Goal: Task Accomplishment & Management: Complete application form

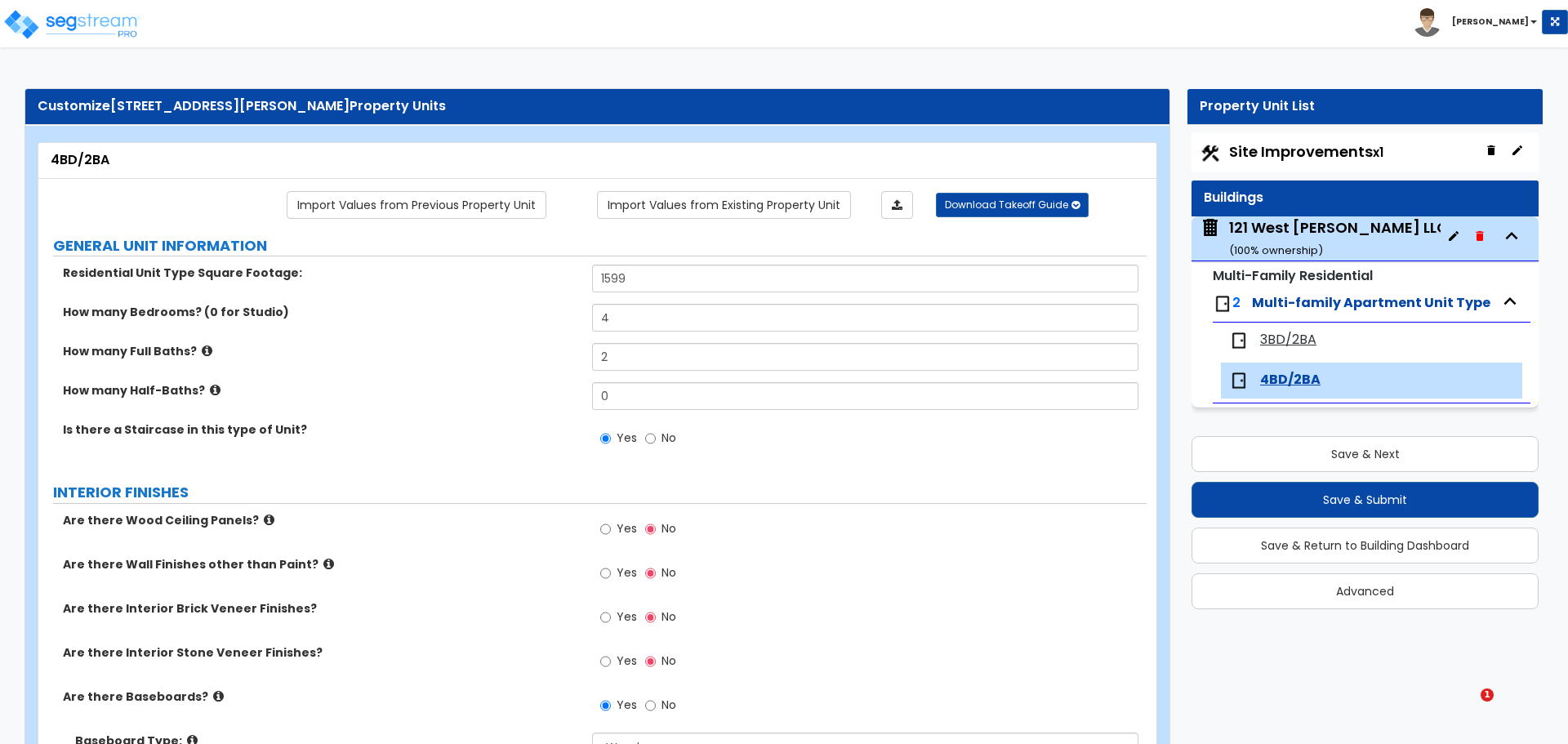
select select "1"
select select "3"
select select "2"
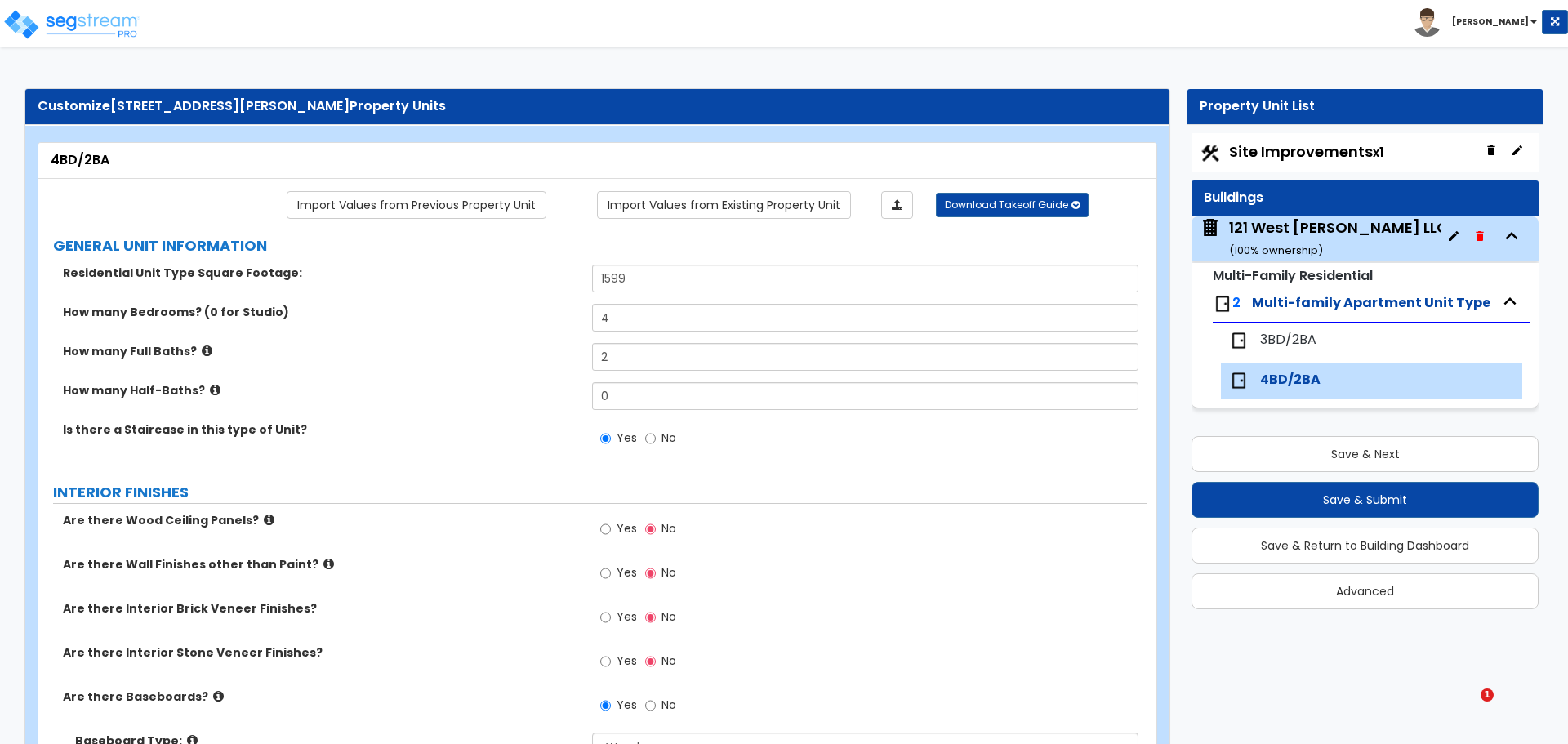
select select "1"
select select "3"
select select "1"
select select "2"
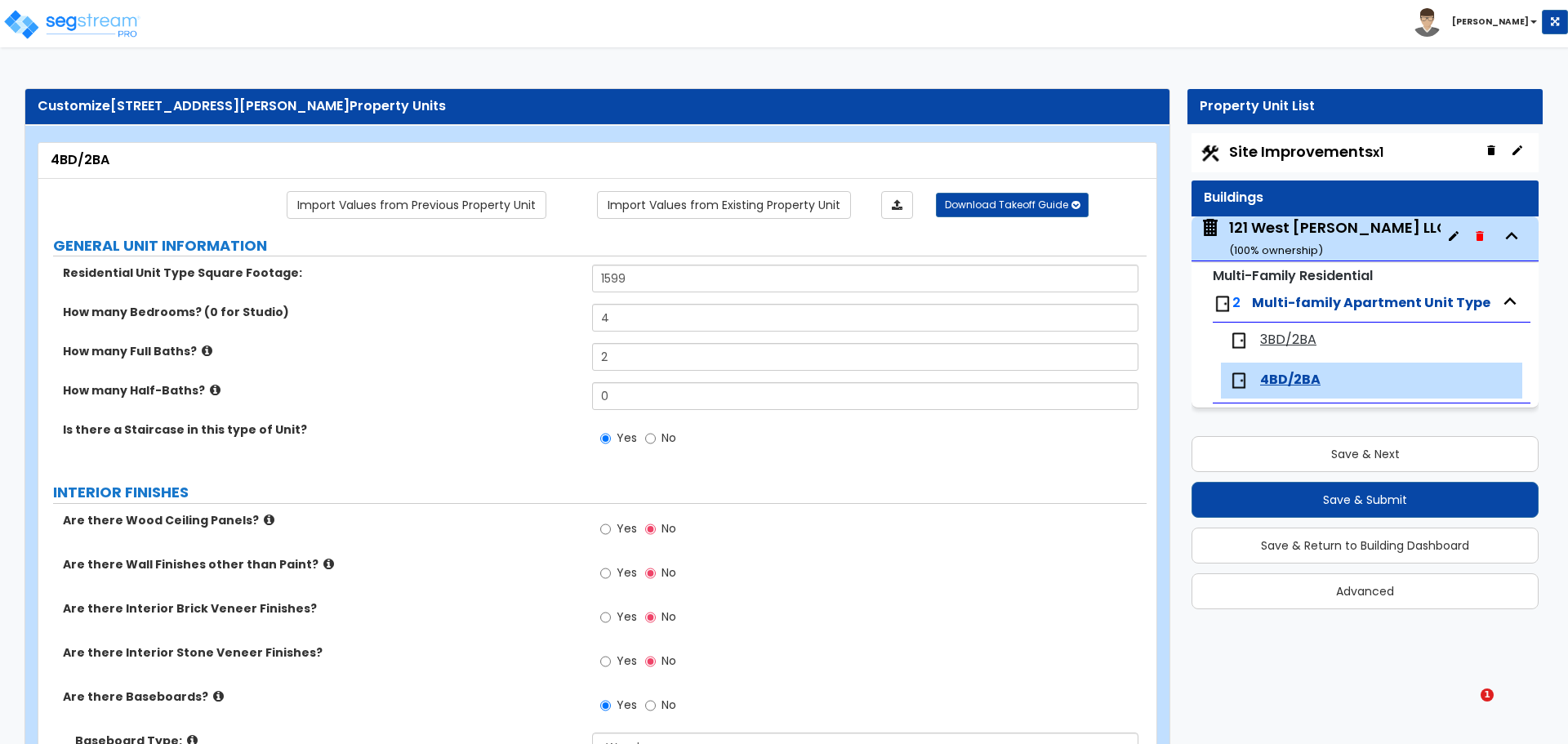
select select "1"
select select "3"
select select "1"
select select "6"
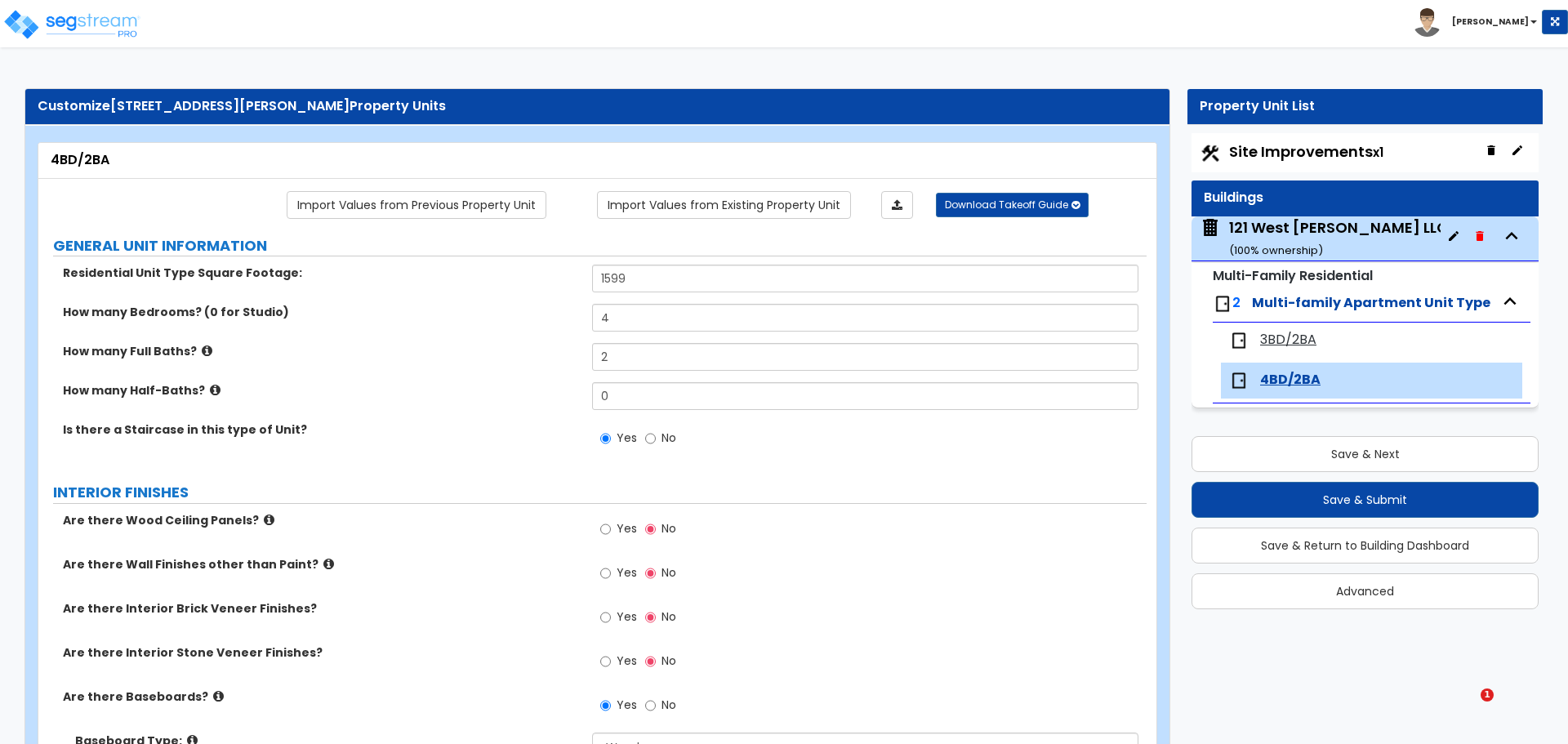
select select "1"
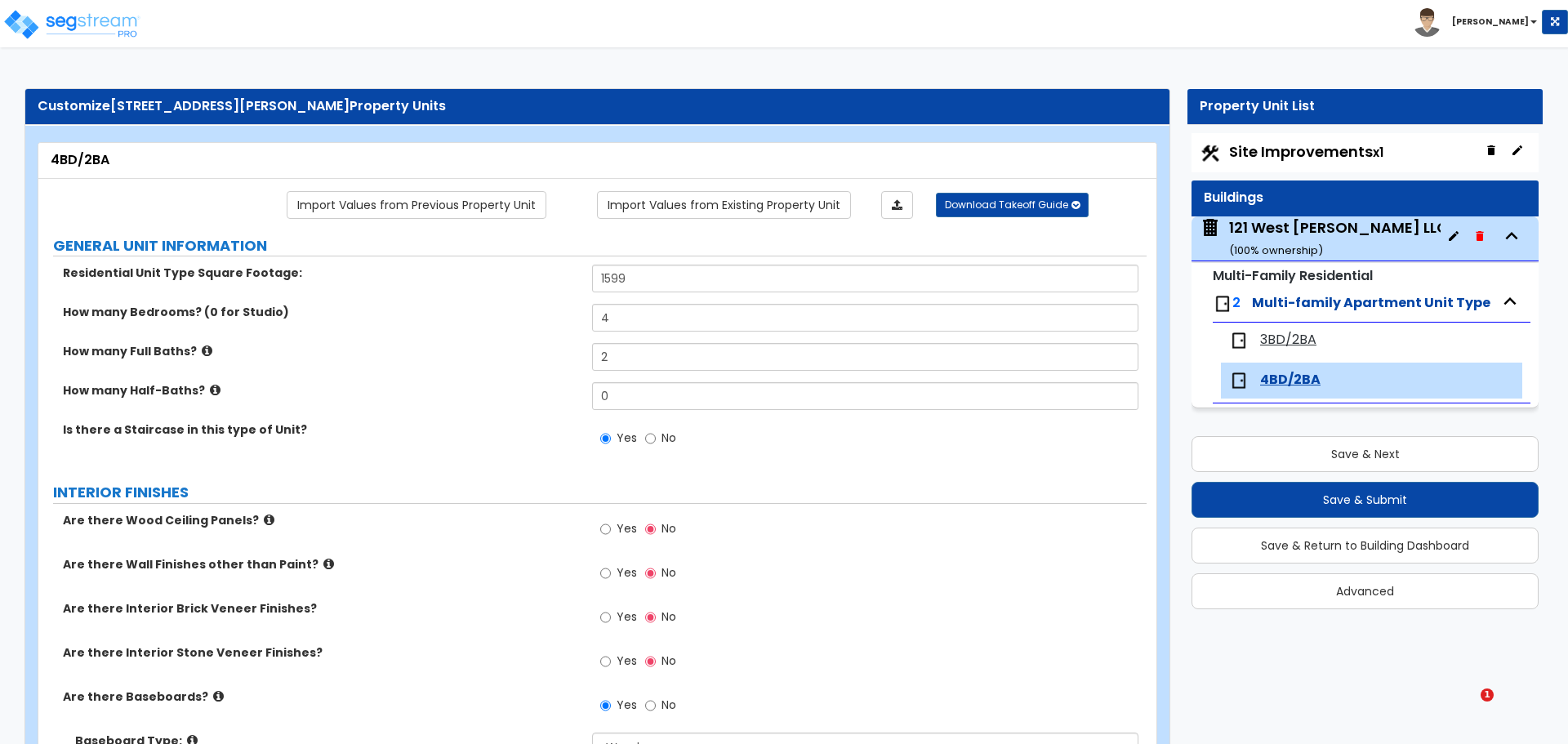
select select "3"
select select "5"
select select "1"
select select "4"
select select "1"
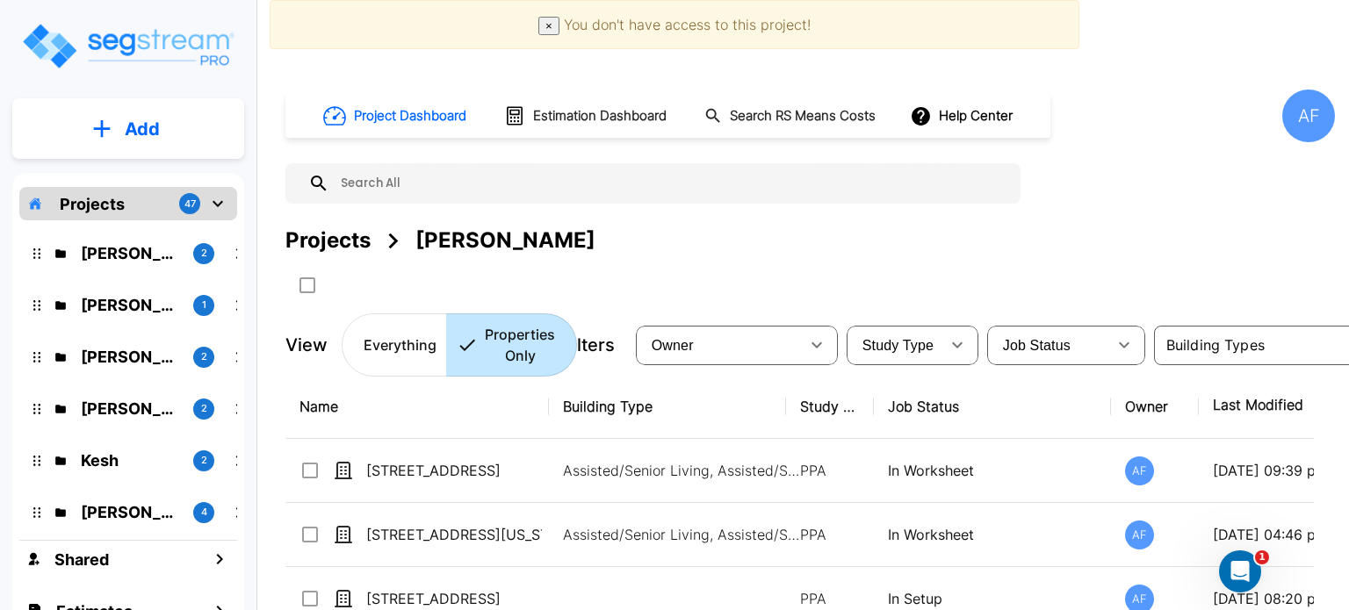
click at [1309, 126] on div "AF" at bounding box center [1308, 116] width 53 height 53
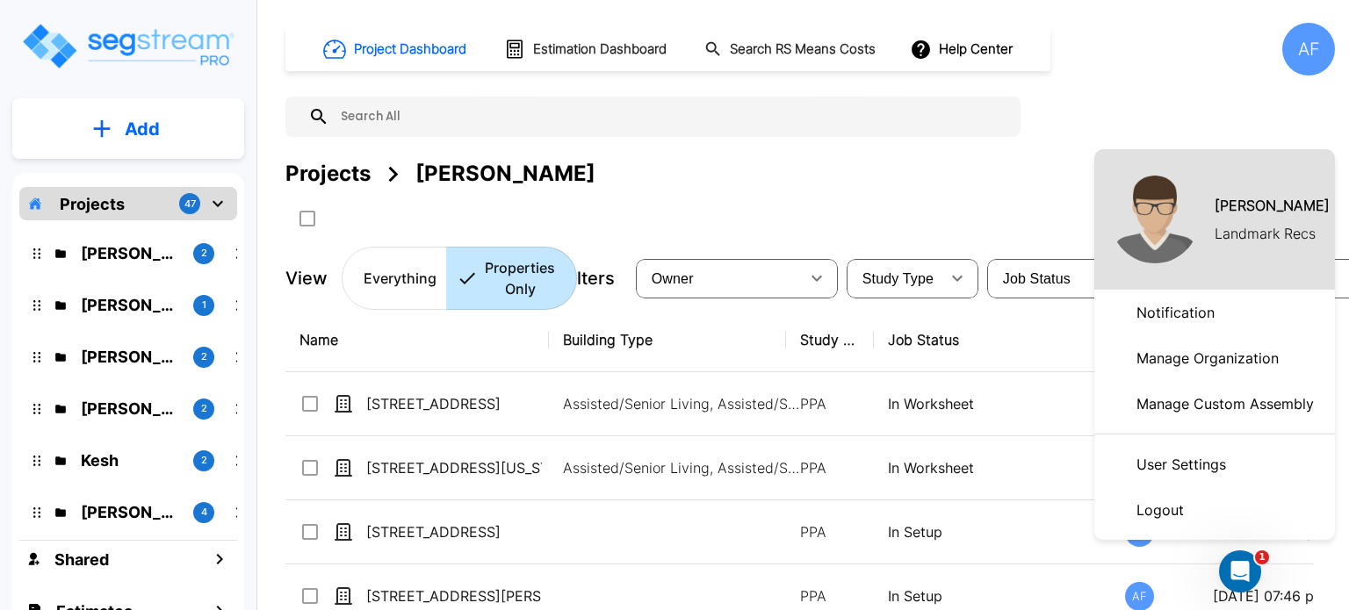
click at [1169, 512] on p "Logout" at bounding box center [1159, 510] width 61 height 35
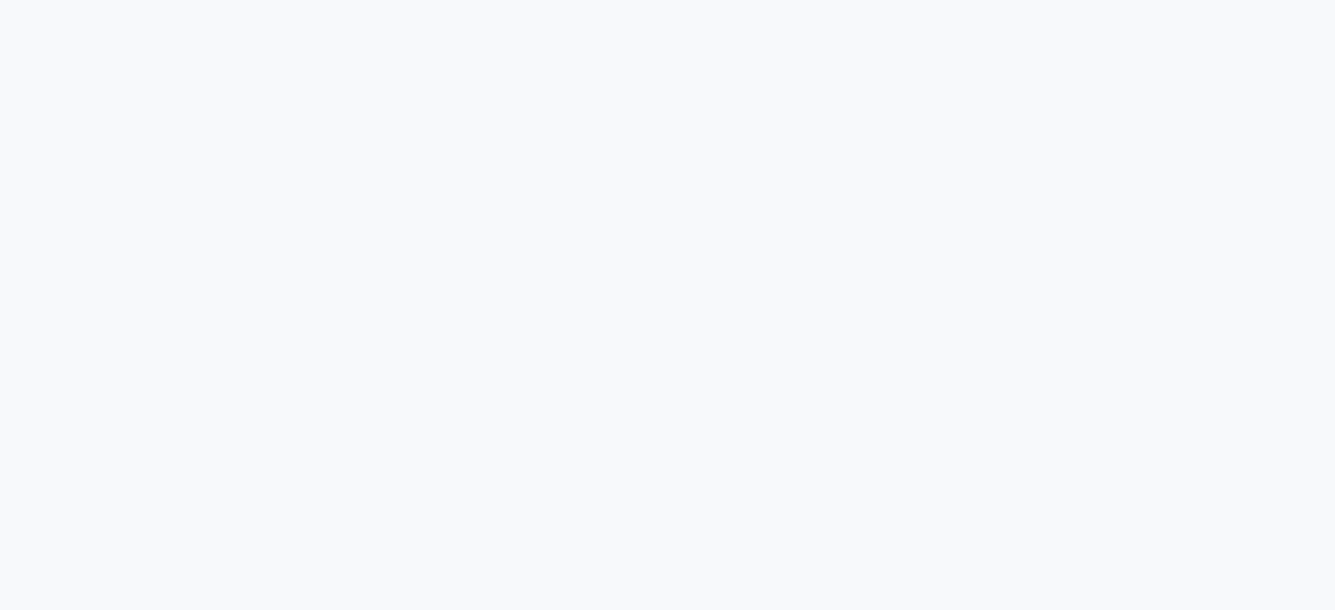
select select "NY"
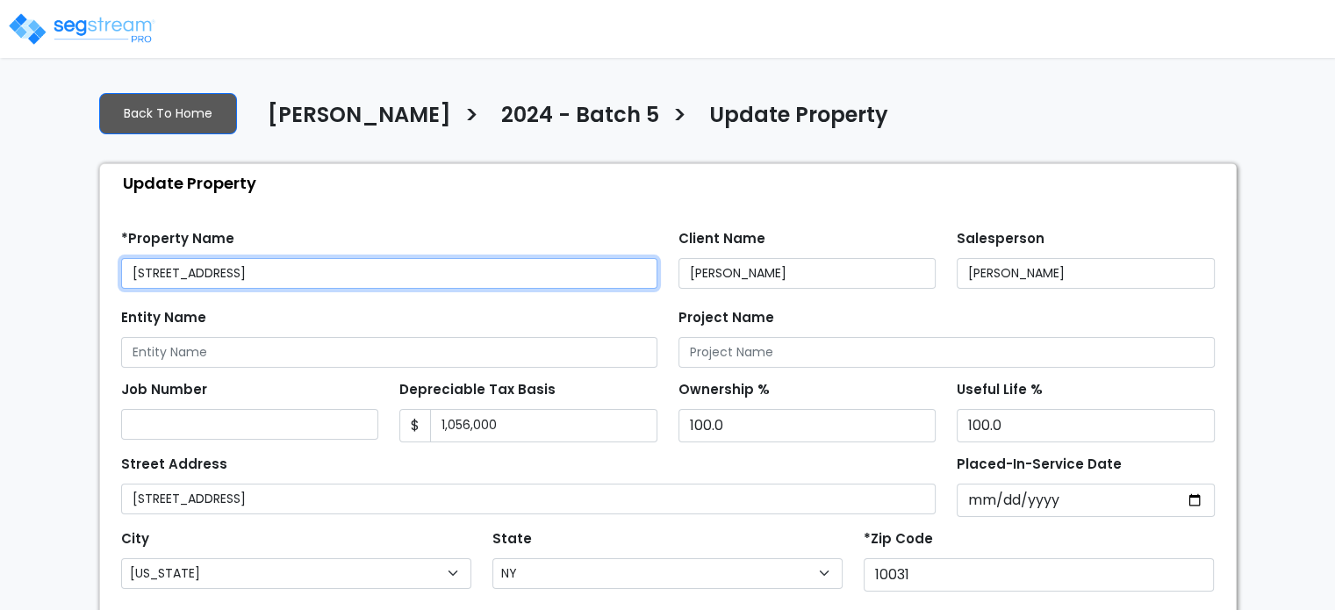
type input "64,000.0"
select select "2024"
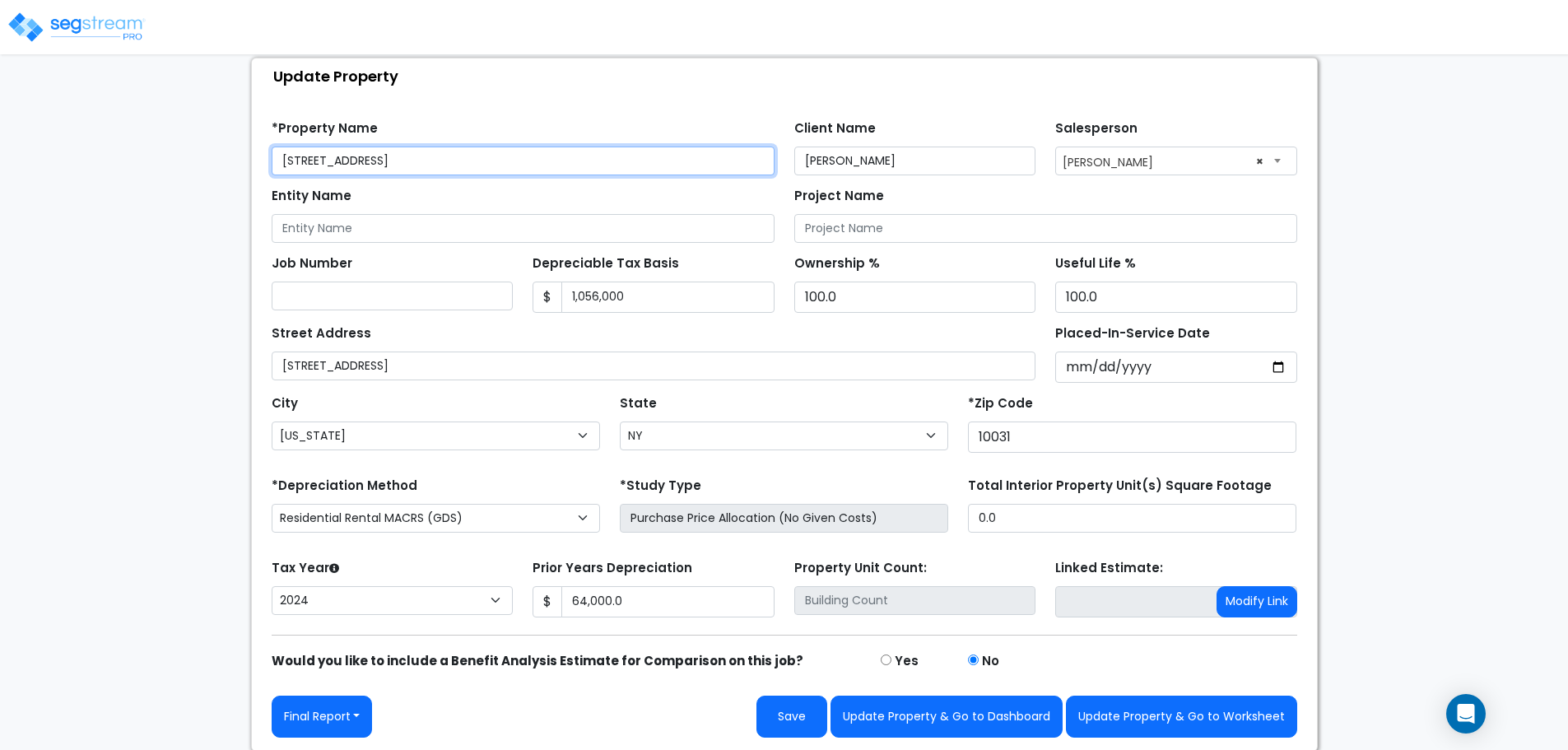
scroll to position [98, 0]
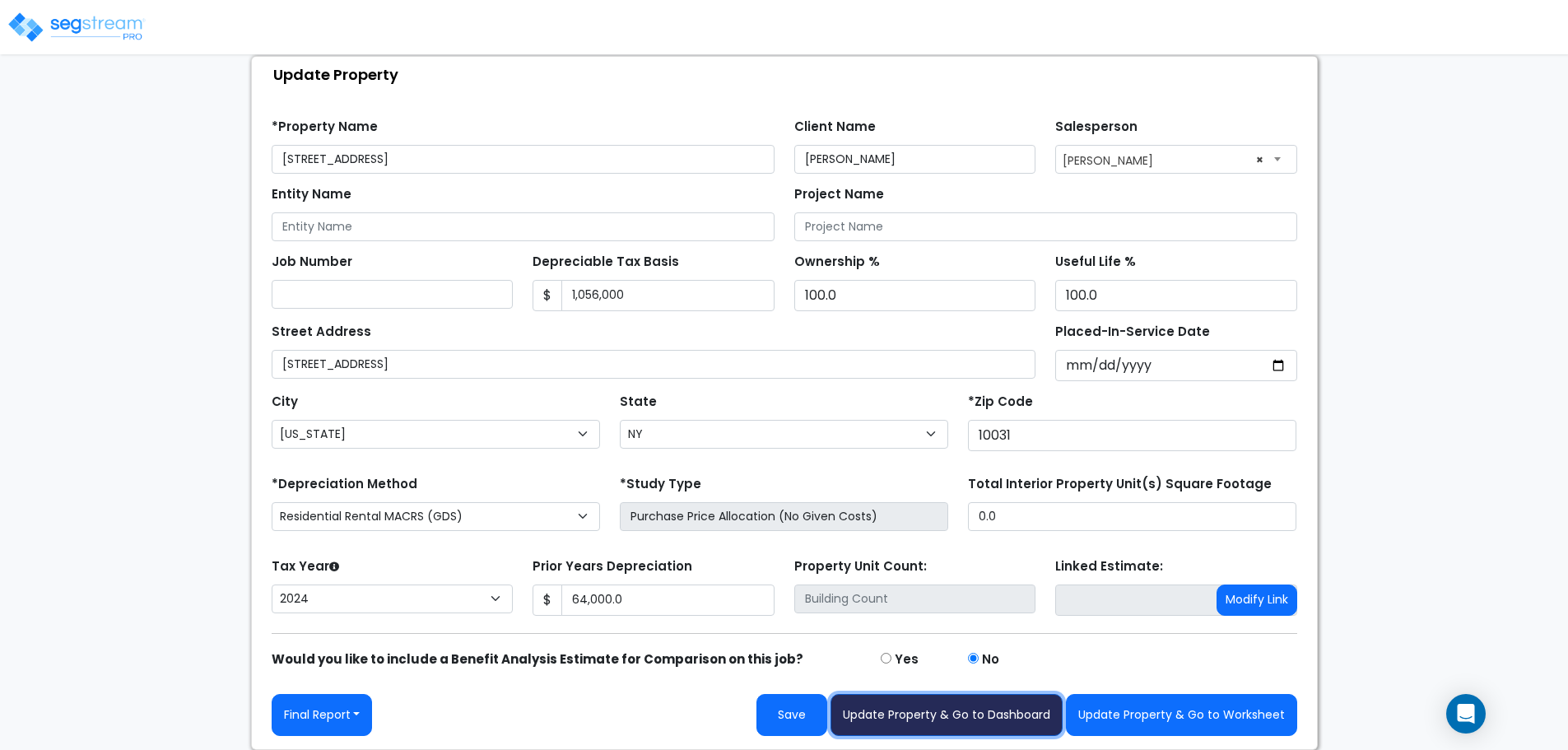
click at [881, 712] on button "Update Property & Go to Dashboard" at bounding box center [947, 714] width 232 height 42
type input "64000"
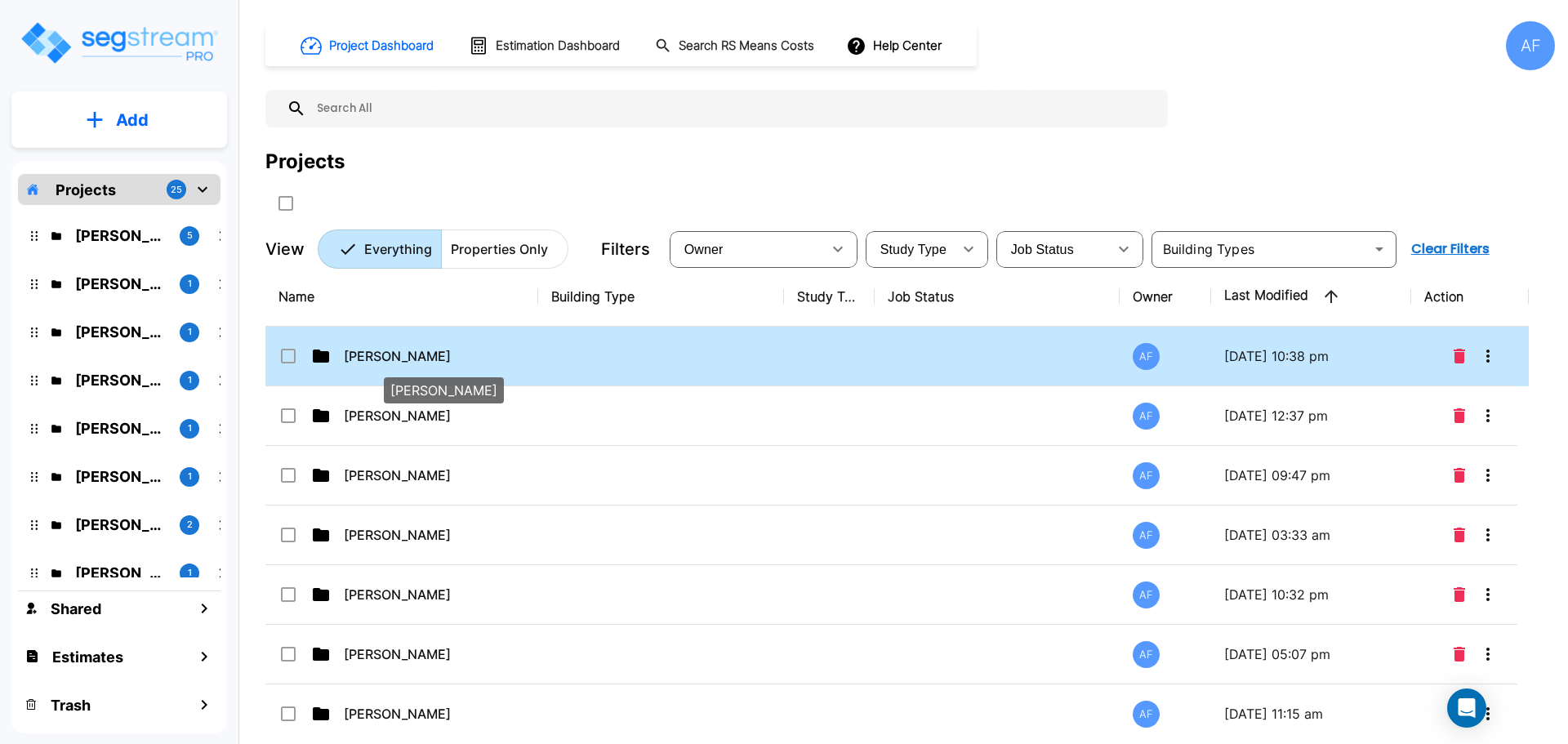
click at [362, 352] on p "[PERSON_NAME]" at bounding box center [426, 355] width 164 height 20
checkbox input "true"
click at [362, 352] on p "[PERSON_NAME]" at bounding box center [426, 355] width 164 height 20
click at [362, 352] on p "Moshe Toiv" at bounding box center [426, 355] width 164 height 20
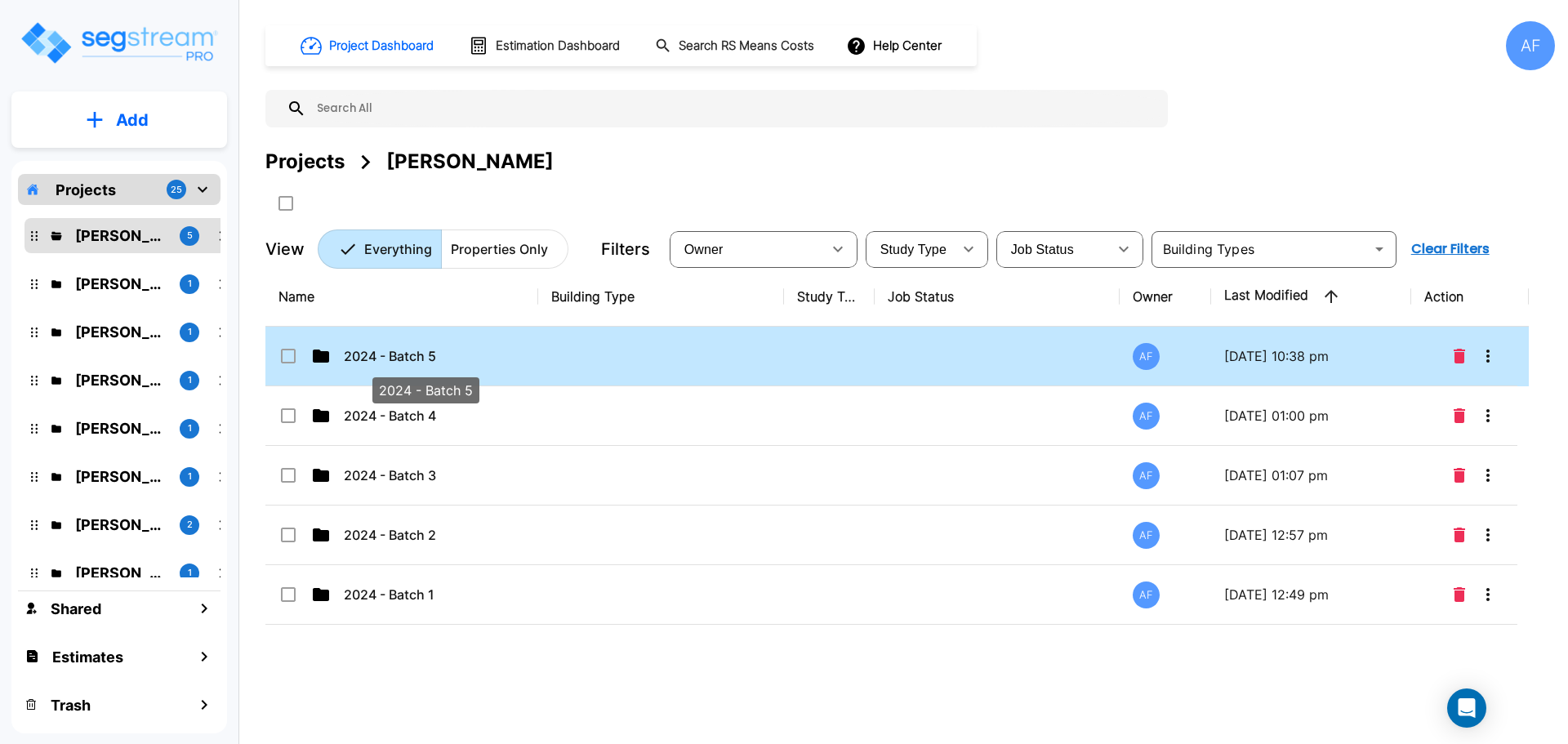
click at [371, 356] on p "2024 - Batch 5" at bounding box center [426, 355] width 164 height 20
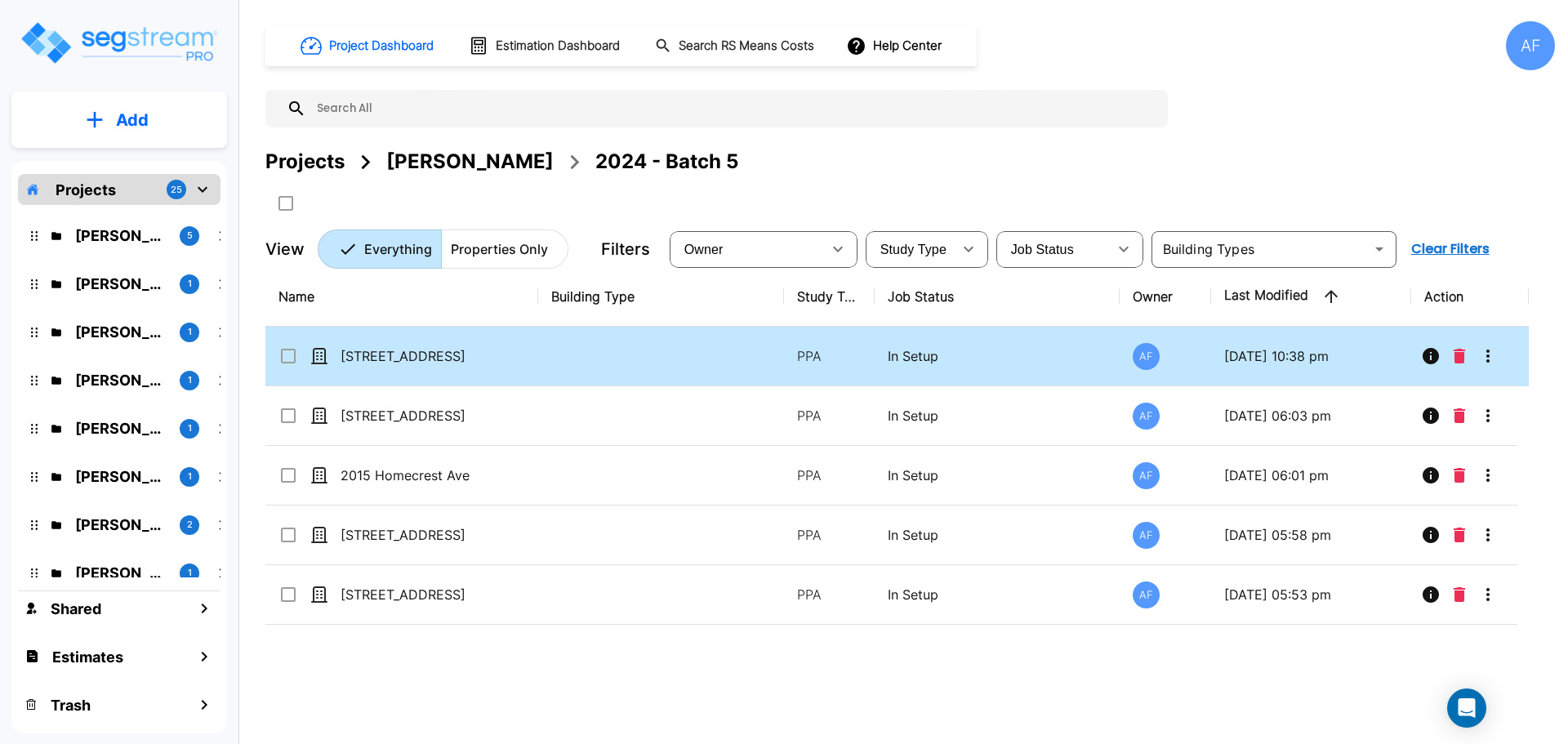
click at [565, 357] on td at bounding box center [661, 356] width 246 height 60
checkbox input "true"
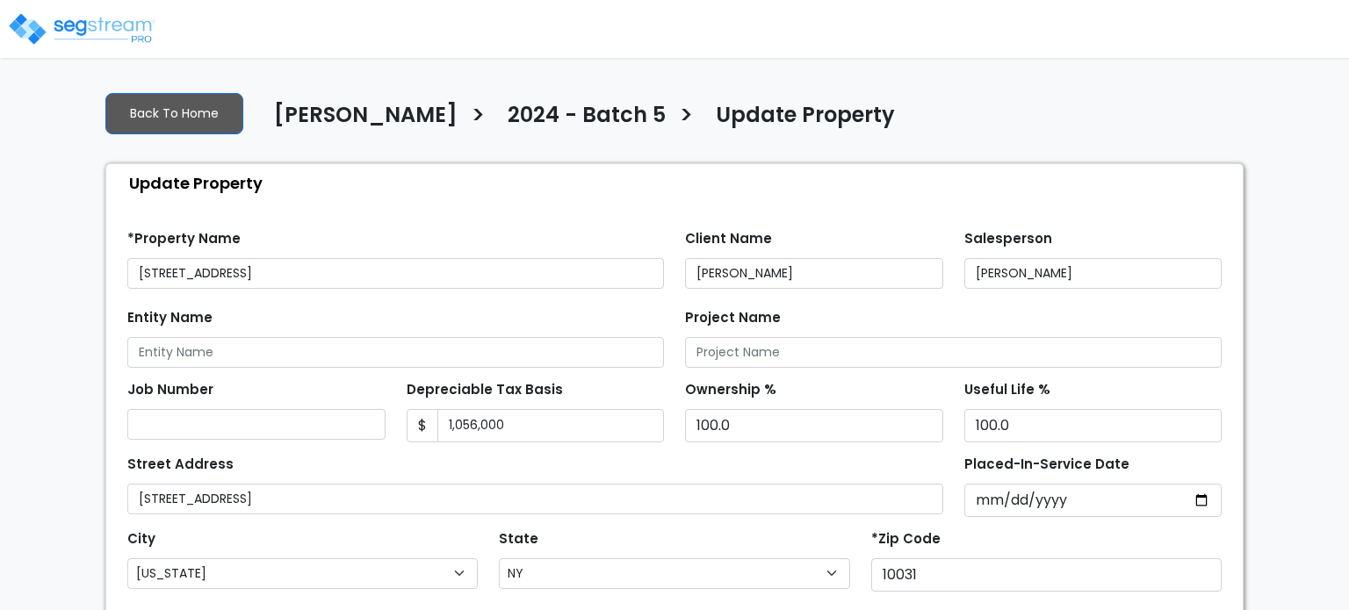
select select "NY"
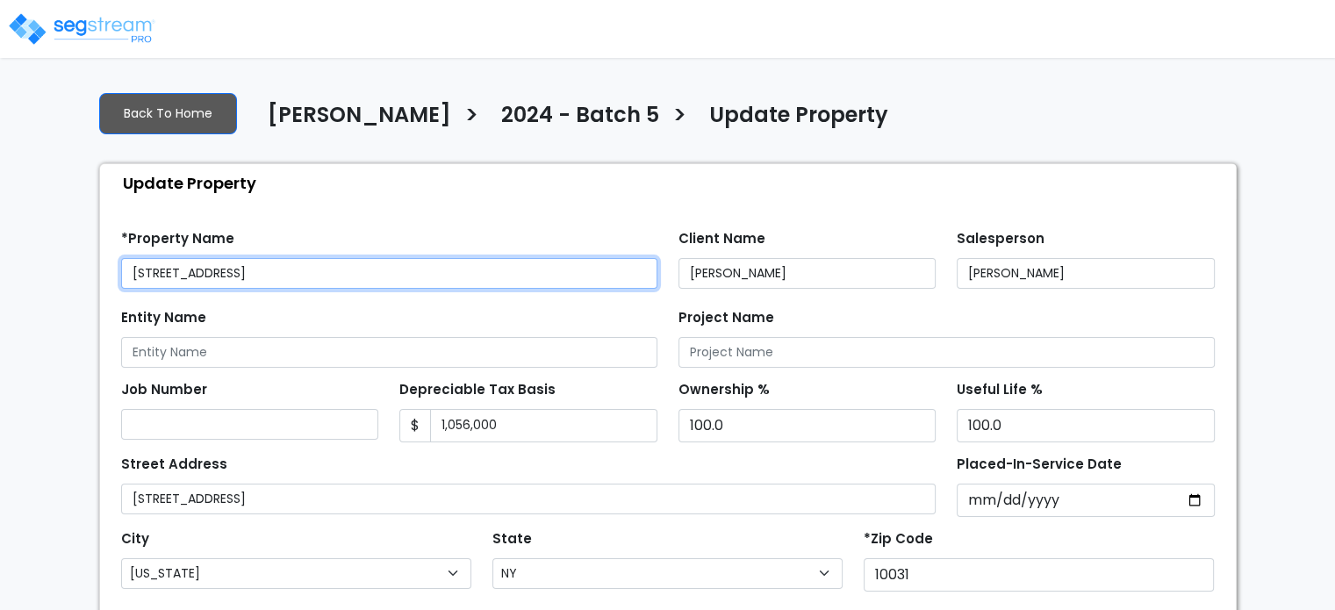
type input "64,000.0"
select select "2024"
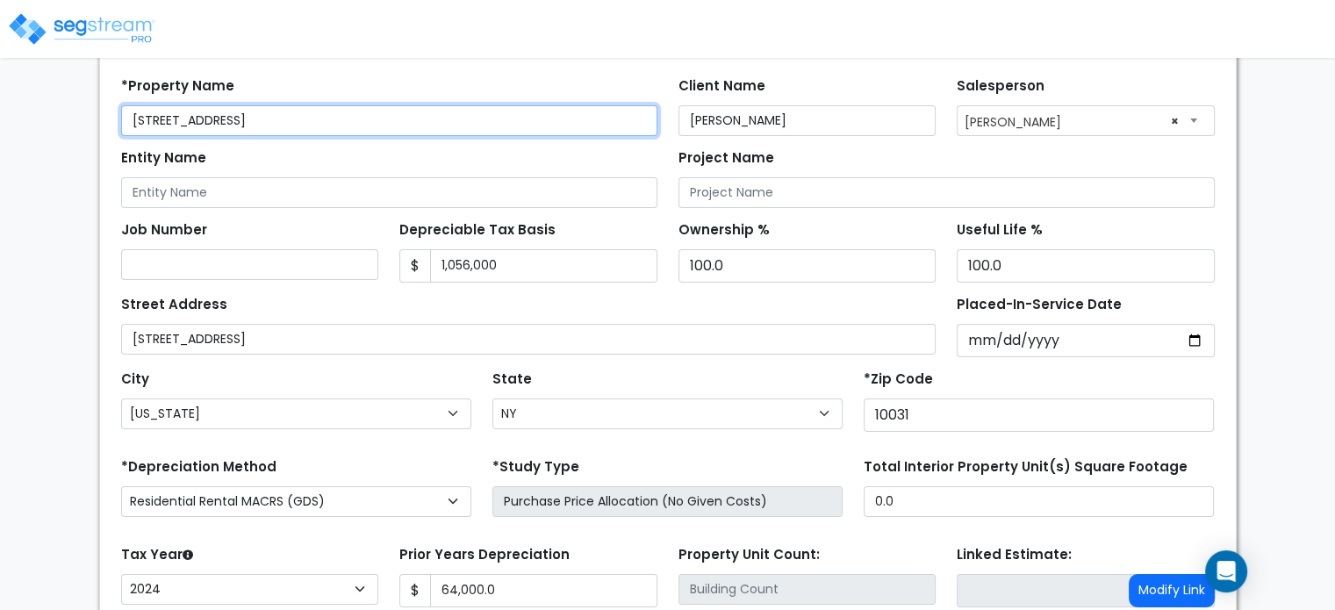
scroll to position [114, 0]
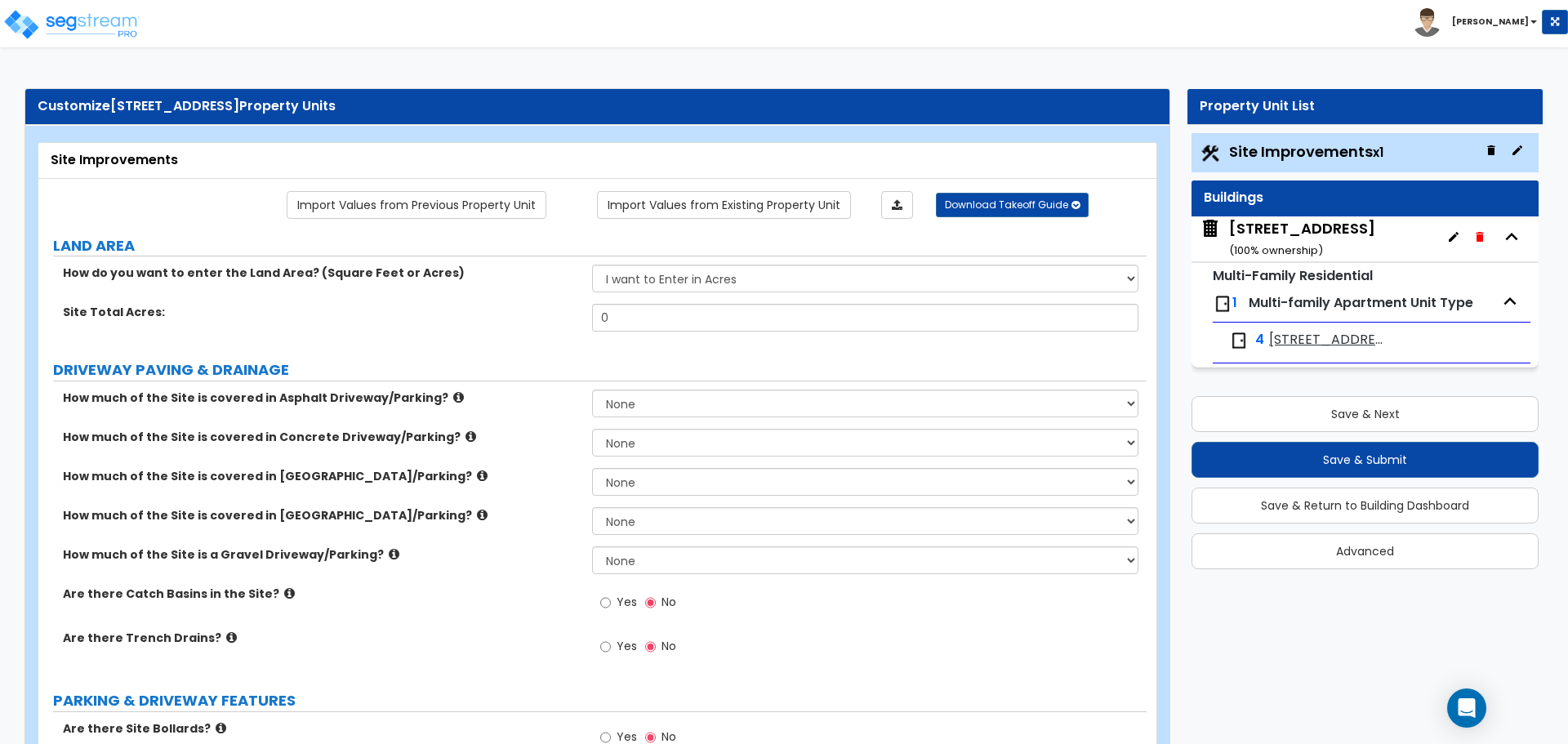
click at [1253, 225] on div "509 W 150th St ( 100 % ownership)" at bounding box center [1301, 238] width 146 height 42
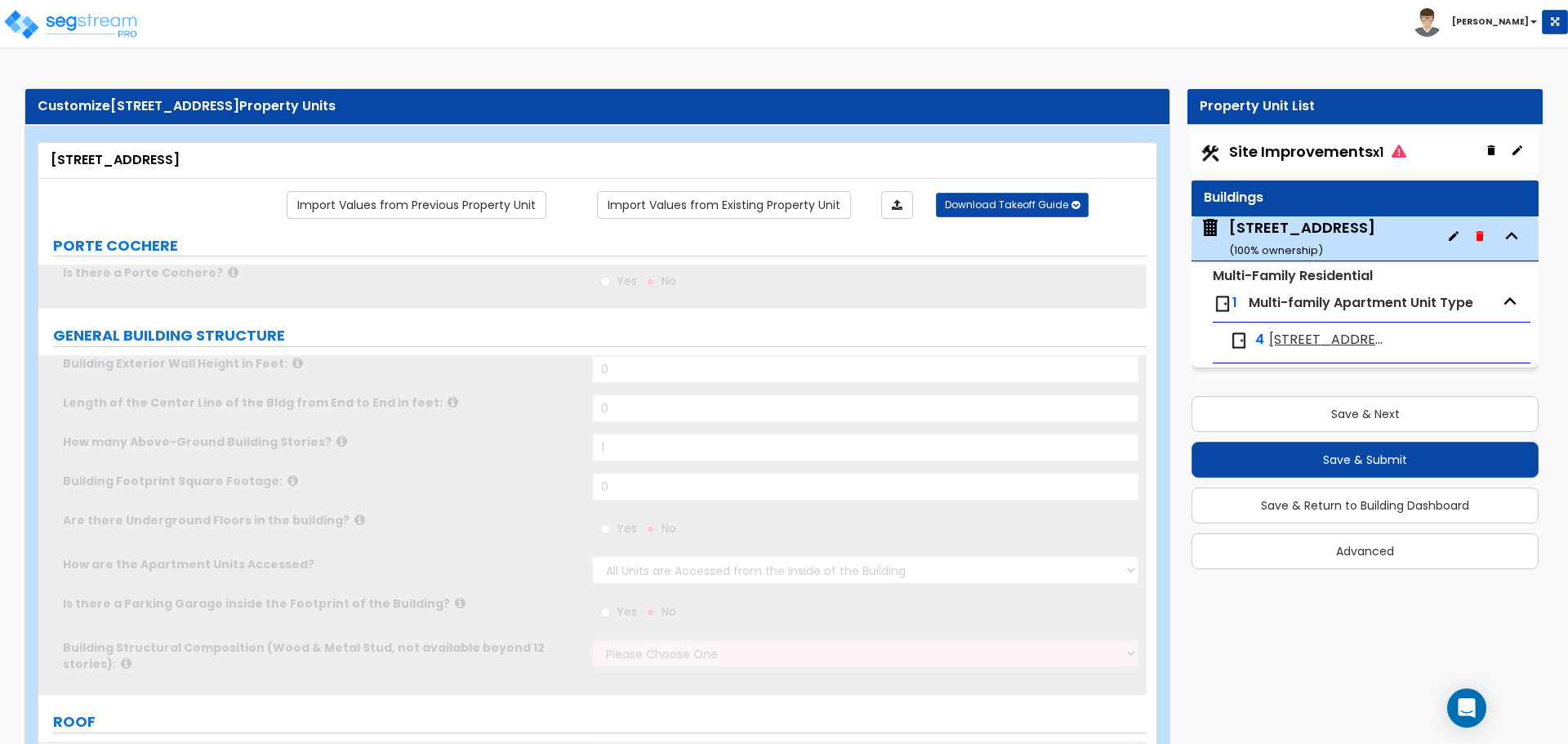
type input "1"
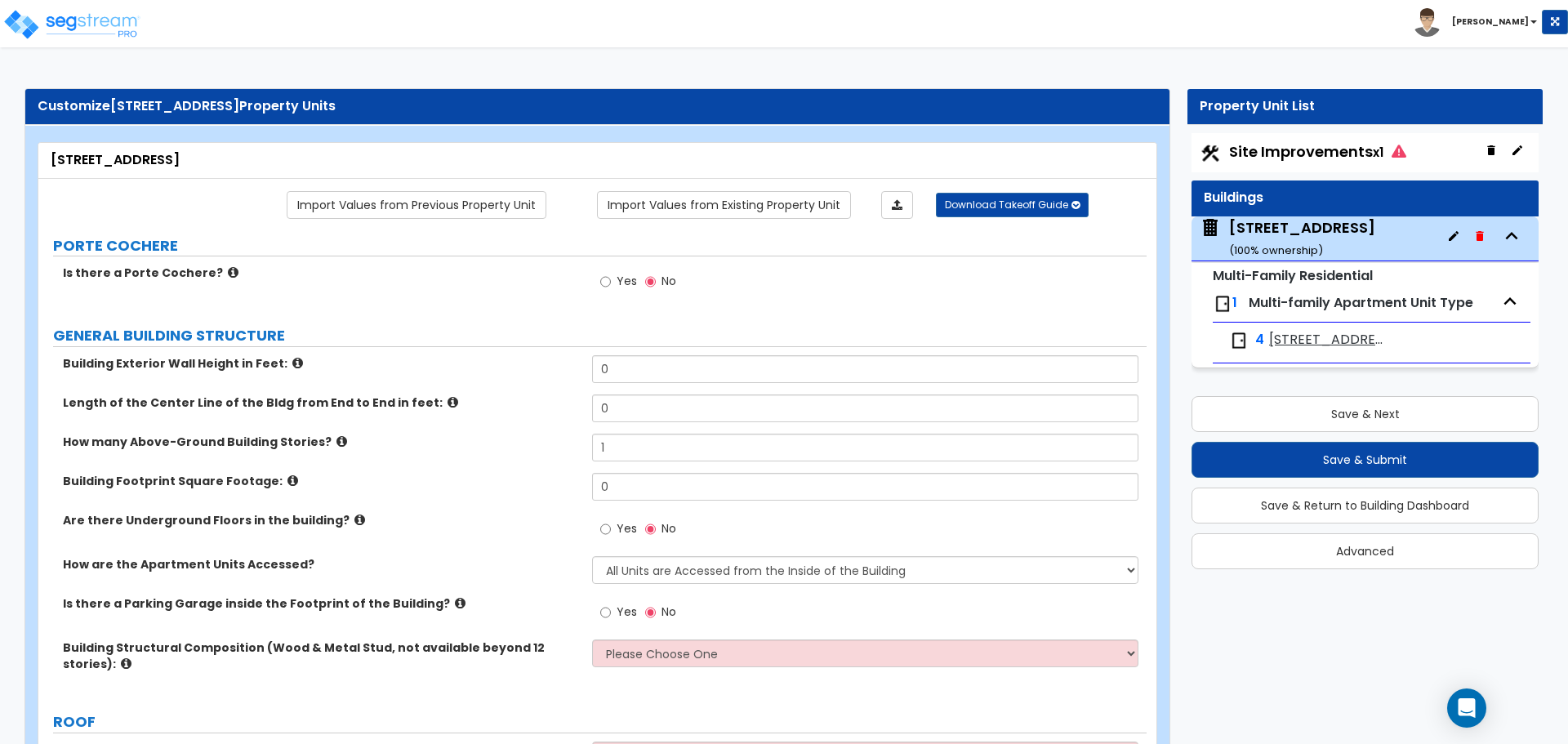
click at [1455, 237] on icon "button" at bounding box center [1454, 236] width 13 height 13
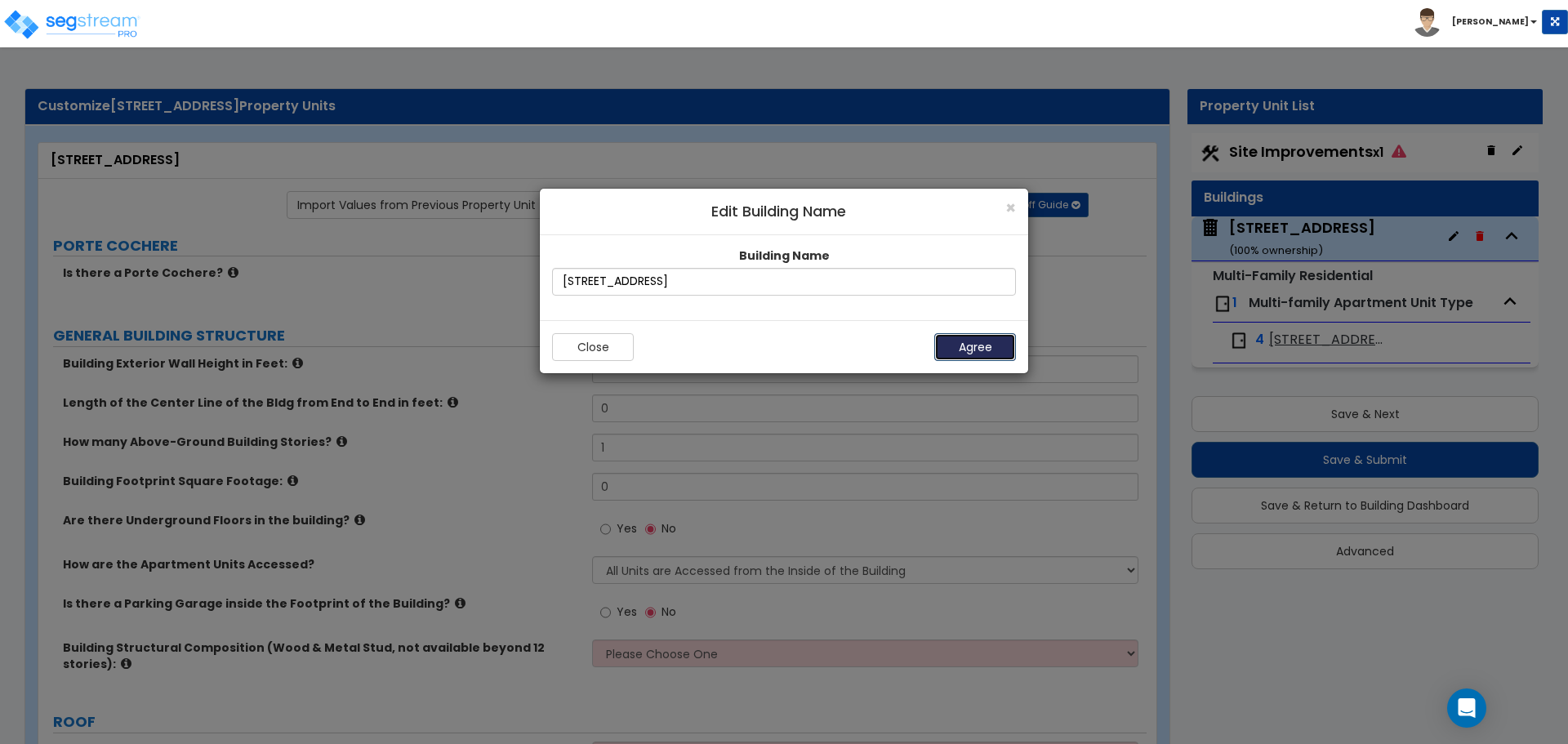
click at [953, 344] on button "Agree" at bounding box center [975, 347] width 82 height 28
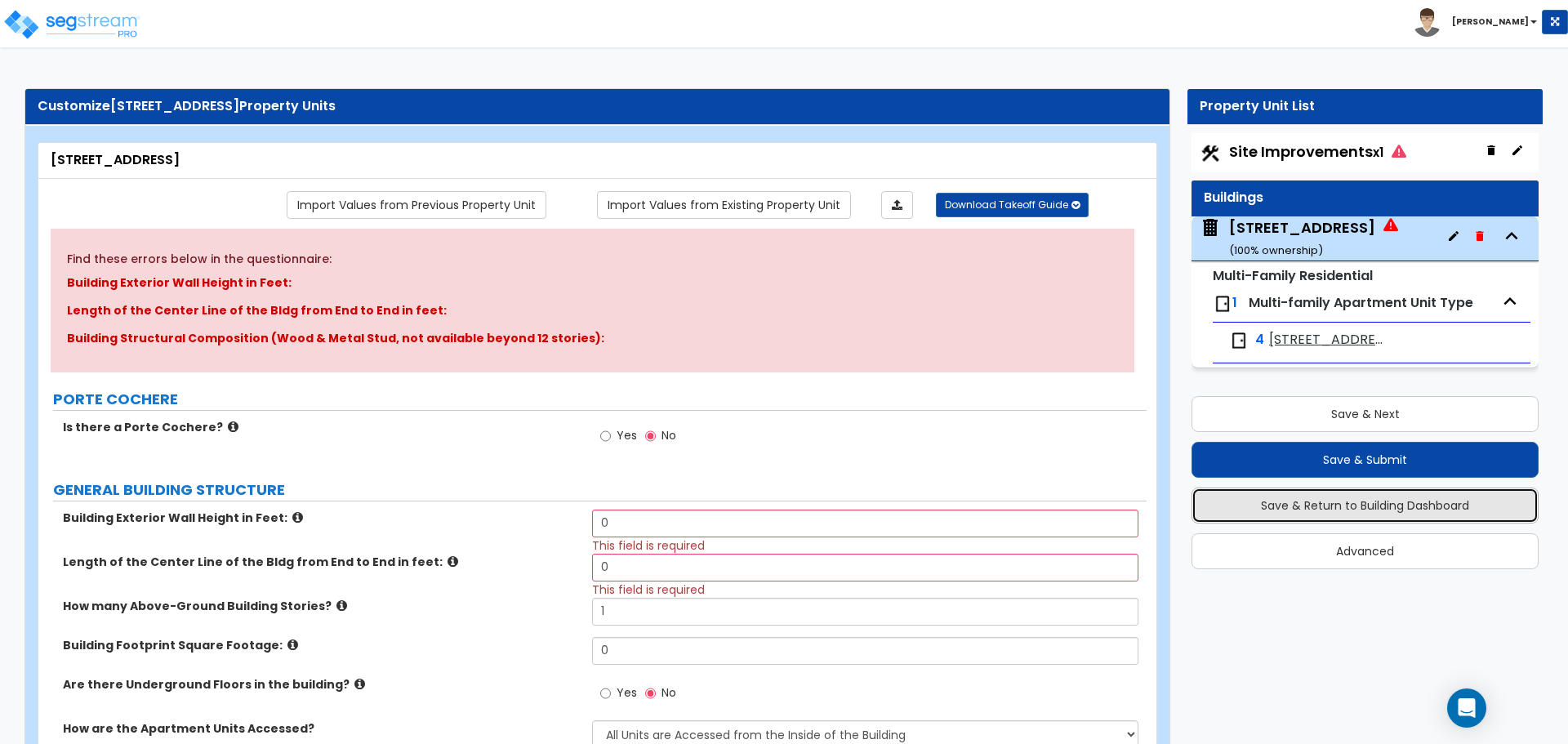
click at [1322, 504] on button "Save & Return to Building Dashboard" at bounding box center [1364, 505] width 347 height 36
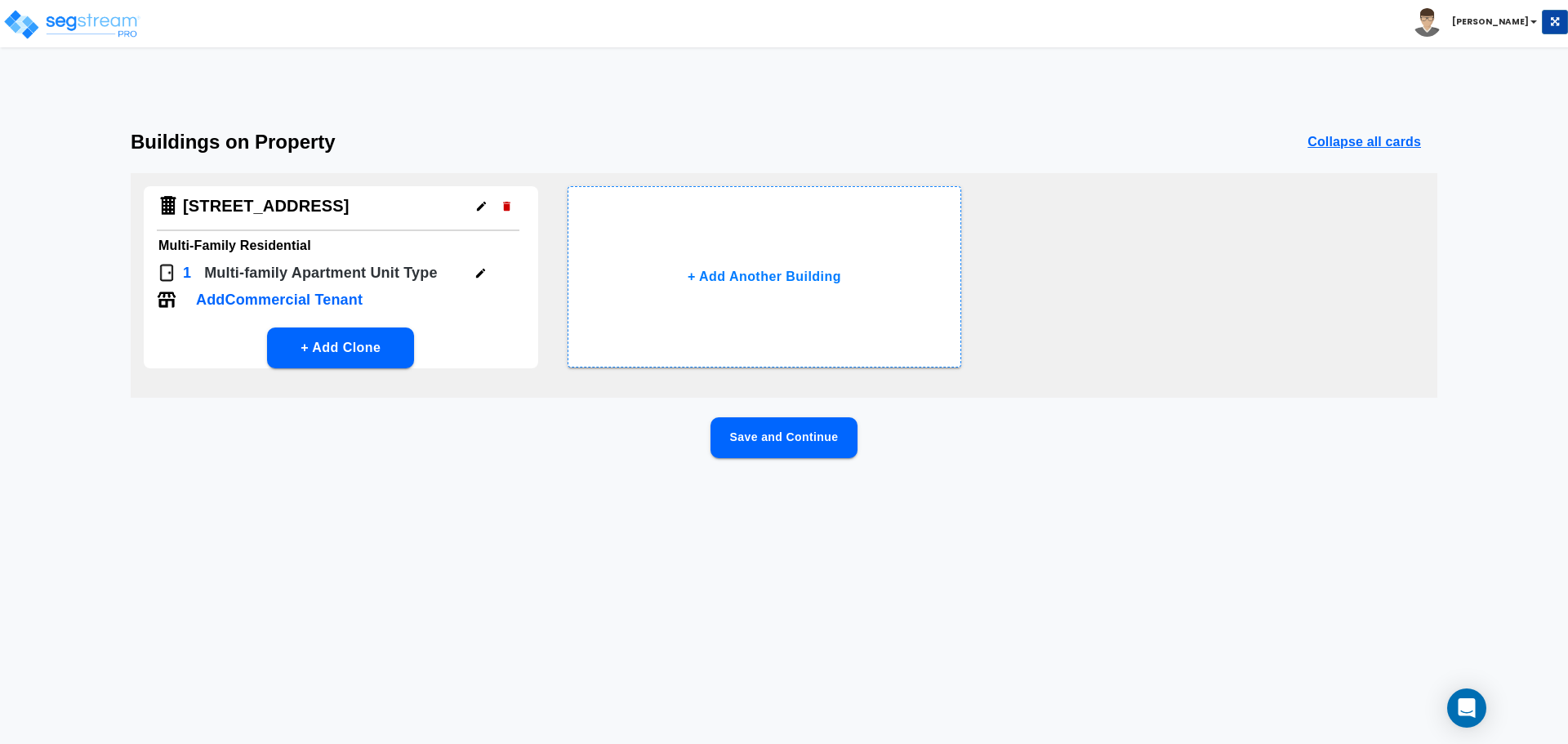
click at [475, 279] on button "button" at bounding box center [480, 272] width 25 height 25
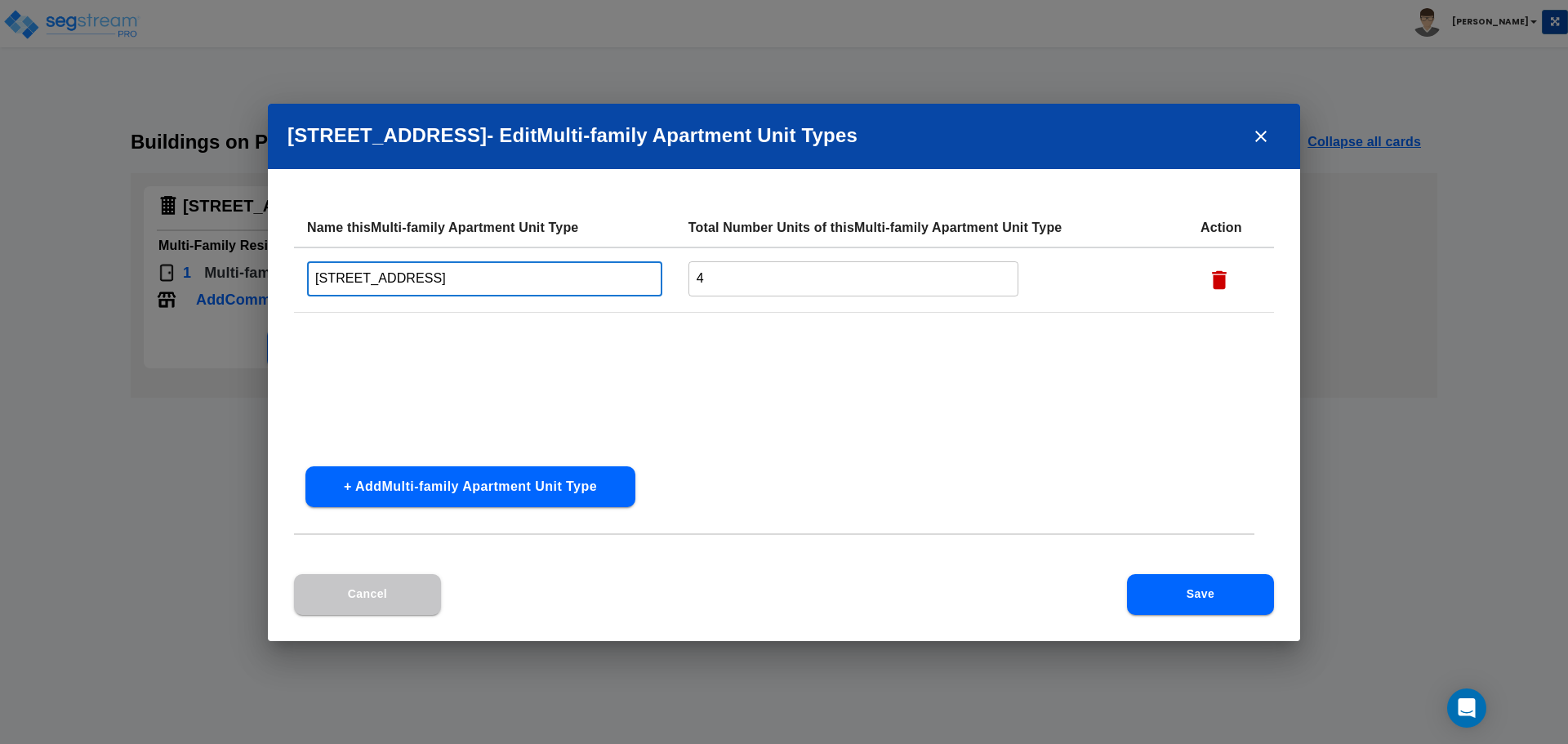
click at [432, 278] on input "509 W 150th St" at bounding box center [485, 279] width 355 height 35
type input "5"
type input "1BD/1BA"
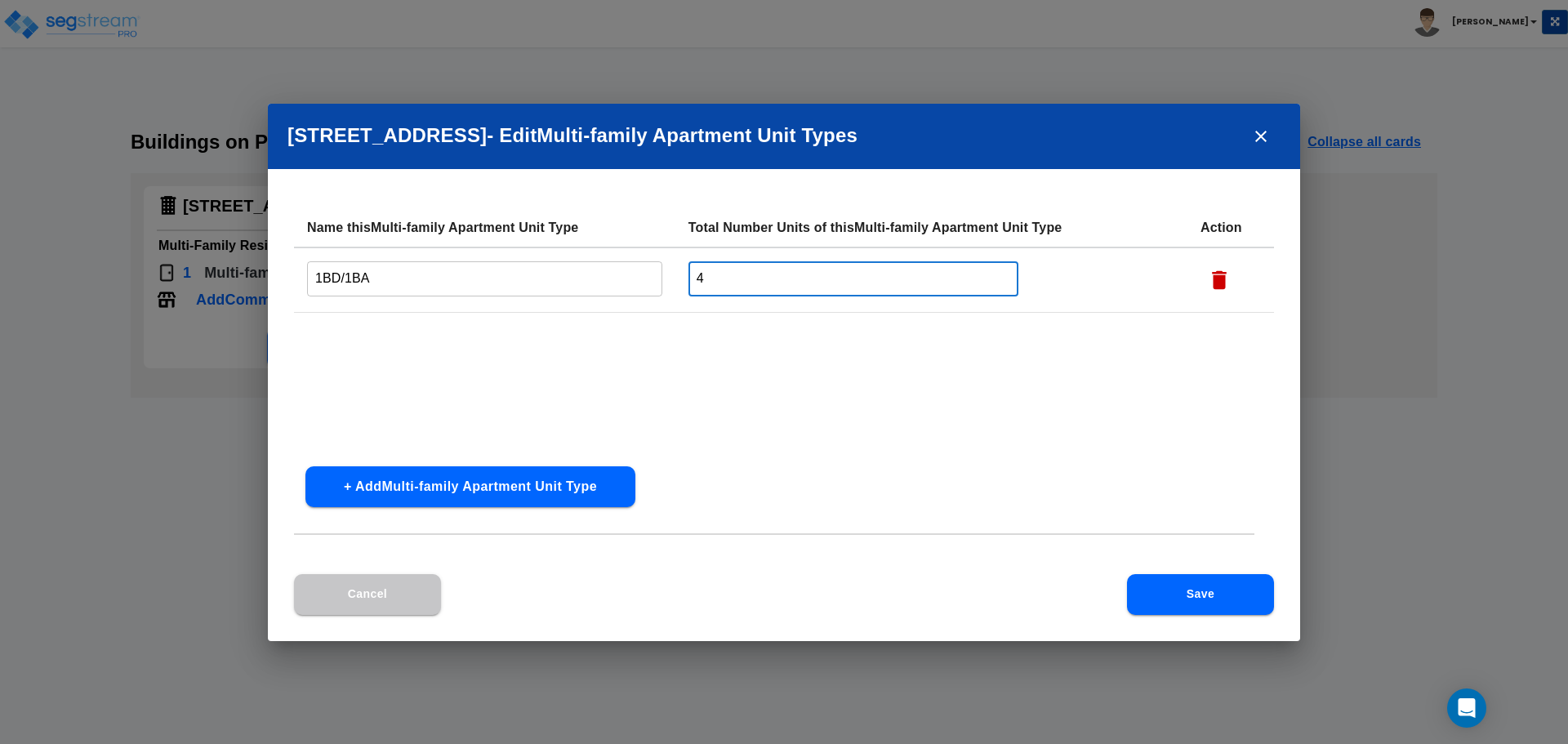
click at [719, 277] on input "4" at bounding box center [854, 279] width 331 height 35
type input "1"
click at [433, 483] on button "+ Add Multi-family Apartment Unit Type" at bounding box center [470, 486] width 330 height 41
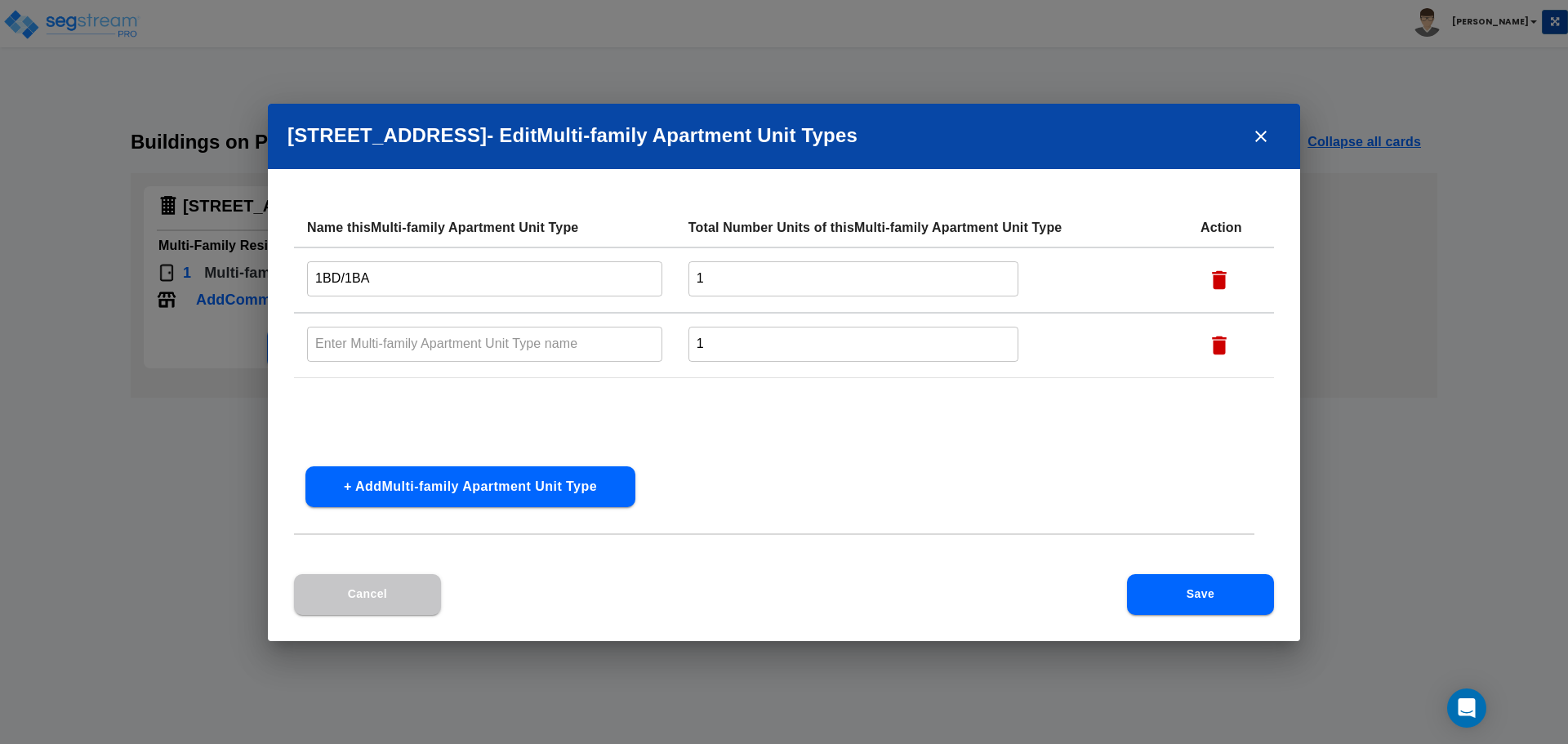
click at [393, 344] on input "text" at bounding box center [485, 344] width 355 height 35
type input "2BD/1BA"
click at [728, 344] on input "1" at bounding box center [854, 344] width 331 height 35
type input "3"
click at [1197, 592] on button "Save" at bounding box center [1201, 594] width 147 height 41
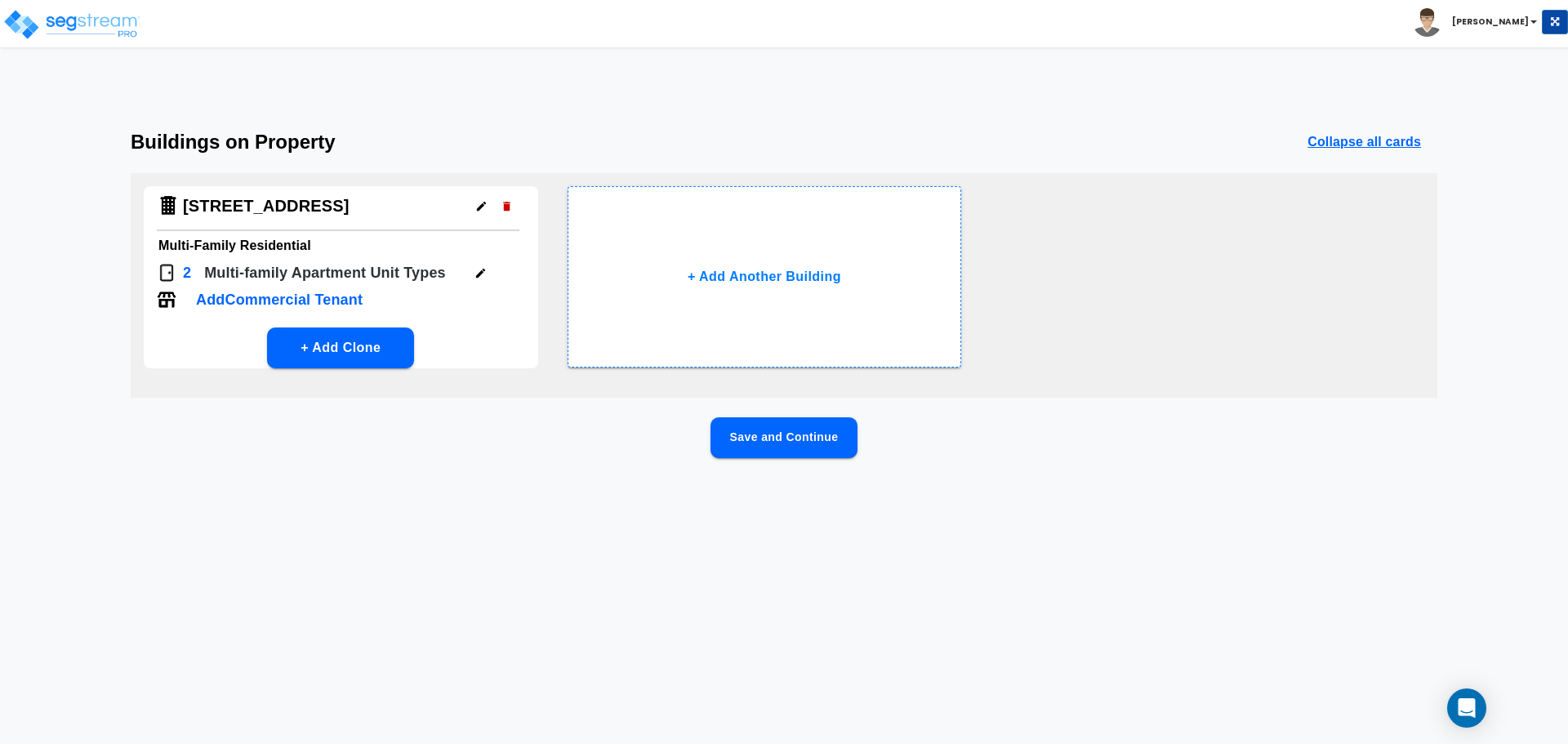
click at [797, 434] on button "Save and Continue" at bounding box center [784, 438] width 147 height 41
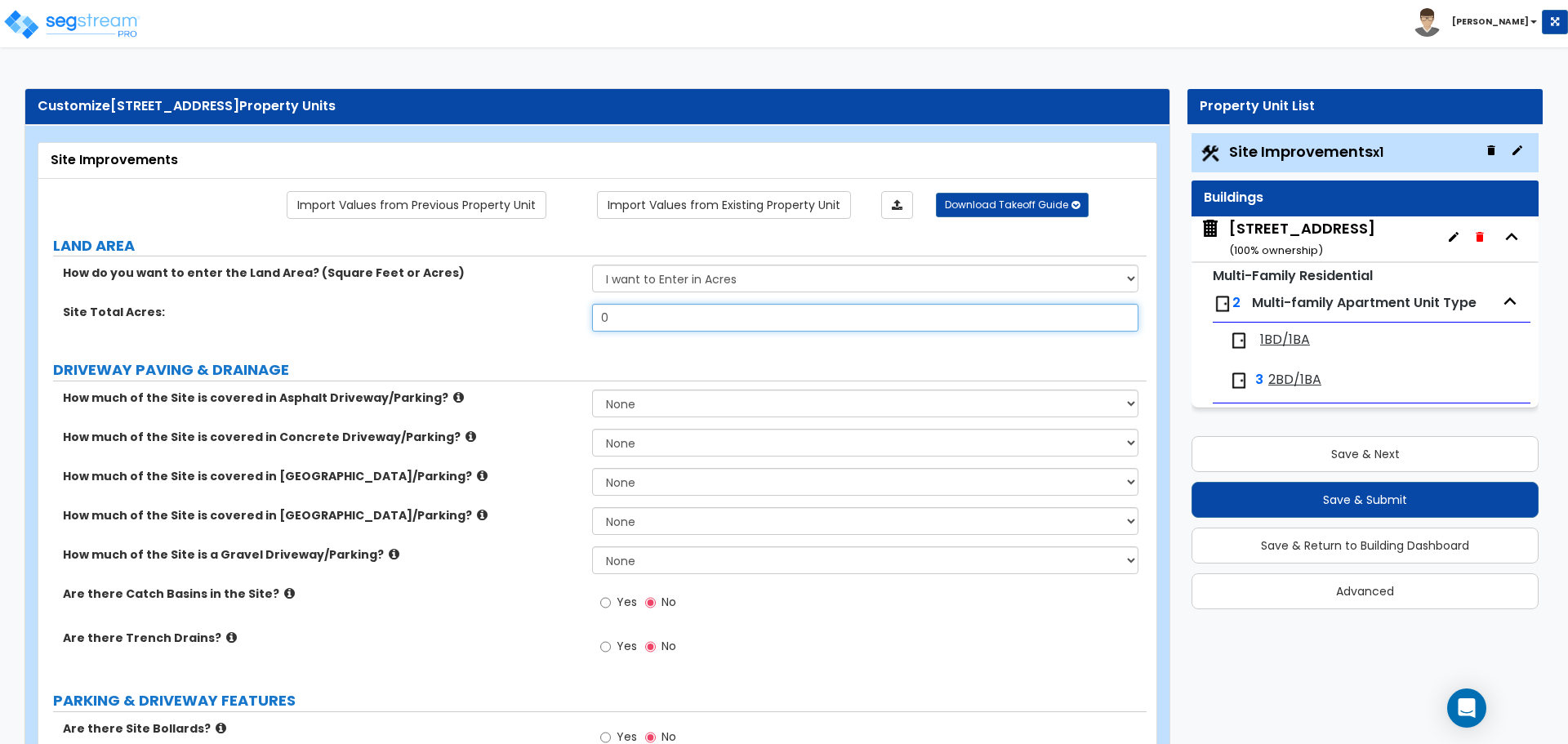
click at [654, 323] on input "0" at bounding box center [865, 318] width 545 height 28
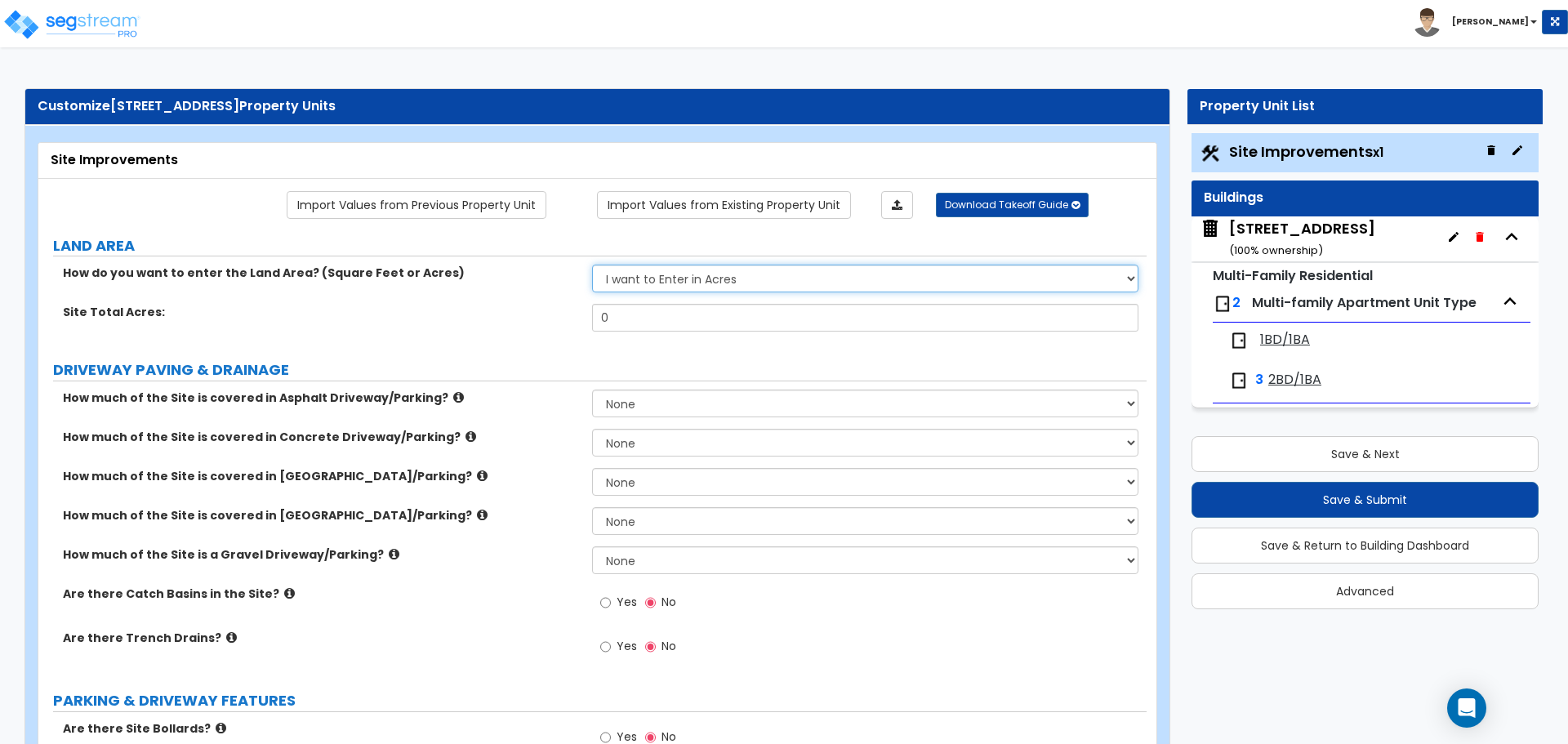
click at [749, 286] on select "I want to Enter in Acres I want to Enter in Square Feet" at bounding box center [865, 278] width 545 height 28
select select "2"
click at [592, 264] on select "I want to Enter in Acres I want to Enter in Square Feet" at bounding box center [865, 278] width 545 height 28
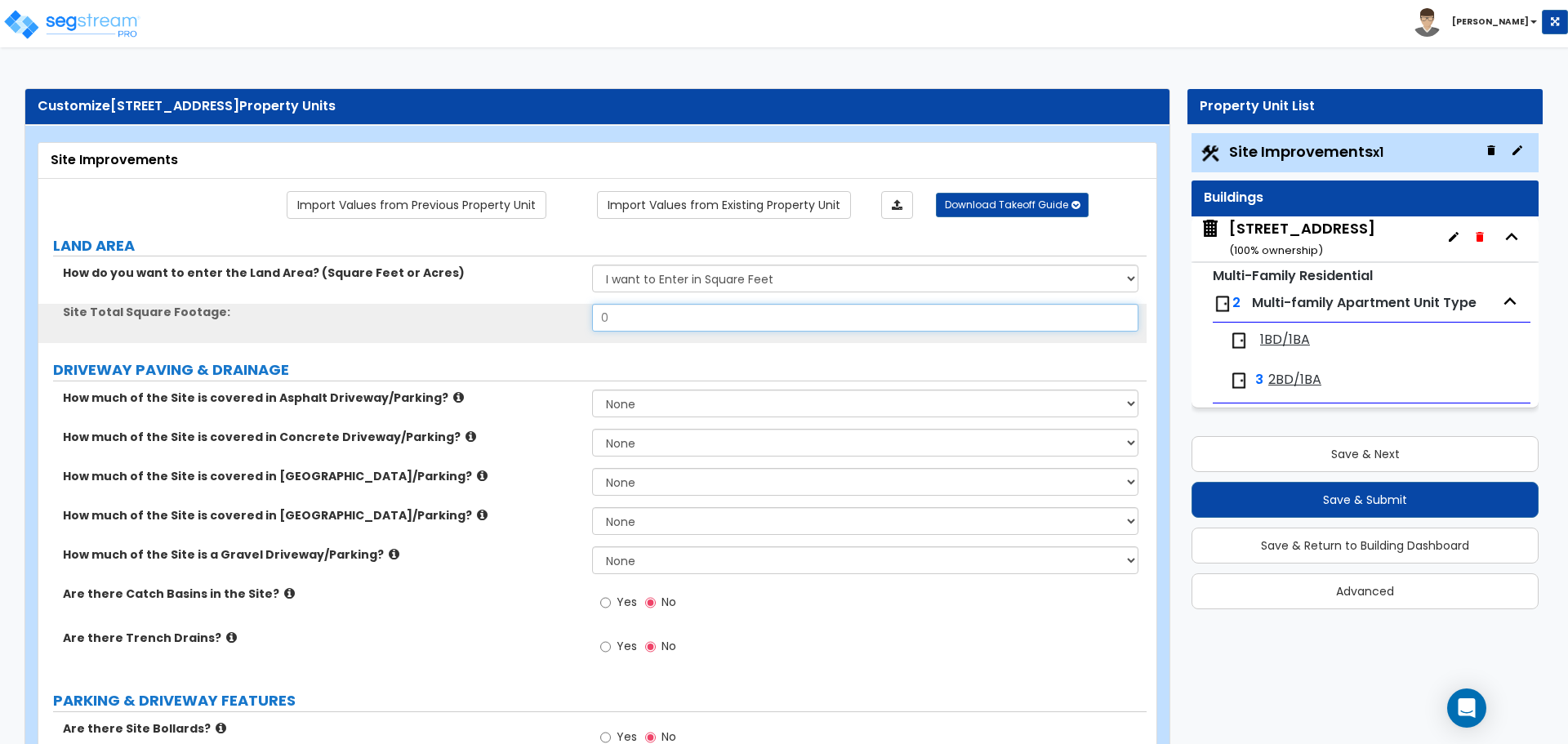
click at [620, 316] on input "0" at bounding box center [865, 318] width 545 height 28
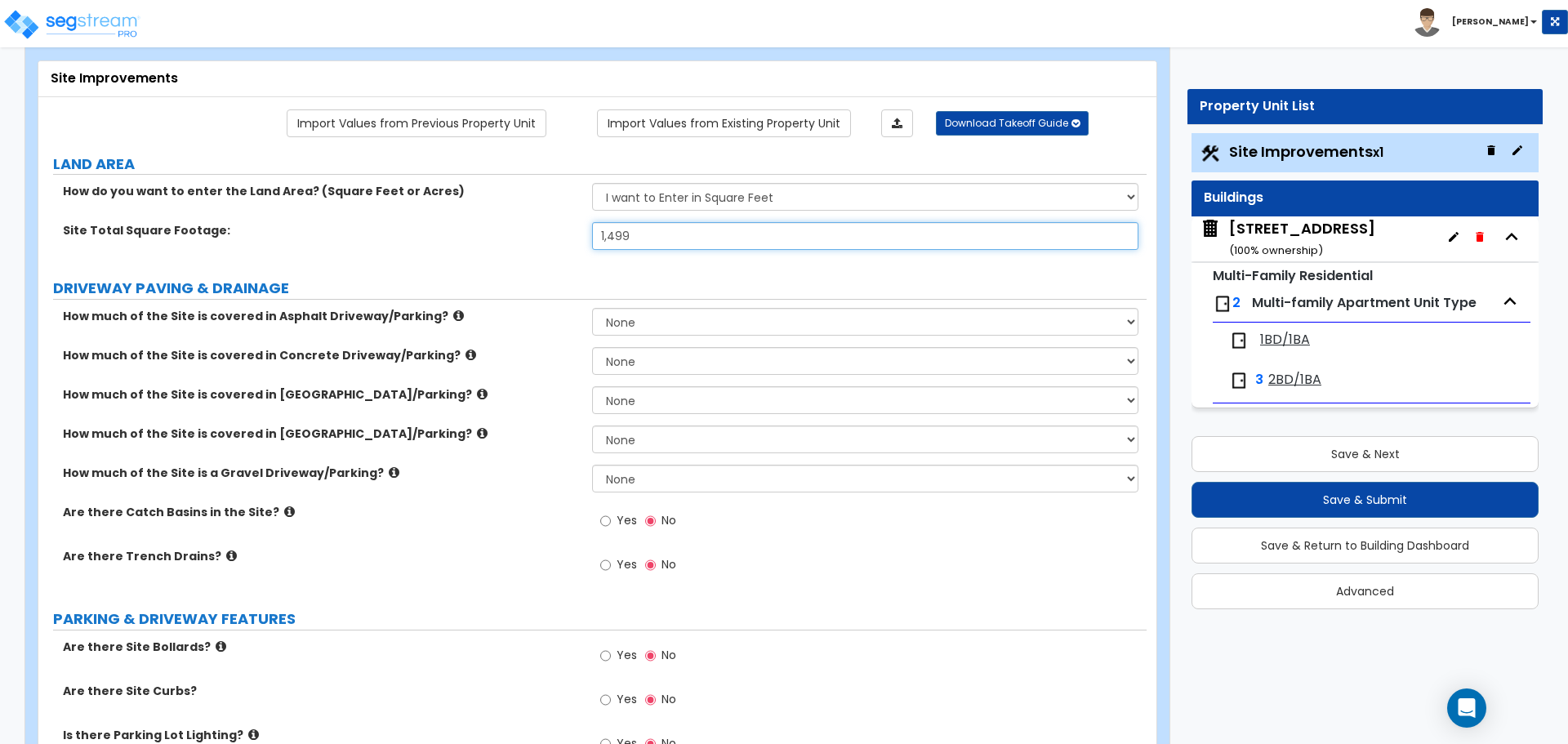
type input "1,499"
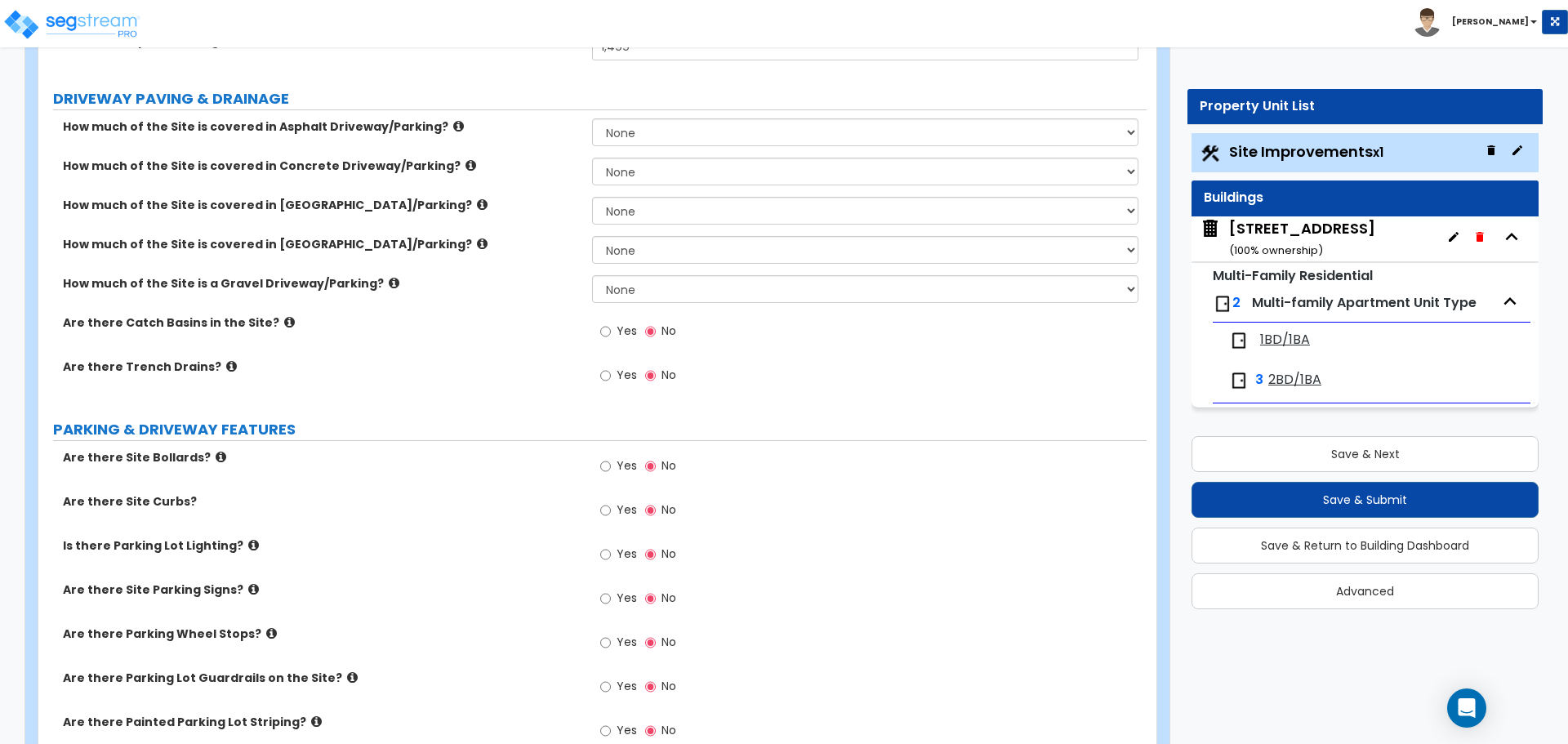
scroll to position [245, 0]
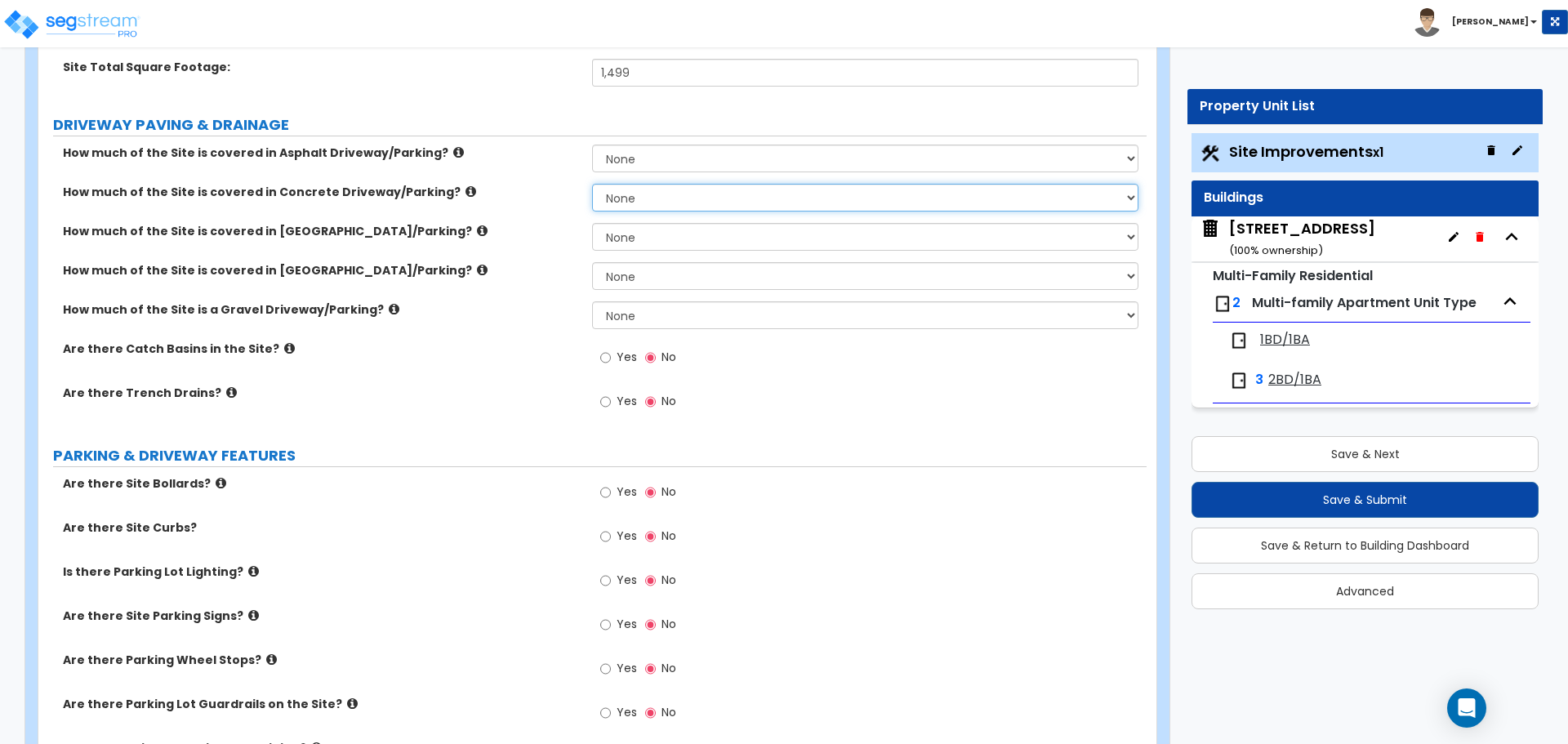
click at [612, 197] on select "None I want to Enter an Approximate Percentage I want to Enter the Square Foota…" at bounding box center [865, 198] width 545 height 28
click at [592, 184] on select "None I want to Enter an Approximate Percentage I want to Enter the Square Foota…" at bounding box center [865, 198] width 545 height 28
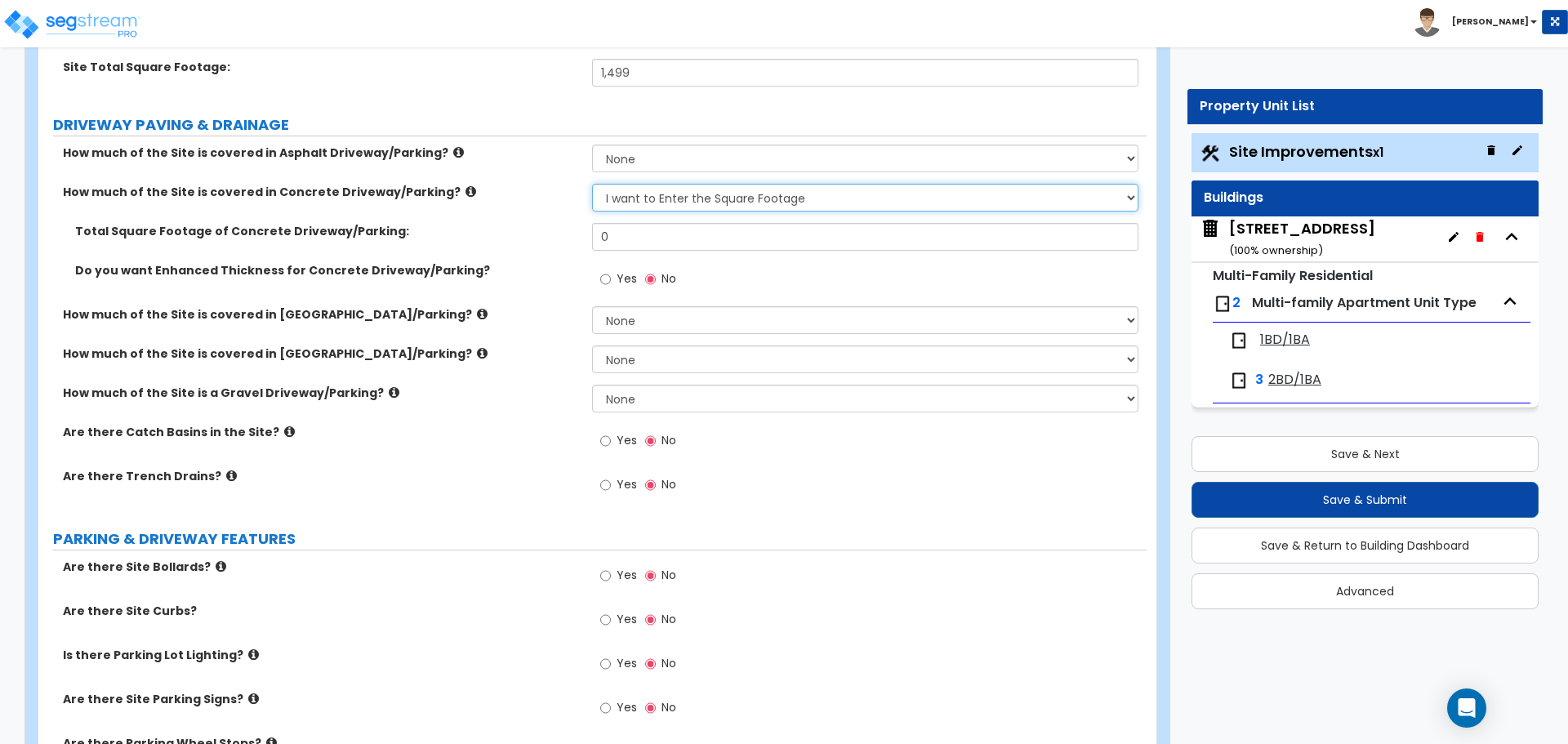
click at [659, 195] on select "None I want to Enter an Approximate Percentage I want to Enter the Square Foota…" at bounding box center [865, 198] width 545 height 28
select select "0"
click at [592, 184] on select "None I want to Enter an Approximate Percentage I want to Enter the Square Foota…" at bounding box center [865, 198] width 545 height 28
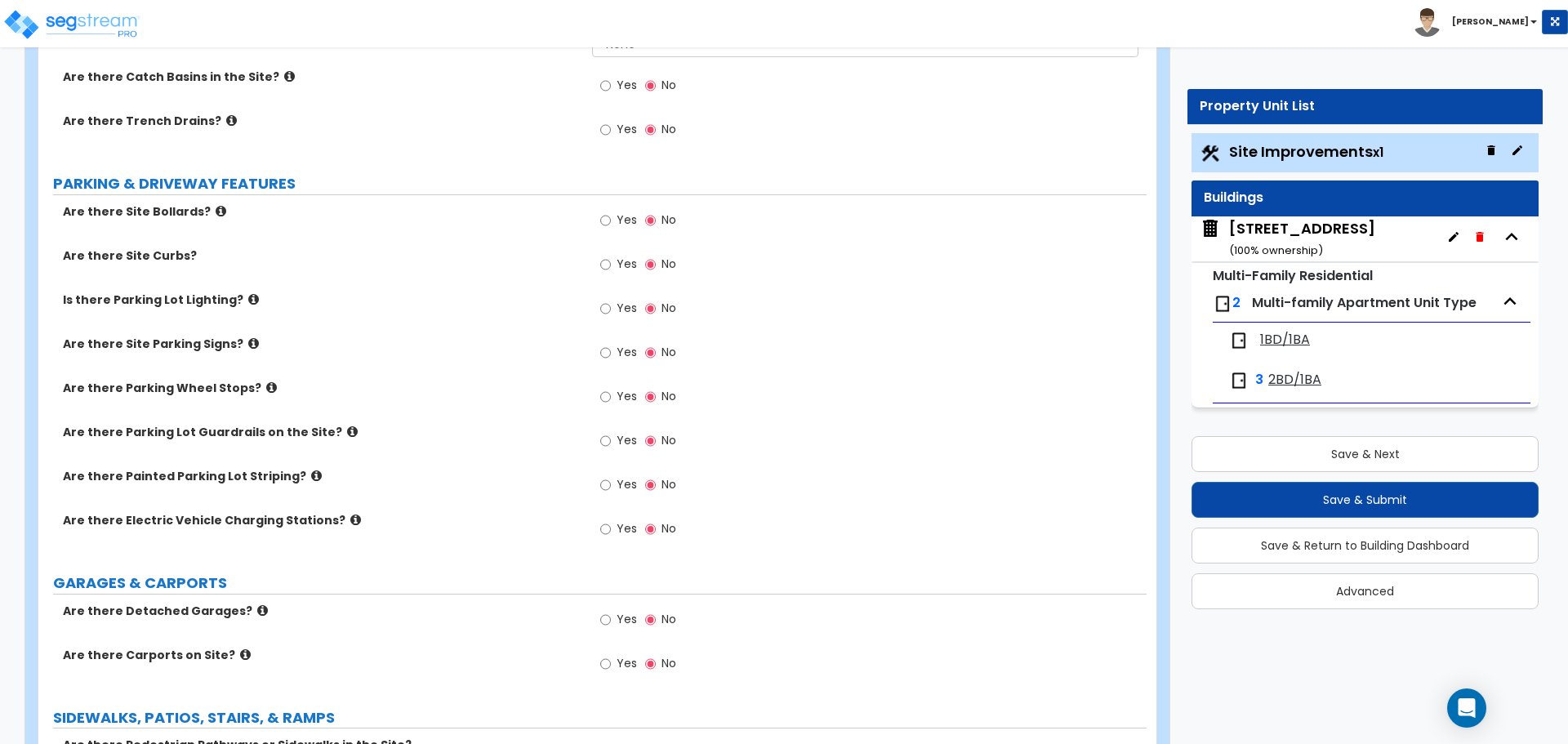
scroll to position [572, 0]
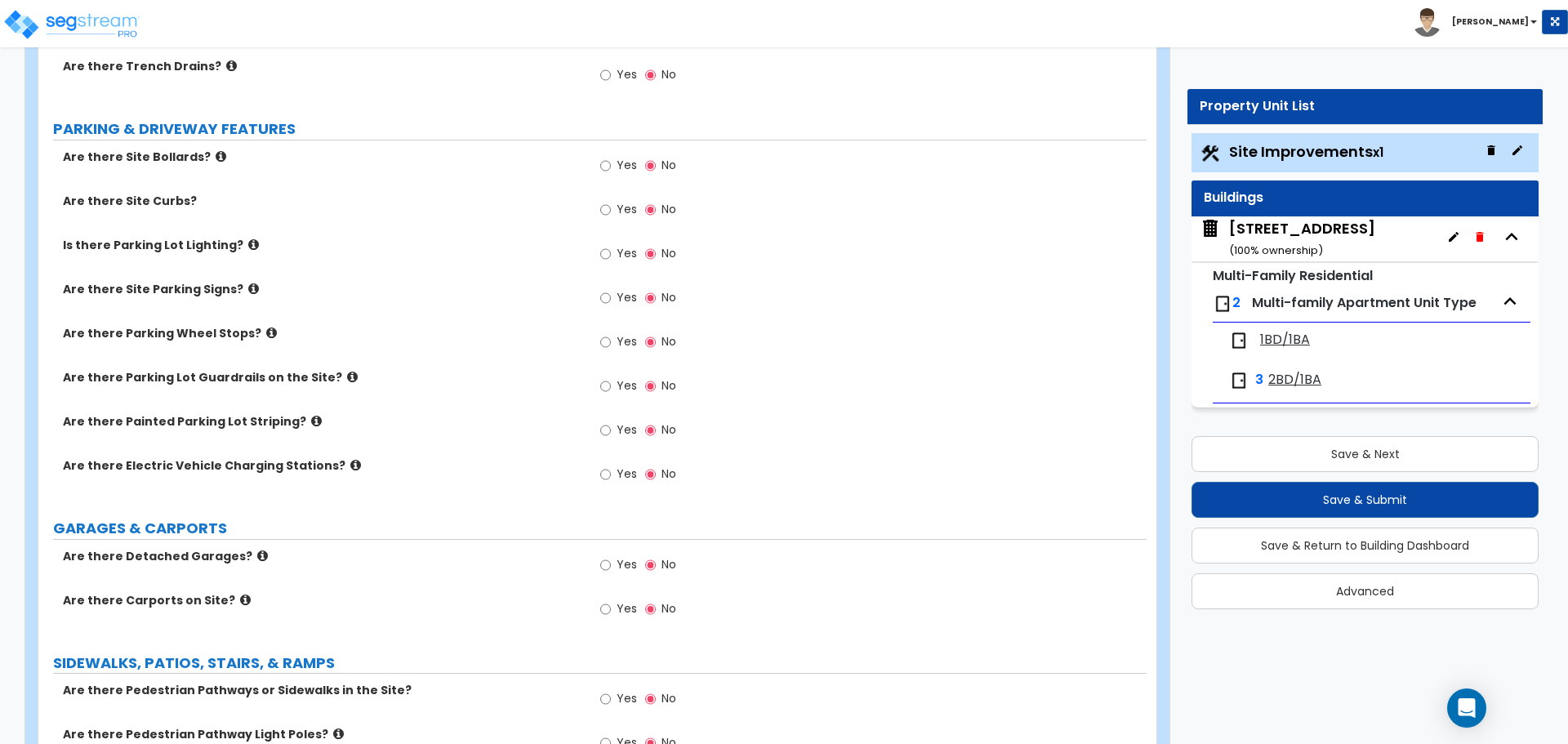
click at [1258, 234] on div "509 W 150th St ( 100 % ownership)" at bounding box center [1301, 238] width 146 height 42
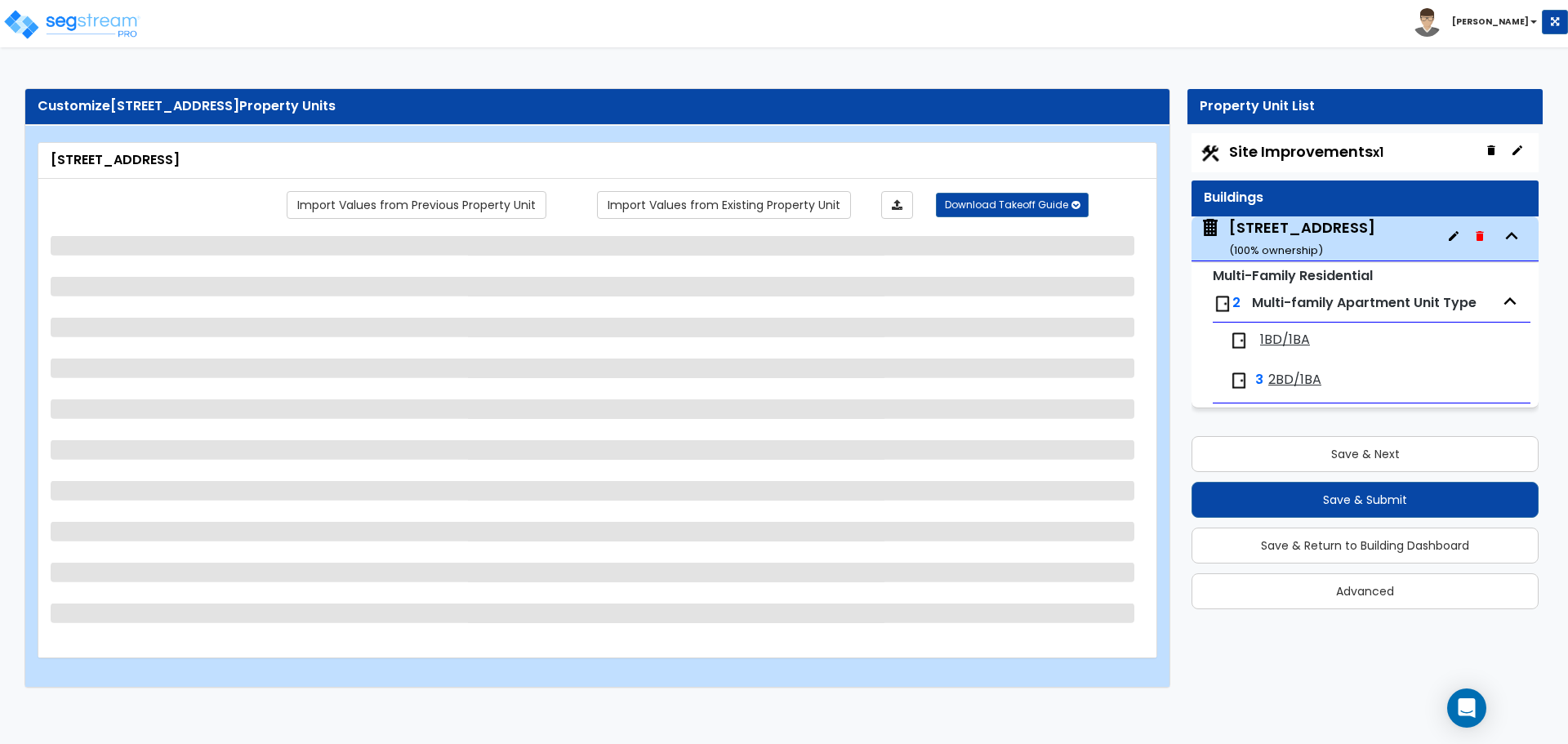
scroll to position [0, 0]
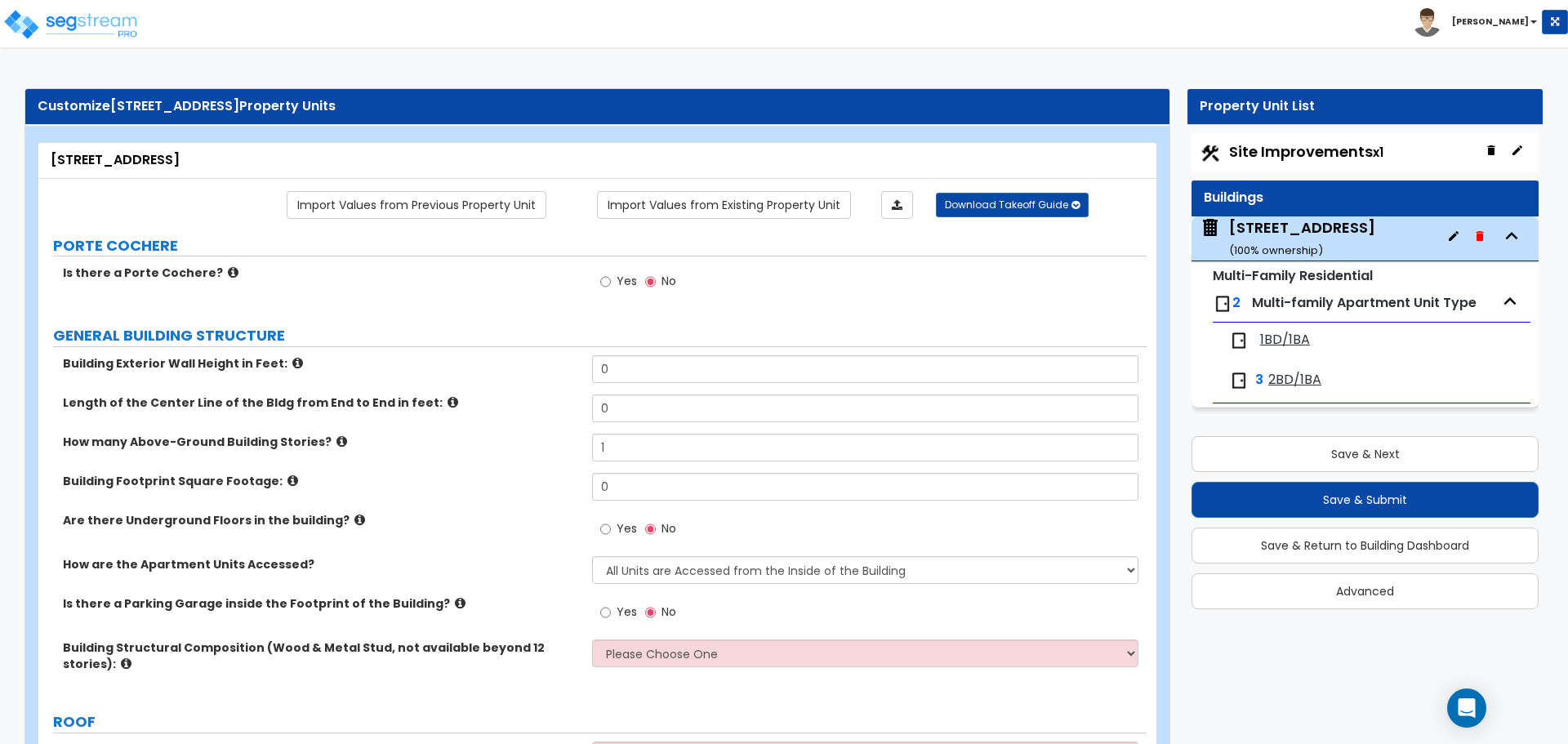
click at [292, 362] on icon at bounding box center [297, 363] width 10 height 12
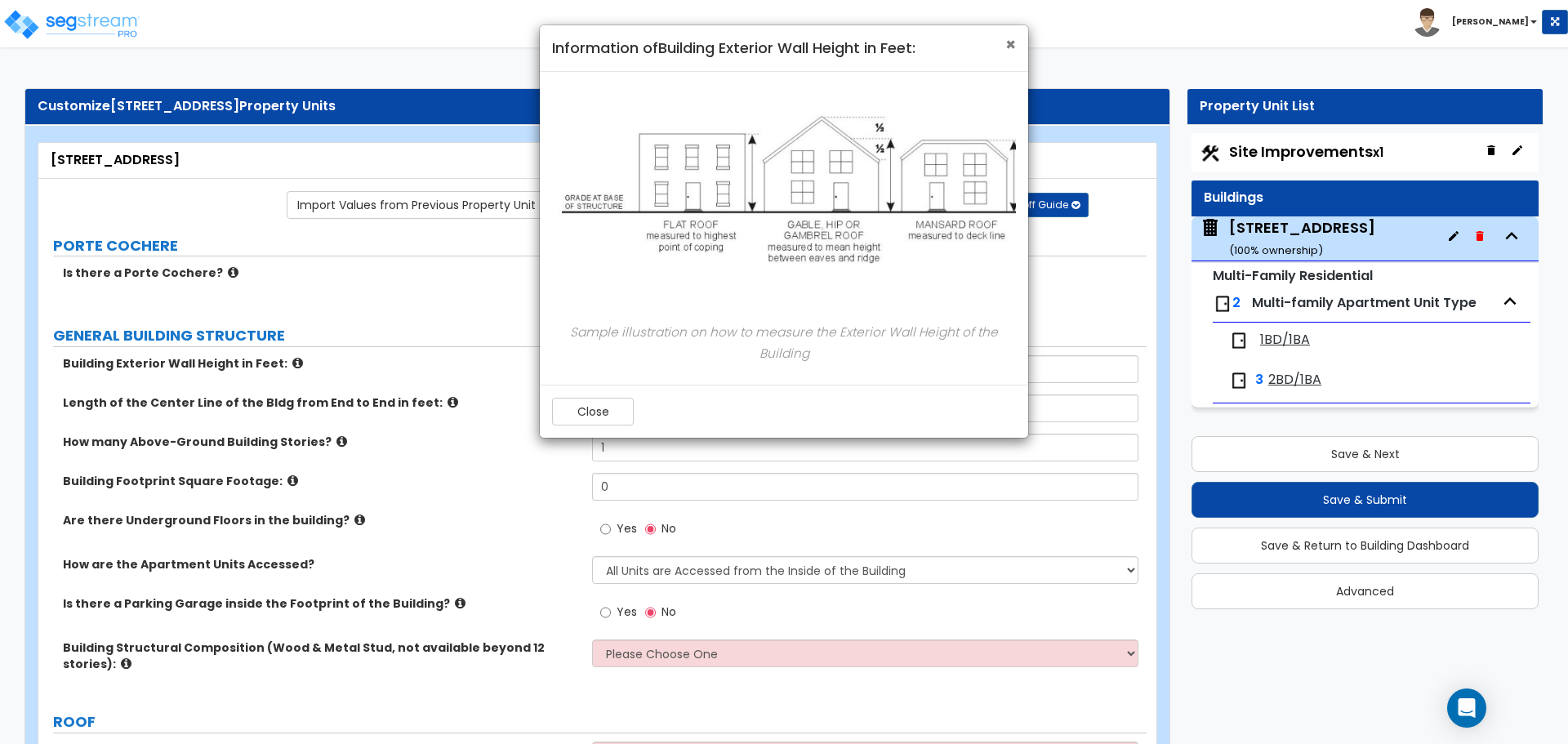
click at [1011, 51] on span "×" at bounding box center [1010, 44] width 10 height 23
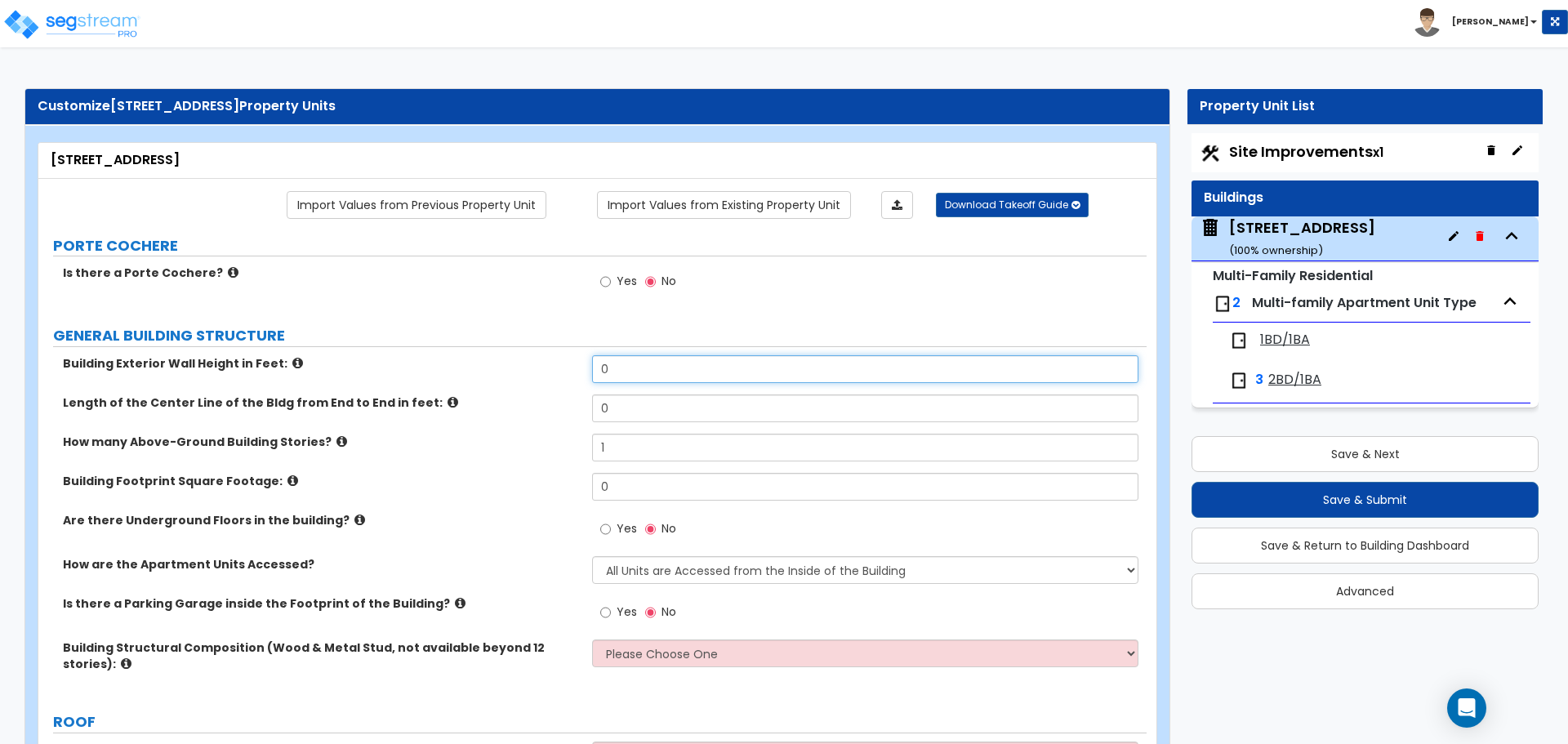
click at [623, 365] on input "0" at bounding box center [865, 369] width 545 height 28
type input "50"
click at [655, 413] on input "0" at bounding box center [865, 408] width 545 height 28
type input "63.75"
click at [534, 472] on label "Building Footprint Square Footage:" at bounding box center [322, 481] width 517 height 17
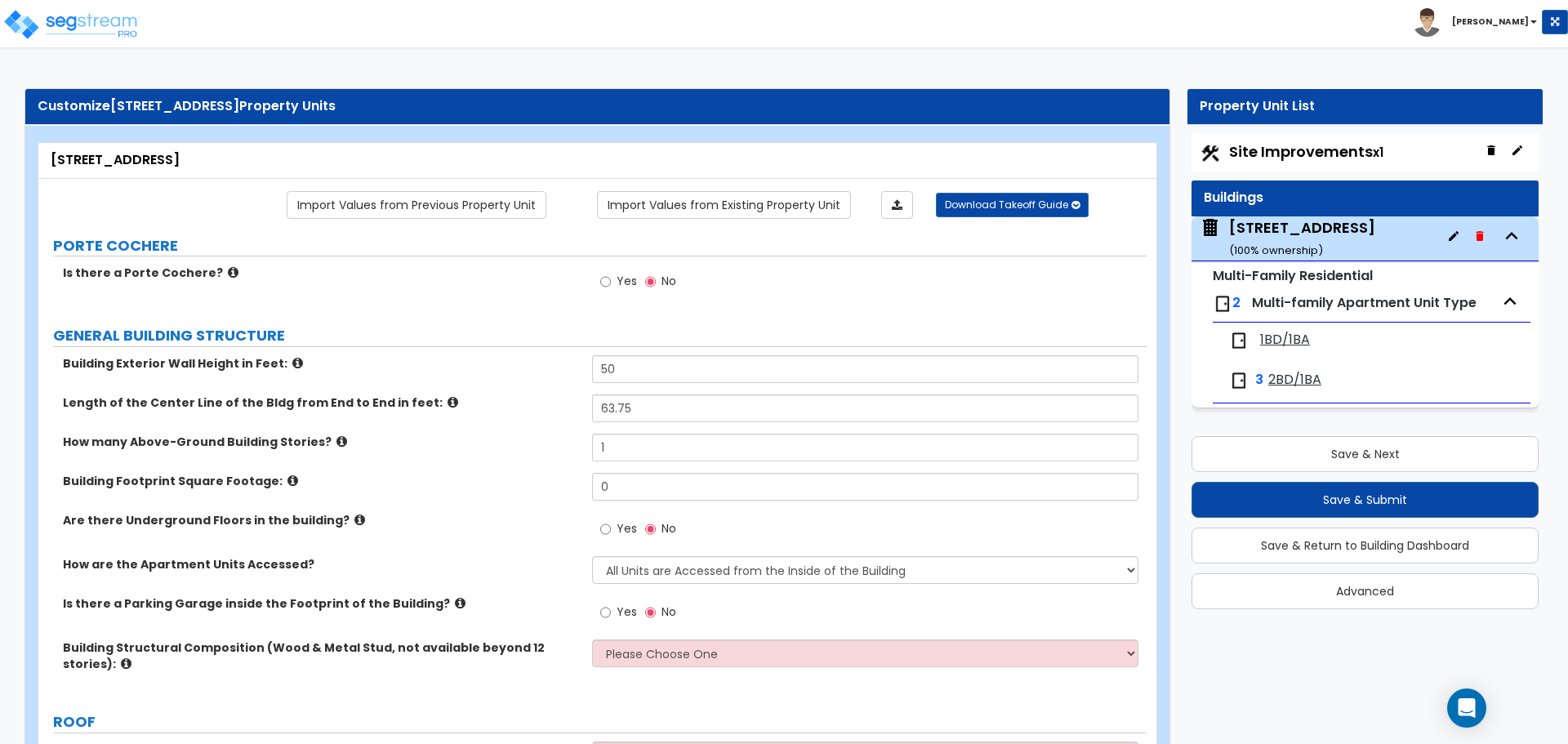
click at [337, 443] on icon at bounding box center [341, 441] width 10 height 12
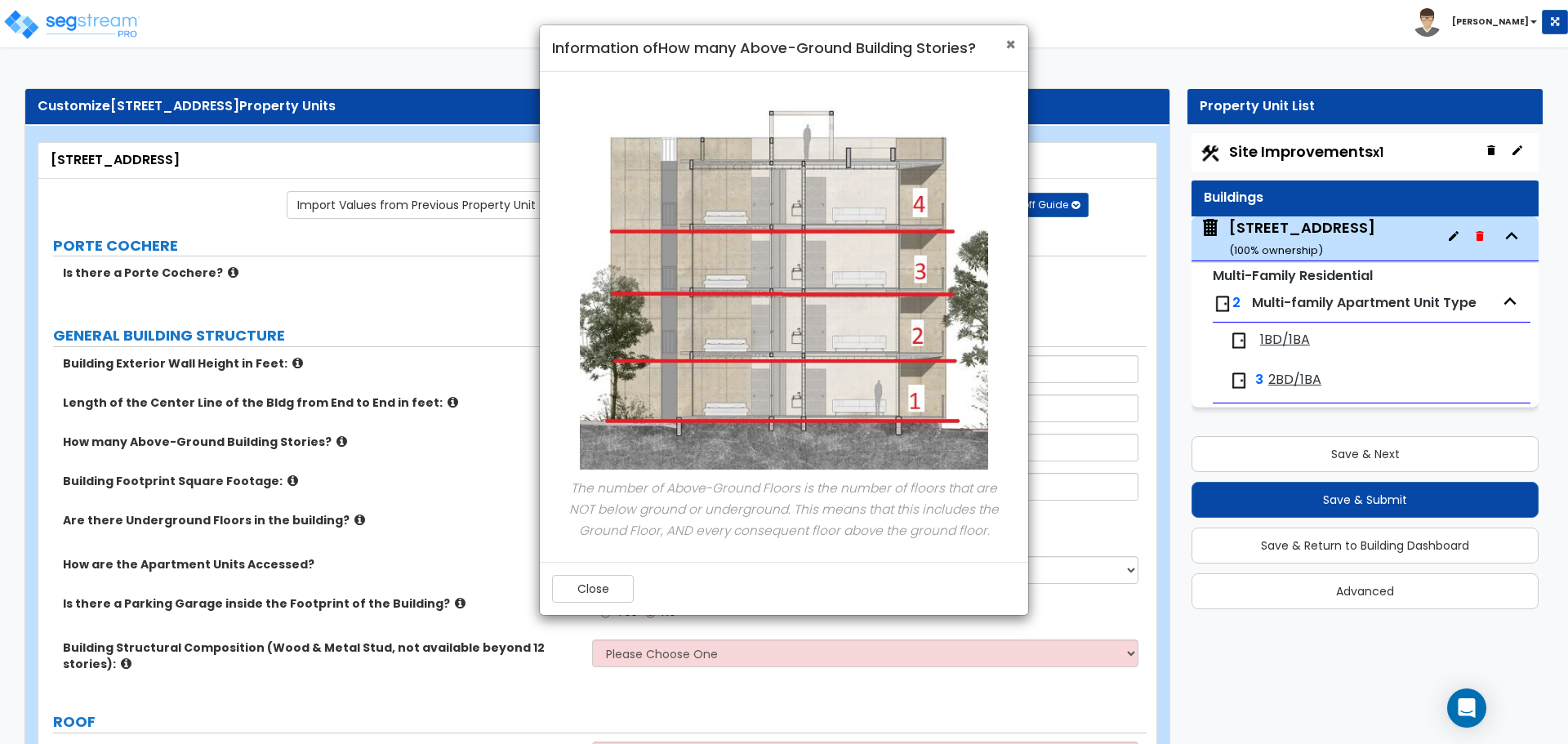
click at [1007, 43] on span "×" at bounding box center [1010, 44] width 10 height 23
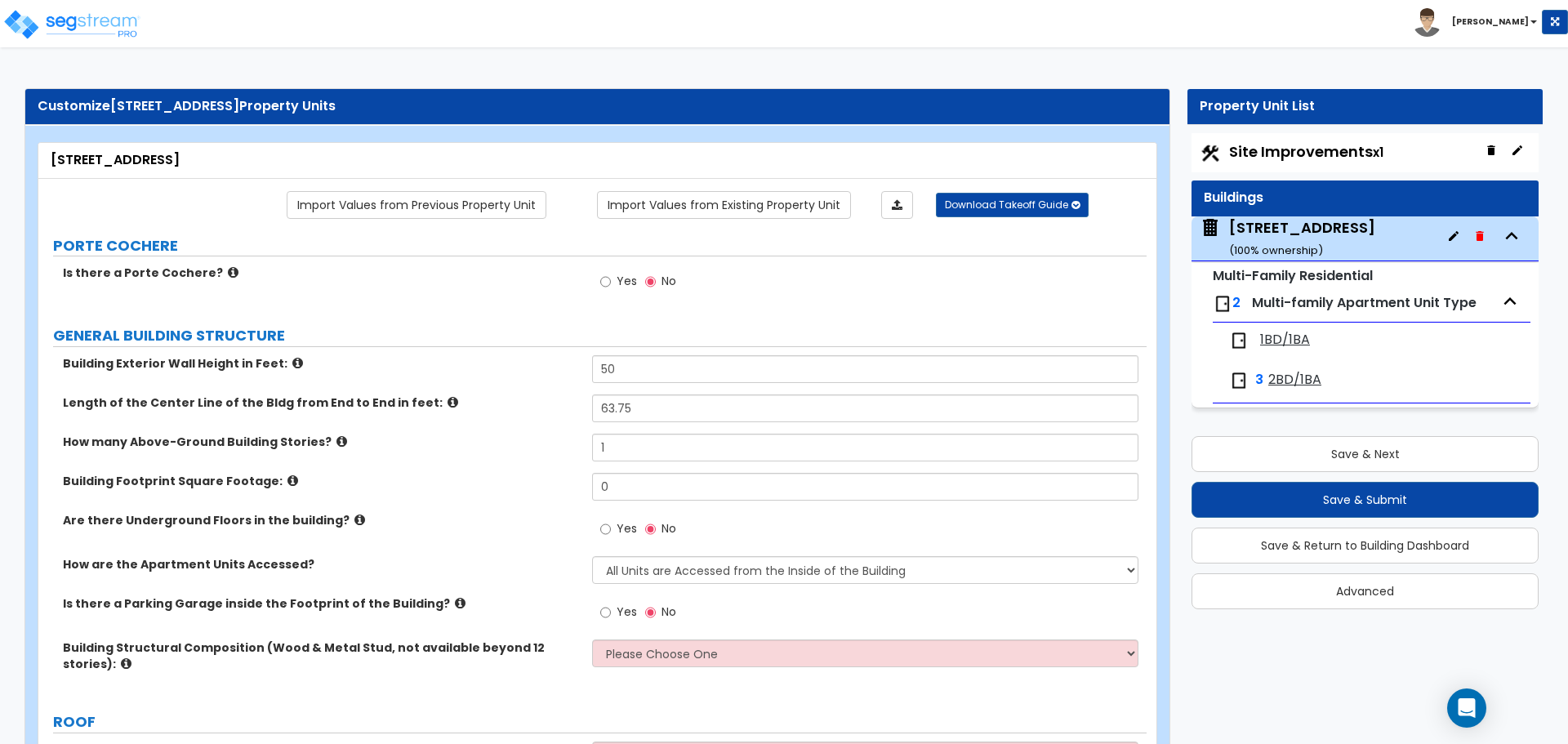
click at [287, 479] on icon at bounding box center [292, 480] width 10 height 12
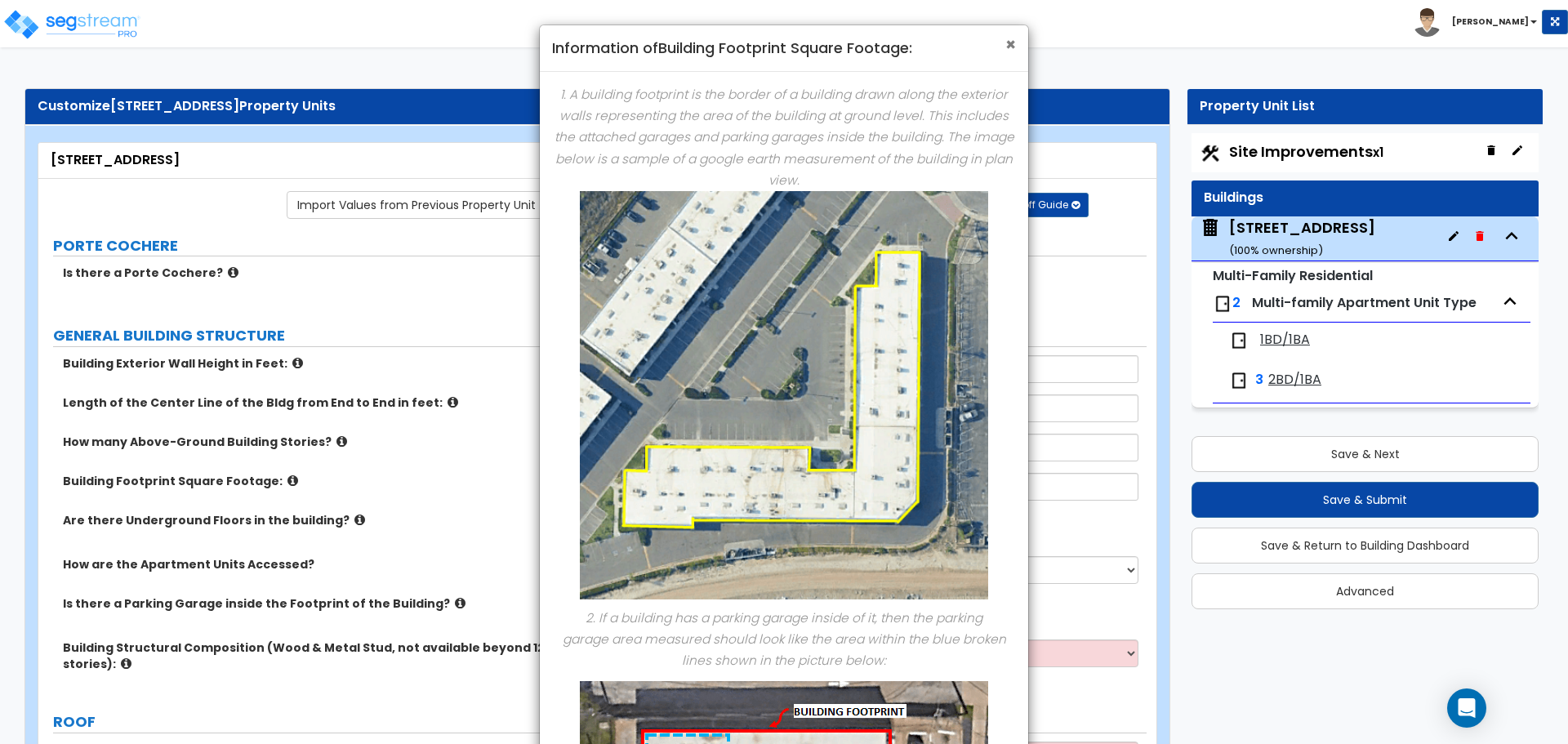
click at [1009, 47] on span "×" at bounding box center [1010, 44] width 10 height 23
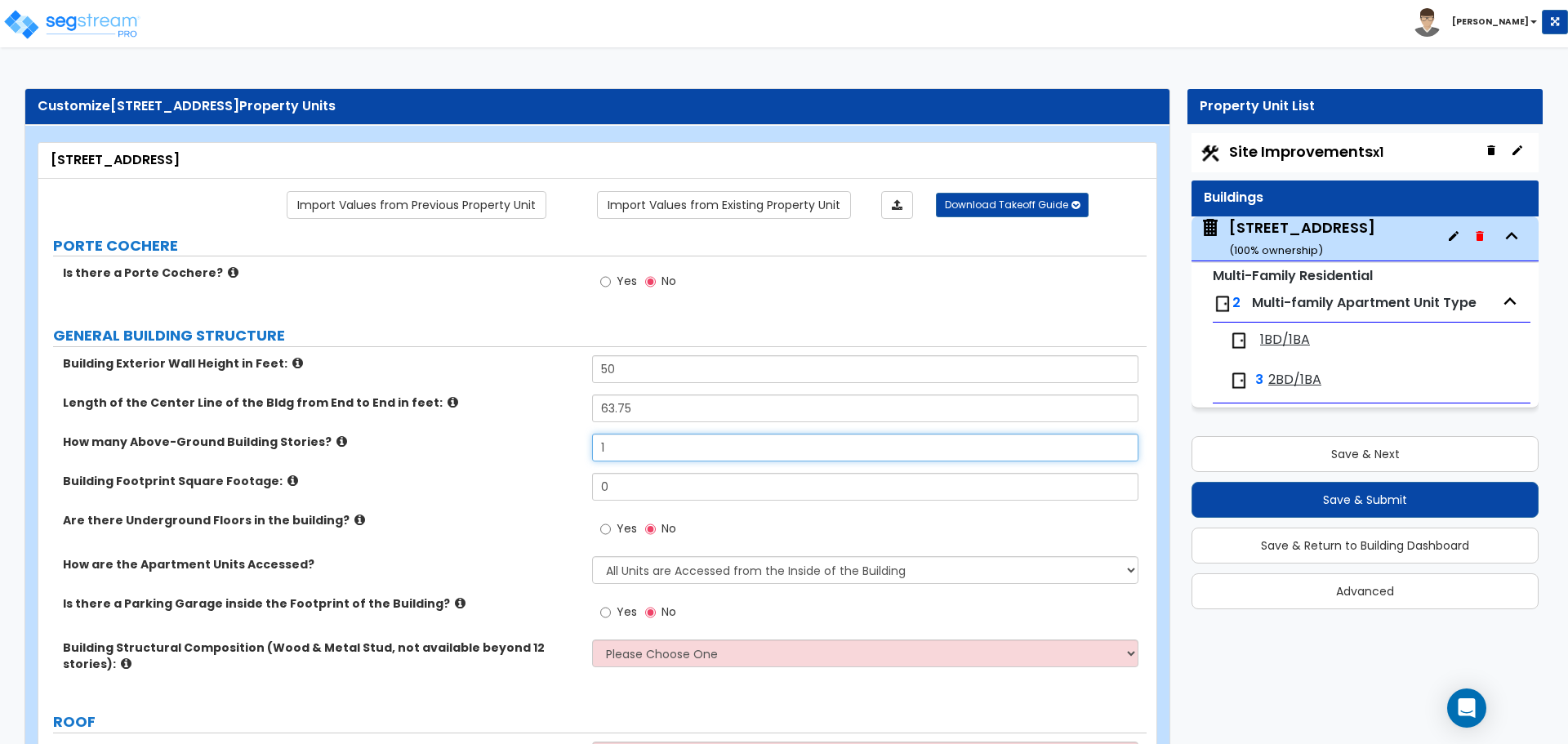
click at [627, 445] on input "1" at bounding box center [865, 447] width 545 height 28
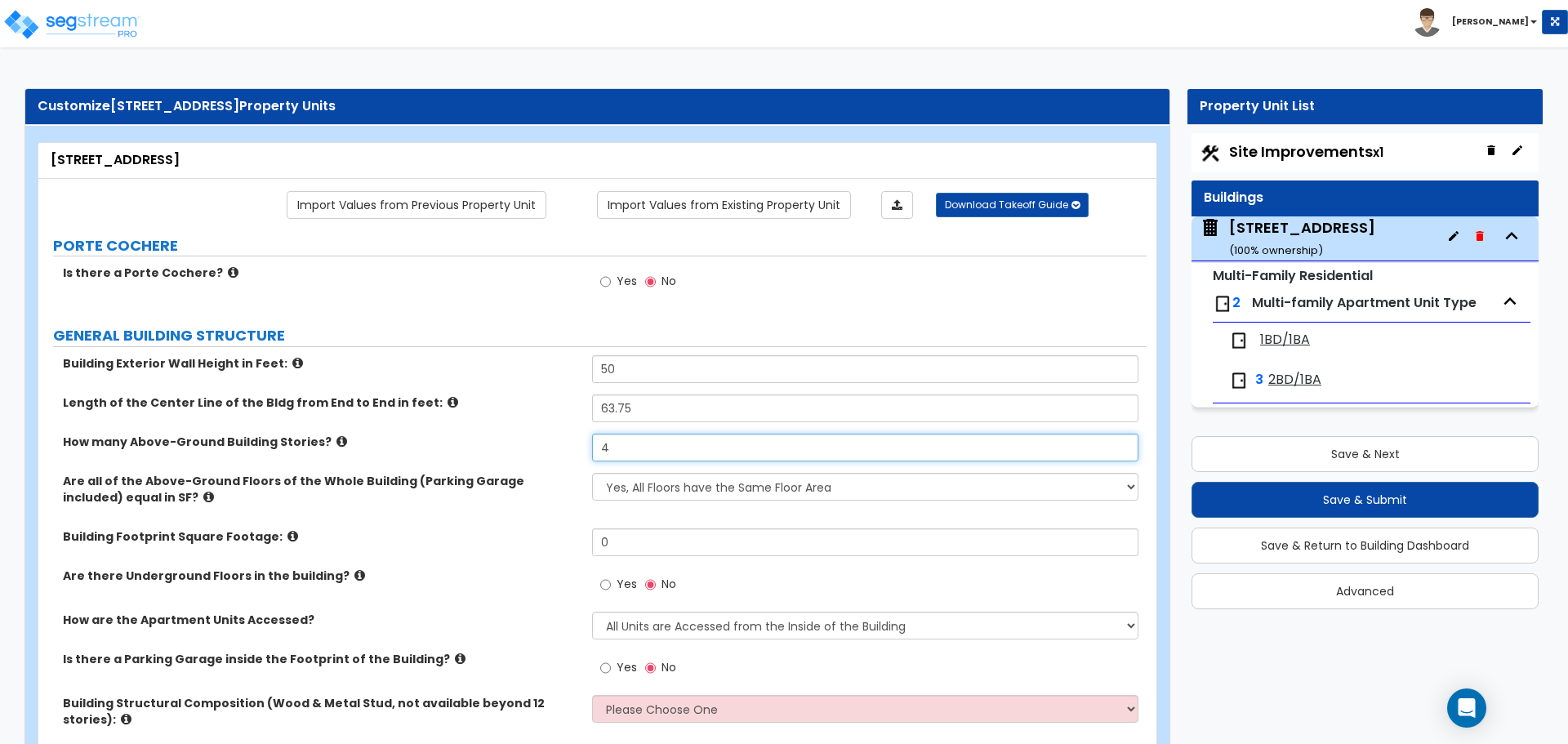
type input "4"
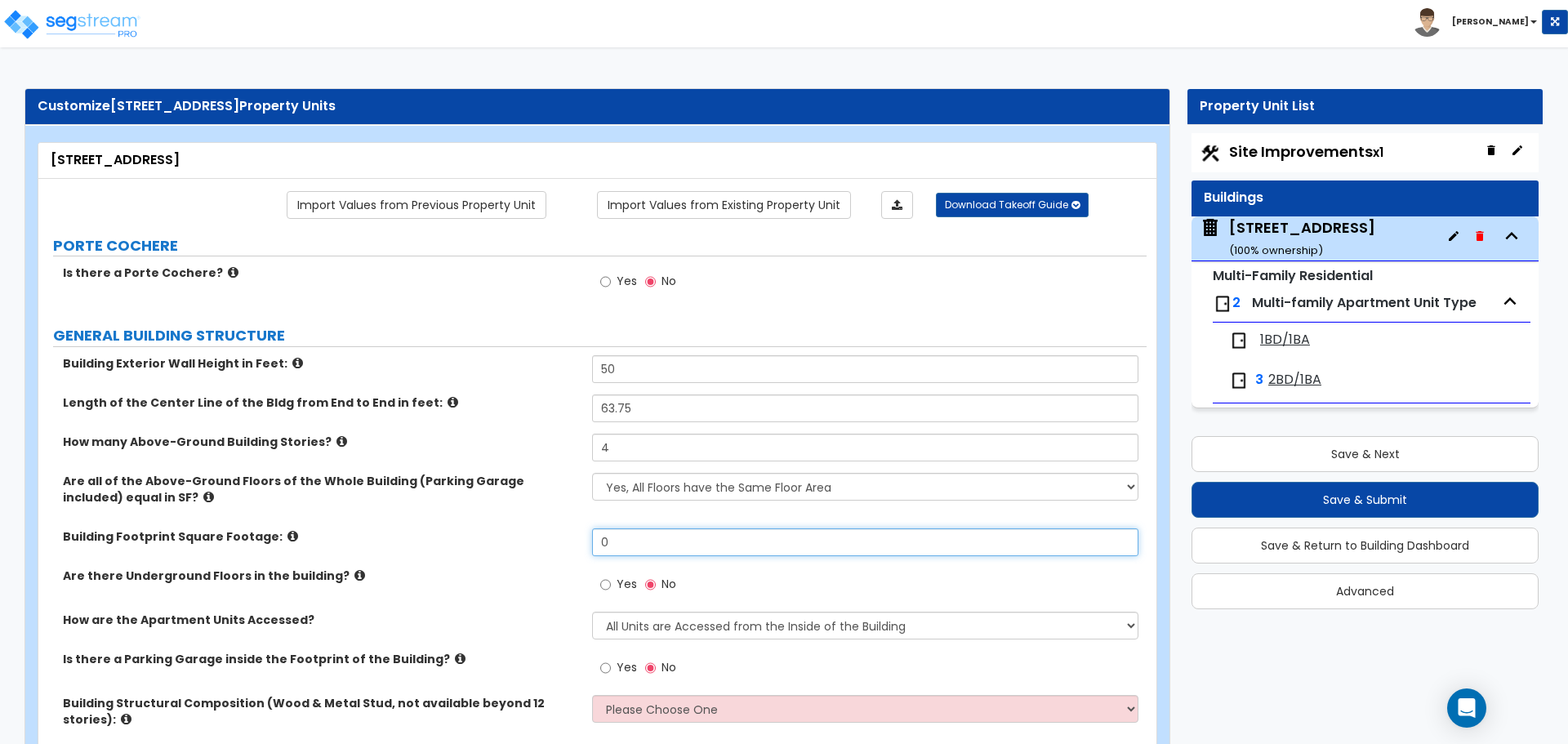
click at [632, 541] on input "0" at bounding box center [865, 542] width 545 height 28
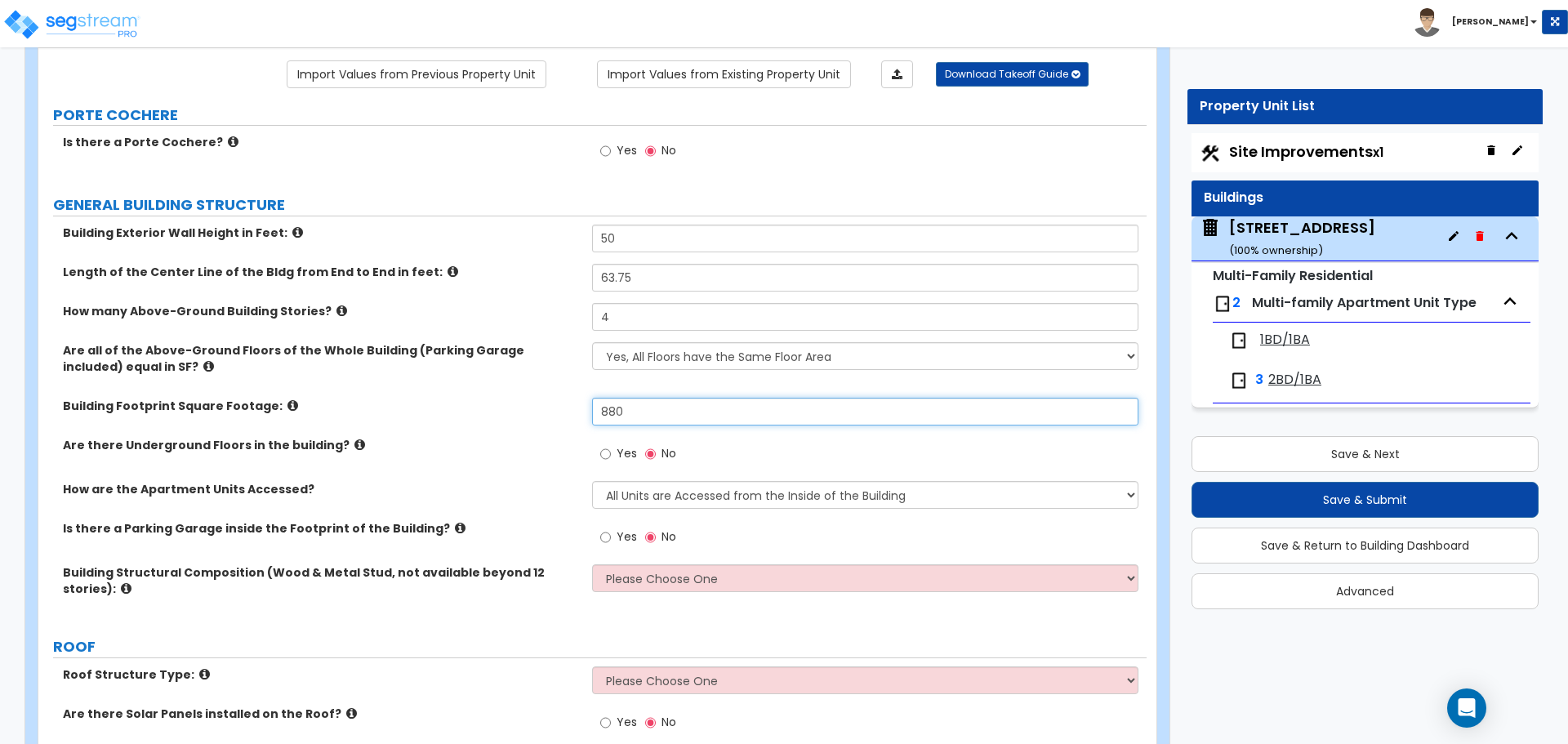
scroll to position [164, 0]
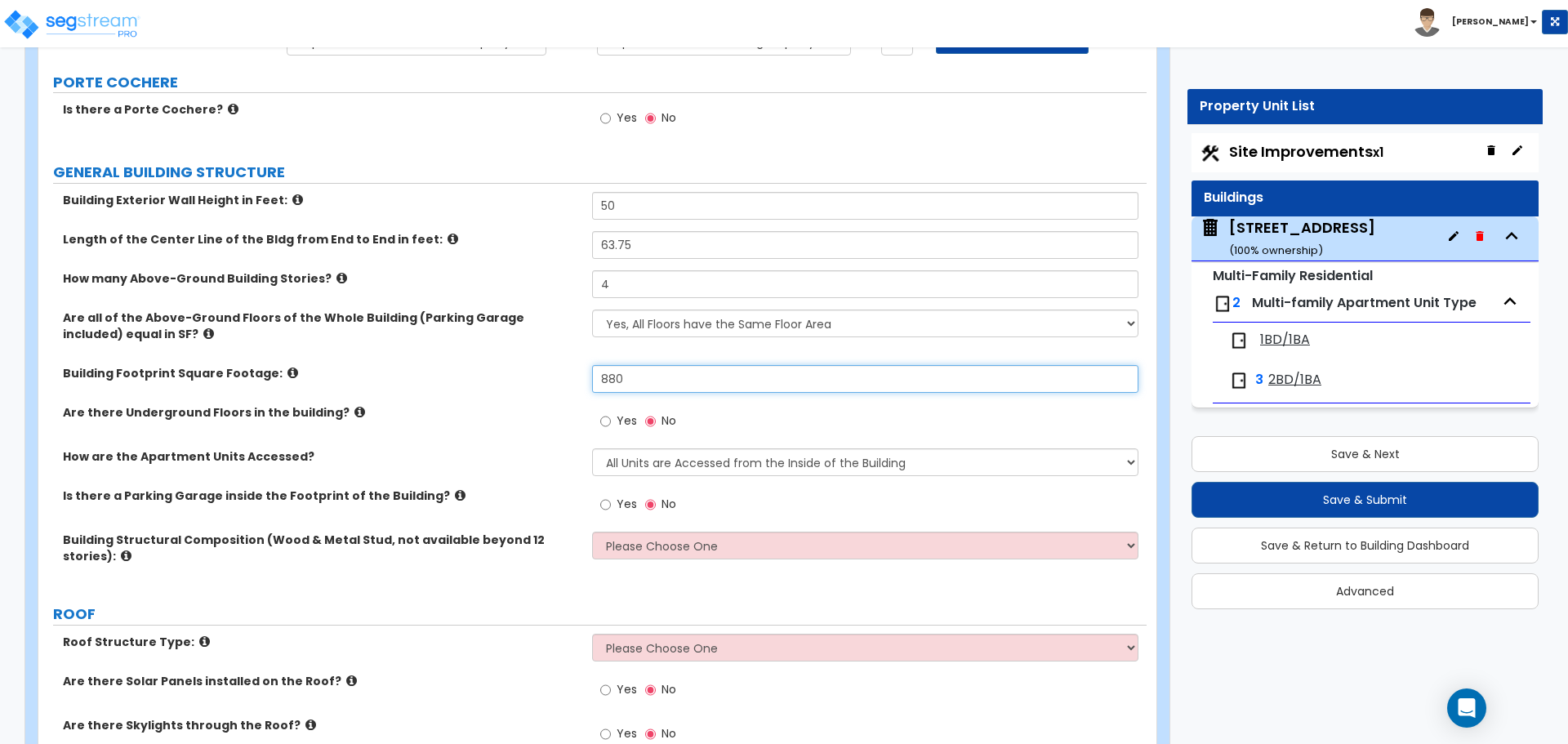
type input "880"
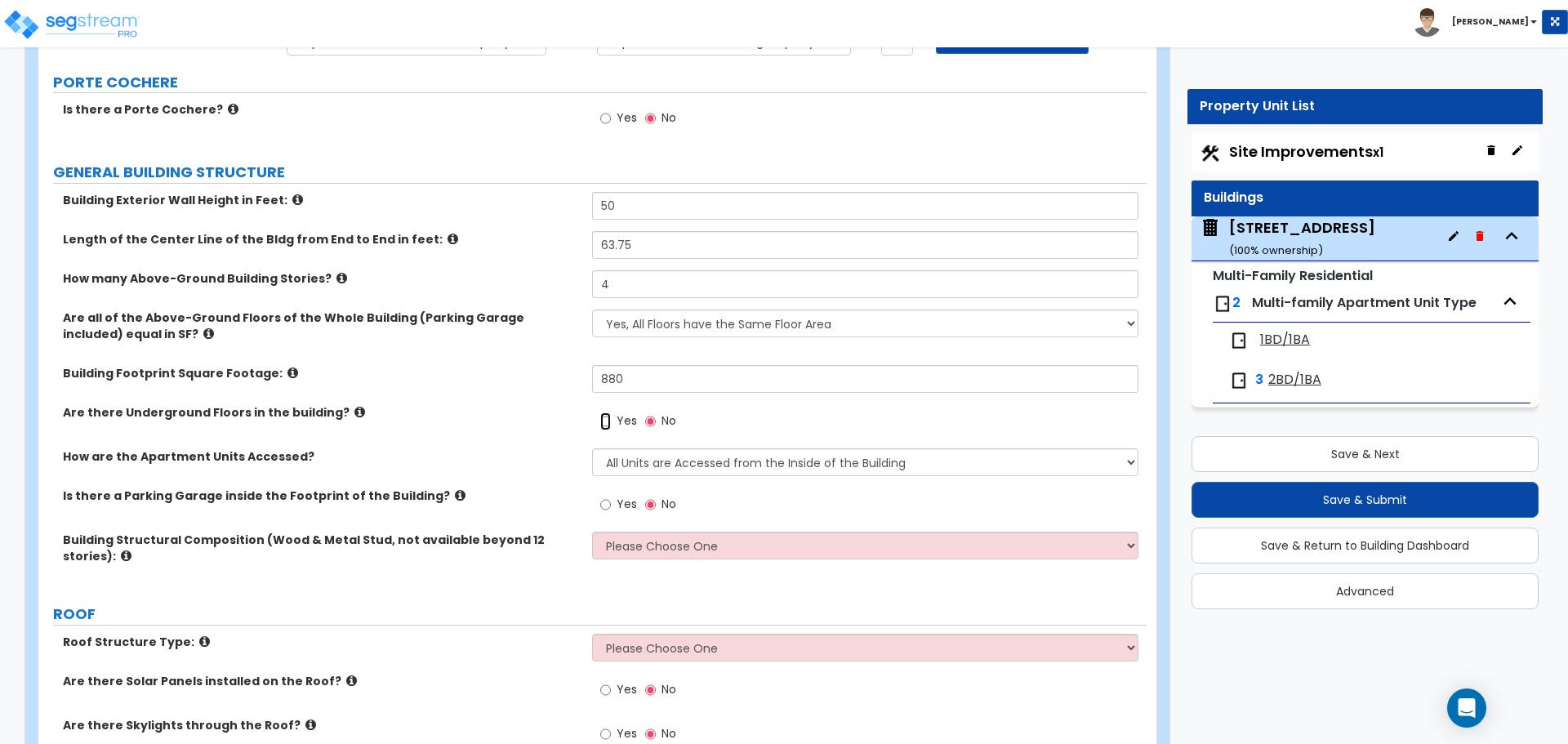
click at [611, 421] on input "Yes" at bounding box center [605, 420] width 10 height 18
radio input "true"
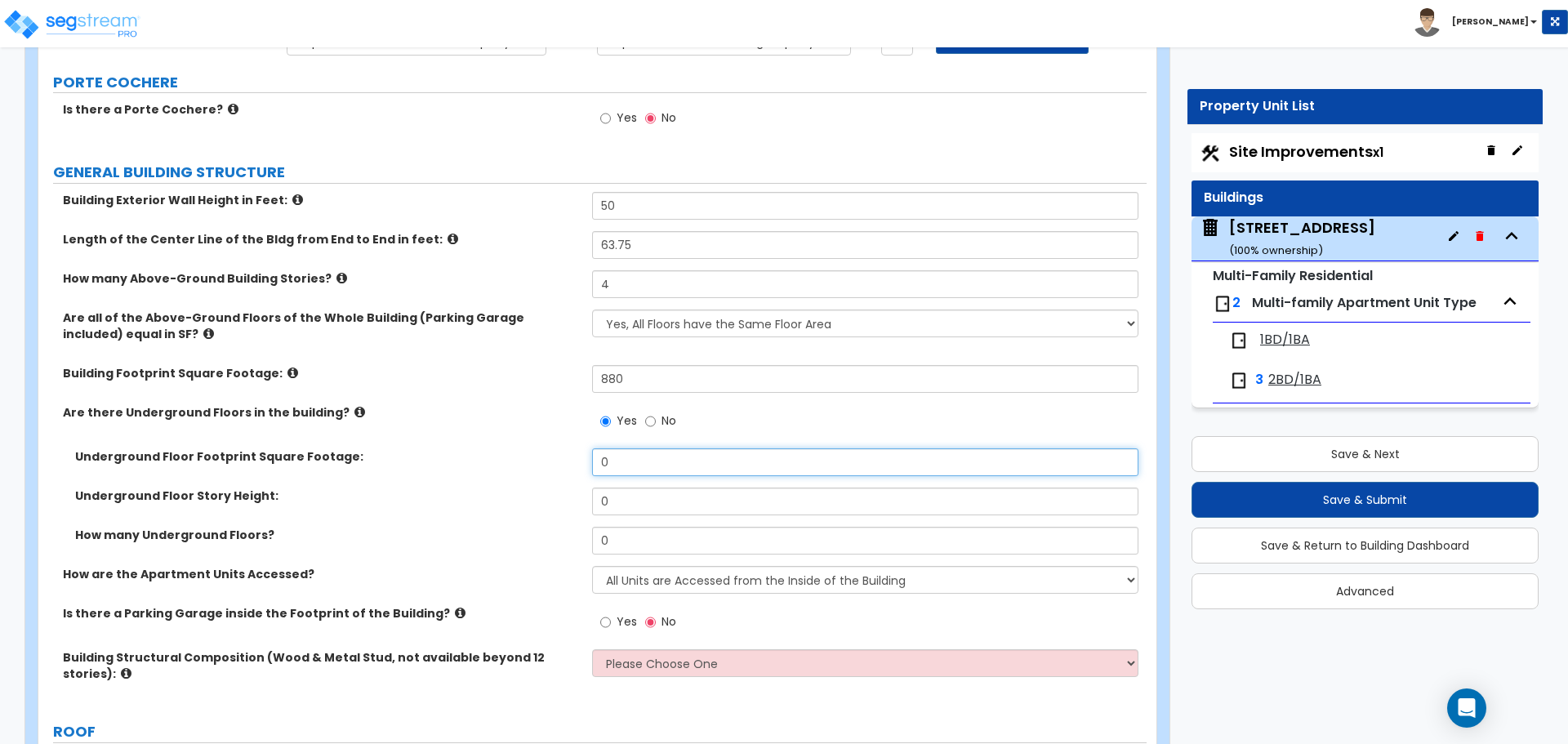
click at [626, 459] on input "0" at bounding box center [865, 462] width 545 height 28
type input "880"
click at [653, 500] on input "0" at bounding box center [865, 501] width 545 height 28
drag, startPoint x: 662, startPoint y: 505, endPoint x: 1073, endPoint y: 538, distance: 412.3
click at [662, 505] on input "0" at bounding box center [865, 501] width 545 height 28
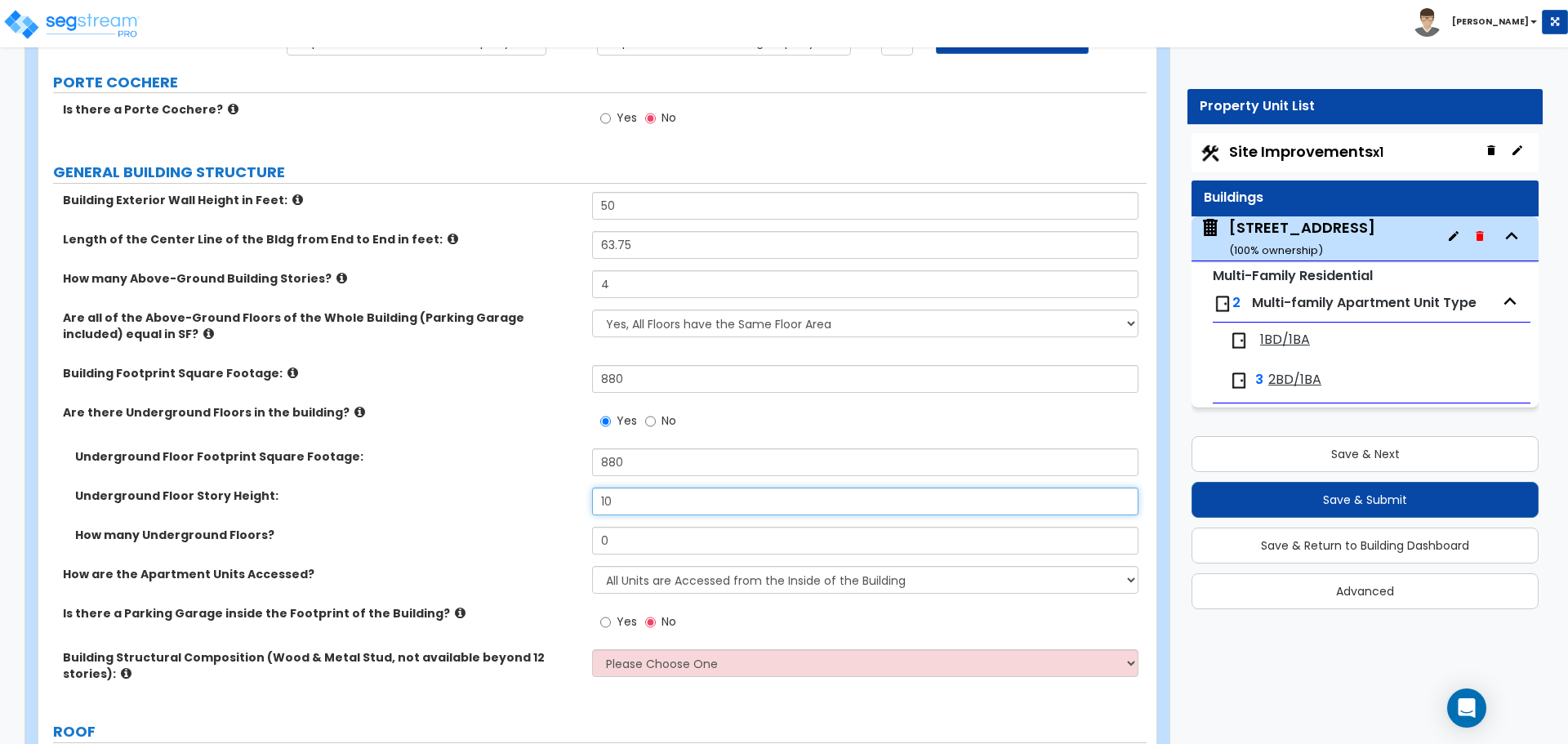
type input "10"
click at [652, 542] on input "0" at bounding box center [865, 540] width 545 height 28
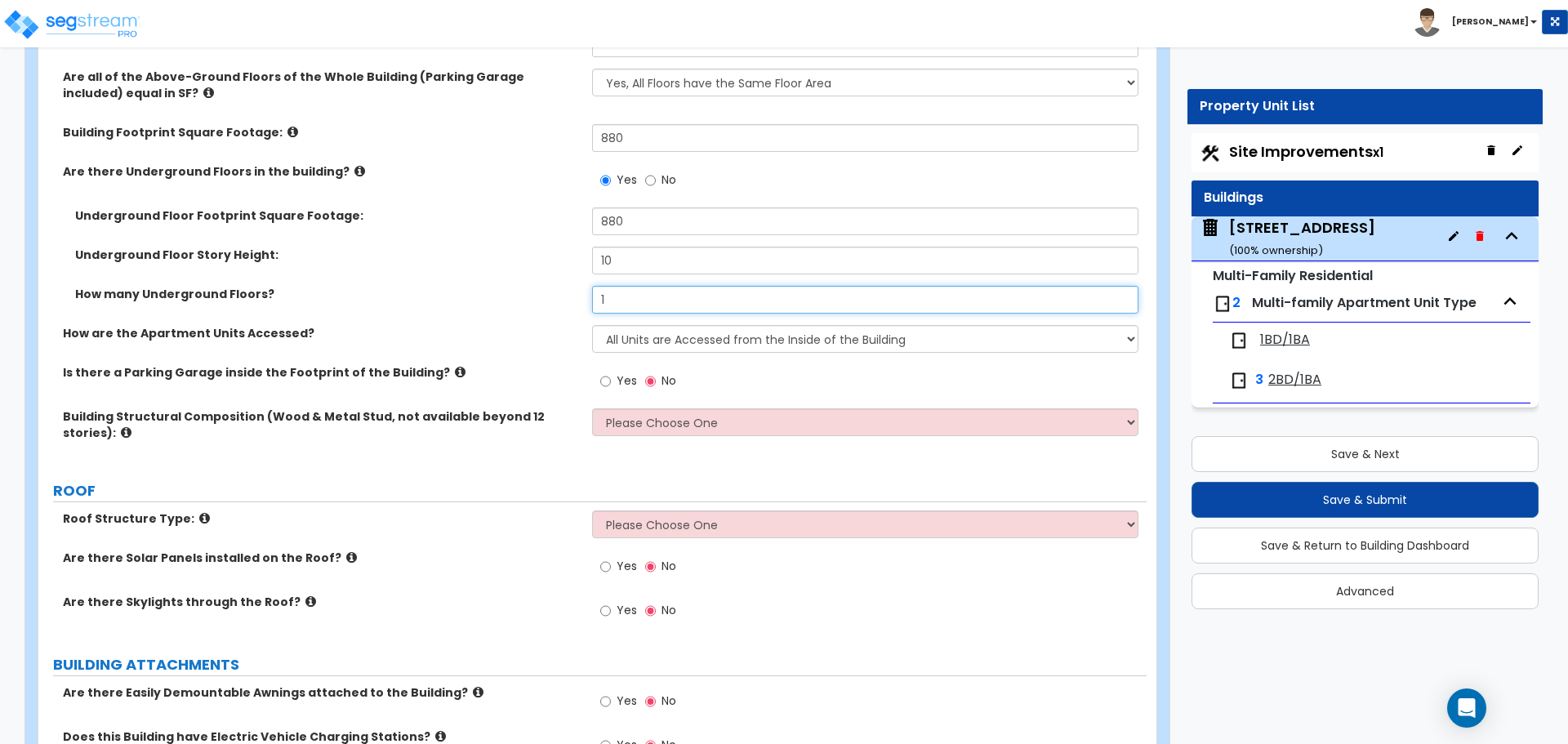
scroll to position [408, 0]
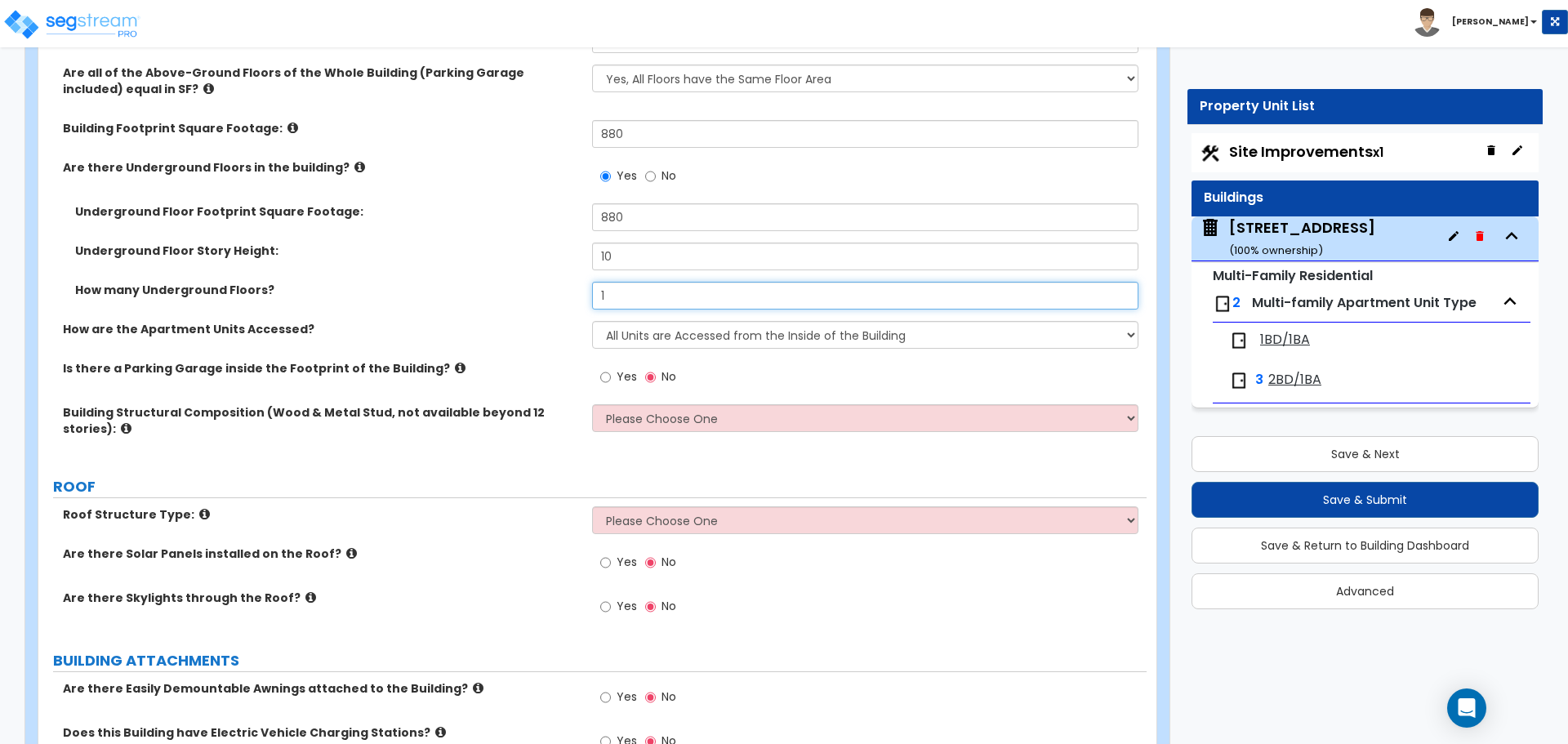
type input "1"
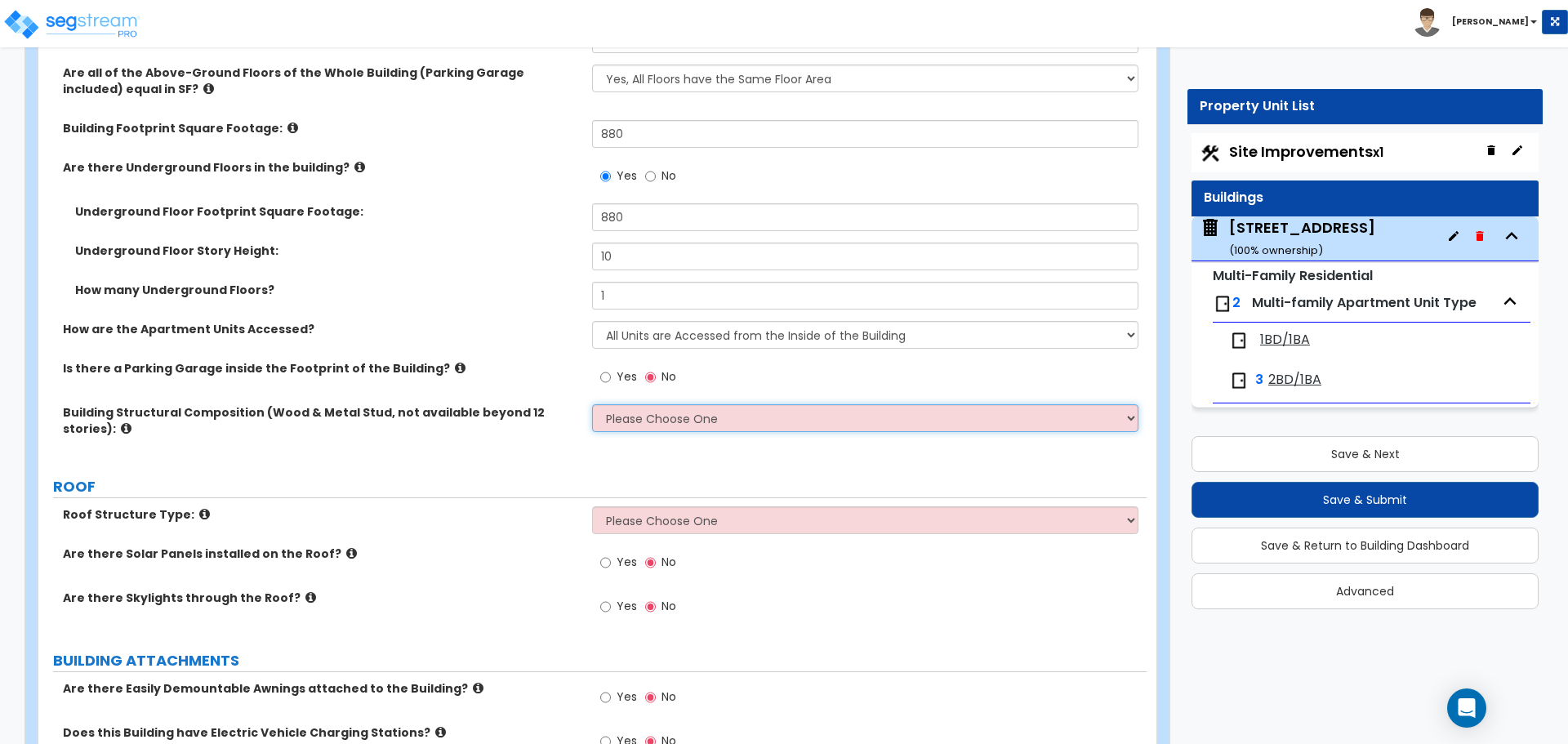
click at [742, 416] on select "Please Choose One Reinforced Concrete Structural Steel Brick Masonry CMU Masonr…" at bounding box center [865, 418] width 545 height 28
select select "7"
click at [592, 405] on select "Please Choose One Reinforced Concrete Structural Steel Brick Masonry CMU Masonr…" at bounding box center [865, 418] width 545 height 28
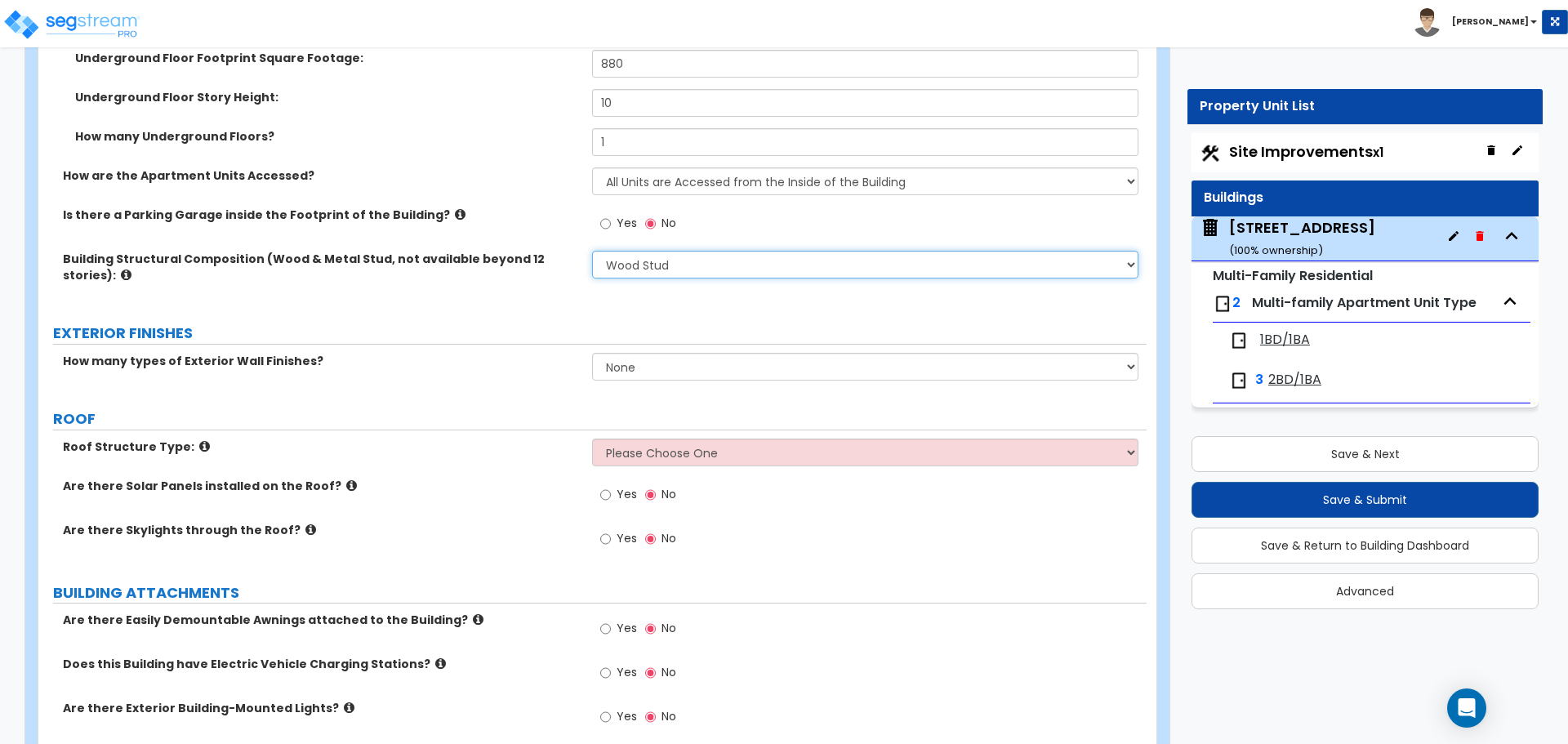
scroll to position [572, 0]
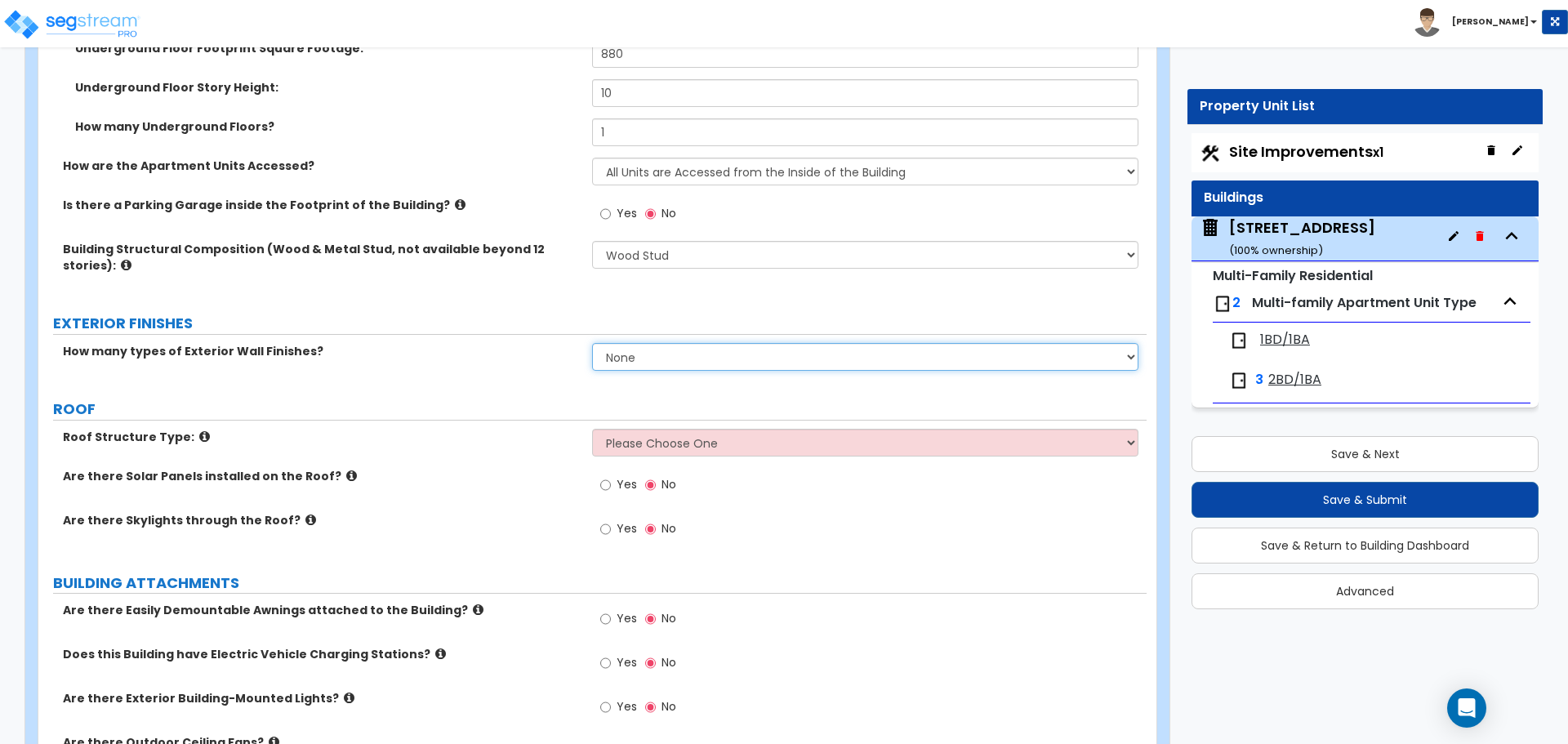
click at [618, 352] on select "None 1 2 3" at bounding box center [865, 357] width 545 height 28
click at [645, 352] on select "None 1 2 3" at bounding box center [865, 357] width 545 height 28
select select "1"
click at [592, 343] on select "None 1 2 3" at bounding box center [865, 357] width 545 height 28
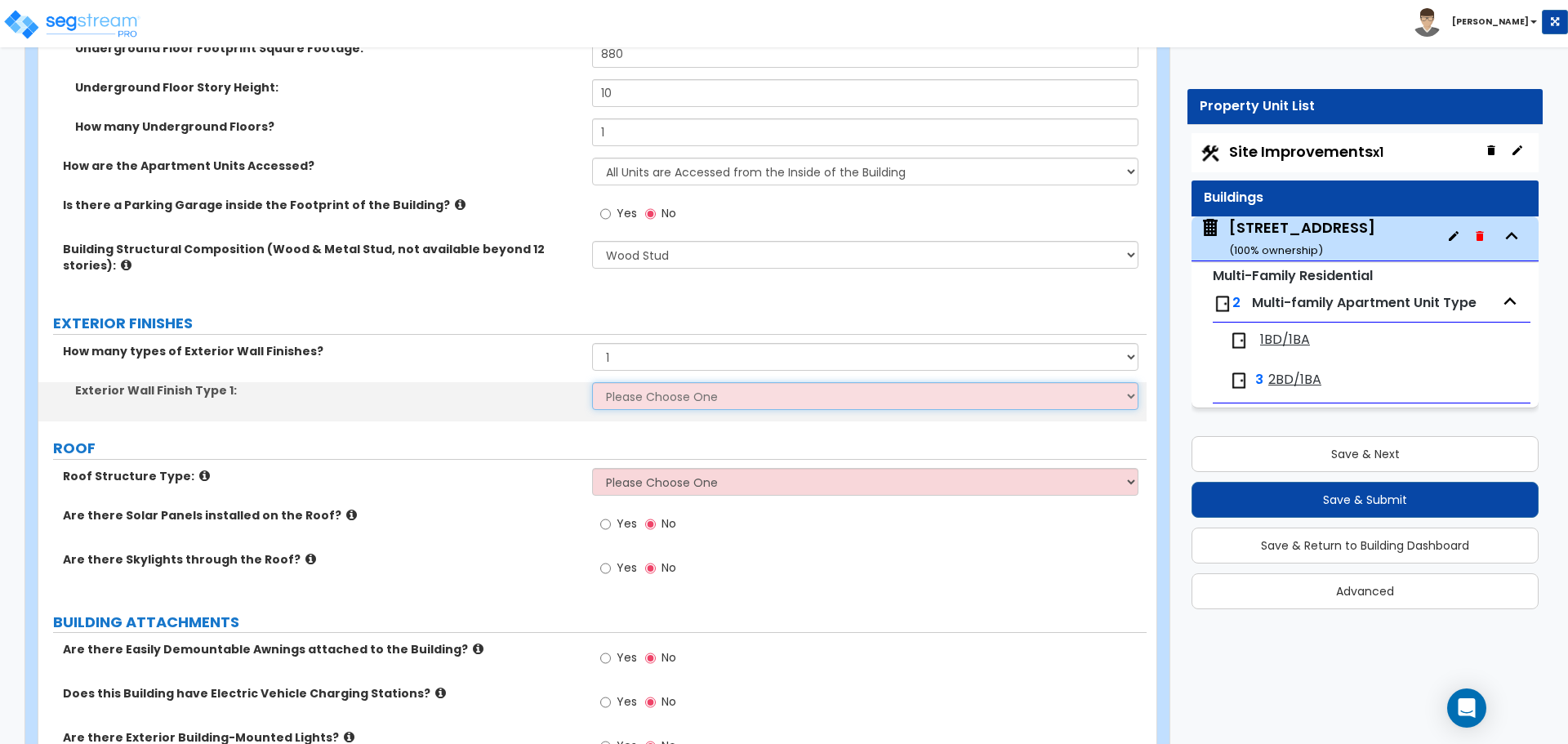
click at [624, 397] on select "Please Choose One No Finish/Shared Wall No Wall Brick Veneer Stone Veneer Wood …" at bounding box center [865, 396] width 545 height 28
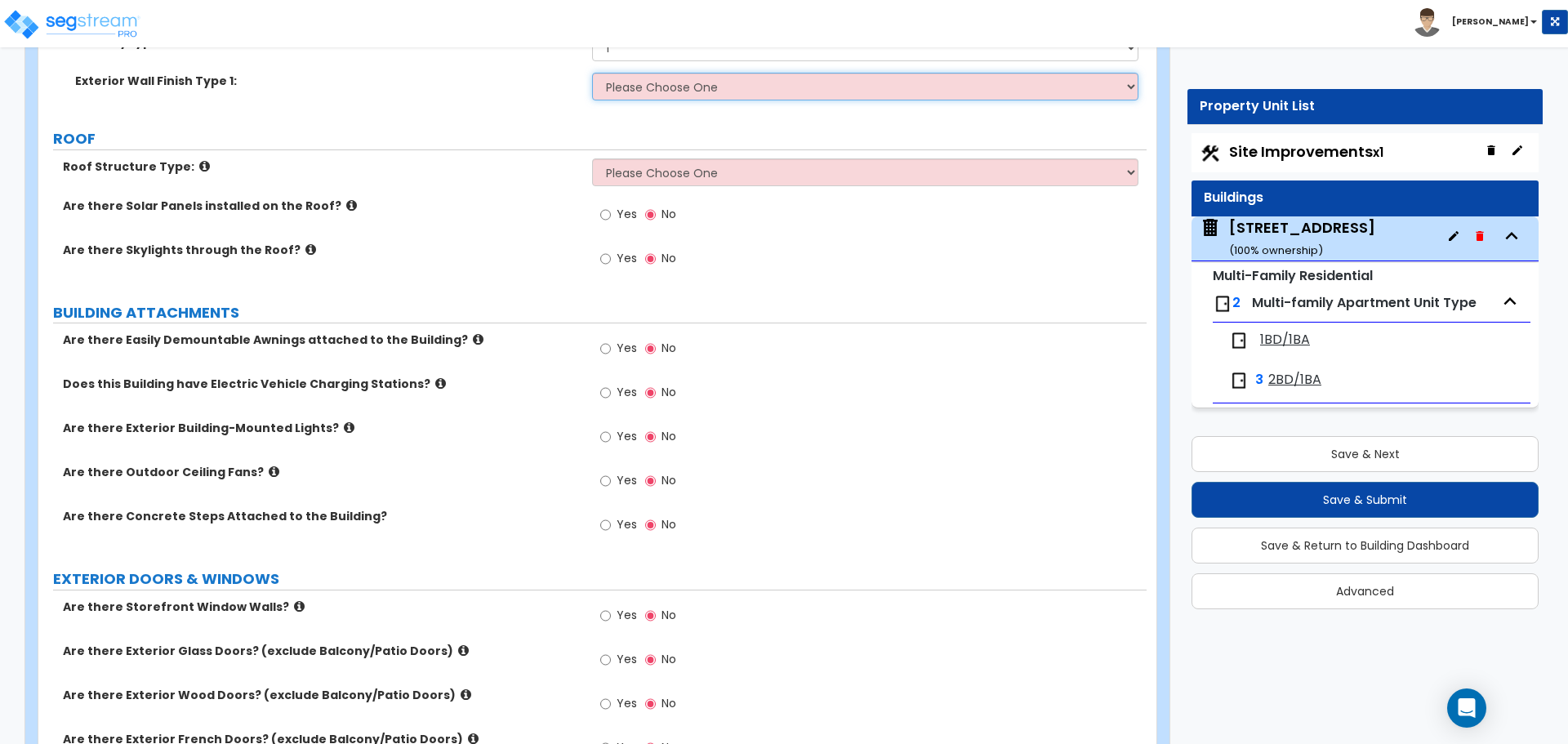
scroll to position [898, 0]
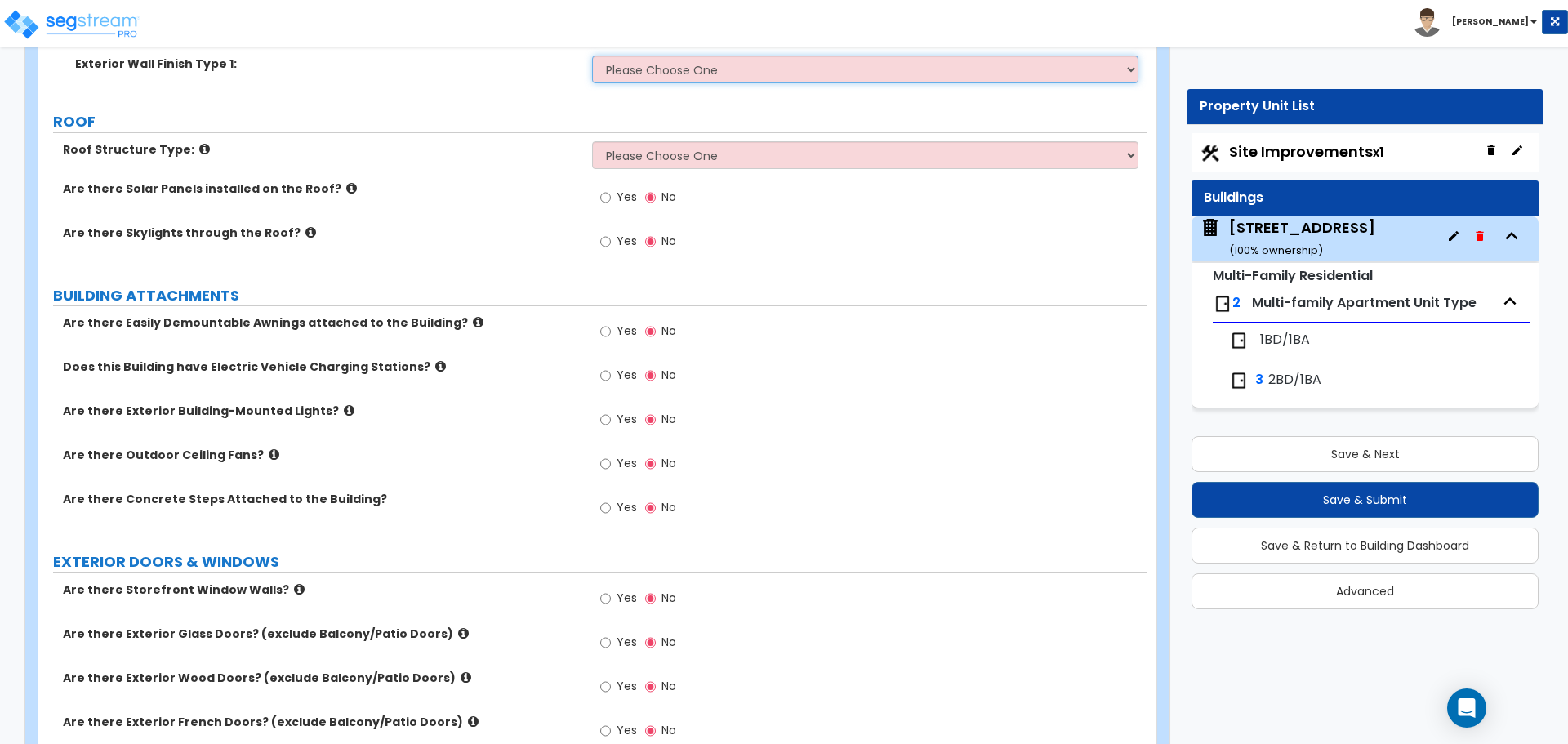
click at [687, 74] on select "Please Choose One No Finish/Shared Wall No Wall Brick Veneer Stone Veneer Wood …" at bounding box center [865, 70] width 545 height 28
select select "2"
click at [592, 56] on select "Please Choose One No Finish/Shared Wall No Wall Brick Veneer Stone Veneer Wood …" at bounding box center [865, 70] width 545 height 28
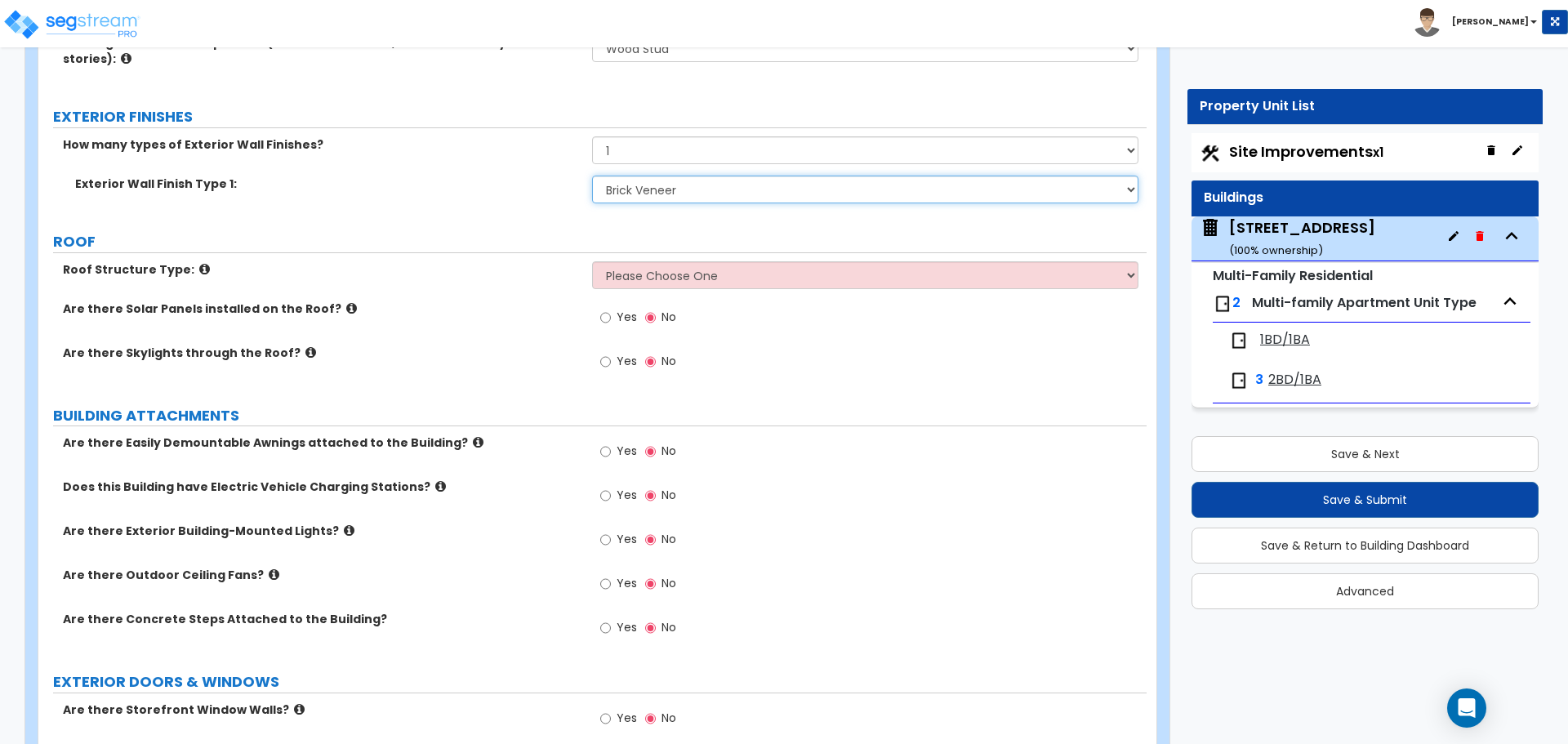
scroll to position [735, 0]
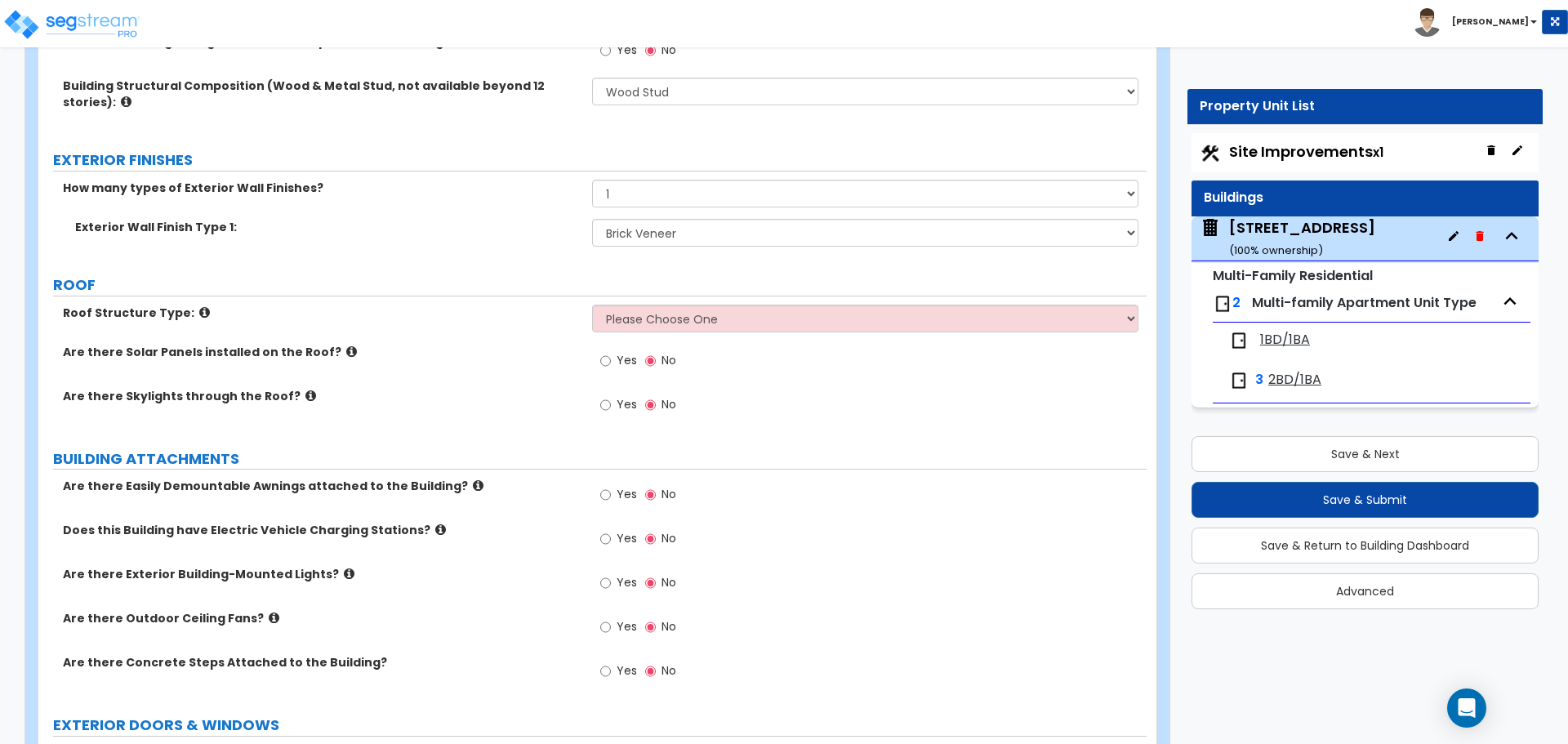
click at [645, 335] on div "Roof Structure Type: Please Choose One Gable Roof Flat Roof Hybrid Gable & Flat…" at bounding box center [591, 324] width 1108 height 39
click at [646, 327] on select "Please Choose One Gable Roof Flat Roof Hybrid Gable & Flat Roof" at bounding box center [865, 318] width 545 height 28
click at [626, 318] on select "Please Choose One Gable Roof Flat Roof Hybrid Gable & Flat Roof" at bounding box center [865, 318] width 545 height 28
select select "2"
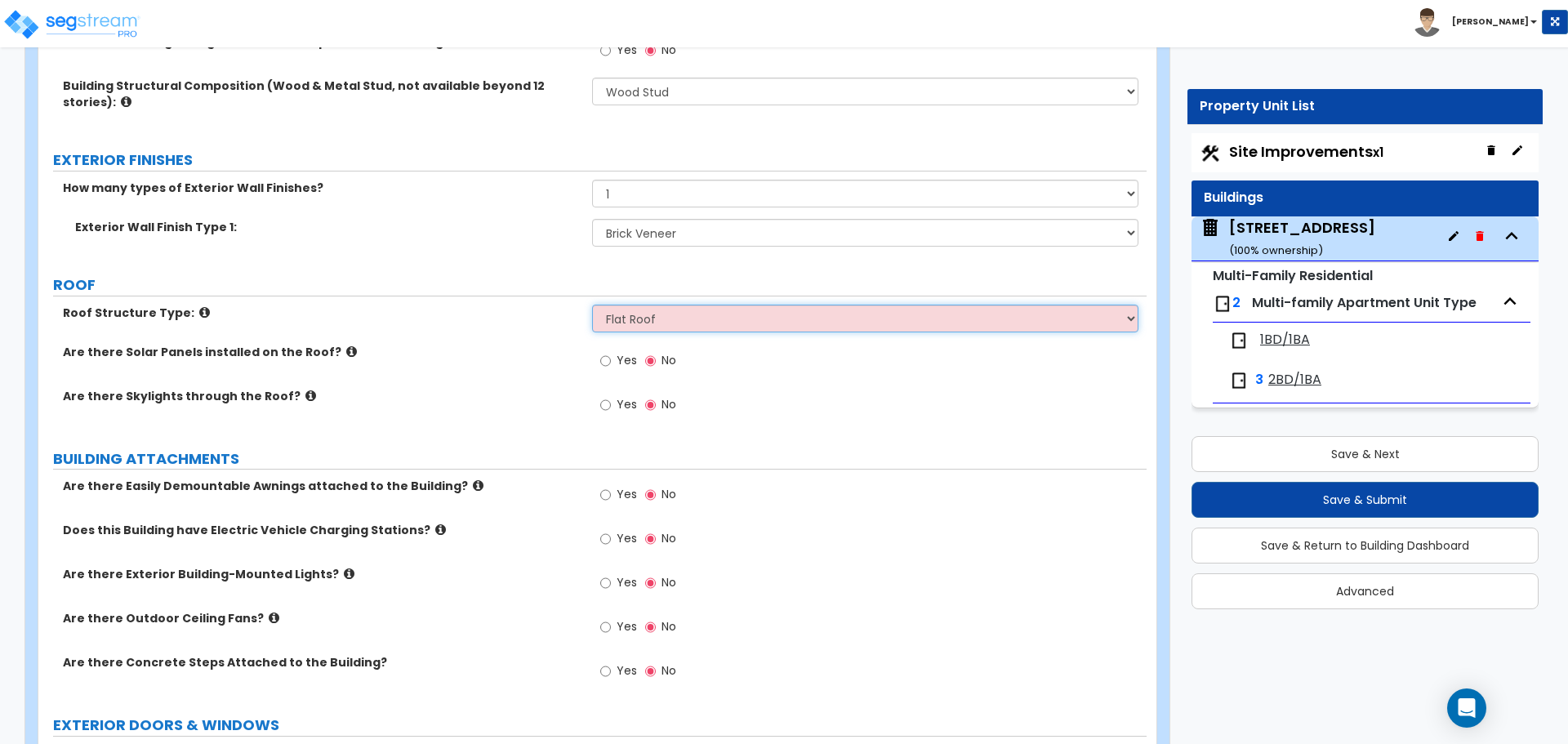
click at [592, 304] on select "Please Choose One Gable Roof Flat Roof Hybrid Gable & Flat Roof" at bounding box center [865, 318] width 545 height 28
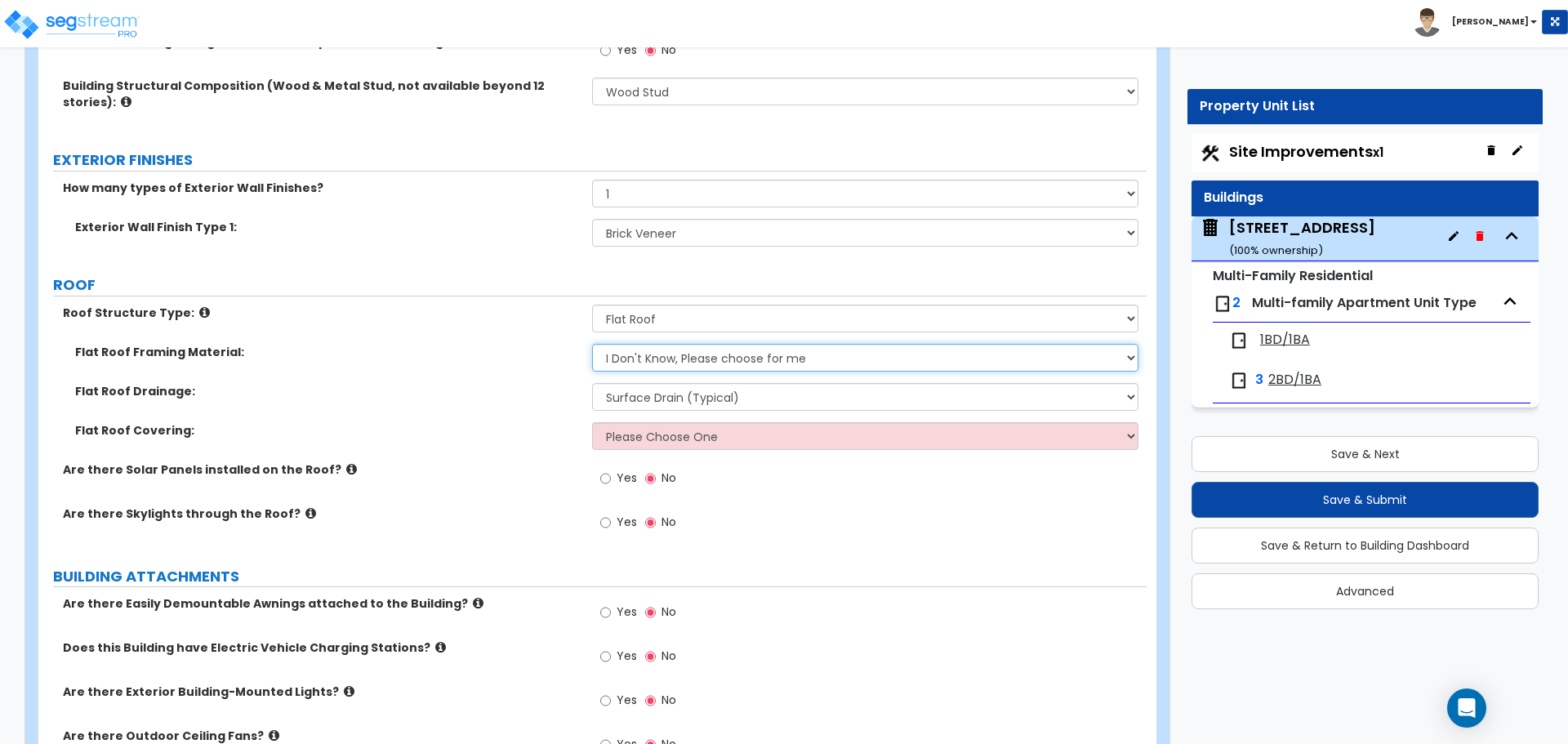
click at [628, 358] on select "I Don't Know, Please choose for me Metal Wood" at bounding box center [865, 358] width 545 height 28
select select "2"
click at [592, 344] on select "I Don't Know, Please choose for me Metal Wood" at bounding box center [865, 358] width 545 height 28
click at [625, 393] on select "Surface Drain (Typical) Gutters Downspout Only" at bounding box center [865, 397] width 545 height 28
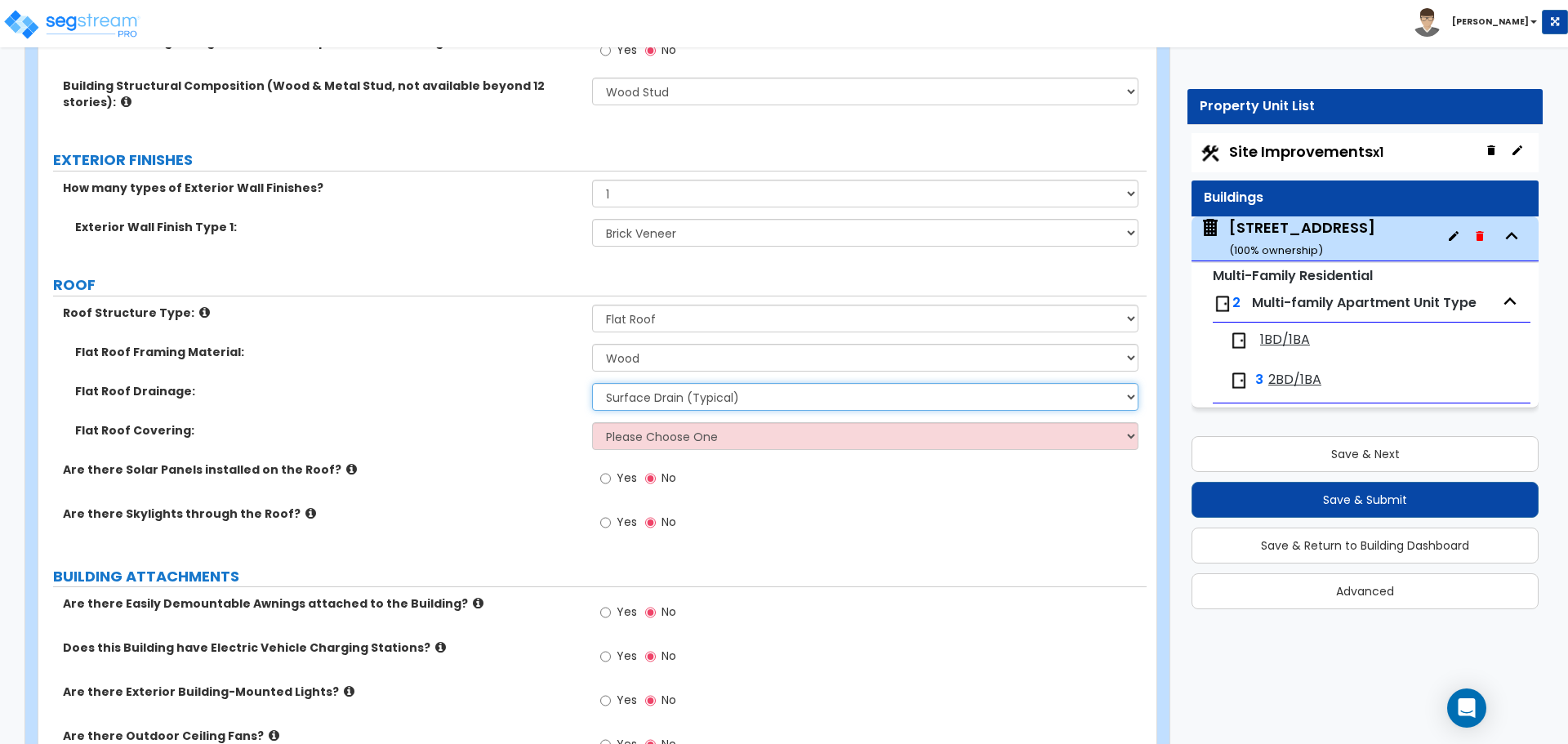
click at [650, 400] on select "Surface Drain (Typical) Gutters Downspout Only" at bounding box center [865, 397] width 545 height 28
click at [713, 388] on select "Surface Drain (Typical) Gutters Downspout Only" at bounding box center [865, 397] width 545 height 28
click at [711, 388] on select "Surface Drain (Typical) Gutters Downspout Only" at bounding box center [865, 397] width 545 height 28
click at [683, 398] on select "Surface Drain (Typical) Gutters Downspout Only" at bounding box center [865, 397] width 545 height 28
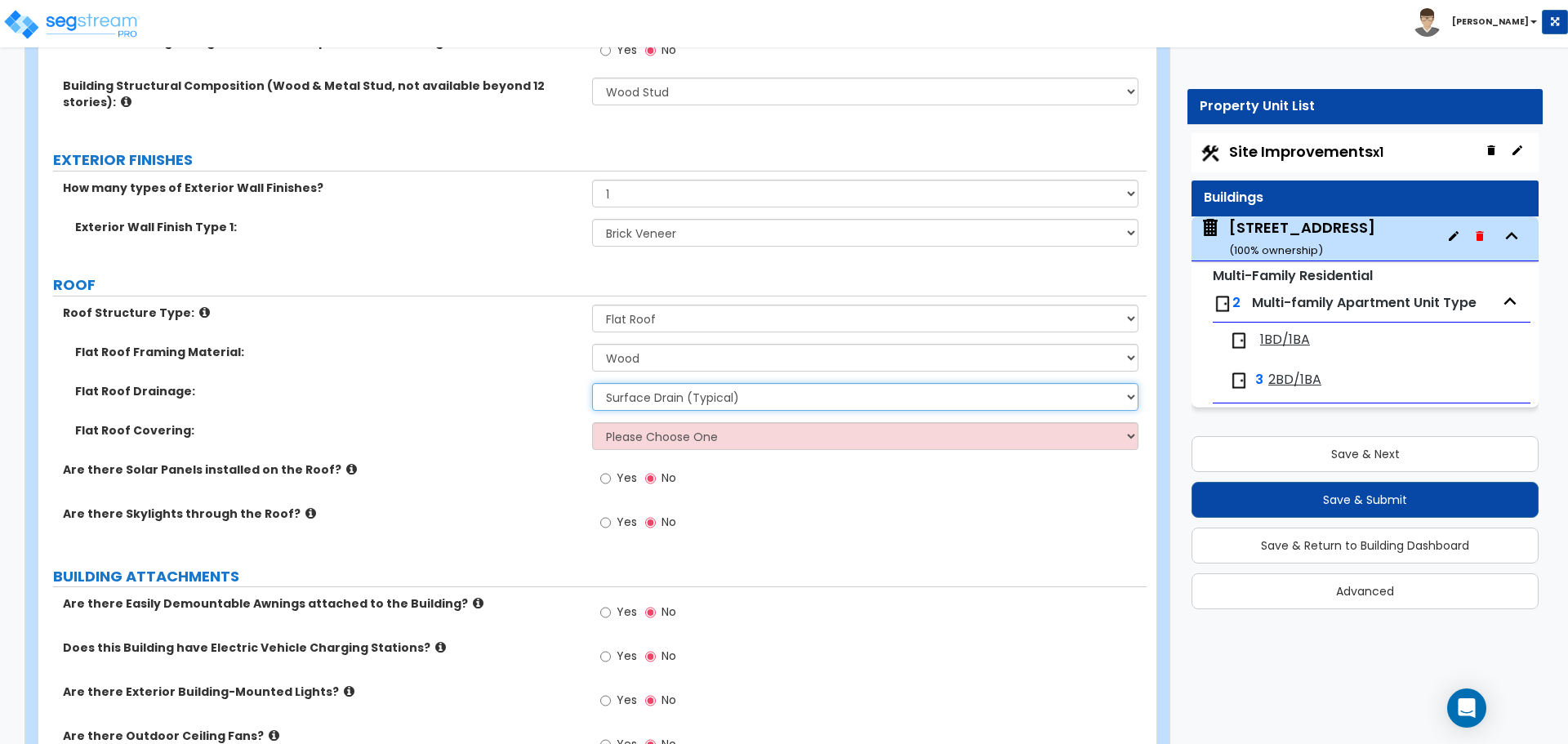
click at [684, 404] on select "Surface Drain (Typical) Gutters Downspout Only" at bounding box center [865, 397] width 545 height 28
click at [704, 445] on select "Please Choose One Rolled Asphalt PVC Membrane Plastic (EPDM) Membrane Asphalt F…" at bounding box center [865, 436] width 545 height 28
click at [645, 426] on select "Please Choose One Rolled Asphalt PVC Membrane Plastic (EPDM) Membrane Asphalt F…" at bounding box center [865, 436] width 545 height 28
click at [592, 422] on select "Please Choose One Rolled Asphalt PVC Membrane Plastic (EPDM) Membrane Asphalt F…" at bounding box center [865, 436] width 545 height 28
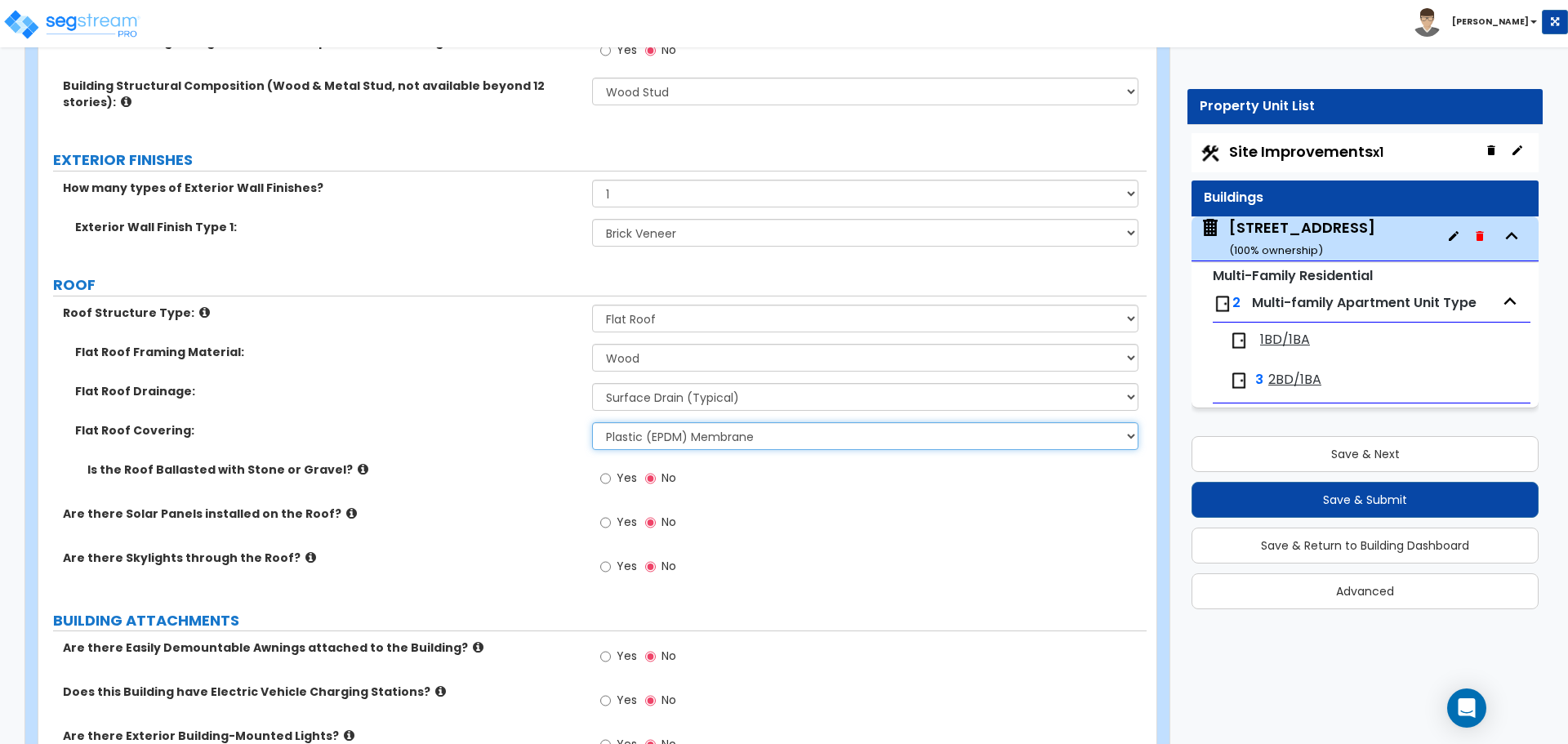
click at [676, 441] on select "Please Choose One Rolled Asphalt PVC Membrane Plastic (EPDM) Membrane Asphalt F…" at bounding box center [865, 436] width 545 height 28
click at [592, 422] on select "Please Choose One Rolled Asphalt PVC Membrane Plastic (EPDM) Membrane Asphalt F…" at bounding box center [865, 436] width 545 height 28
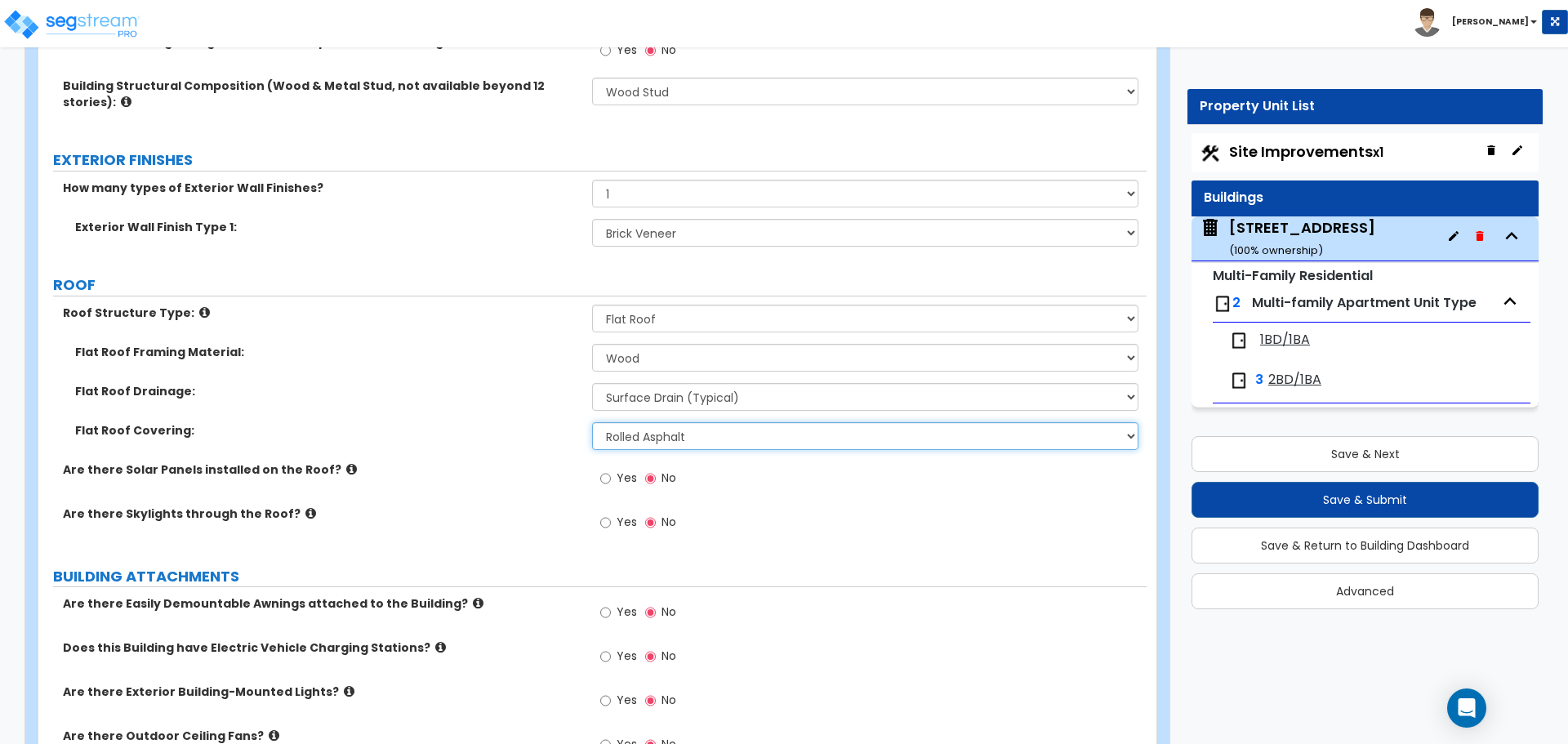
click at [652, 440] on select "Please Choose One Rolled Asphalt PVC Membrane Plastic (EPDM) Membrane Asphalt F…" at bounding box center [865, 436] width 545 height 28
select select "2"
click at [592, 422] on select "Please Choose One Rolled Asphalt PVC Membrane Plastic (EPDM) Membrane Asphalt F…" at bounding box center [865, 436] width 545 height 28
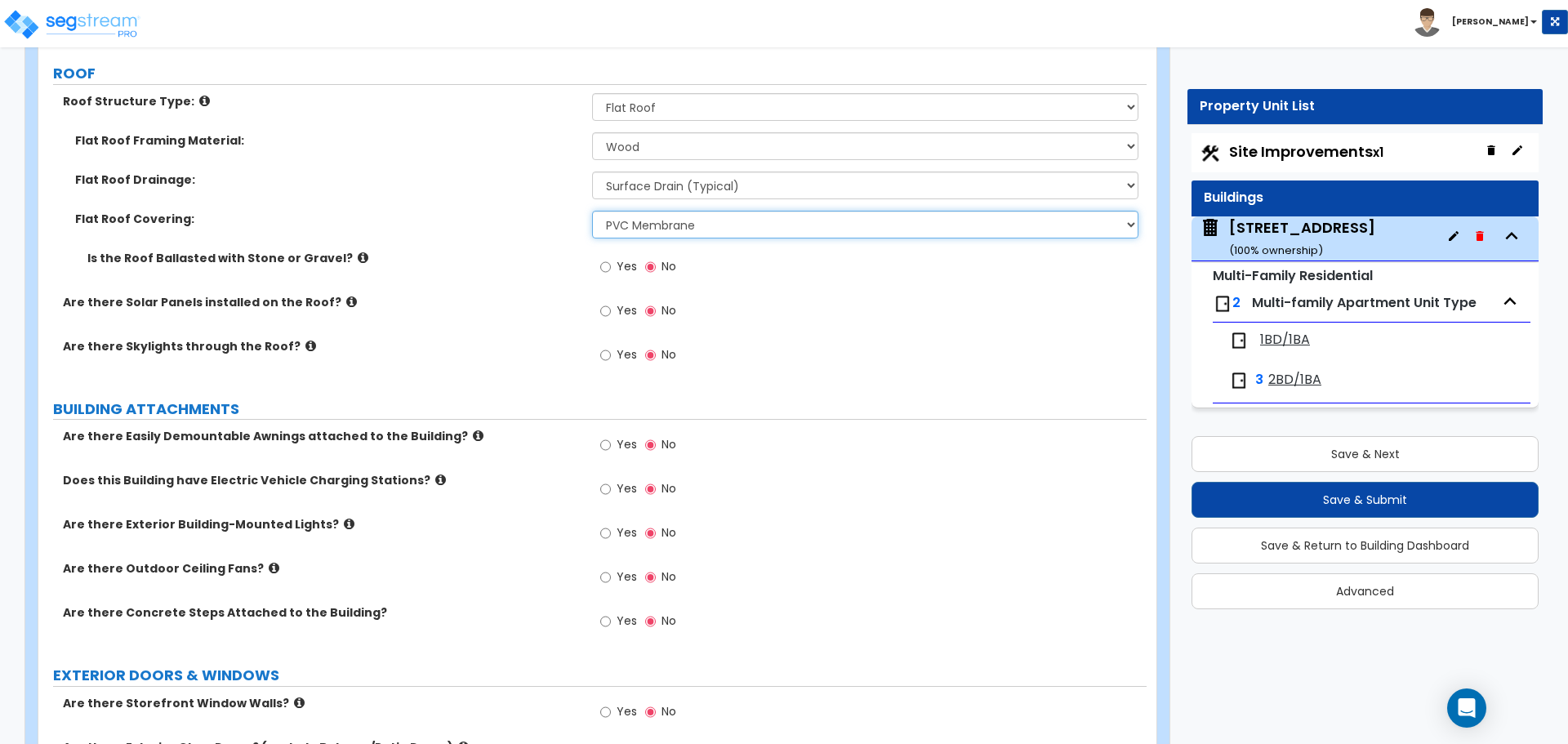
scroll to position [1061, 0]
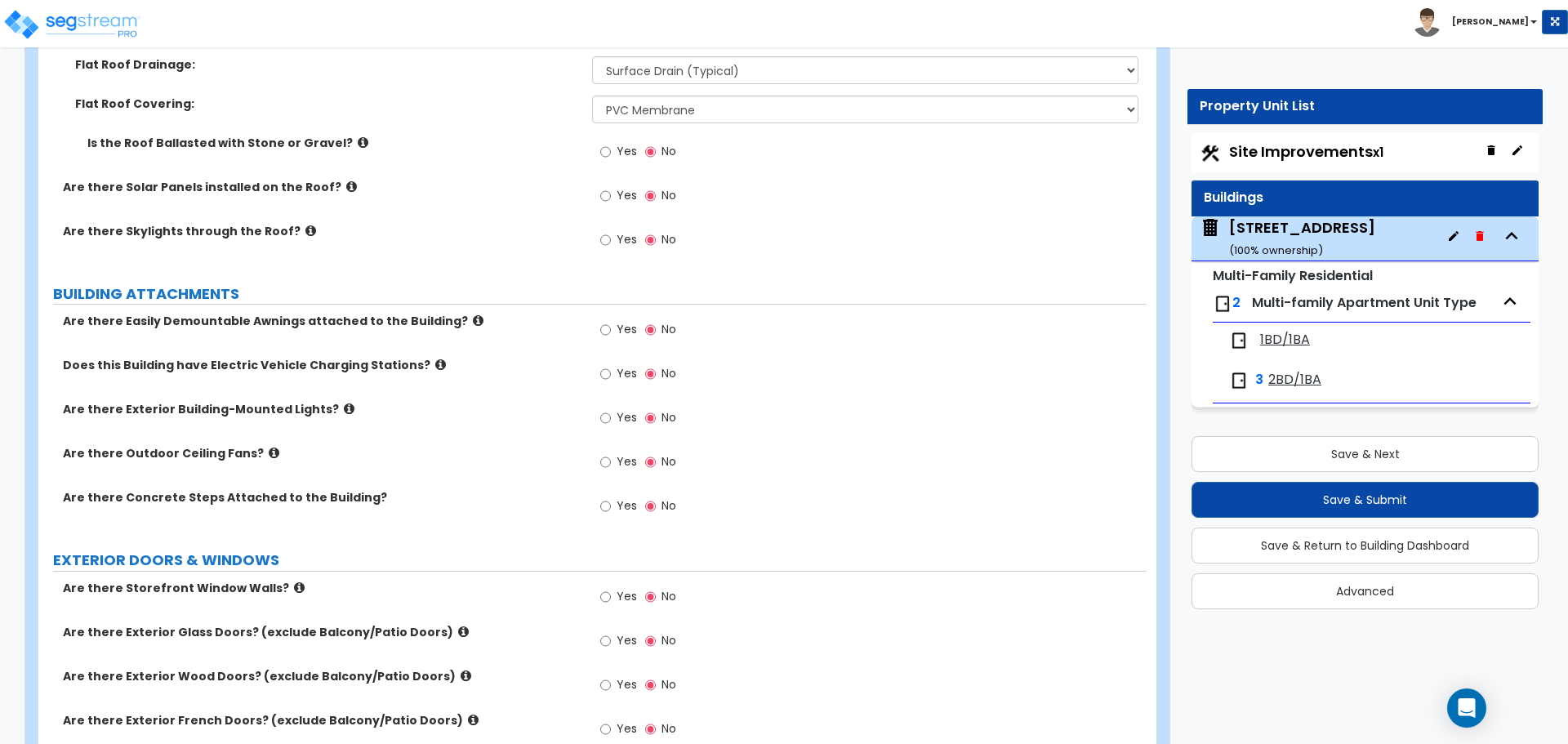
click at [618, 502] on span "Yes" at bounding box center [627, 506] width 20 height 17
click at [611, 502] on input "Yes" at bounding box center [605, 506] width 10 height 18
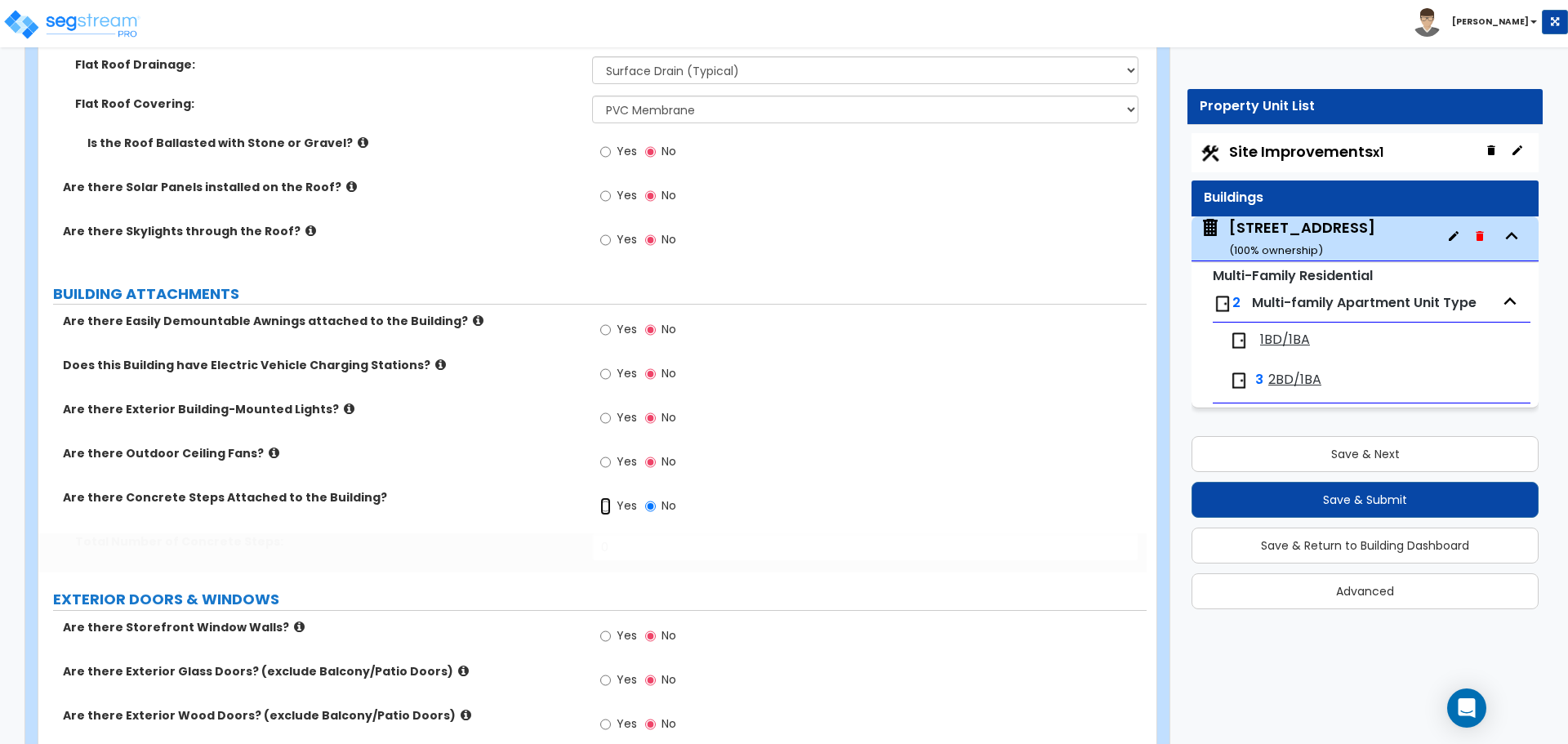
radio input "true"
click at [696, 527] on div "Yes No" at bounding box center [869, 511] width 553 height 44
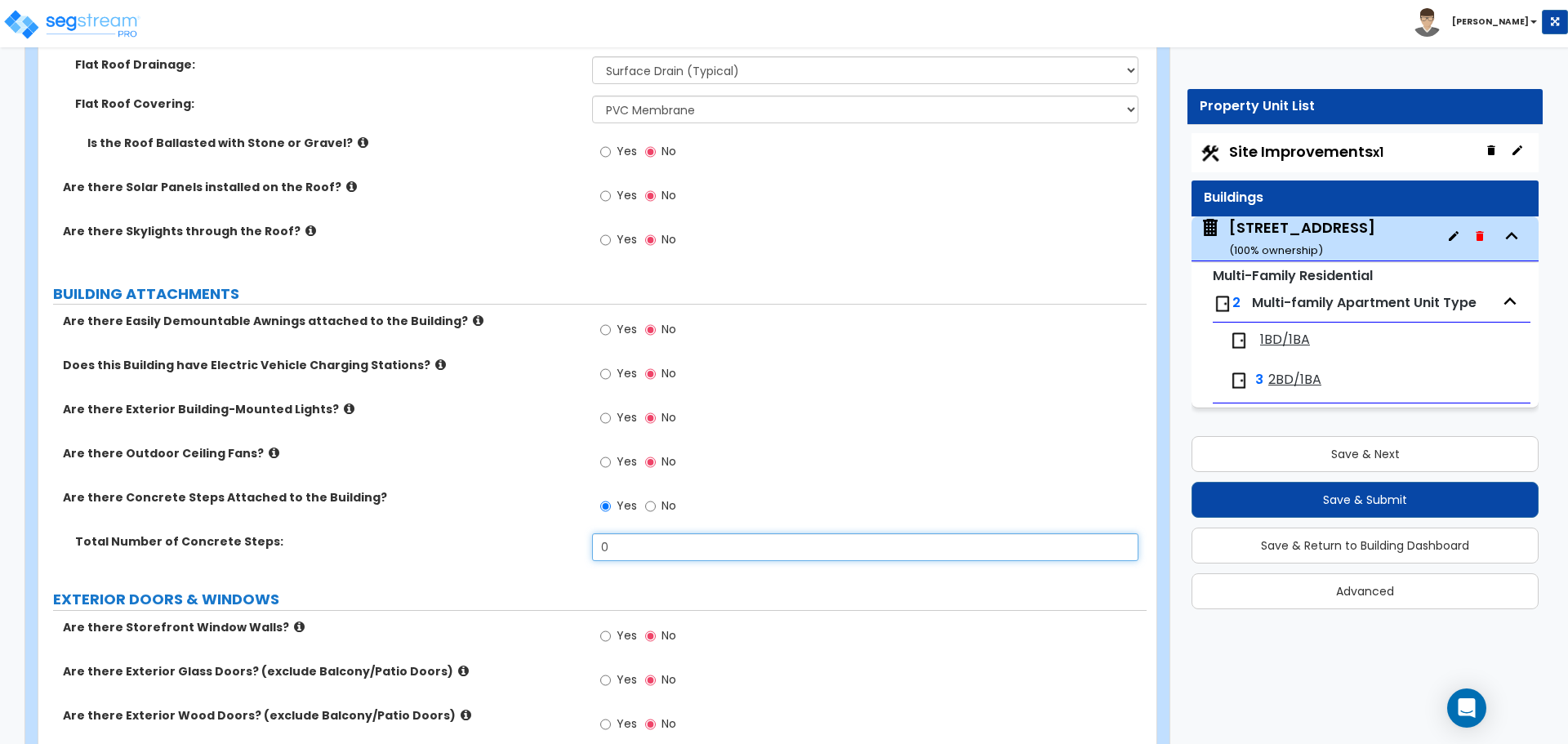
click at [682, 544] on input "0" at bounding box center [865, 547] width 545 height 28
type input "4"
click at [618, 602] on label "EXTERIOR DOORS & WINDOWS" at bounding box center [600, 599] width 1094 height 21
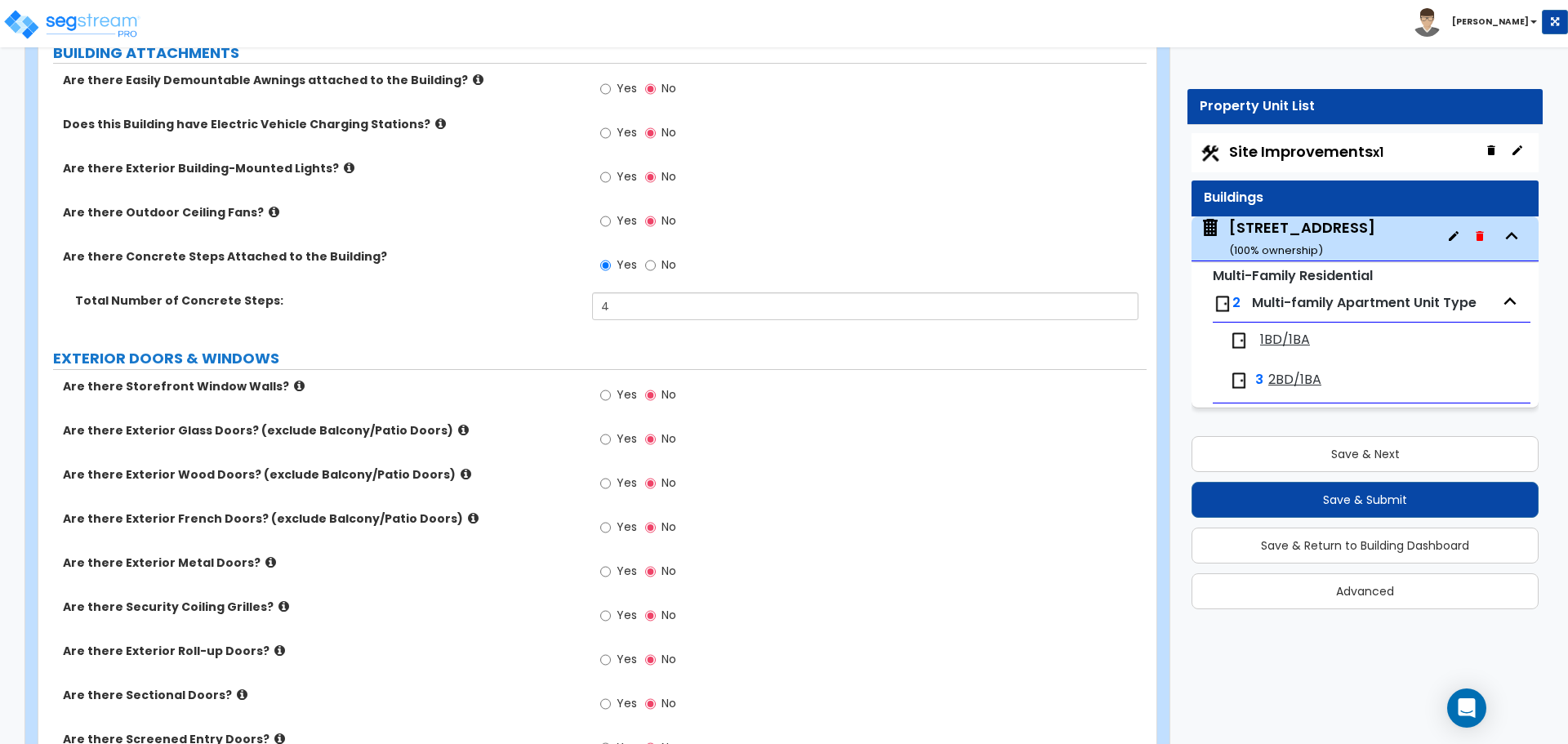
scroll to position [1307, 0]
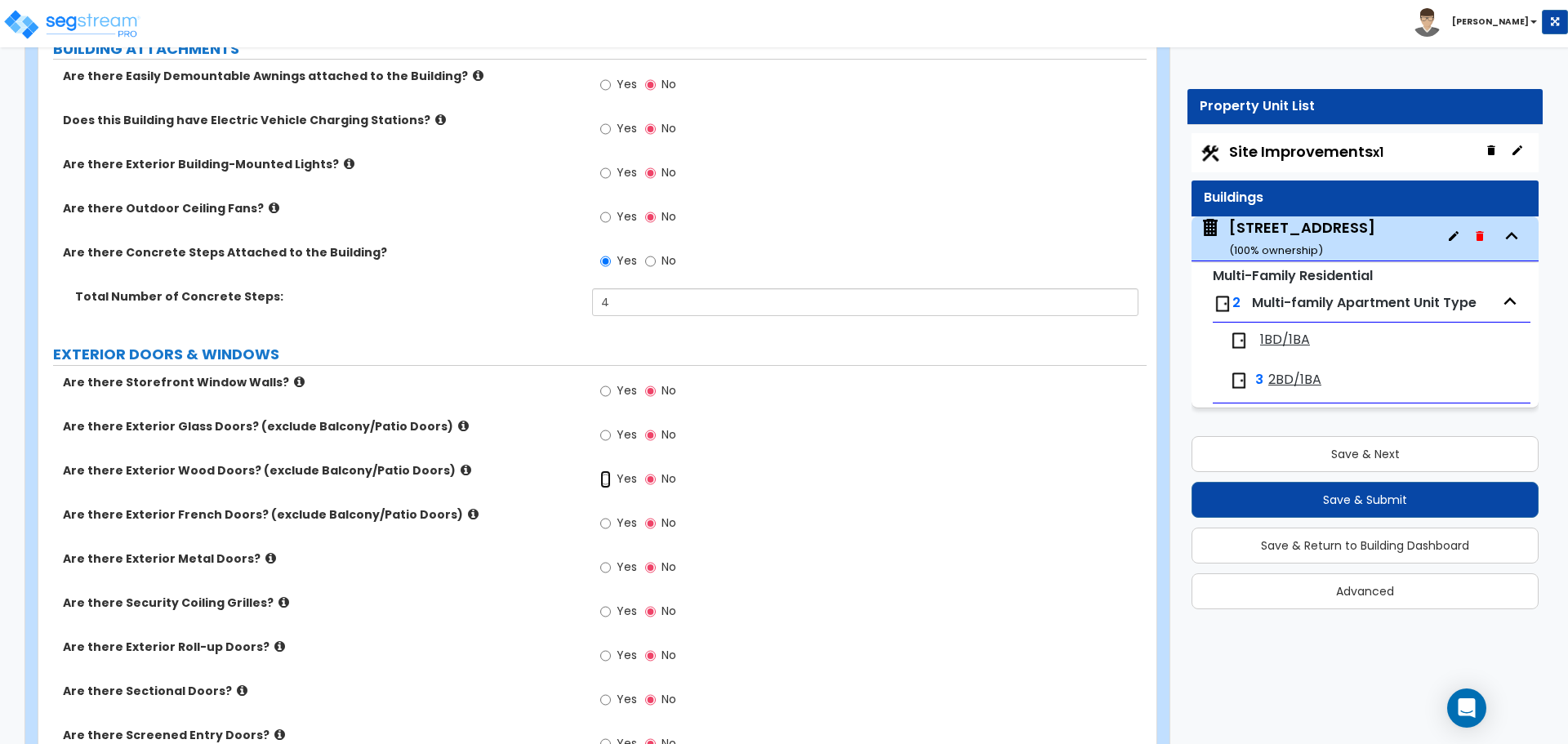
click at [610, 482] on input "Yes" at bounding box center [605, 479] width 10 height 18
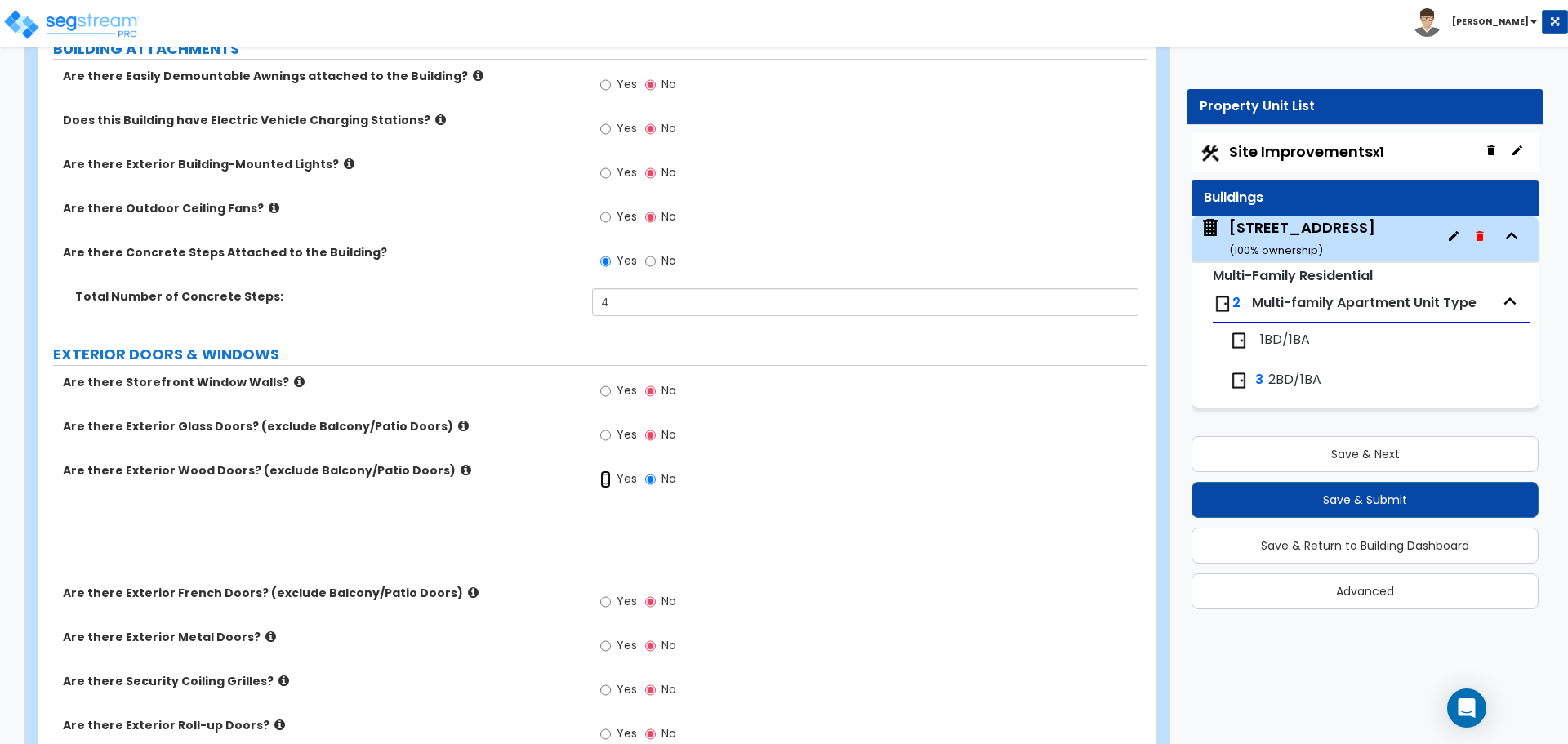
radio input "true"
click at [608, 482] on input "Yes" at bounding box center [605, 479] width 10 height 18
click at [608, 481] on input "Yes" at bounding box center [605, 479] width 10 height 18
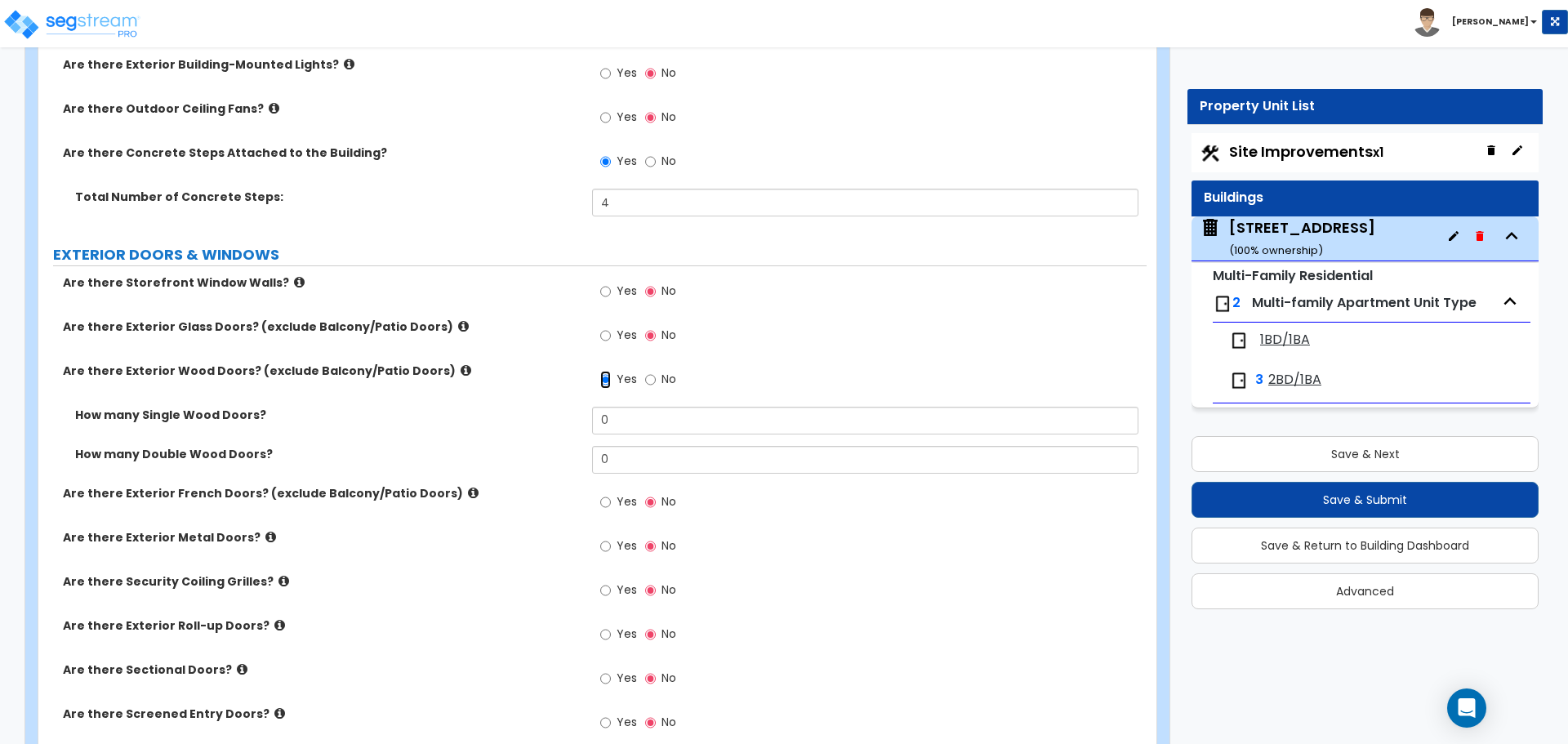
scroll to position [1469, 0]
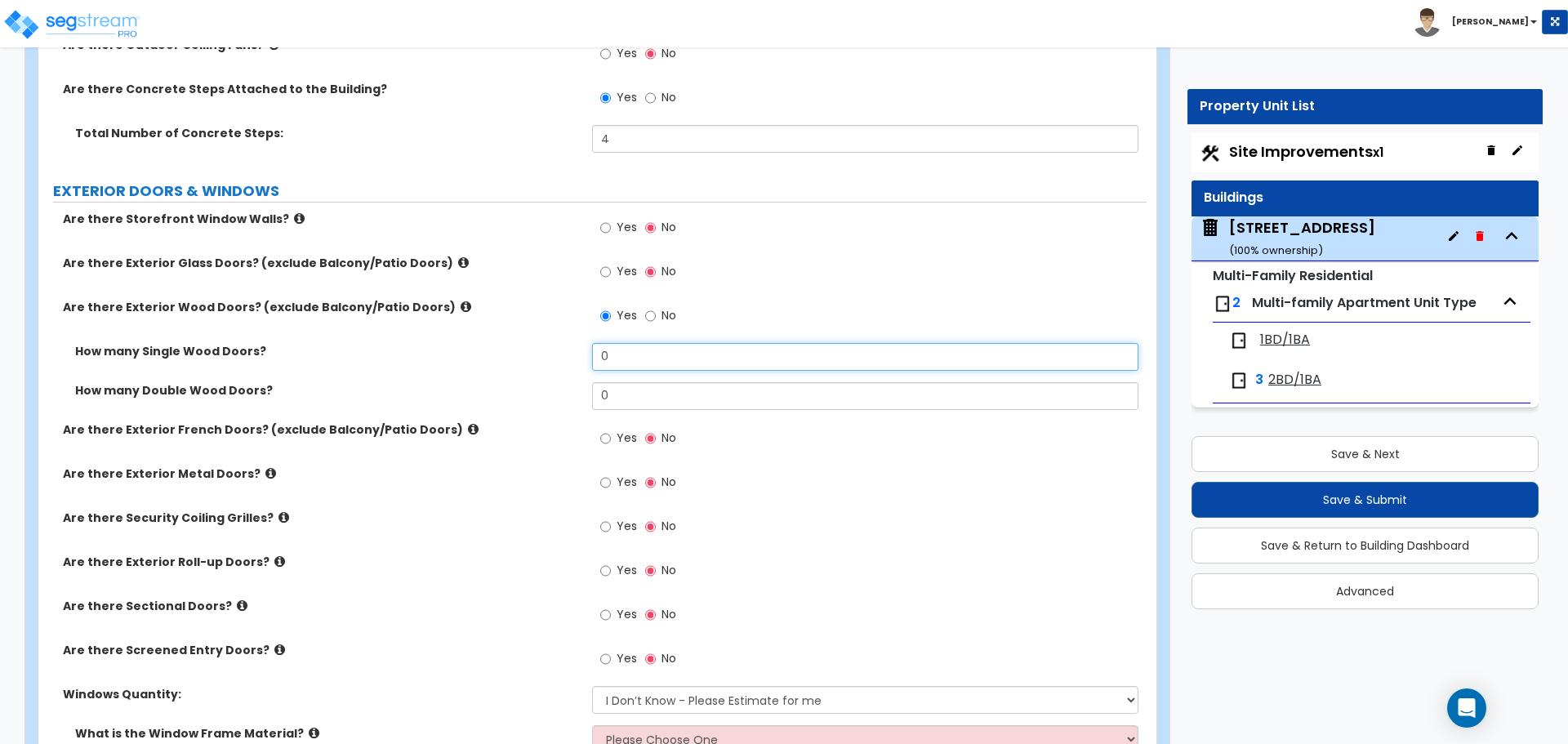
click at [616, 344] on input "0" at bounding box center [865, 357] width 545 height 28
drag, startPoint x: 645, startPoint y: 365, endPoint x: 776, endPoint y: 349, distance: 132.0
click at [645, 365] on input "0" at bounding box center [865, 357] width 545 height 28
type input "1"
click at [852, 479] on div "Yes No" at bounding box center [869, 486] width 553 height 44
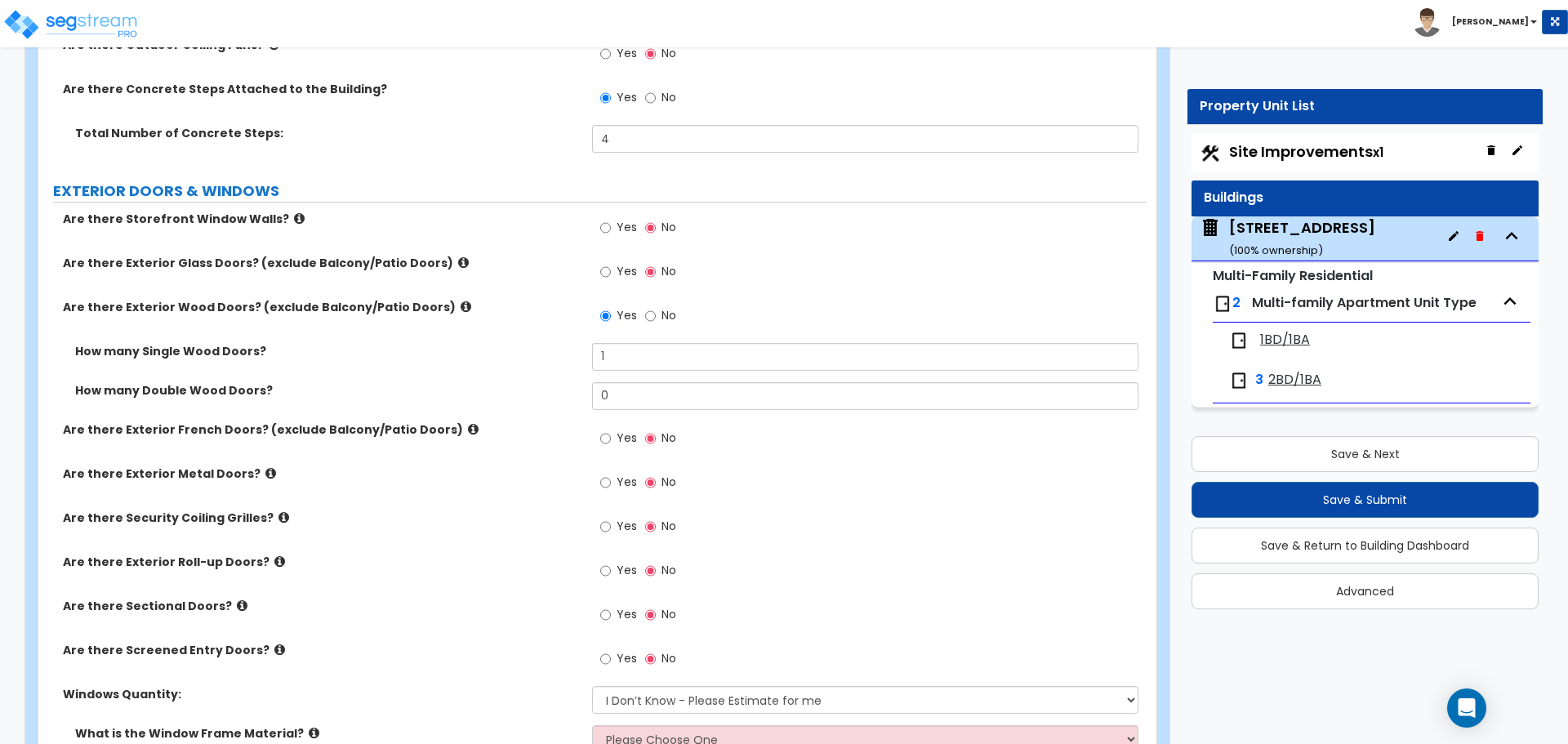
scroll to position [1551, 0]
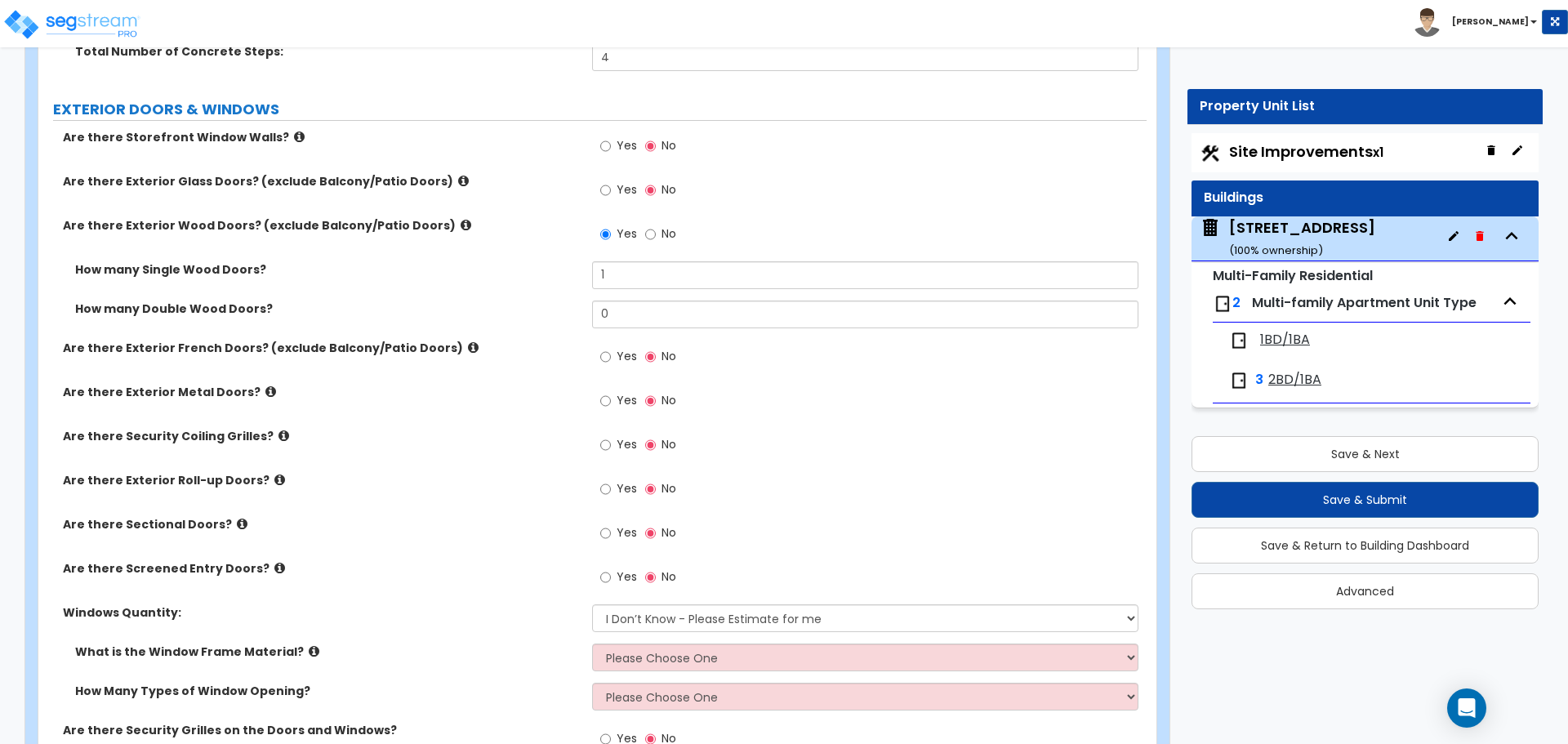
click at [278, 434] on icon at bounding box center [283, 435] width 10 height 12
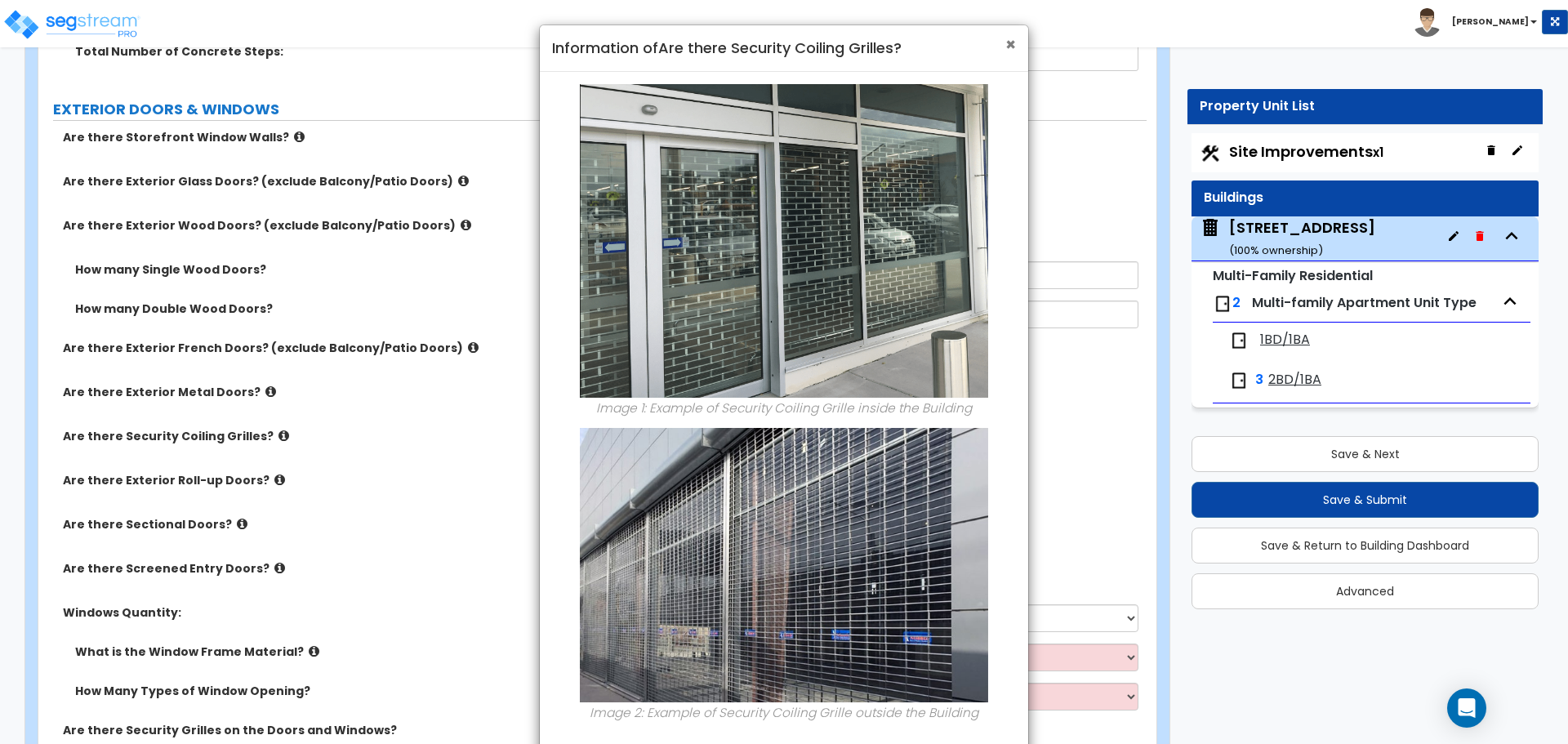
click at [1005, 48] on span "×" at bounding box center [1010, 44] width 10 height 23
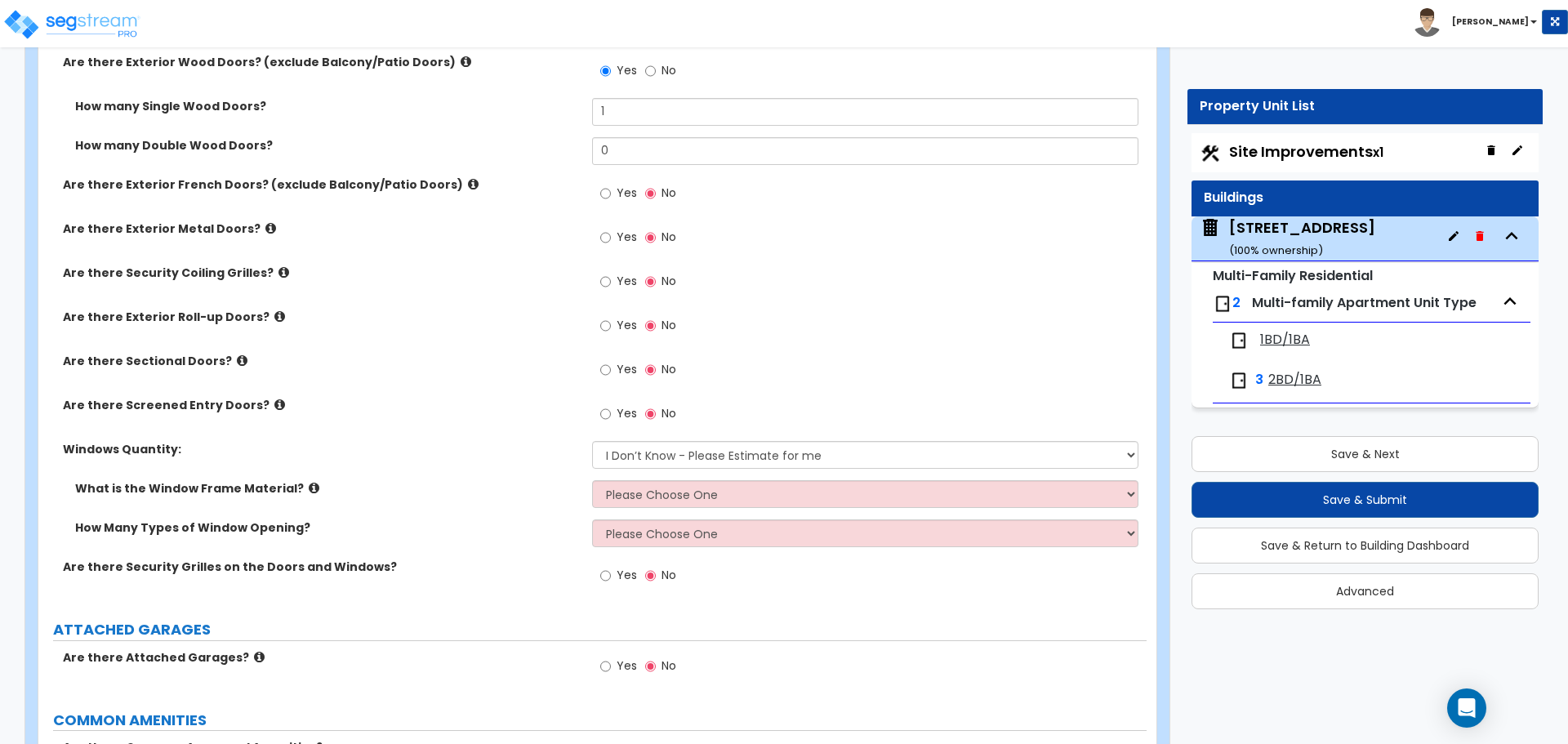
scroll to position [1797, 0]
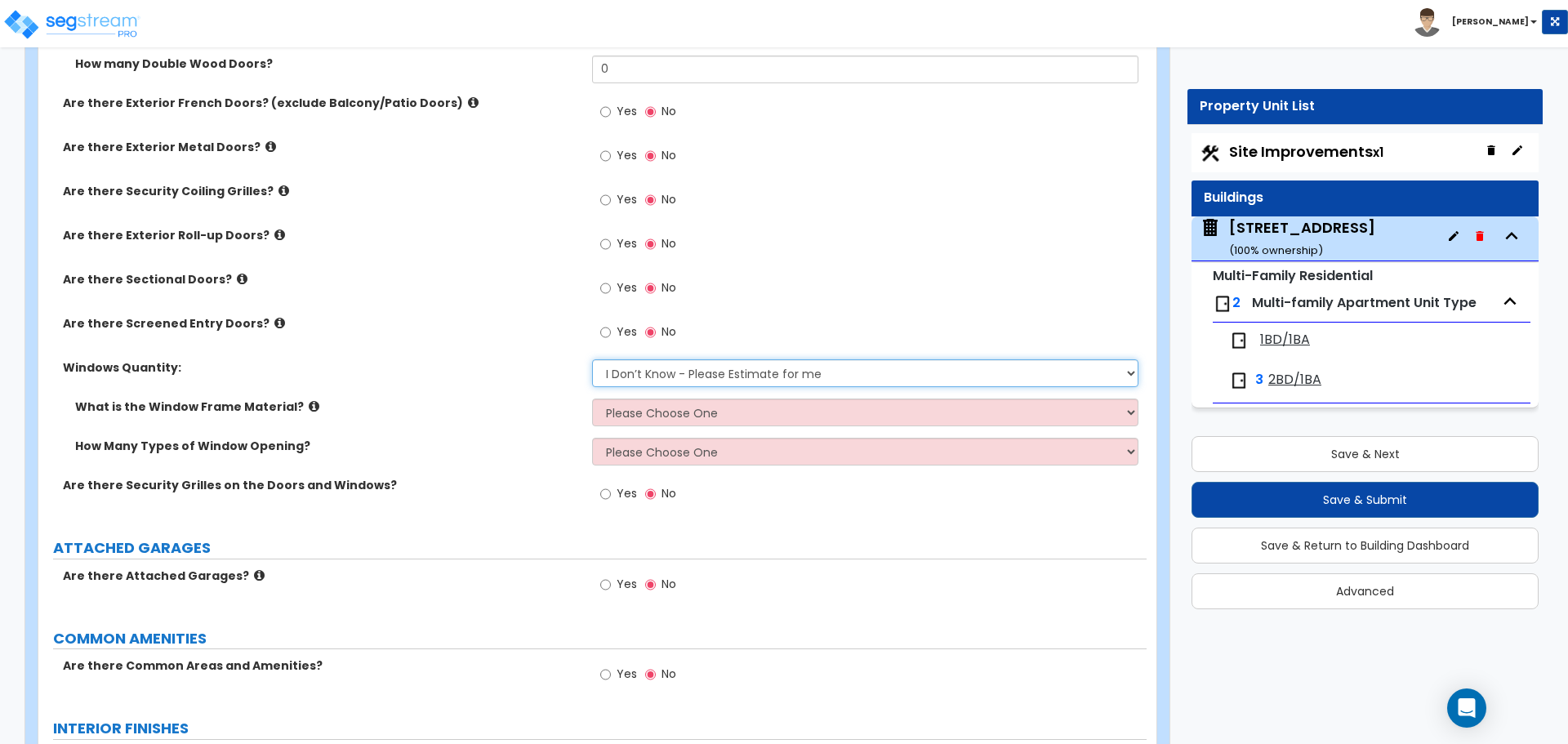
click at [793, 368] on select "I Don’t Know - Please Estimate for me I want to Enter the Quantity" at bounding box center [865, 373] width 545 height 28
select select "1"
click at [592, 359] on select "I Don’t Know - Please Estimate for me I want to Enter the Quantity" at bounding box center [865, 373] width 545 height 28
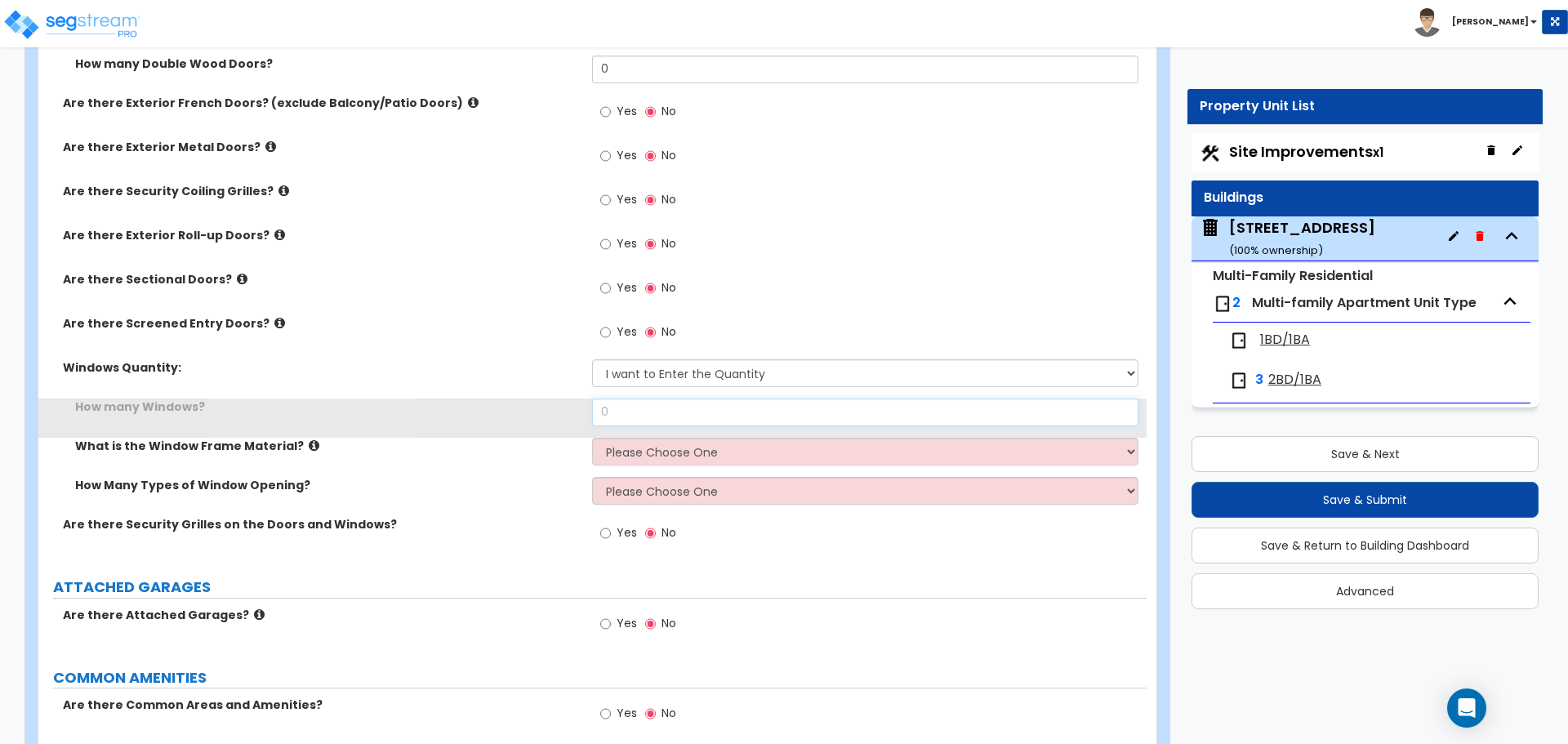
click at [659, 415] on input "0" at bounding box center [865, 412] width 545 height 28
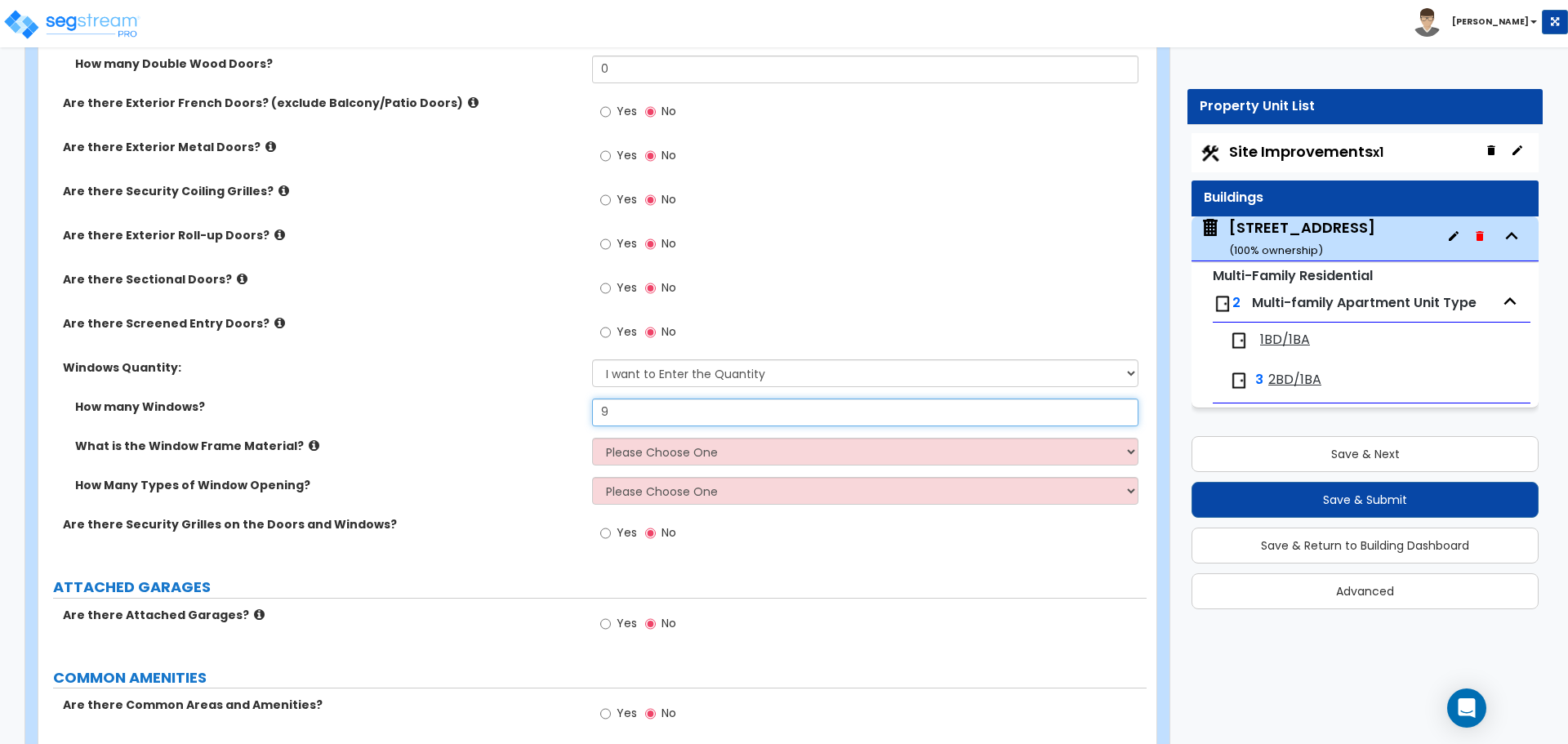
type input "9"
click at [634, 411] on input "9" at bounding box center [865, 412] width 545 height 28
type input "17"
click at [697, 455] on select "Please Choose One Vinyl Aluminum Wood" at bounding box center [865, 452] width 545 height 28
select select "1"
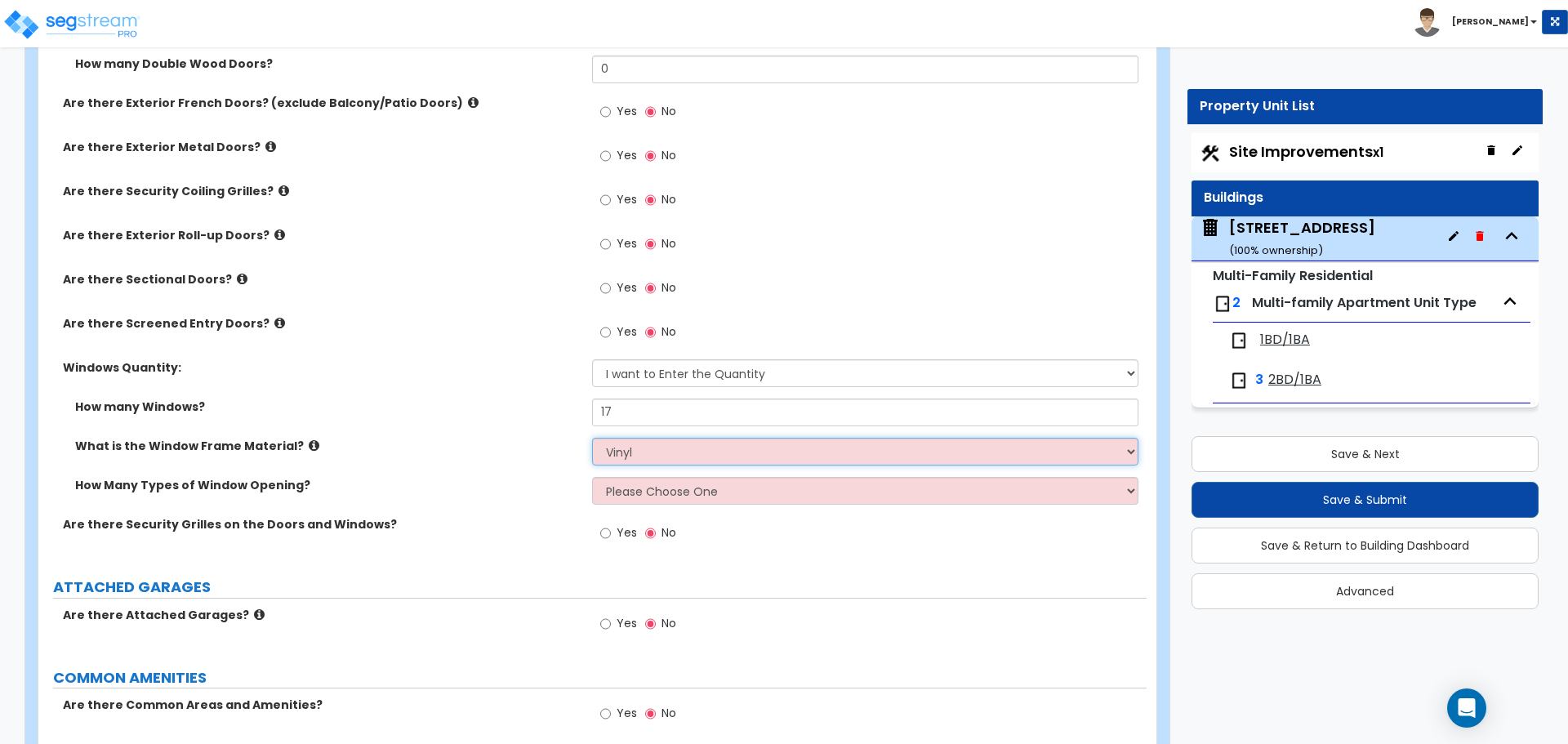
click at [592, 438] on select "Please Choose One Vinyl Aluminum Wood" at bounding box center [865, 452] width 545 height 28
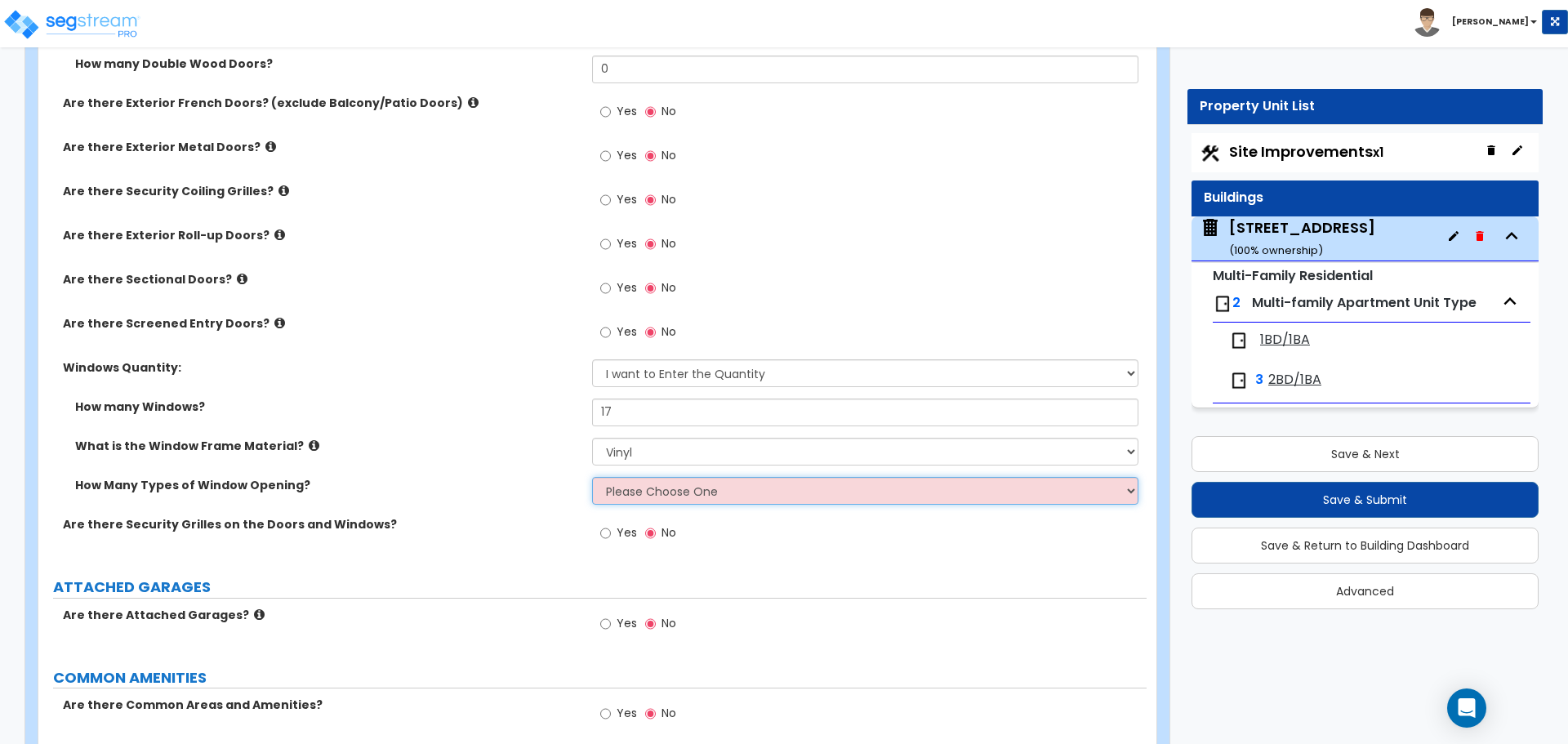
click at [632, 499] on select "Please Choose One 1 2 3 4" at bounding box center [865, 491] width 545 height 28
select select "1"
click at [592, 477] on select "Please Choose One 1 2 3 4" at bounding box center [865, 491] width 545 height 28
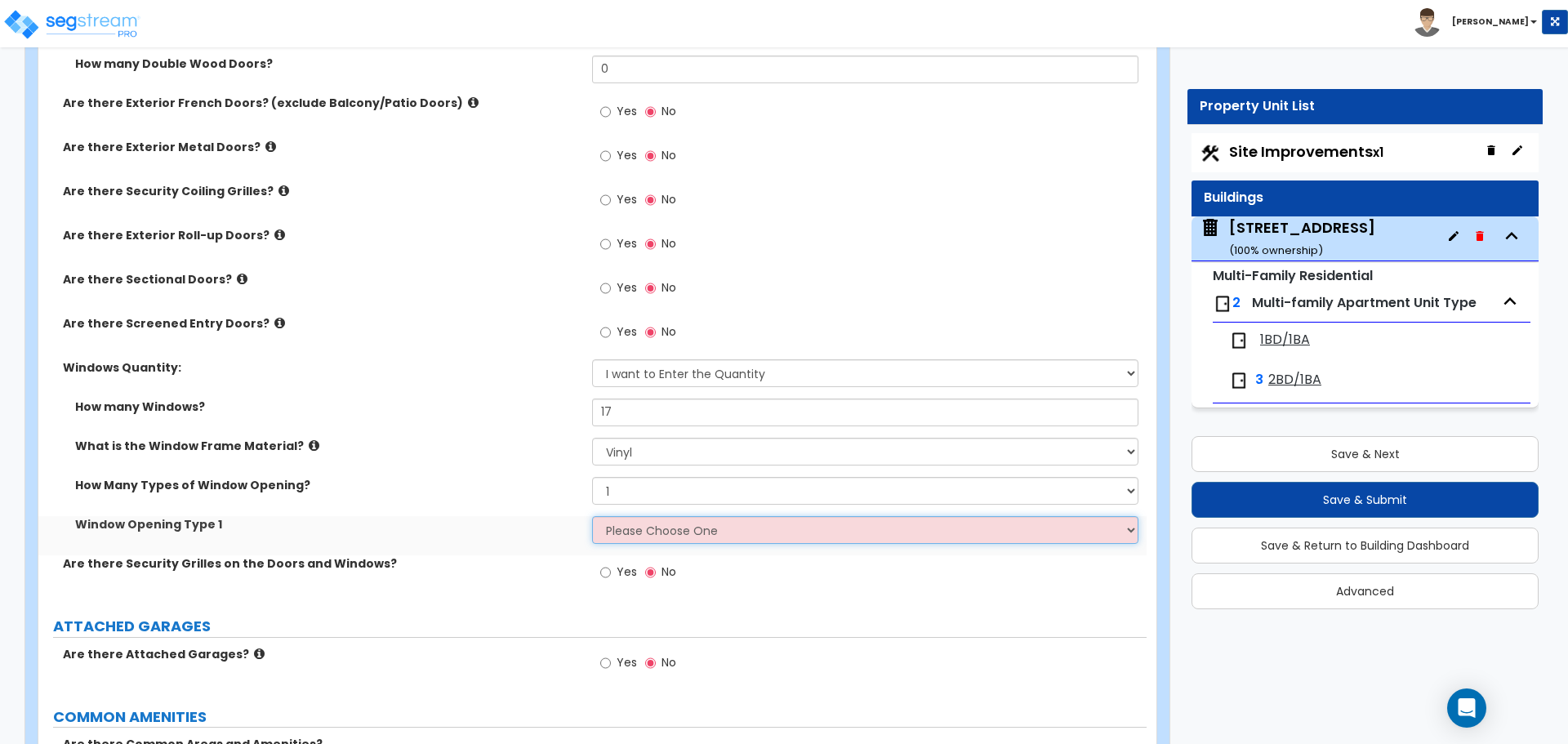
click at [618, 534] on select "Please Choose One Sliding Picture/Fixed Double/Single Hung Awning Swing" at bounding box center [865, 530] width 545 height 28
select select "2"
click at [592, 516] on select "Please Choose One Sliding Picture/Fixed Double/Single Hung Awning Swing" at bounding box center [865, 530] width 545 height 28
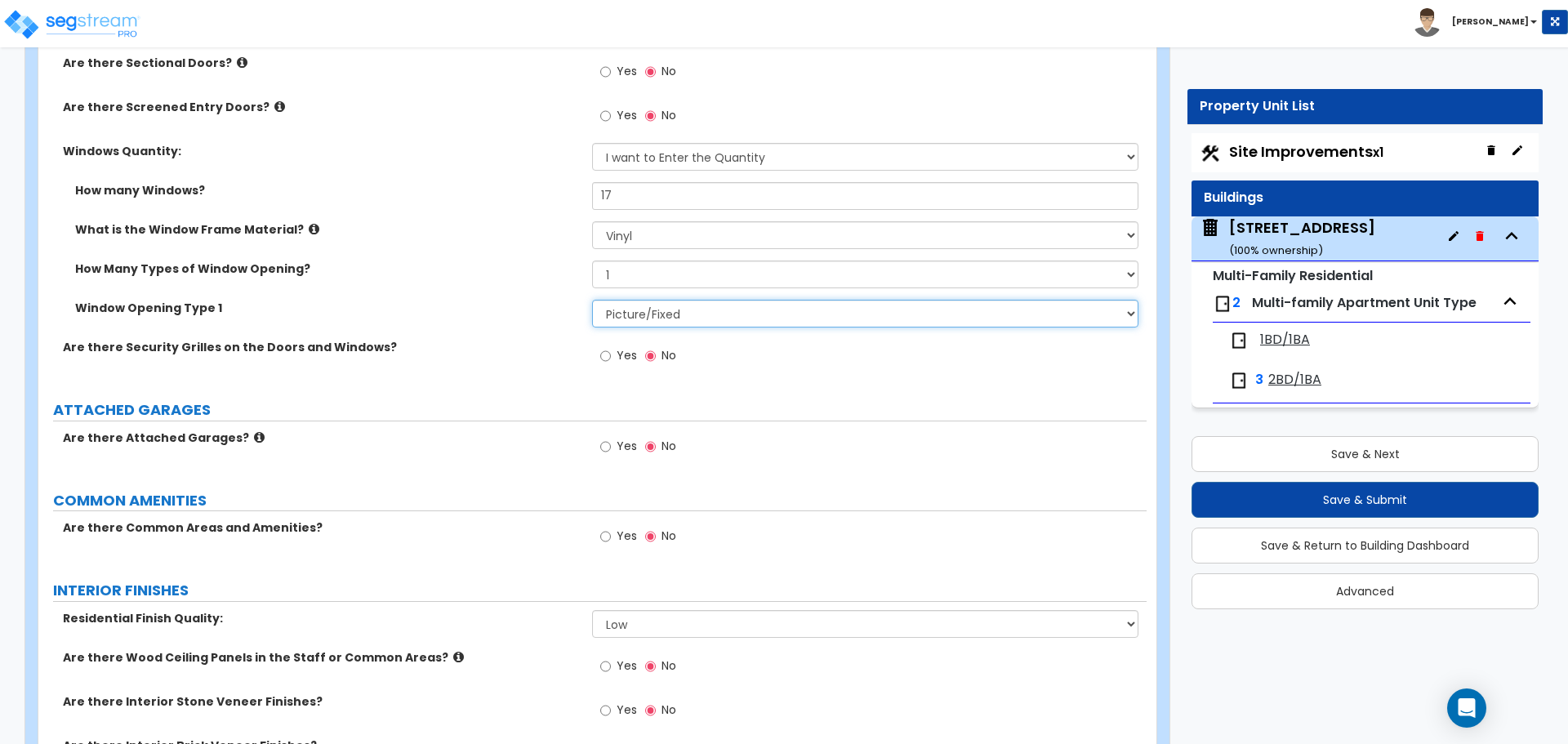
scroll to position [2041, 0]
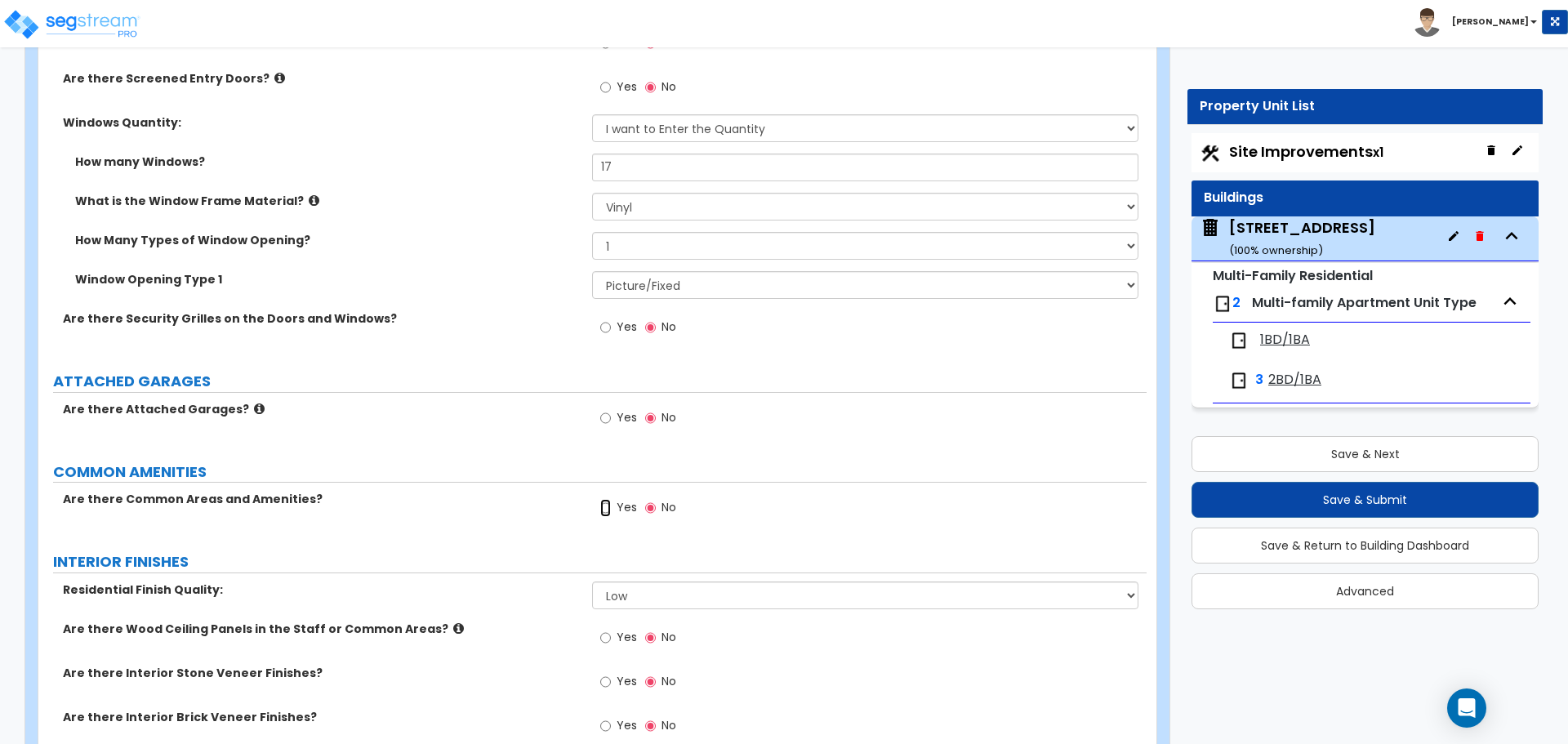
click at [607, 507] on input "Yes" at bounding box center [605, 507] width 10 height 18
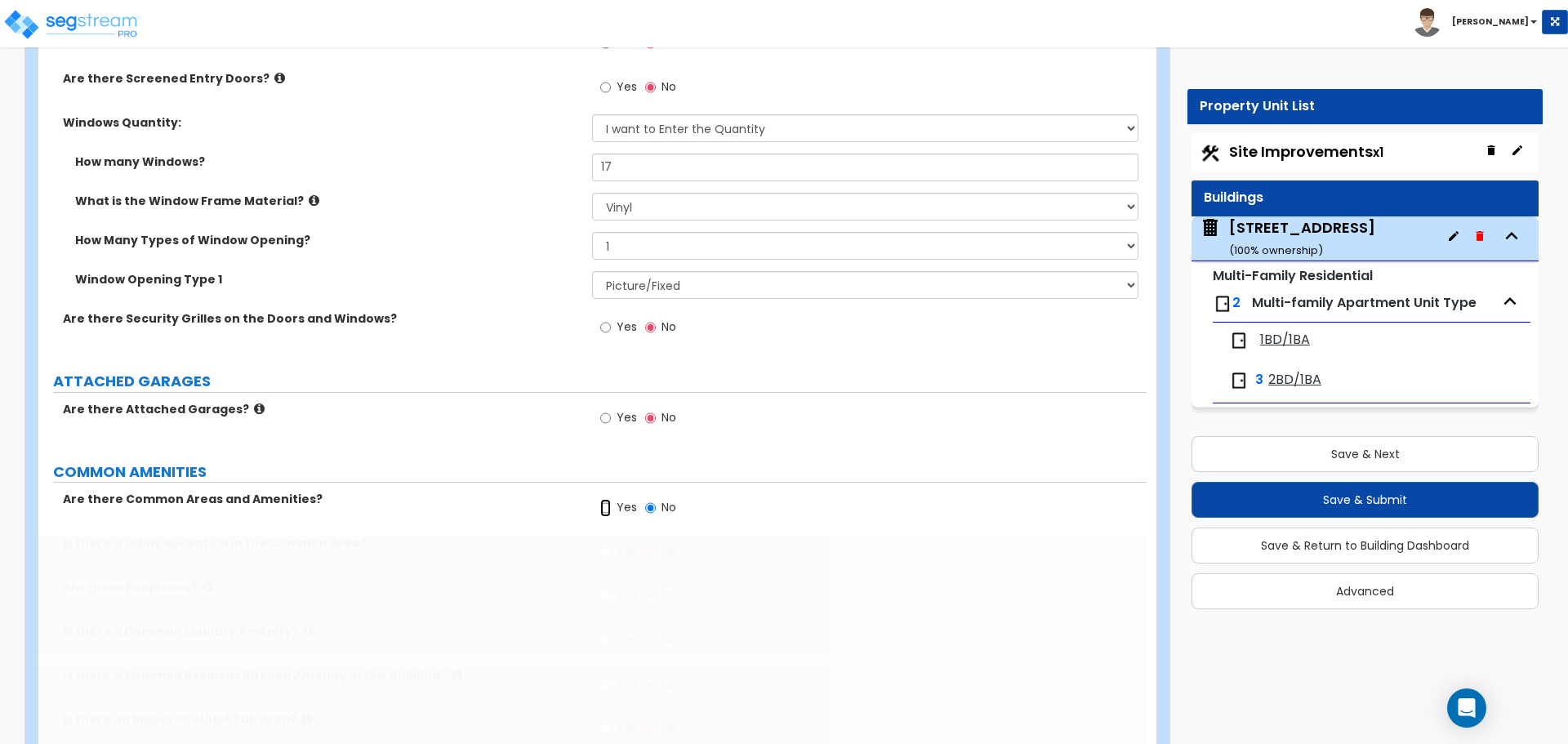
radio input "true"
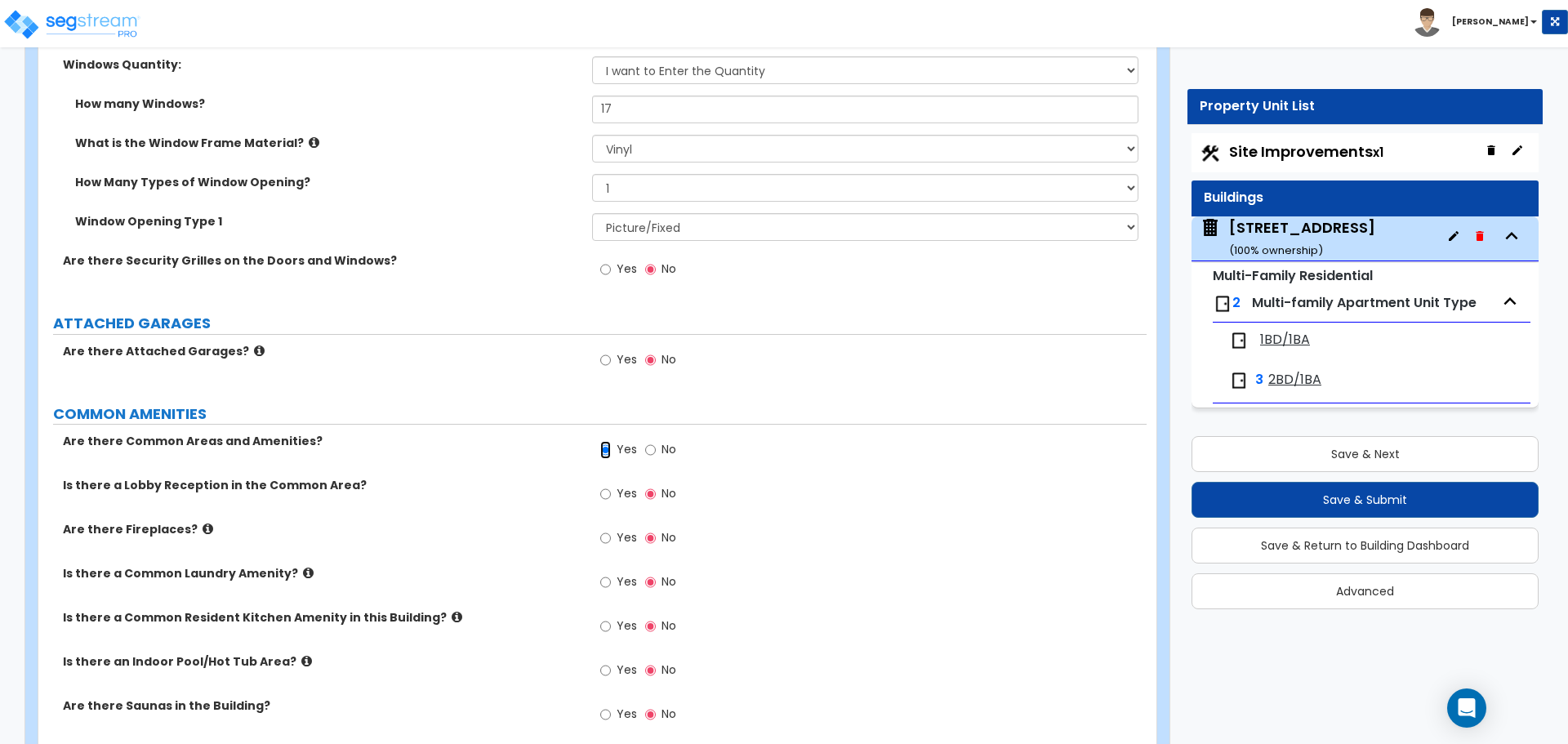
scroll to position [2204, 0]
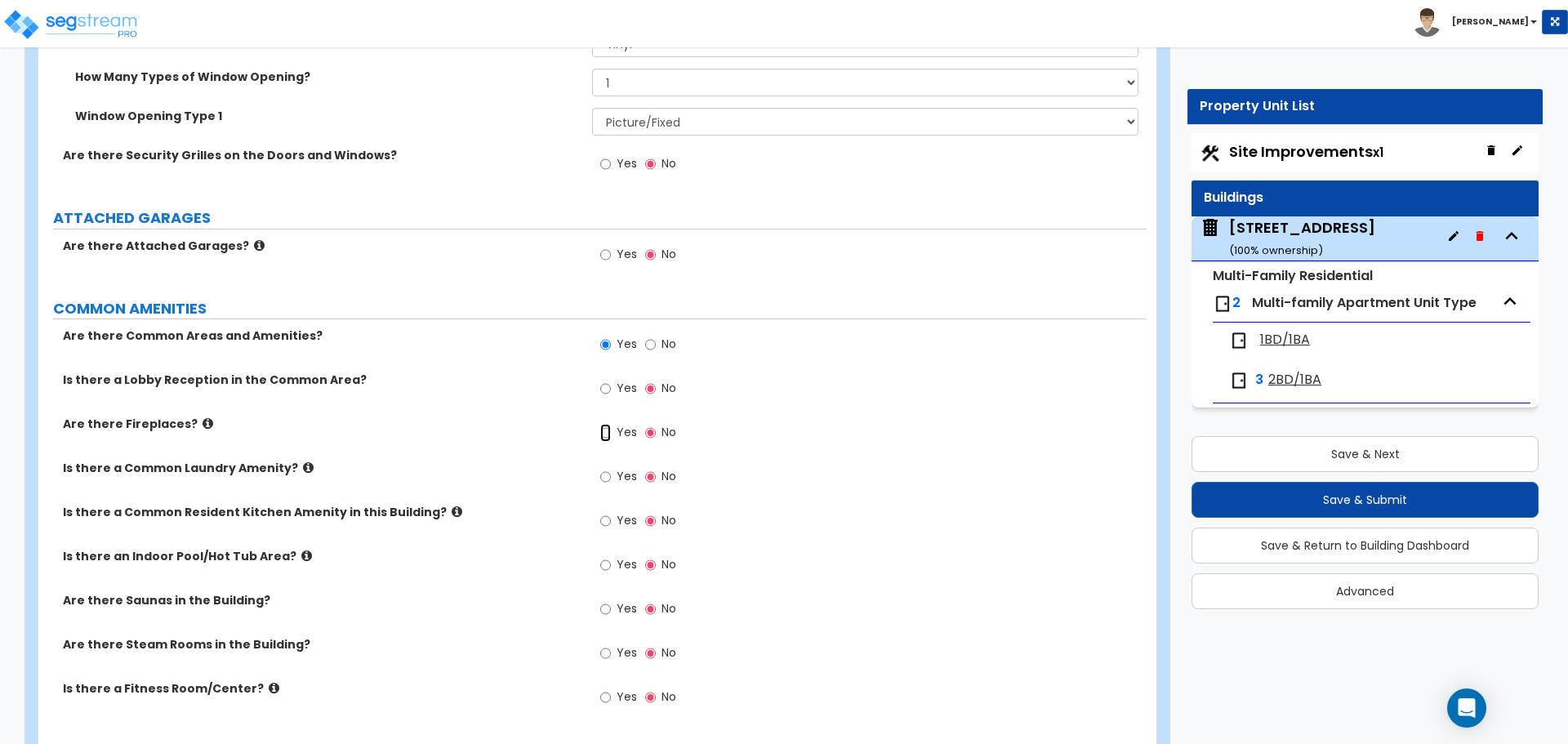
click at [611, 432] on input "Yes" at bounding box center [605, 432] width 10 height 18
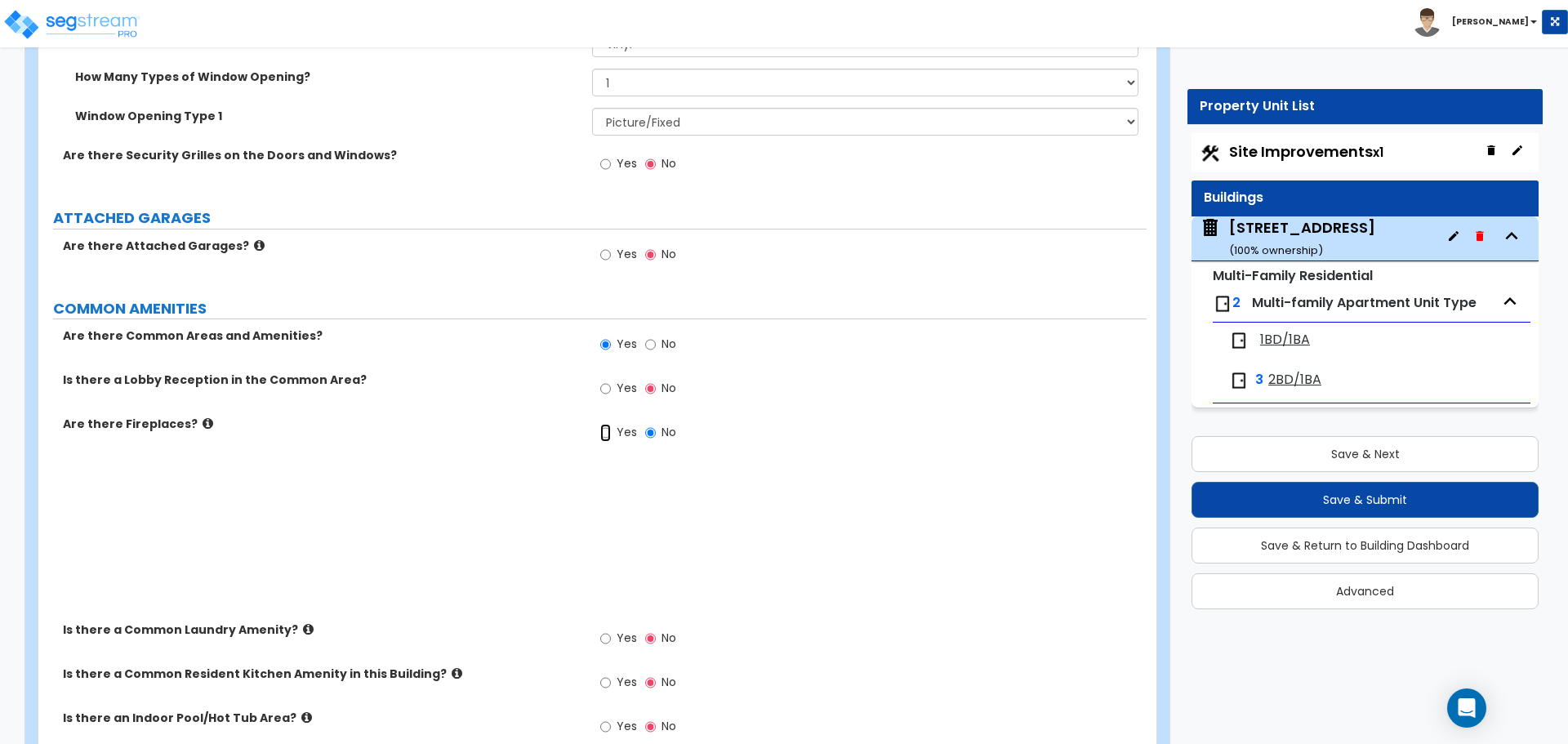
radio input "true"
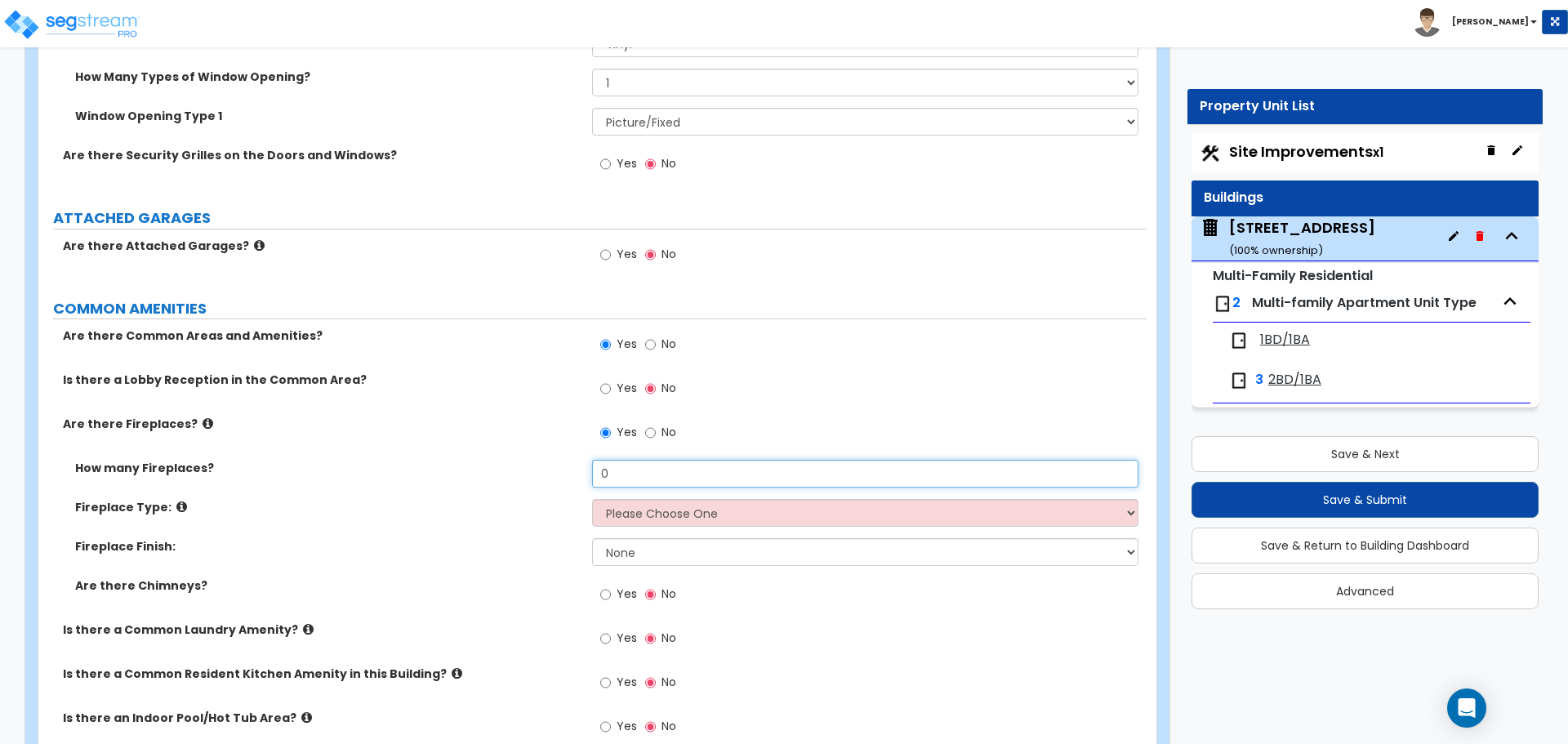
click at [730, 477] on input "0" at bounding box center [865, 473] width 545 height 28
type input "1"
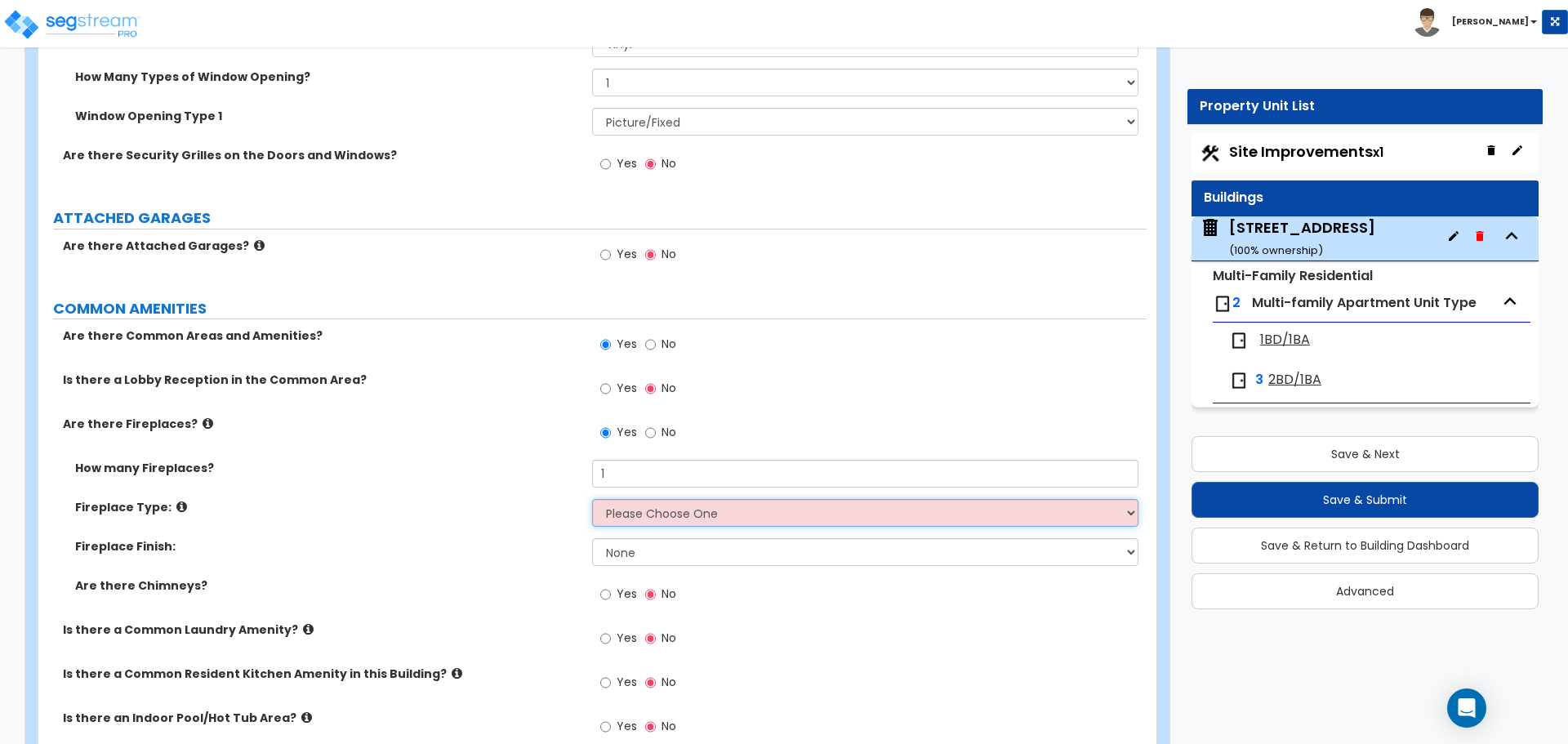
click at [647, 523] on select "Please Choose One Built-in Electric Fireplace Built-in Gas Fireplace Built-in W…" at bounding box center [865, 512] width 545 height 28
click at [592, 498] on select "Please Choose One Built-in Electric Fireplace Built-in Gas Fireplace Built-in W…" at bounding box center [865, 512] width 545 height 28
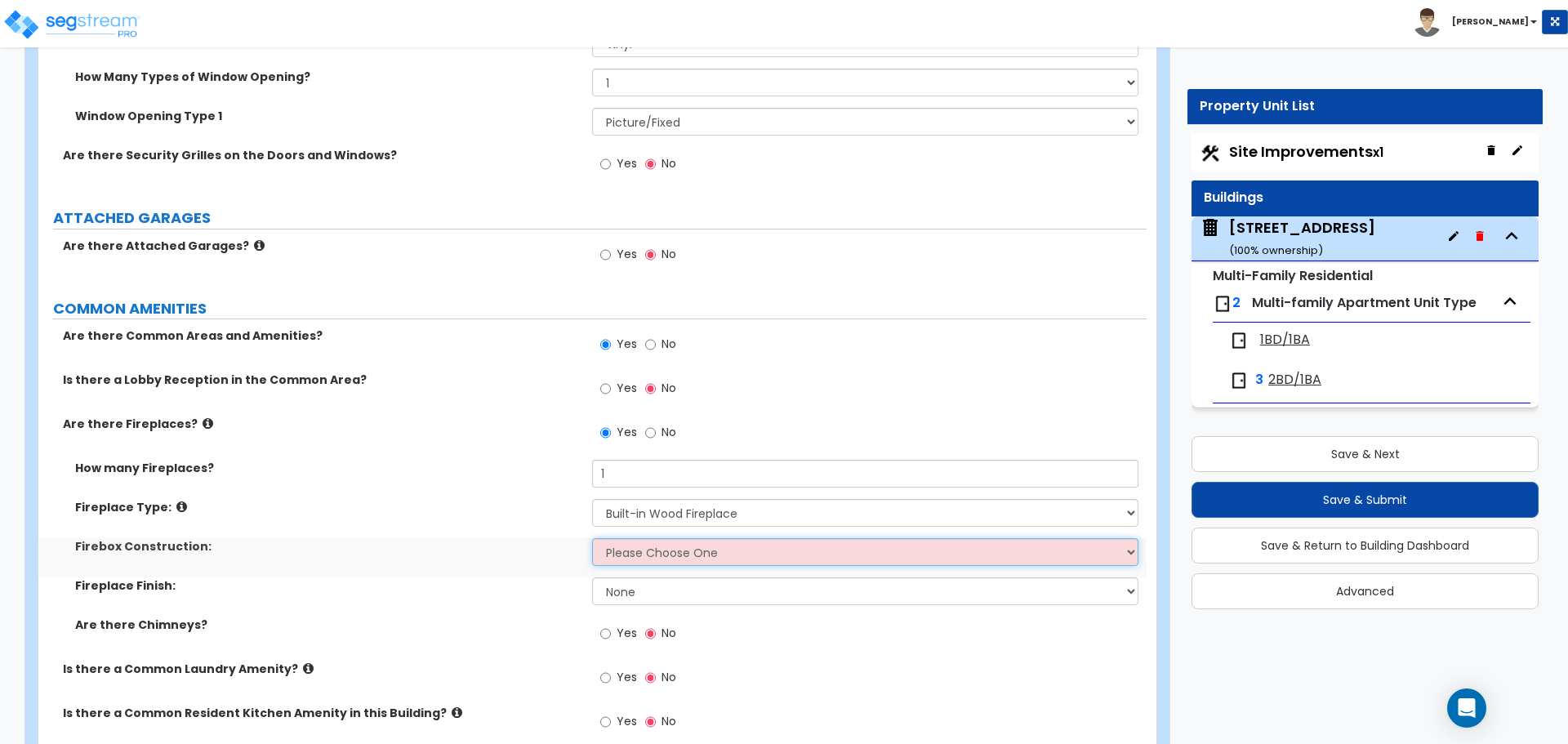
click at [626, 561] on select "Please Choose One Brick Stone I Don't Know, Please Choose for me" at bounding box center [865, 552] width 545 height 28
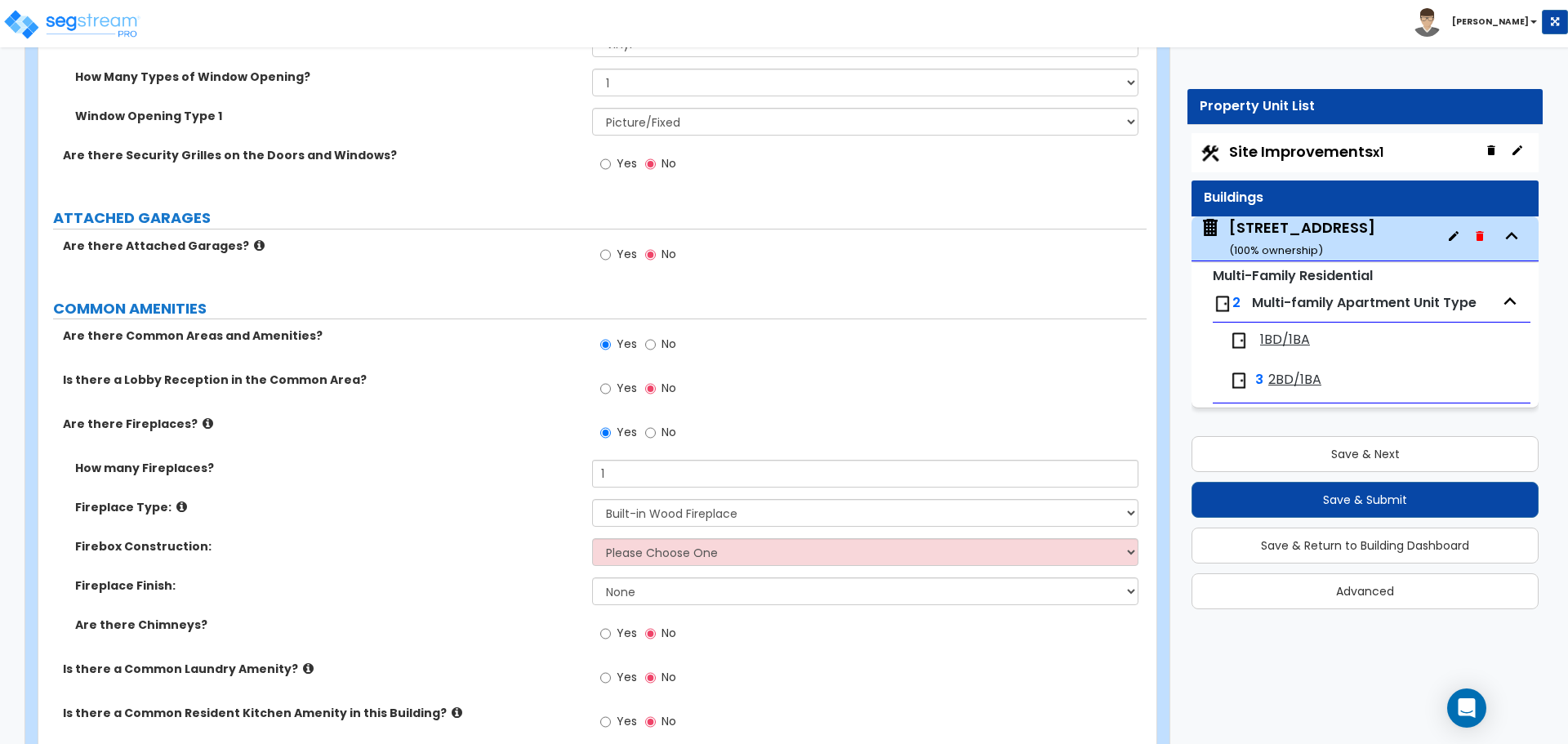
click at [543, 551] on label "Firebox Construction:" at bounding box center [327, 547] width 505 height 17
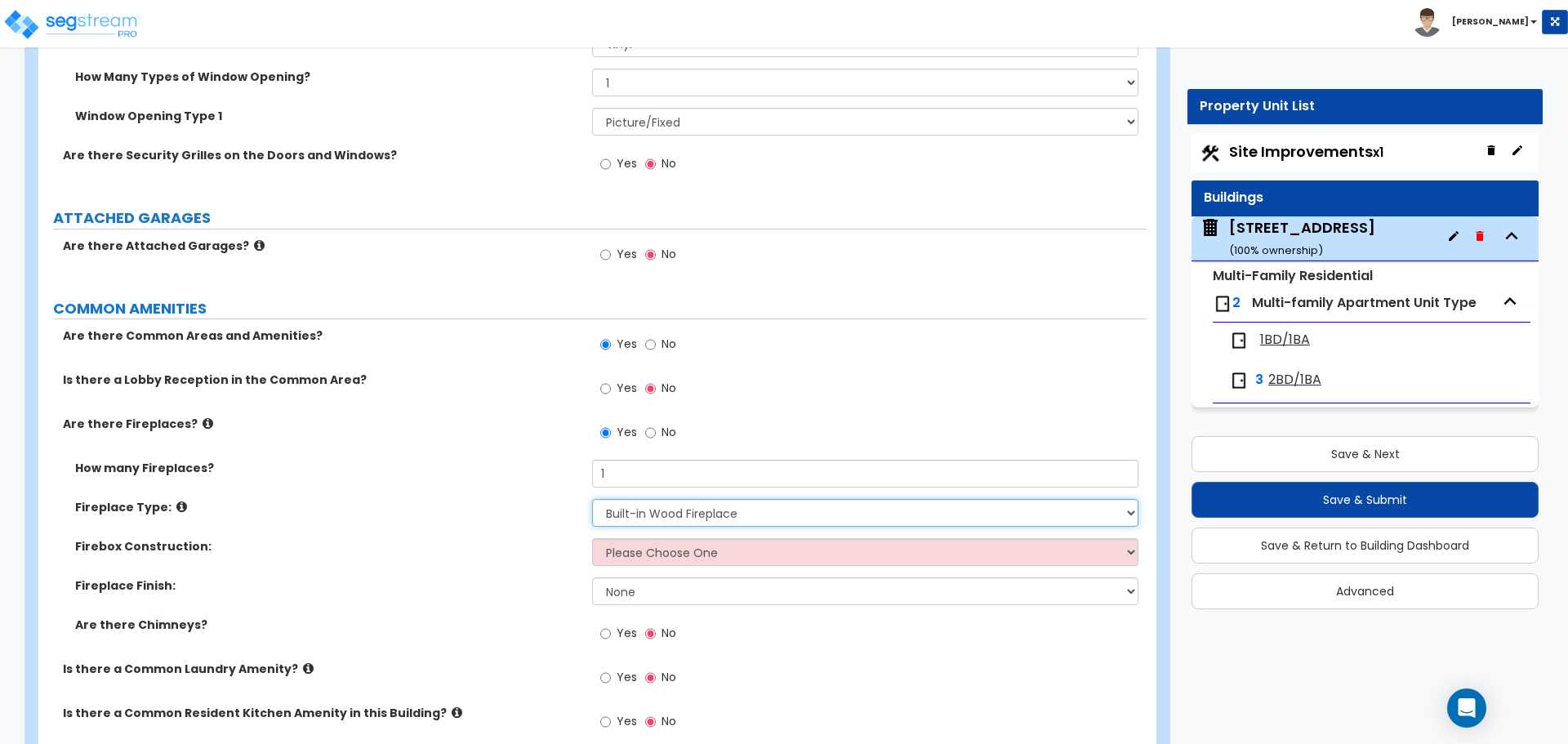
click at [632, 516] on select "Please Choose One Built-in Electric Fireplace Built-in Gas Fireplace Built-in W…" at bounding box center [865, 512] width 545 height 28
select select "0"
click at [592, 498] on select "Please Choose One Built-in Electric Fireplace Built-in Gas Fireplace Built-in W…" at bounding box center [865, 512] width 545 height 28
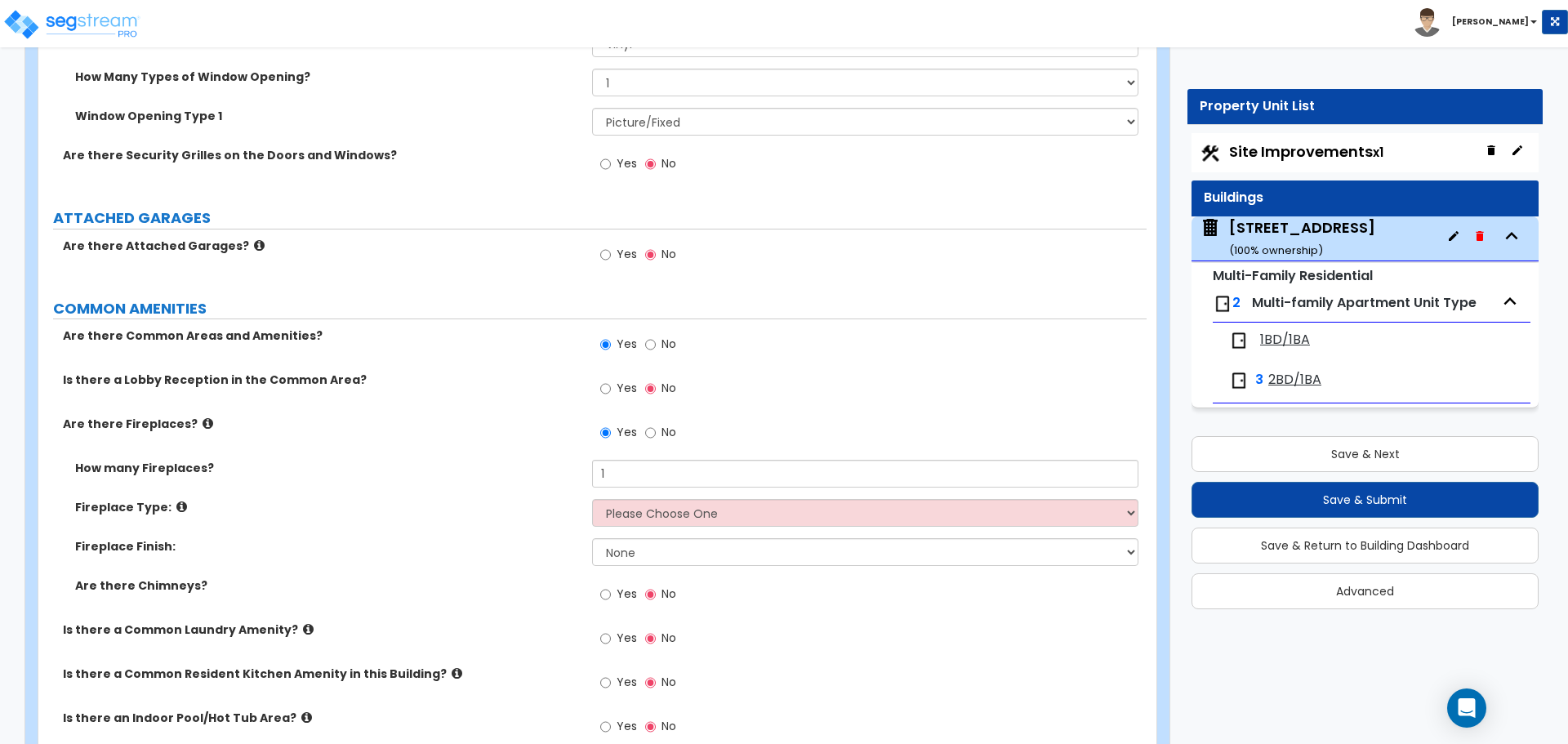
click at [479, 524] on div "Fireplace Type: Please Choose One Built-in Electric Fireplace Built-in Gas Fire…" at bounding box center [591, 518] width 1108 height 39
click at [615, 554] on select "None Brick Stone Tile Painted Molding" at bounding box center [865, 552] width 545 height 28
click at [592, 538] on select "None Brick Stone Tile Painted Molding" at bounding box center [865, 552] width 545 height 28
click at [635, 540] on select "None Brick Stone Tile Painted Molding" at bounding box center [865, 552] width 545 height 28
select select "1"
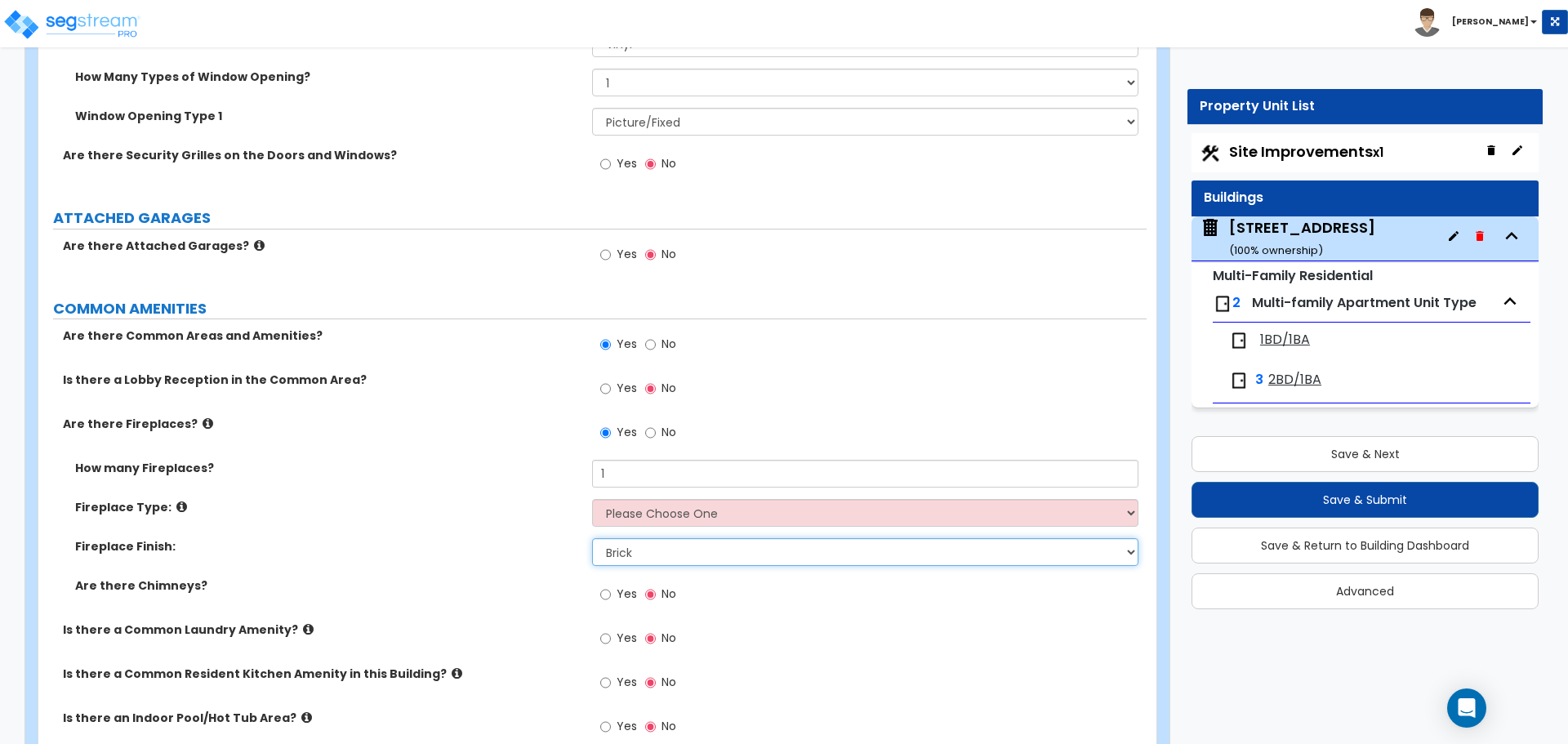
click at [592, 538] on select "None Brick Stone Tile Painted Molding" at bounding box center [865, 552] width 545 height 28
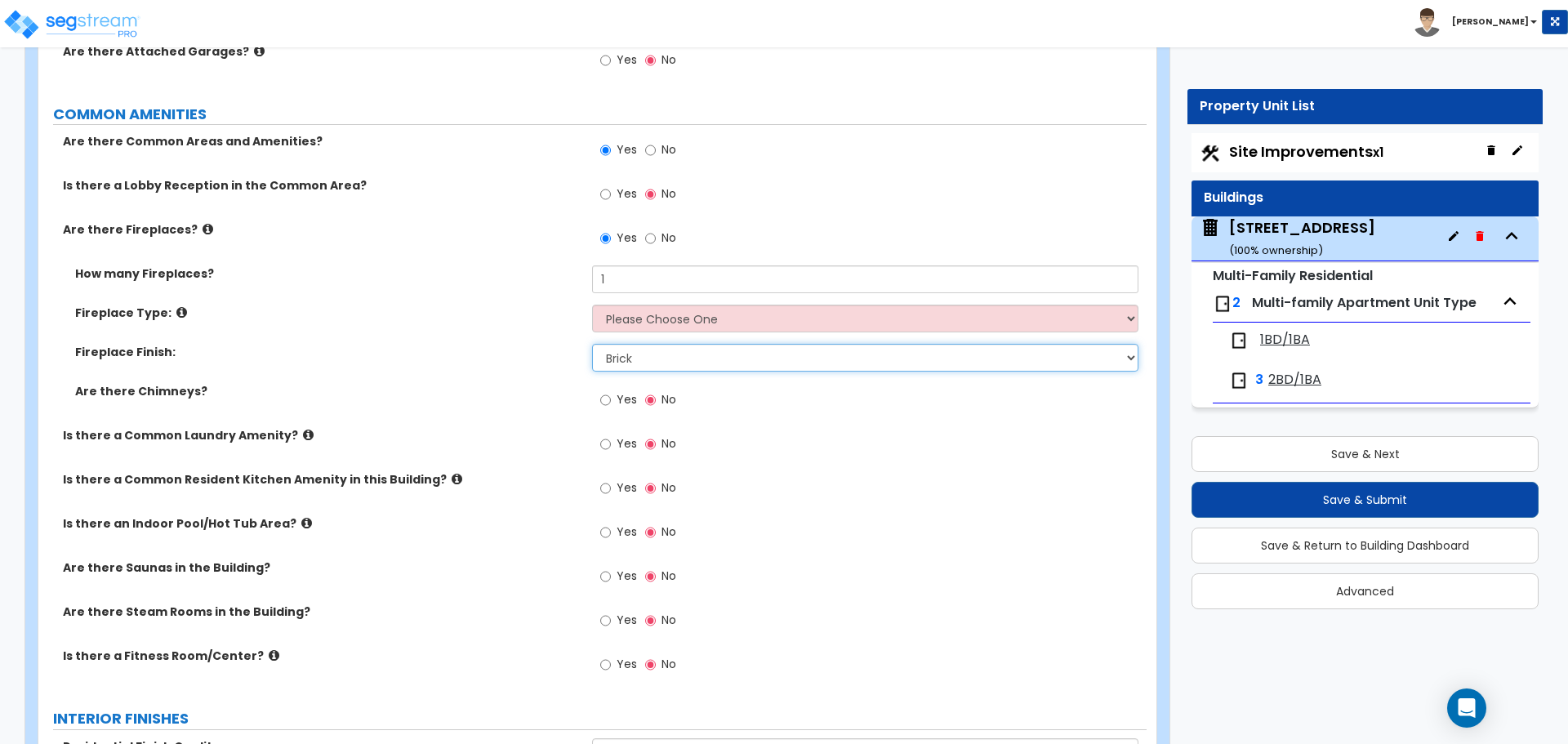
scroll to position [2450, 0]
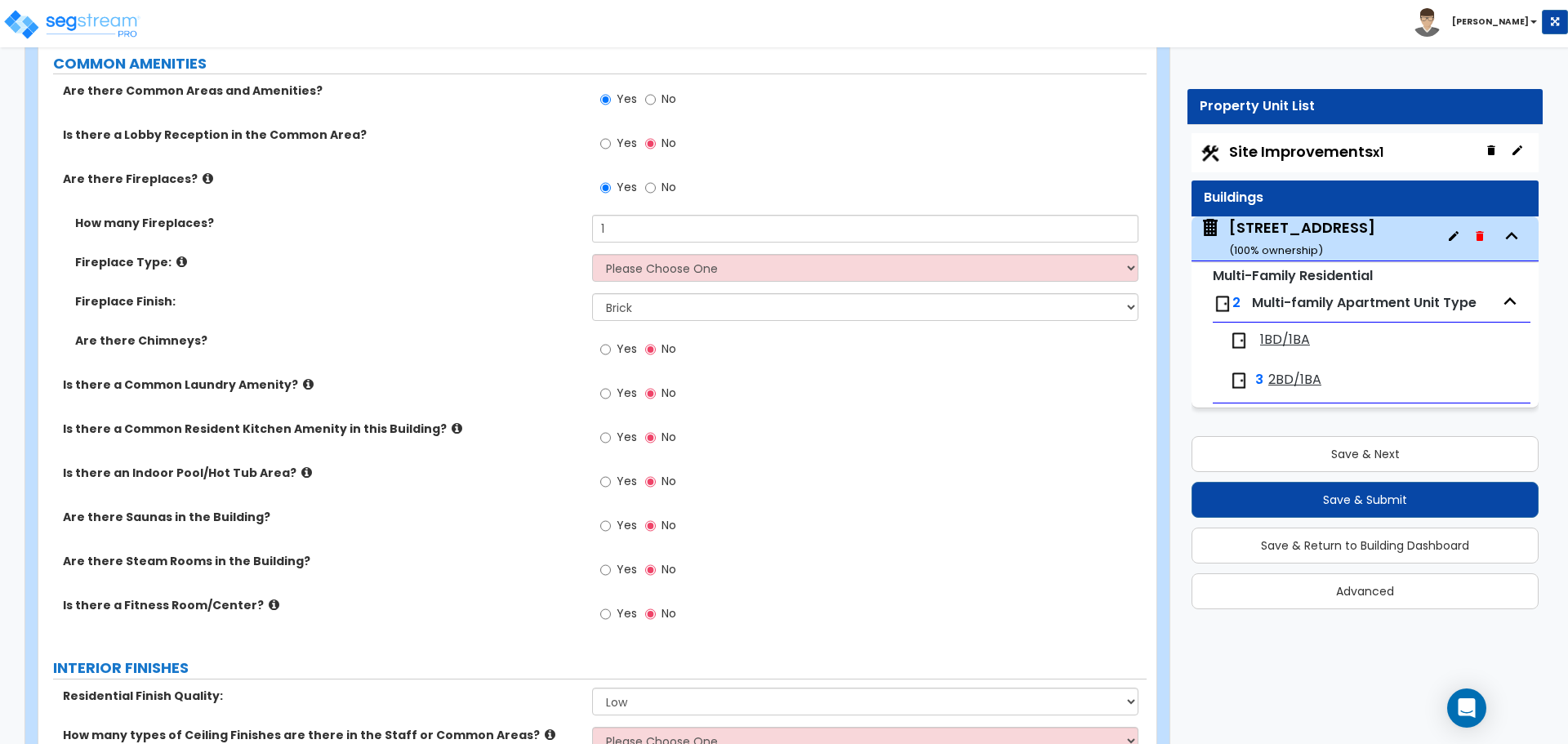
click at [452, 425] on icon at bounding box center [457, 428] width 10 height 12
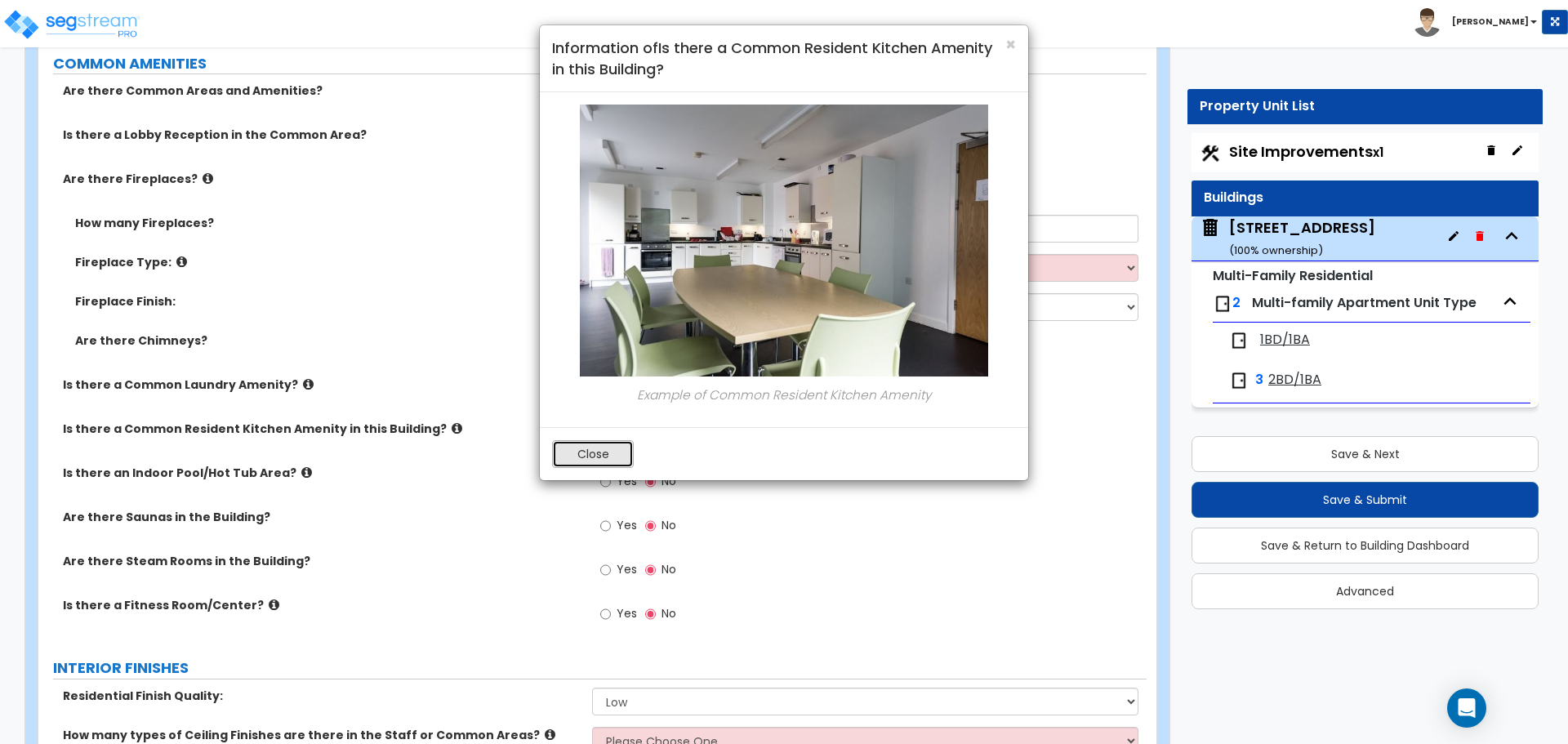
click at [565, 454] on button "Close" at bounding box center [593, 454] width 82 height 28
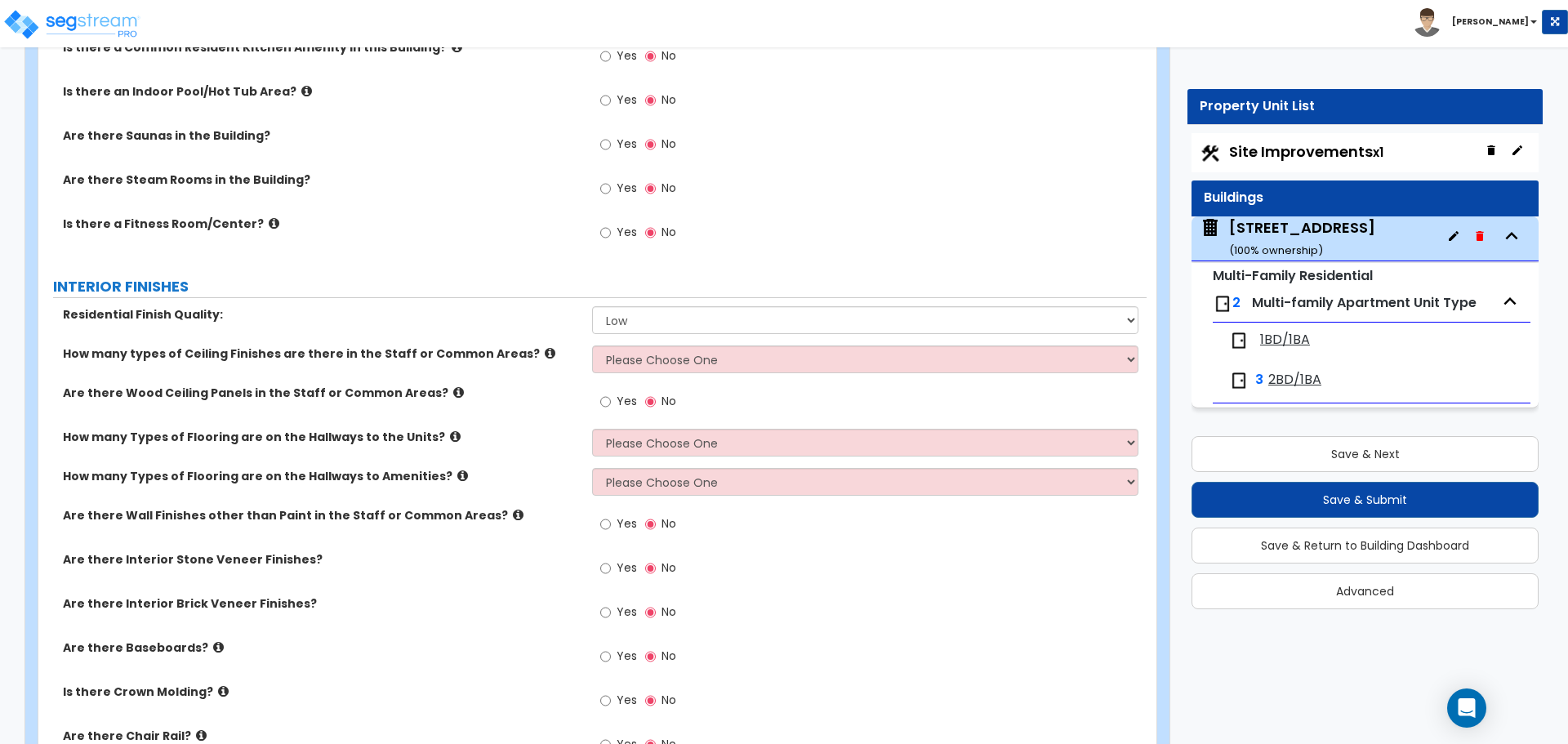
scroll to position [2858, 0]
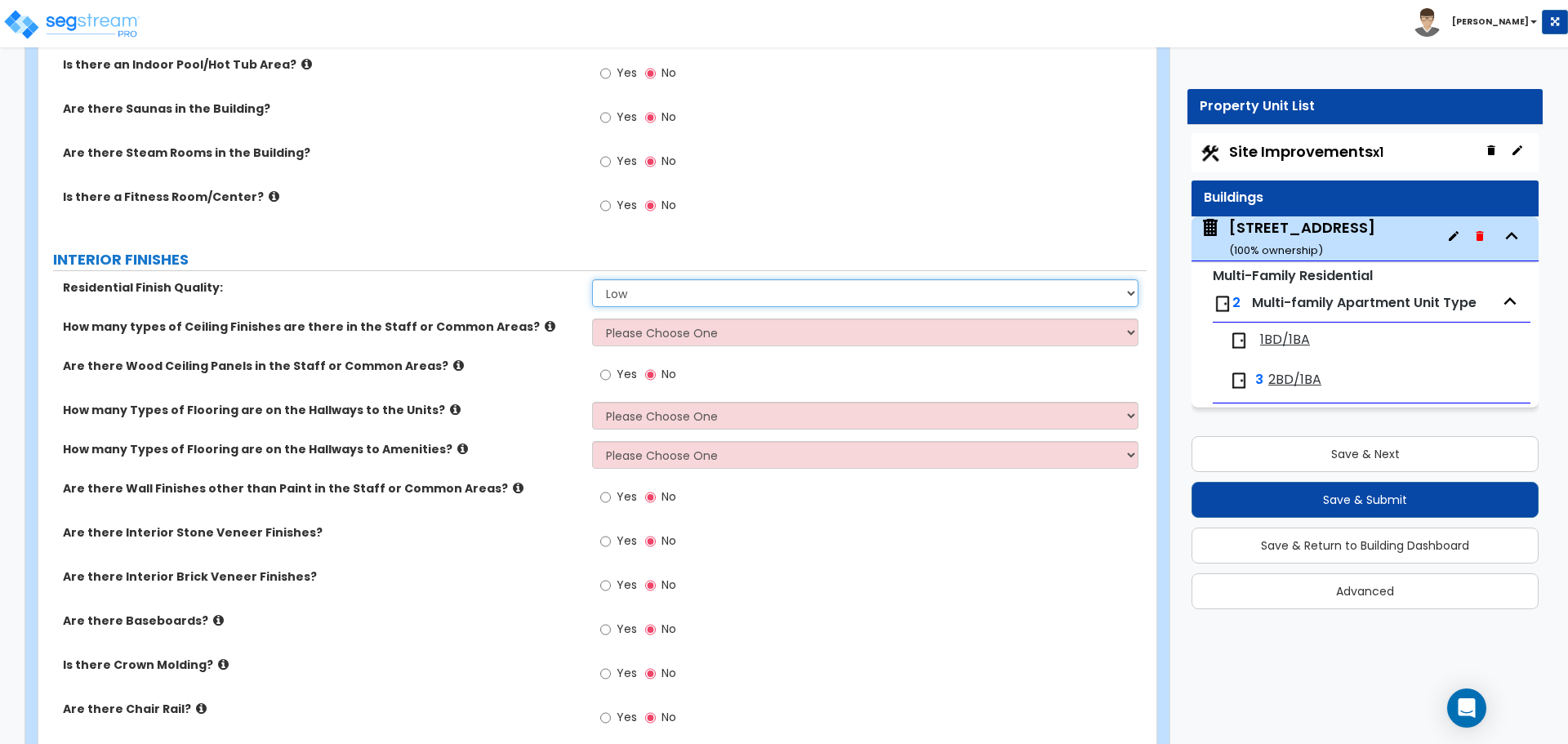
click at [631, 300] on select "Low Average High" at bounding box center [865, 293] width 545 height 28
select select "1"
click at [592, 279] on select "Low Average High" at bounding box center [865, 293] width 545 height 28
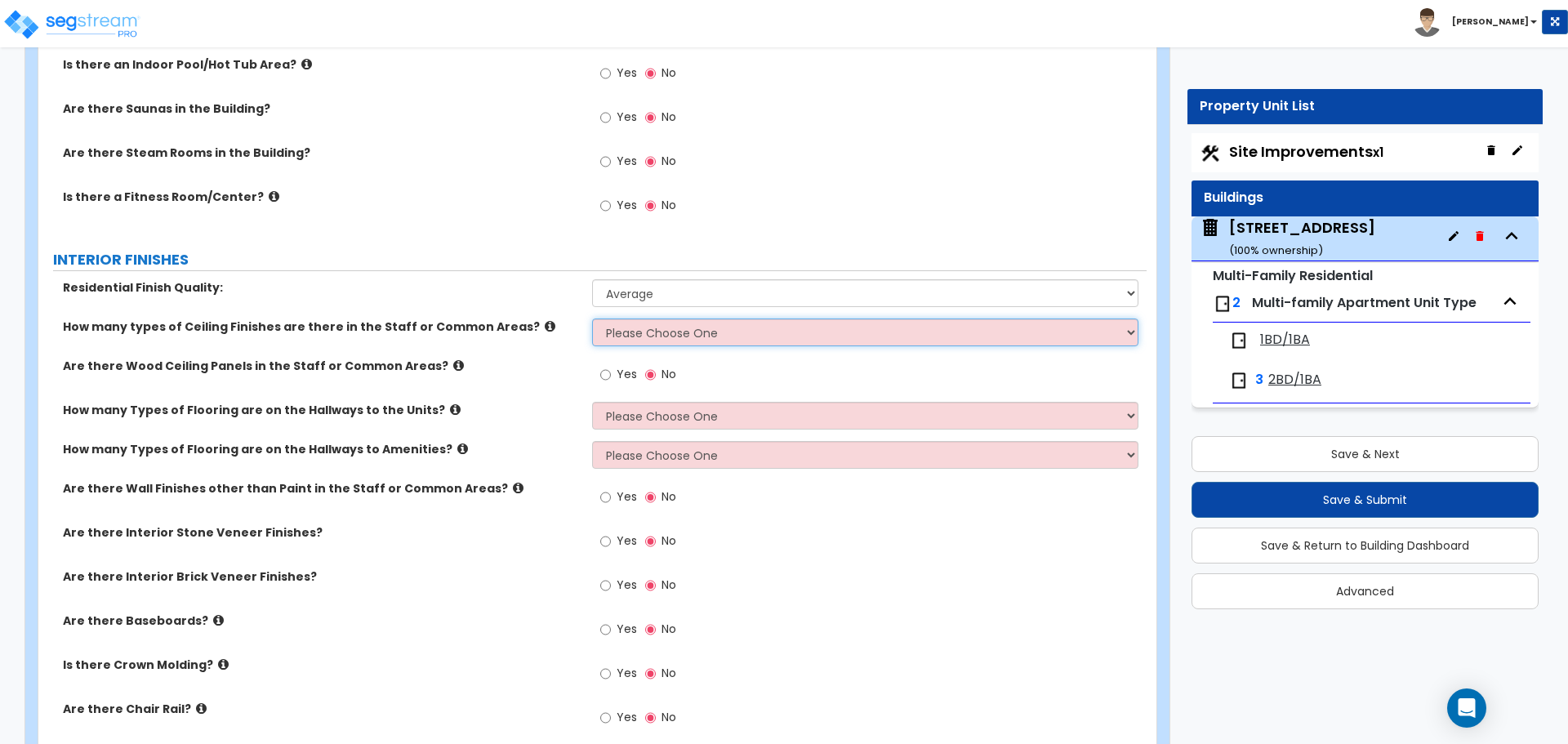
click at [630, 326] on select "Please Choose One 1 2 3" at bounding box center [865, 332] width 545 height 28
select select "1"
click at [592, 318] on select "Please Choose One 1 2 3" at bounding box center [865, 332] width 545 height 28
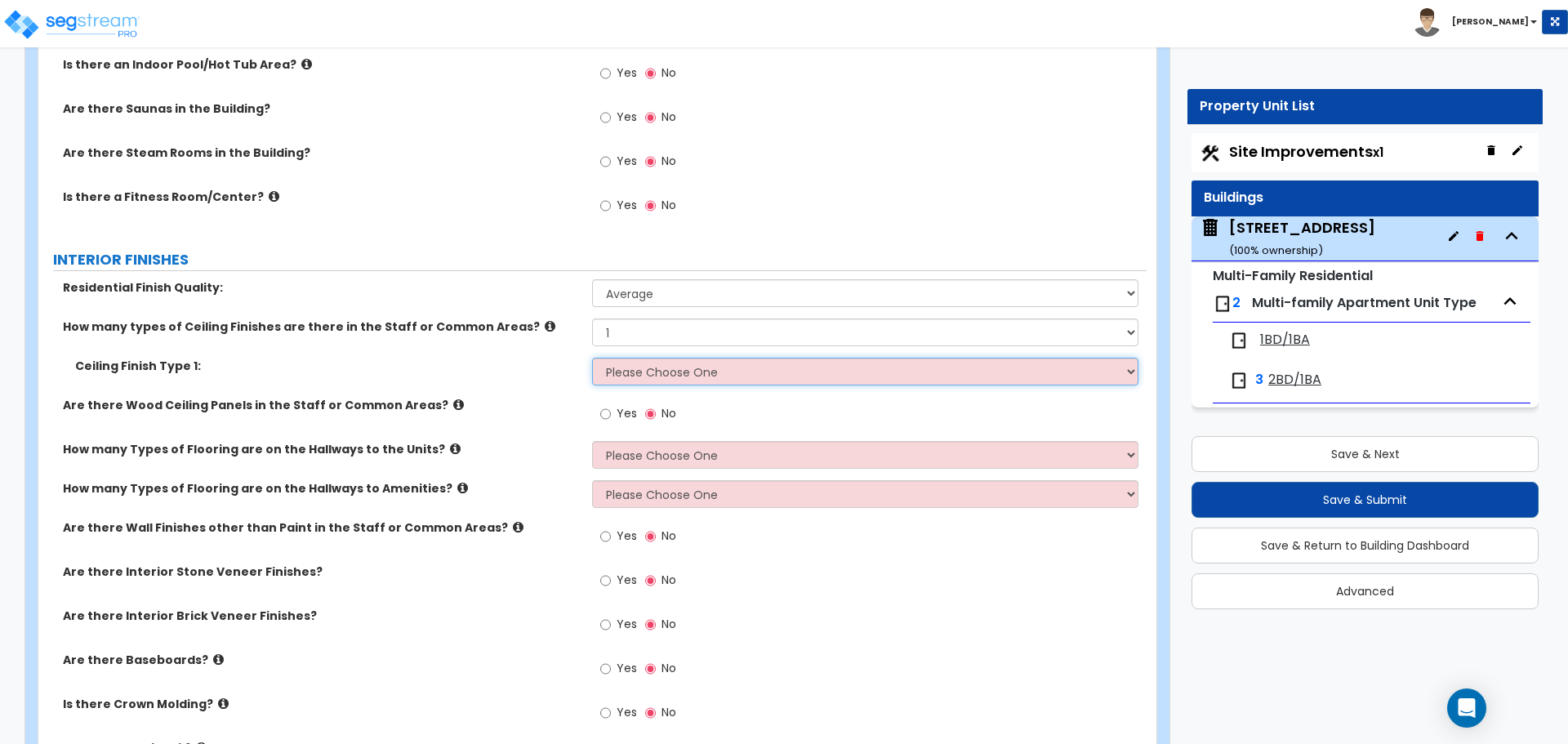
click at [693, 366] on select "Please Choose One Drop Ceiling Drywall Ceiling Open Ceiling" at bounding box center [865, 372] width 545 height 28
click at [545, 329] on icon at bounding box center [550, 326] width 10 height 12
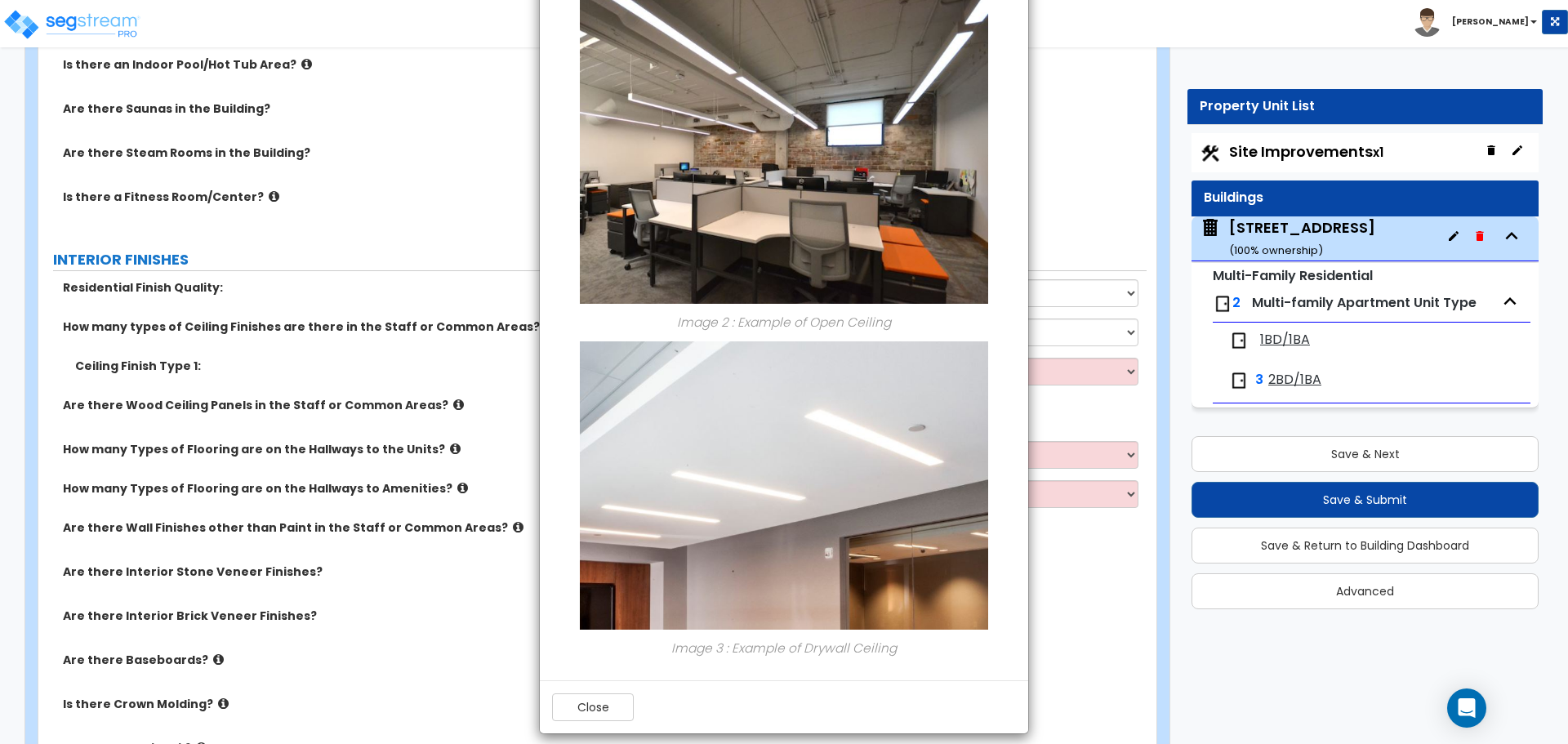
scroll to position [484, 0]
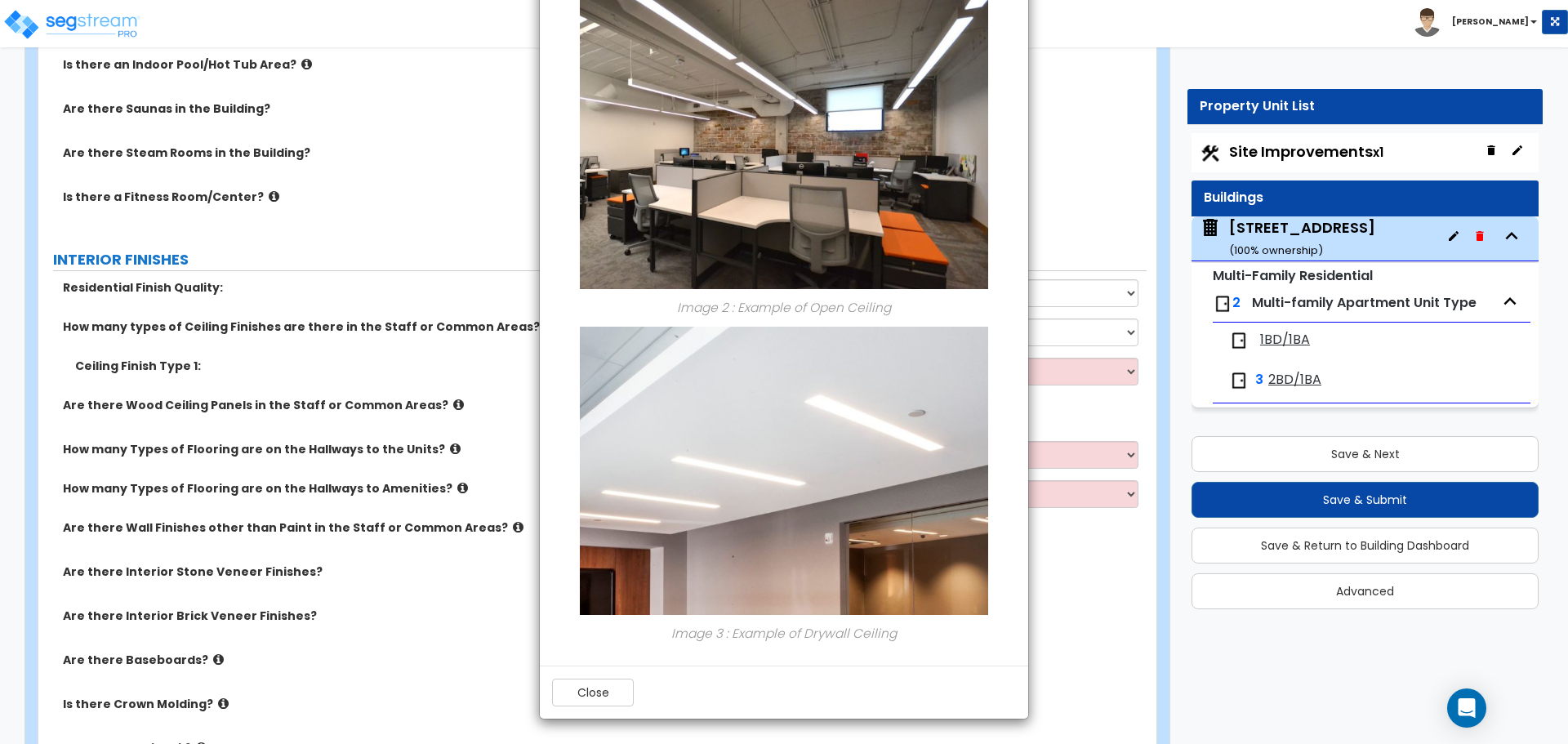
click at [591, 709] on div "Close" at bounding box center [783, 692] width 488 height 53
click at [592, 696] on button "Close" at bounding box center [593, 693] width 82 height 28
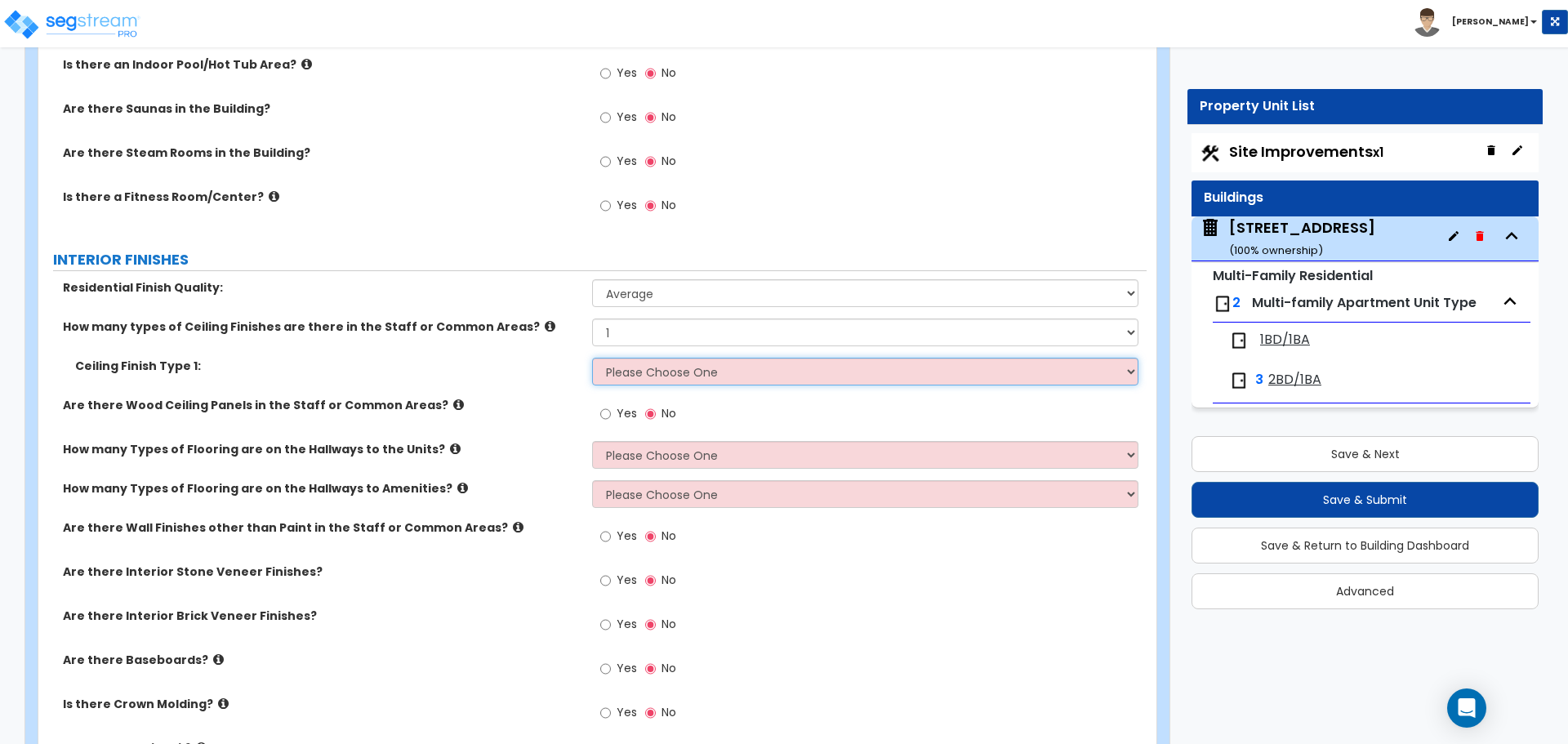
click at [640, 358] on select "Please Choose One Drop Ceiling Drywall Ceiling Open Ceiling" at bounding box center [865, 372] width 545 height 28
select select "2"
click at [592, 358] on select "Please Choose One Drop Ceiling Drywall Ceiling Open Ceiling" at bounding box center [865, 372] width 545 height 28
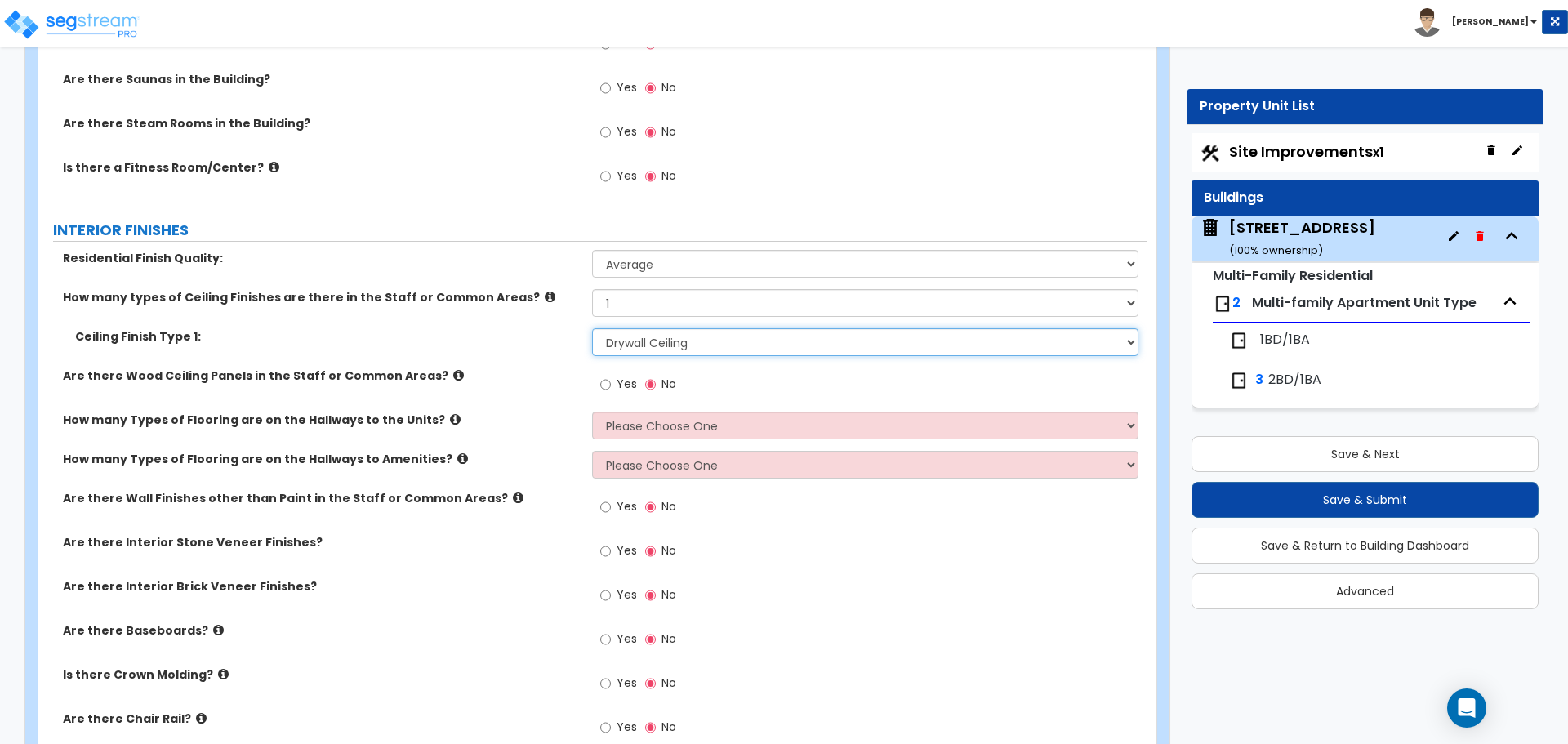
scroll to position [2940, 0]
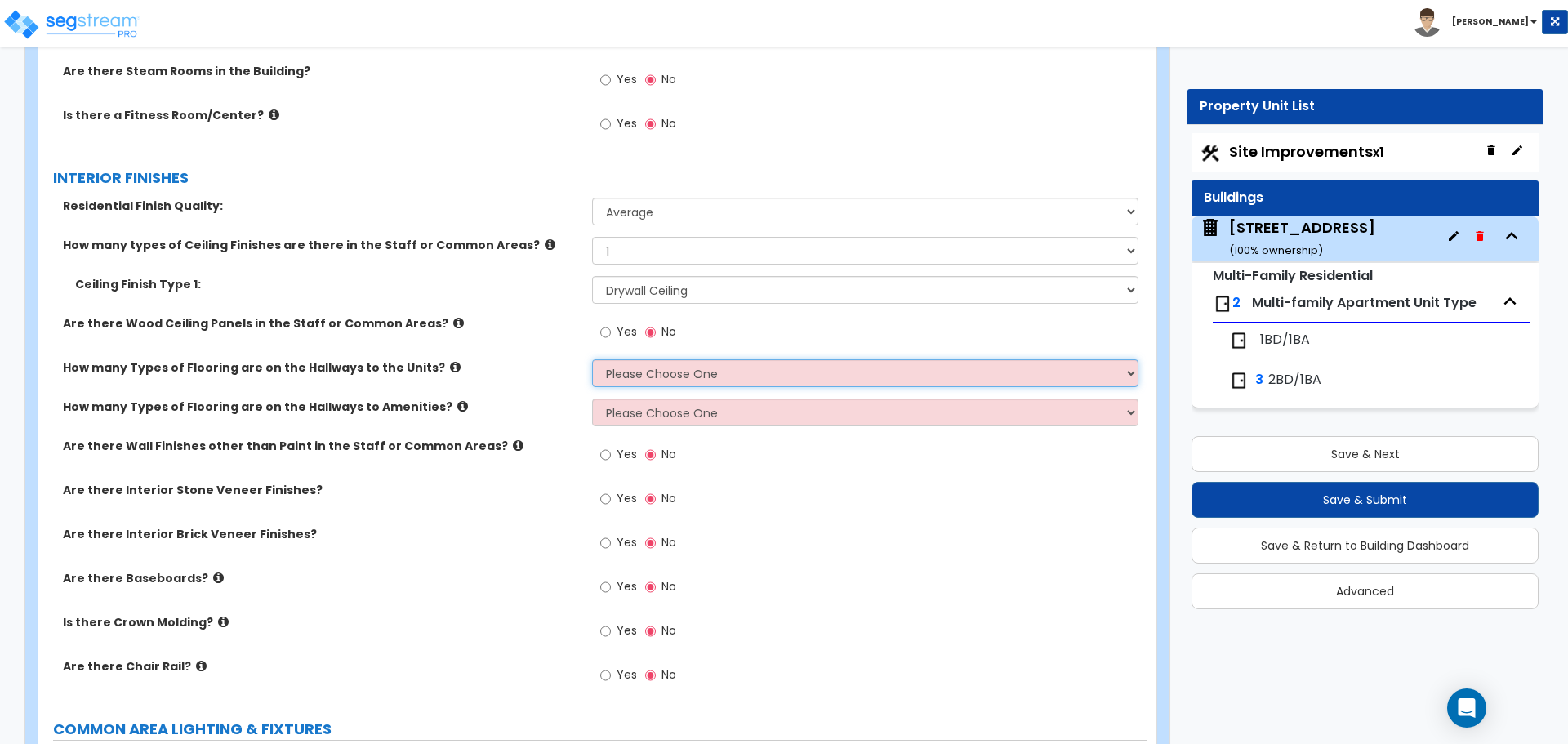
click at [644, 375] on select "Please Choose One 1 2 3" at bounding box center [865, 373] width 545 height 28
select select "1"
click at [592, 359] on select "Please Choose One 1 2 3" at bounding box center [865, 373] width 545 height 28
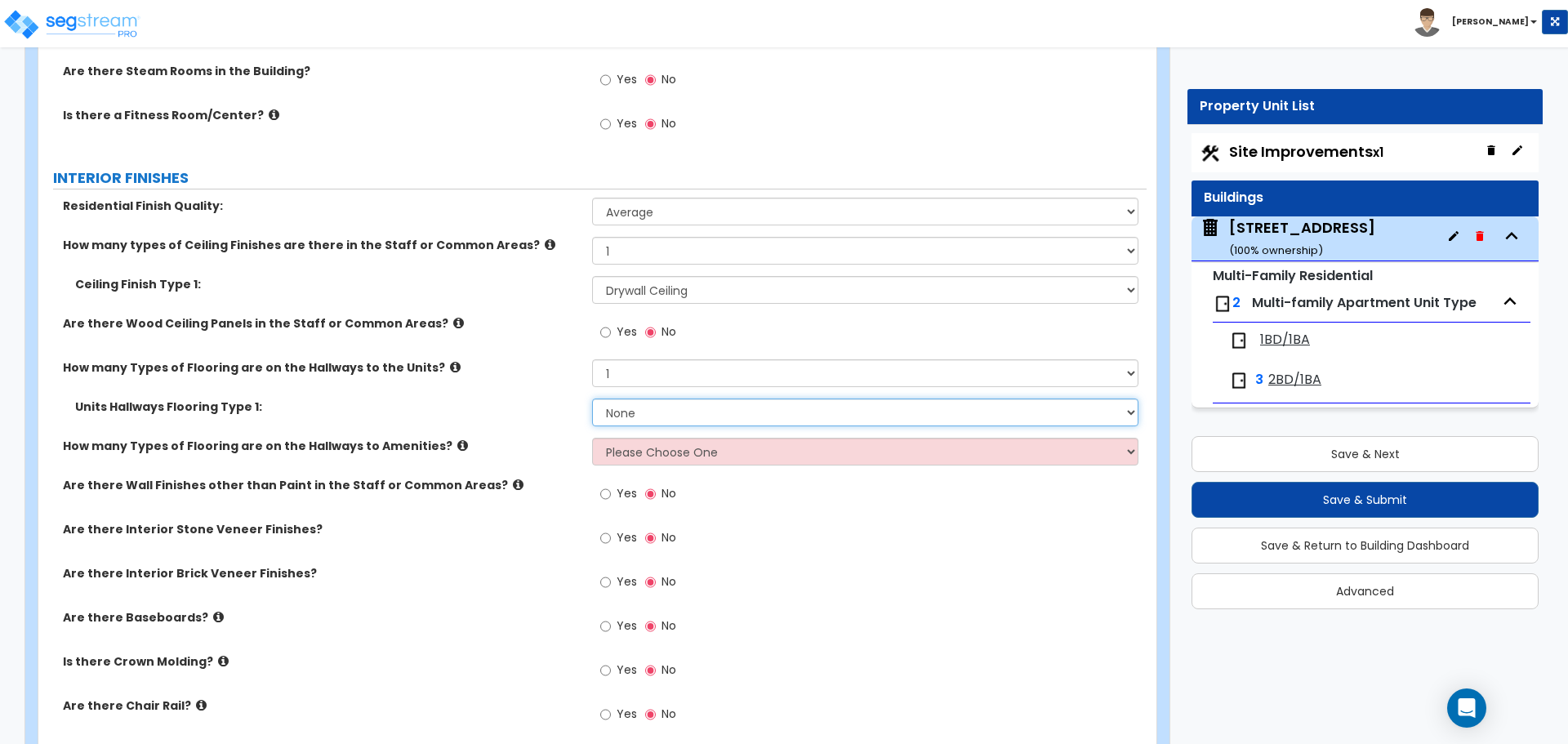
click at [644, 410] on select "None Tile Flooring Hardwood Flooring Resilient Laminate Flooring VCT Flooring S…" at bounding box center [865, 412] width 545 height 28
select select "3"
click at [592, 398] on select "None Tile Flooring Hardwood Flooring Resilient Laminate Flooring VCT Flooring S…" at bounding box center [865, 412] width 545 height 28
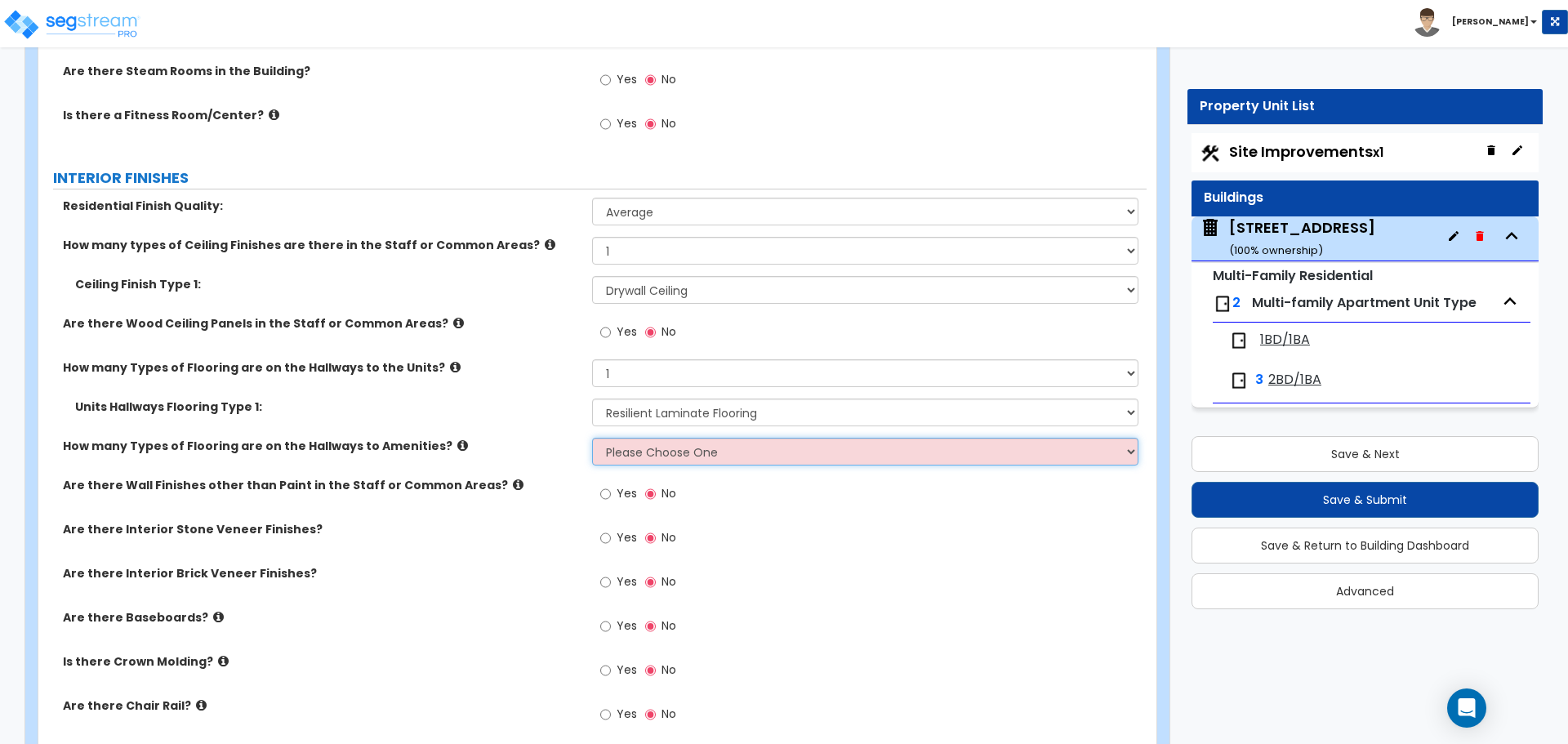
click at [688, 449] on select "Please Choose One 1 2 3" at bounding box center [865, 452] width 545 height 28
select select "1"
click at [592, 438] on select "Please Choose One 1 2 3" at bounding box center [865, 452] width 545 height 28
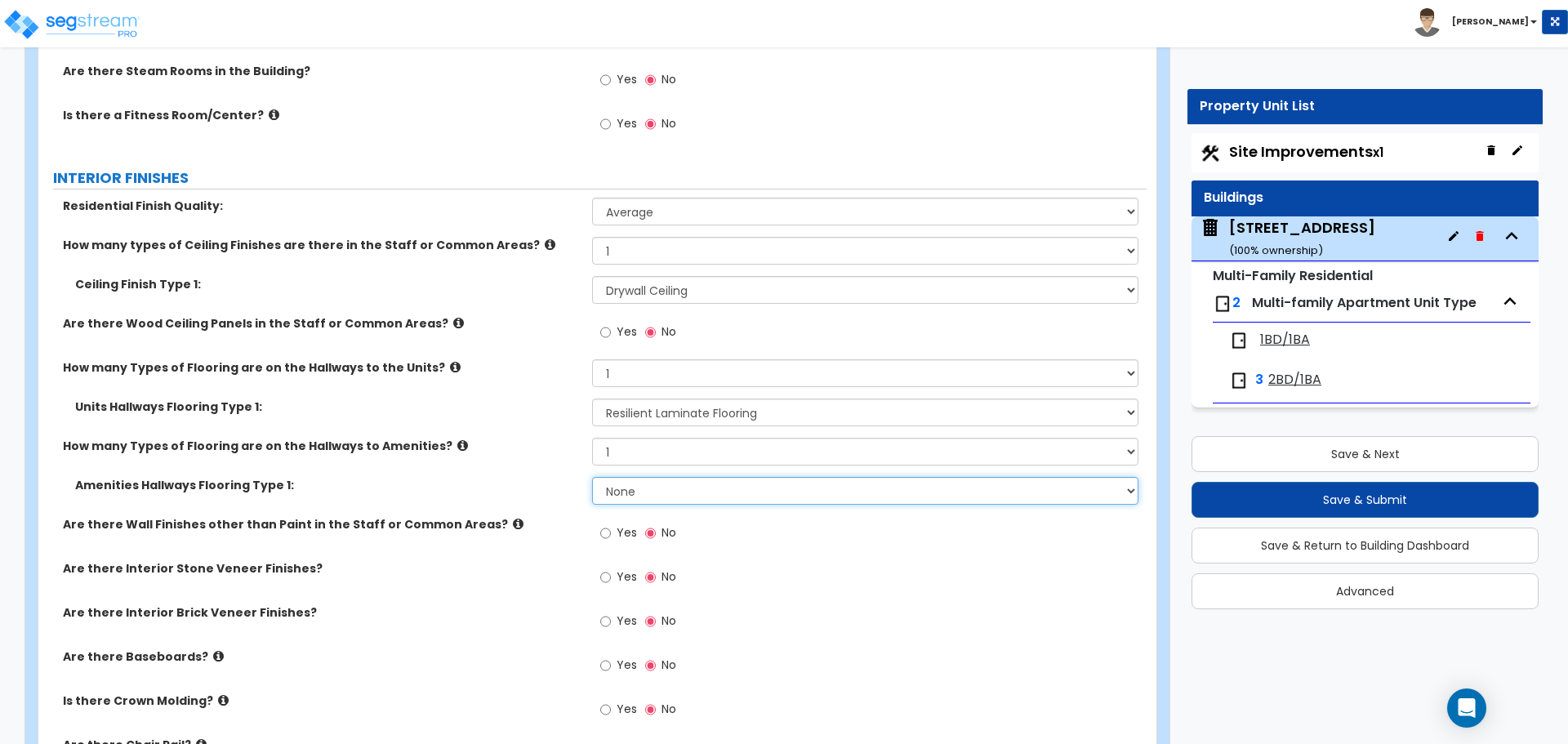
click at [620, 485] on select "None Tile Flooring Hardwood Flooring Resilient Laminate Flooring VCT Flooring S…" at bounding box center [865, 491] width 545 height 28
select select "3"
click at [592, 477] on select "None Tile Flooring Hardwood Flooring Resilient Laminate Flooring VCT Flooring S…" at bounding box center [865, 491] width 545 height 28
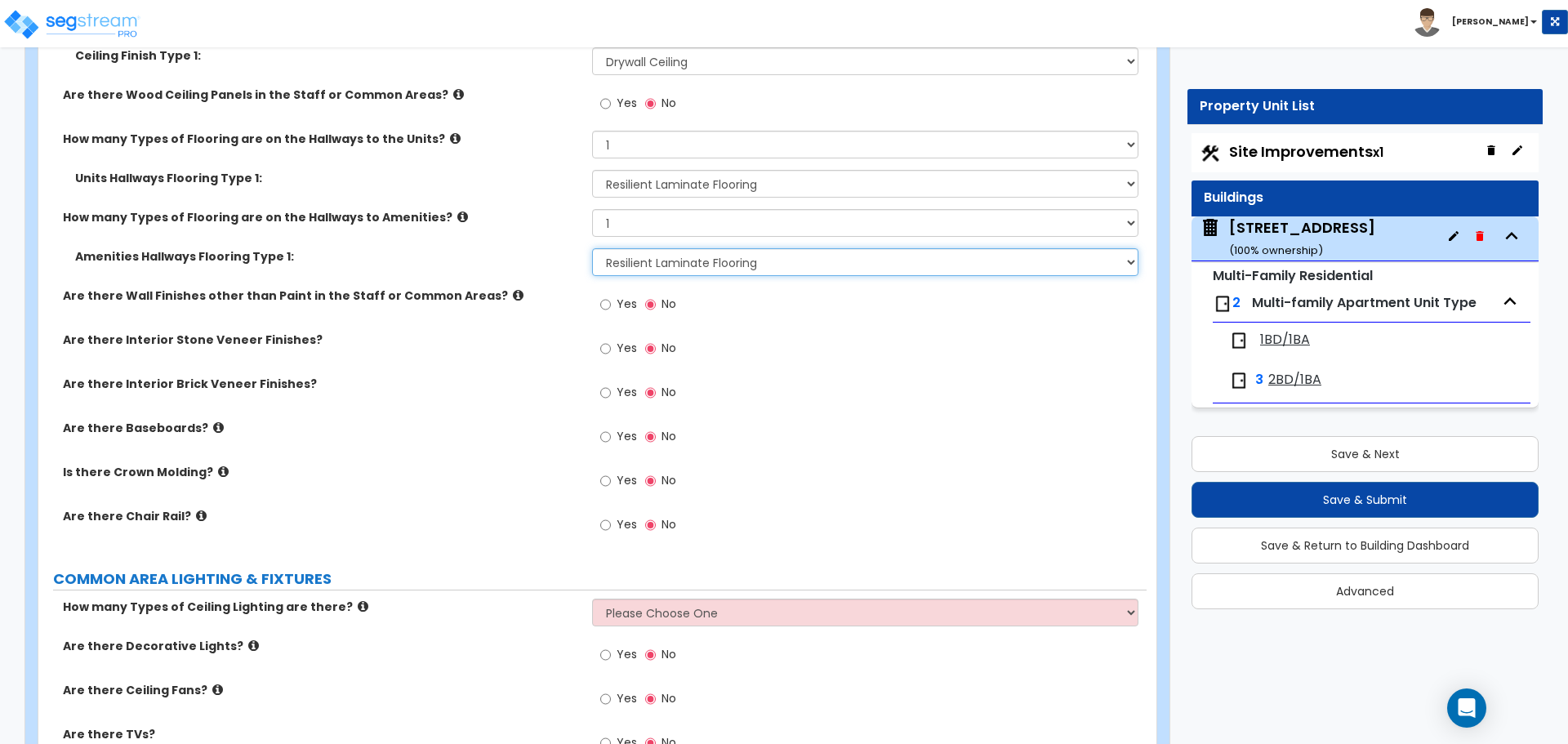
scroll to position [3184, 0]
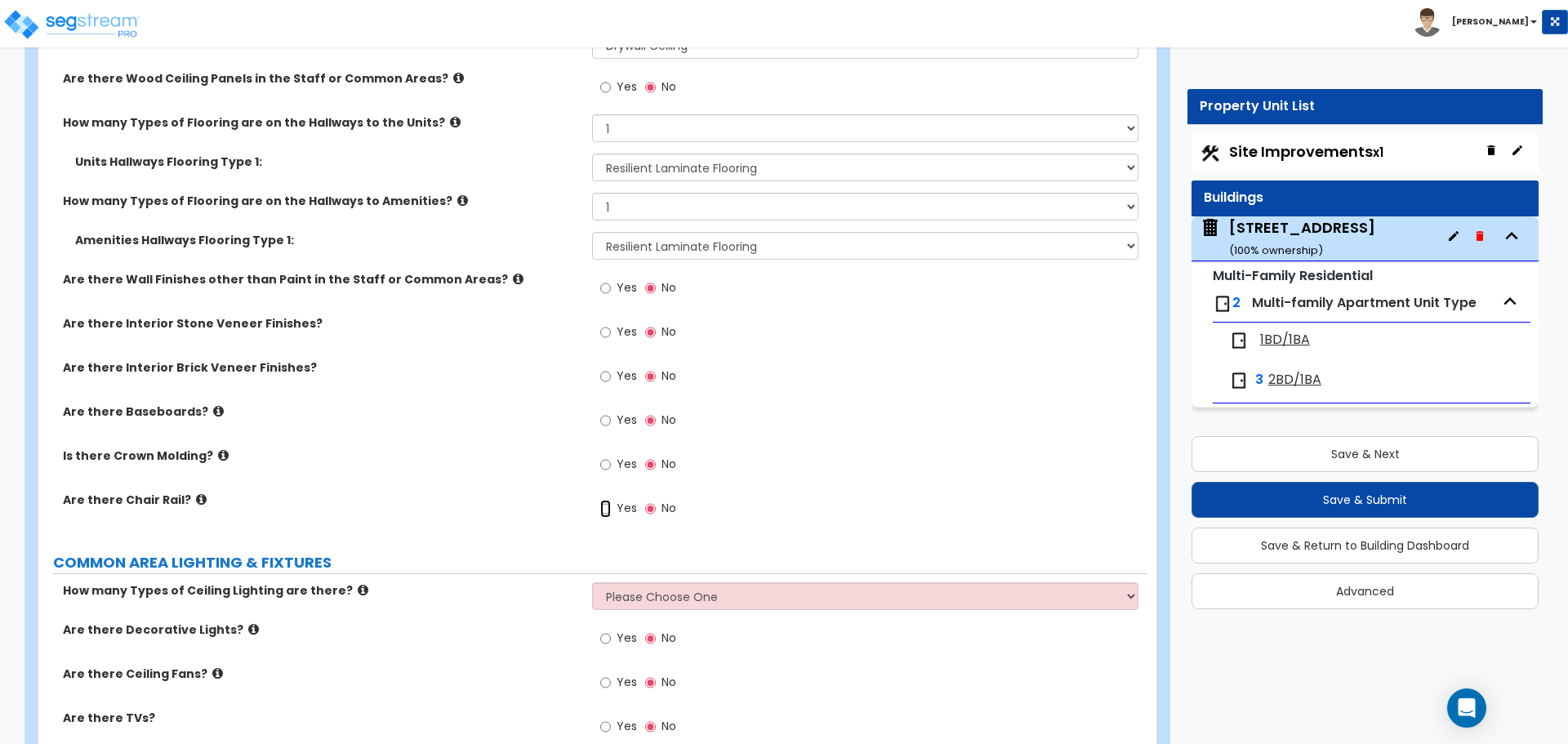
click at [607, 510] on input "Yes" at bounding box center [605, 508] width 10 height 18
radio input "true"
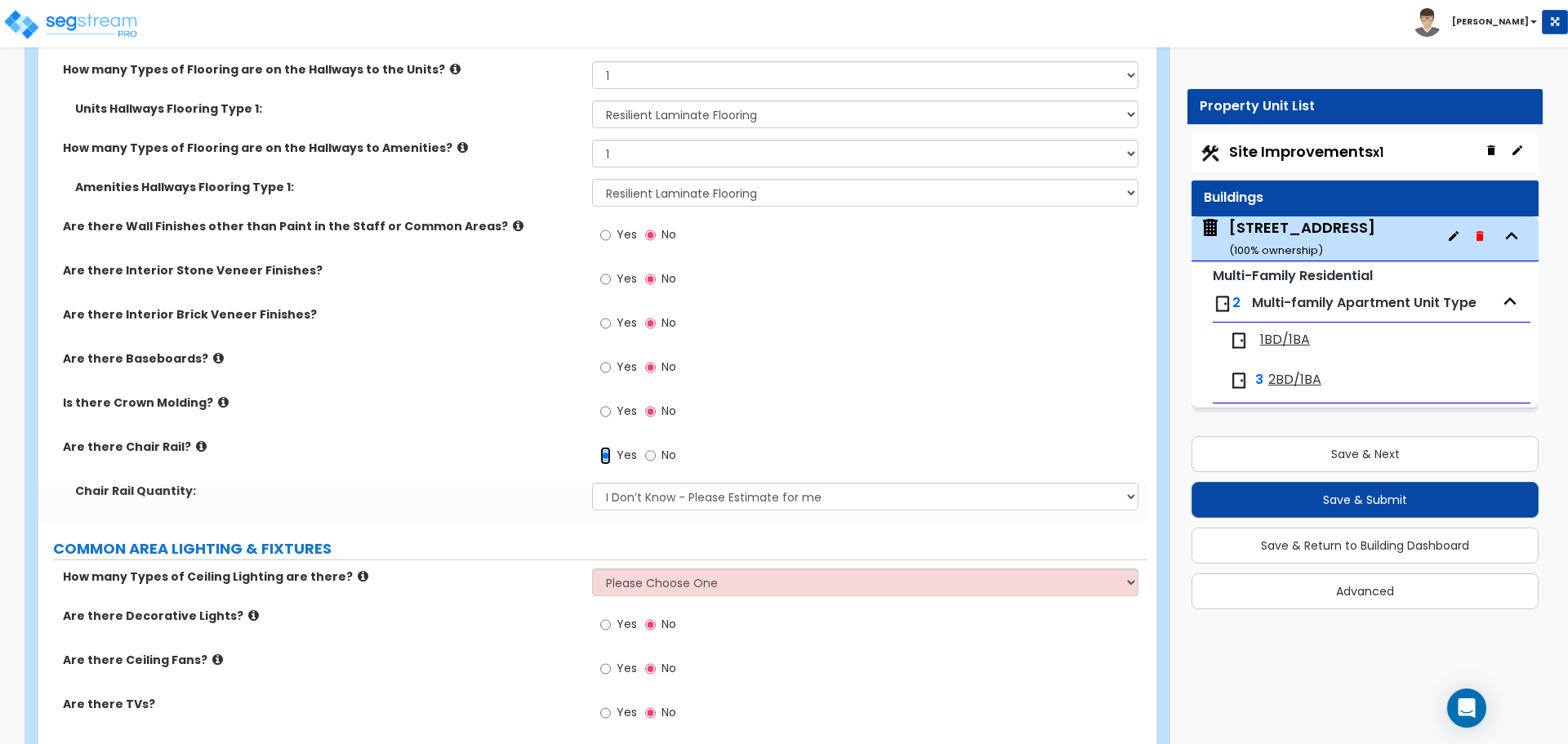
scroll to position [3266, 0]
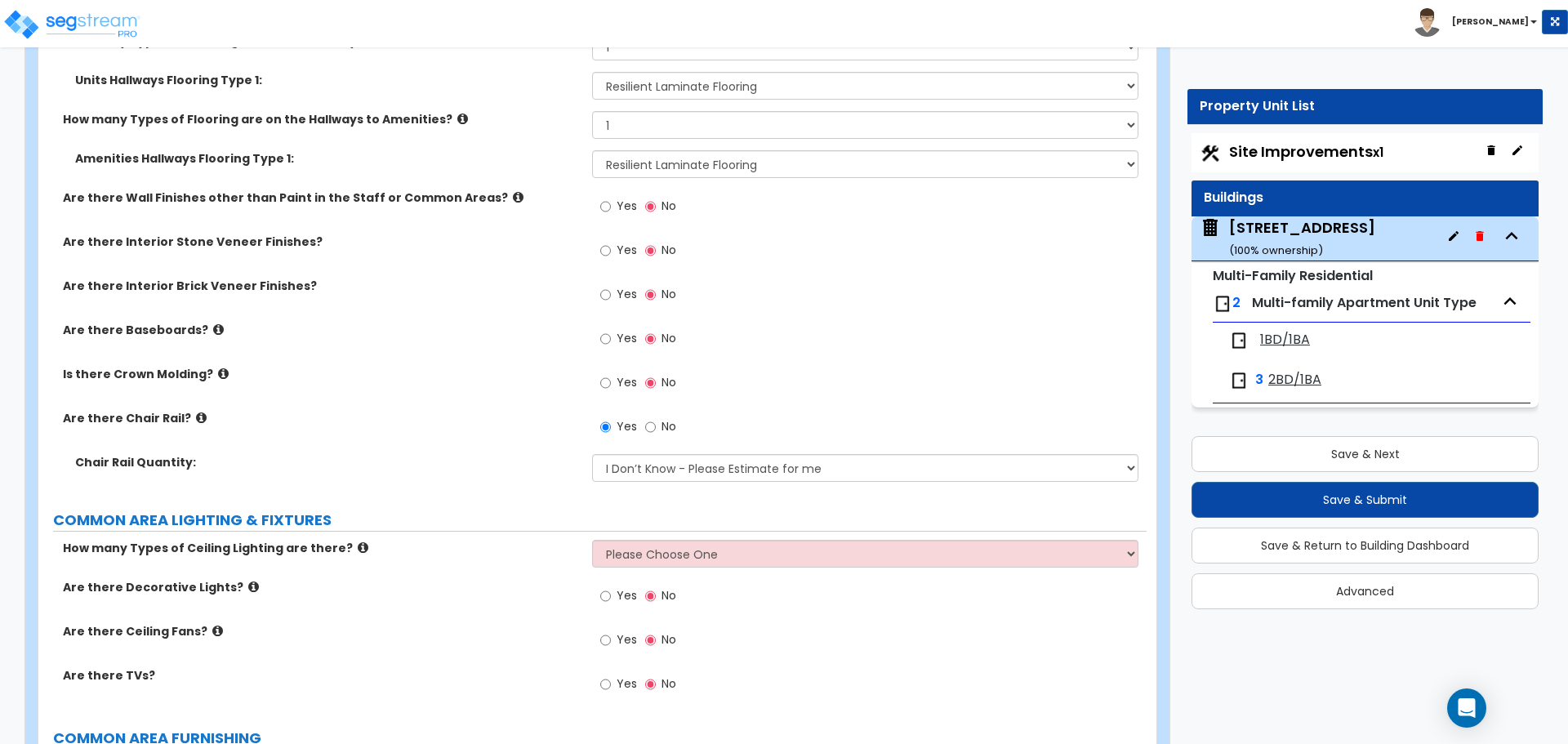
click at [696, 452] on div "Yes No" at bounding box center [869, 432] width 553 height 44
click at [683, 465] on select "I Don’t Know - Please Estimate for me I want to Enter the Linear Footage" at bounding box center [865, 468] width 545 height 28
click at [592, 454] on select "I Don’t Know - Please Estimate for me I want to Enter the Linear Footage" at bounding box center [865, 468] width 545 height 28
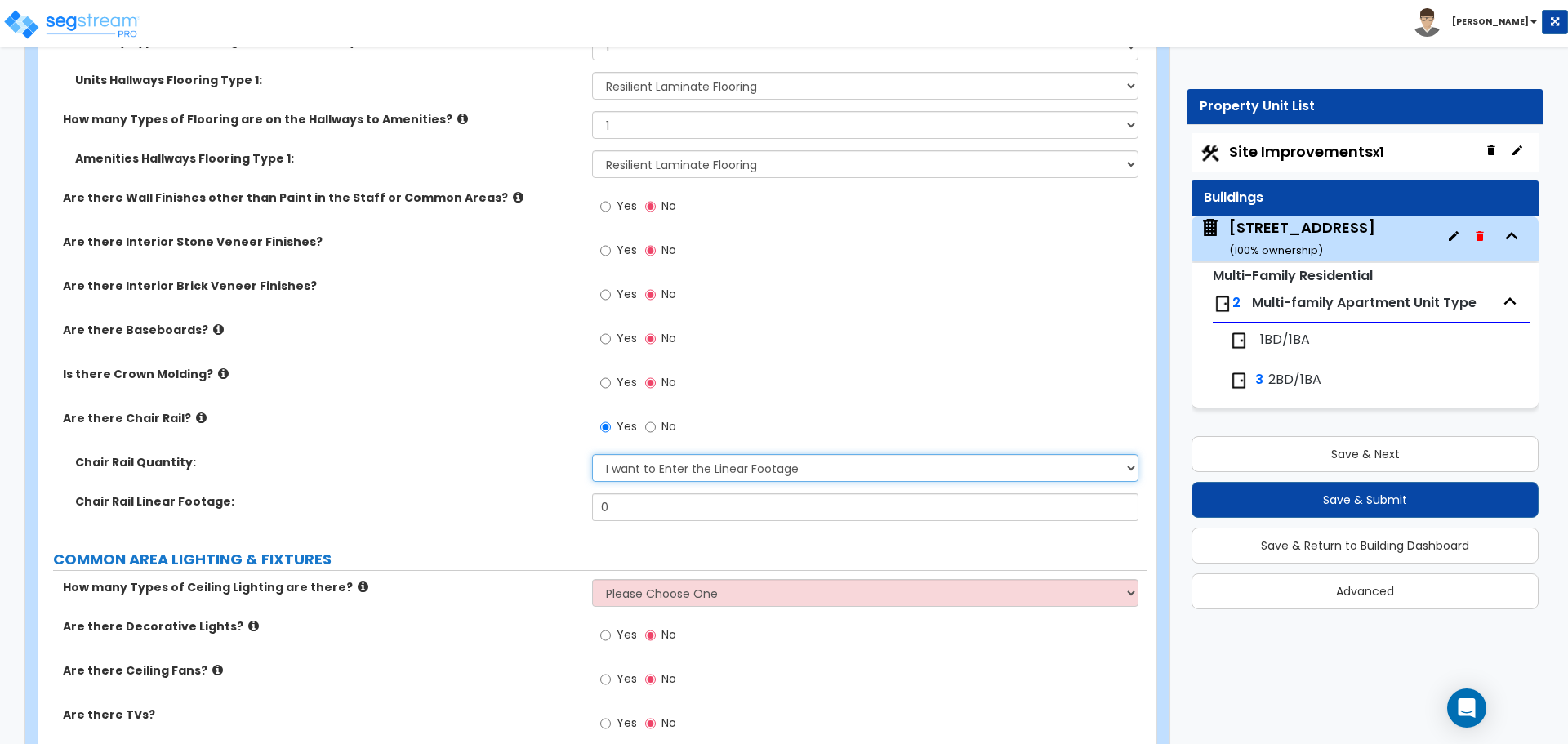
click at [686, 462] on select "I Don’t Know - Please Estimate for me I want to Enter the Linear Footage" at bounding box center [865, 468] width 545 height 28
select select "0"
click at [592, 454] on select "I Don’t Know - Please Estimate for me I want to Enter the Linear Footage" at bounding box center [865, 468] width 545 height 28
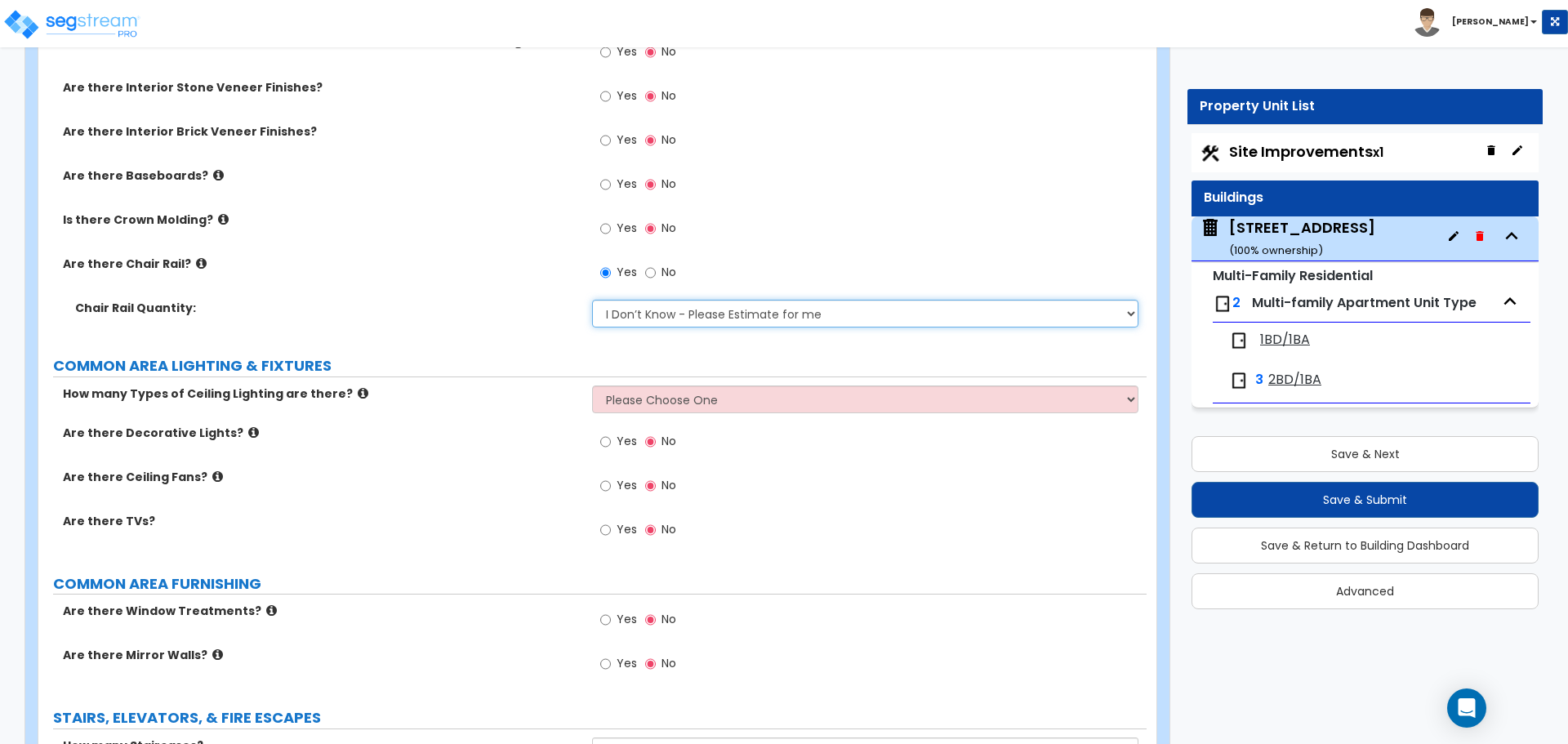
scroll to position [3429, 0]
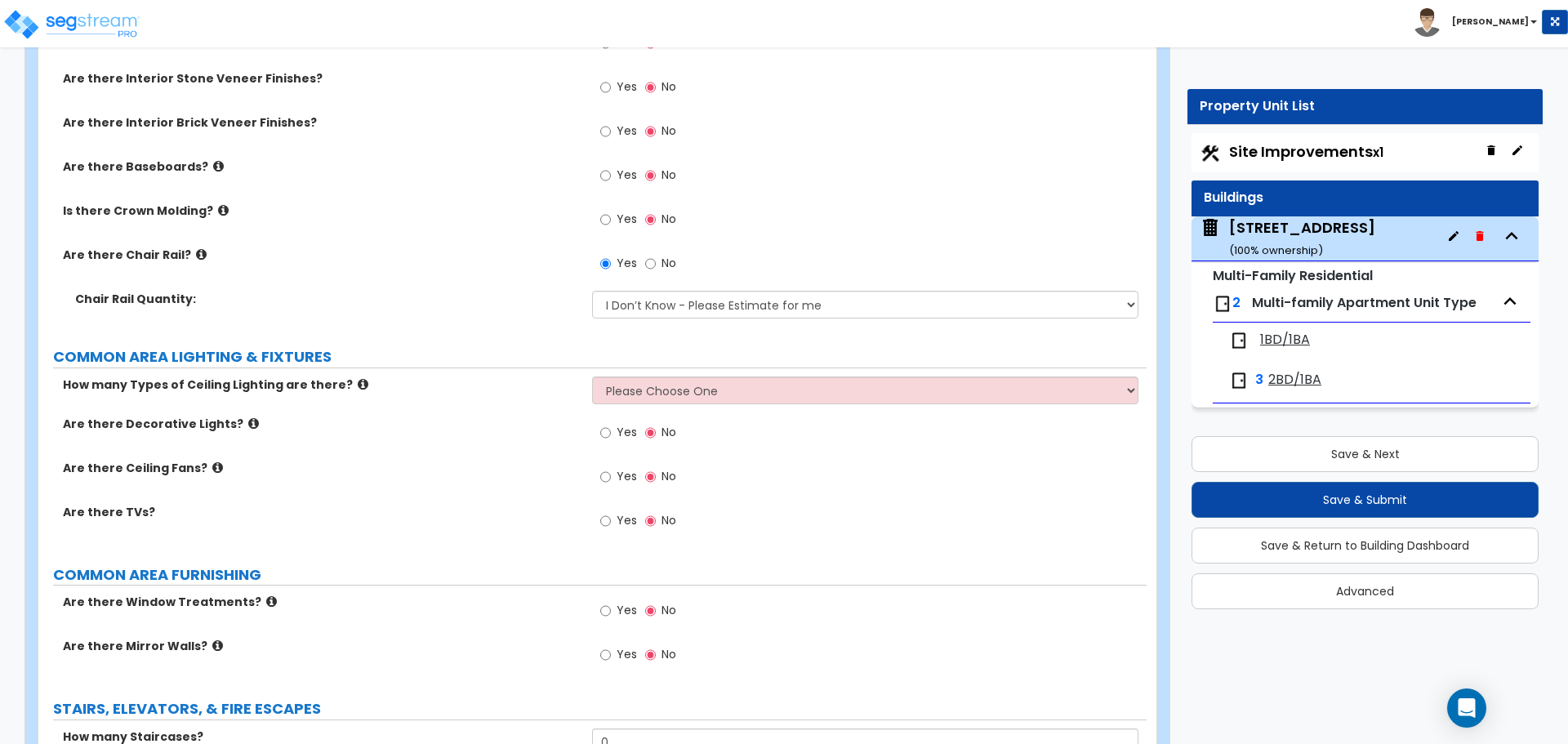
click at [358, 385] on icon at bounding box center [363, 383] width 10 height 12
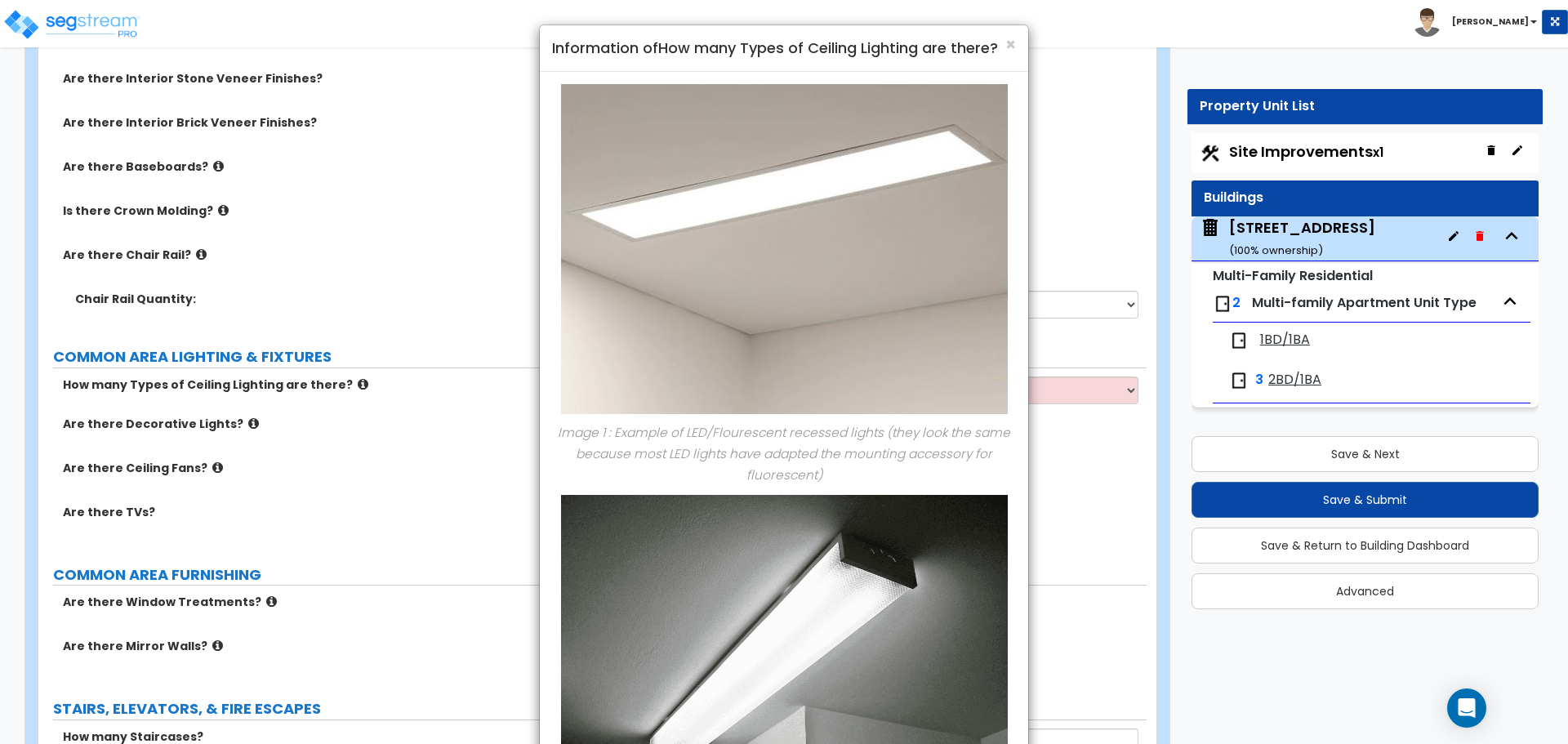
click at [394, 446] on div "× Information of How many Types of Ceiling Lighting are there? Image 1 : Exampl…" at bounding box center [784, 372] width 1568 height 744
click at [1010, 44] on span "×" at bounding box center [1010, 44] width 10 height 23
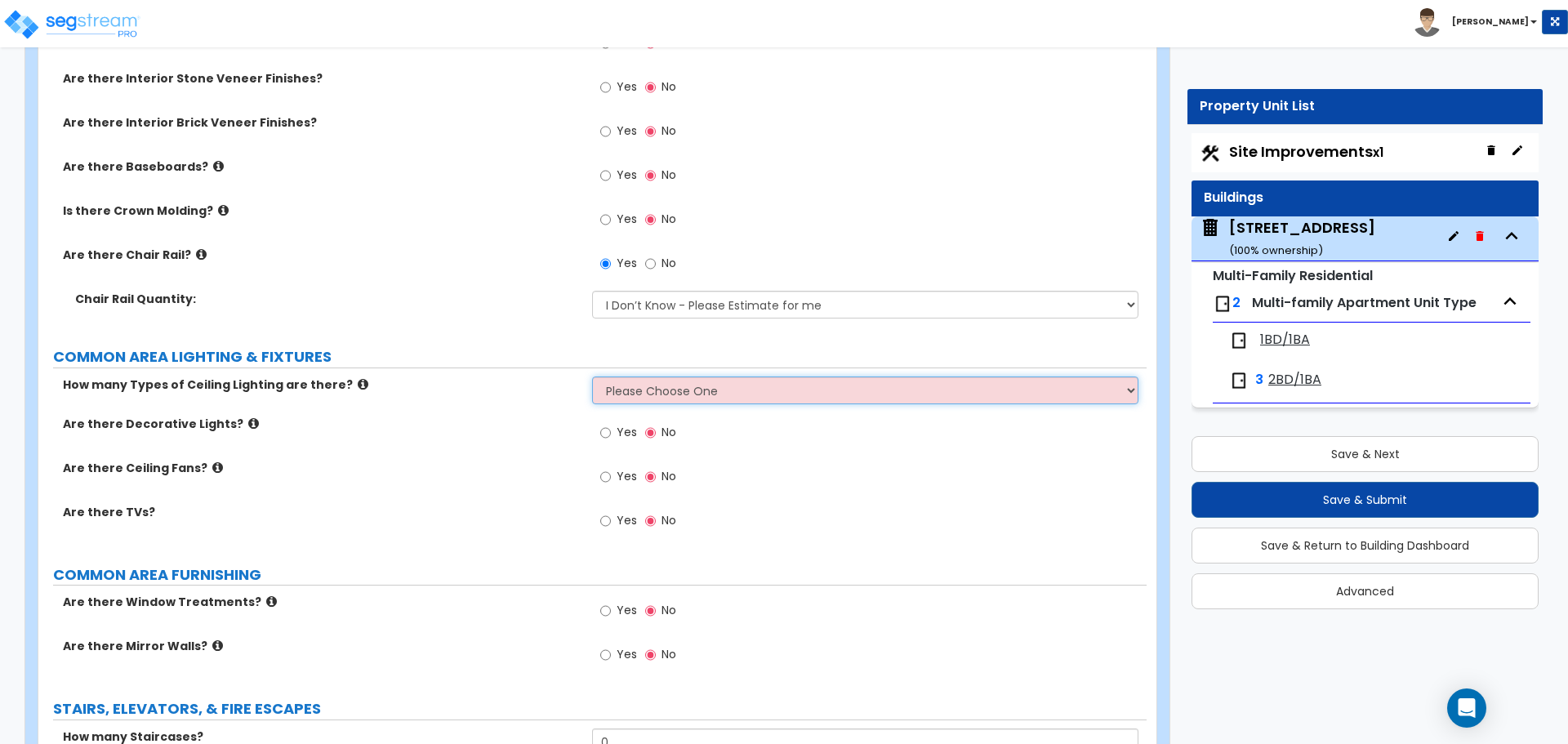
click at [726, 395] on select "Please Choose One 1 2 3" at bounding box center [865, 391] width 545 height 28
click at [796, 395] on select "Please Choose One 1 2 3" at bounding box center [865, 391] width 545 height 28
click at [592, 377] on select "Please Choose One 1 2 3" at bounding box center [865, 391] width 545 height 28
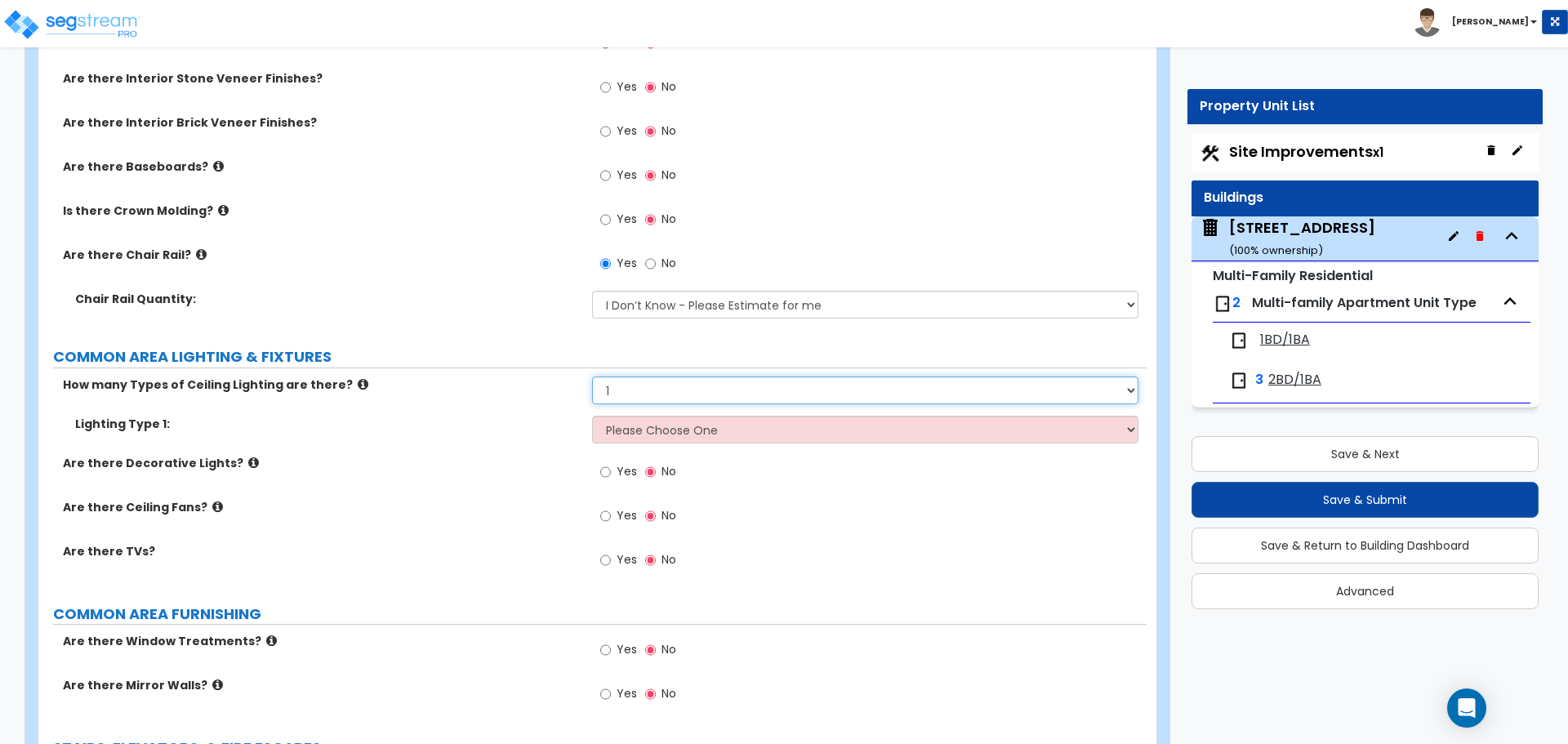
click at [632, 401] on select "Please Choose One 1 2 3" at bounding box center [865, 391] width 545 height 28
click at [592, 377] on select "Please Choose One 1 2 3" at bounding box center [865, 391] width 545 height 28
click at [657, 392] on select "Please Choose One 1 2 3" at bounding box center [865, 391] width 545 height 28
click at [592, 377] on select "Please Choose One 1 2 3" at bounding box center [865, 391] width 545 height 28
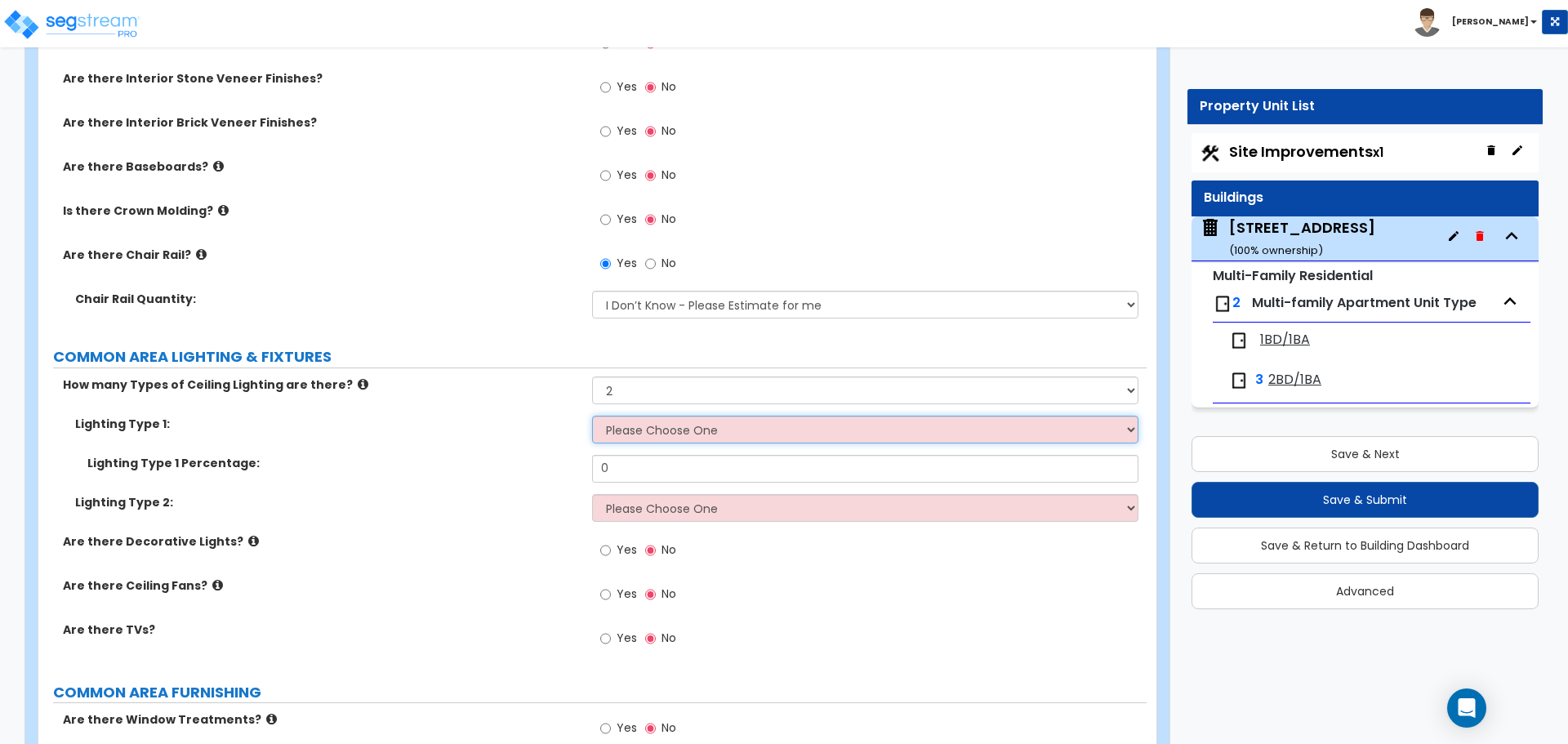
click at [643, 432] on select "Please Choose One LED Surface-Mounted LED Recessed Fluorescent Surface-Mounted …" at bounding box center [865, 430] width 545 height 28
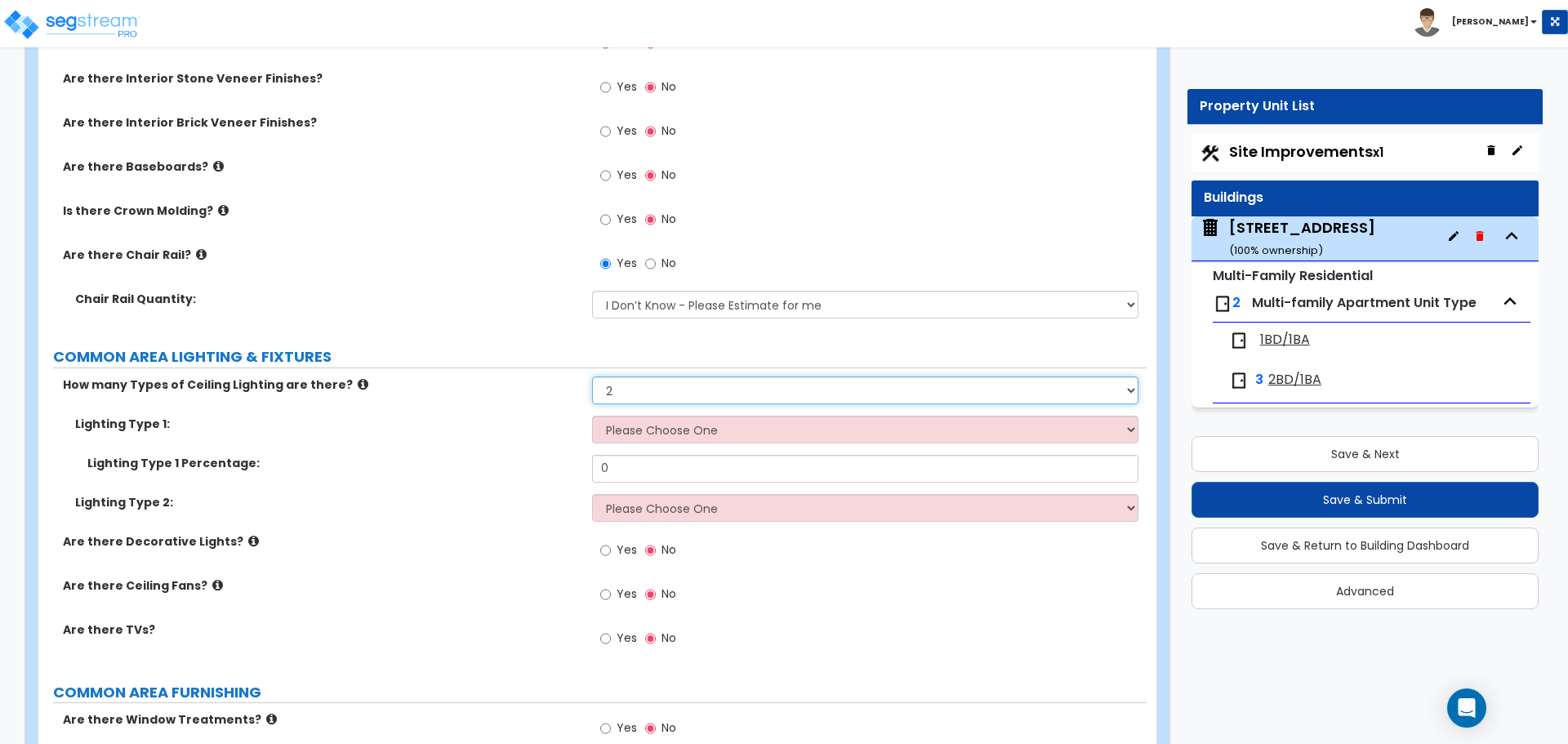
click at [645, 392] on select "Please Choose One 1 2 3" at bounding box center [865, 391] width 545 height 28
select select "1"
click at [592, 377] on select "Please Choose One 1 2 3" at bounding box center [865, 391] width 545 height 28
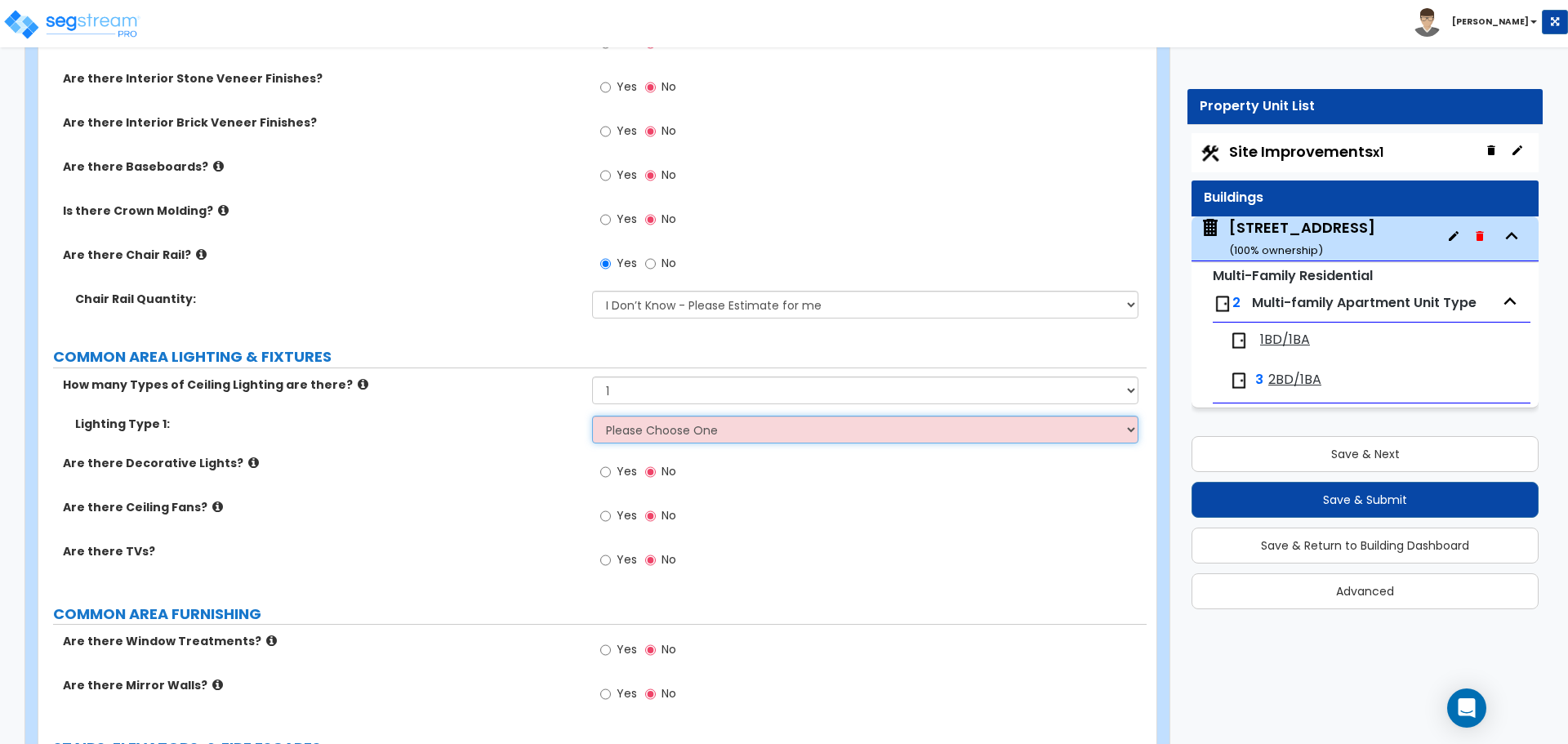
click at [633, 432] on select "Please Choose One LED Surface-Mounted LED Recessed Fluorescent Surface-Mounted …" at bounding box center [865, 430] width 545 height 28
select select "3"
click at [592, 416] on select "Please Choose One LED Surface-Mounted LED Recessed Fluorescent Surface-Mounted …" at bounding box center [865, 430] width 545 height 28
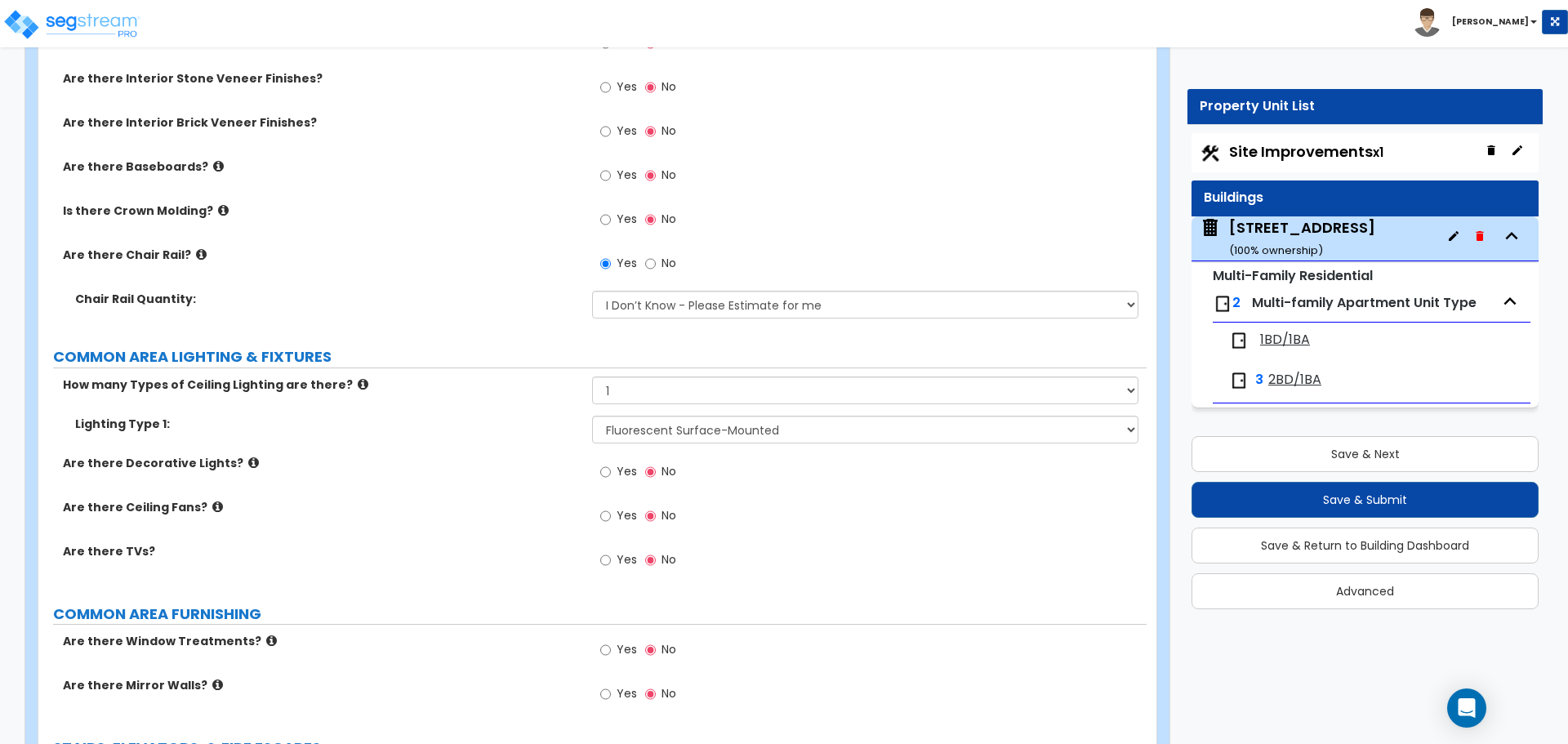
click at [614, 472] on label "Yes" at bounding box center [618, 473] width 37 height 28
click at [611, 472] on input "Yes" at bounding box center [605, 472] width 10 height 18
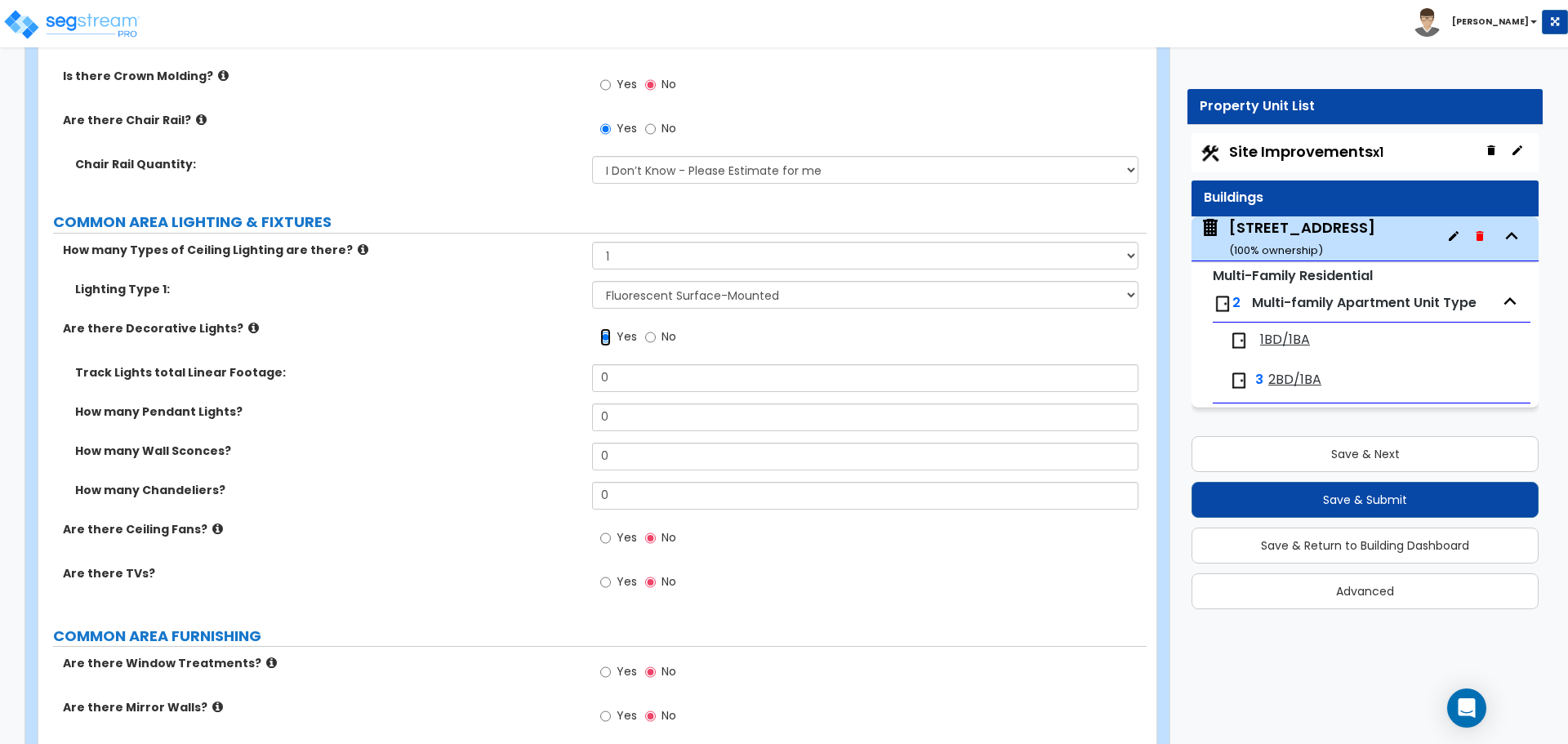
scroll to position [3593, 0]
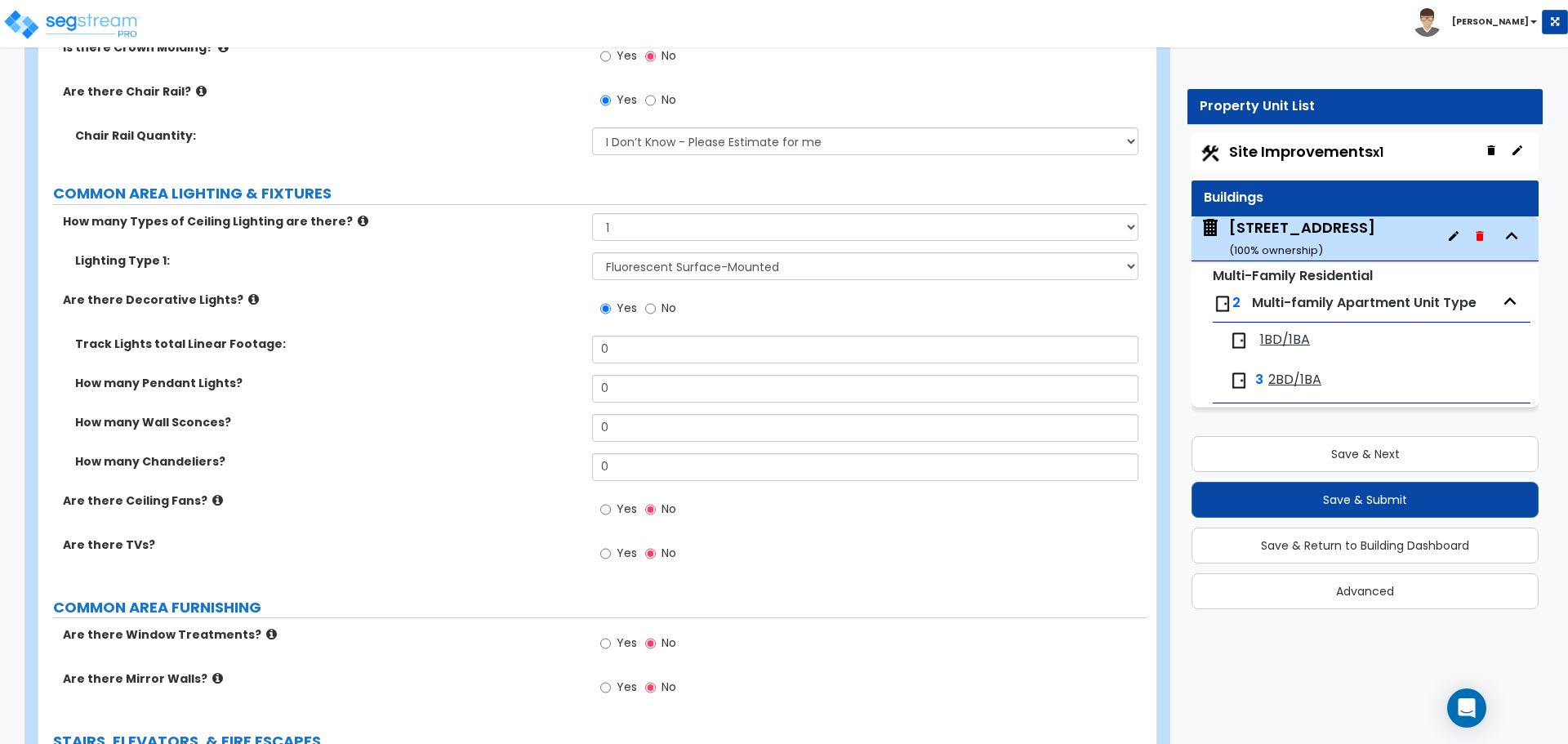
click at [656, 305] on label "No" at bounding box center [660, 311] width 31 height 28
click at [656, 305] on input "No" at bounding box center [650, 308] width 10 height 18
radio input "false"
radio input "true"
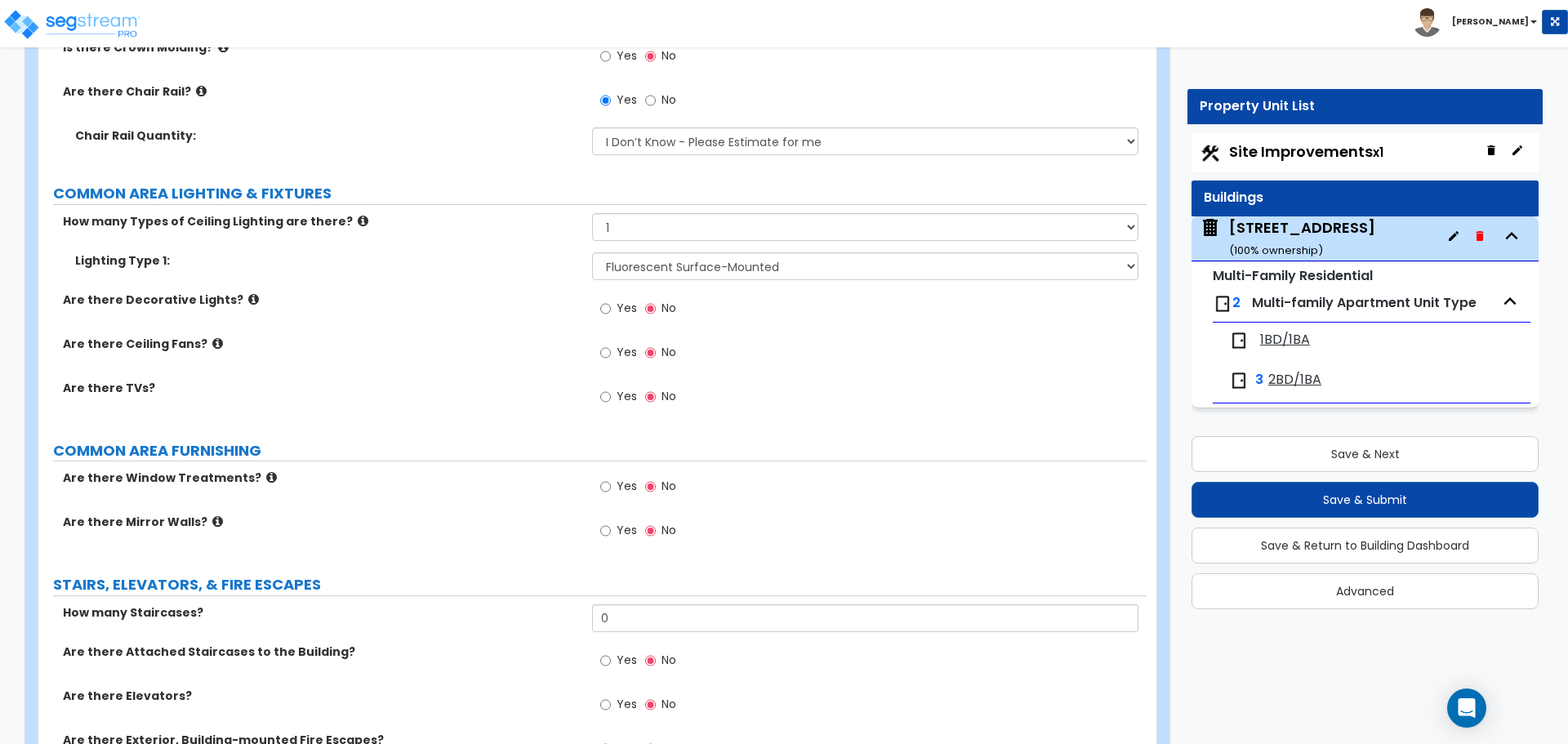
click at [618, 352] on span "Yes" at bounding box center [627, 352] width 20 height 17
click at [611, 352] on input "Yes" at bounding box center [605, 352] width 10 height 18
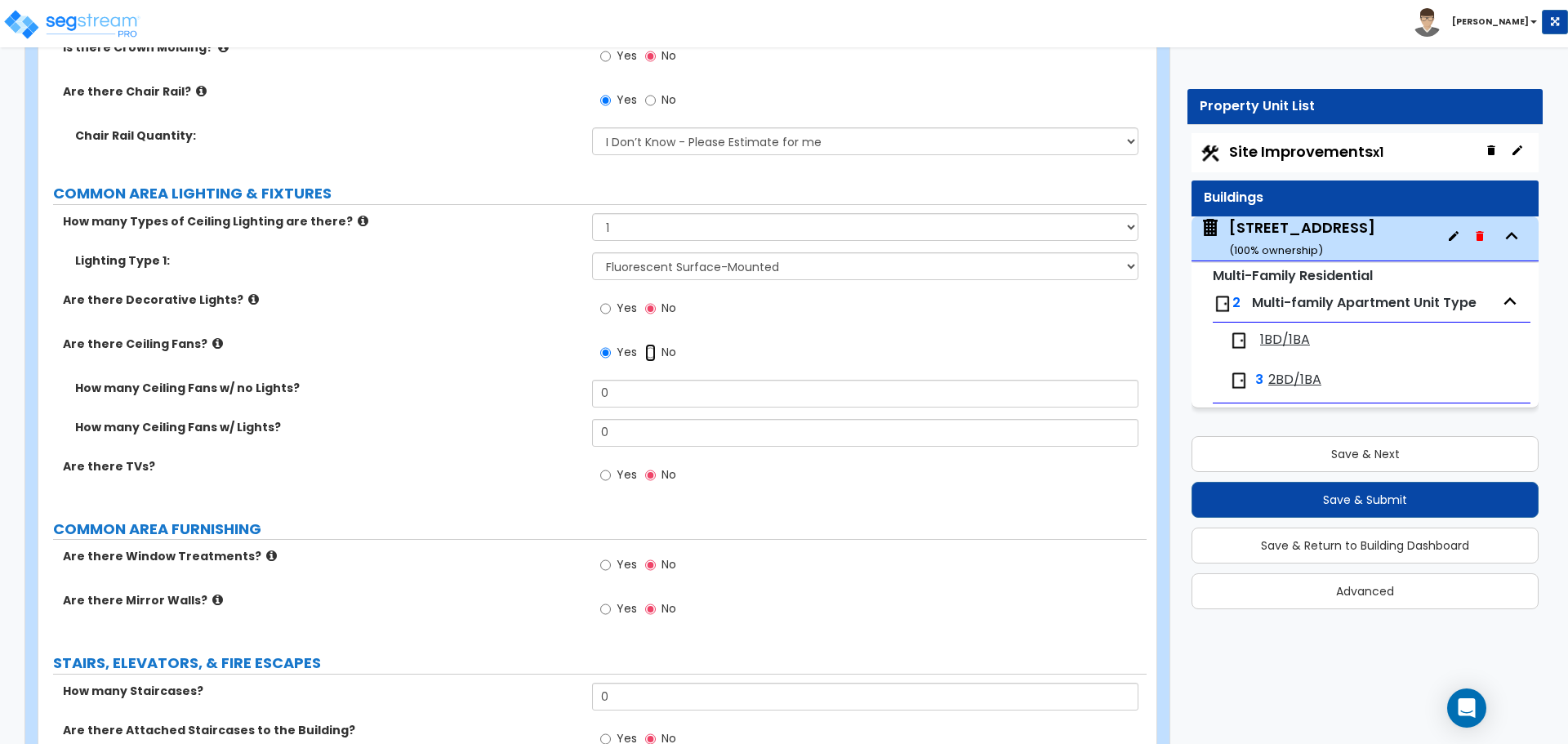
click at [645, 352] on input "No" at bounding box center [650, 352] width 10 height 18
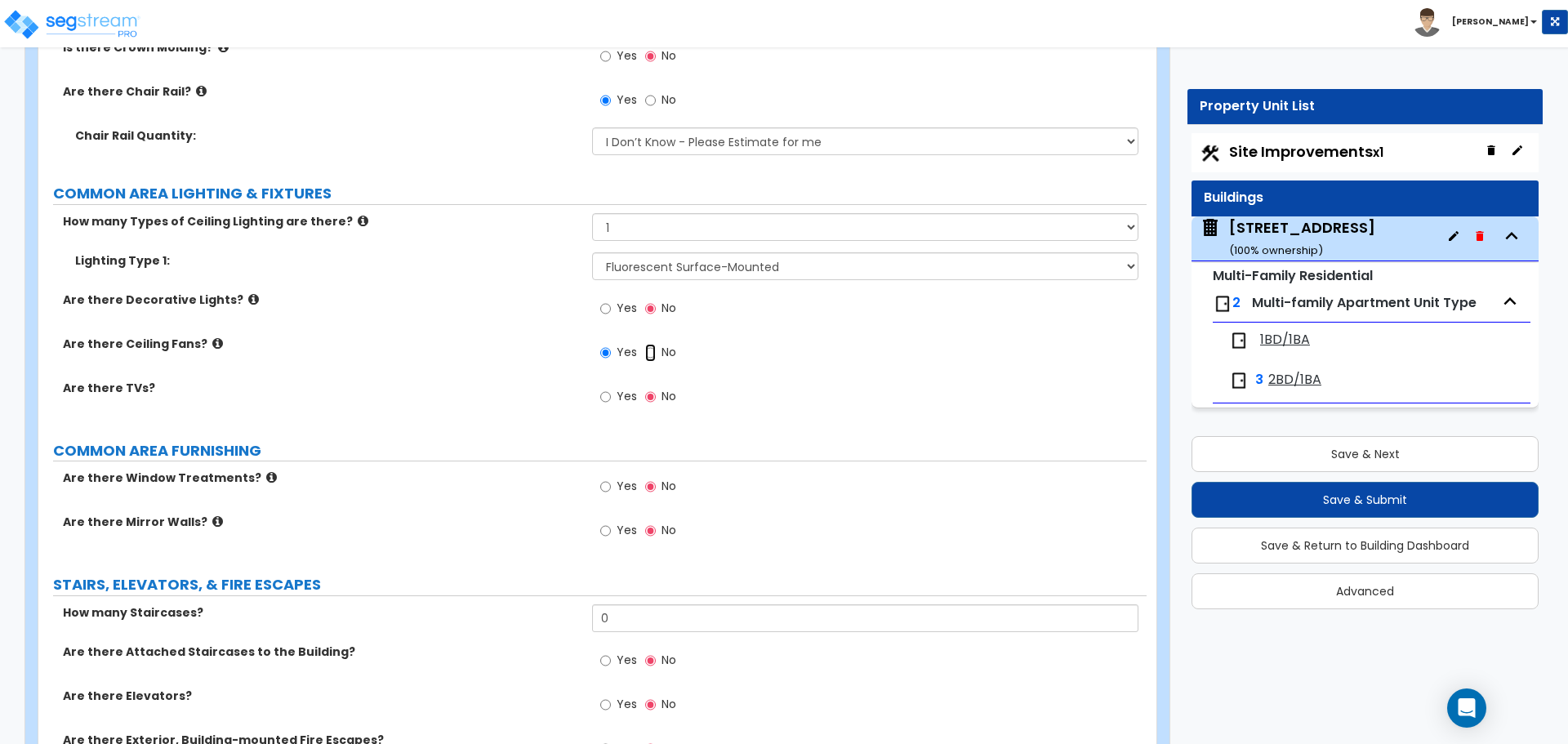
radio input "false"
radio input "true"
click at [593, 397] on div "Yes No" at bounding box center [638, 398] width 92 height 37
click at [605, 396] on input "Yes" at bounding box center [605, 396] width 10 height 18
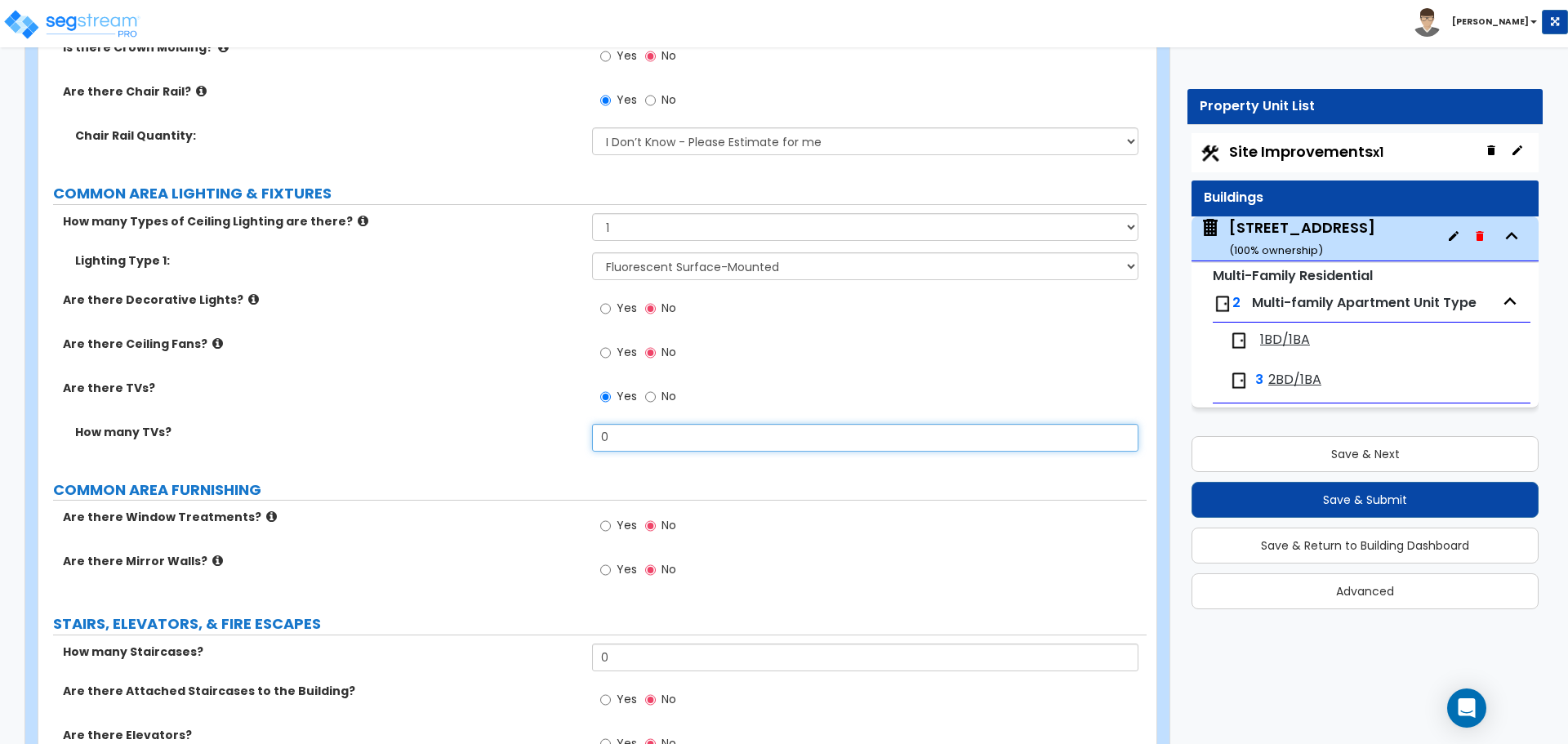
click at [642, 438] on input "0" at bounding box center [865, 438] width 545 height 28
click at [647, 396] on input "No" at bounding box center [650, 396] width 10 height 18
radio input "false"
radio input "true"
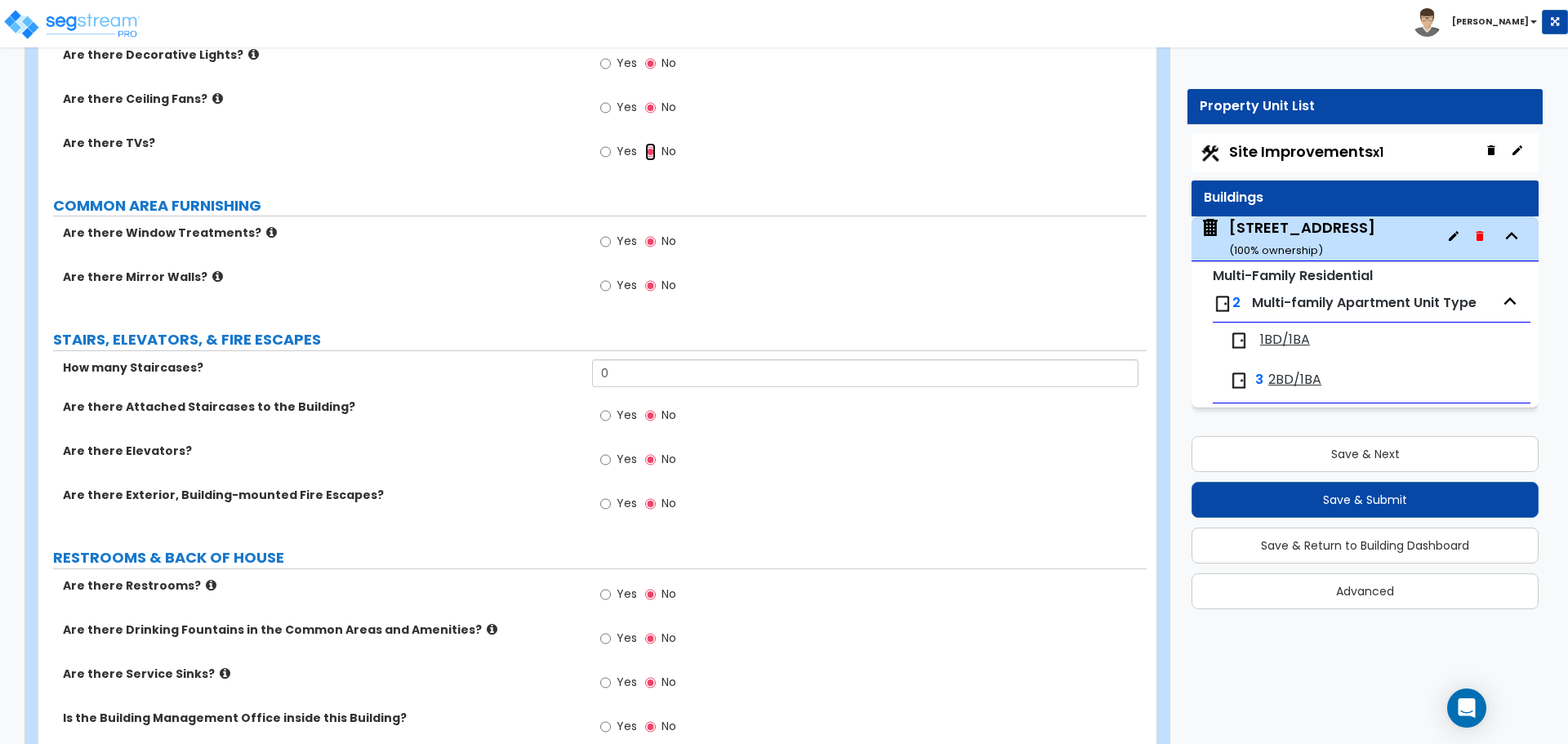
scroll to position [3919, 0]
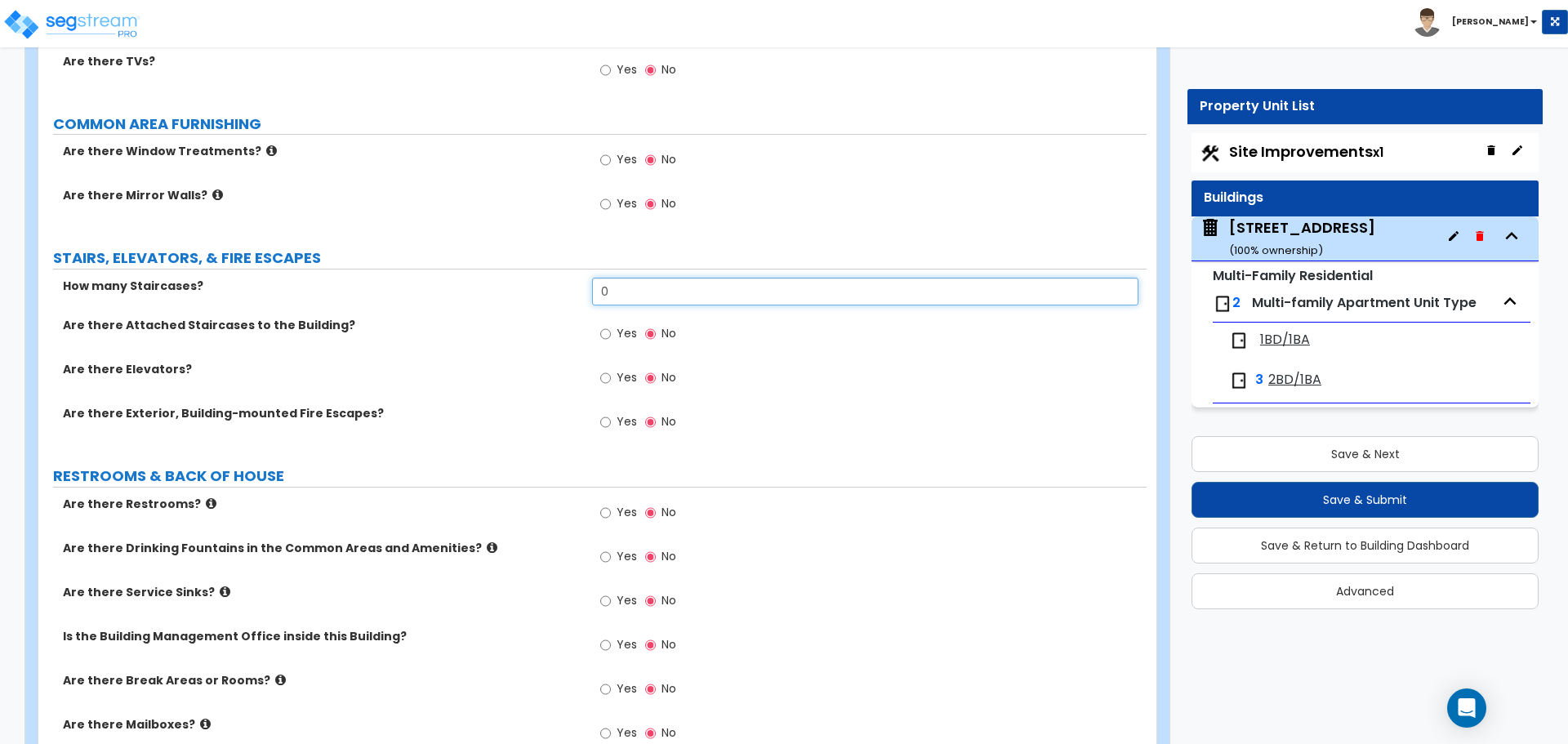
click at [641, 293] on input "0" at bounding box center [865, 292] width 545 height 28
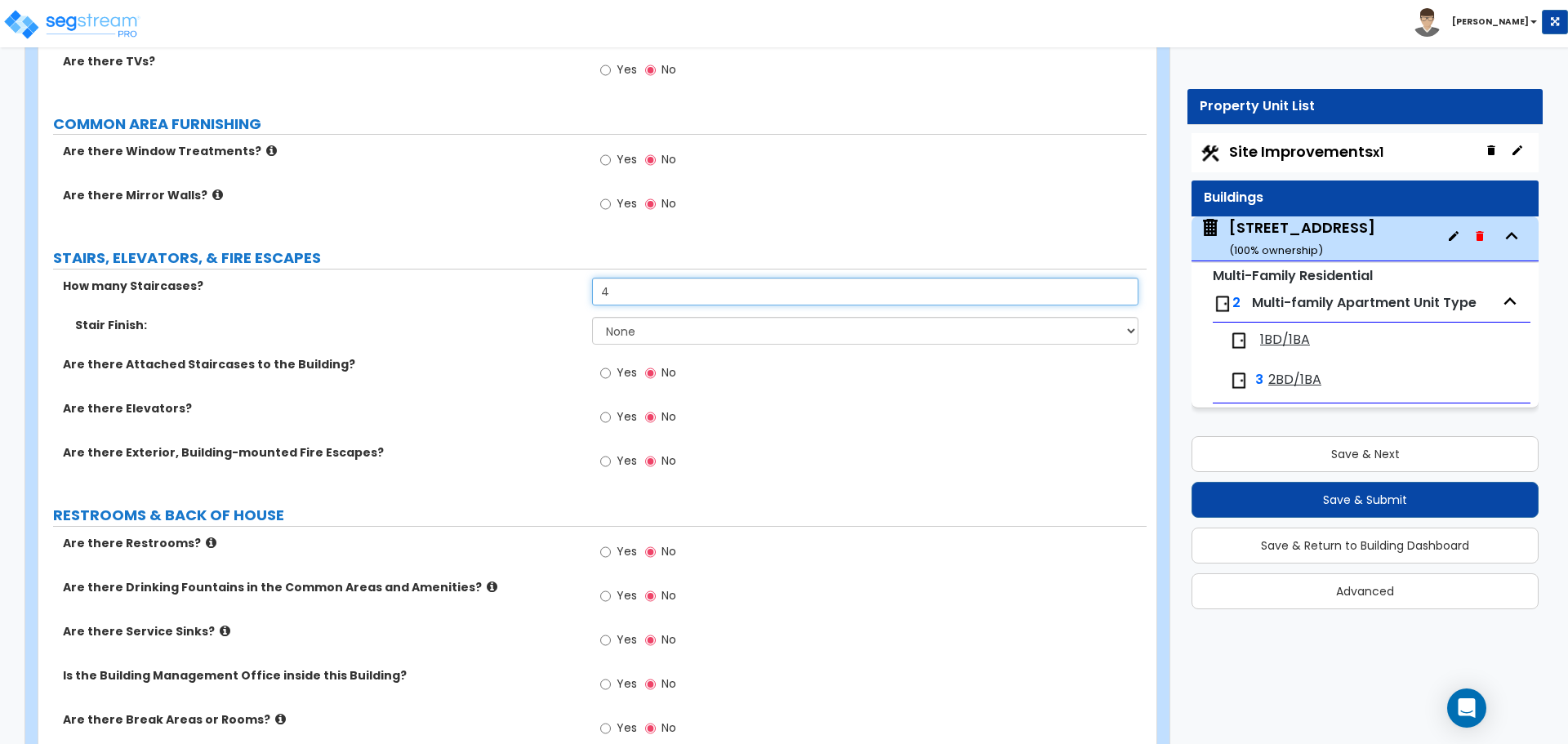
type input "4"
click at [658, 328] on select "None Tile Wood Laminate VCT Sheet Carpet Sheet Vinyl Carpet Tile" at bounding box center [865, 331] width 545 height 28
select select "2"
click at [592, 317] on select "None Tile Wood Laminate VCT Sheet Carpet Sheet Vinyl Carpet Tile" at bounding box center [865, 331] width 545 height 28
click at [617, 373] on span "Yes" at bounding box center [627, 373] width 20 height 17
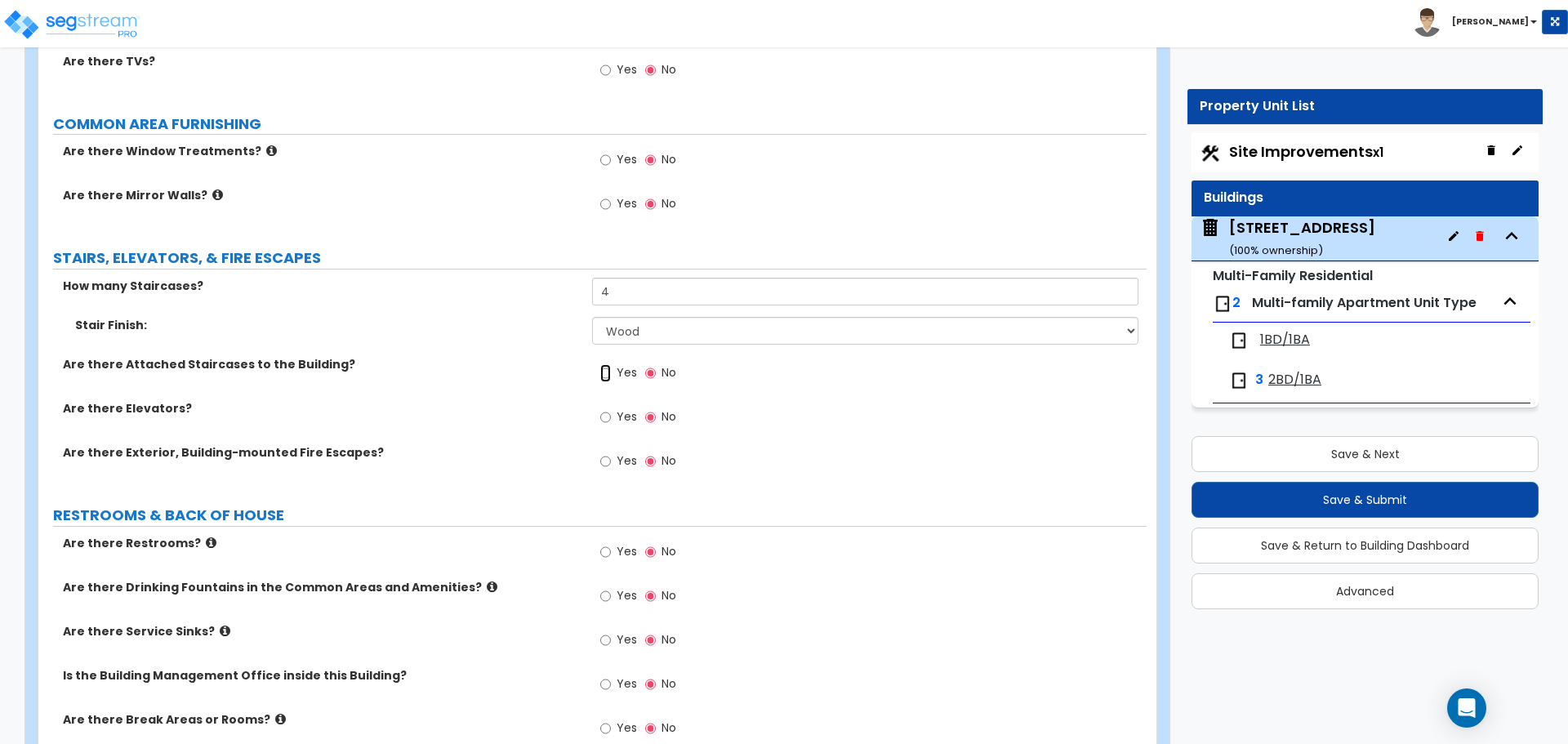
click at [611, 373] on input "Yes" at bounding box center [605, 373] width 10 height 18
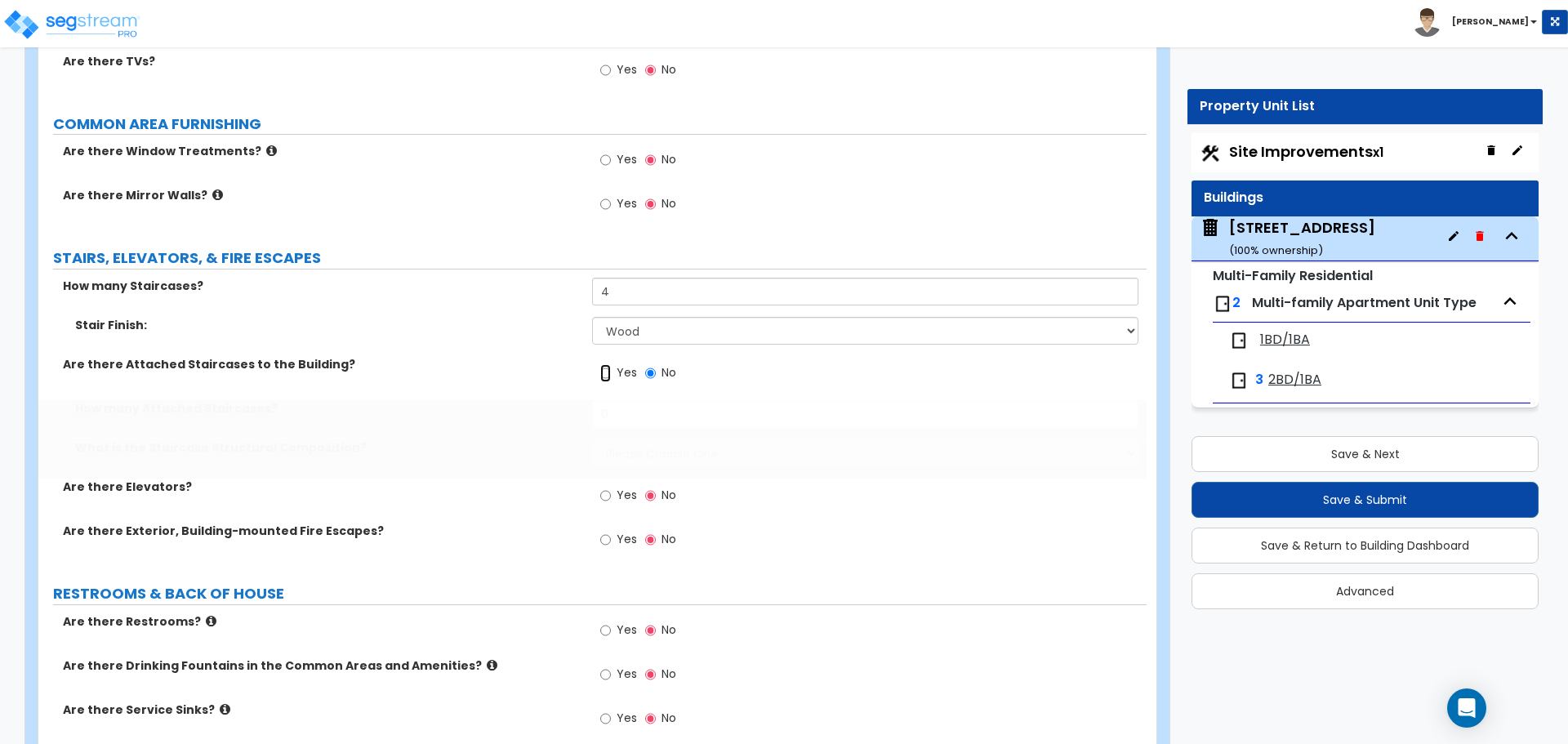
radio input "true"
click at [607, 376] on input "Yes" at bounding box center [605, 373] width 10 height 18
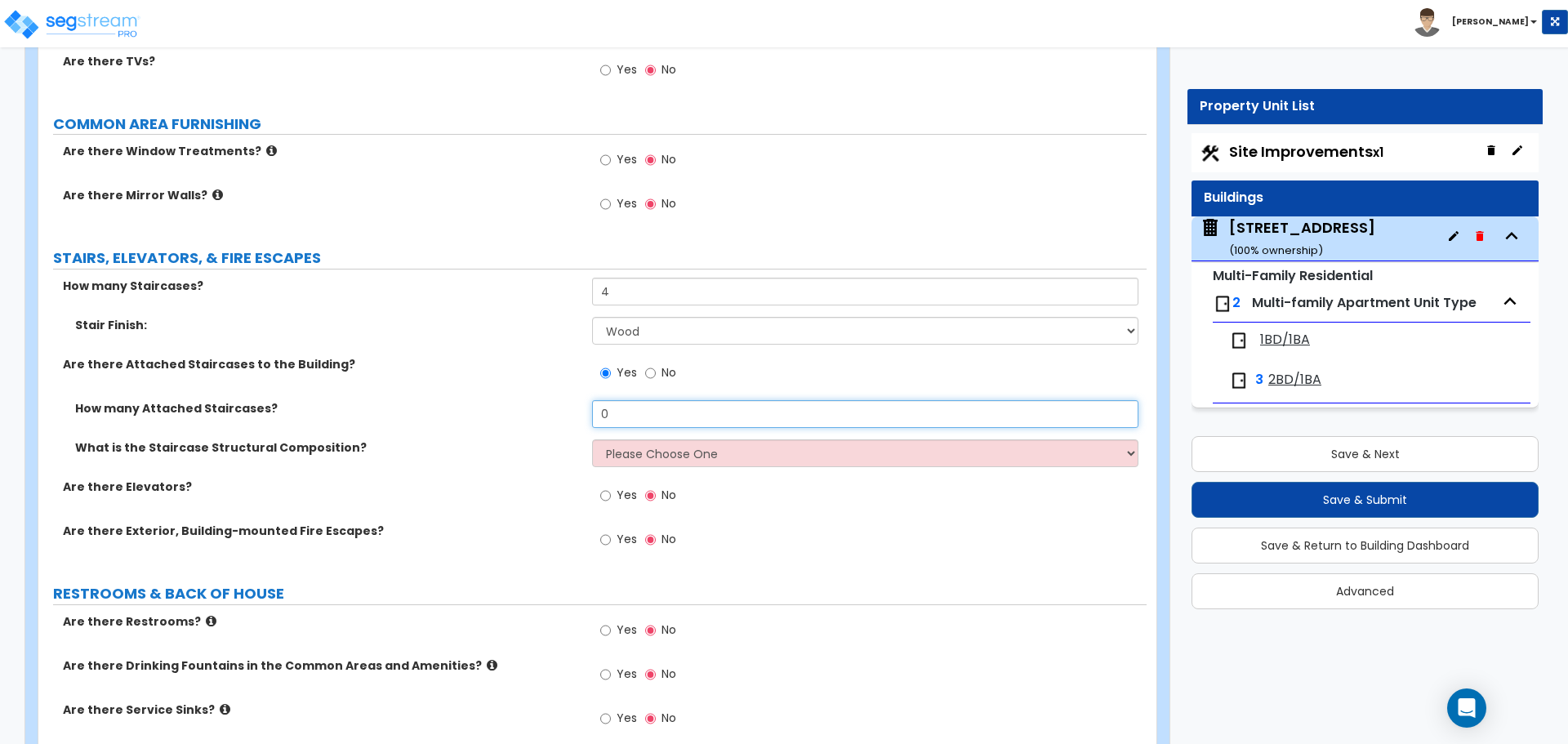
click at [626, 411] on input "0" at bounding box center [865, 414] width 545 height 28
type input "4"
click at [642, 452] on select "Please Choose One Reinforced Concrete Structural Steel Wood" at bounding box center [865, 453] width 545 height 28
select select "7"
click at [592, 439] on select "Please Choose One Reinforced Concrete Structural Steel Wood" at bounding box center [865, 453] width 545 height 28
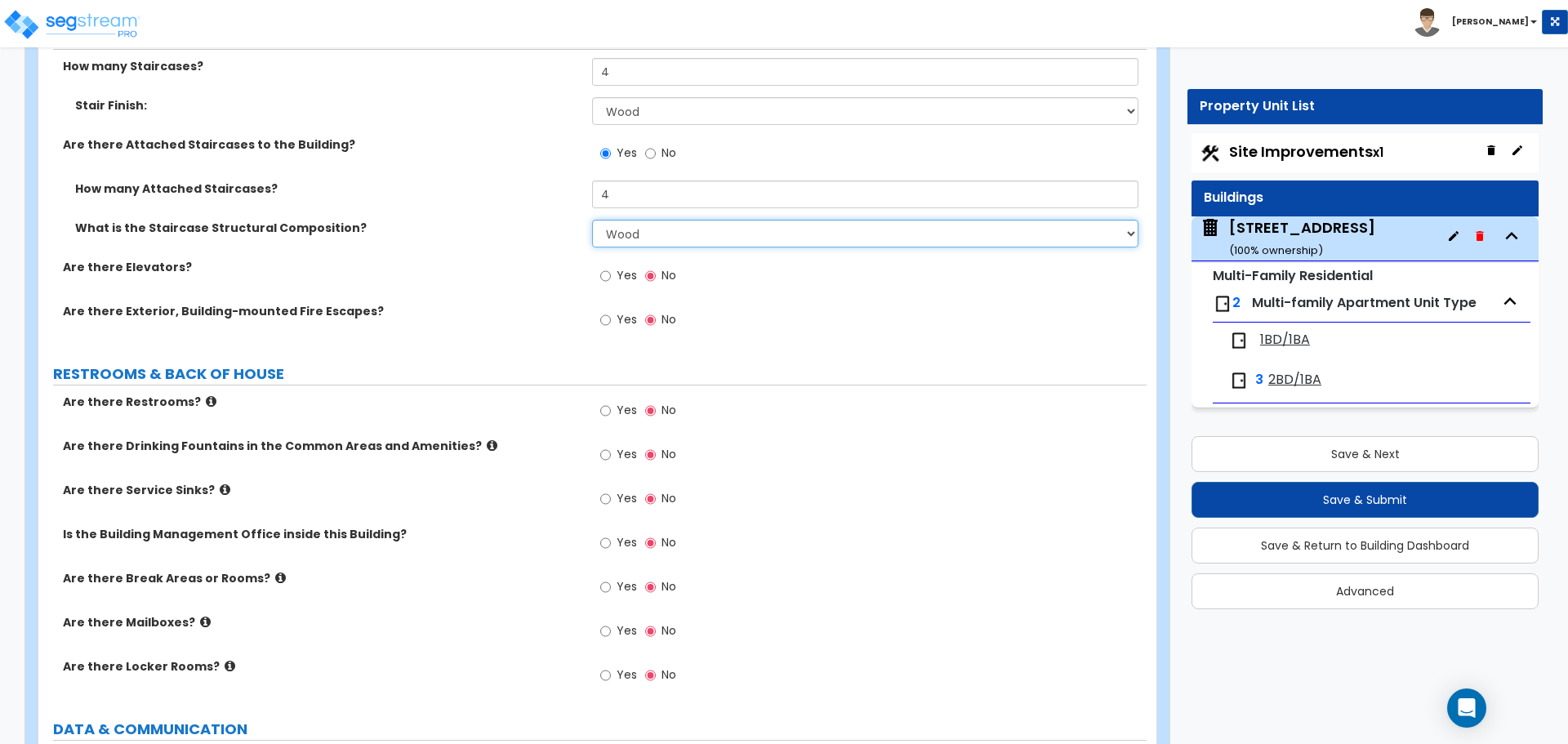
scroll to position [4165, 0]
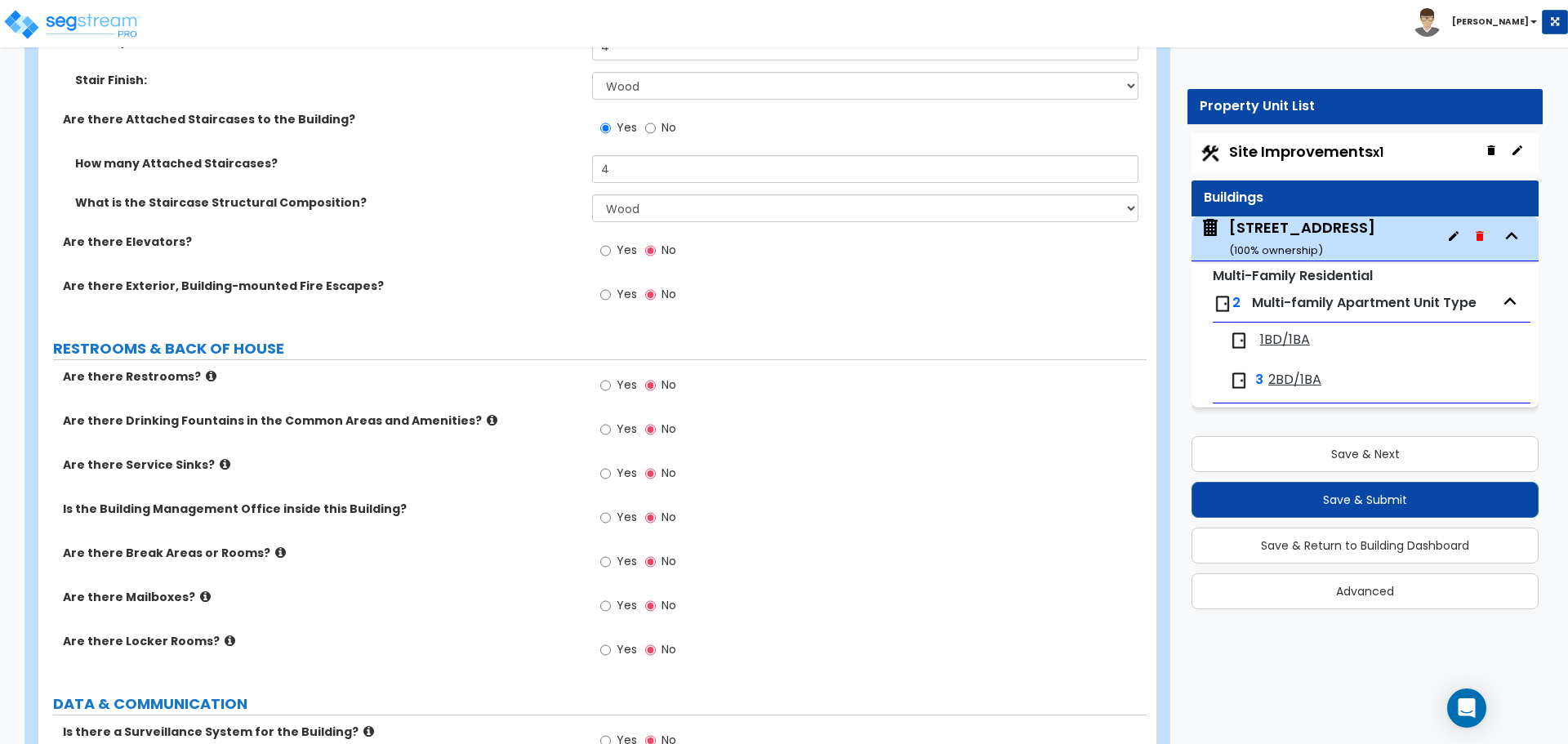
click at [613, 296] on label "Yes" at bounding box center [618, 297] width 37 height 28
click at [611, 296] on input "Yes" at bounding box center [605, 294] width 10 height 18
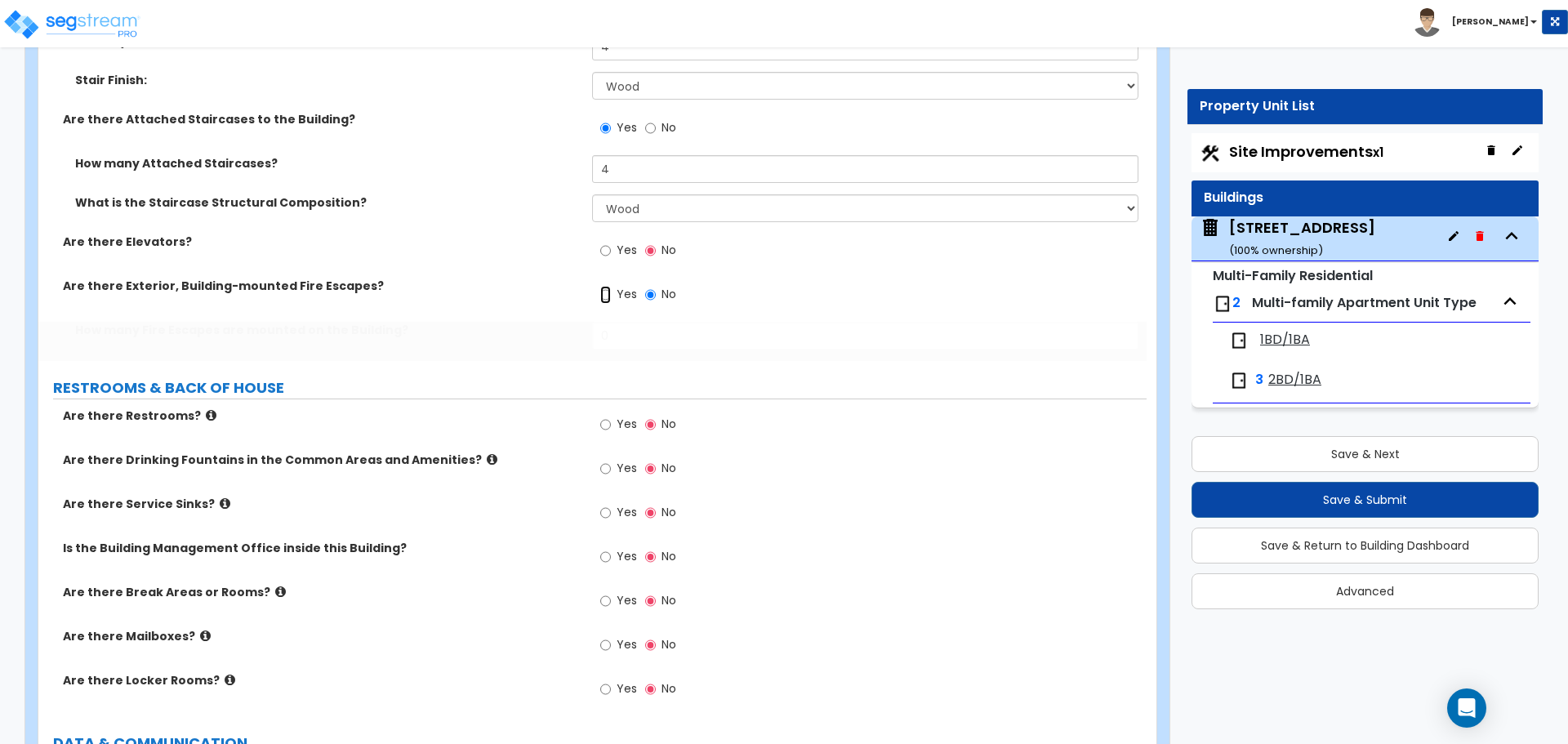
radio input "true"
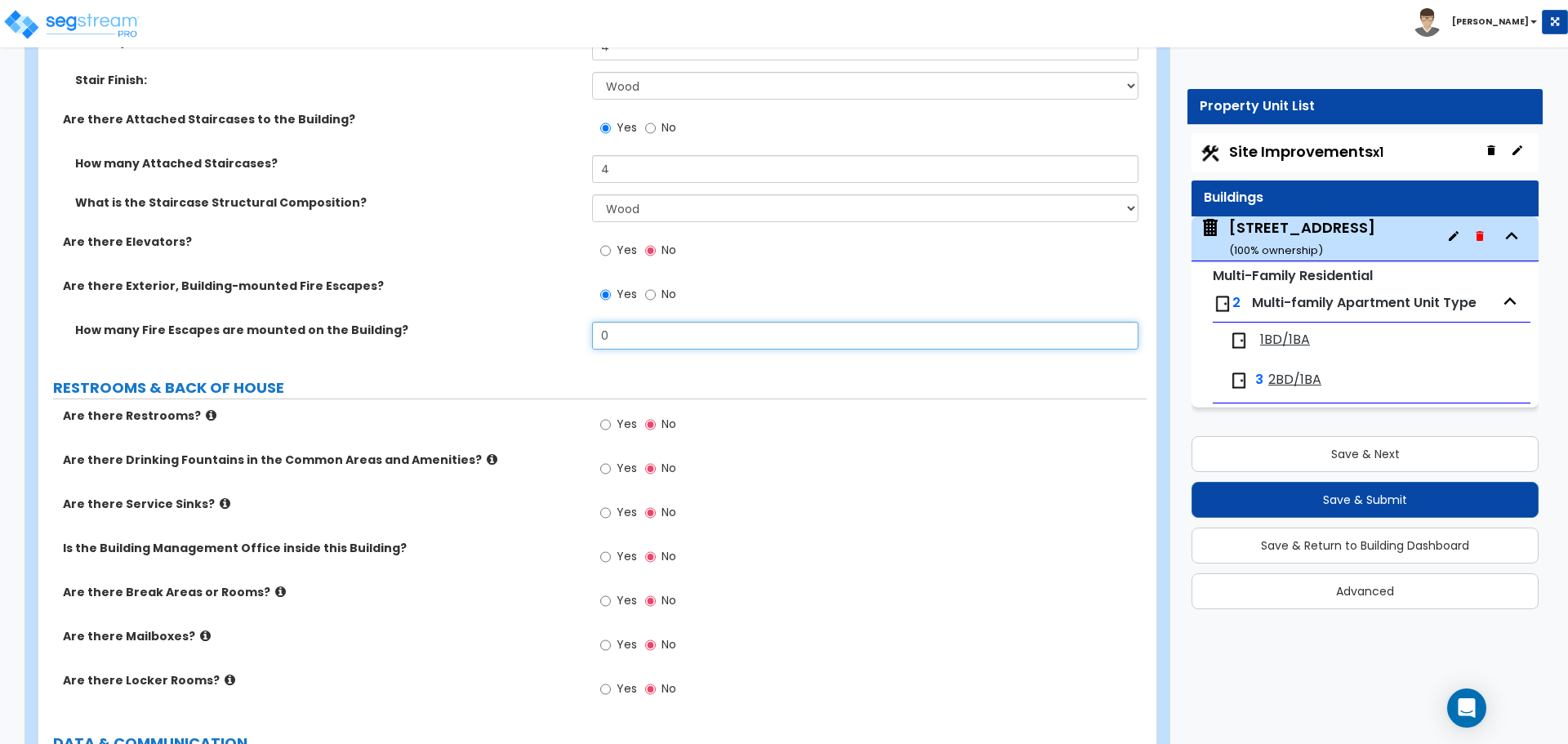
click at [612, 337] on input "0" at bounding box center [865, 336] width 545 height 28
type input "1"
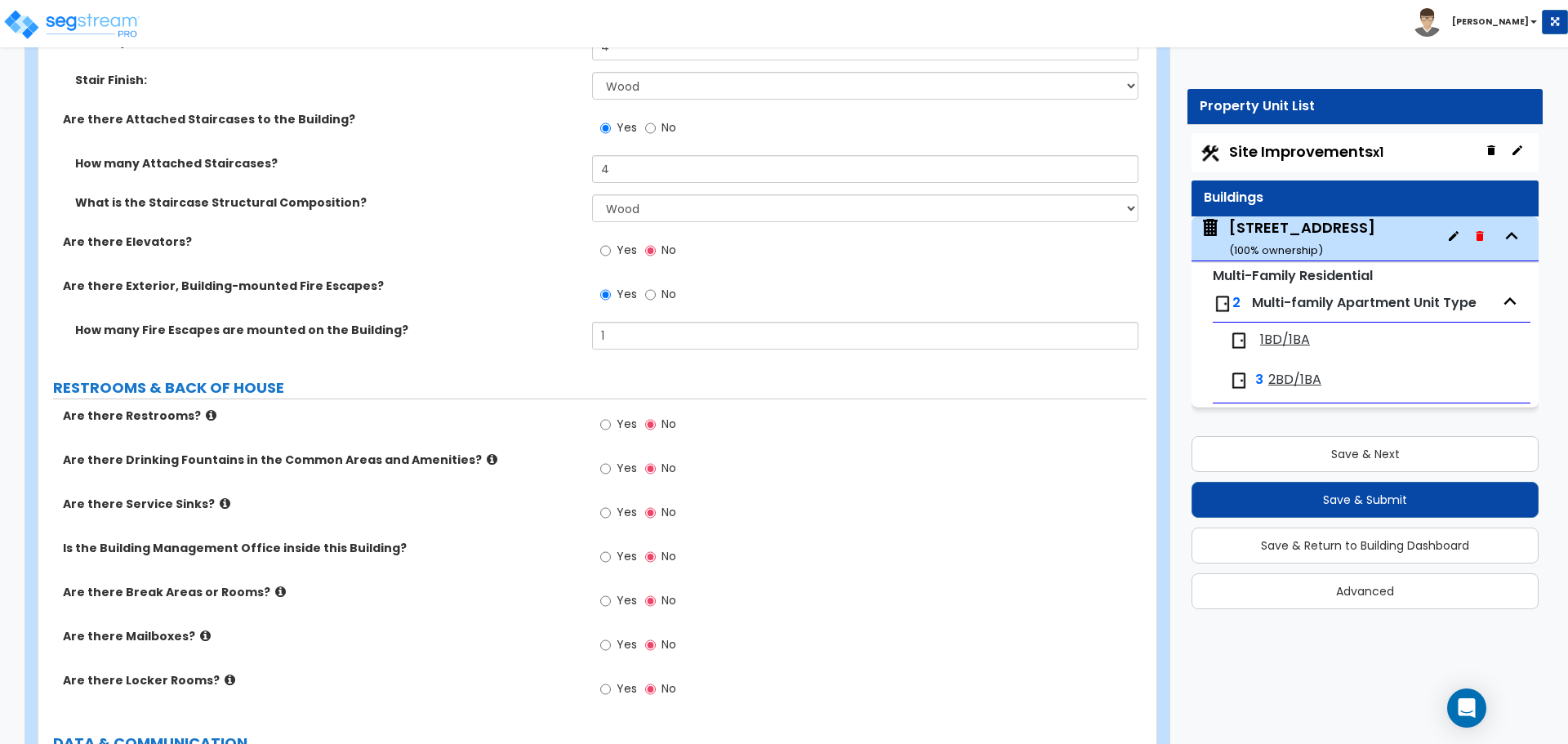
click at [531, 429] on div "Are there Restrooms? Yes No" at bounding box center [591, 429] width 1108 height 44
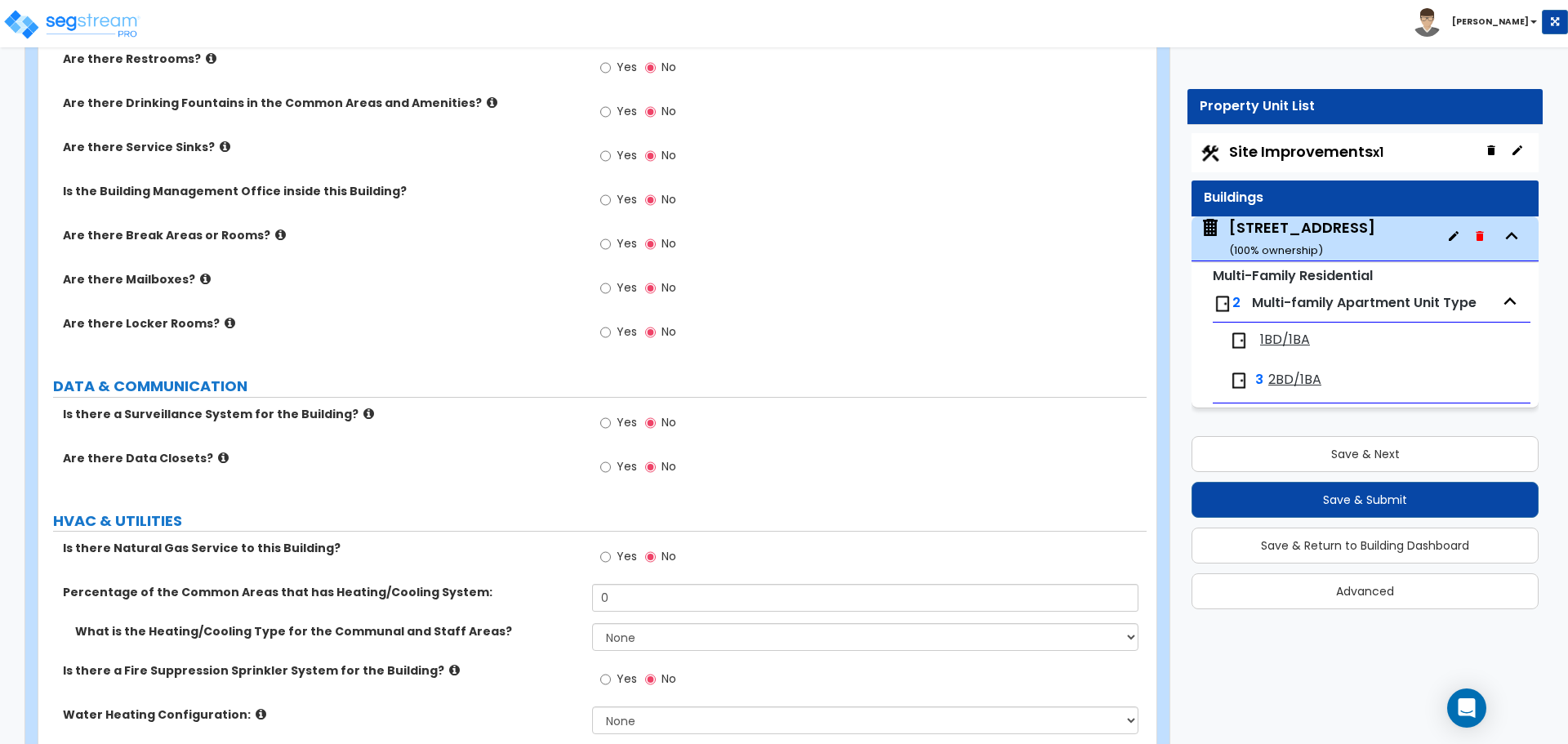
scroll to position [4573, 0]
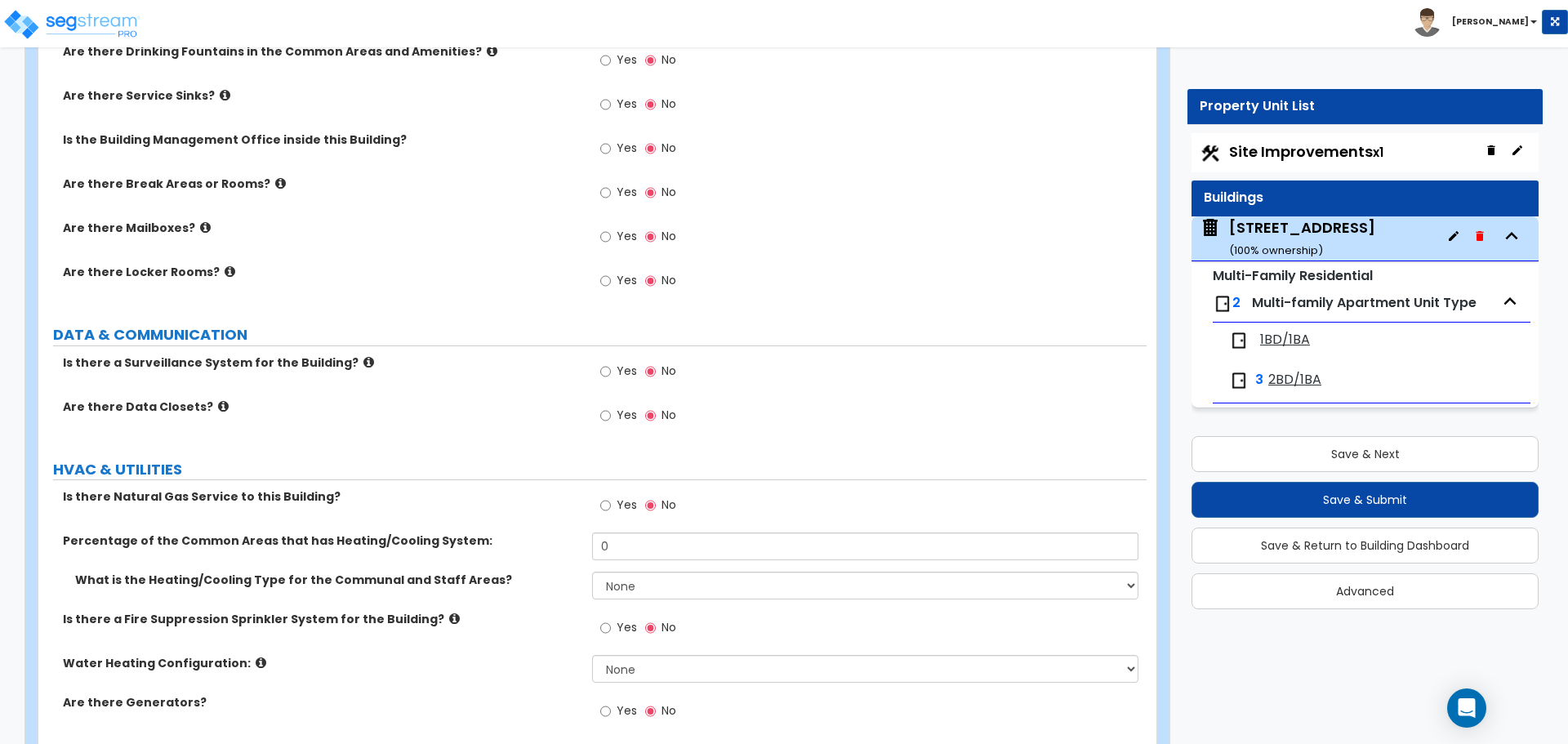
click at [611, 419] on label "Yes" at bounding box center [618, 418] width 37 height 28
click at [605, 411] on input "Yes" at bounding box center [605, 415] width 10 height 18
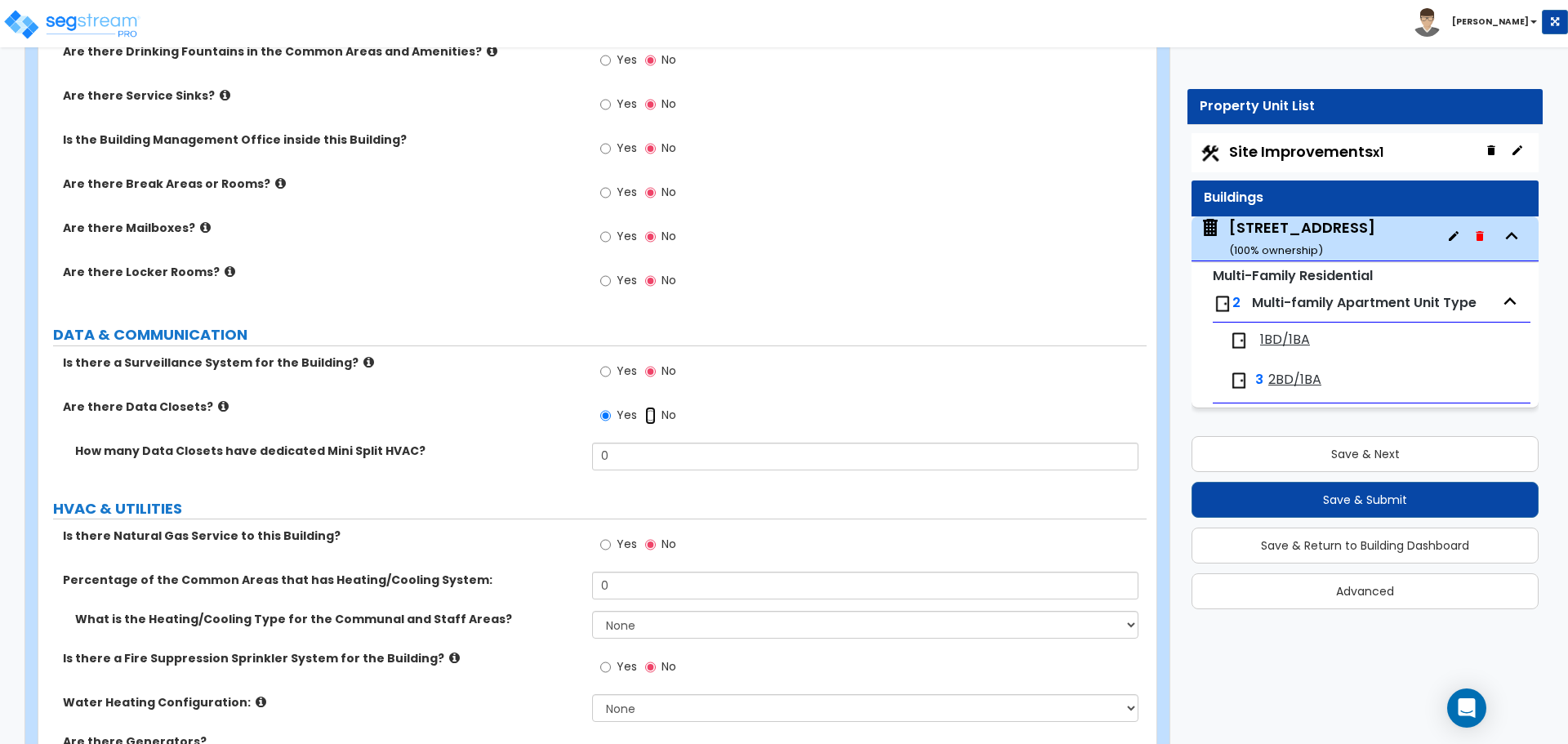
click at [647, 416] on input "No" at bounding box center [650, 415] width 10 height 18
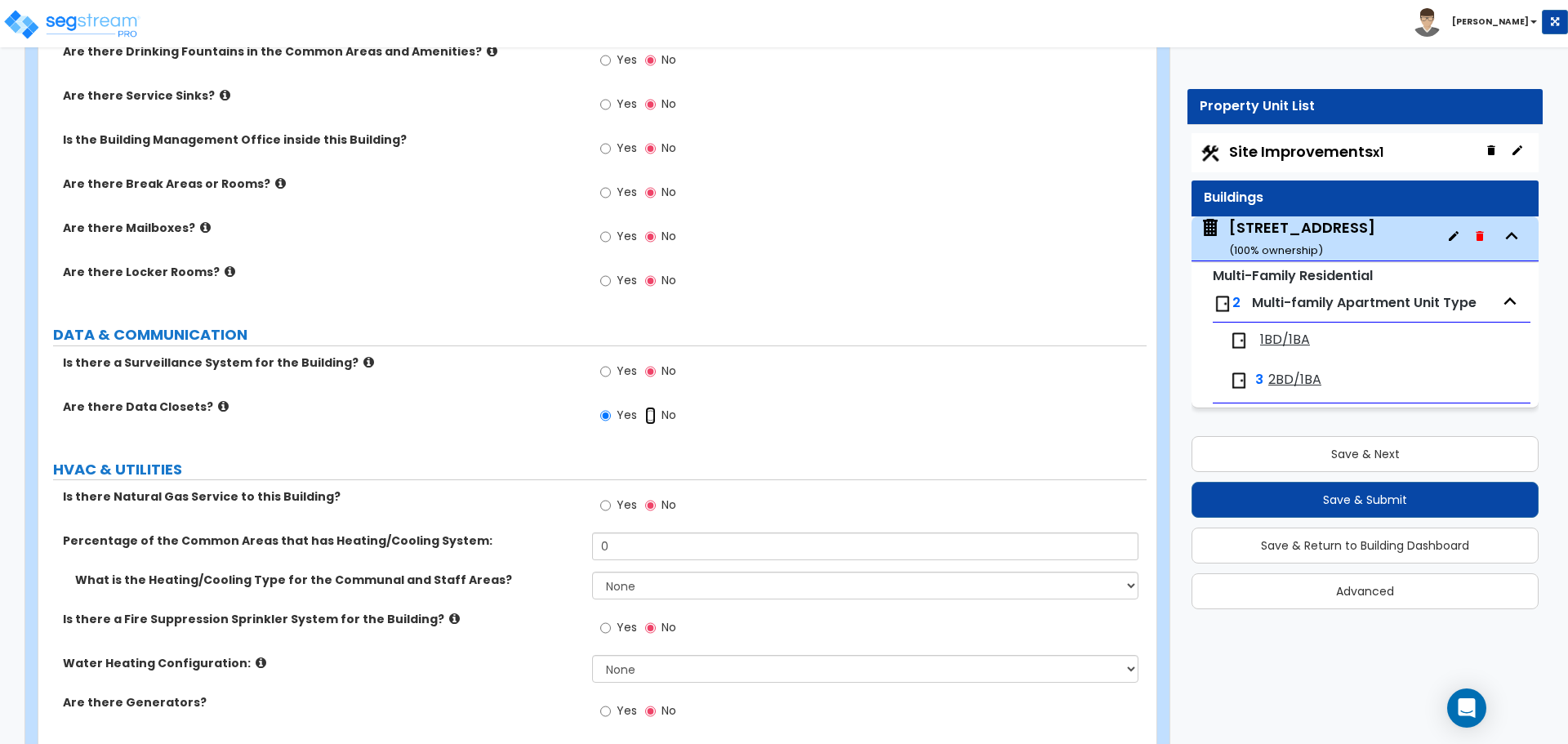
radio input "false"
radio input "true"
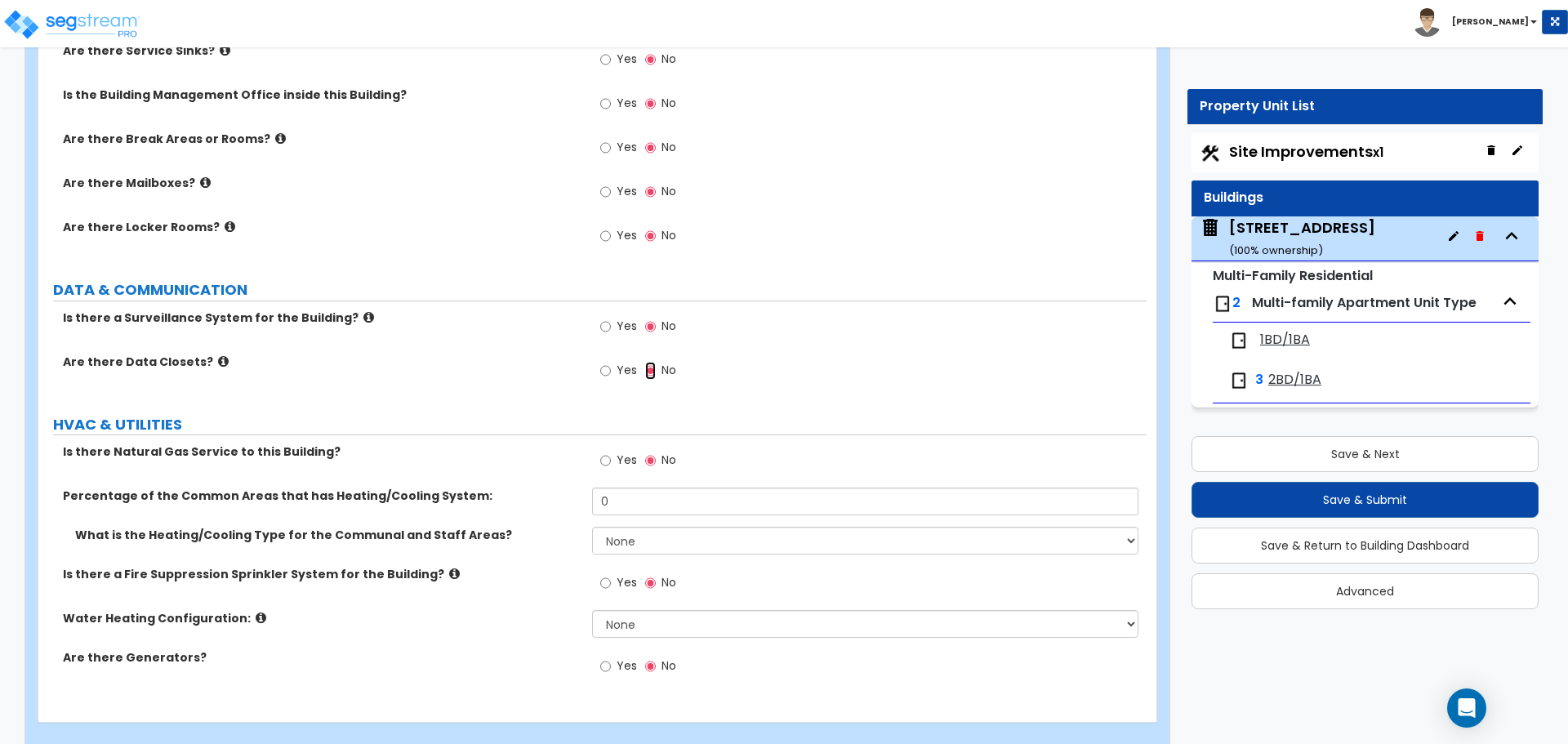
scroll to position [4642, 0]
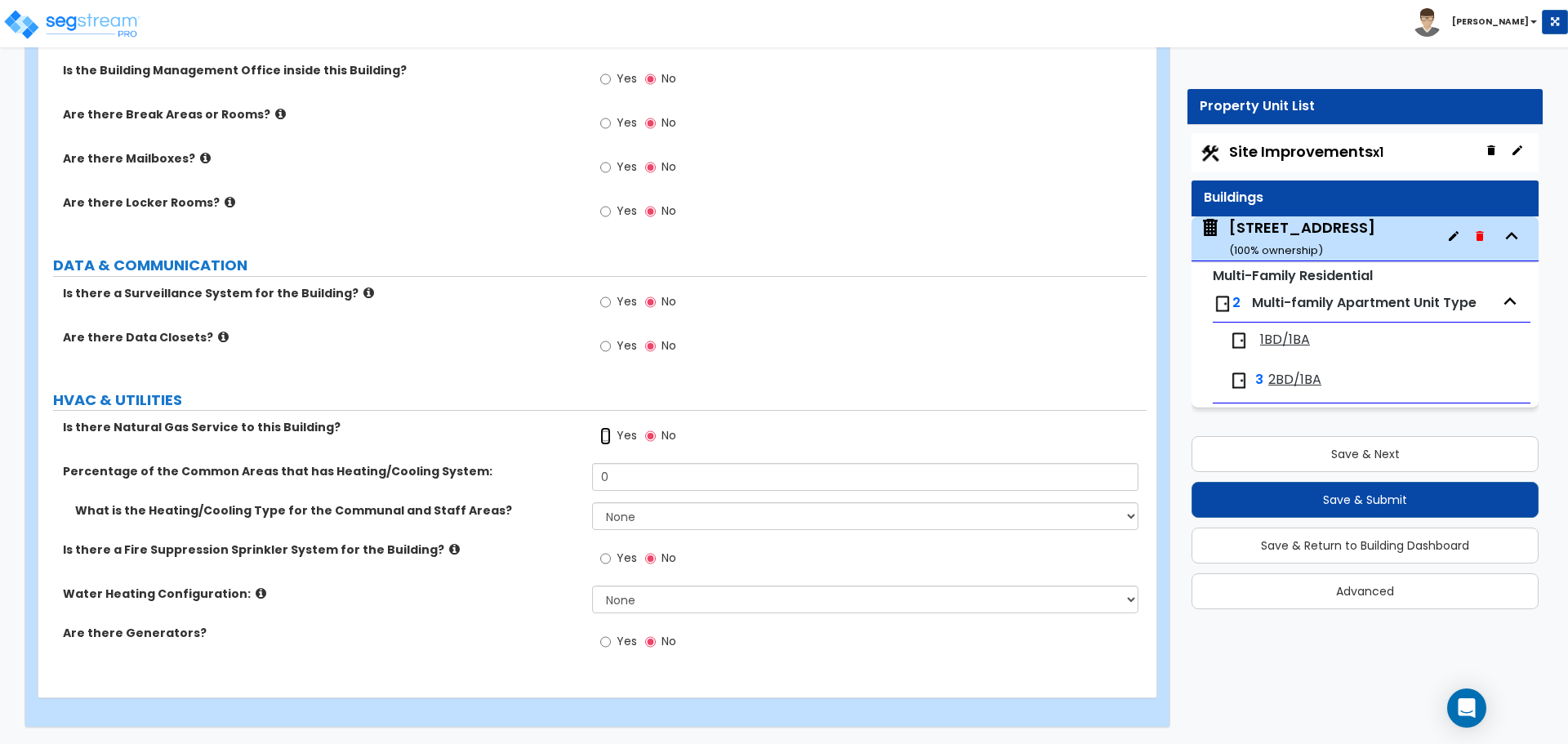
click at [611, 434] on input "Yes" at bounding box center [605, 435] width 10 height 18
radio input "true"
click at [604, 438] on input "Yes" at bounding box center [605, 435] width 10 height 18
click at [631, 516] on select "None Heat Only Centralized Heating & Cooling Thru Wall Air Conditioners Mini Sp…" at bounding box center [865, 516] width 545 height 28
select select "1"
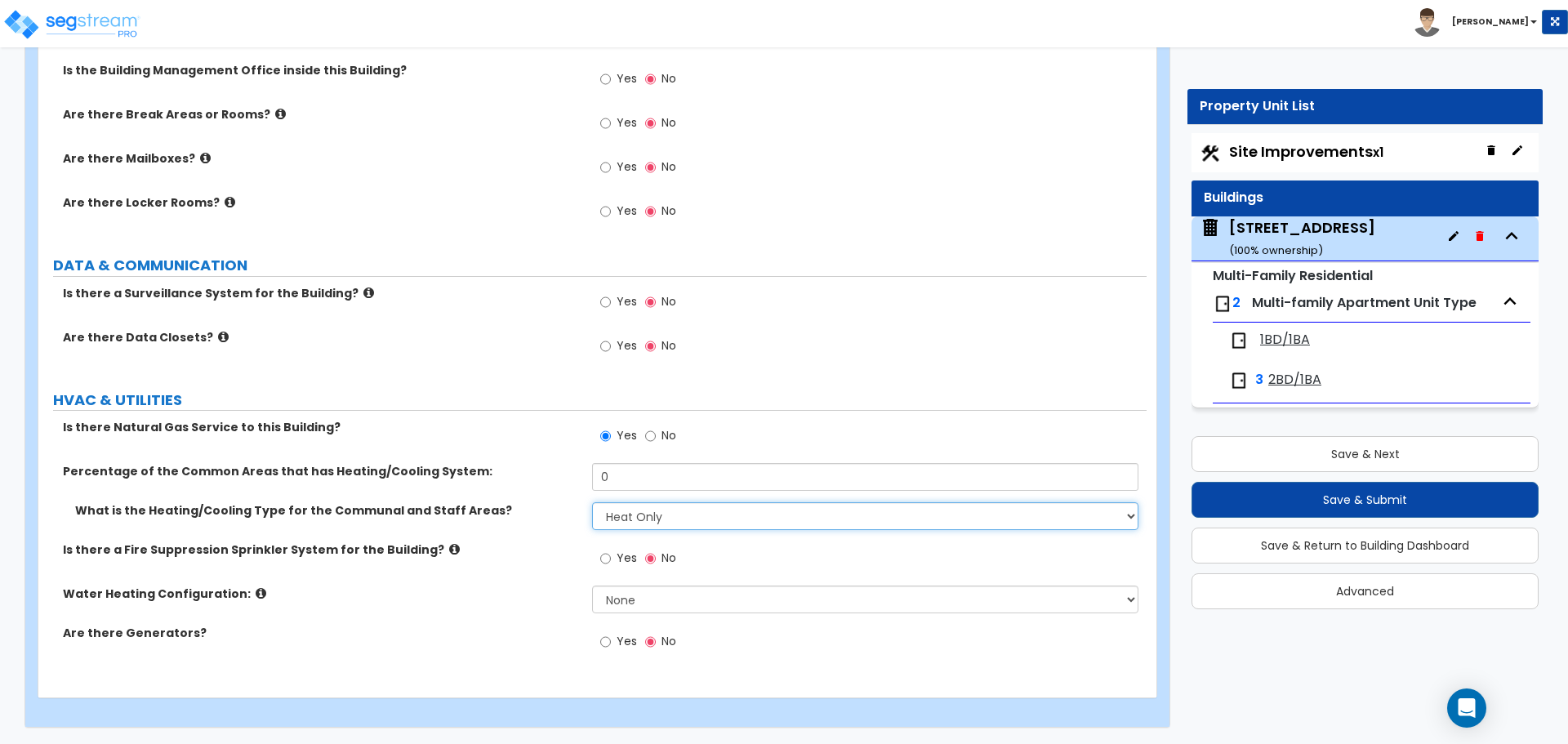
click at [592, 502] on select "None Heat Only Centralized Heating & Cooling Thru Wall Air Conditioners Mini Sp…" at bounding box center [865, 516] width 545 height 28
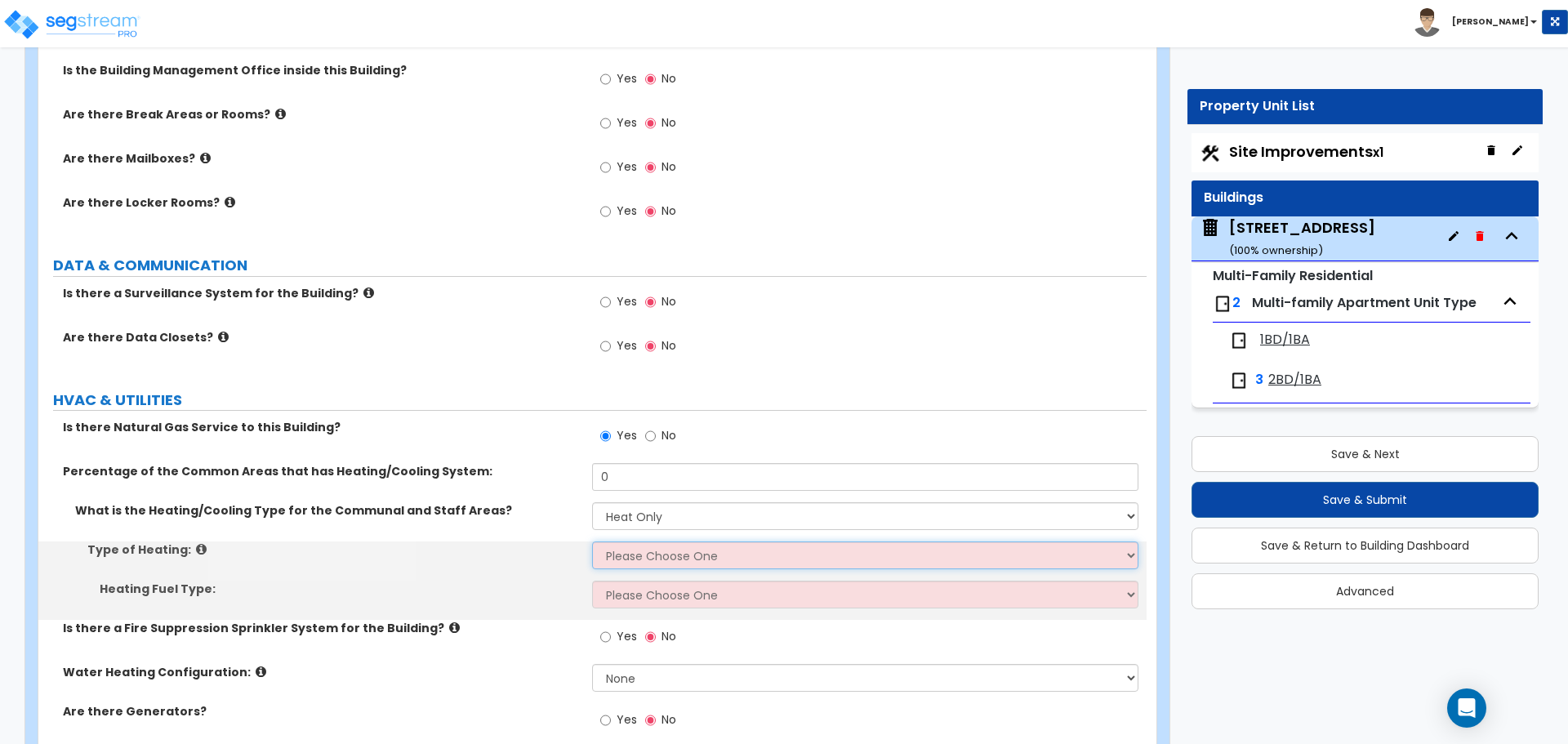
click at [618, 554] on select "Please Choose One Wall Heater Electric Baseboard Heater Hydronic Heating Radian…" at bounding box center [865, 555] width 545 height 28
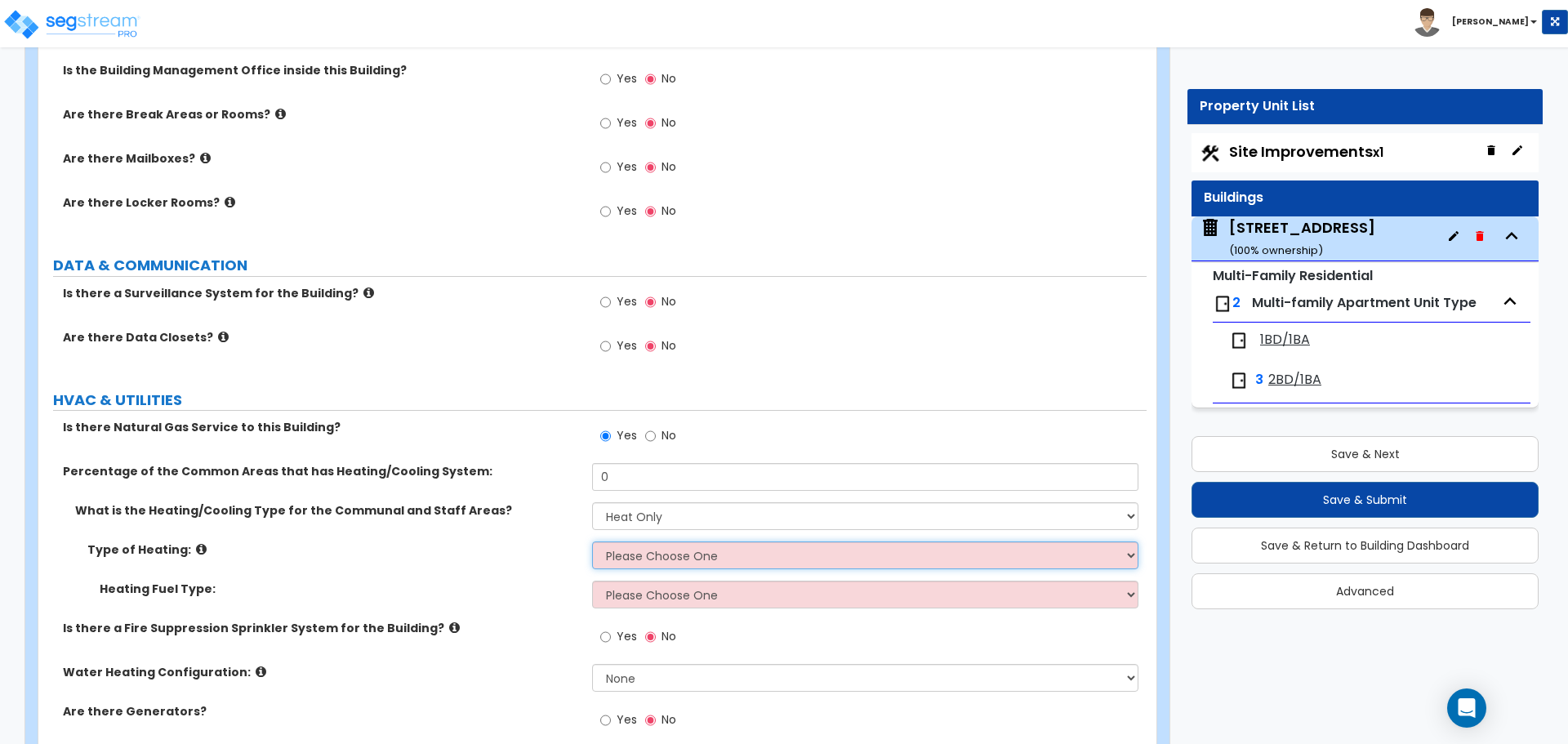
select select "4"
click at [592, 541] on select "Please Choose One Wall Heater Electric Baseboard Heater Hydronic Heating Radian…" at bounding box center [865, 555] width 545 height 28
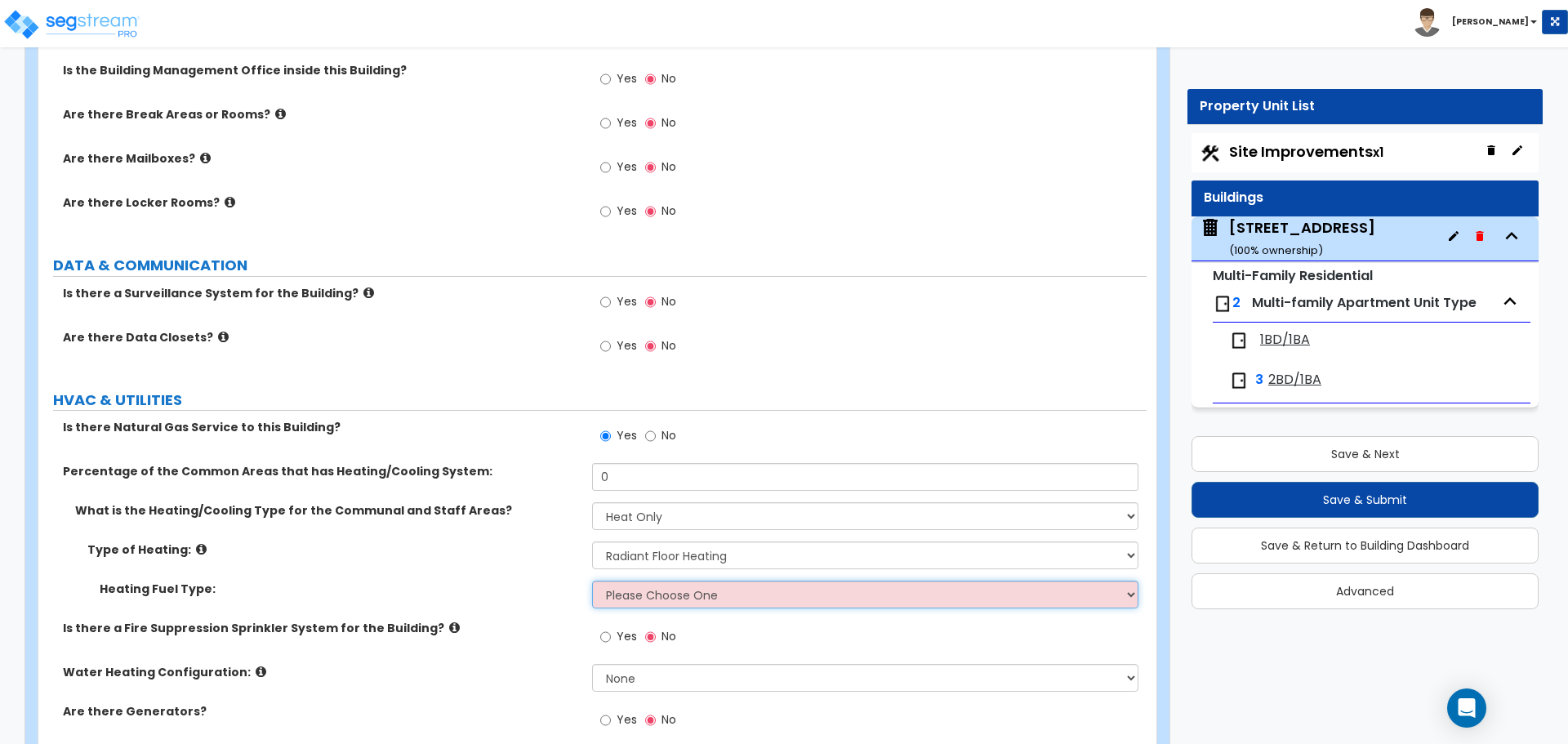
click at [630, 604] on select "Please Choose One Gas Electric" at bounding box center [865, 594] width 545 height 28
select select "1"
click at [592, 580] on select "Please Choose One Gas Electric" at bounding box center [865, 594] width 545 height 28
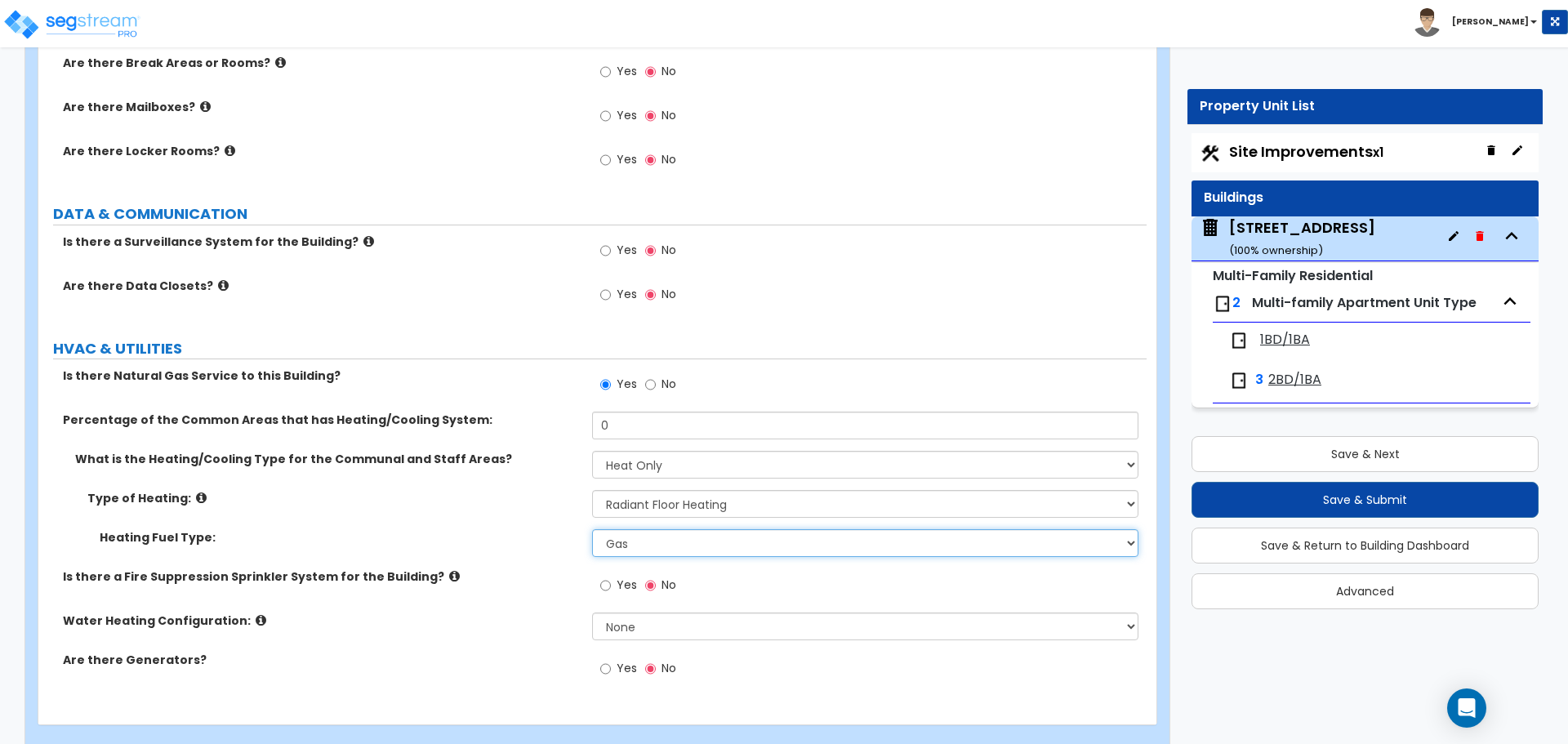
scroll to position [4720, 0]
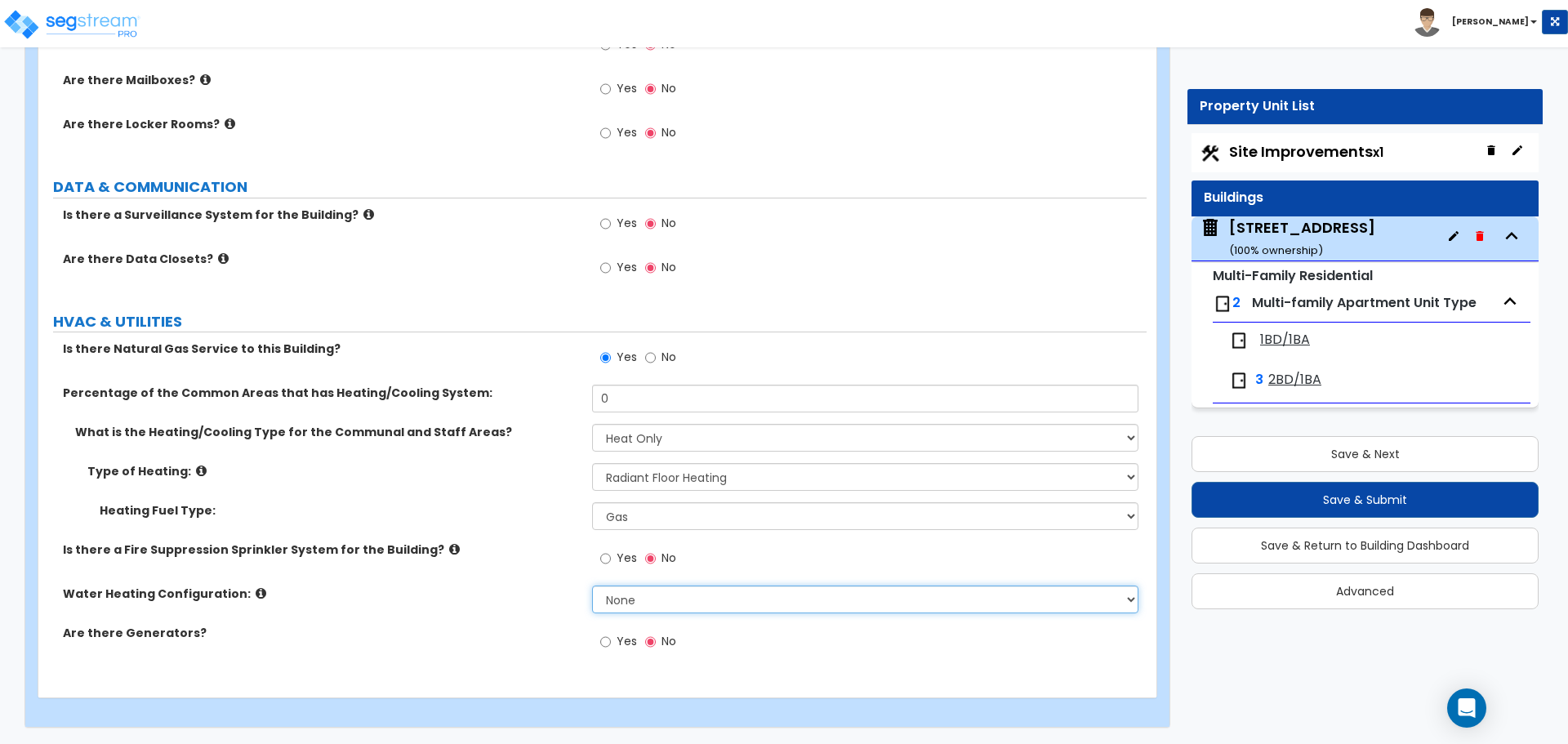
click at [654, 601] on select "None Water Heater for Multiple Units Water Heater for Individual Units" at bounding box center [865, 599] width 545 height 28
select select "2"
click at [592, 585] on select "None Water Heater for Multiple Units Water Heater for Individual Units" at bounding box center [865, 599] width 545 height 28
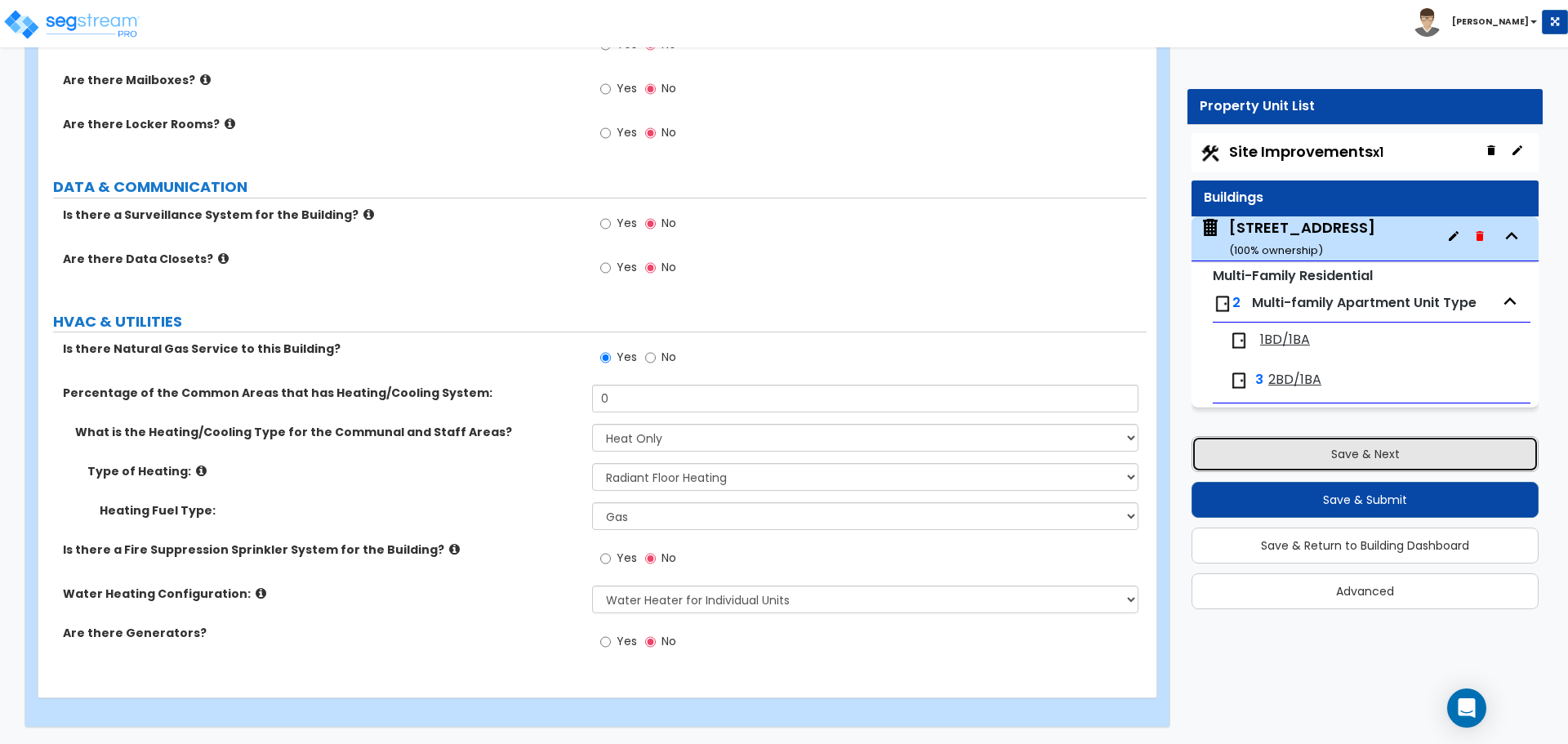
click at [1330, 450] on button "Save & Next" at bounding box center [1364, 454] width 347 height 36
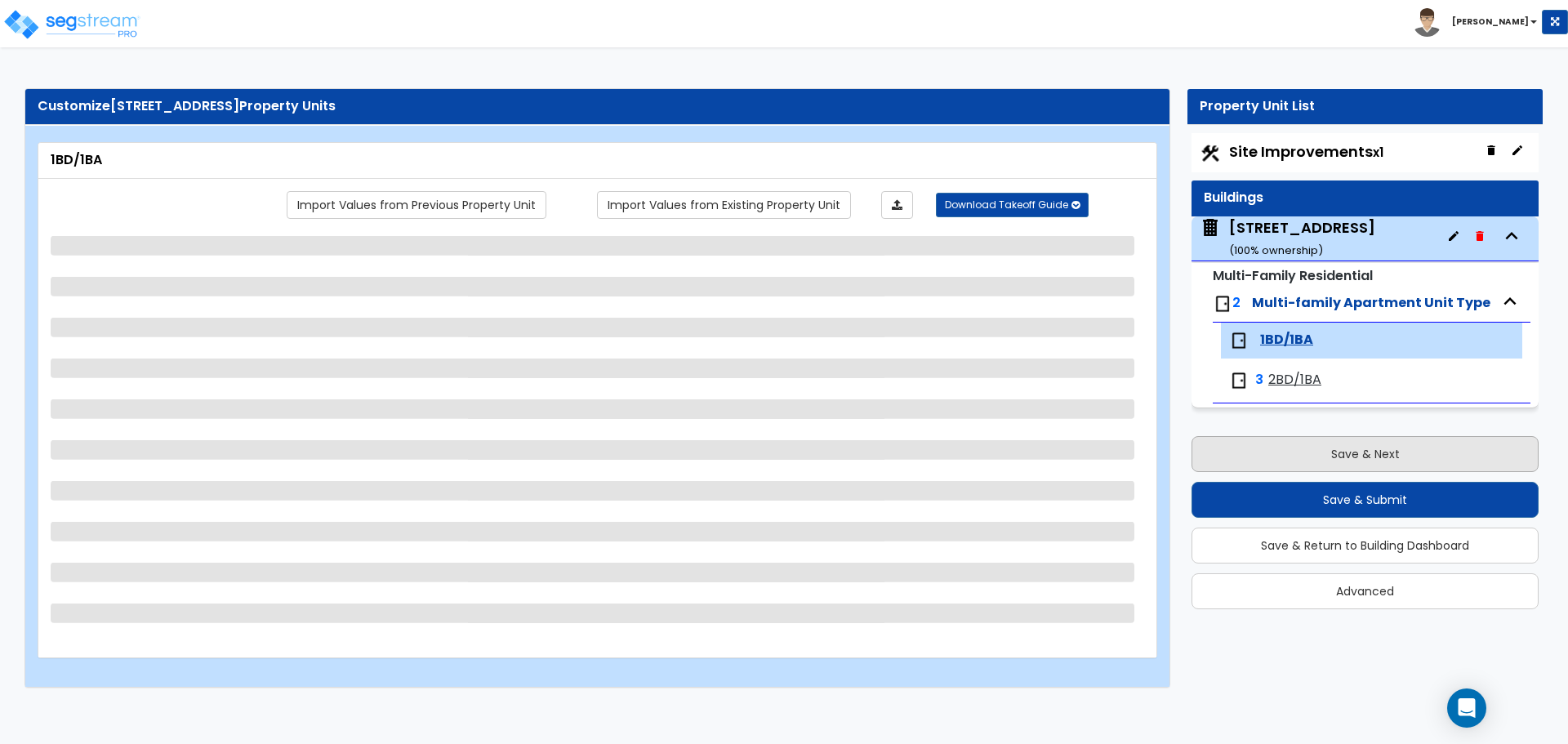
scroll to position [0, 0]
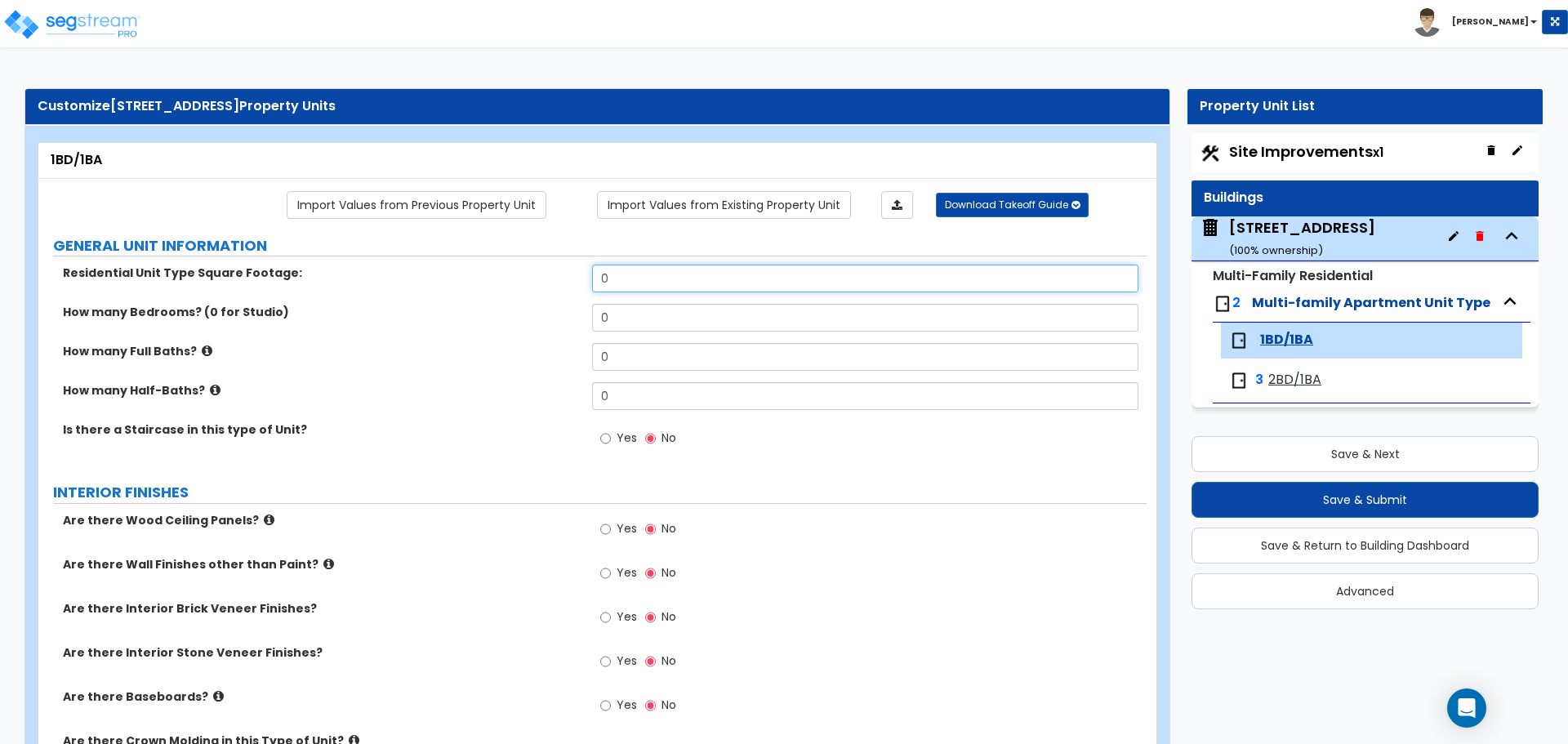
drag, startPoint x: 612, startPoint y: 269, endPoint x: 645, endPoint y: 269, distance: 33.0
click at [612, 269] on input "0" at bounding box center [865, 278] width 545 height 28
type input "880"
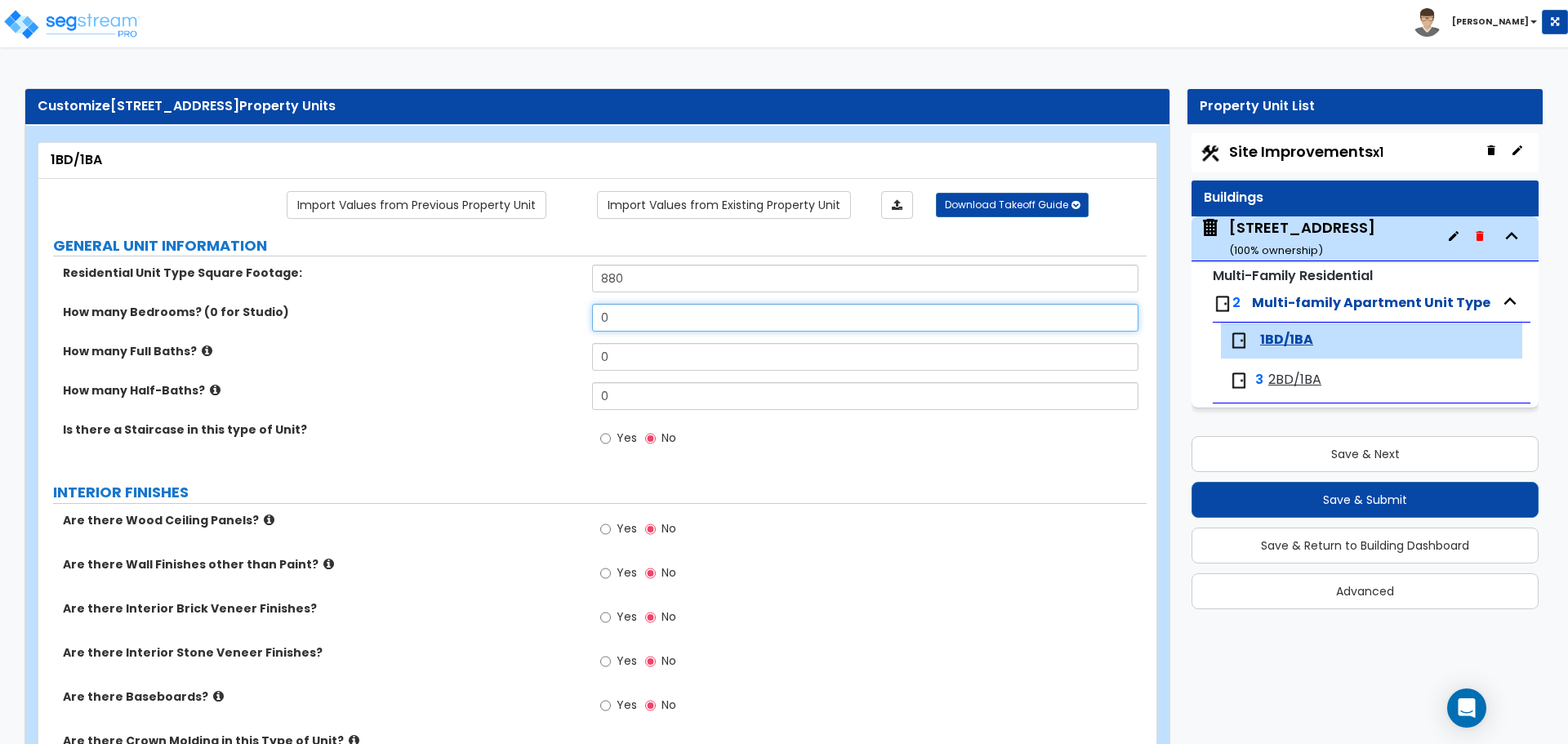
click at [698, 326] on input "0" at bounding box center [865, 318] width 545 height 28
type input "1"
click at [640, 354] on input "0" at bounding box center [865, 357] width 545 height 28
type input "1"
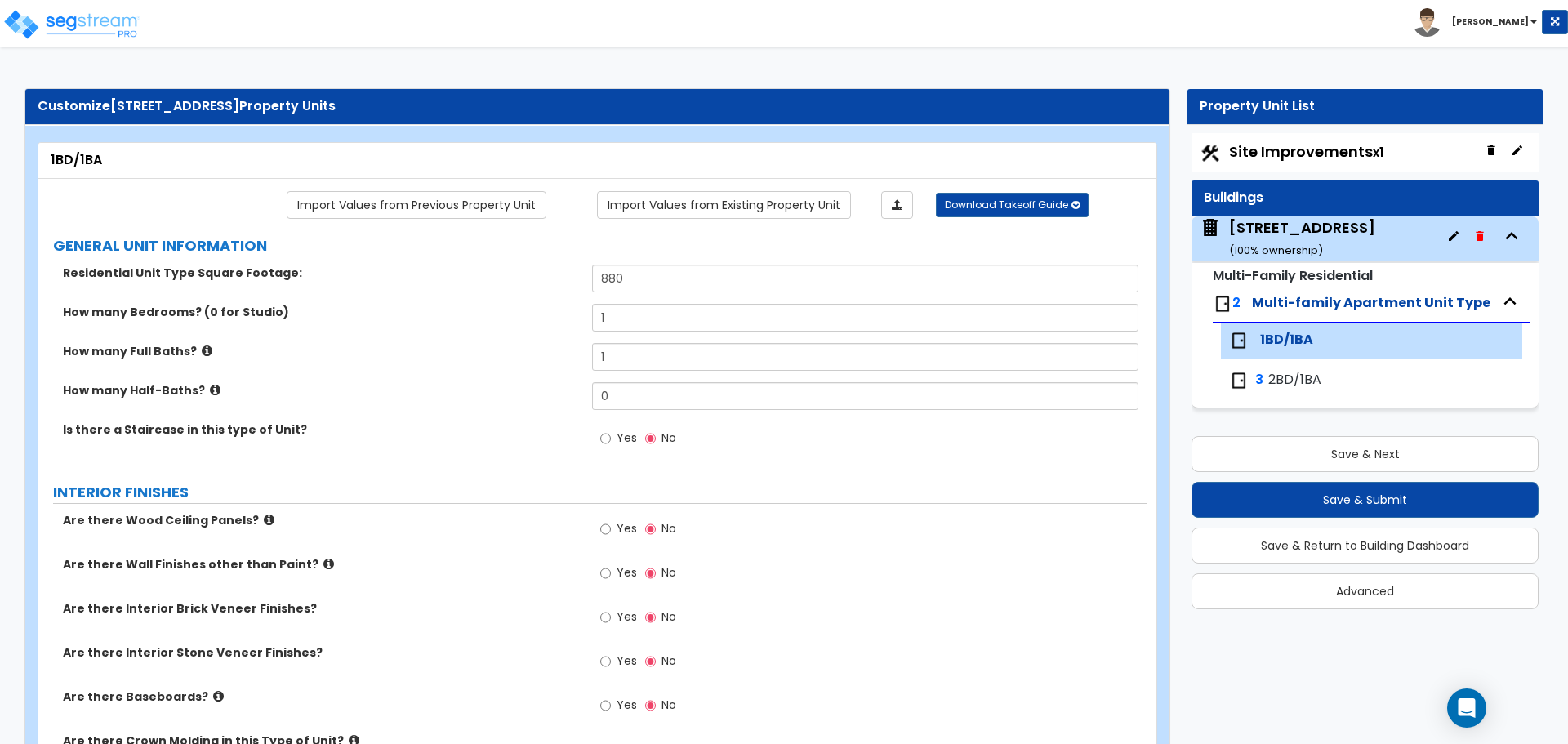
click at [750, 465] on div "Yes No" at bounding box center [869, 443] width 553 height 44
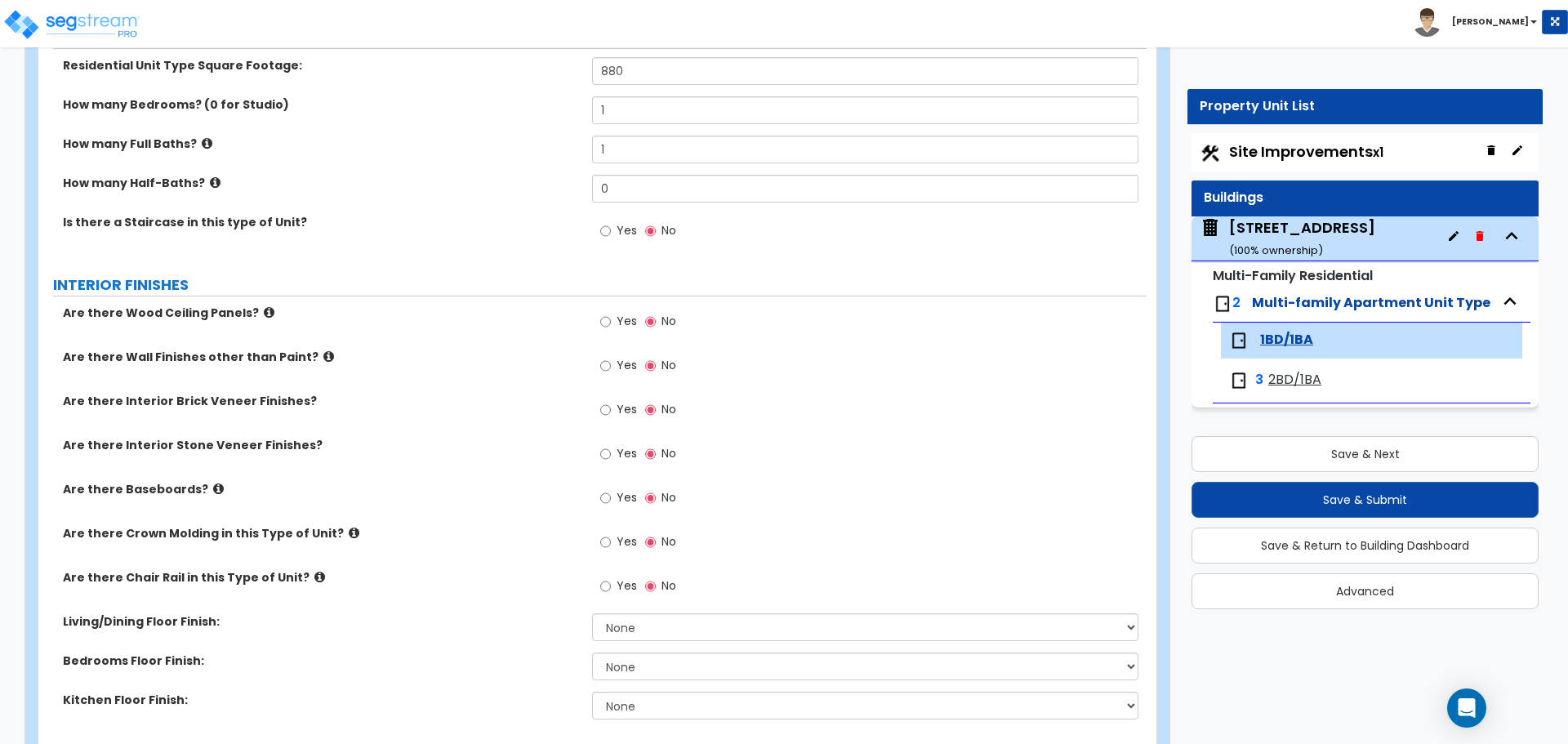
scroll to position [245, 0]
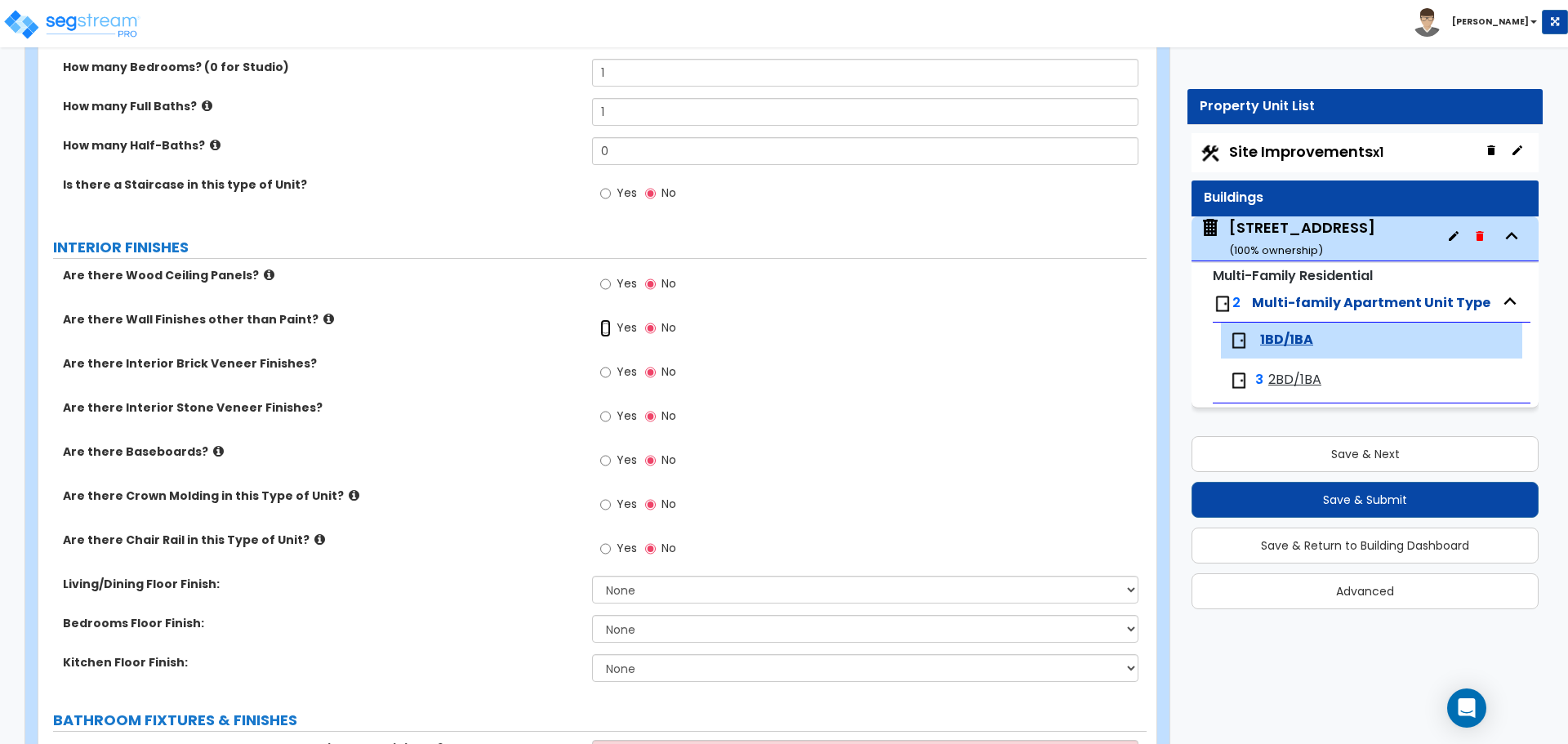
click at [608, 327] on input "Yes" at bounding box center [605, 327] width 10 height 18
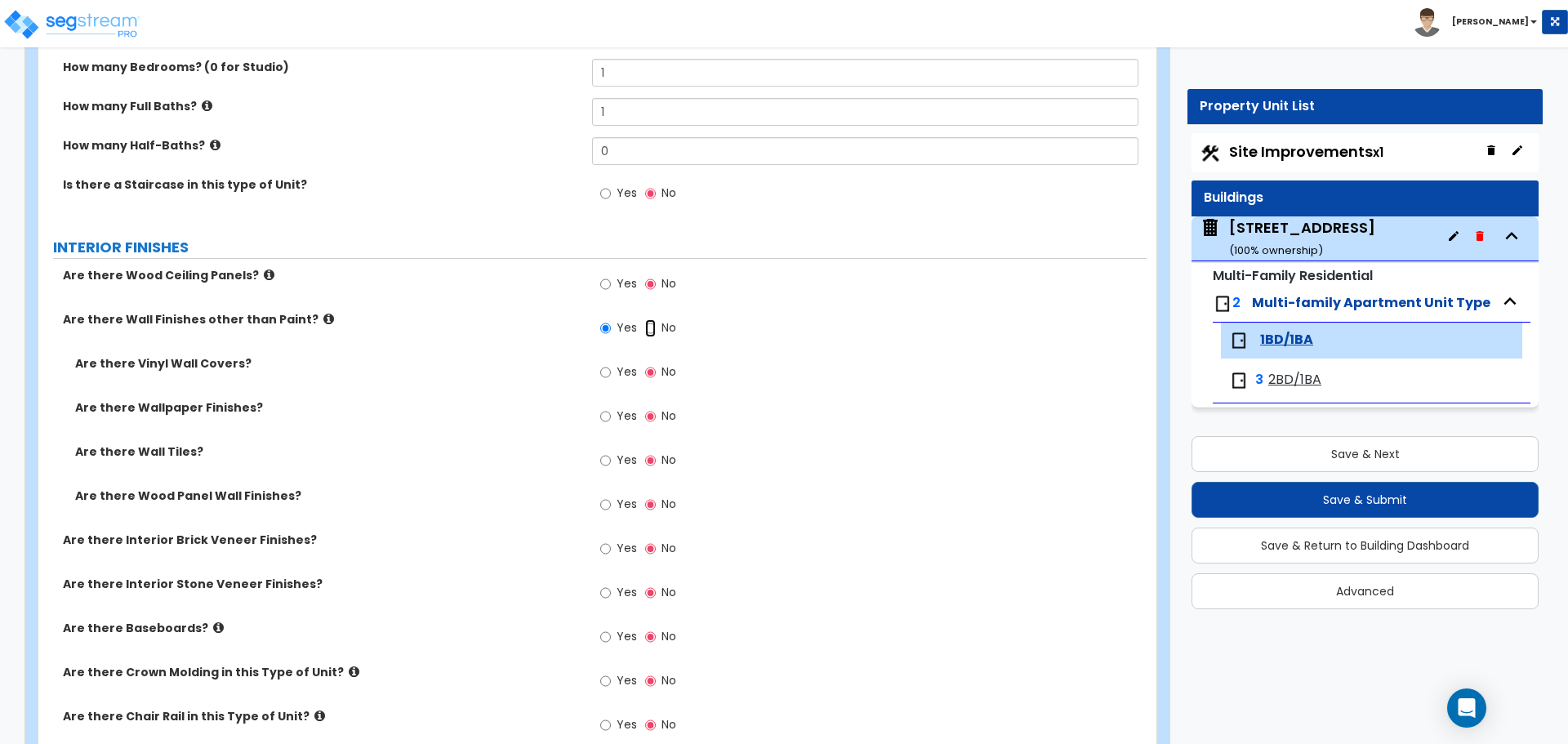
click at [645, 325] on input "No" at bounding box center [650, 327] width 10 height 18
radio input "false"
radio input "true"
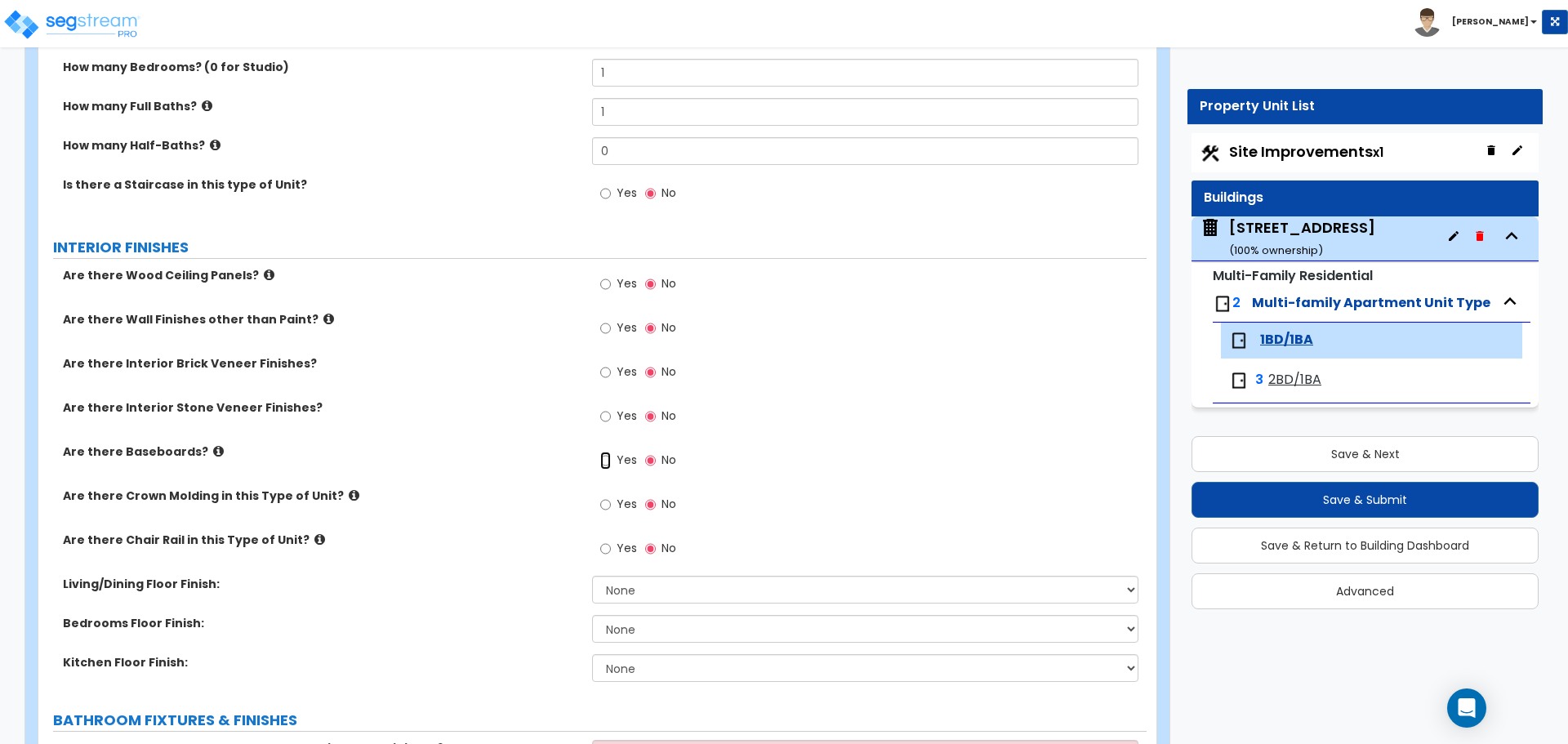
click at [605, 459] on input "Yes" at bounding box center [605, 460] width 10 height 18
radio input "true"
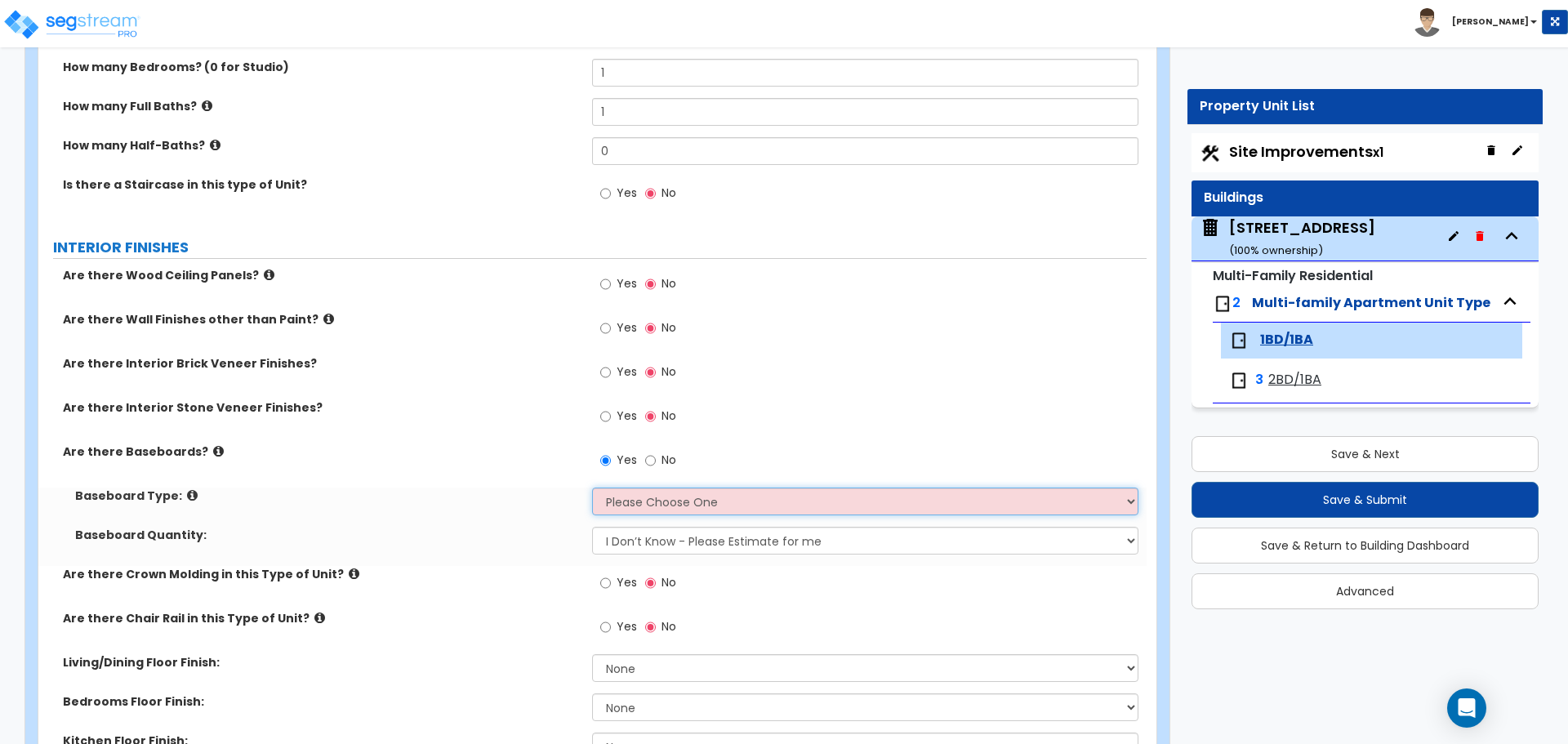
click at [688, 506] on select "Please Choose One Wood Vinyl Carpet Tile" at bounding box center [865, 501] width 545 height 28
select select "2"
click at [592, 487] on select "Please Choose One Wood Vinyl Carpet Tile" at bounding box center [865, 501] width 545 height 28
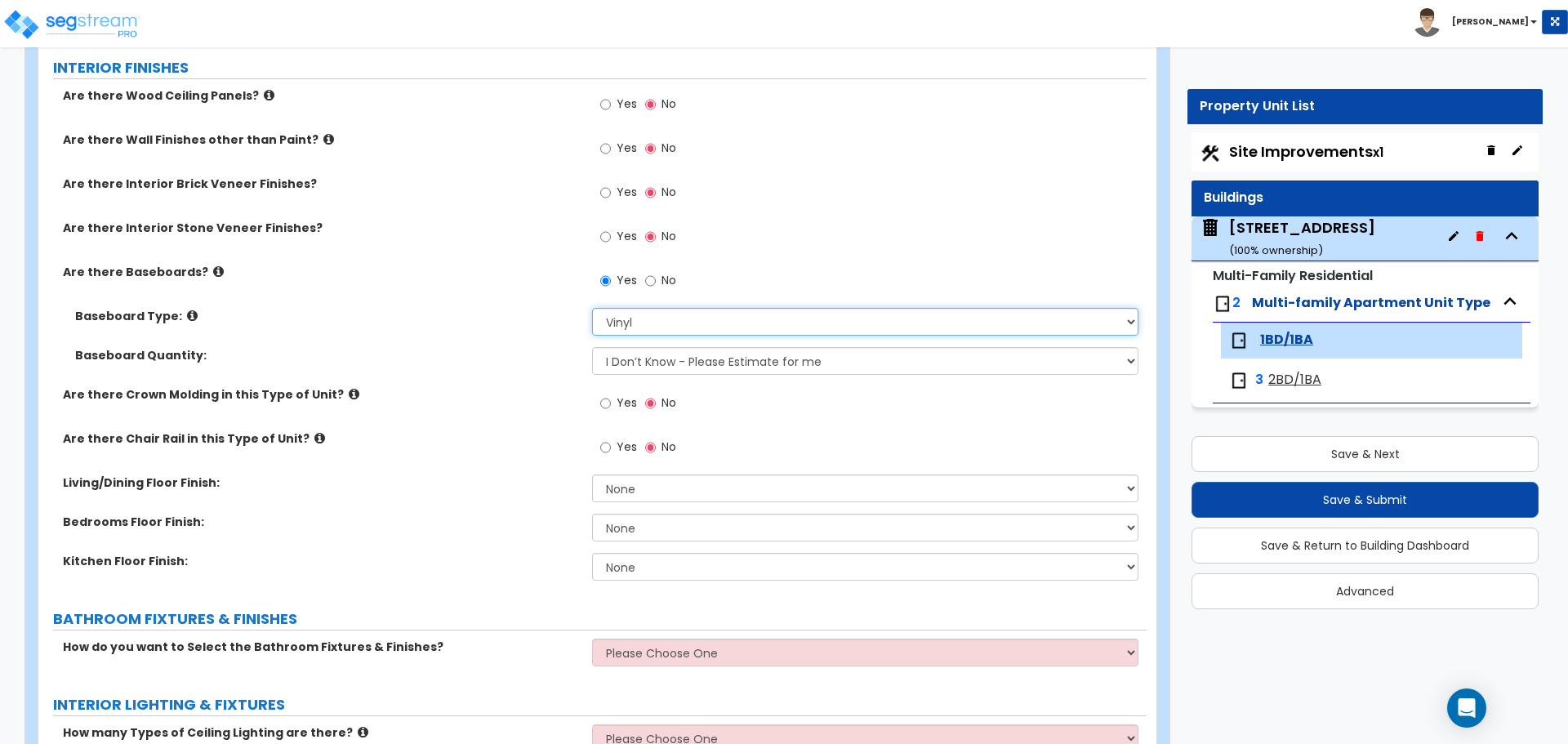
scroll to position [490, 0]
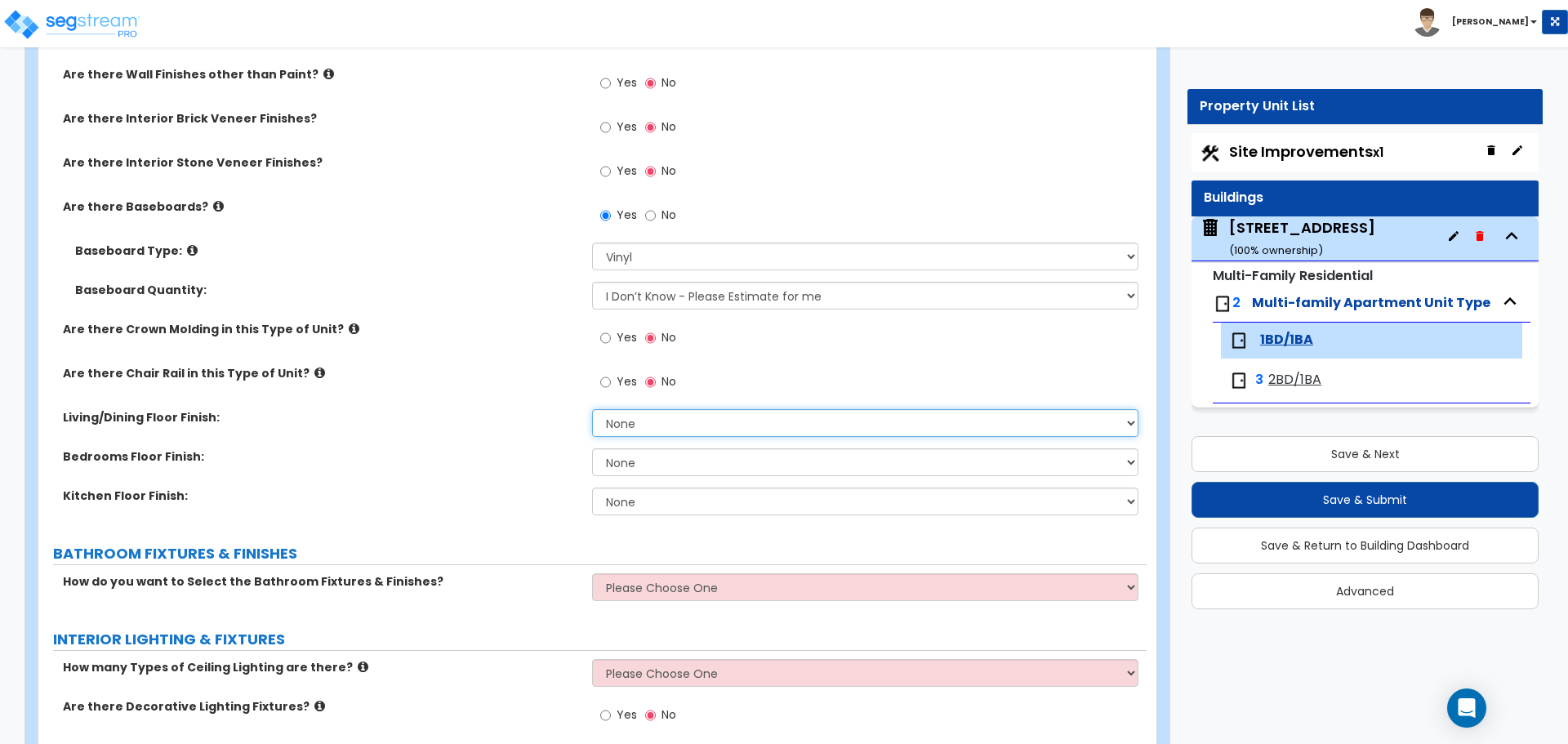
click at [671, 427] on select "None Tile Flooring Hardwood Flooring Resilient Laminate Flooring VCT Flooring S…" at bounding box center [865, 423] width 545 height 28
click at [664, 503] on select "None Tile Flooring Hardwood Flooring Resilient Laminate Flooring VCT Flooring S…" at bounding box center [865, 501] width 545 height 28
select select "1"
click at [592, 487] on select "None Tile Flooring Hardwood Flooring Resilient Laminate Flooring VCT Flooring S…" at bounding box center [865, 501] width 545 height 28
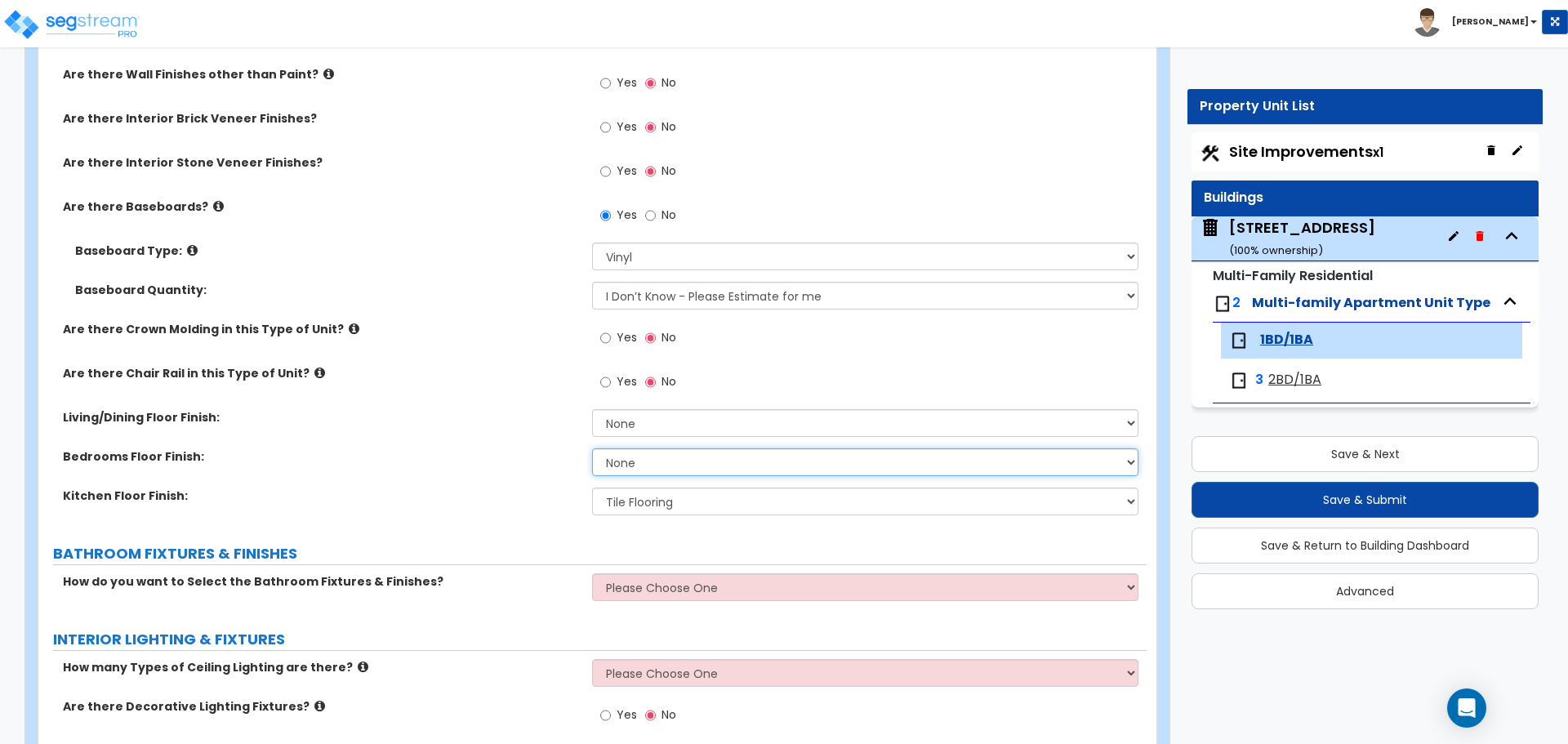
click at [638, 464] on select "None Tile Flooring Hardwood Flooring Resilient Laminate Flooring VCT Flooring S…" at bounding box center [865, 462] width 545 height 28
select select "3"
click at [592, 448] on select "None Tile Flooring Hardwood Flooring Resilient Laminate Flooring VCT Flooring S…" at bounding box center [865, 462] width 545 height 28
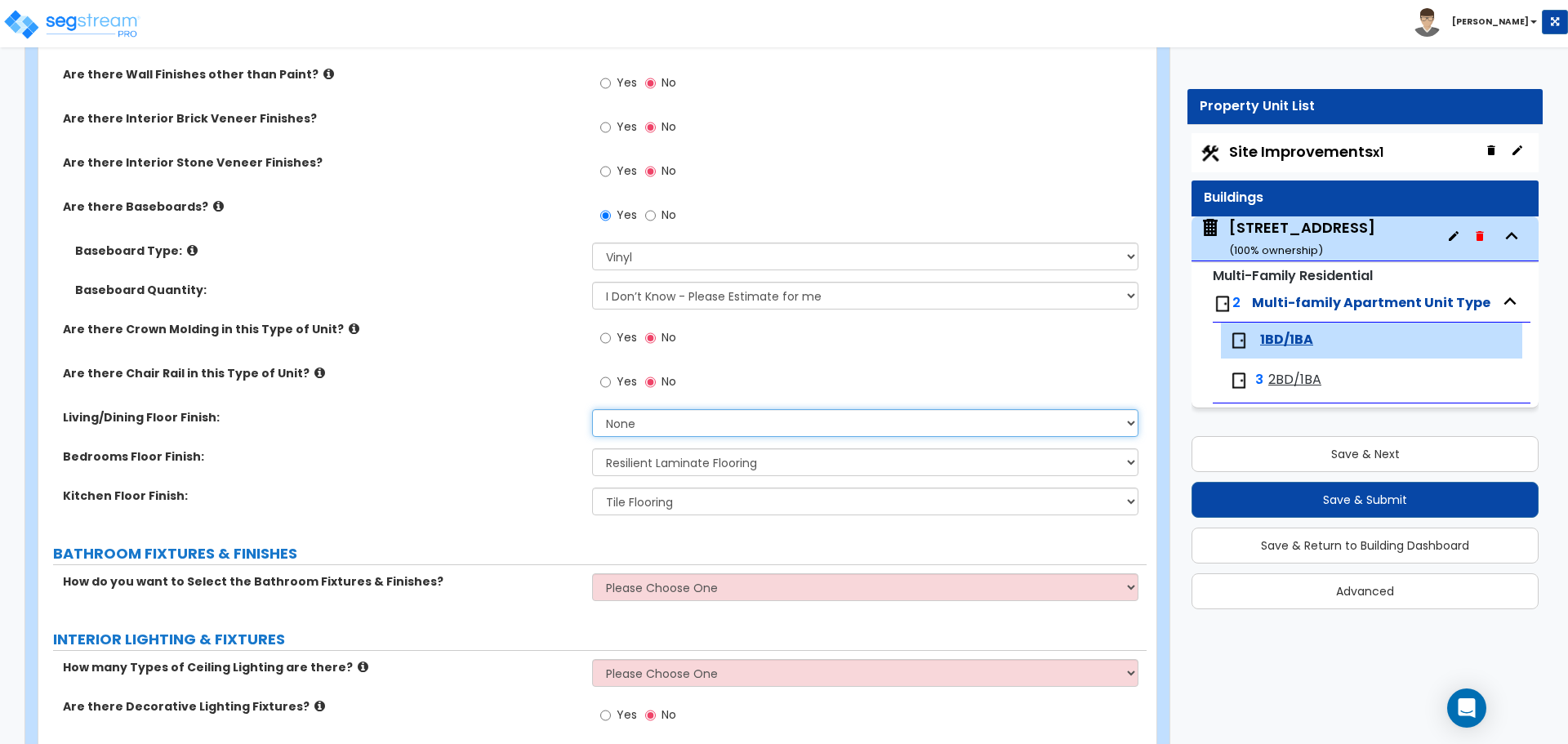
click at [643, 424] on select "None Tile Flooring Hardwood Flooring Resilient Laminate Flooring VCT Flooring S…" at bounding box center [865, 423] width 545 height 28
select select "3"
click at [592, 409] on select "None Tile Flooring Hardwood Flooring Resilient Laminate Flooring VCT Flooring S…" at bounding box center [865, 423] width 545 height 28
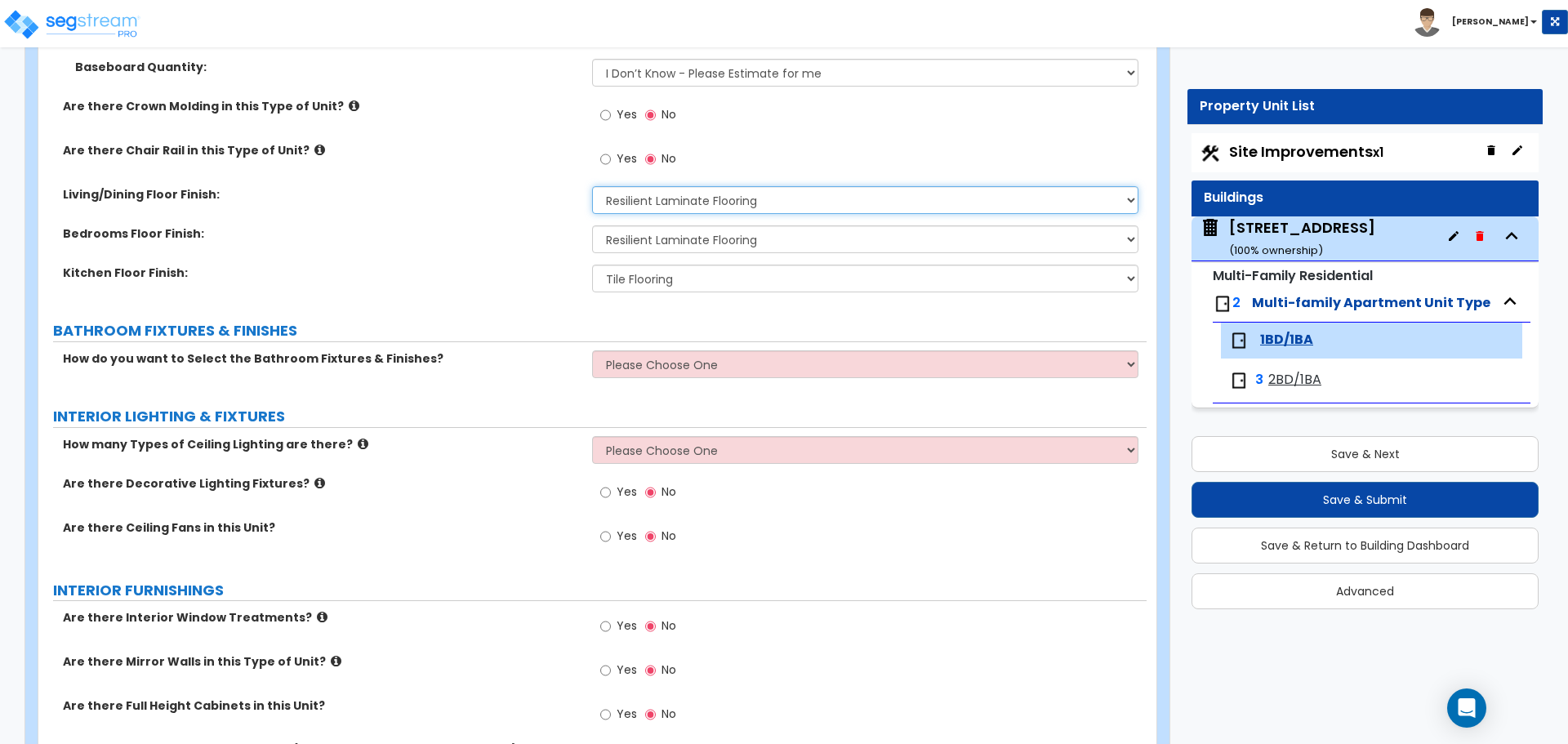
scroll to position [735, 0]
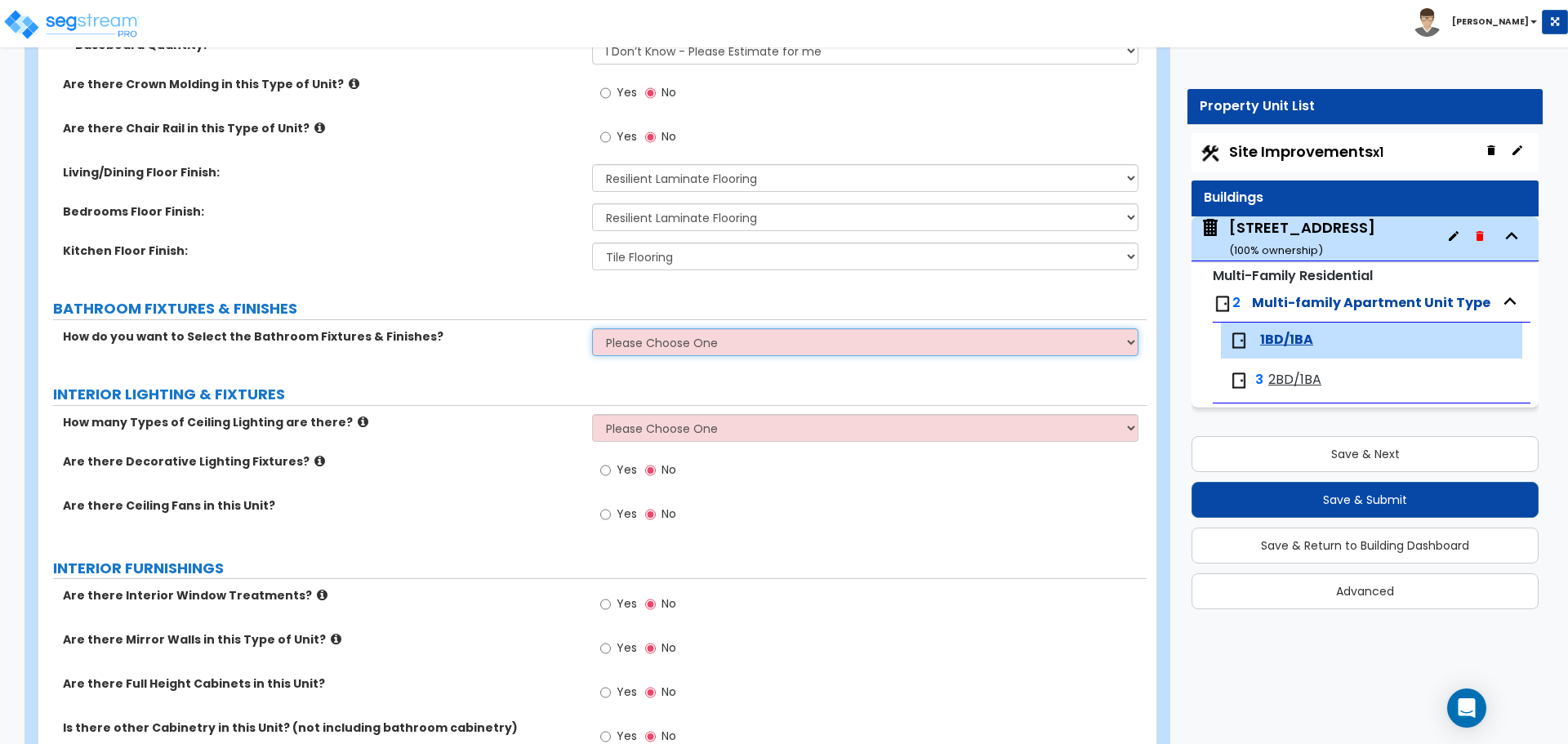
click at [602, 339] on select "Please Choose One Select the type of Fixtures and Finishes only for one Bath an…" at bounding box center [865, 342] width 545 height 28
click at [592, 328] on select "Please Choose One Select the type of Fixtures and Finishes only for one Bath an…" at bounding box center [865, 342] width 545 height 28
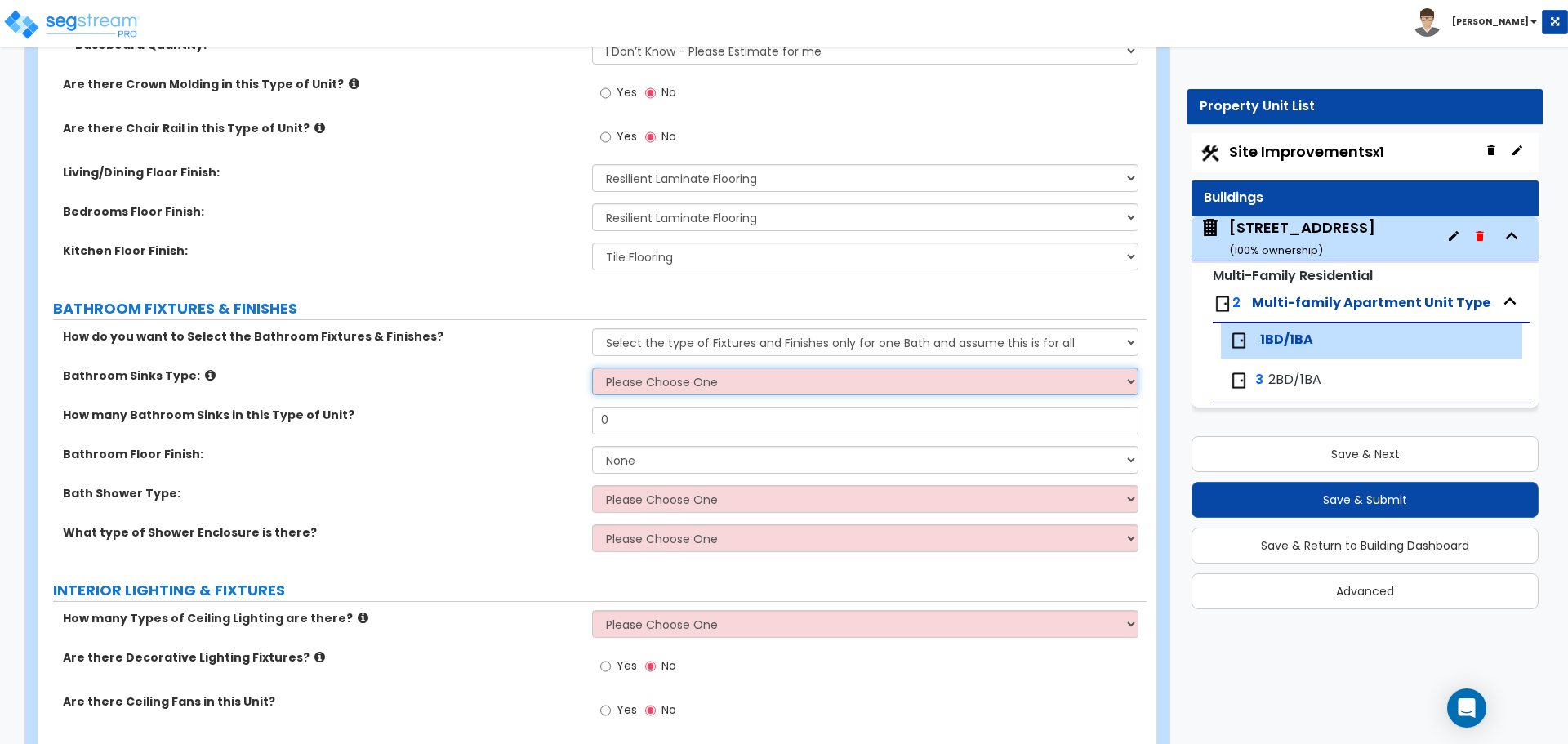
click at [663, 392] on select "Please Choose One Wall-mounted Pedestal-mounted Vanity-mounted" at bounding box center [865, 381] width 545 height 28
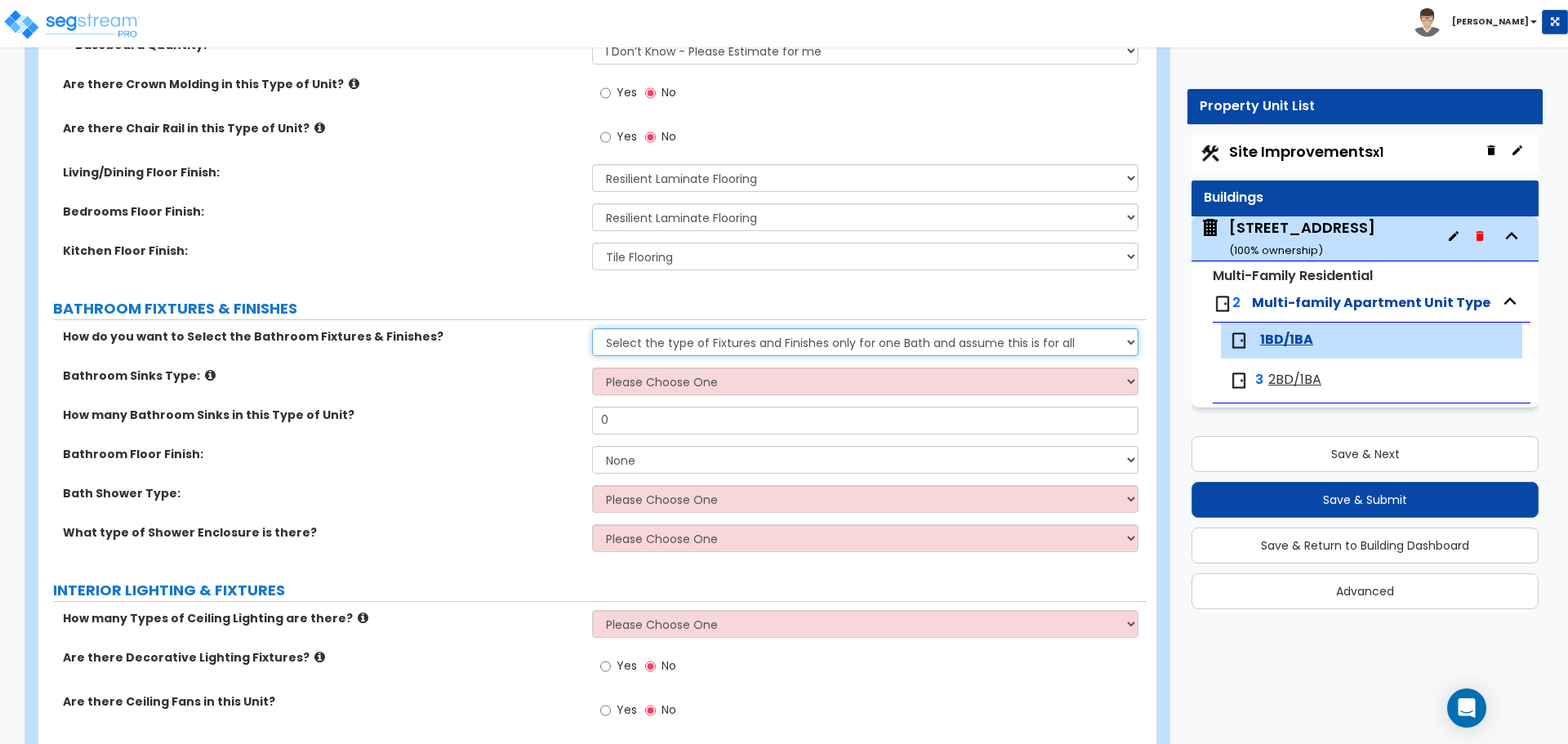
click at [937, 331] on select "Please Choose One Select the type of Fixtures and Finishes only for one Bath an…" at bounding box center [865, 342] width 545 height 28
select select "2"
click at [592, 328] on select "Please Choose One Select the type of Fixtures and Finishes only for one Bath an…" at bounding box center [865, 342] width 545 height 28
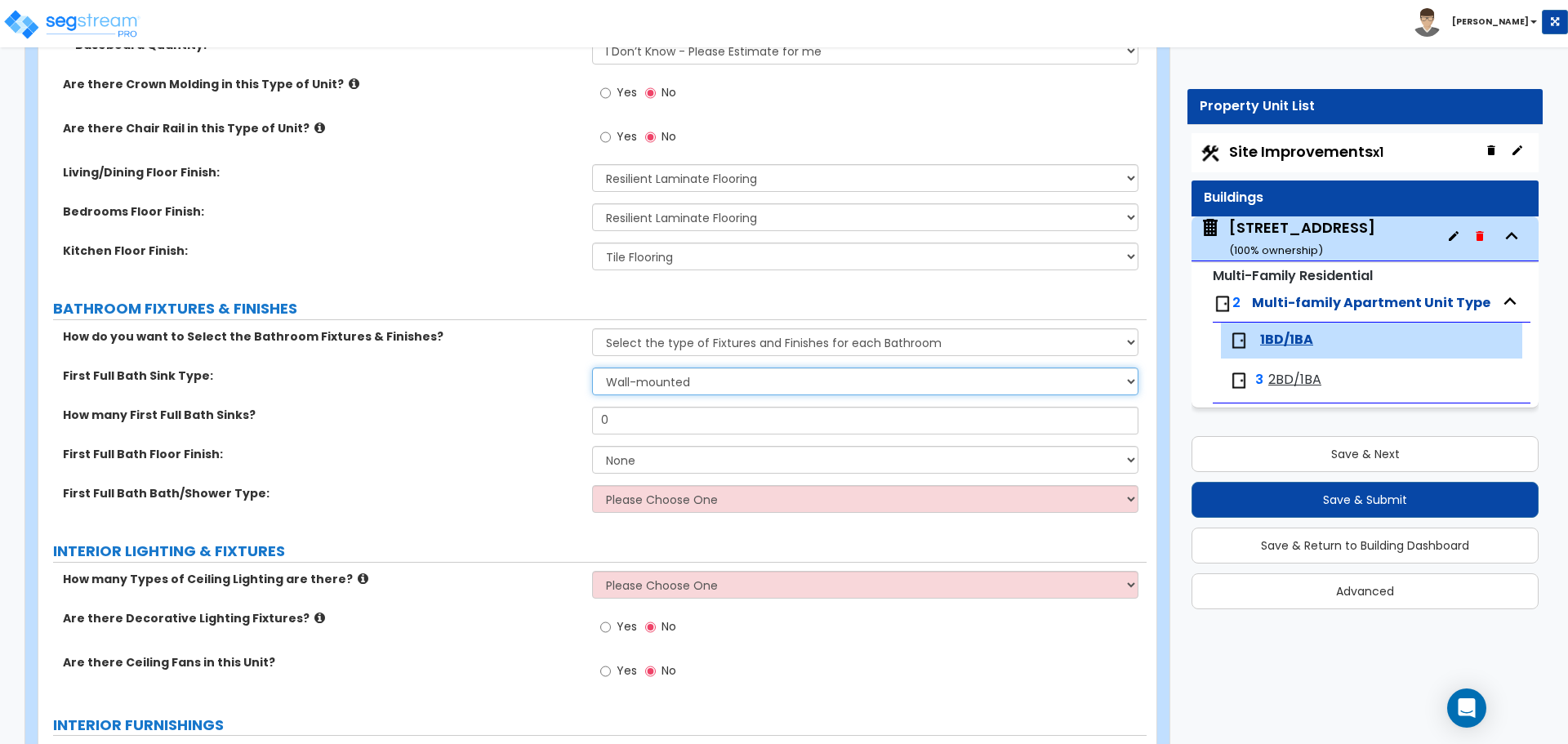
click at [719, 378] on select "Wall-mounted Pedestal-mounted Vanity-mounted" at bounding box center [865, 381] width 545 height 28
click at [711, 380] on select "Wall-mounted Pedestal-mounted Vanity-mounted" at bounding box center [865, 381] width 545 height 28
click at [641, 380] on select "Wall-mounted Pedestal-mounted Vanity-mounted" at bounding box center [865, 381] width 545 height 28
click at [592, 367] on select "Wall-mounted Pedestal-mounted Vanity-mounted" at bounding box center [865, 381] width 545 height 28
click at [612, 426] on input "0" at bounding box center [865, 420] width 545 height 28
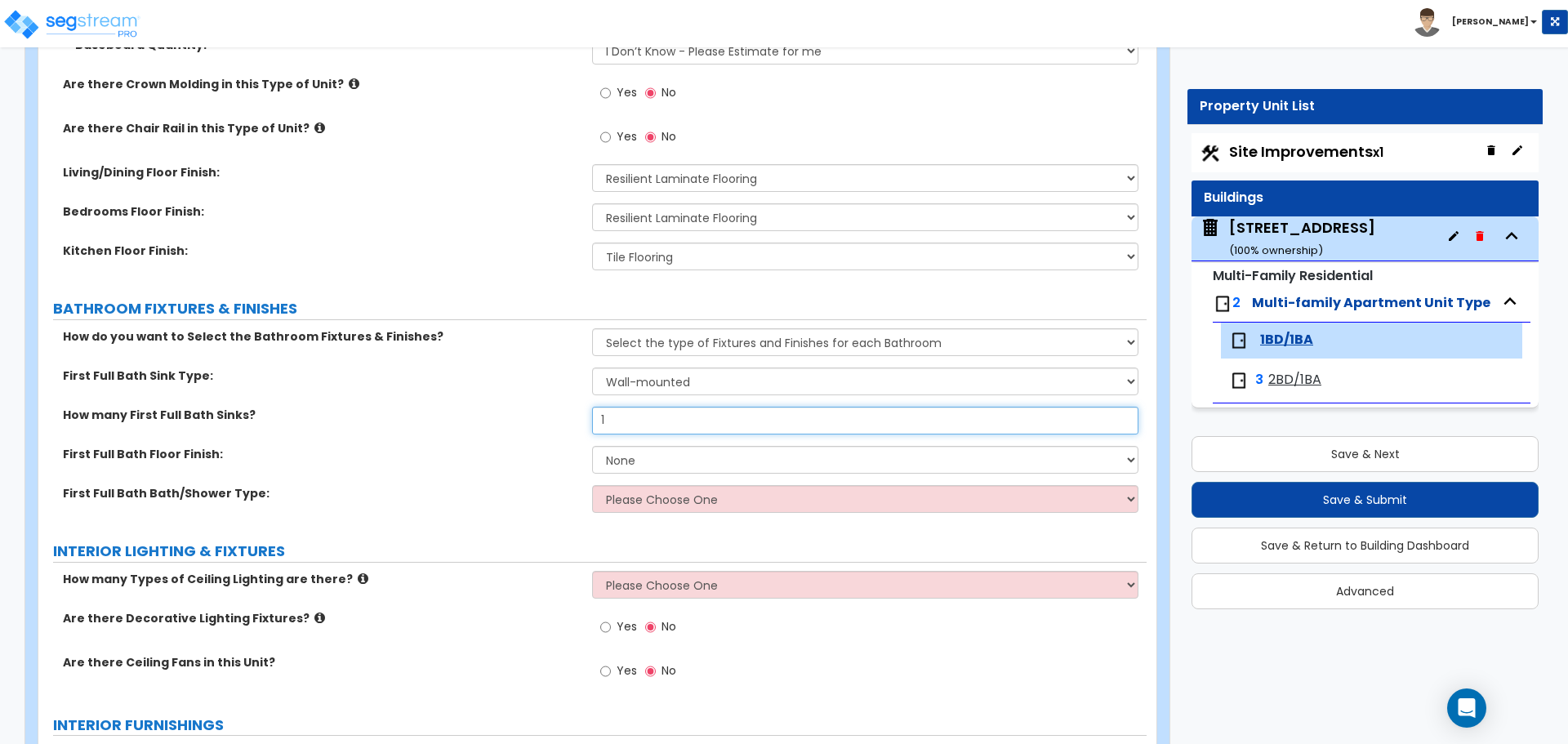
type input "1"
click at [641, 465] on select "None Tile Flooring Hardwood Flooring Resilient Laminate Flooring VCT Flooring S…" at bounding box center [865, 459] width 545 height 28
select select "1"
click at [592, 445] on select "None Tile Flooring Hardwood Flooring Resilient Laminate Flooring VCT Flooring S…" at bounding box center [865, 459] width 545 height 28
click at [666, 502] on select "Please Choose One Standalone Shower Bathtub - Shower Combo" at bounding box center [865, 499] width 545 height 28
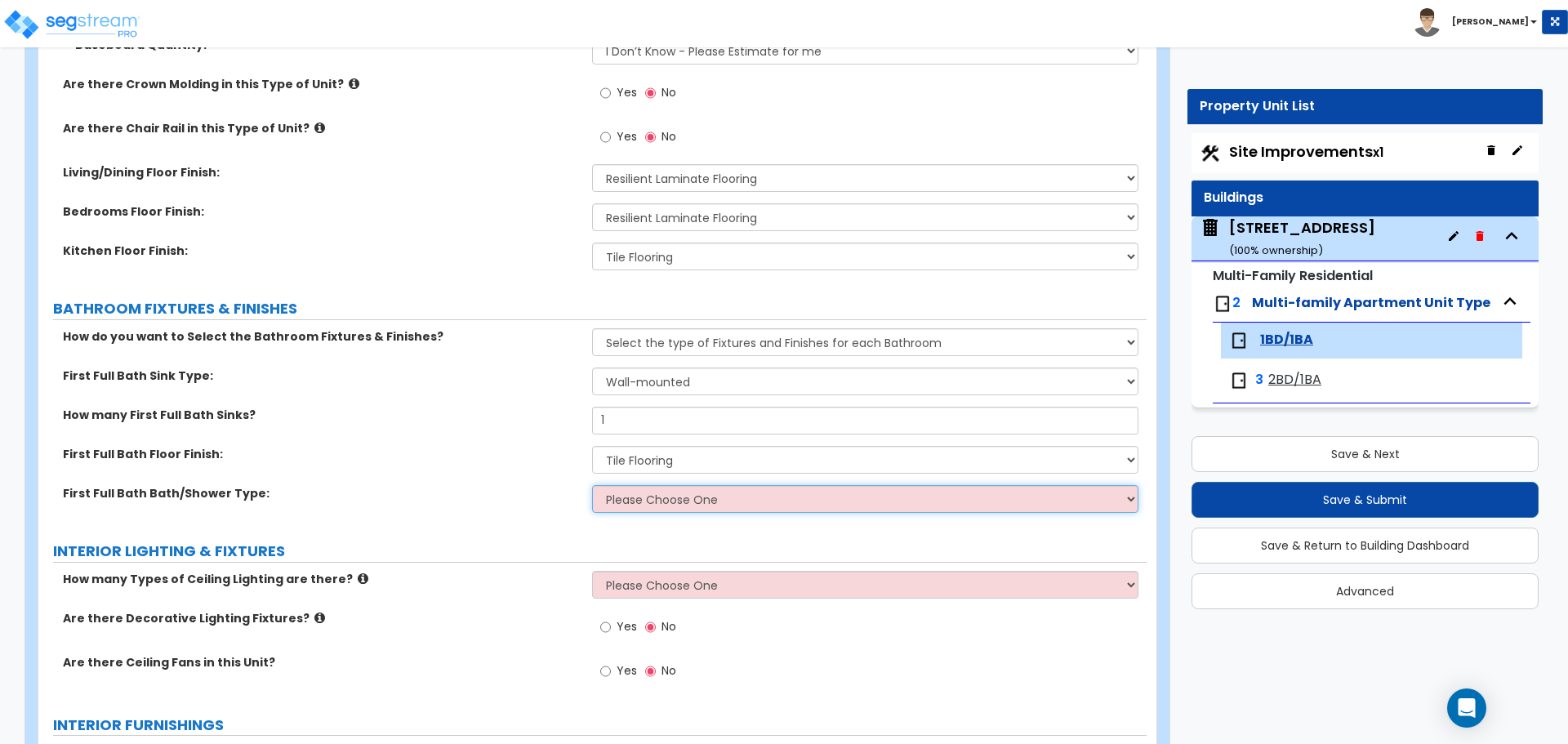
select select "2"
click at [592, 485] on select "Please Choose One Standalone Shower Bathtub - Shower Combo" at bounding box center [865, 499] width 545 height 28
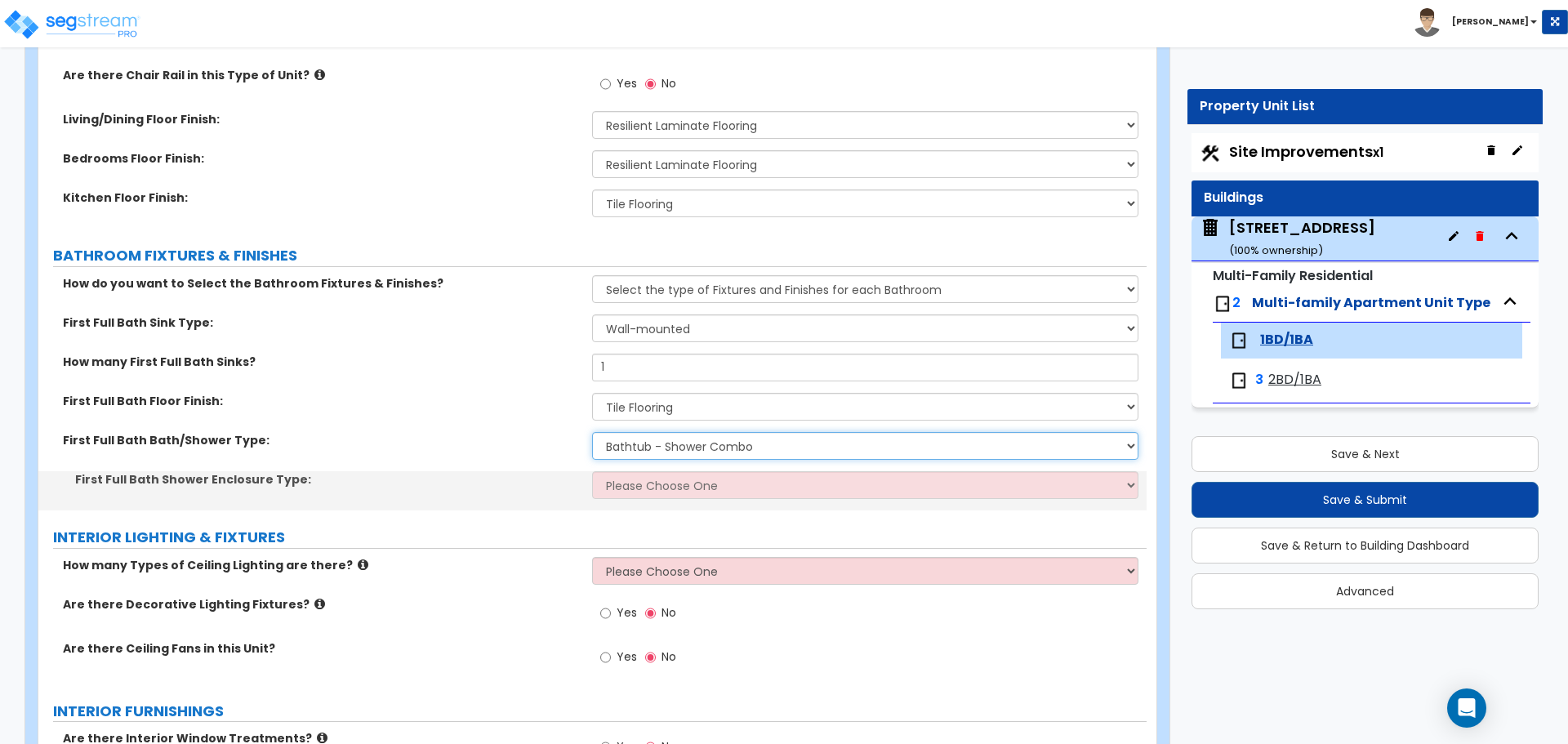
scroll to position [817, 0]
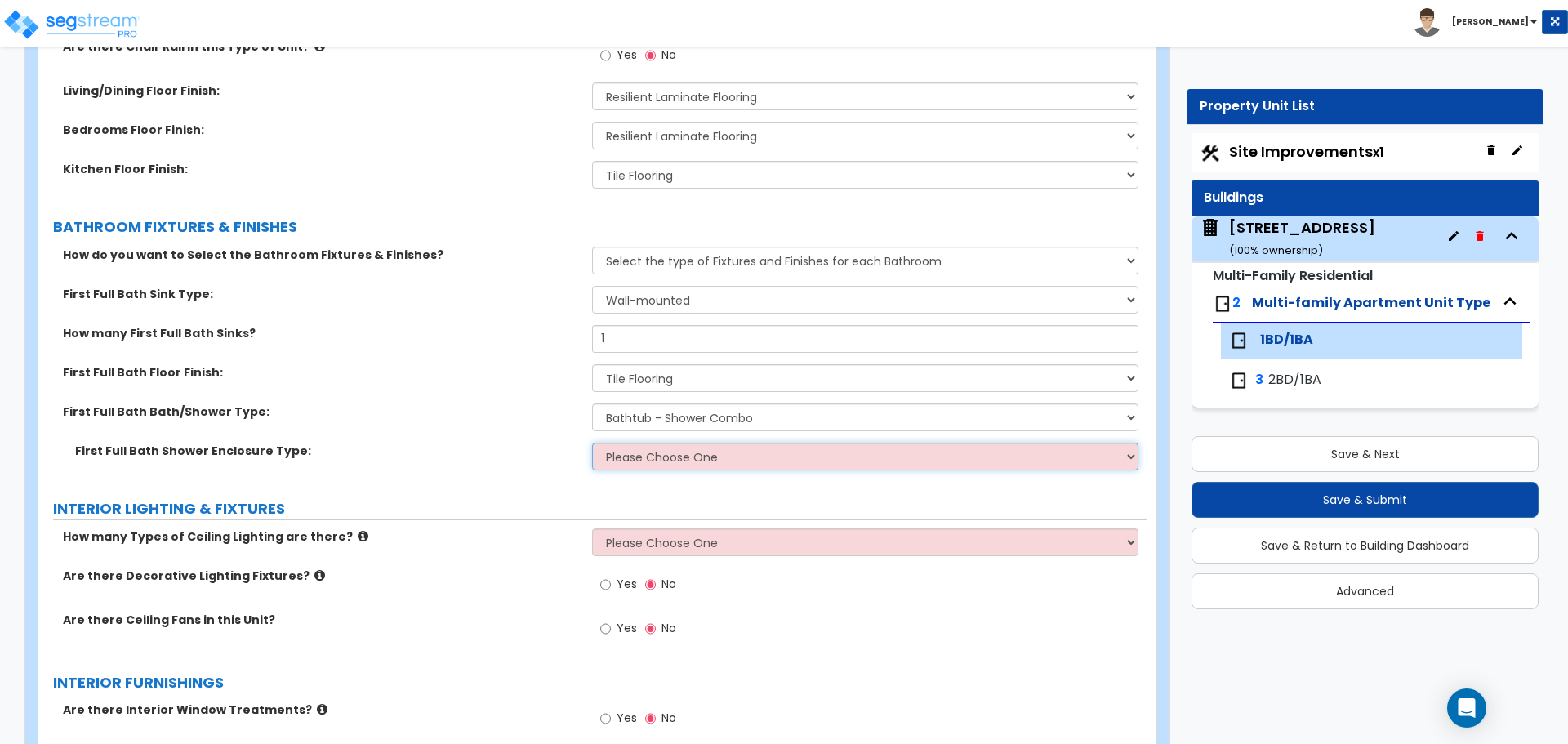
click at [664, 463] on select "Please Choose One Curtain & Rod Glass Sliding Doors Glass Hinged Doors" at bounding box center [865, 457] width 545 height 28
select select "1"
click at [592, 443] on select "Please Choose One Curtain & Rod Glass Sliding Doors Glass Hinged Doors" at bounding box center [865, 457] width 545 height 28
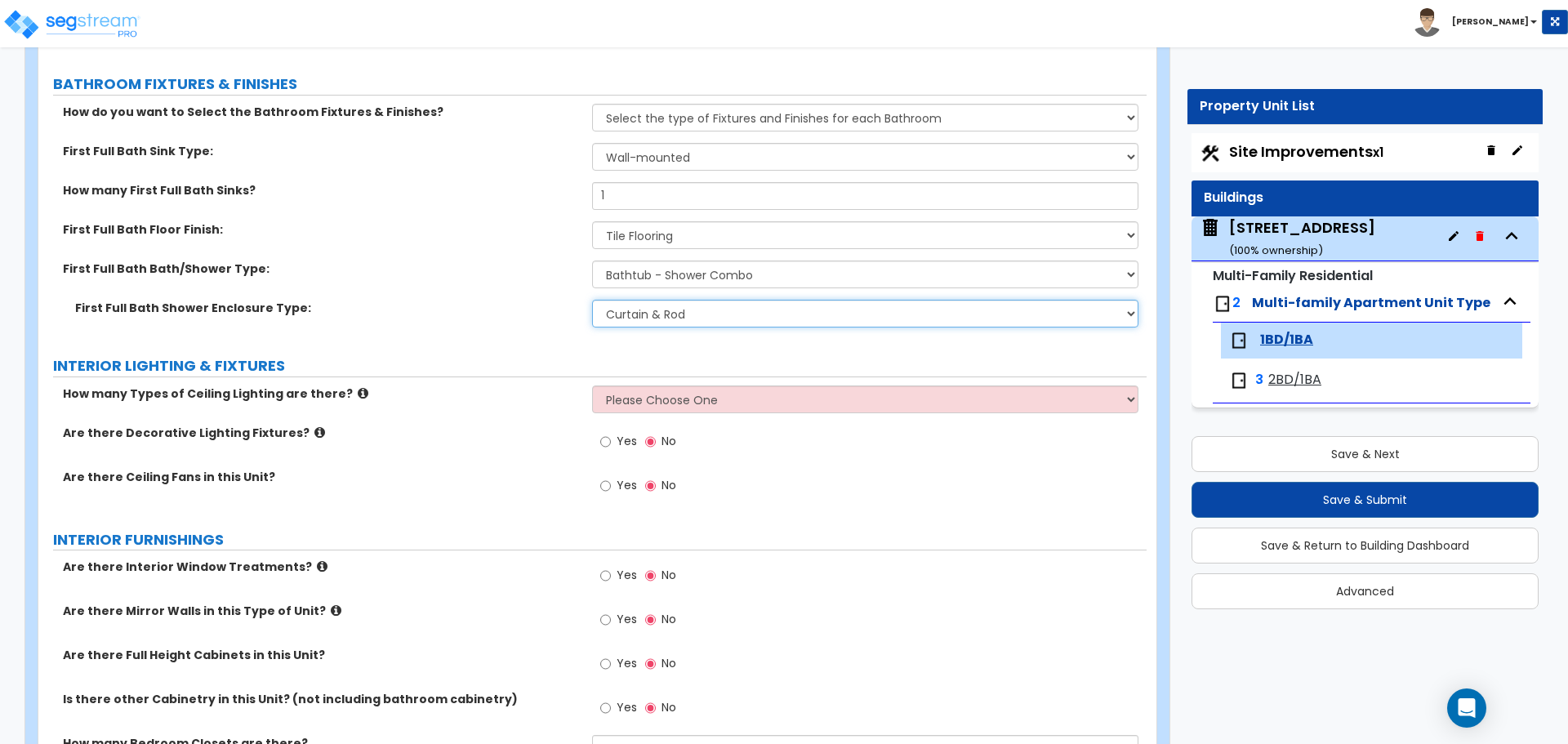
scroll to position [1061, 0]
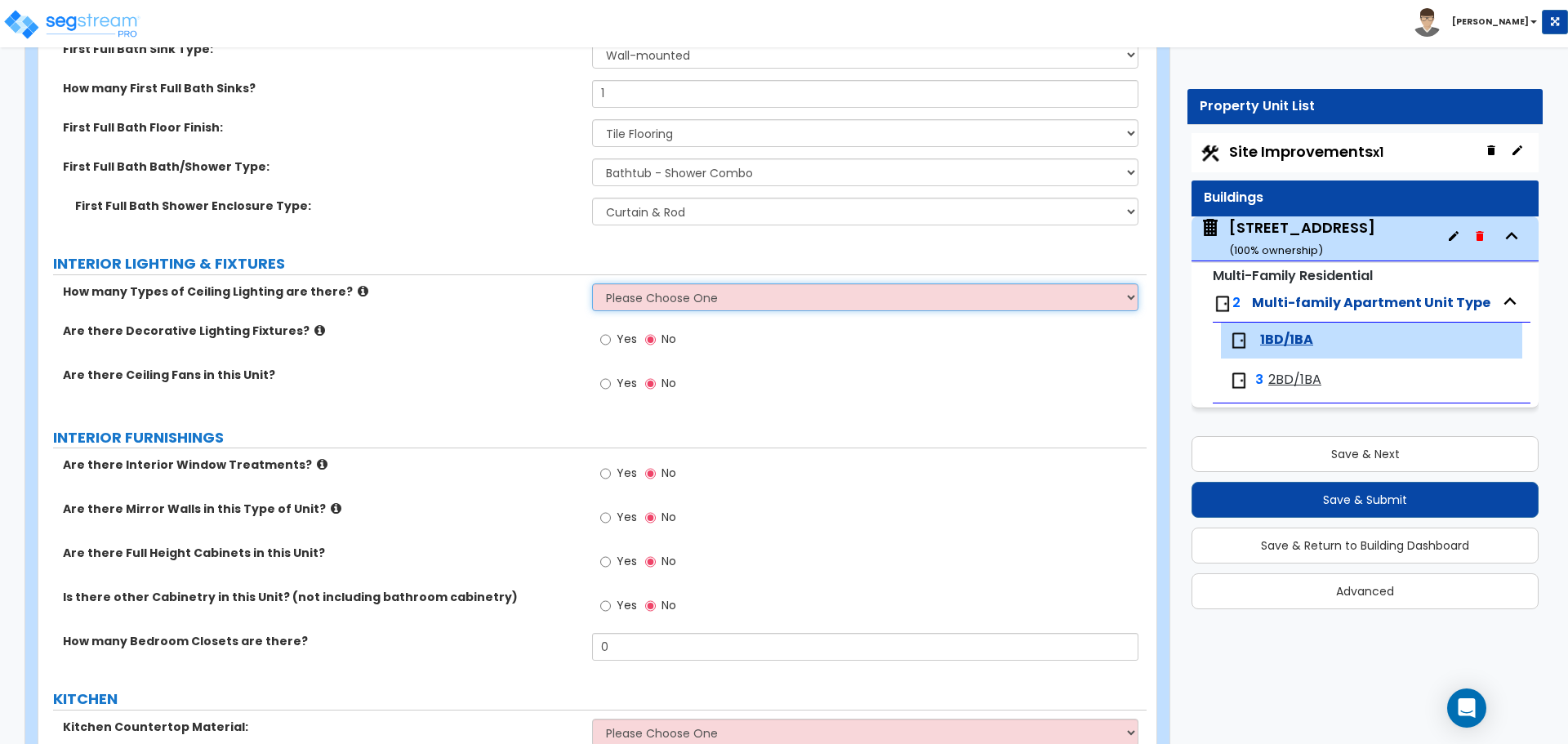
click at [646, 292] on select "Please Choose One 1 2 3" at bounding box center [865, 298] width 545 height 28
select select "1"
click at [592, 284] on select "Please Choose One 1 2 3" at bounding box center [865, 298] width 545 height 28
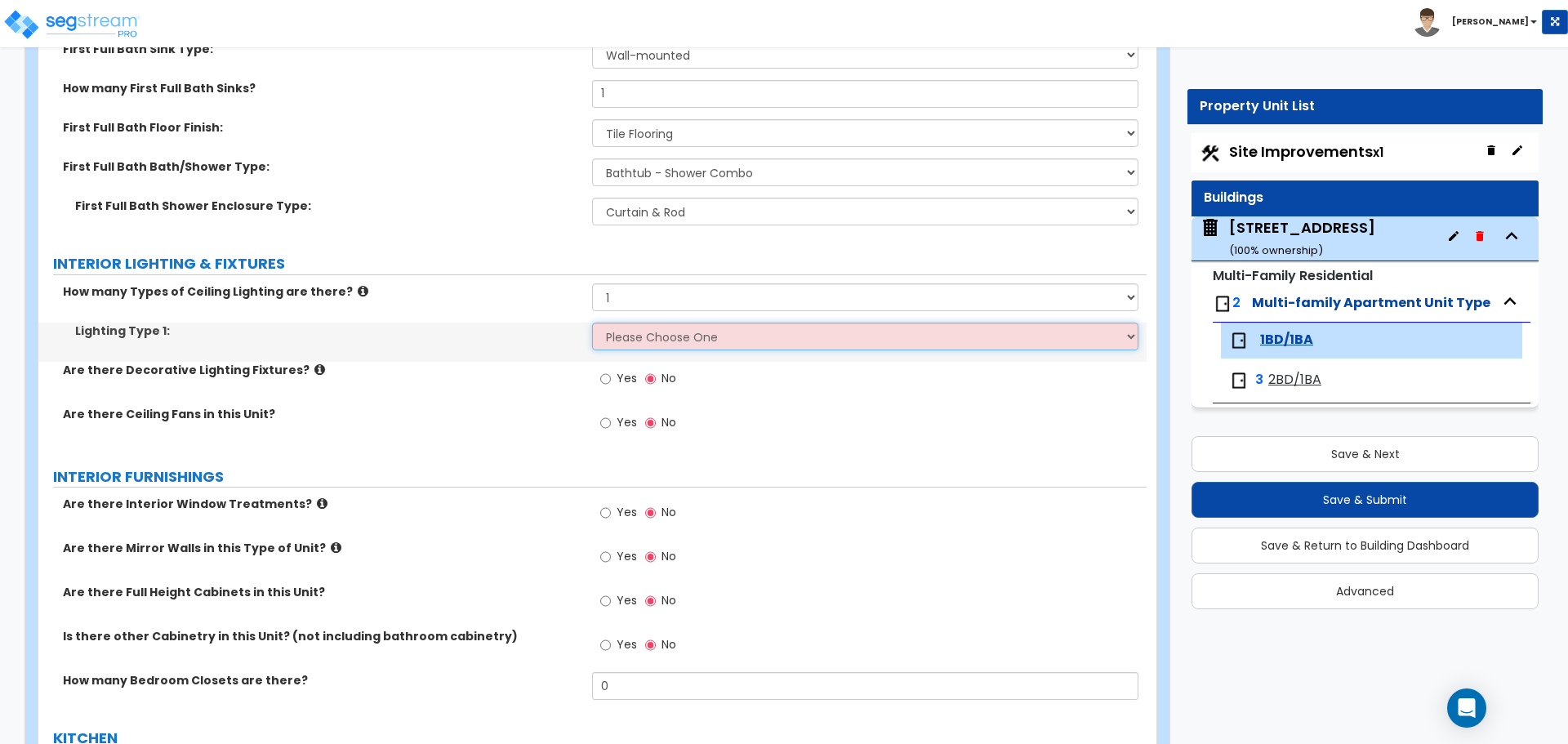
click at [639, 347] on select "Please Choose One LED Surface-Mounted LED Recessed Fluorescent Surface-Mounted …" at bounding box center [865, 337] width 545 height 28
select select "3"
click at [592, 323] on select "Please Choose One LED Surface-Mounted LED Recessed Fluorescent Surface-Mounted …" at bounding box center [865, 337] width 545 height 28
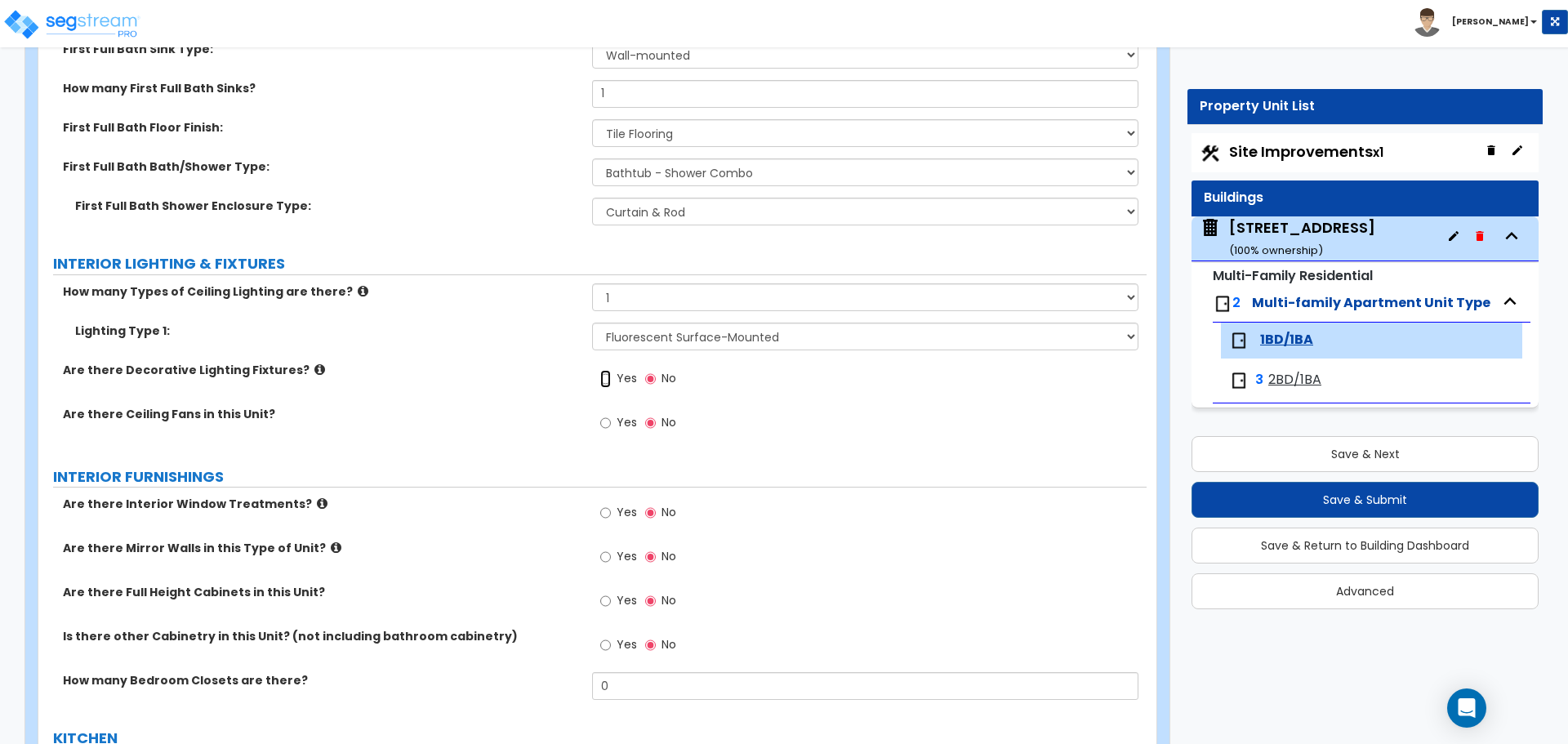
click at [611, 379] on input "Yes" at bounding box center [605, 379] width 10 height 18
radio input "true"
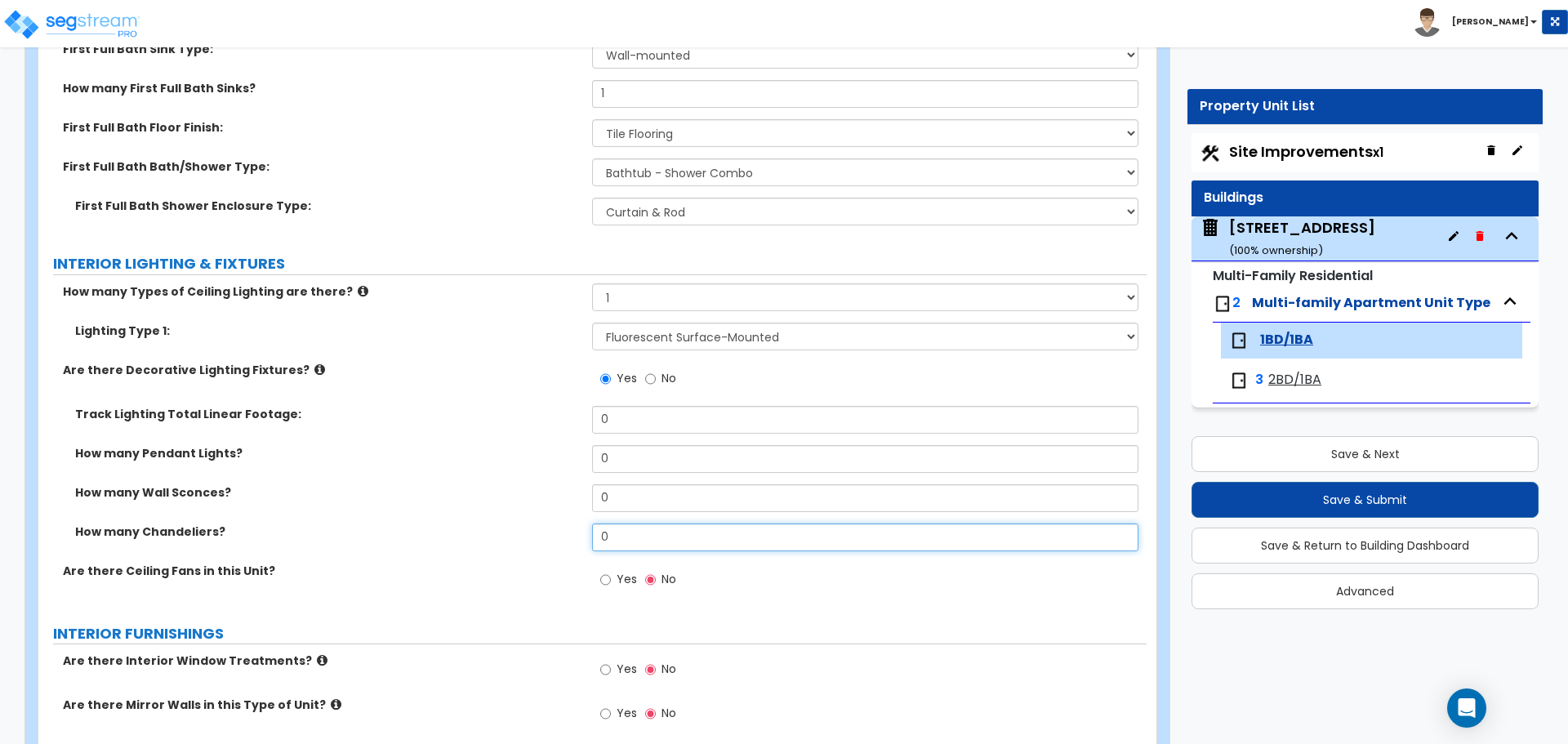
click at [615, 530] on input "0" at bounding box center [865, 538] width 545 height 28
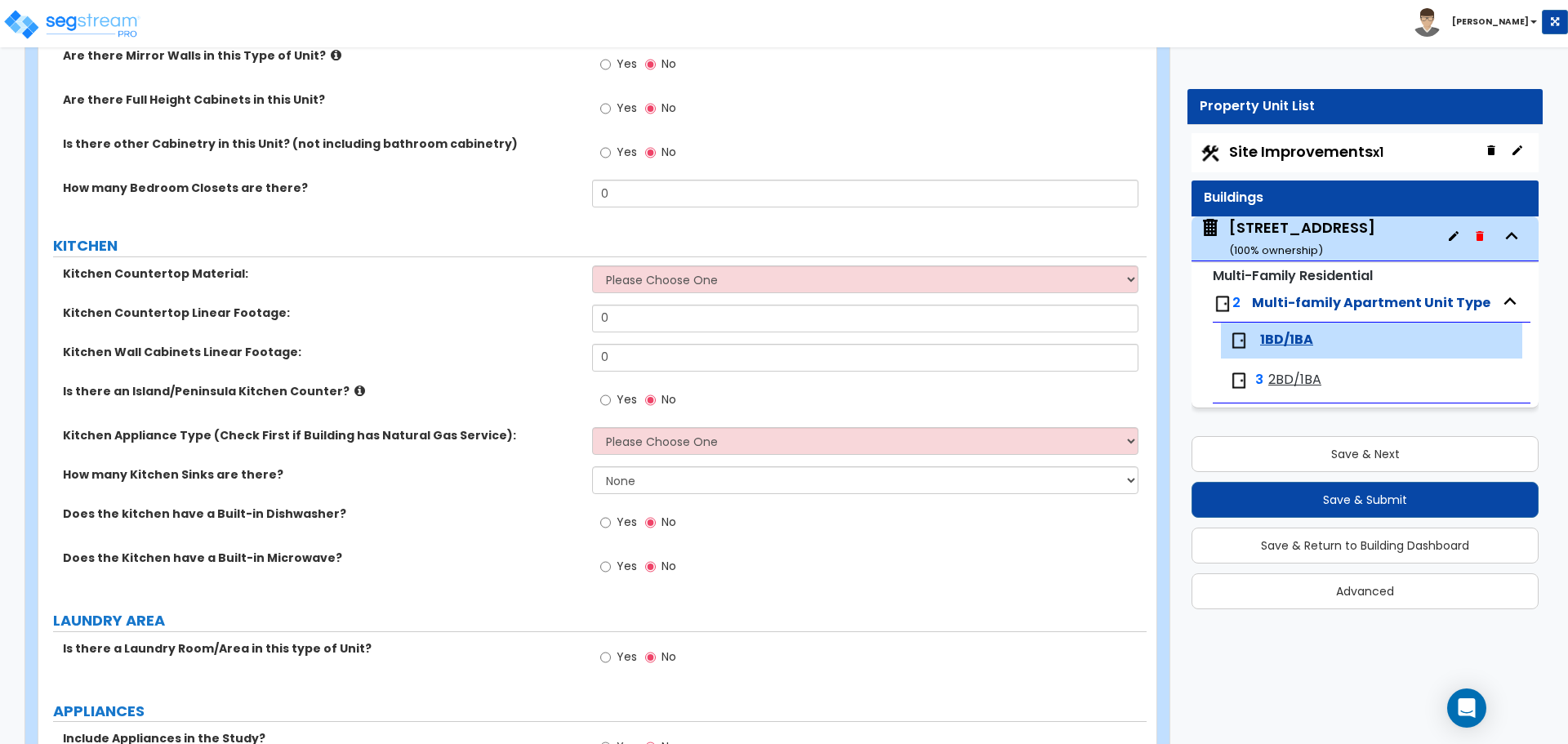
scroll to position [1715, 0]
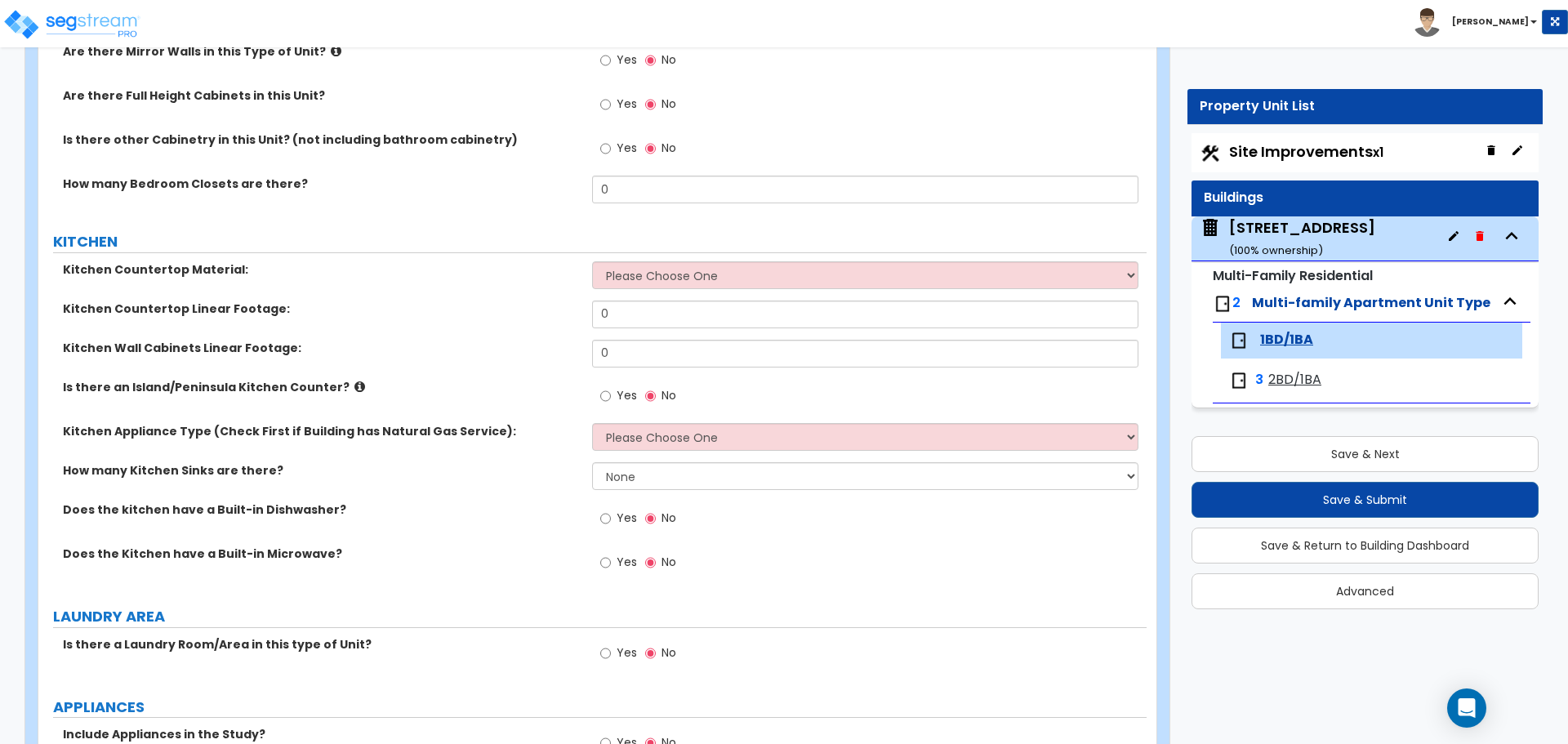
type input "1"
click at [724, 282] on select "Please Choose One Plastic Laminate Solid Surface Stone Quartz Marble Tile Wood …" at bounding box center [865, 275] width 545 height 28
select select "1"
click at [592, 261] on select "Please Choose One Plastic Laminate Solid Surface Stone Quartz Marble Tile Wood …" at bounding box center [865, 275] width 545 height 28
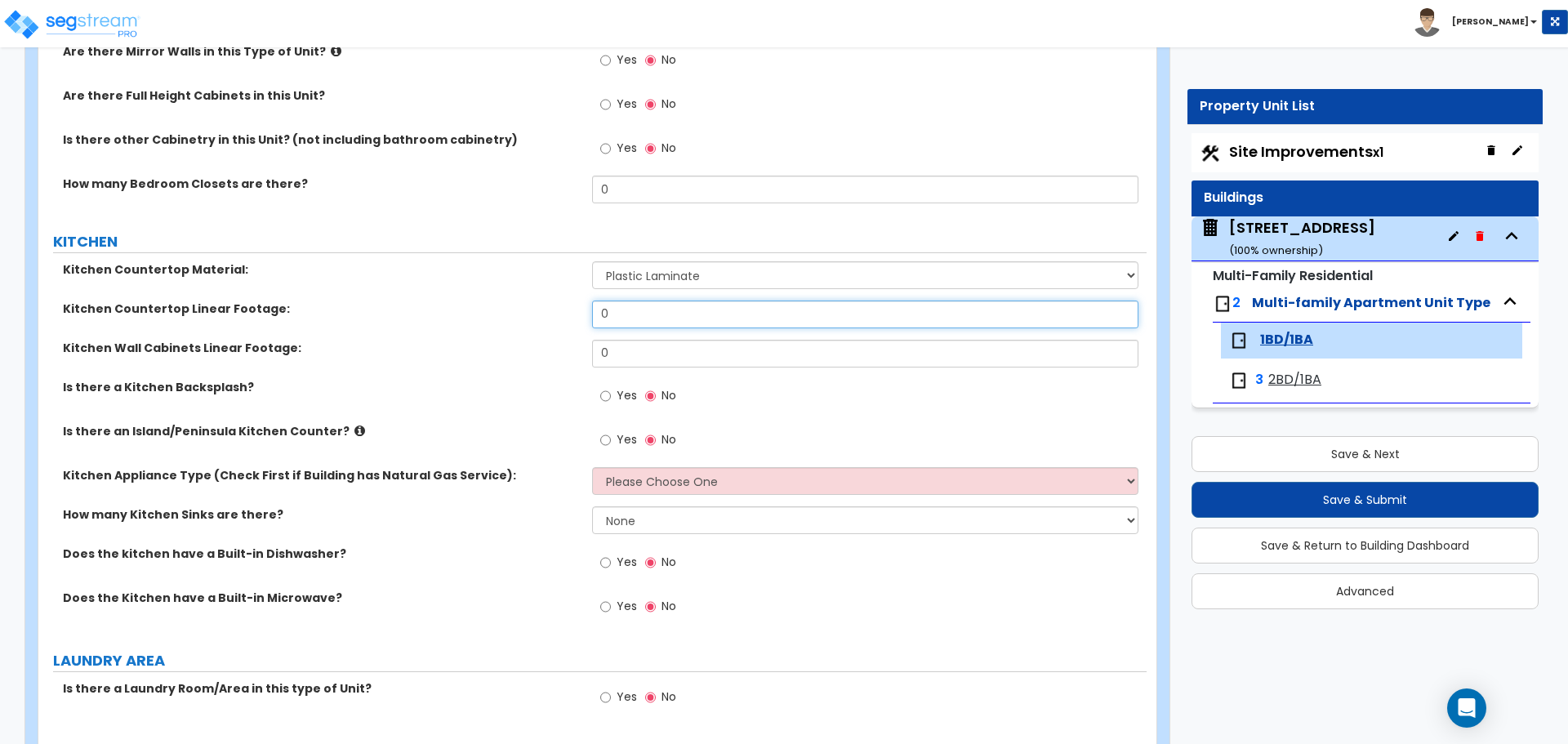
click at [630, 314] on input "0" at bounding box center [865, 314] width 545 height 28
type input "6"
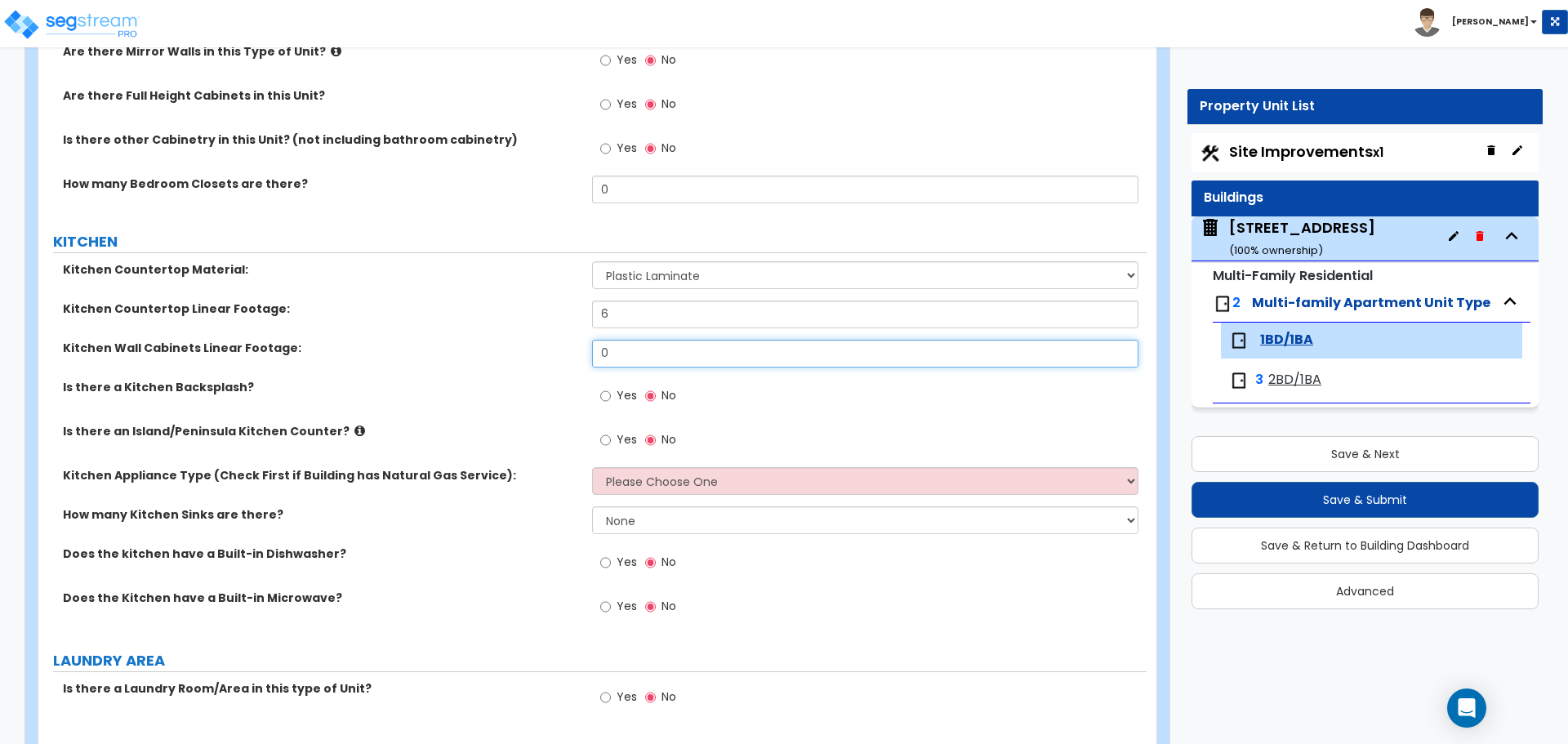
click at [623, 352] on input "0" at bounding box center [865, 353] width 545 height 28
type input "8"
click at [773, 413] on div "Yes No" at bounding box center [869, 400] width 553 height 44
click at [608, 395] on input "Yes" at bounding box center [605, 395] width 10 height 18
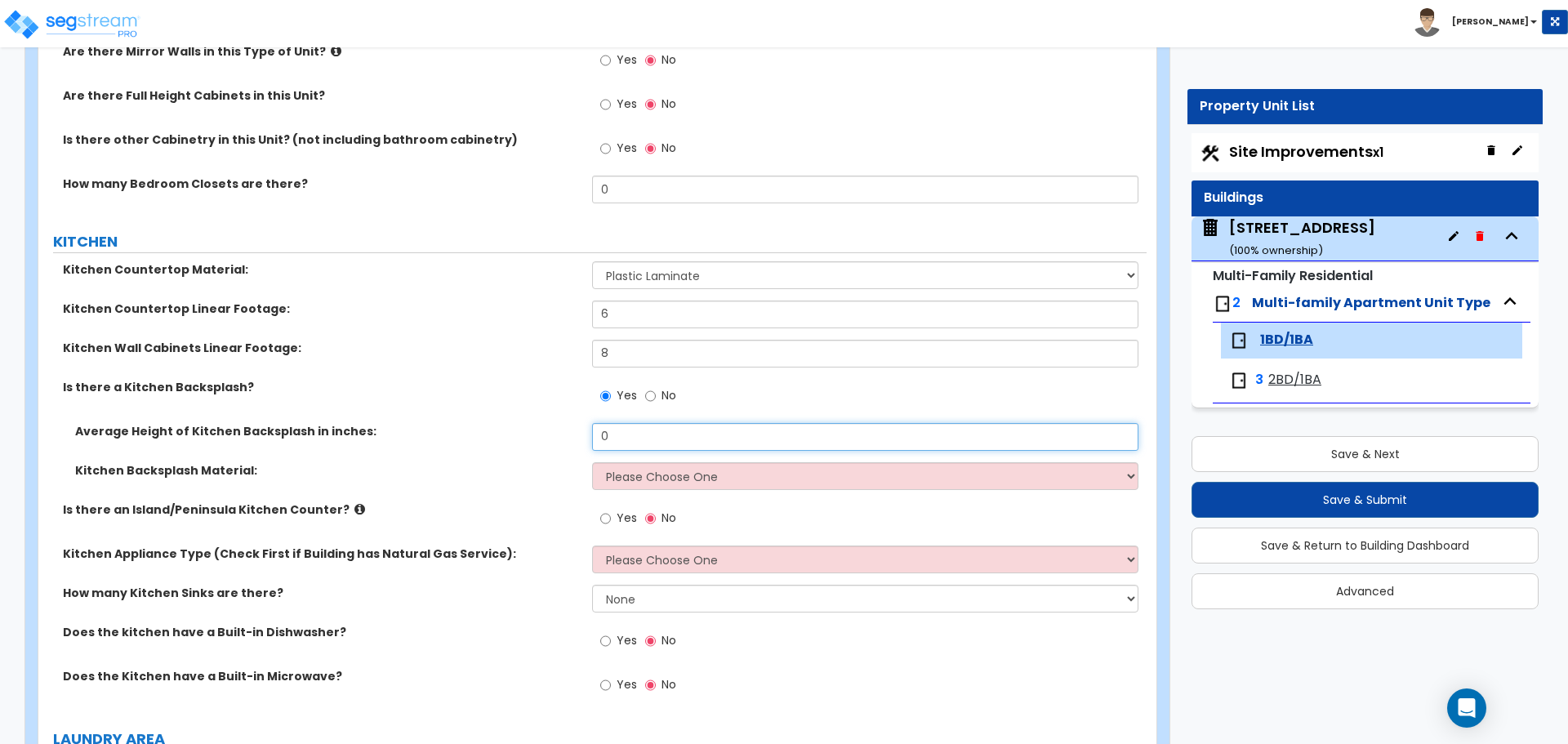
click at [662, 432] on input "0" at bounding box center [865, 437] width 545 height 28
click at [659, 468] on select "Please Choose One Plastic Laminate Solid Surface Stone Quartz Tile Stainless St…" at bounding box center [865, 476] width 545 height 28
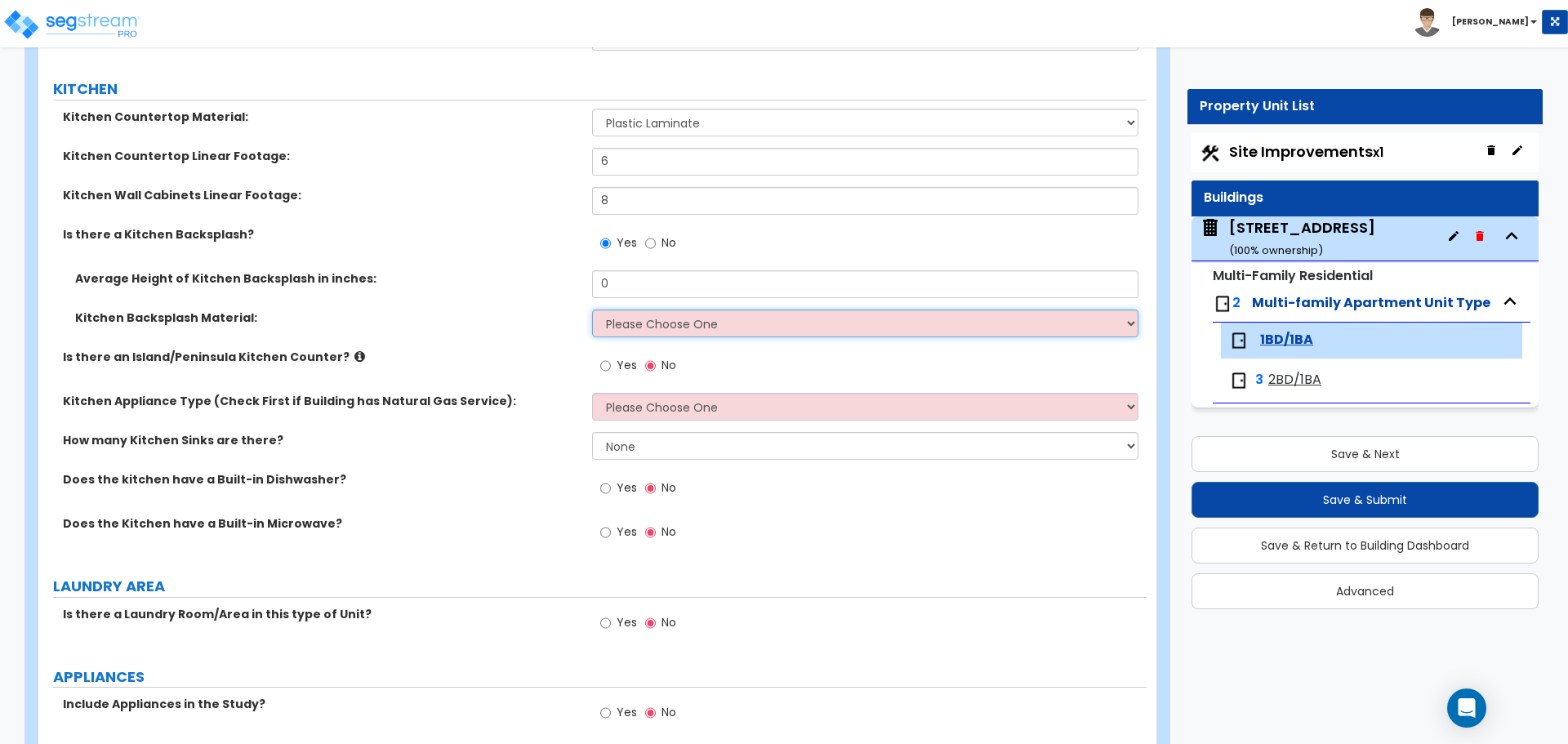
scroll to position [1878, 0]
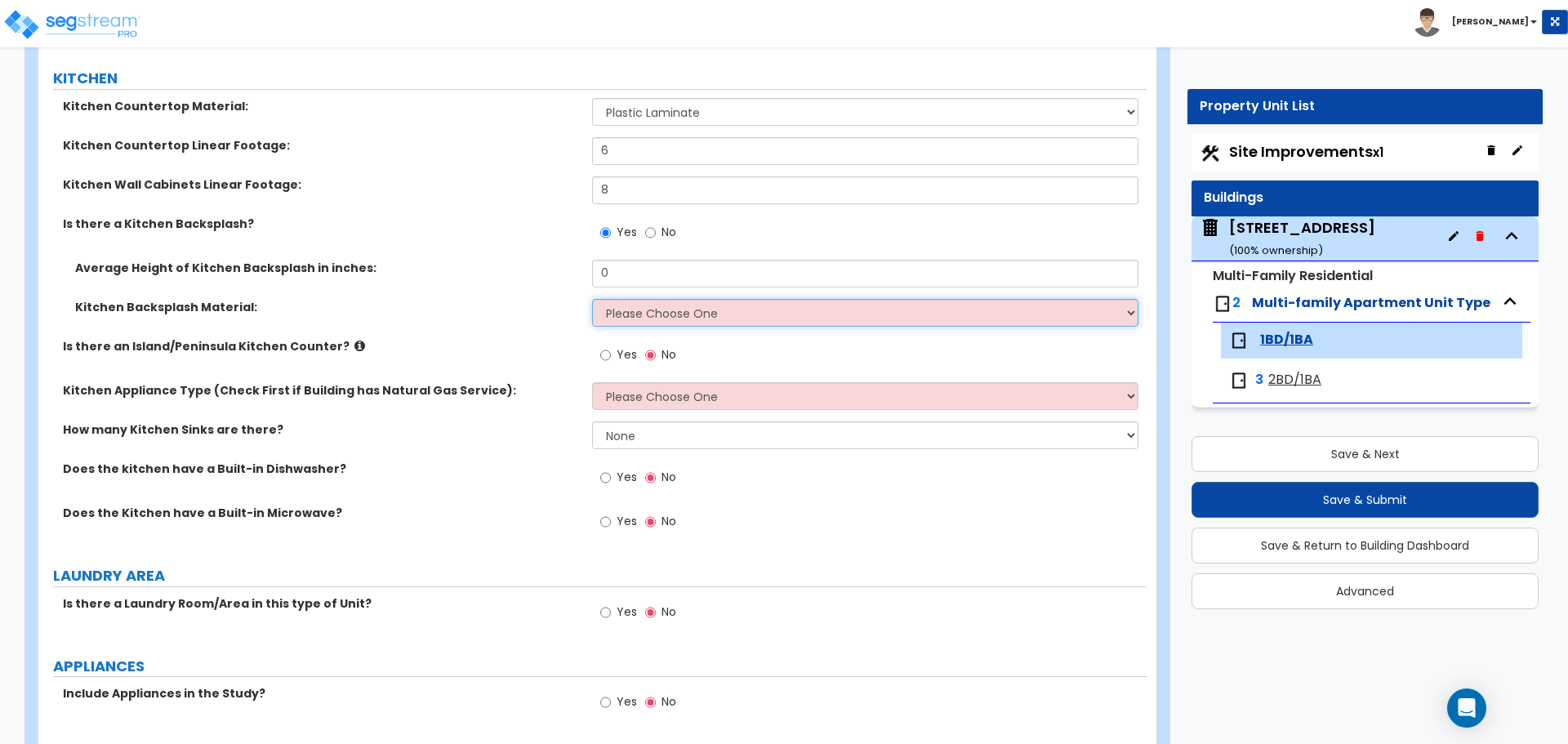
click at [632, 322] on select "Please Choose One Plastic Laminate Solid Surface Stone Quartz Tile Stainless St…" at bounding box center [865, 312] width 545 height 28
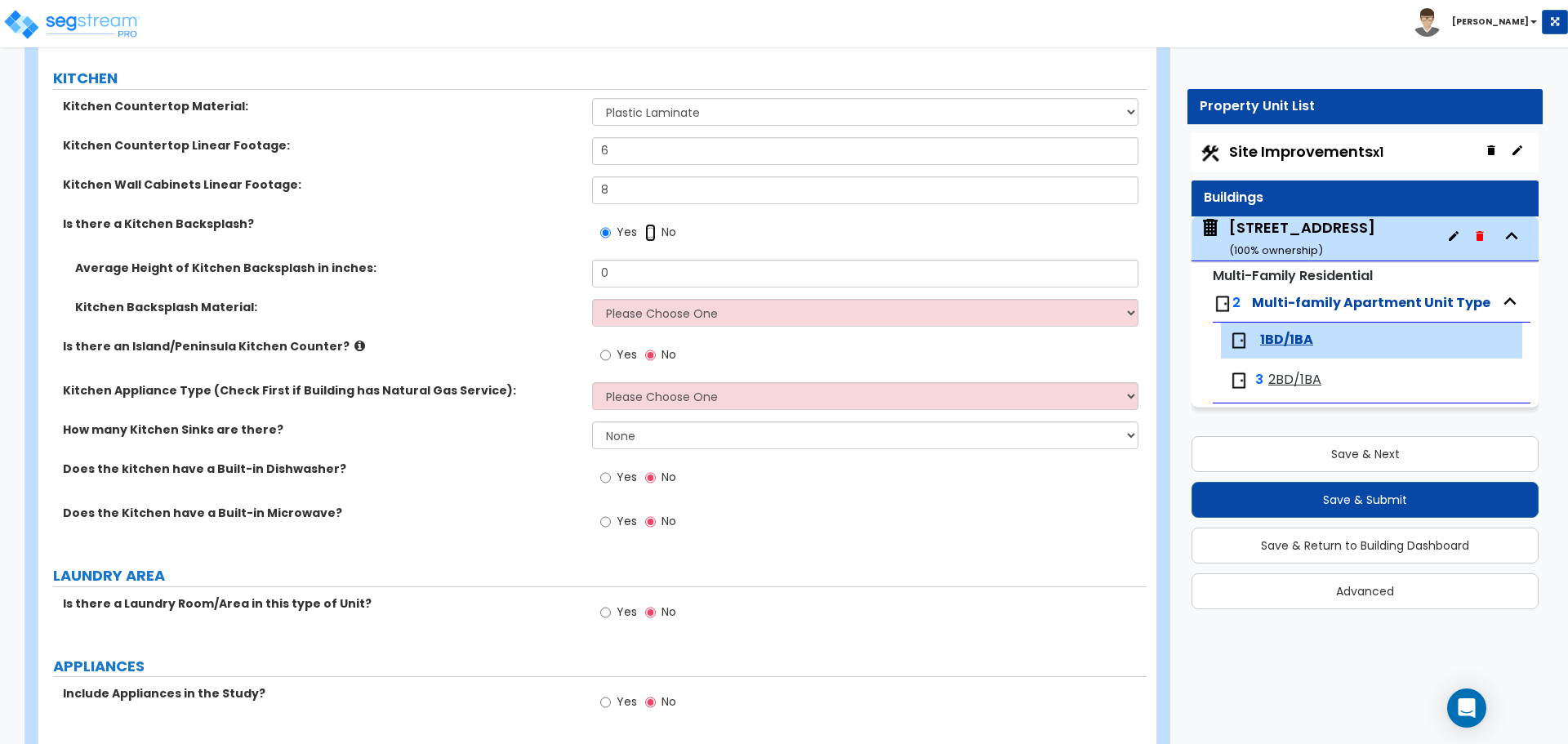
click at [648, 228] on input "No" at bounding box center [650, 232] width 10 height 18
radio input "false"
radio input "true"
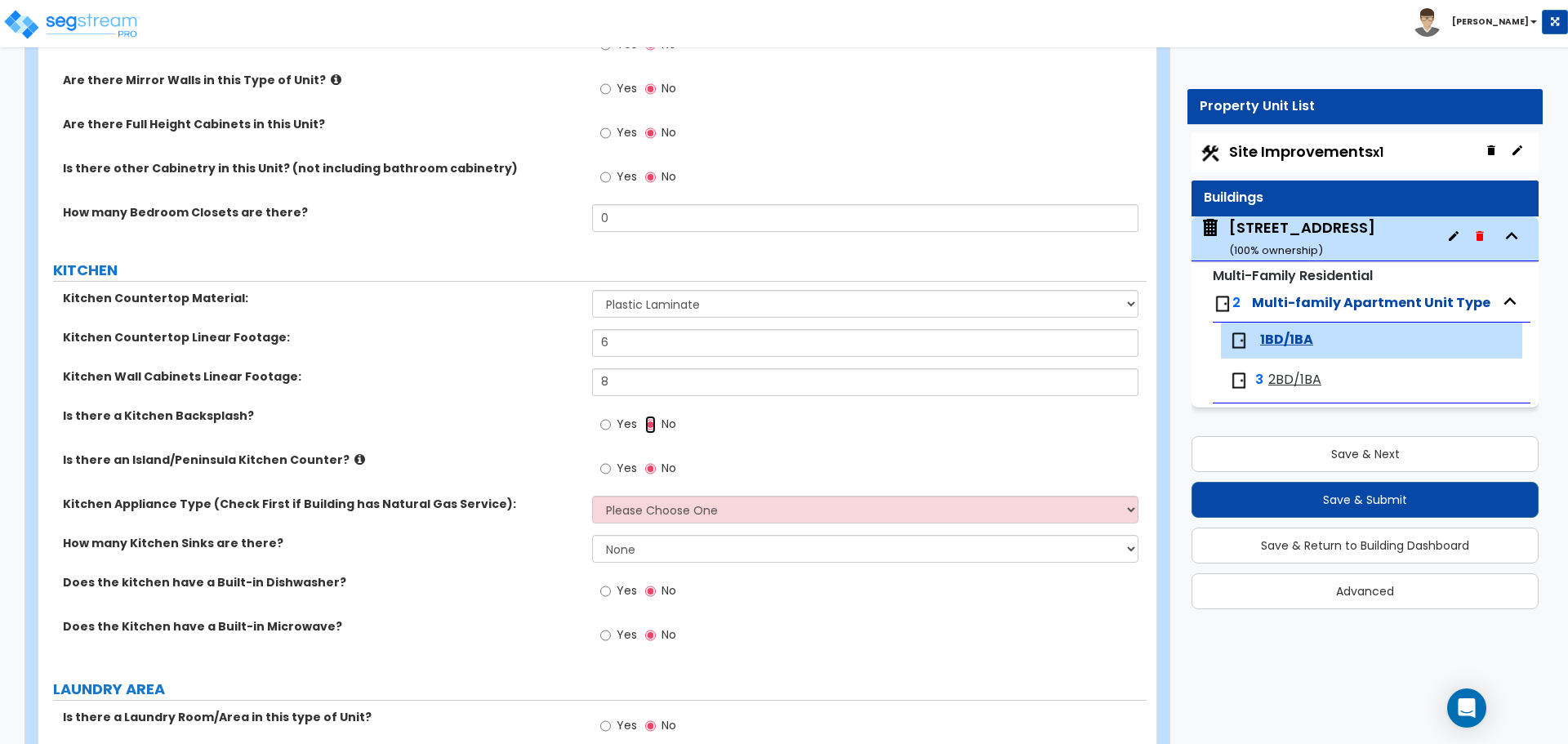
scroll to position [1715, 0]
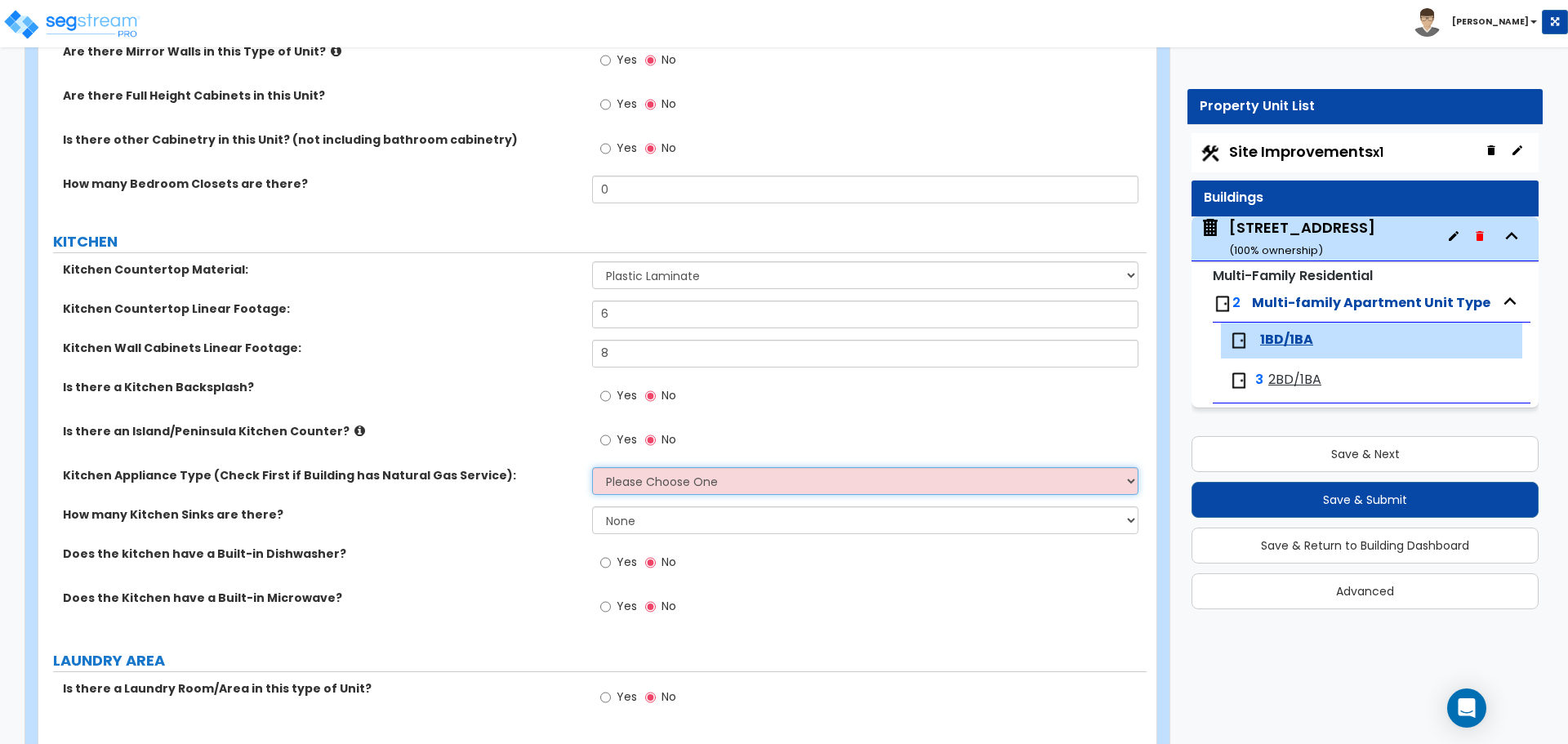
click at [684, 478] on select "Please Choose One Gas Electric" at bounding box center [865, 481] width 545 height 28
click at [652, 488] on select "Please Choose One Gas Electric" at bounding box center [865, 481] width 545 height 28
select select "2"
click at [592, 467] on select "Please Choose One Gas Electric" at bounding box center [865, 481] width 545 height 28
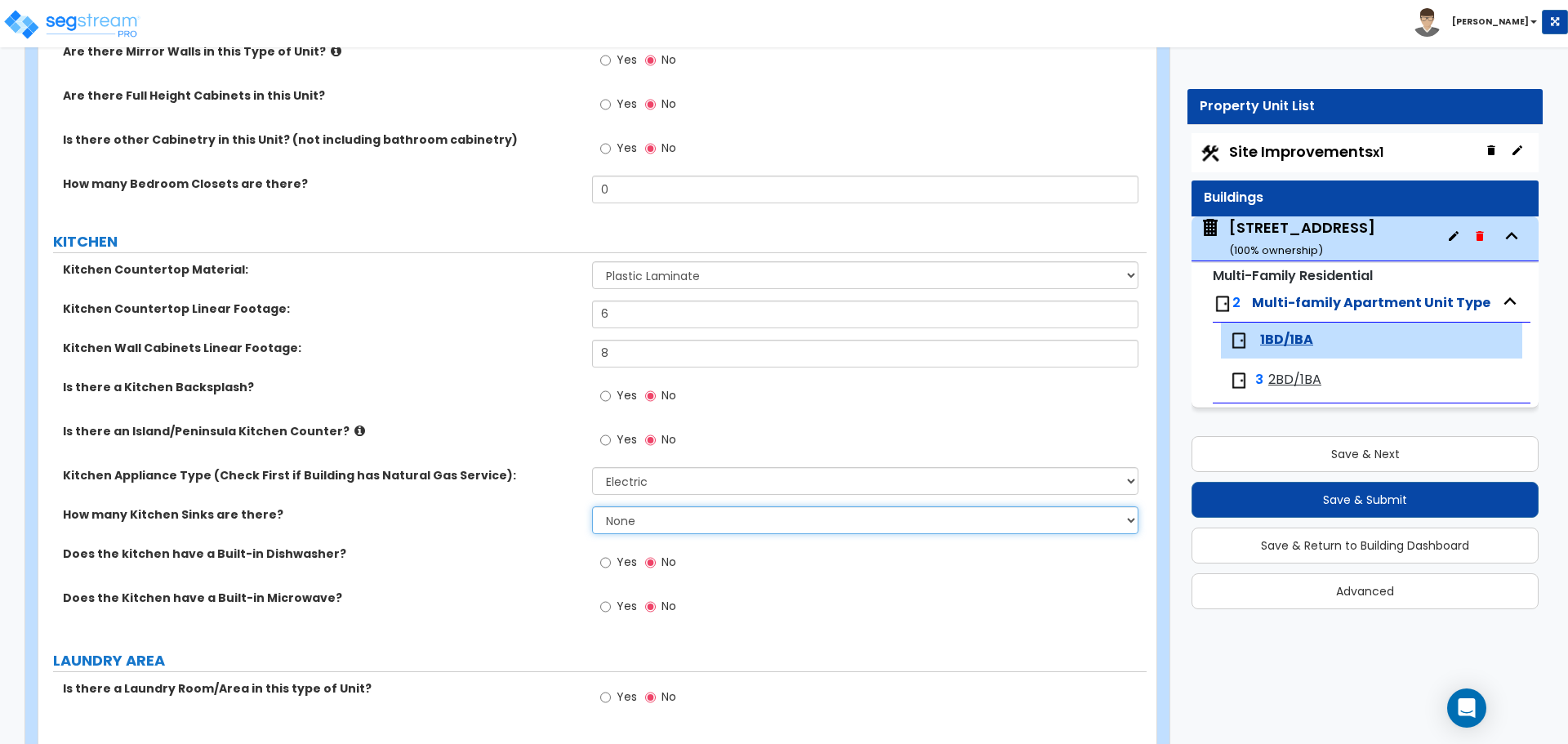
click at [620, 523] on select "None 1 2 3" at bounding box center [865, 520] width 545 height 28
click at [628, 519] on select "None 1 2 3" at bounding box center [865, 520] width 545 height 28
click at [616, 518] on select "None 1 2 3" at bounding box center [865, 520] width 545 height 28
click at [619, 516] on select "None 1 2 3" at bounding box center [865, 520] width 545 height 28
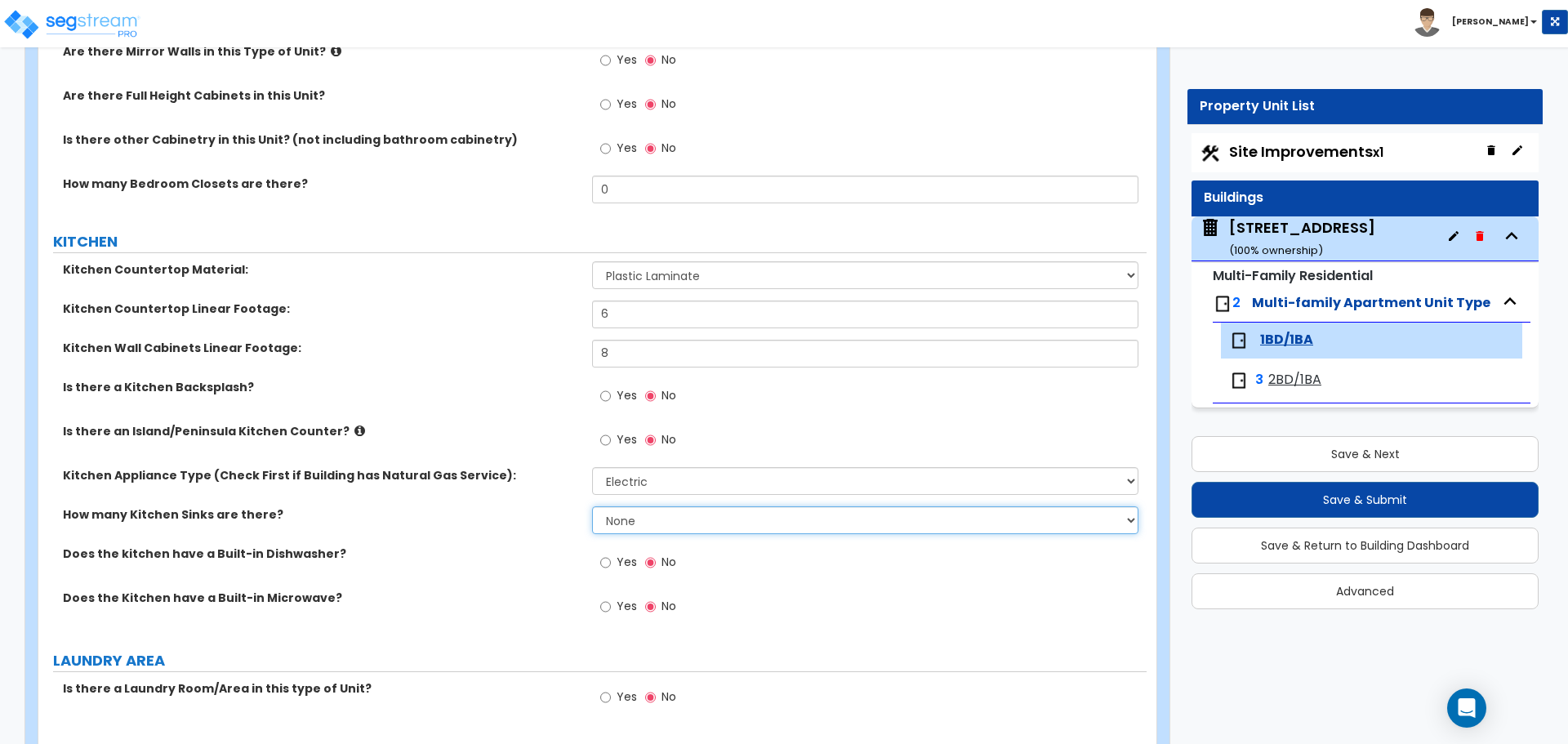
select select "1"
click at [592, 506] on select "None 1 2 3" at bounding box center [865, 520] width 545 height 28
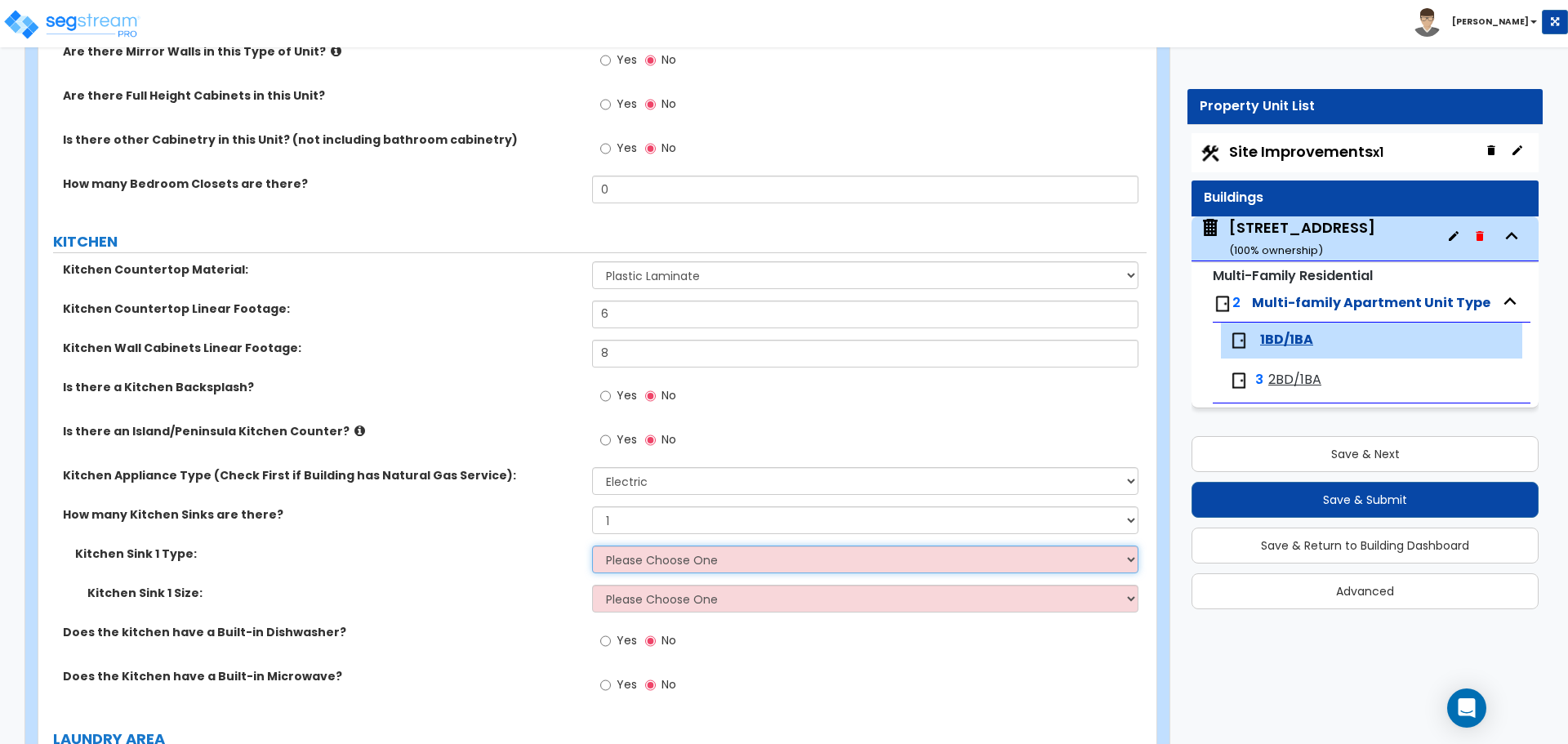
click at [716, 561] on select "Please Choose One Stainless Steel Porcelain Enamel Cast Iron Granite Composite" at bounding box center [865, 559] width 545 height 28
select select "1"
click at [592, 545] on select "Please Choose One Stainless Steel Porcelain Enamel Cast Iron Granite Composite" at bounding box center [865, 559] width 545 height 28
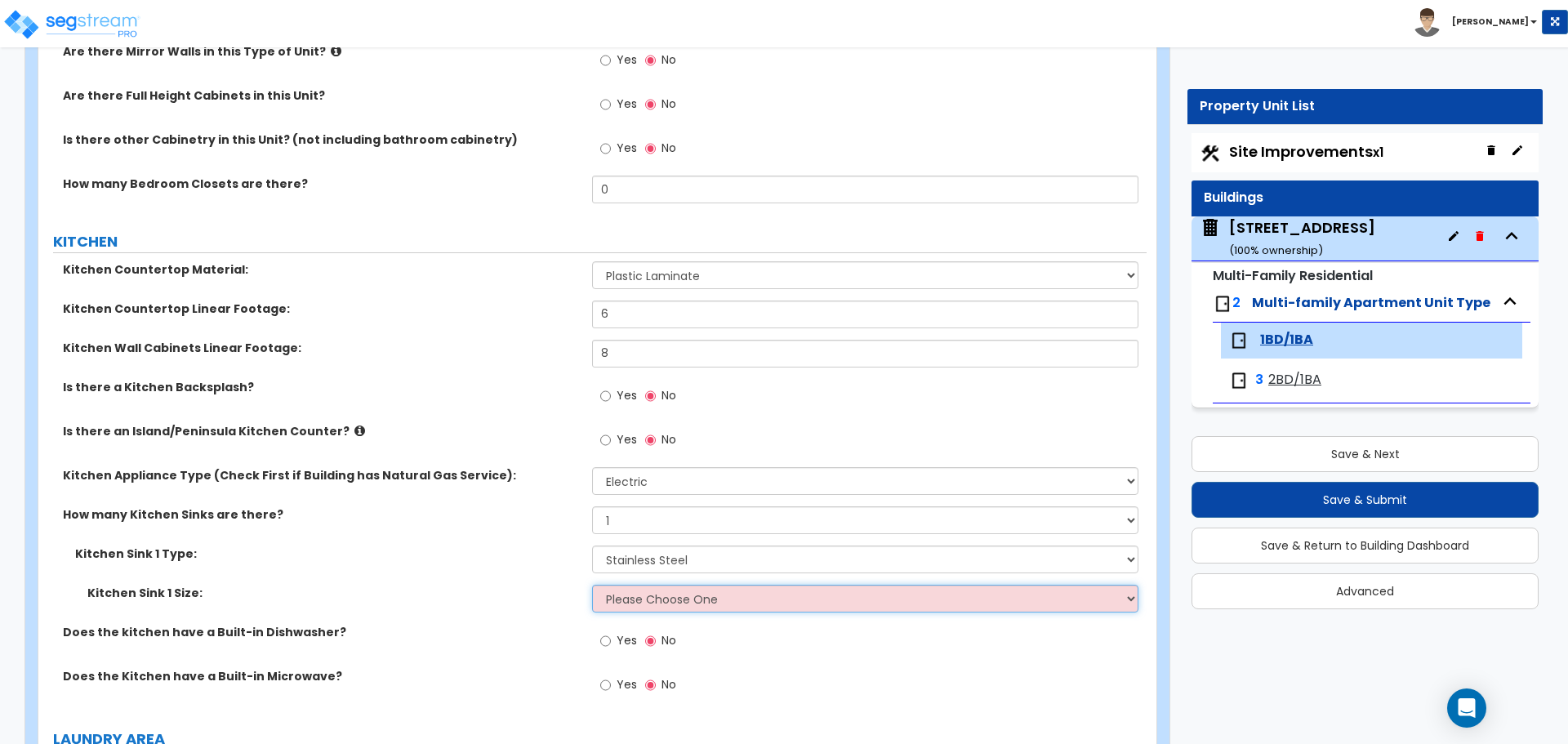
click at [632, 597] on select "Please Choose One Single Sink Double Sink" at bounding box center [865, 599] width 545 height 28
select select "1"
click at [592, 585] on select "Please Choose One Single Sink Double Sink" at bounding box center [865, 599] width 545 height 28
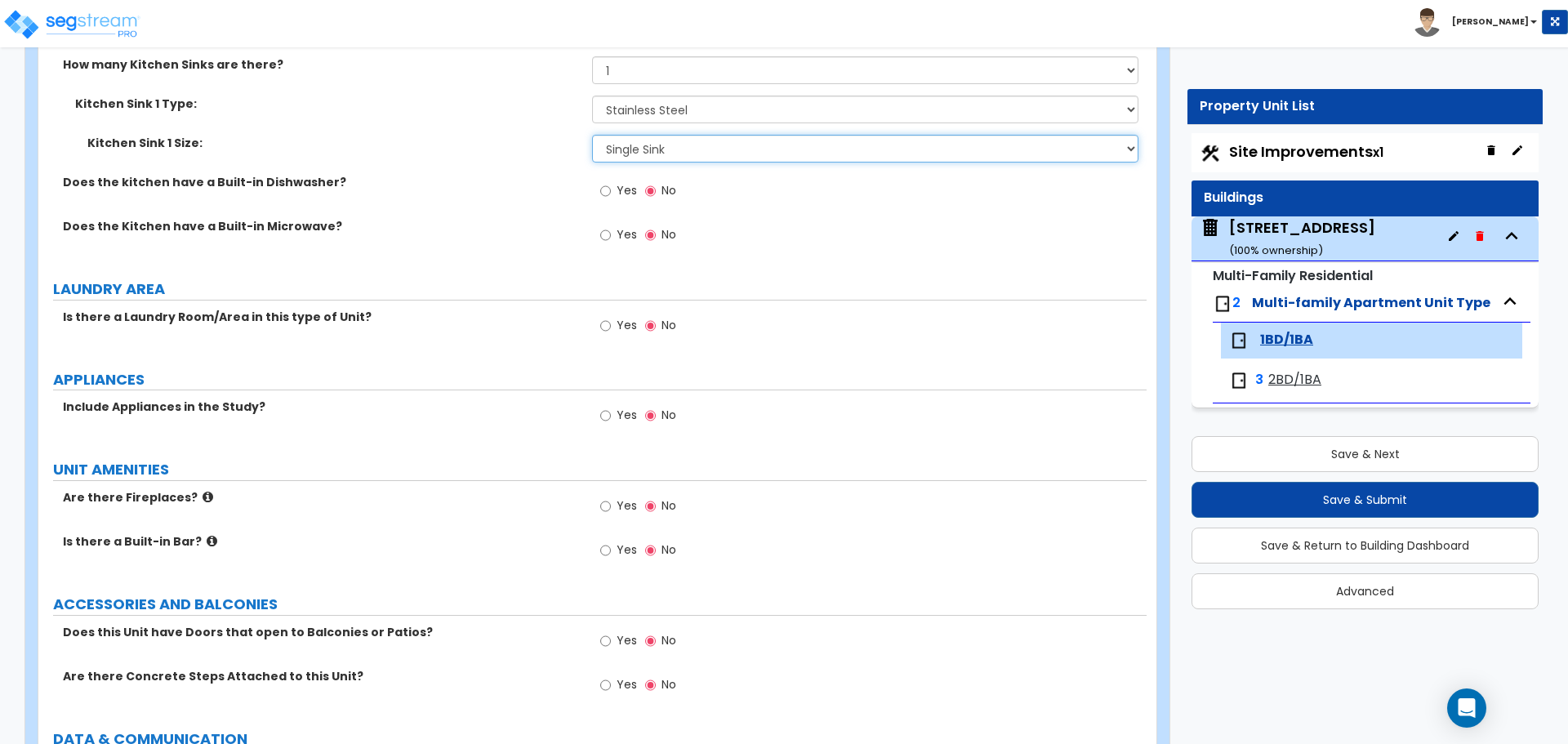
scroll to position [2204, 0]
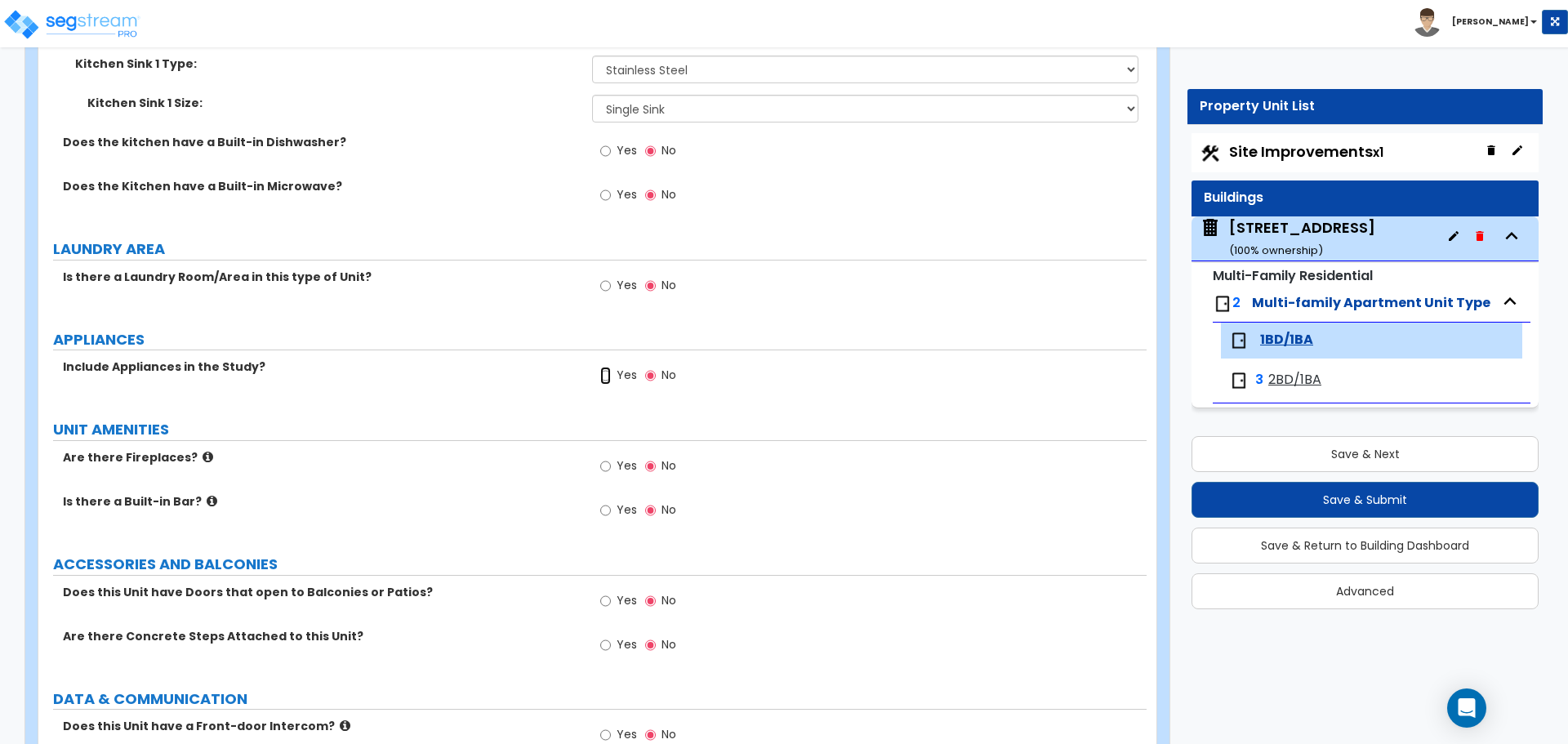
click at [605, 378] on input "Yes" at bounding box center [605, 375] width 10 height 18
radio input "true"
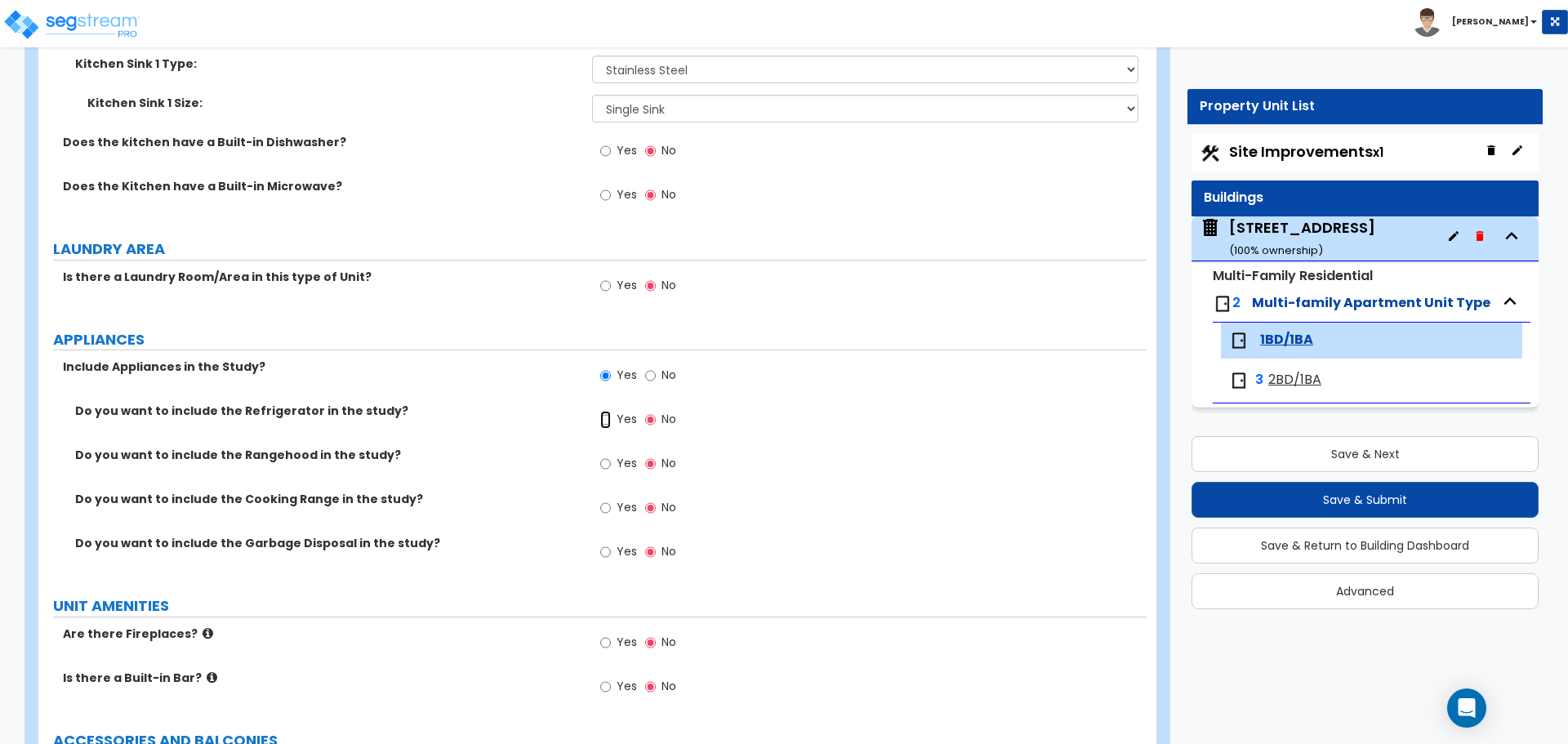
click at [611, 419] on input "Yes" at bounding box center [605, 419] width 10 height 18
radio input "true"
click at [605, 510] on input "Yes" at bounding box center [605, 507] width 10 height 18
radio input "true"
click at [604, 553] on input "Yes" at bounding box center [605, 551] width 10 height 18
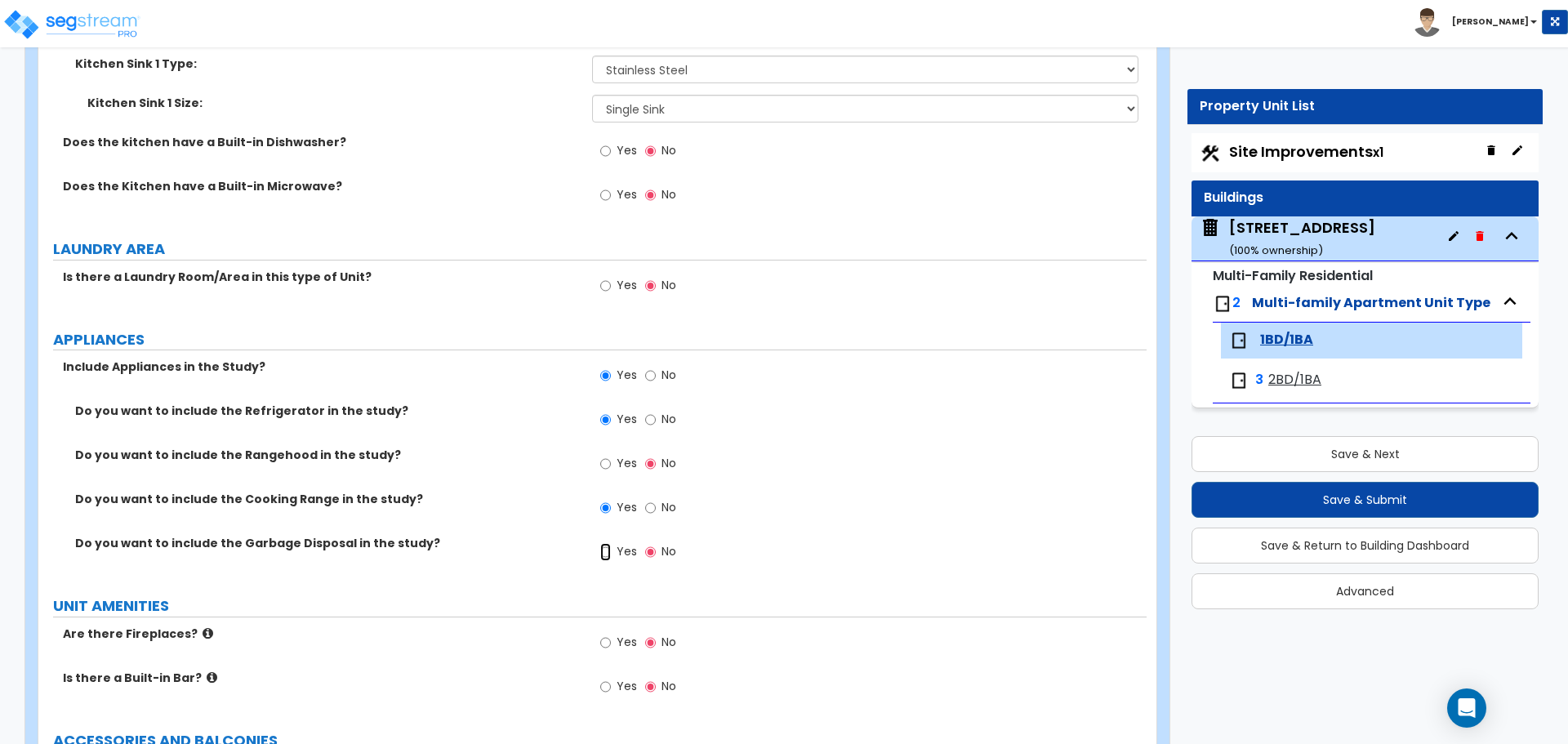
radio input "true"
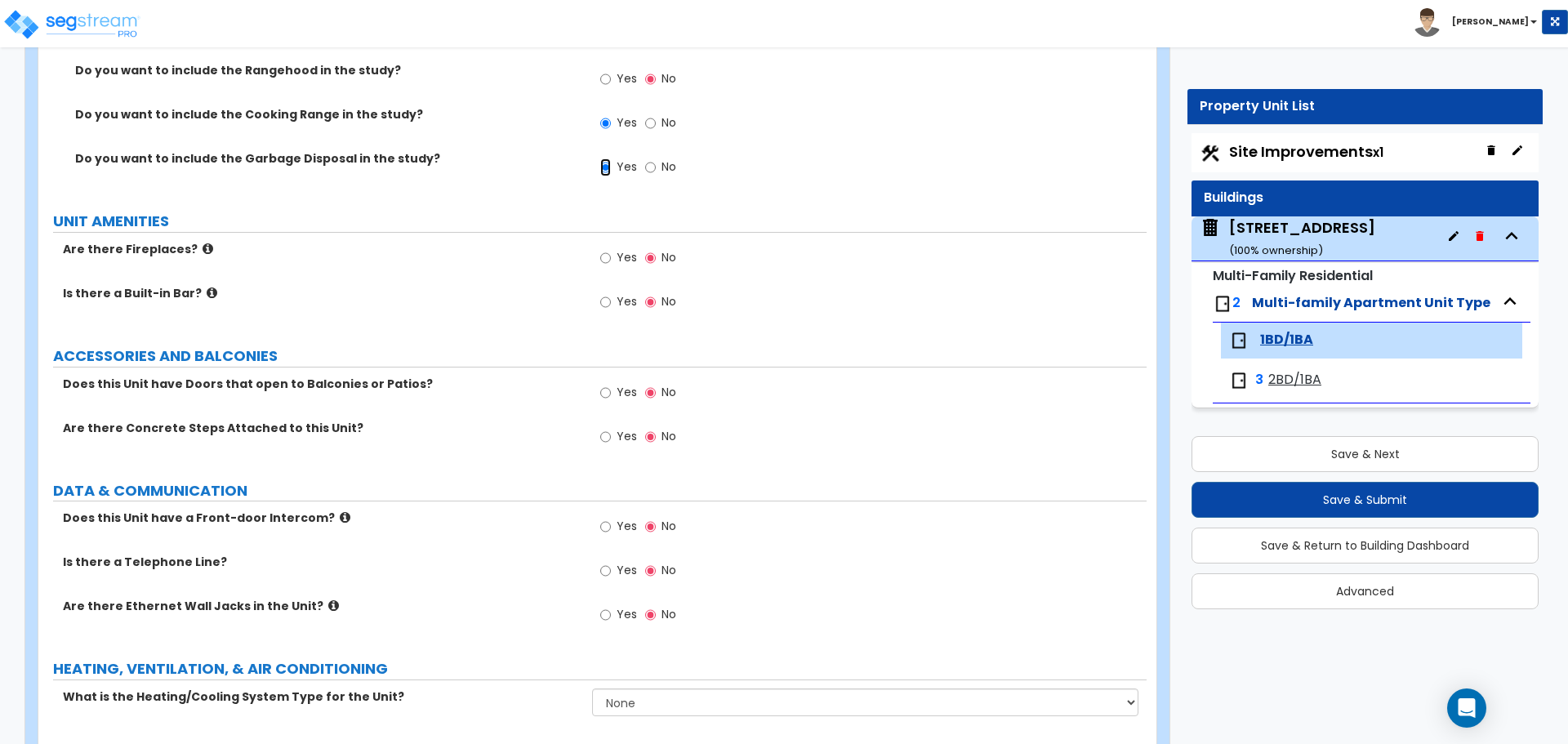
scroll to position [2648, 0]
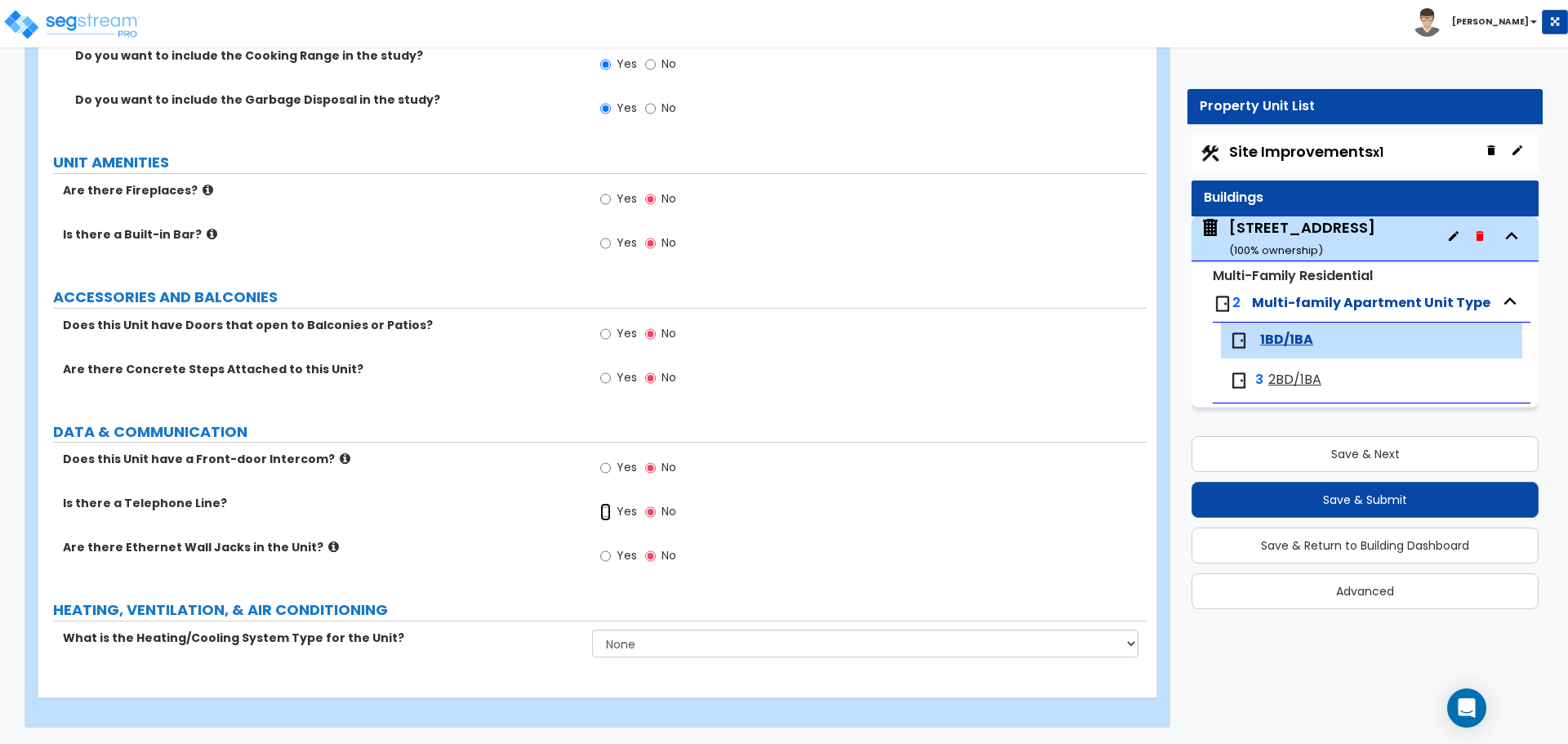
click at [606, 512] on input "Yes" at bounding box center [605, 512] width 10 height 18
radio input "true"
click at [605, 556] on input "Yes" at bounding box center [605, 555] width 10 height 18
radio input "true"
click at [618, 639] on select "None Heat Only Centralized Heating & Cooling Thru Wall Air Conditioners Mini Sp…" at bounding box center [865, 644] width 545 height 28
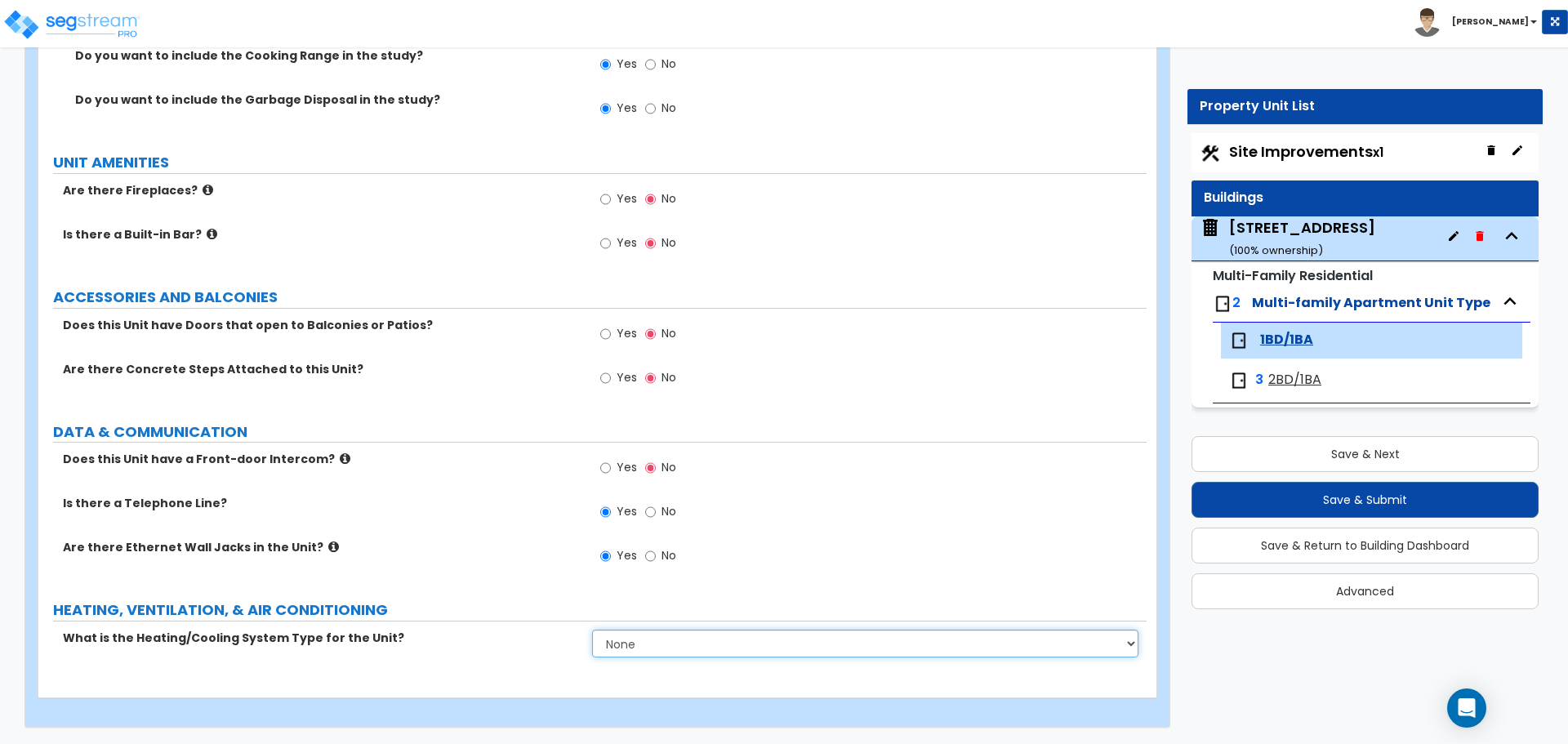
select select "1"
click at [592, 630] on select "None Heat Only Centralized Heating & Cooling Thru Wall Air Conditioners Mini Sp…" at bounding box center [865, 644] width 545 height 28
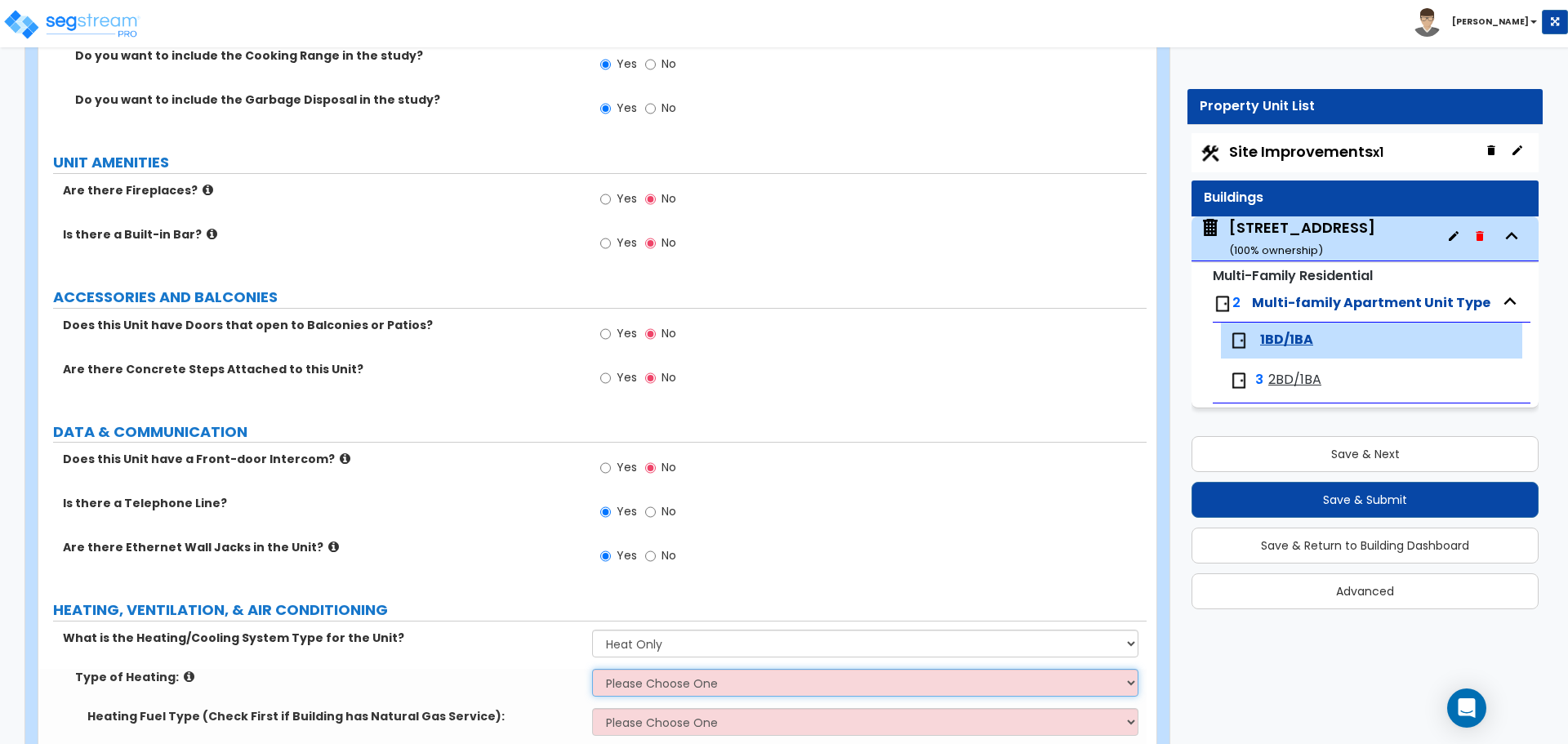
click at [630, 683] on select "Please Choose One Wall Heater Electric Baseboard Heater Hydronic Heating Radian…" at bounding box center [865, 683] width 545 height 28
select select "4"
click at [592, 669] on select "Please Choose One Wall Heater Electric Baseboard Heater Hydronic Heating Radian…" at bounding box center [865, 683] width 545 height 28
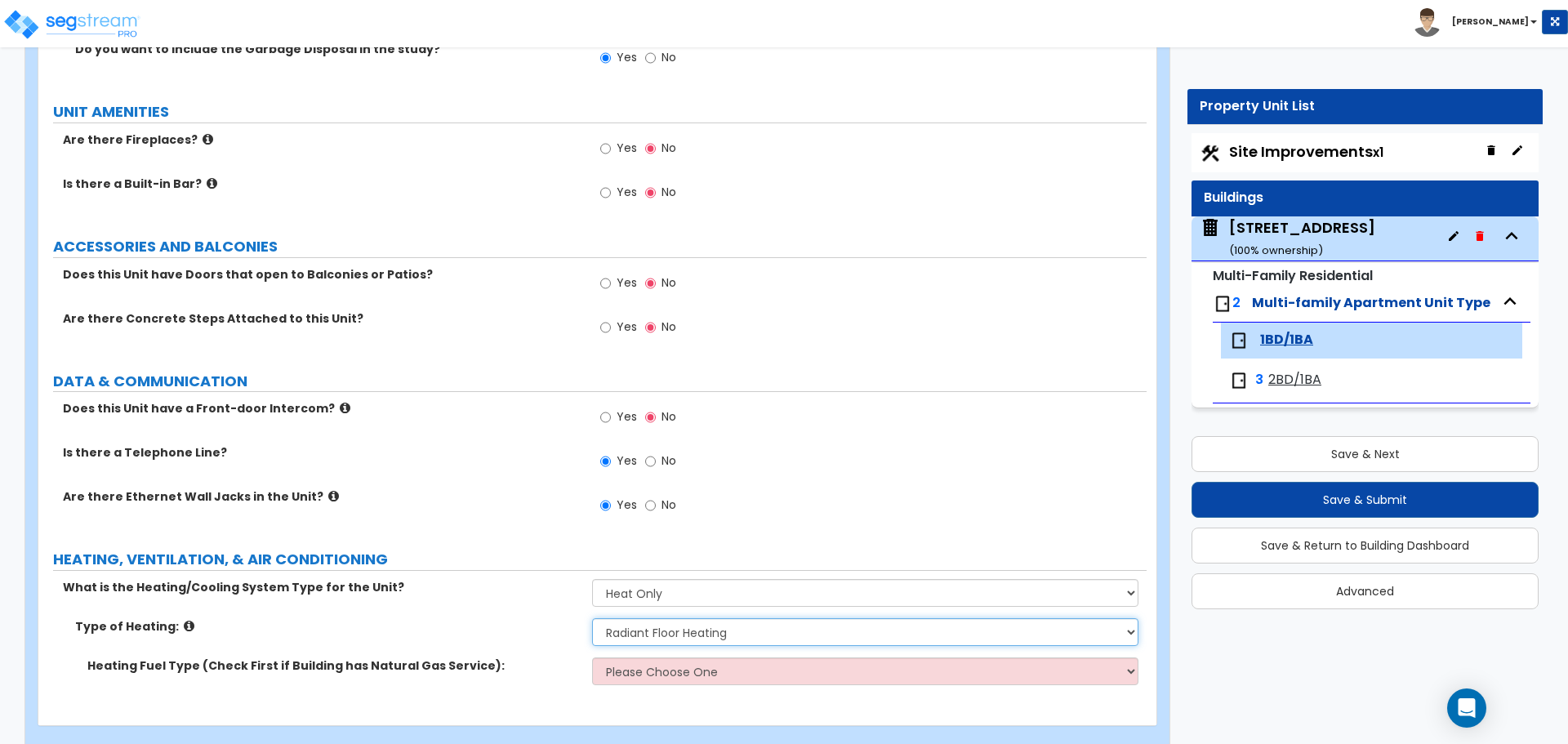
scroll to position [2727, 0]
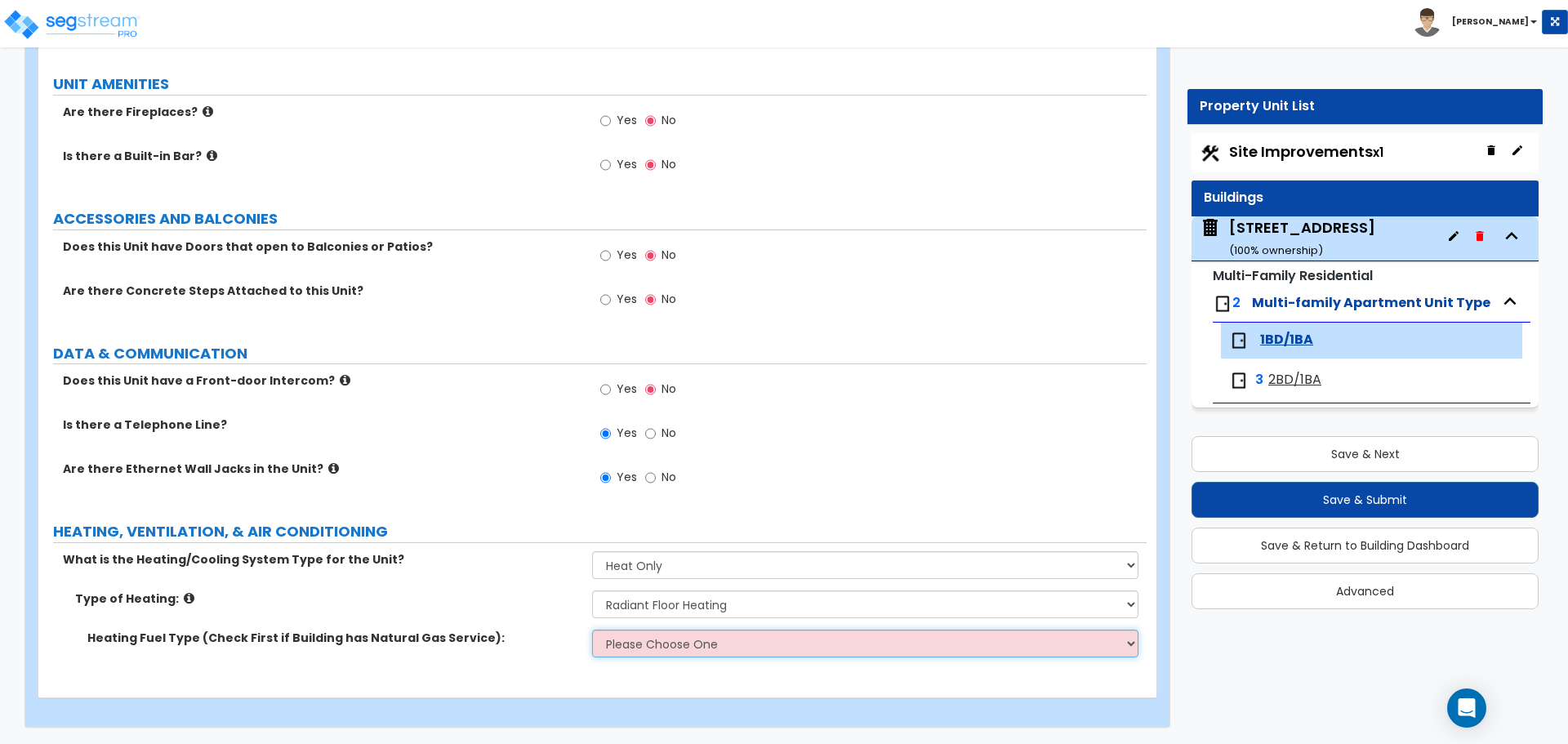
click at [625, 635] on select "Please Choose One Gas Electric" at bounding box center [865, 644] width 545 height 28
select select "1"
click at [592, 630] on select "Please Choose One Gas Electric" at bounding box center [865, 644] width 545 height 28
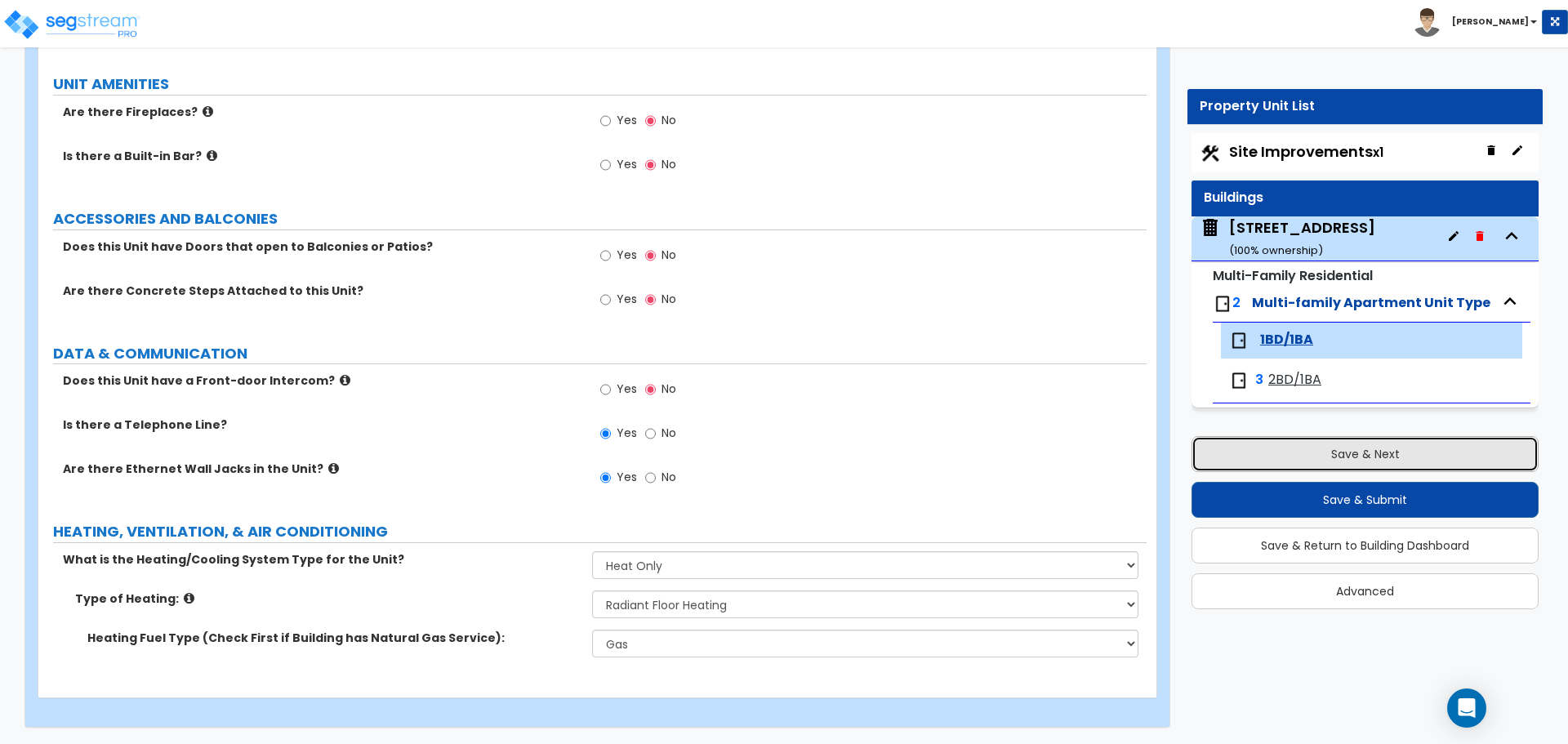
click at [1315, 452] on button "Save & Next" at bounding box center [1364, 454] width 347 height 36
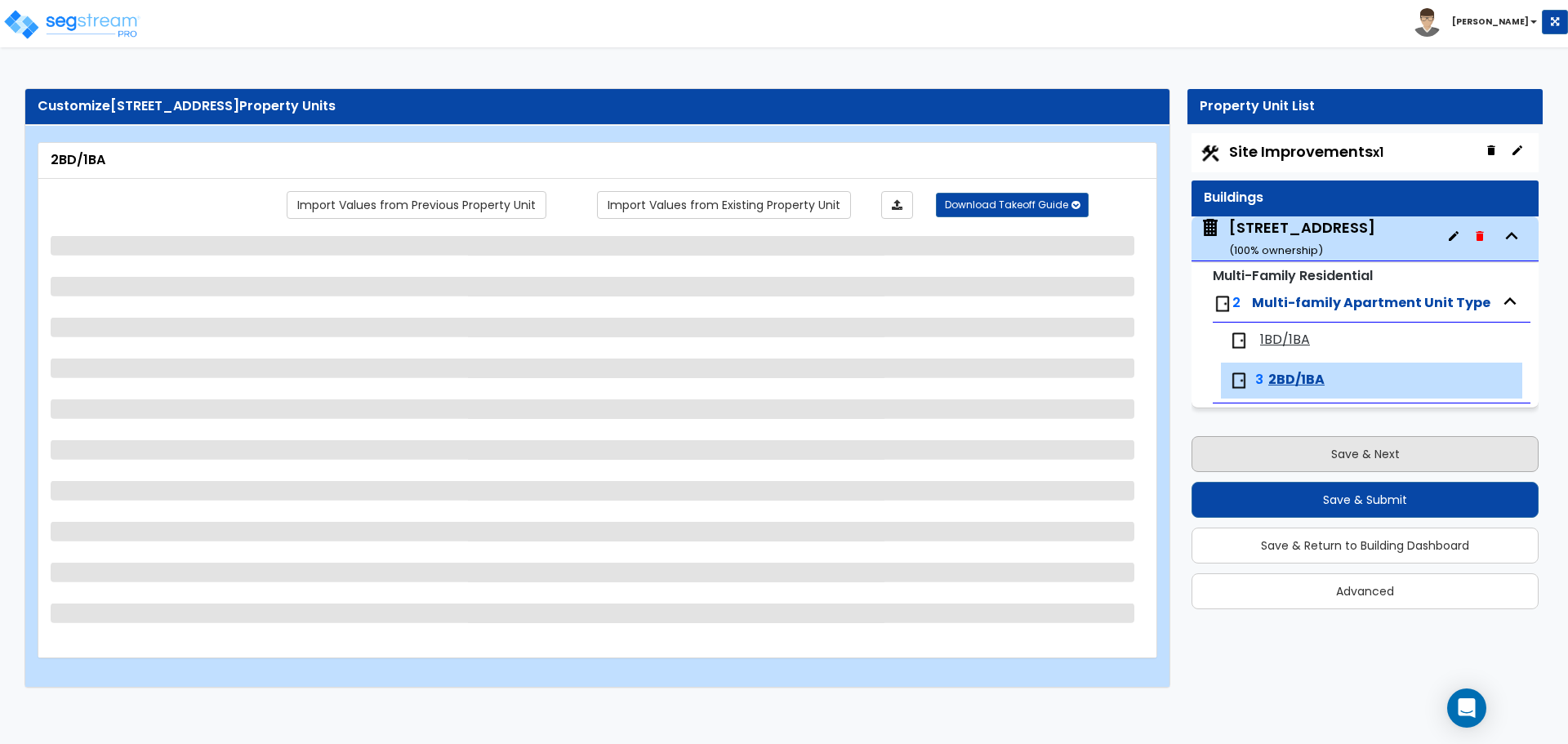
scroll to position [0, 0]
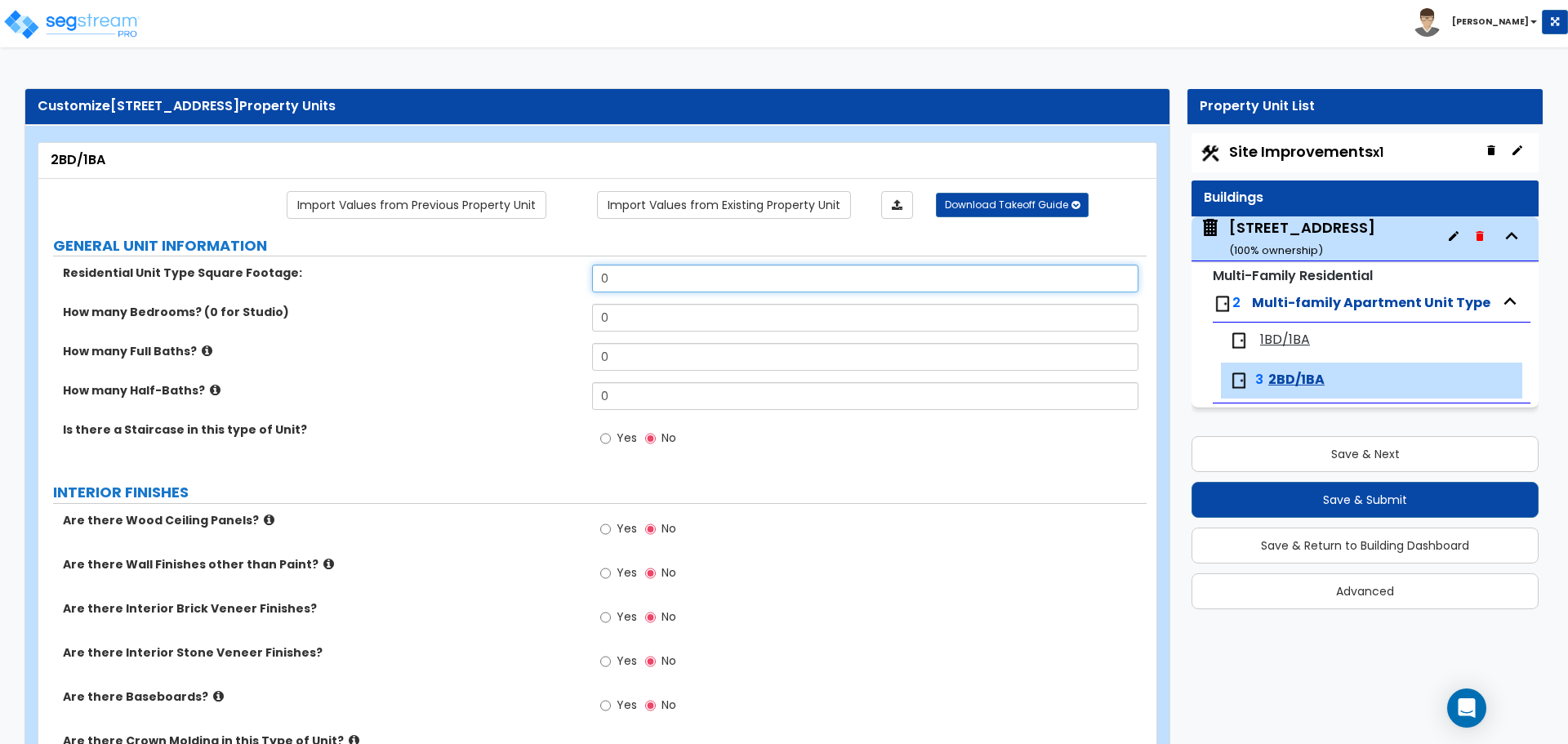
click at [645, 278] on input "0" at bounding box center [865, 278] width 545 height 28
type input "880"
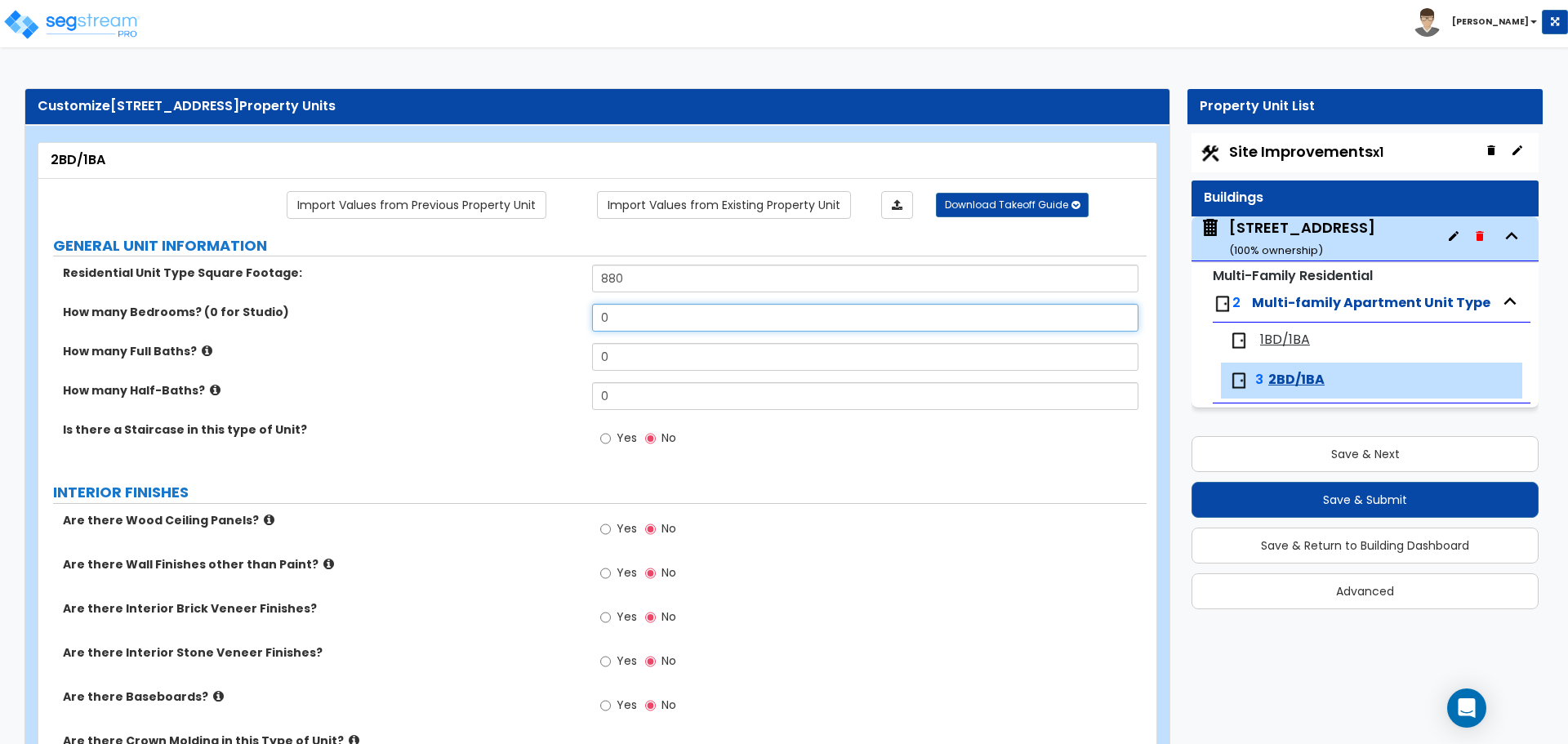
click at [621, 321] on input "0" at bounding box center [865, 318] width 545 height 28
type input "2"
click at [616, 356] on input "0" at bounding box center [865, 357] width 545 height 28
type input "1"
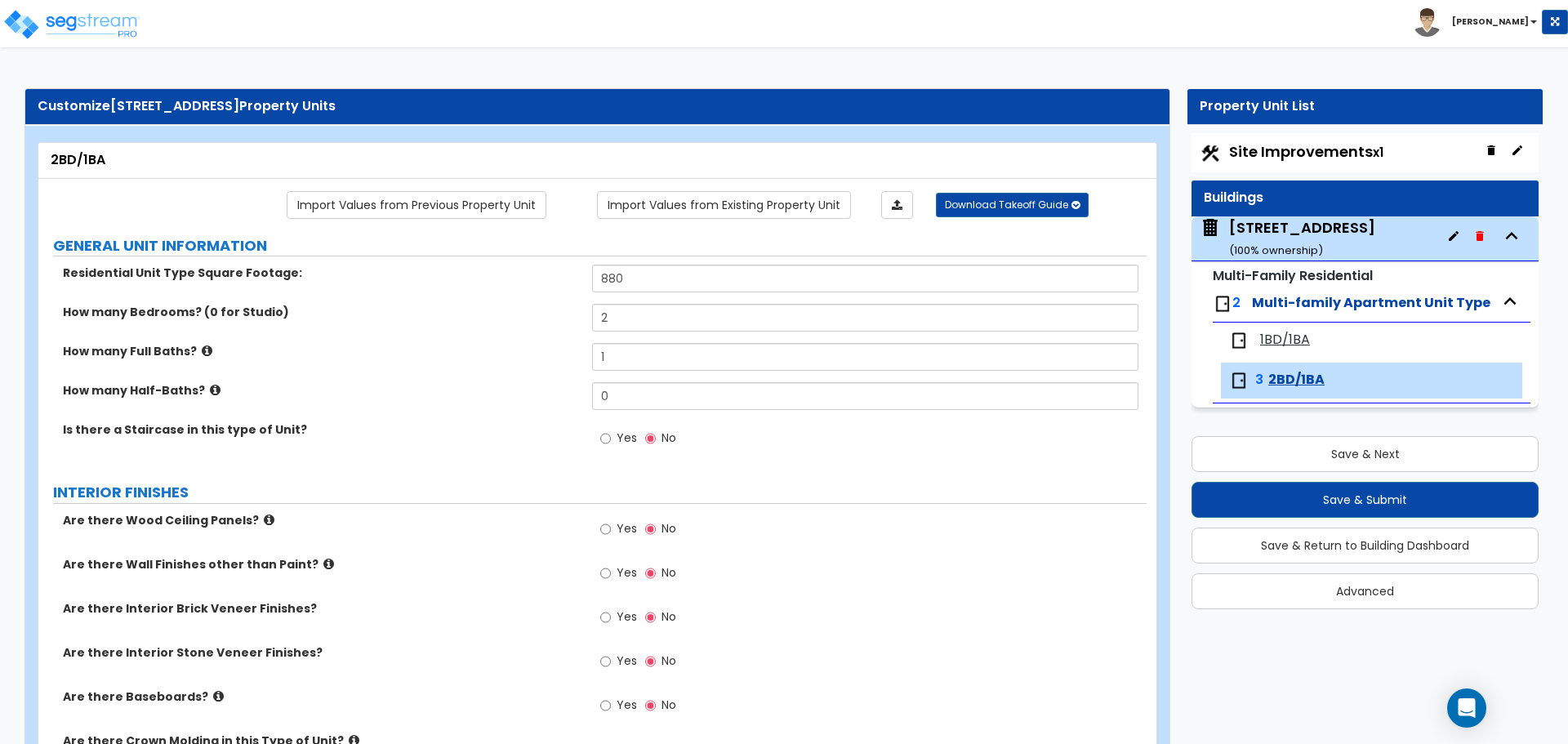
click at [724, 445] on div "Yes No" at bounding box center [869, 443] width 553 height 44
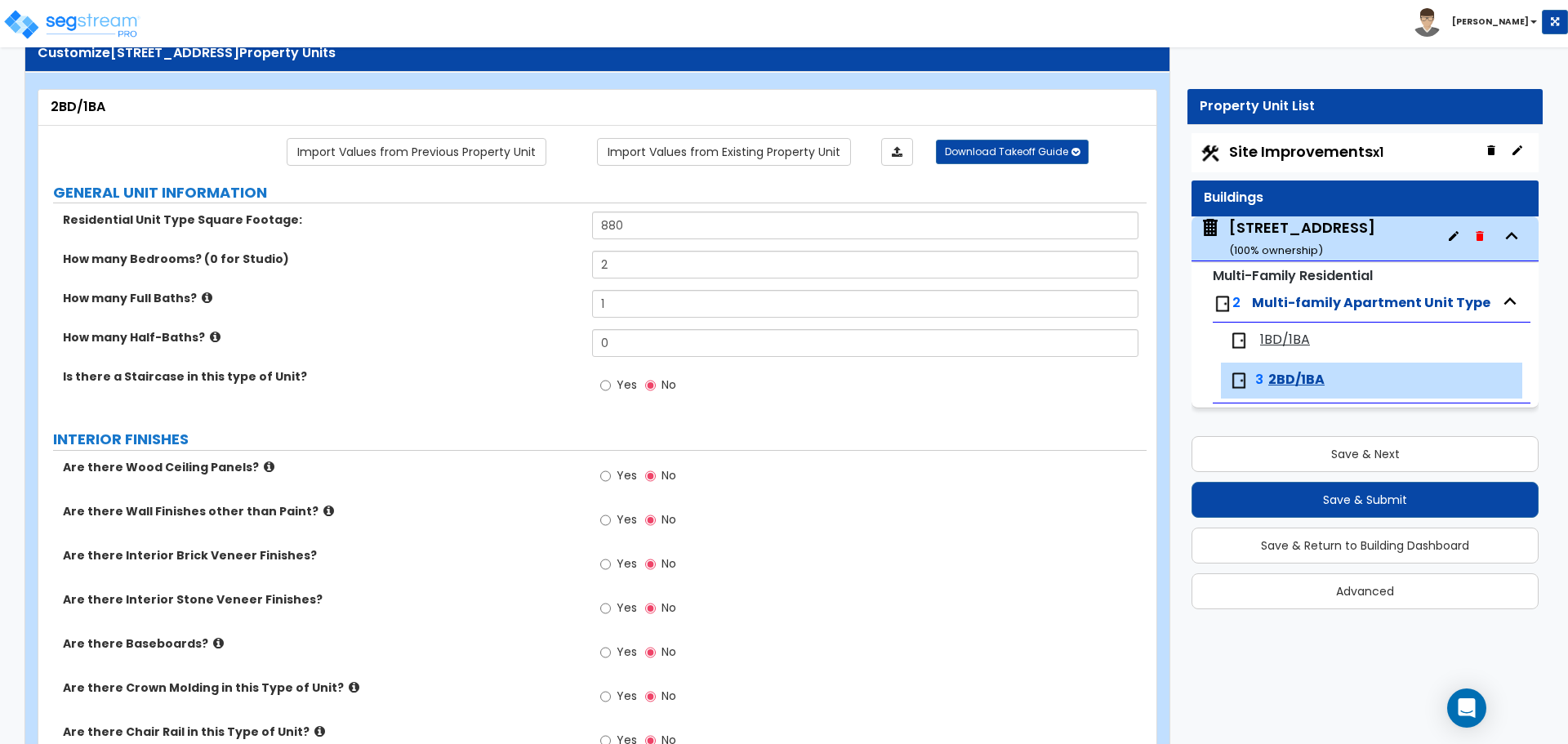
scroll to position [82, 0]
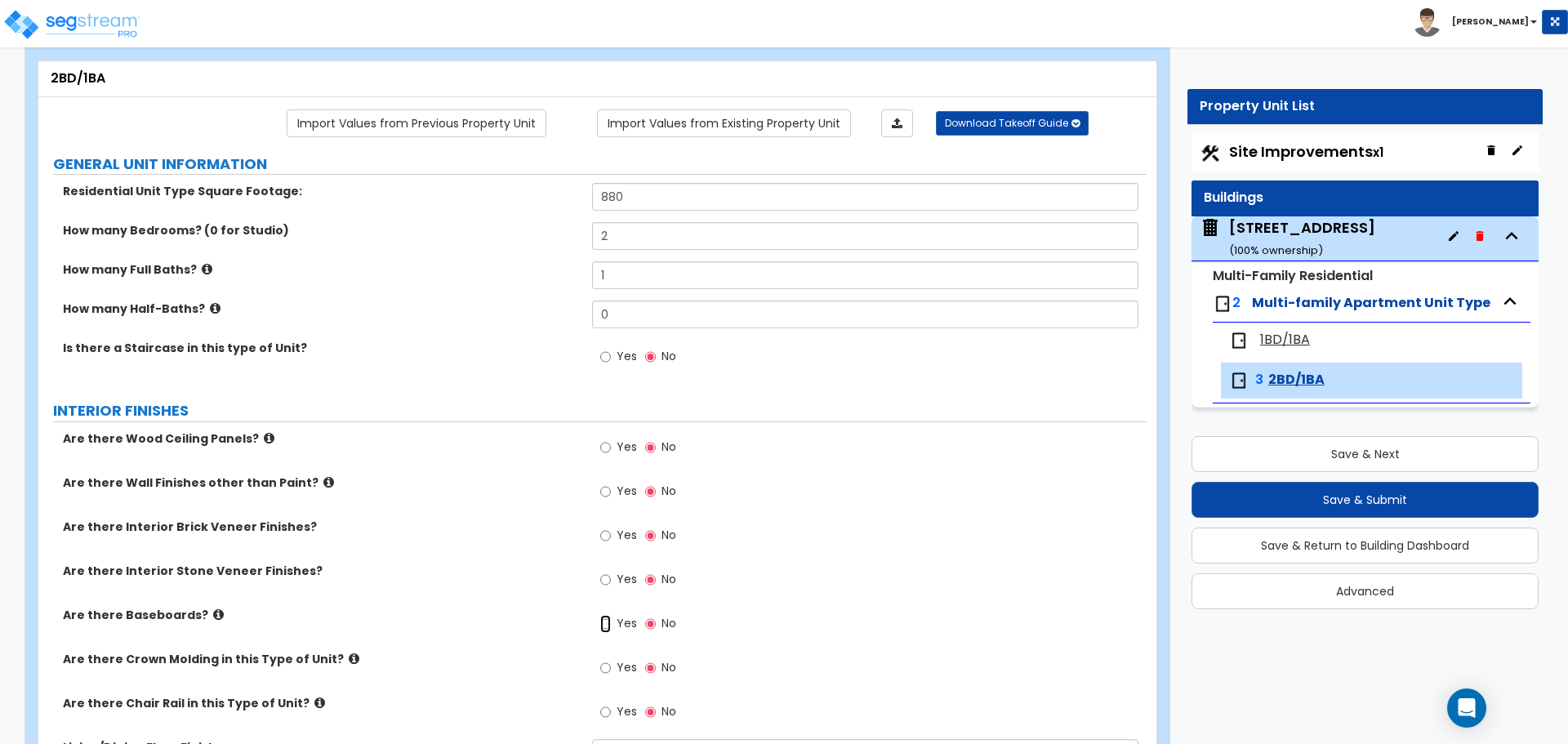
click at [608, 626] on input "Yes" at bounding box center [605, 623] width 10 height 18
radio input "true"
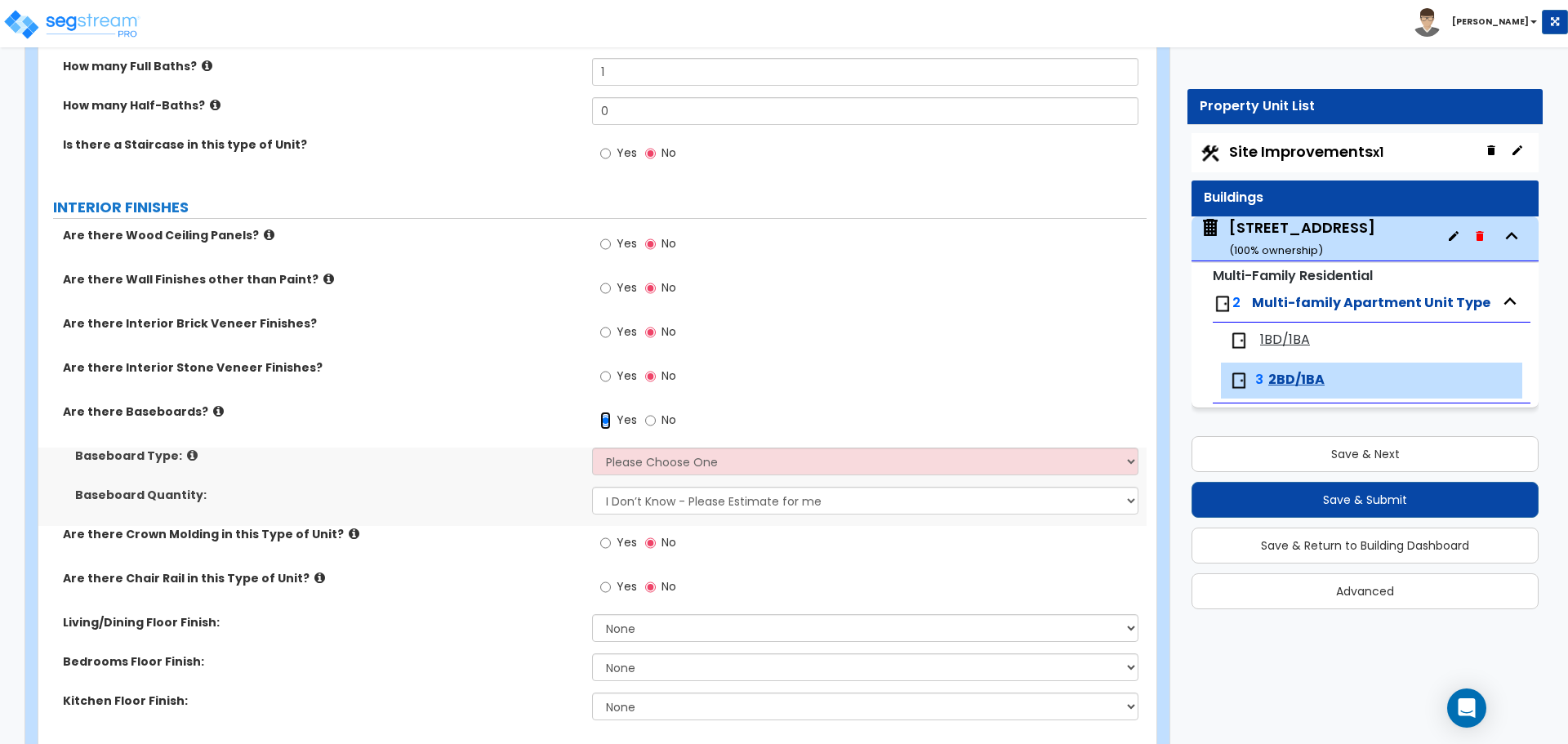
scroll to position [326, 0]
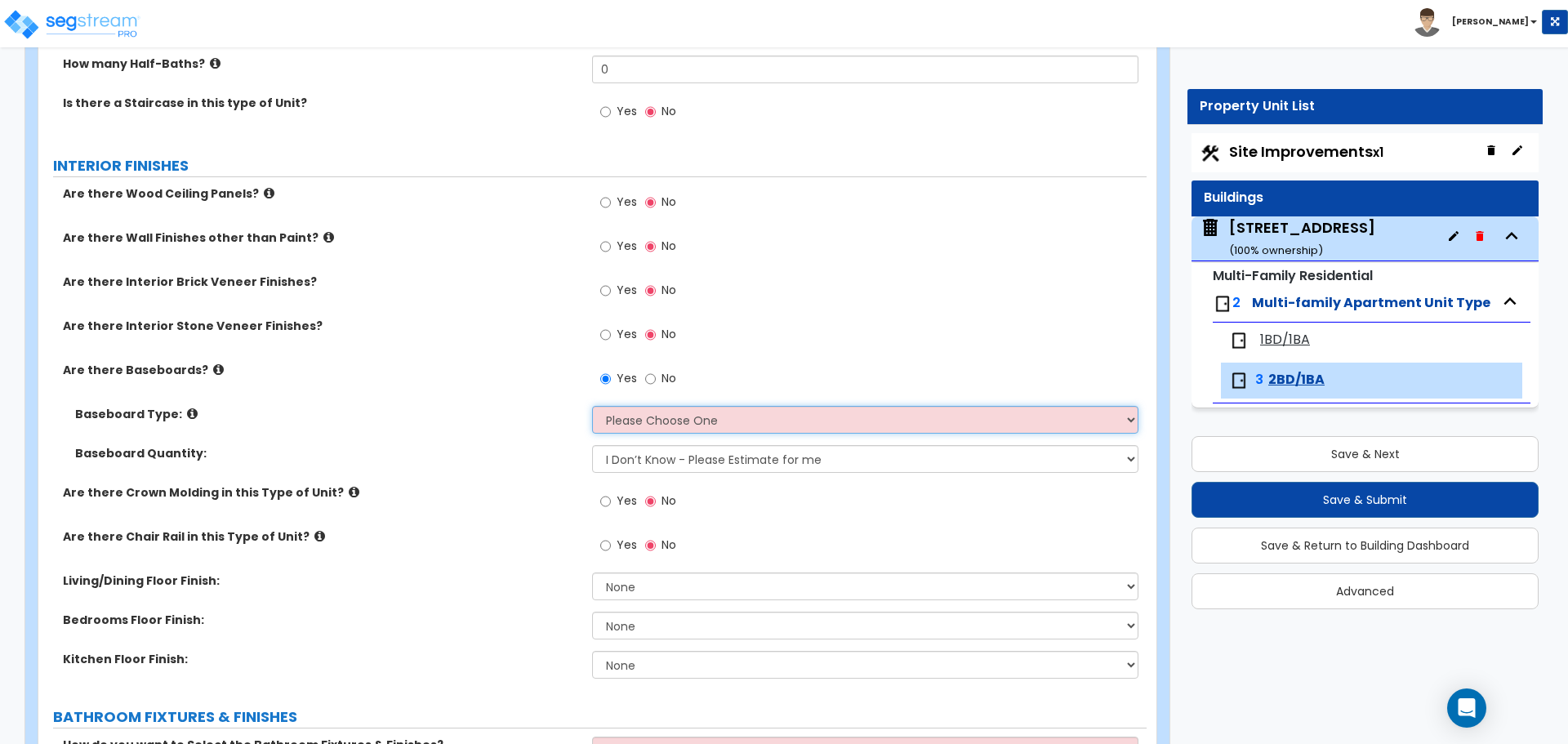
click at [652, 425] on select "Please Choose One Wood Vinyl Carpet Tile" at bounding box center [865, 419] width 545 height 28
select select "2"
click at [592, 405] on select "Please Choose One Wood Vinyl Carpet Tile" at bounding box center [865, 419] width 545 height 28
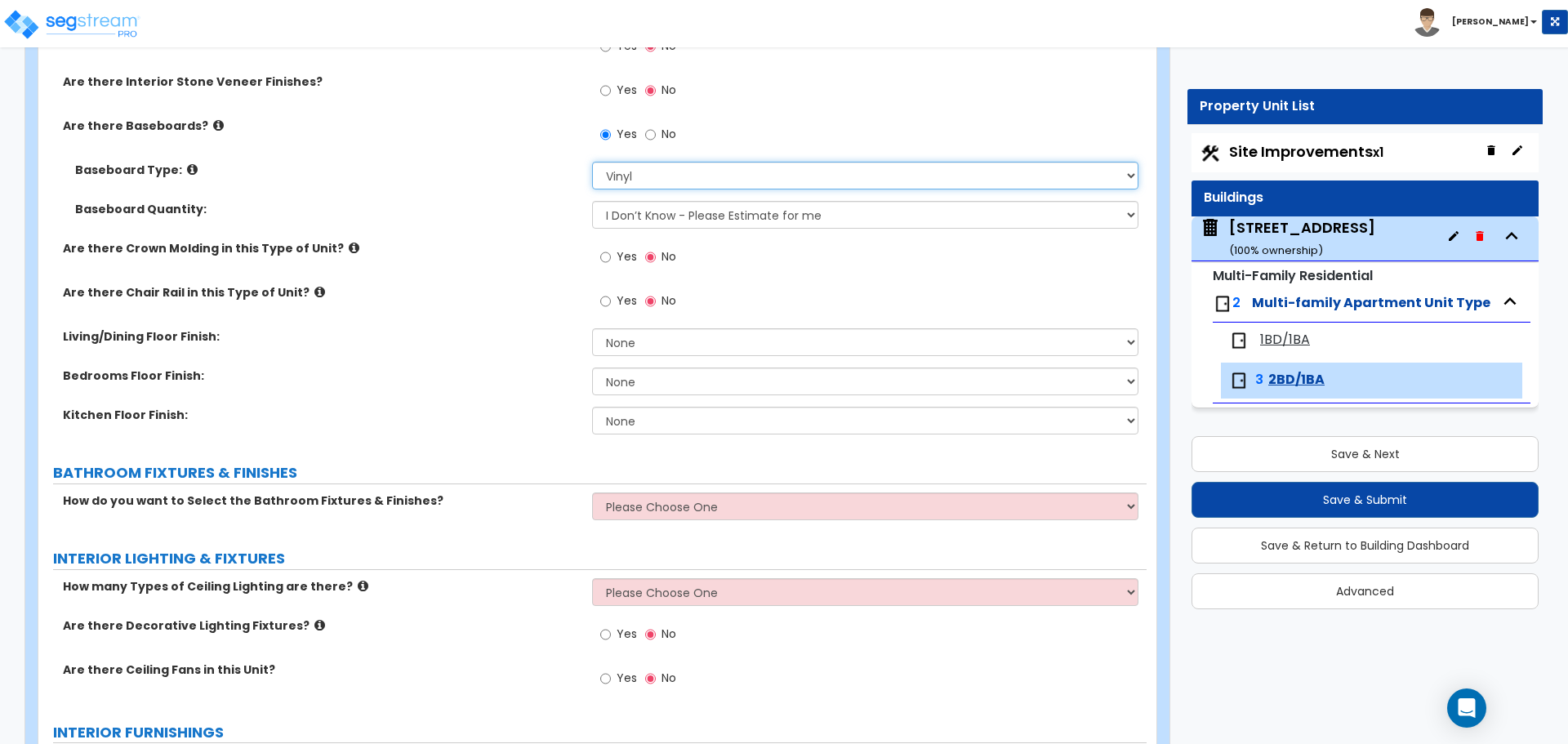
scroll to position [572, 0]
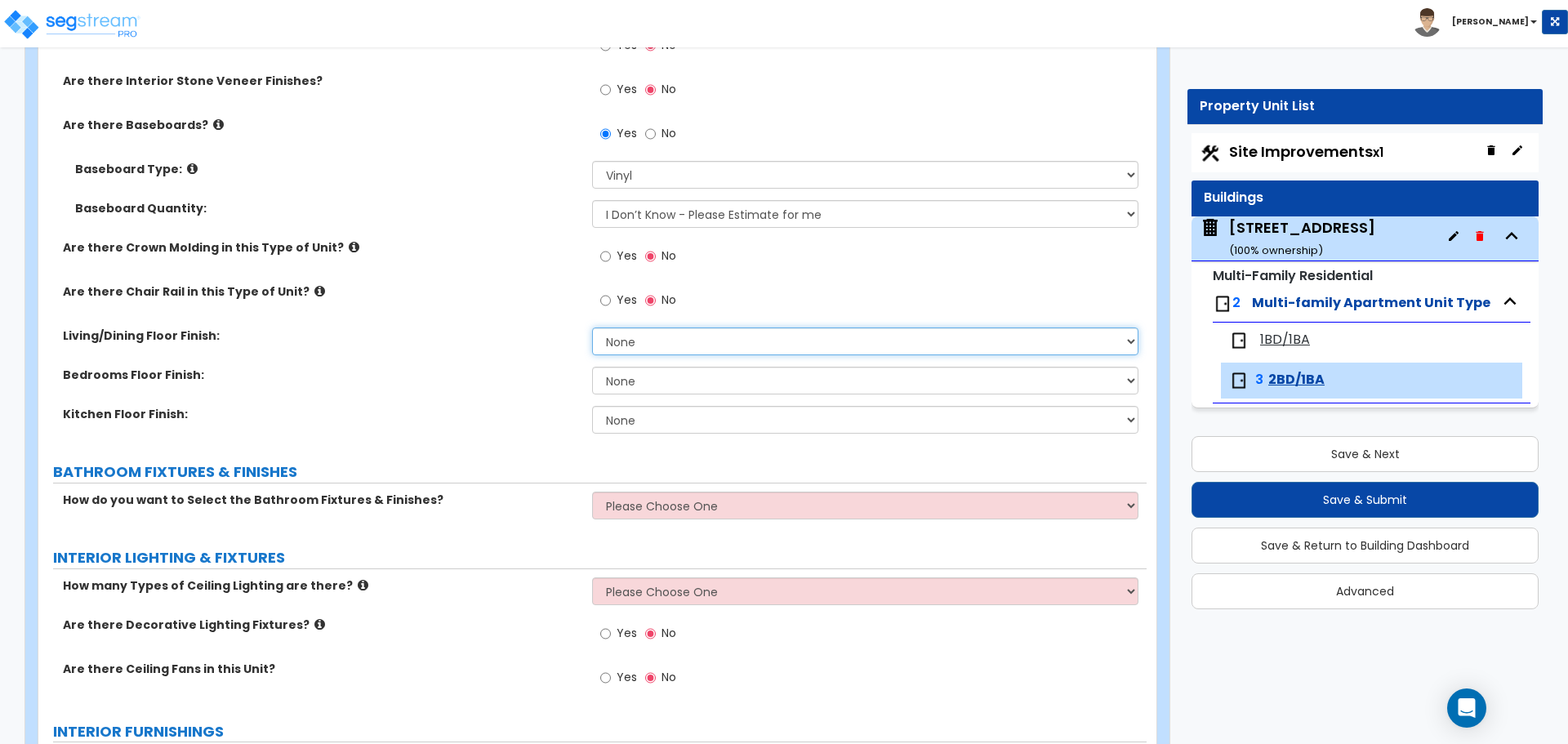
click at [671, 339] on select "None Tile Flooring Hardwood Flooring Resilient Laminate Flooring VCT Flooring S…" at bounding box center [865, 341] width 545 height 28
select select "3"
click at [592, 327] on select "None Tile Flooring Hardwood Flooring Resilient Laminate Flooring VCT Flooring S…" at bounding box center [865, 341] width 545 height 28
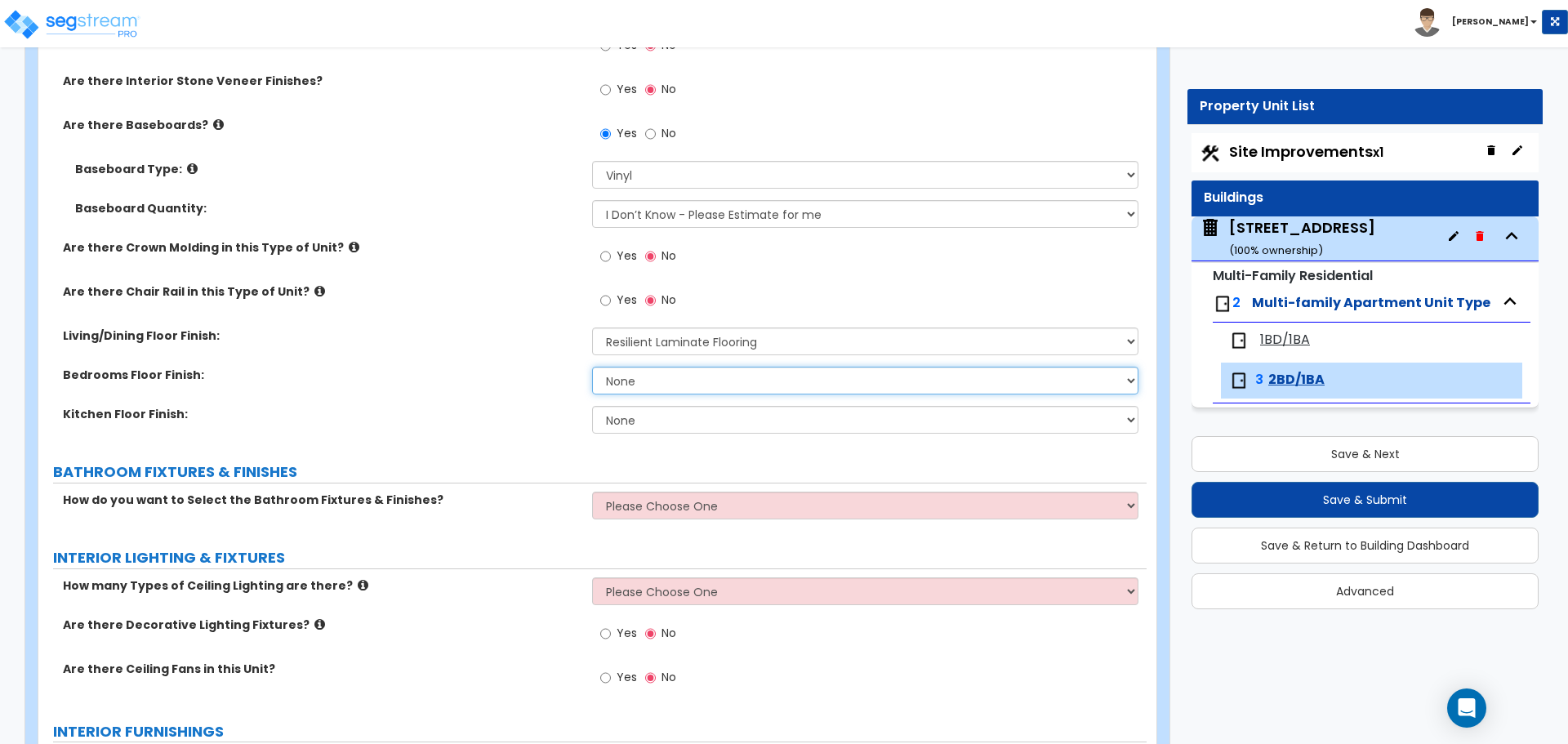
click at [649, 378] on select "None Tile Flooring Hardwood Flooring Resilient Laminate Flooring VCT Flooring S…" at bounding box center [865, 380] width 545 height 28
select select "3"
click at [592, 366] on select "None Tile Flooring Hardwood Flooring Resilient Laminate Flooring VCT Flooring S…" at bounding box center [865, 380] width 545 height 28
click at [638, 418] on select "None Tile Flooring Hardwood Flooring Resilient Laminate Flooring VCT Flooring S…" at bounding box center [865, 419] width 545 height 28
click at [592, 405] on select "None Tile Flooring Hardwood Flooring Resilient Laminate Flooring VCT Flooring S…" at bounding box center [865, 419] width 545 height 28
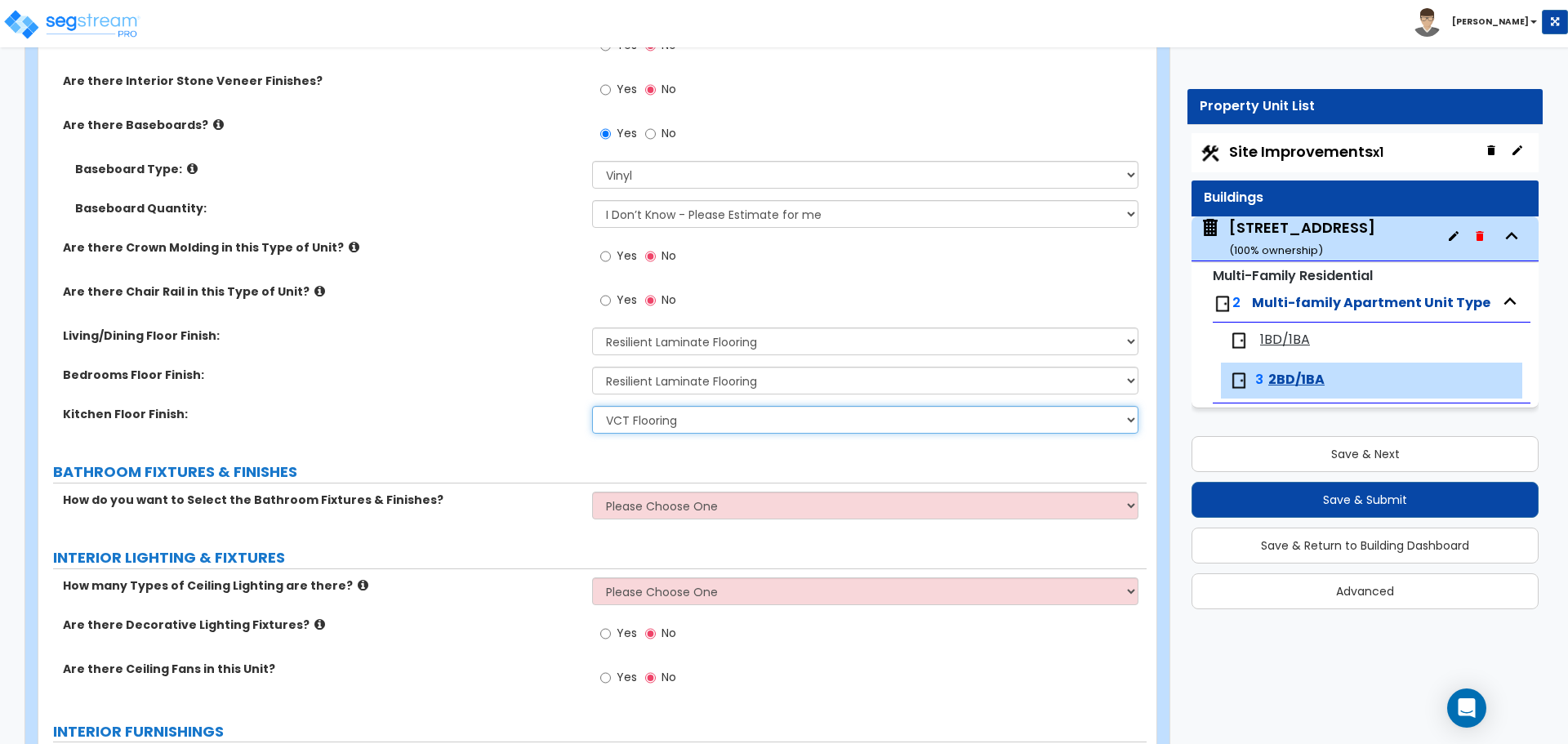
click at [637, 425] on select "None Tile Flooring Hardwood Flooring Resilient Laminate Flooring VCT Flooring S…" at bounding box center [865, 419] width 545 height 28
select select "1"
click at [592, 405] on select "None Tile Flooring Hardwood Flooring Resilient Laminate Flooring VCT Flooring S…" at bounding box center [865, 419] width 545 height 28
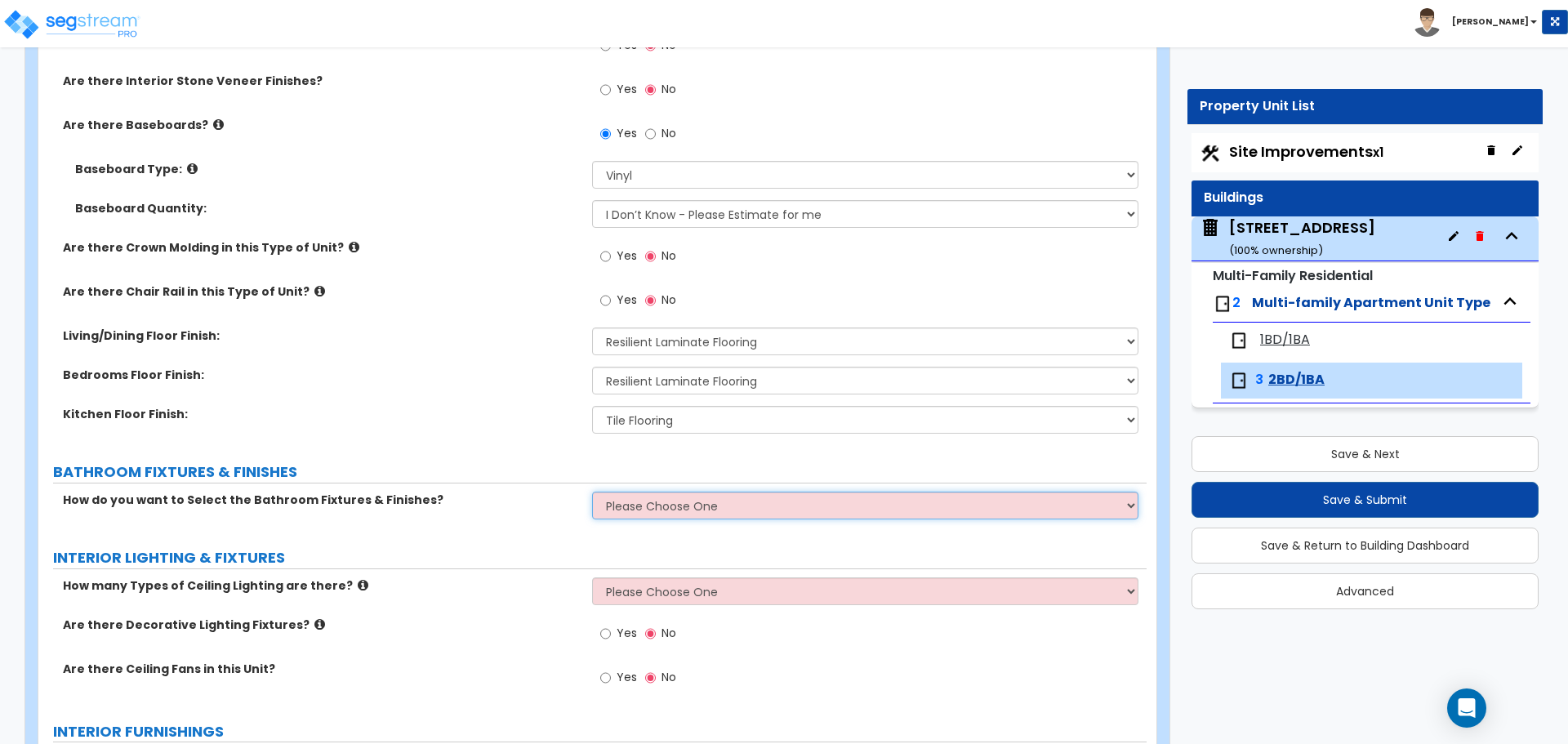
click at [632, 498] on select "Please Choose One Select the type of Fixtures and Finishes only for one Bath an…" at bounding box center [865, 506] width 545 height 28
select select "1"
click at [592, 492] on select "Please Choose One Select the type of Fixtures and Finishes only for one Bath an…" at bounding box center [865, 506] width 545 height 28
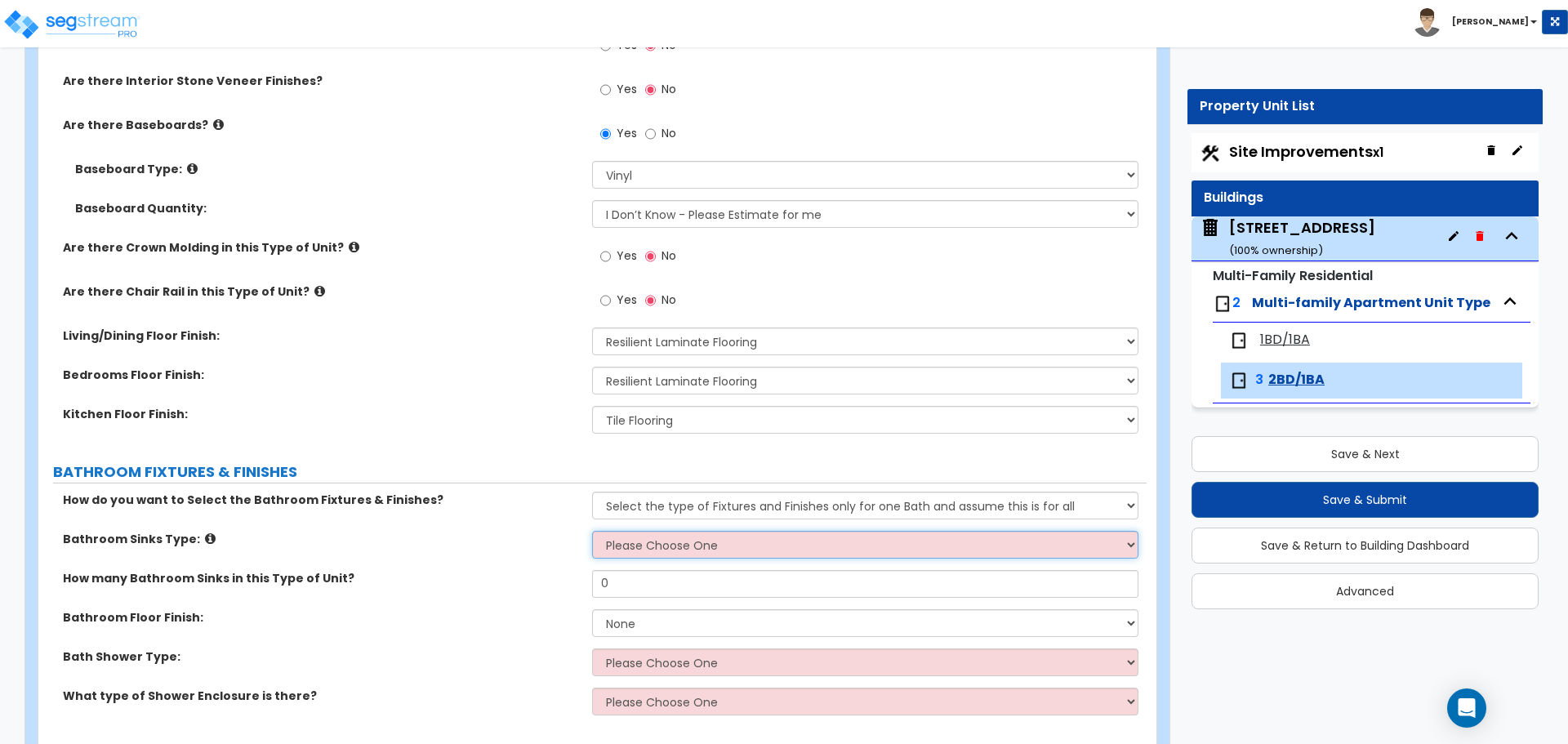
click at [632, 538] on select "Please Choose One Wall-mounted Pedestal-mounted Vanity-mounted" at bounding box center [865, 545] width 545 height 28
select select "3"
click at [592, 531] on select "Please Choose One Wall-mounted Pedestal-mounted Vanity-mounted" at bounding box center [865, 545] width 545 height 28
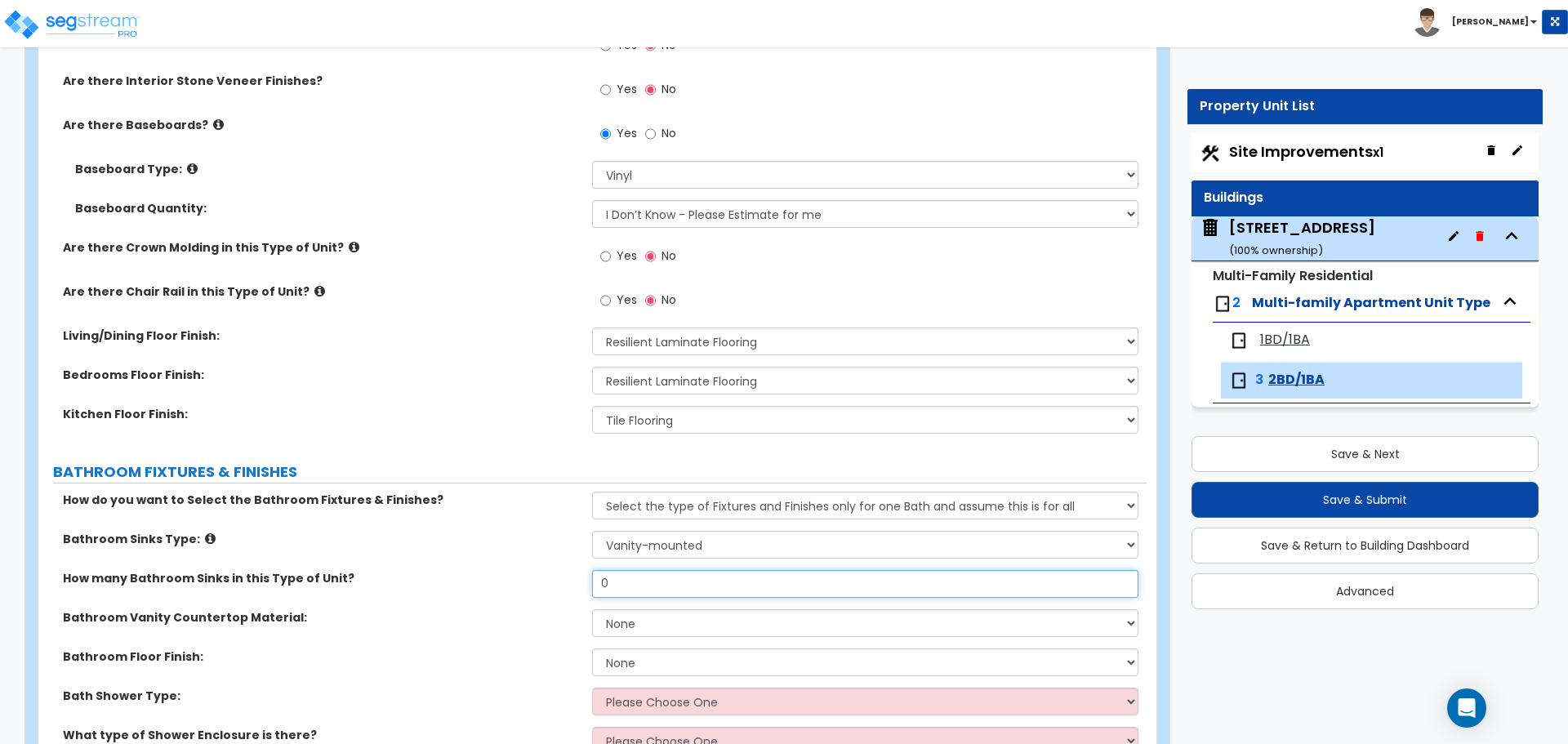
click at [638, 581] on input "0" at bounding box center [865, 584] width 545 height 28
type input "2"
click at [681, 627] on select "None Plastic Laminate Solid Surface Stone Quartz Marble Tile Wood" at bounding box center [865, 623] width 545 height 28
select select "1"
click at [592, 609] on select "None Plastic Laminate Solid Surface Stone Quartz Marble Tile Wood" at bounding box center [865, 623] width 545 height 28
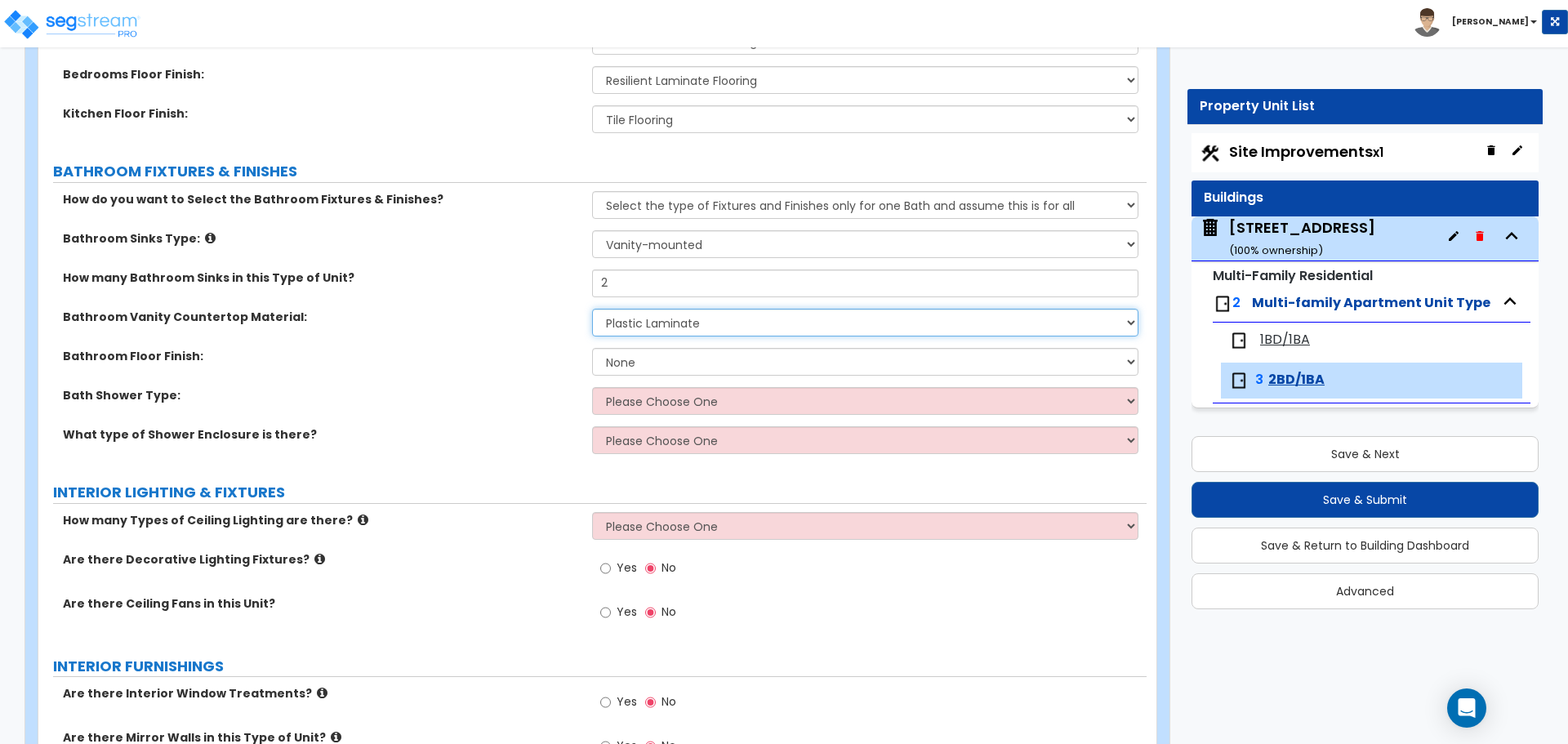
scroll to position [898, 0]
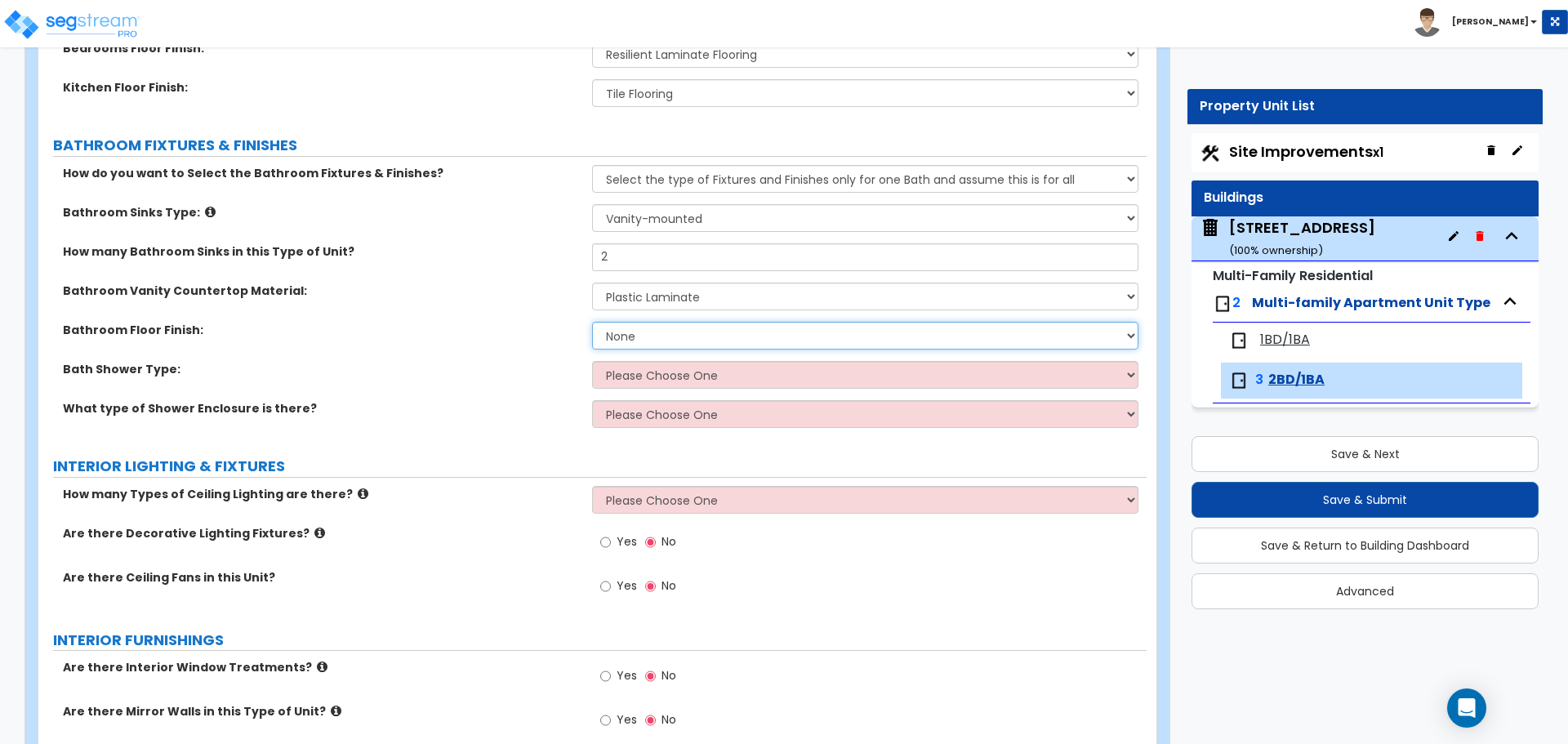
click at [631, 338] on select "None Tile Flooring Hardwood Flooring Resilient Laminate Flooring VCT Flooring S…" at bounding box center [865, 336] width 545 height 28
select select "1"
click at [592, 322] on select "None Tile Flooring Hardwood Flooring Resilient Laminate Flooring VCT Flooring S…" at bounding box center [865, 336] width 545 height 28
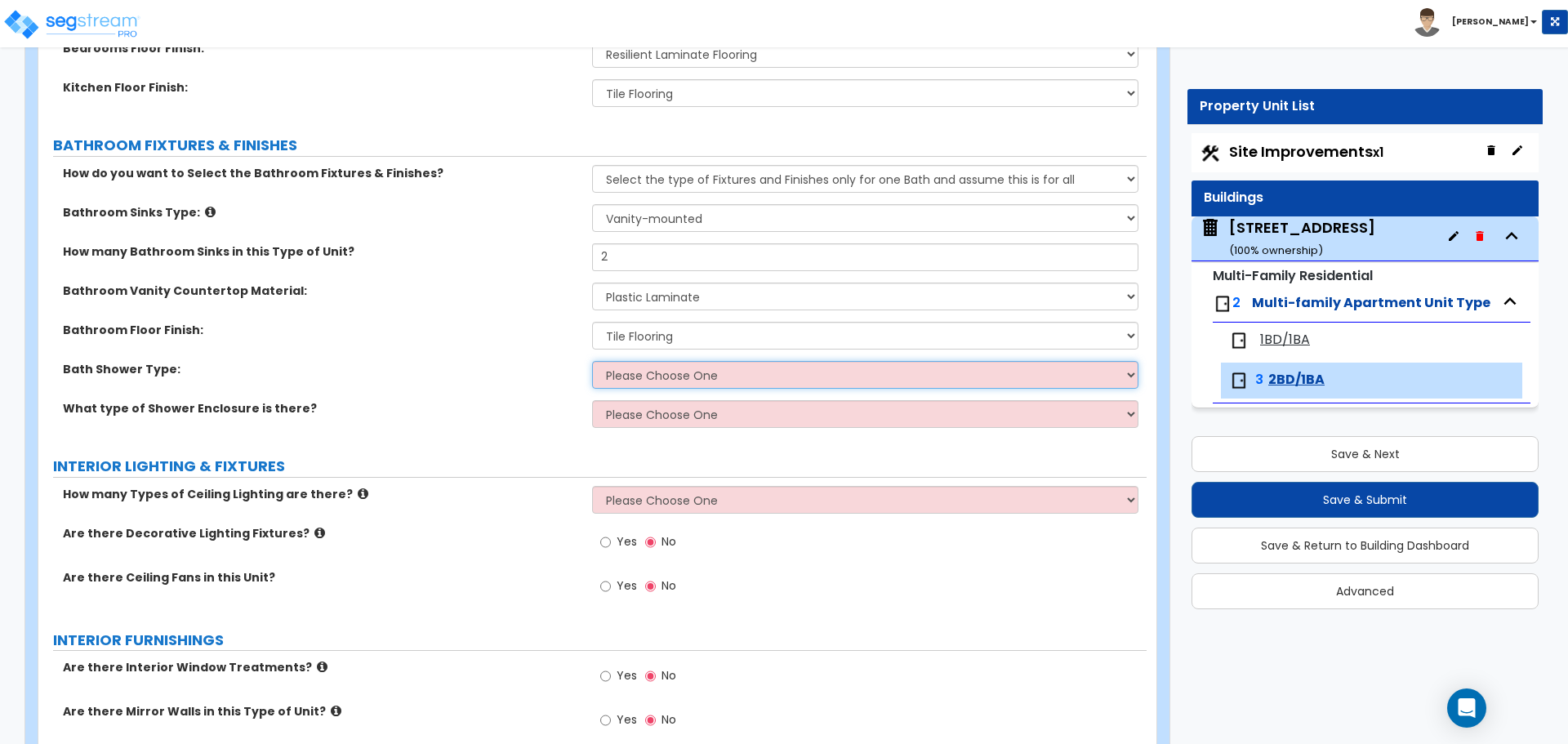
click at [643, 376] on select "Please Choose One Standalone Shower Bathtub - Shower Combination" at bounding box center [865, 375] width 545 height 28
select select "2"
click at [592, 361] on select "Please Choose One Standalone Shower Bathtub - Shower Combination" at bounding box center [865, 375] width 545 height 28
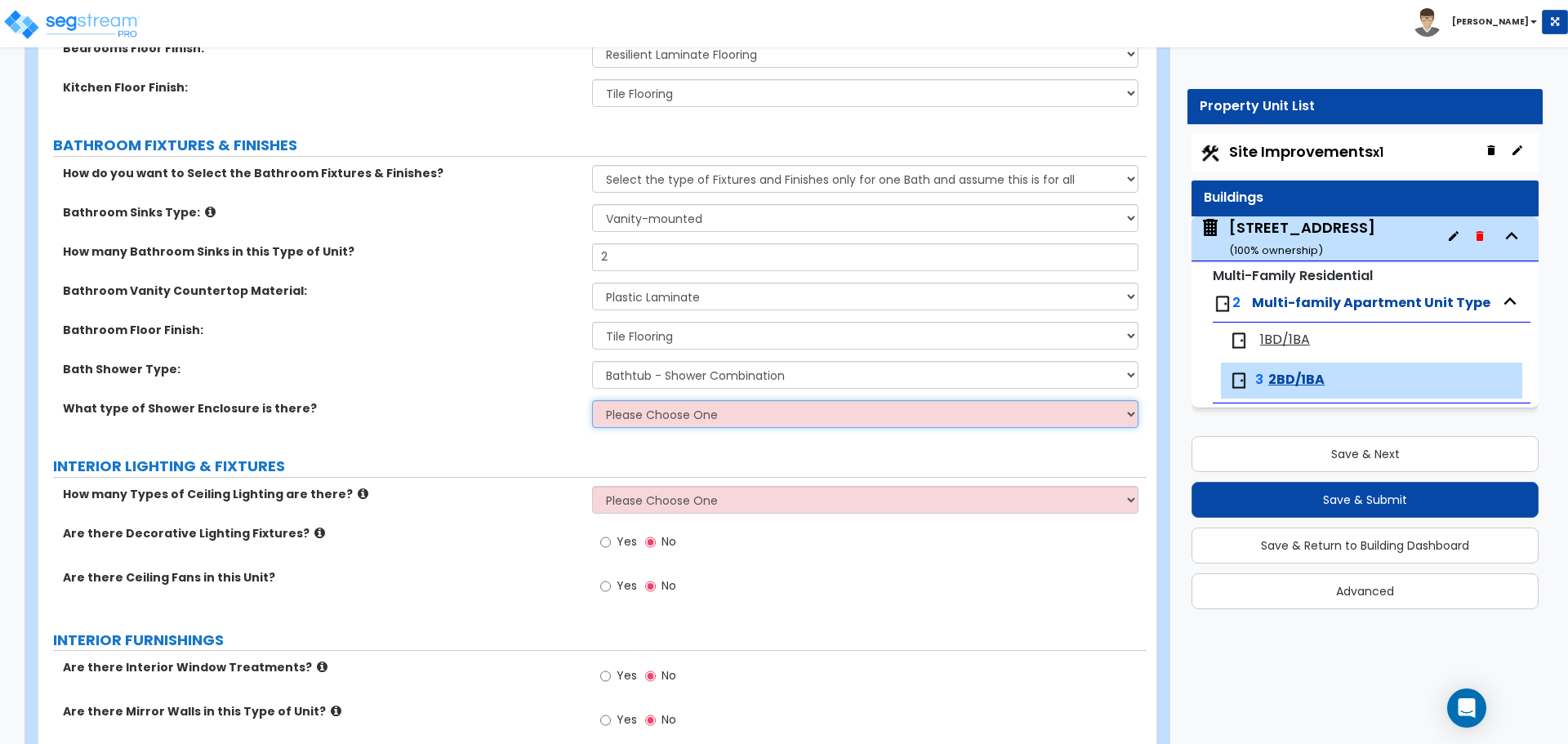
click at [660, 409] on select "Please Choose One Curtain & Rod Glass Sliding Doors Glass Hinged Doors" at bounding box center [865, 414] width 545 height 28
select select "1"
click at [592, 400] on select "Please Choose One Curtain & Rod Glass Sliding Doors Glass Hinged Doors" at bounding box center [865, 414] width 545 height 28
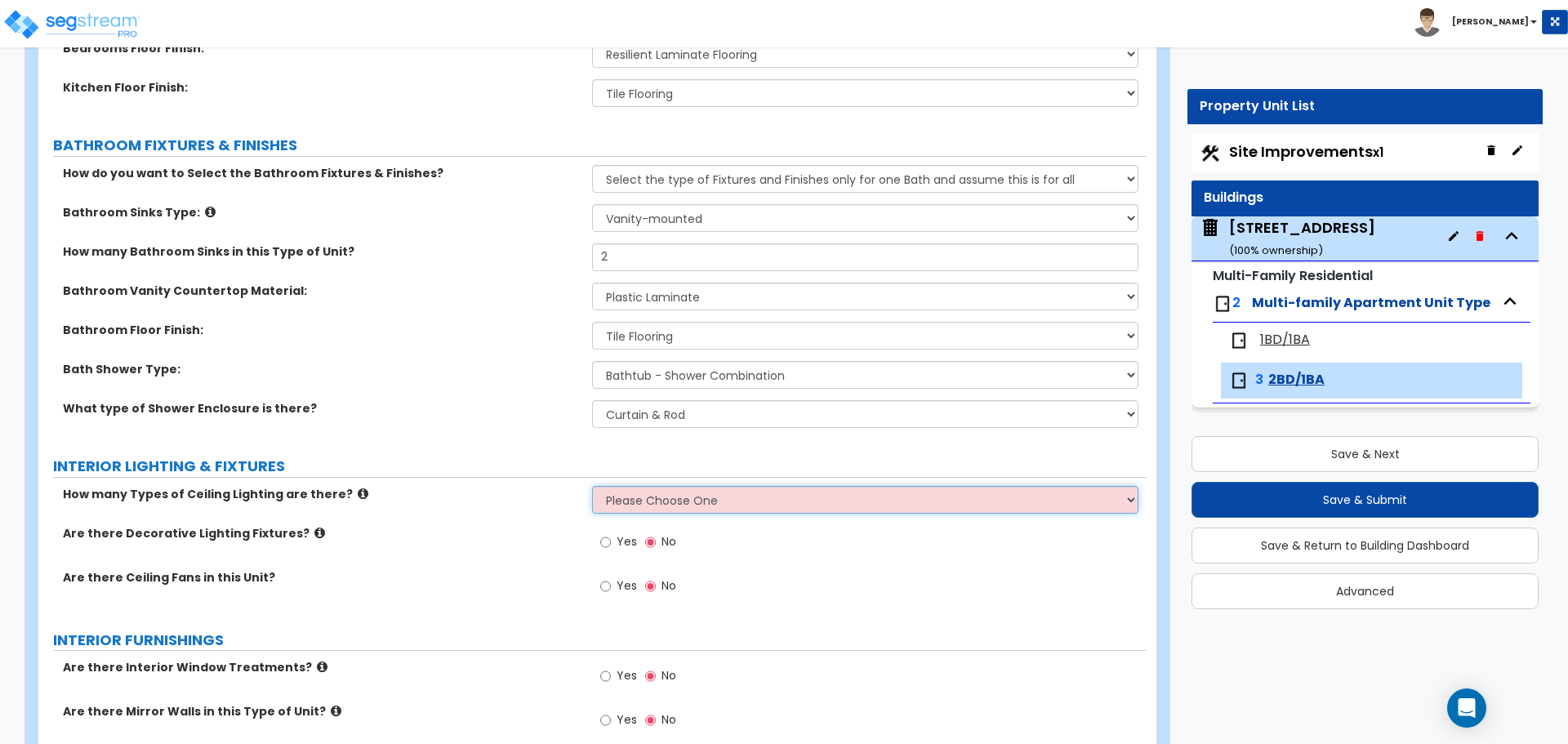
click at [618, 495] on select "Please Choose One 1 2 3" at bounding box center [865, 499] width 545 height 28
select select "1"
click at [592, 485] on select "Please Choose One 1 2 3" at bounding box center [865, 499] width 545 height 28
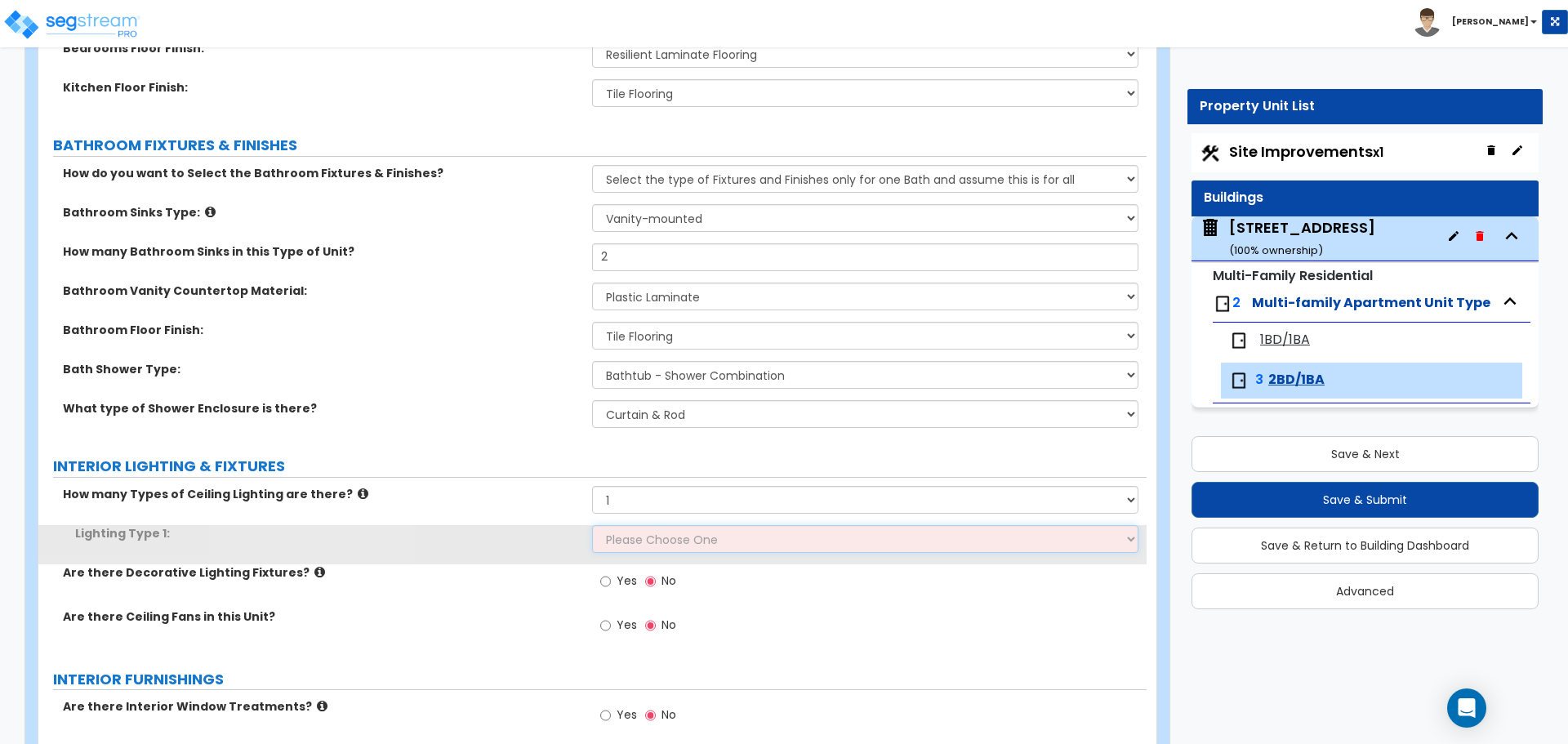
click at [669, 532] on select "Please Choose One LED Surface-Mounted LED Recessed Fluorescent Surface-Mounted …" at bounding box center [865, 539] width 545 height 28
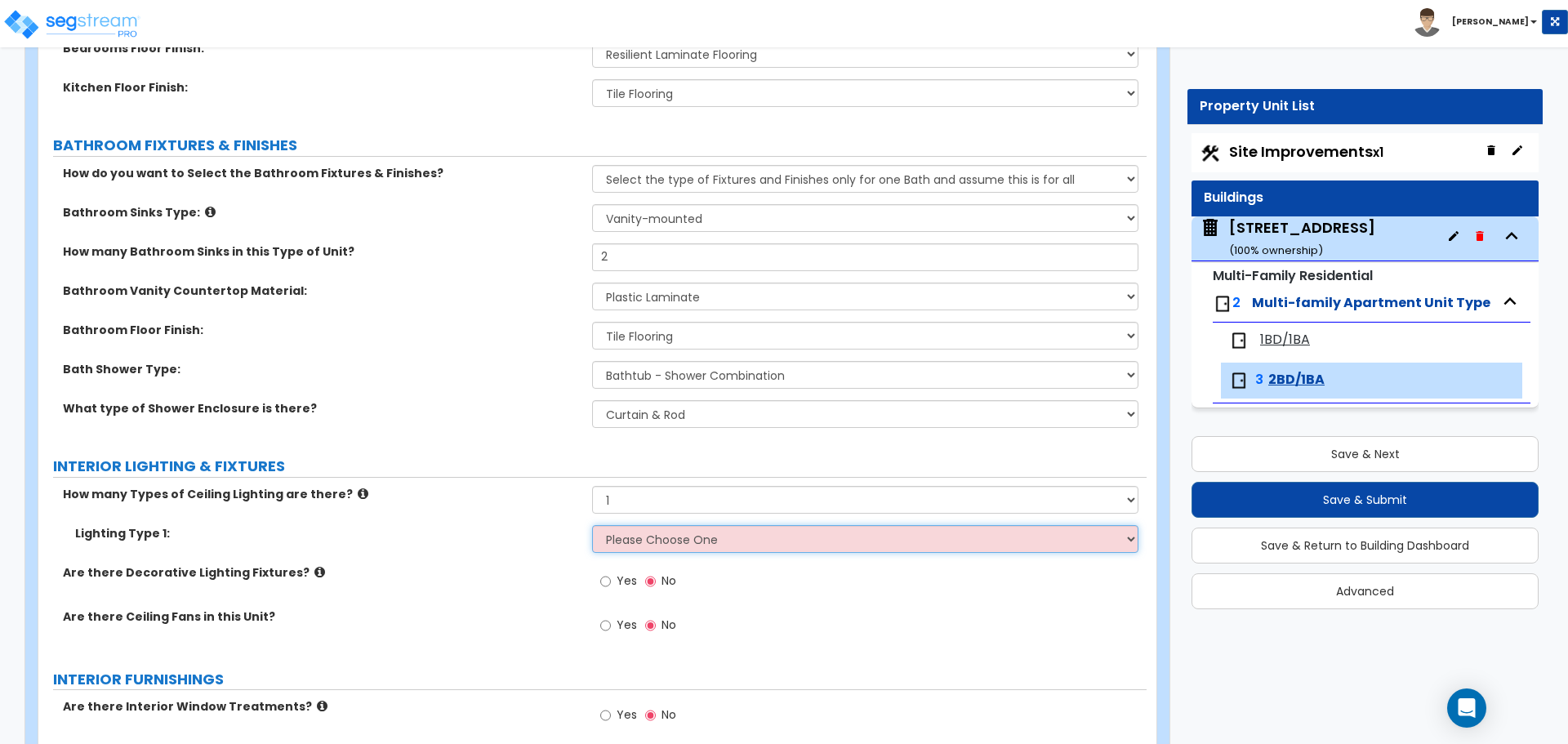
select select "3"
click at [592, 525] on select "Please Choose One LED Surface-Mounted LED Recessed Fluorescent Surface-Mounted …" at bounding box center [865, 539] width 545 height 28
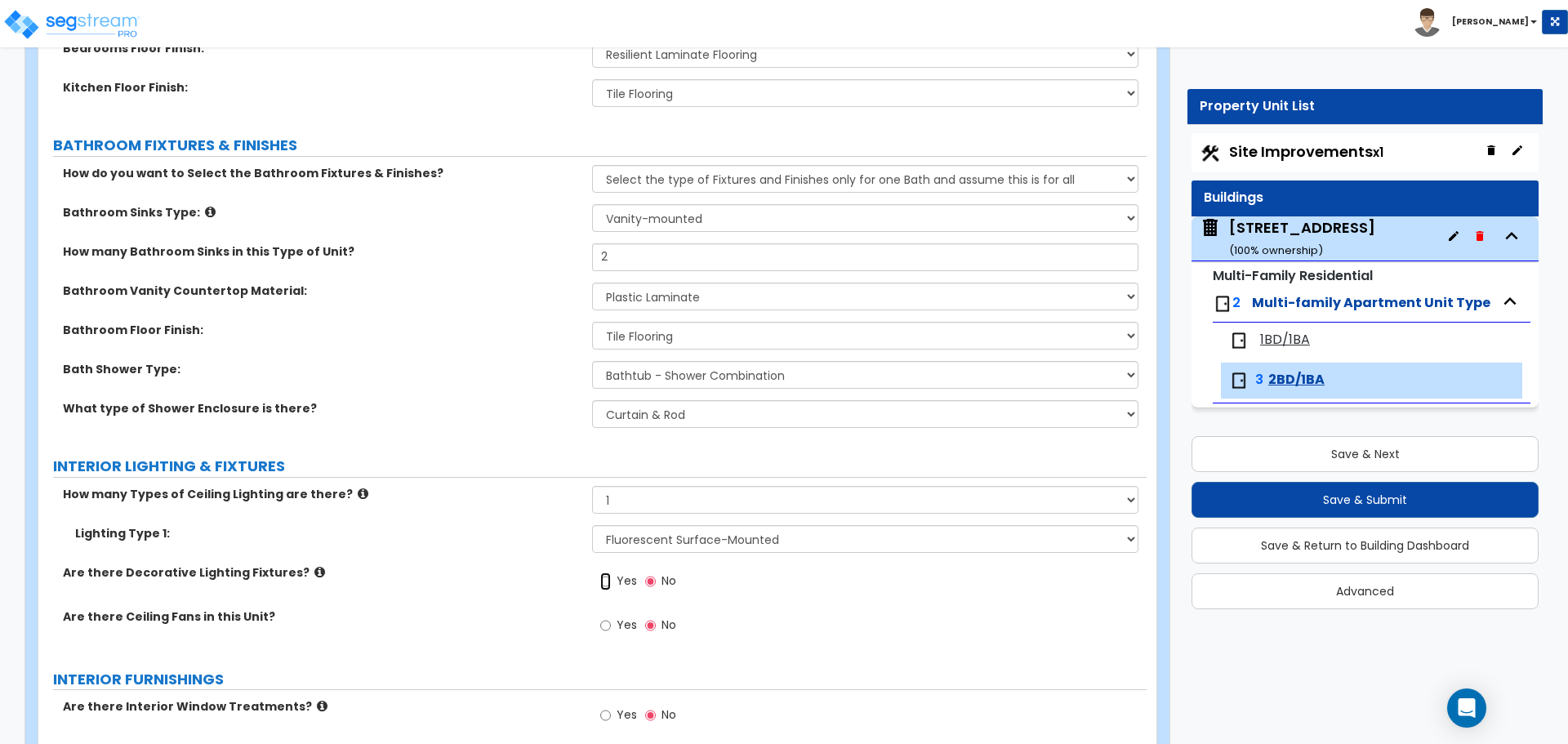
click at [607, 578] on input "Yes" at bounding box center [605, 580] width 10 height 18
radio input "true"
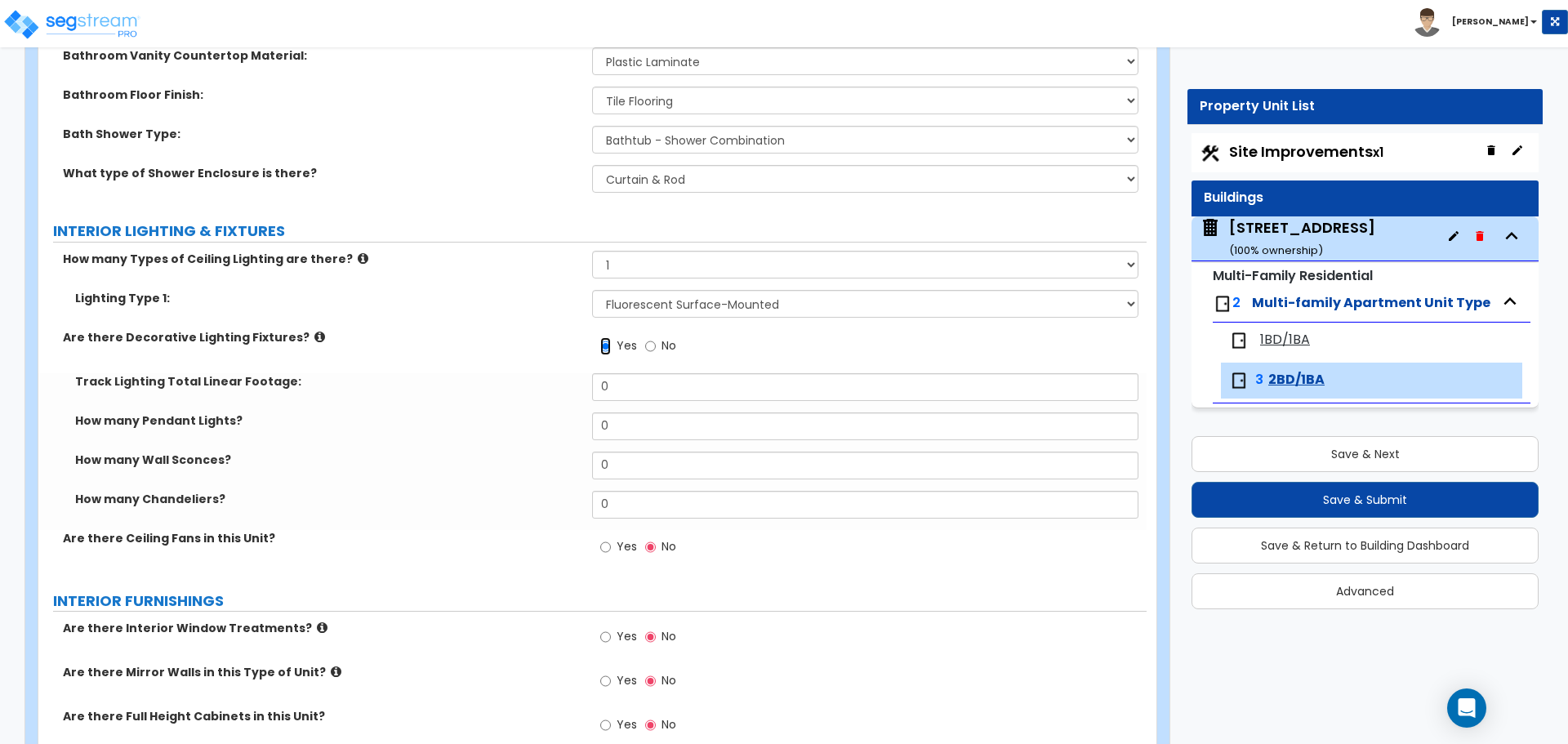
scroll to position [1143, 0]
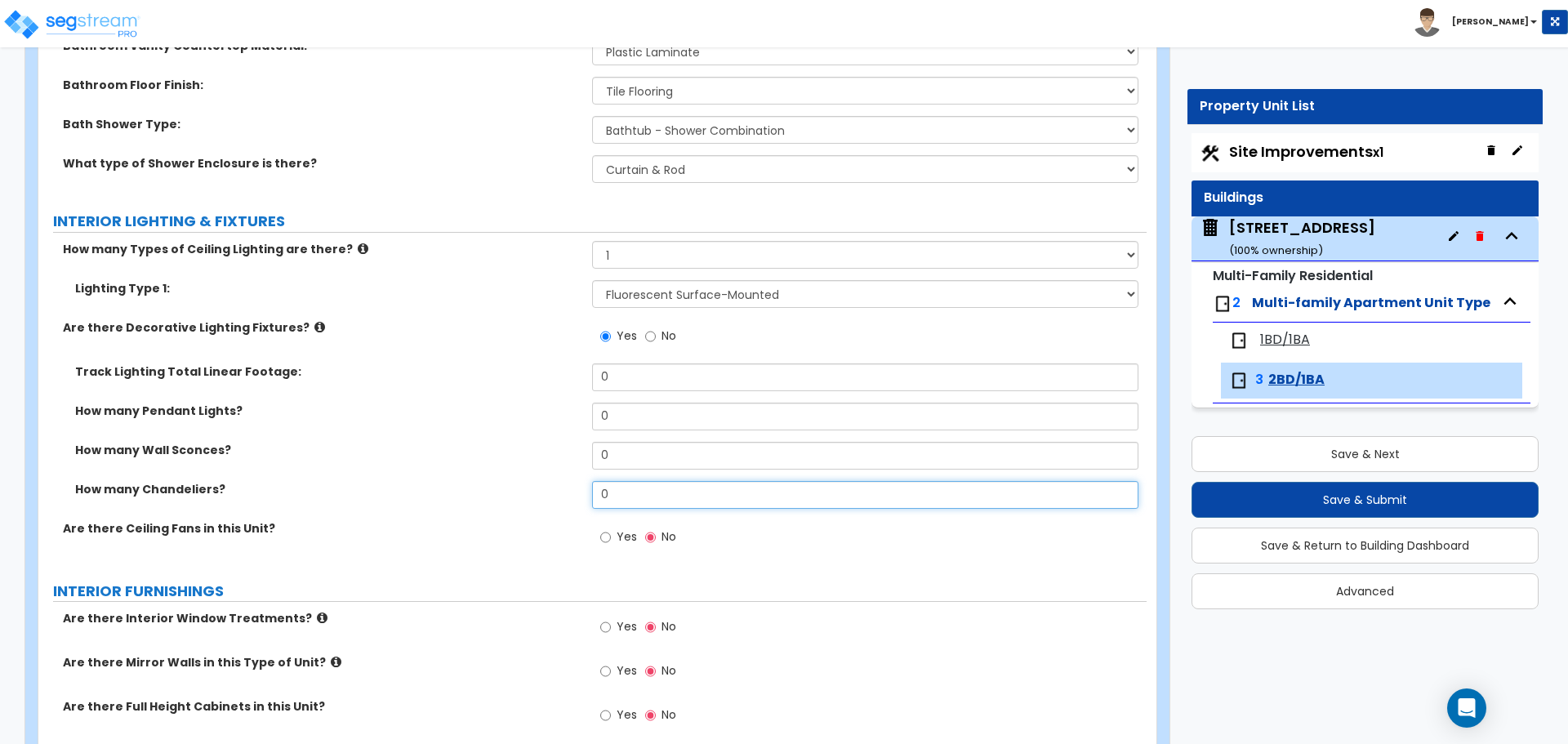
click at [622, 491] on input "0" at bounding box center [865, 495] width 545 height 28
type input "2"
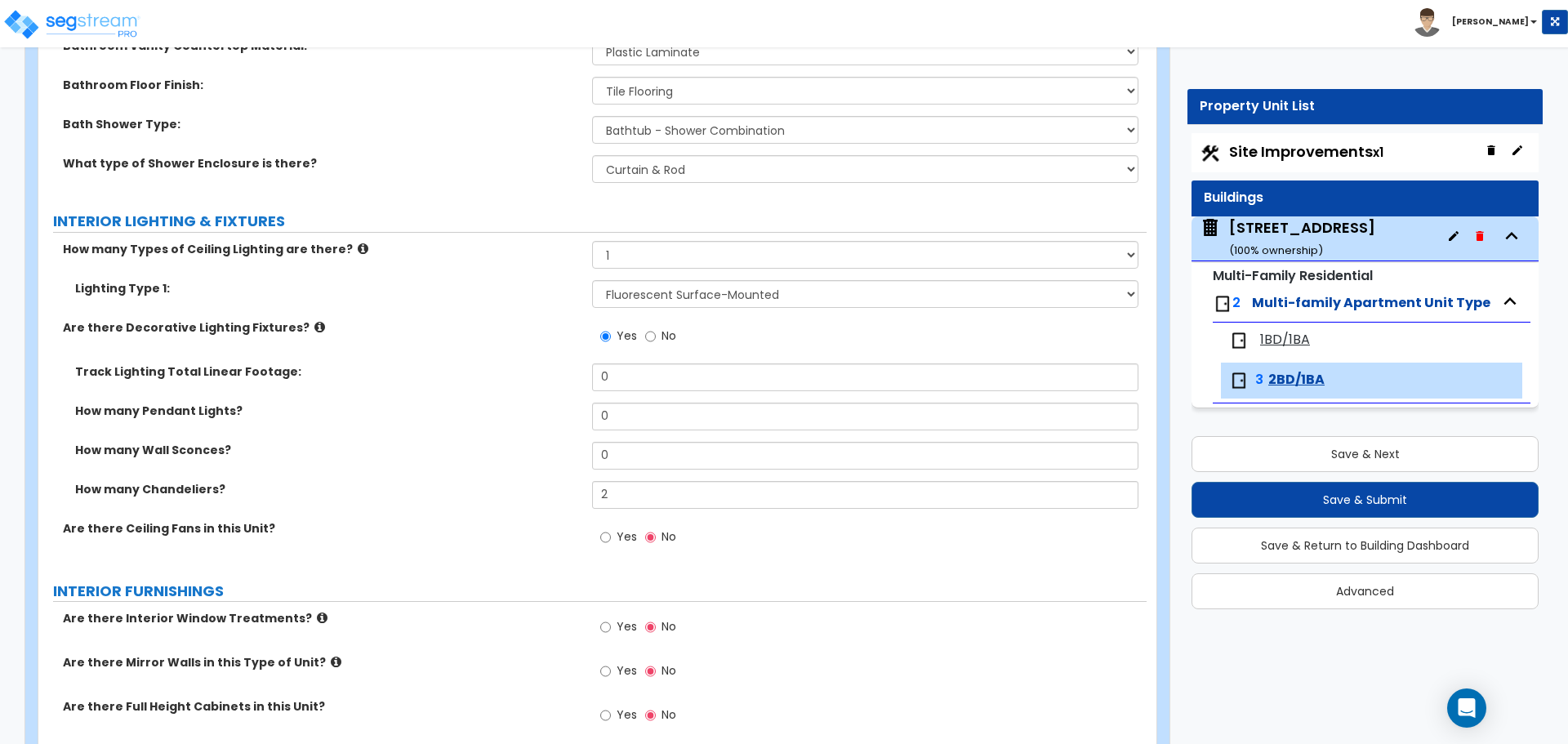
click at [746, 582] on label "INTERIOR FURNISHINGS" at bounding box center [600, 591] width 1094 height 21
click at [651, 331] on input "No" at bounding box center [650, 336] width 10 height 18
radio input "false"
radio input "true"
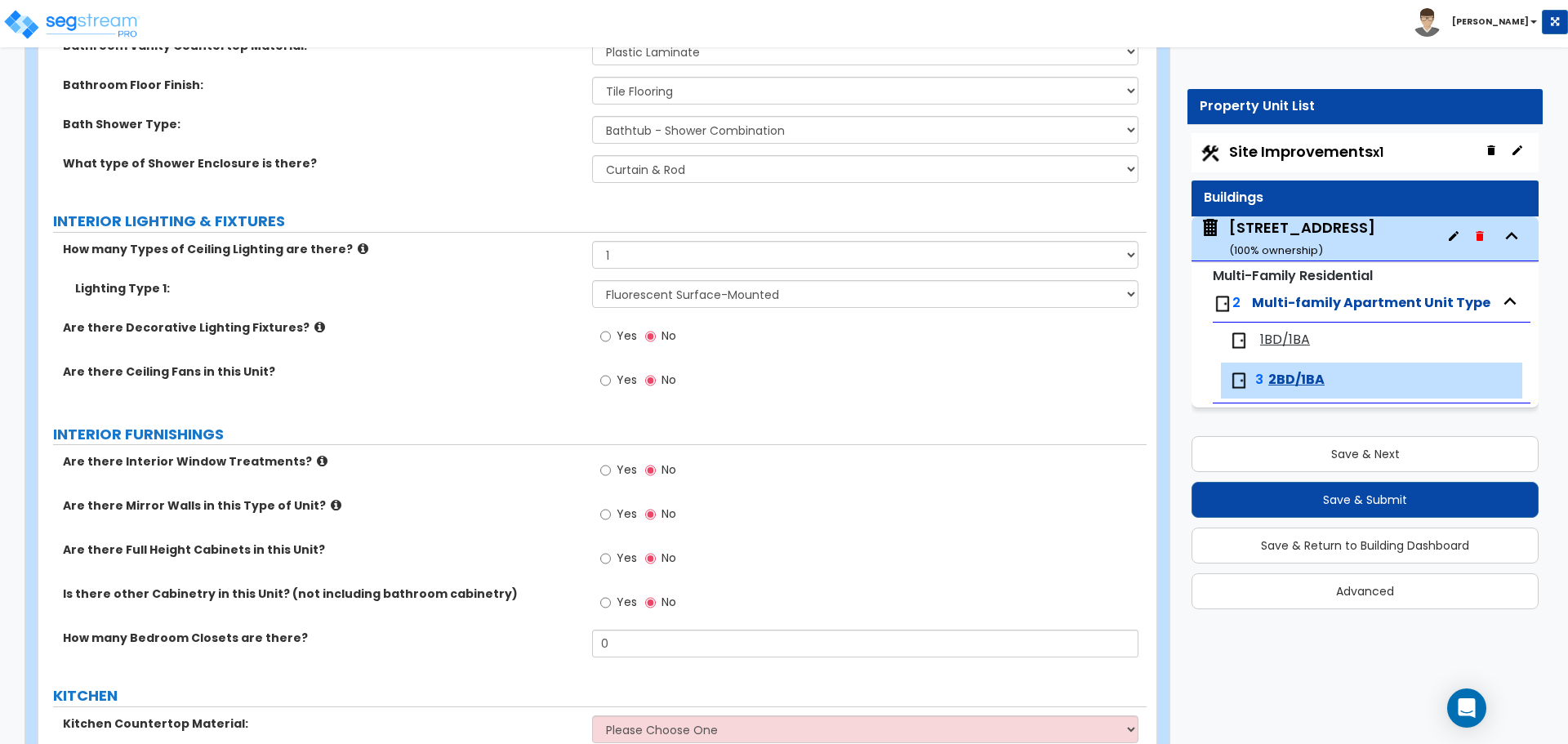
click at [810, 380] on div "Yes No" at bounding box center [869, 385] width 553 height 44
click at [605, 471] on input "Yes" at bounding box center [605, 470] width 10 height 18
radio input "true"
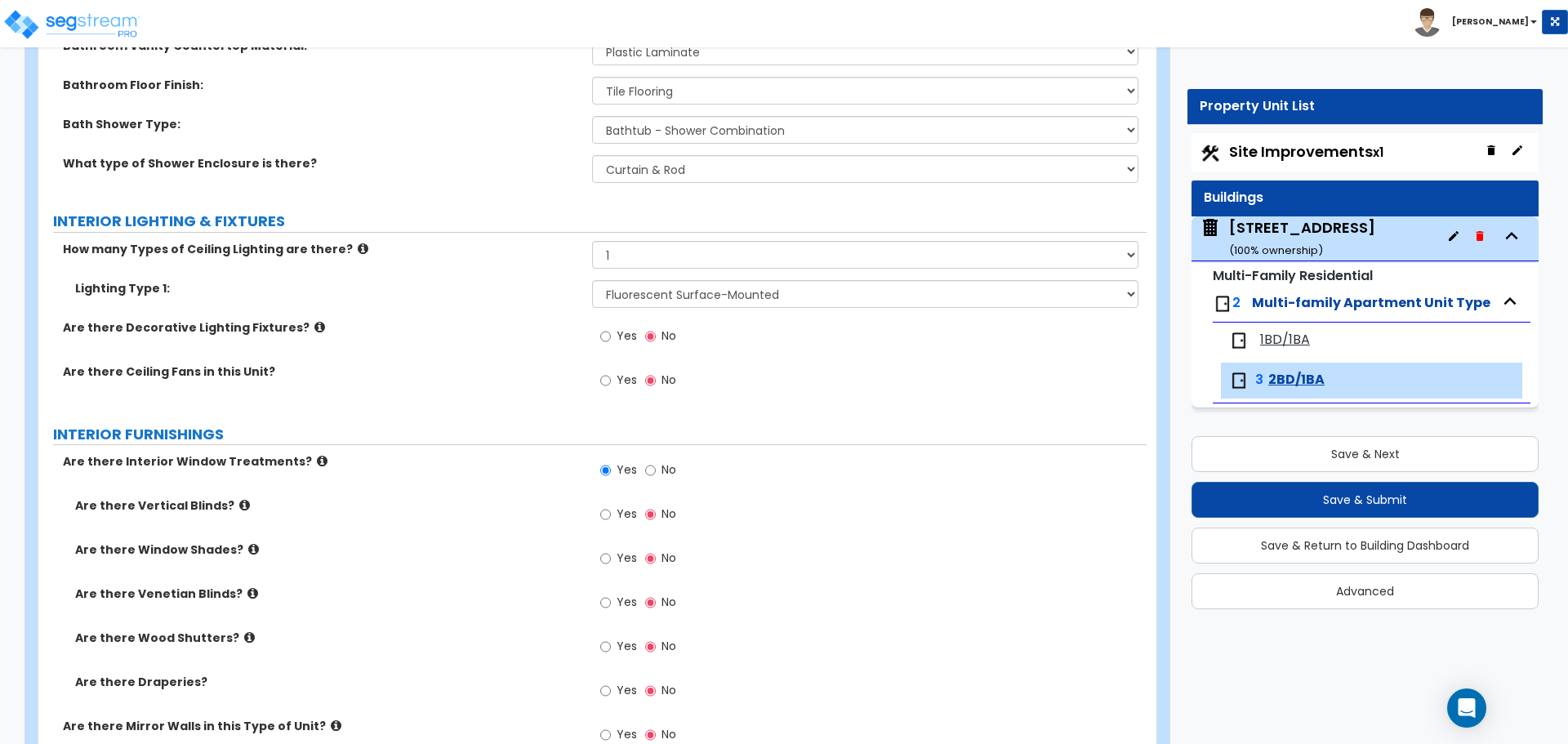
click at [239, 504] on icon at bounding box center [244, 504] width 10 height 12
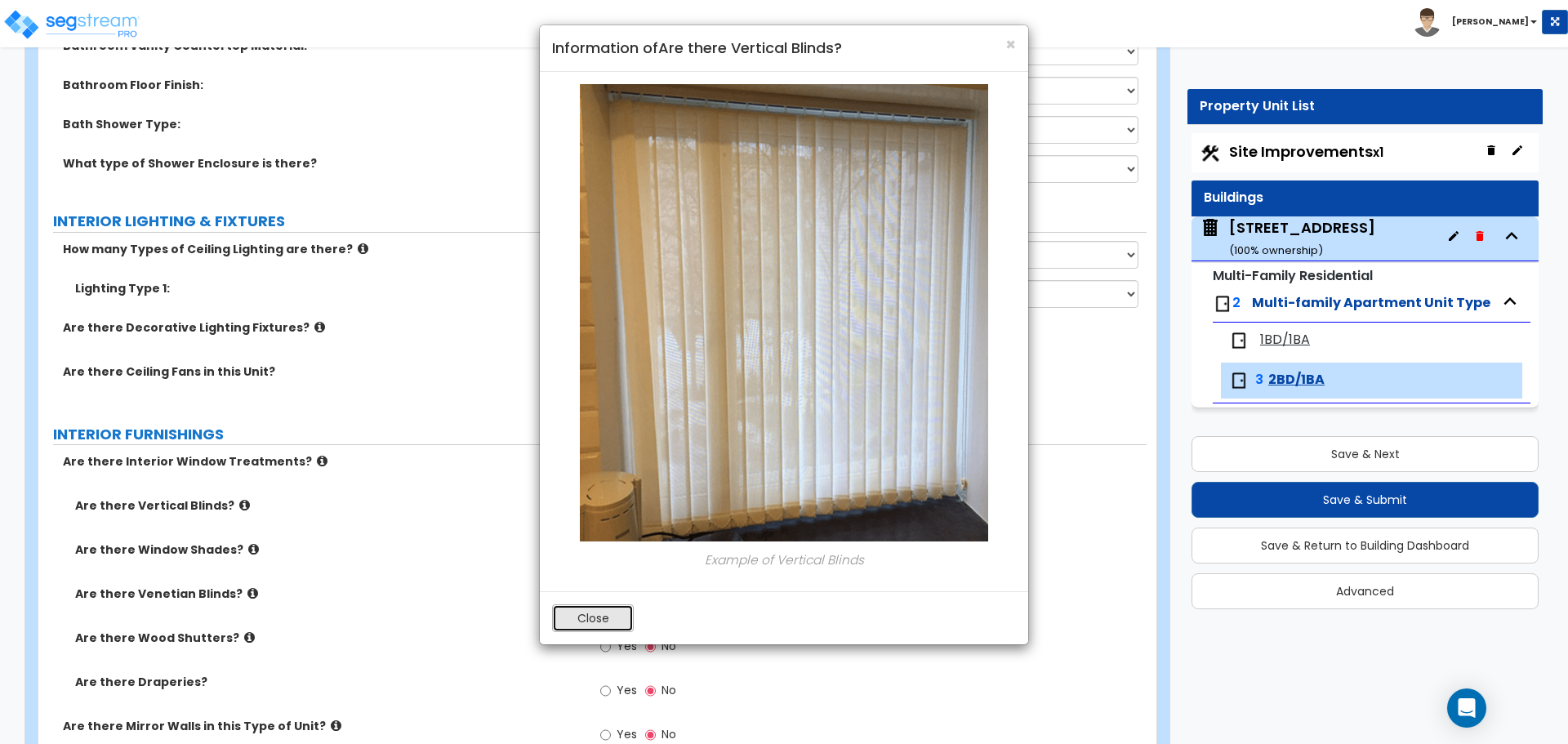
click at [613, 618] on button "Close" at bounding box center [593, 618] width 82 height 28
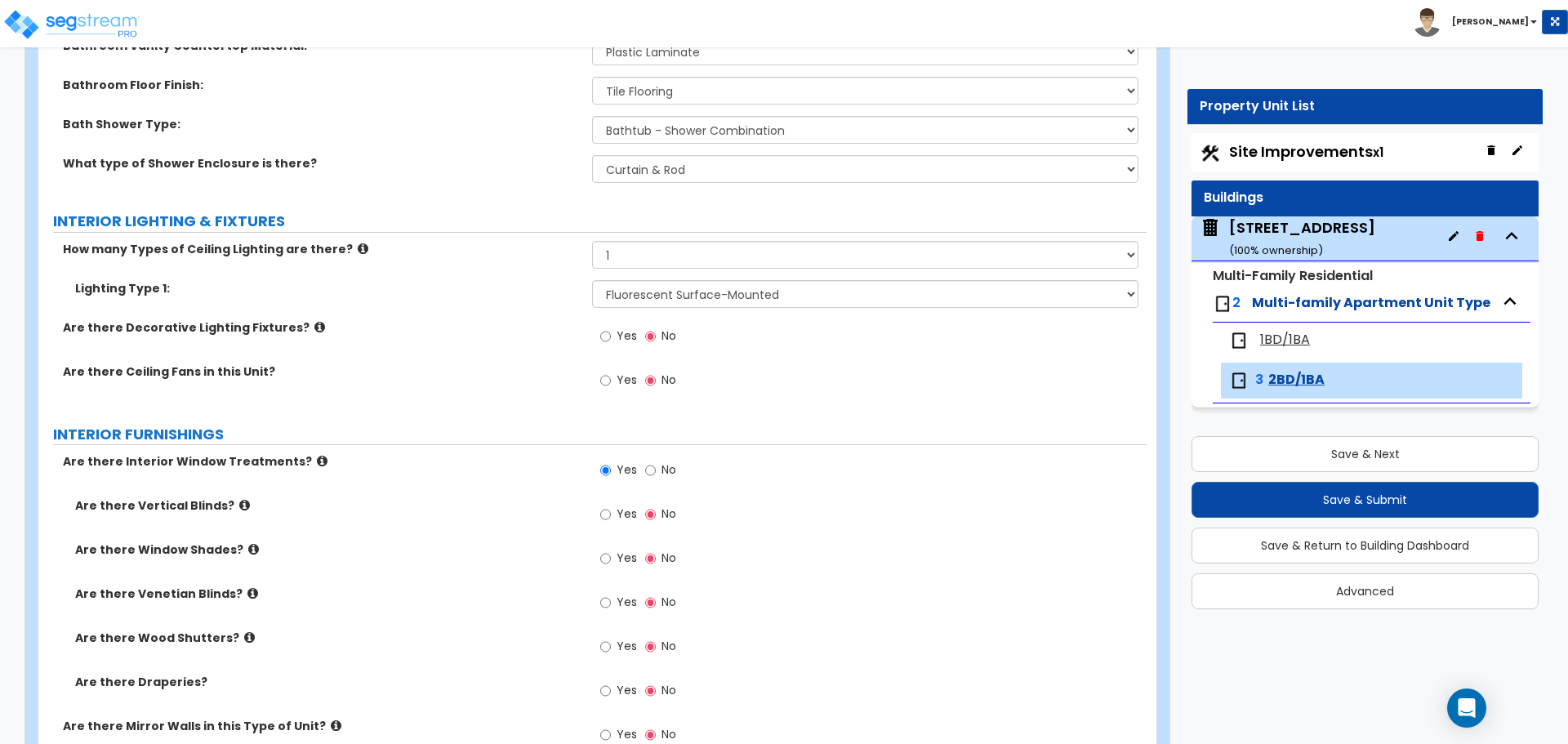
click at [248, 552] on icon at bounding box center [253, 549] width 10 height 12
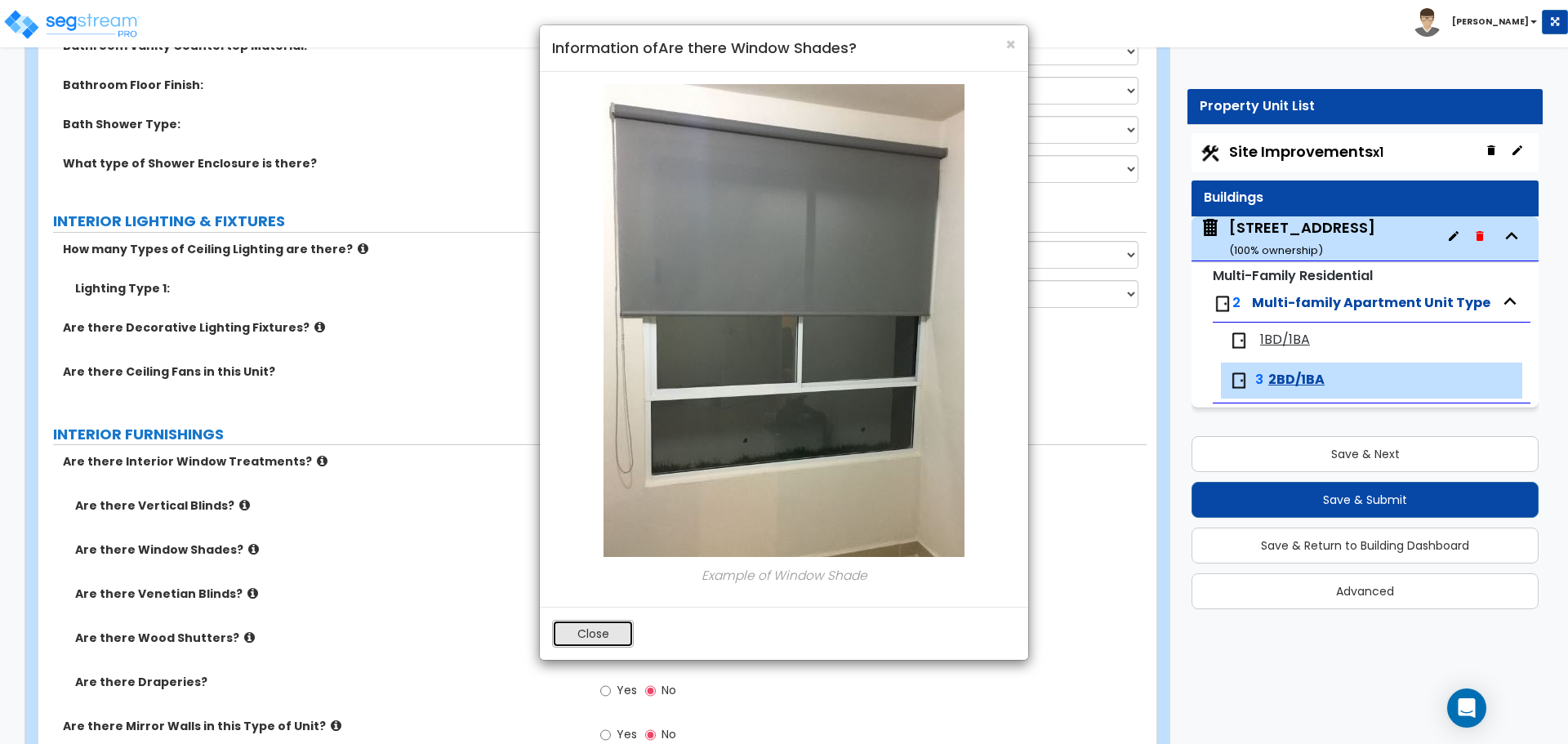
click at [585, 627] on button "Close" at bounding box center [593, 633] width 82 height 28
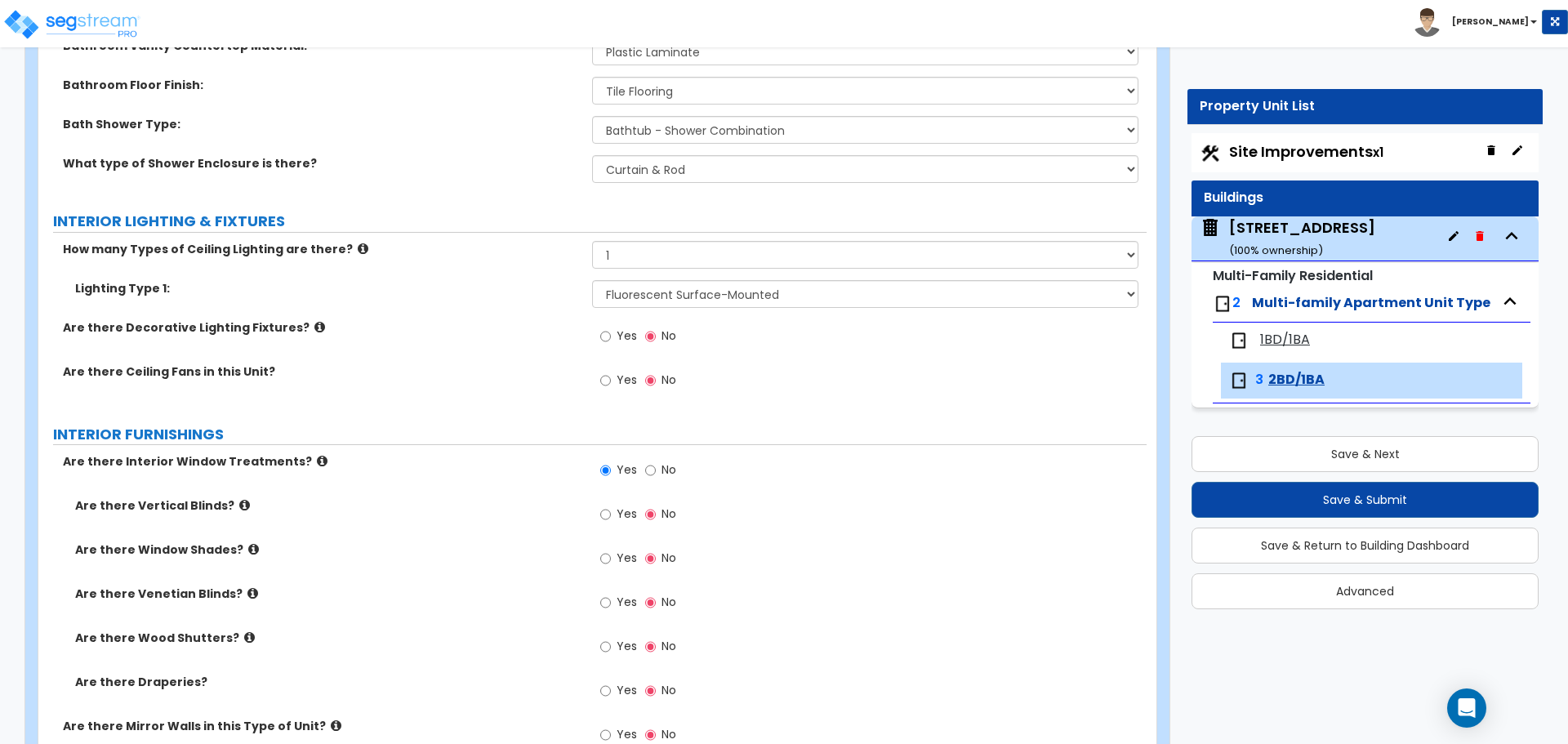
click at [247, 594] on icon at bounding box center [252, 592] width 10 height 12
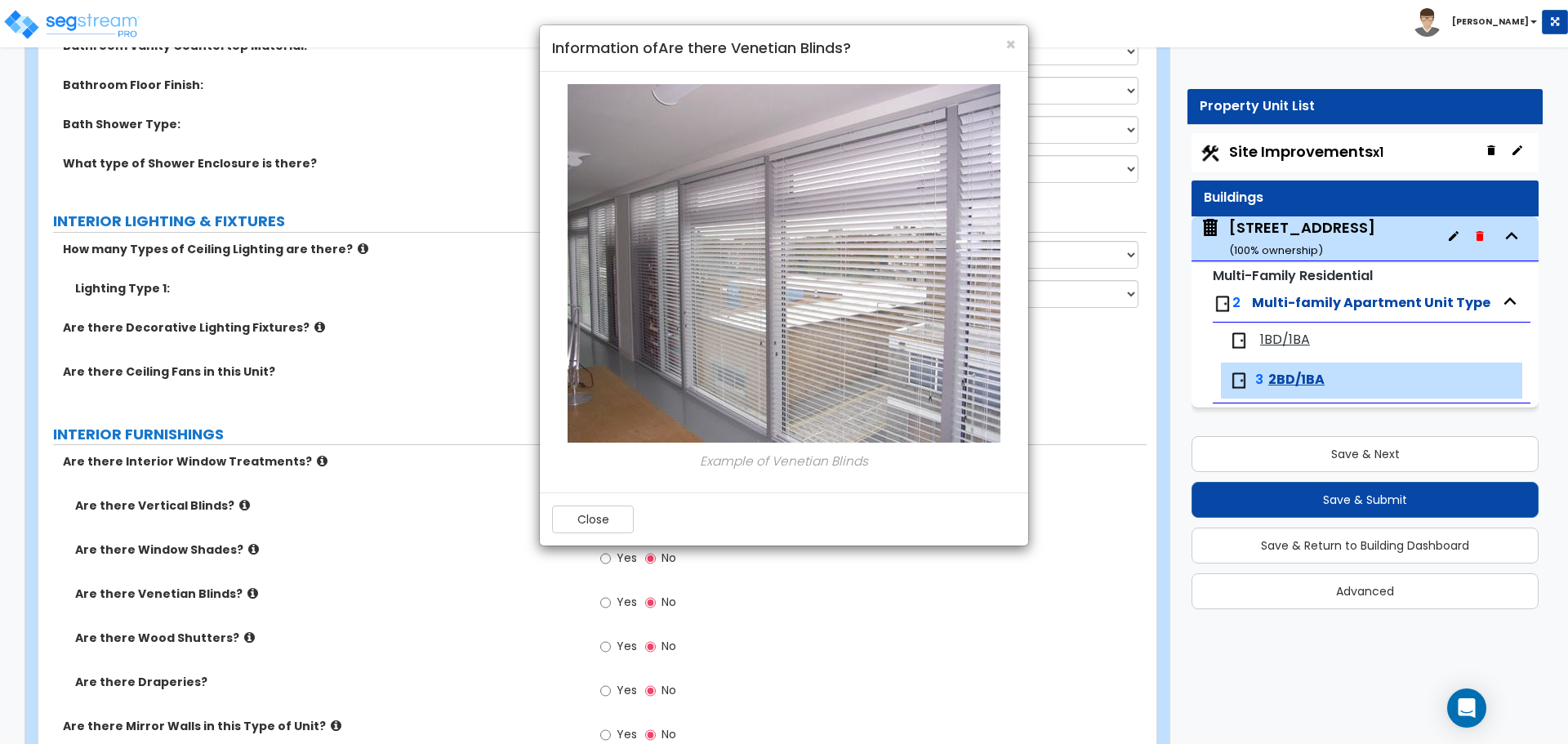
click at [550, 512] on div "Close" at bounding box center [783, 518] width 488 height 53
click at [632, 516] on button "Close" at bounding box center [593, 519] width 82 height 28
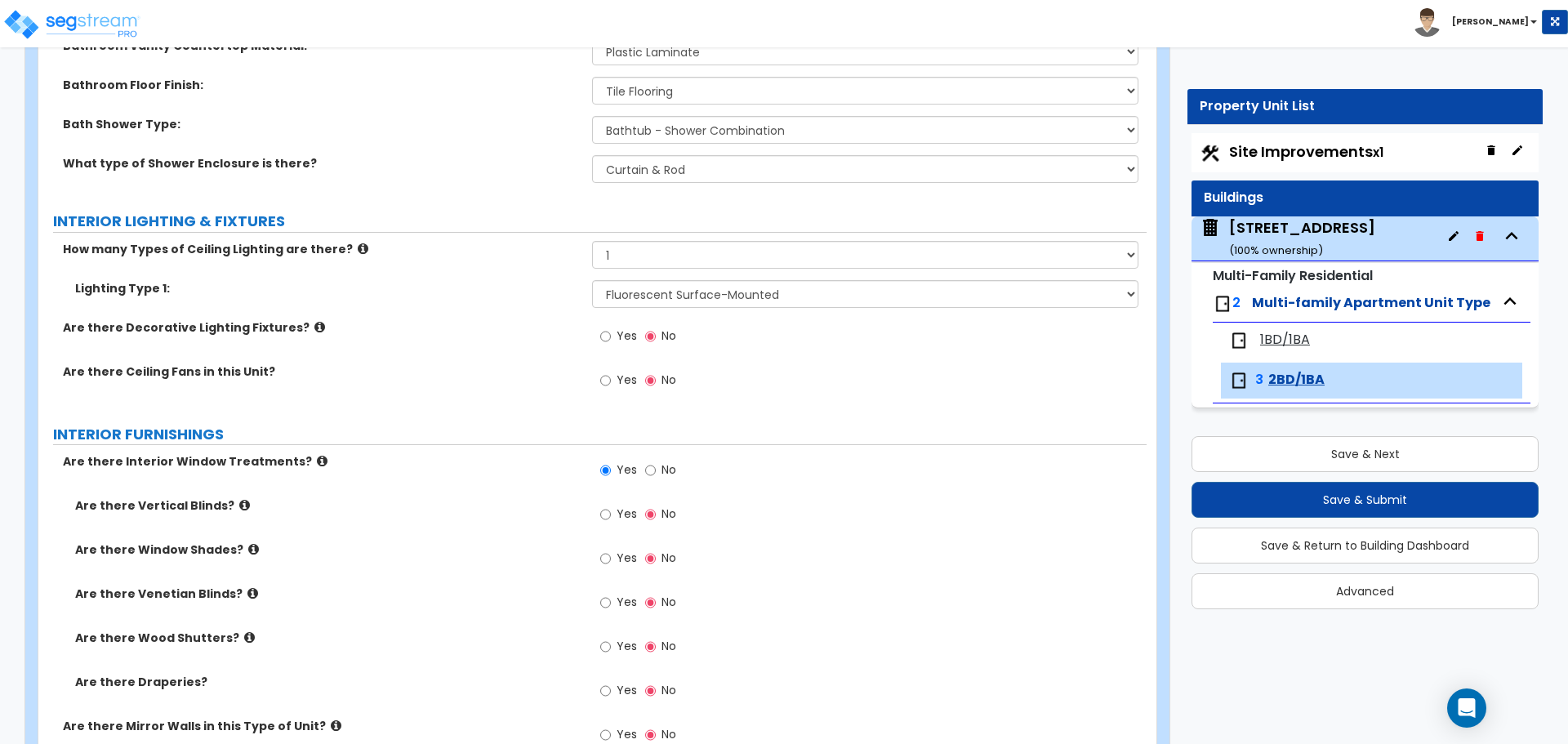
click at [245, 639] on icon at bounding box center [249, 637] width 10 height 12
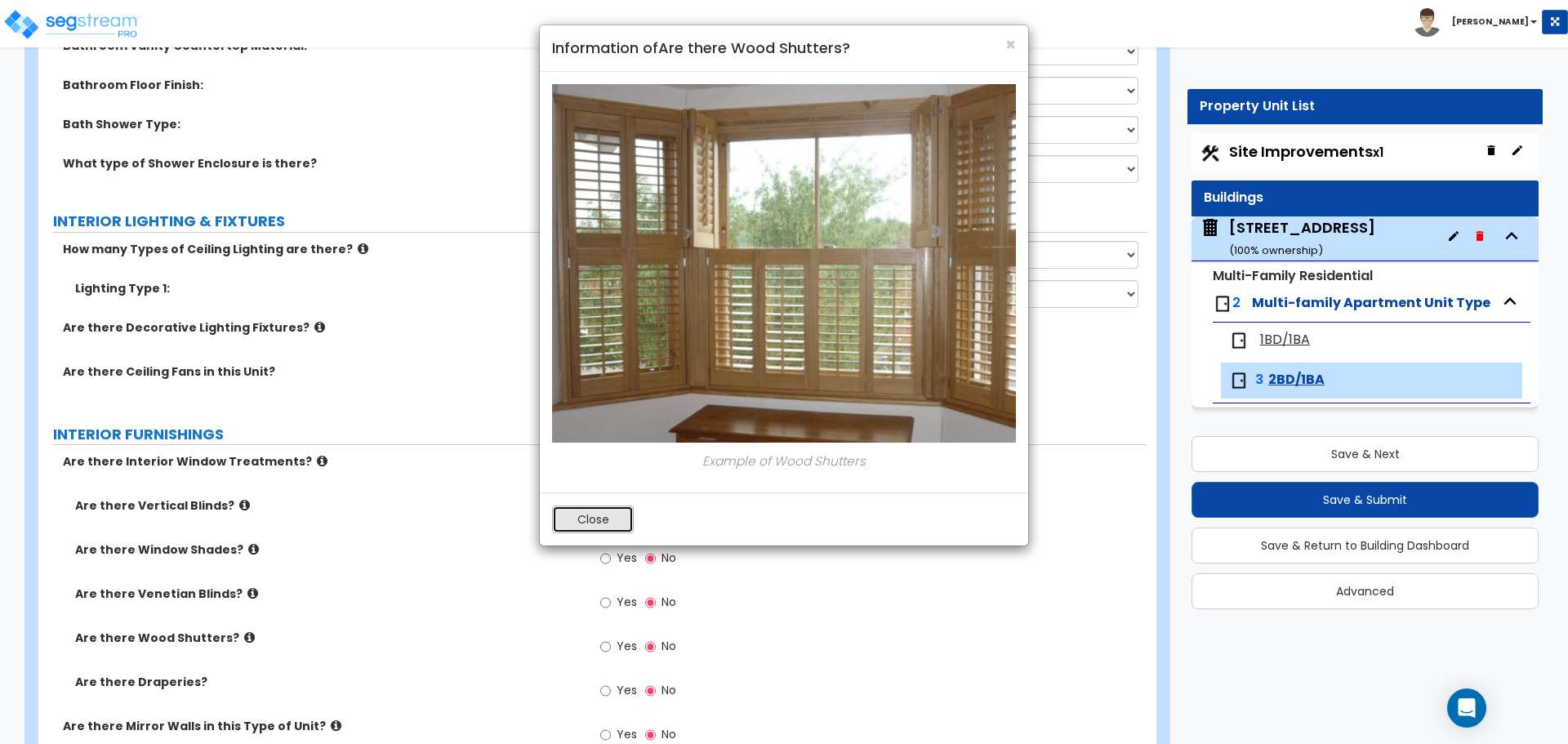
click at [605, 523] on button "Close" at bounding box center [593, 519] width 82 height 28
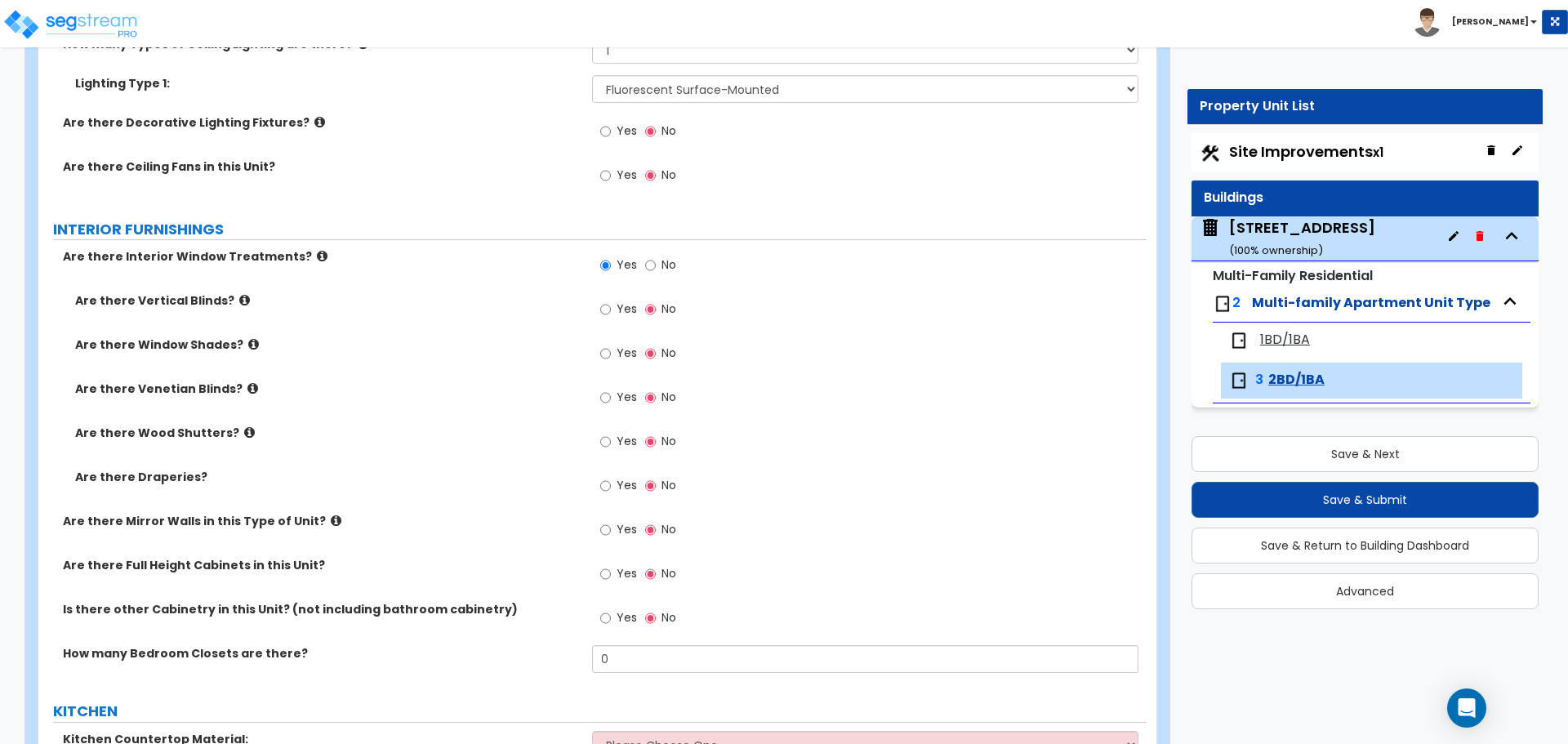
scroll to position [1388, 0]
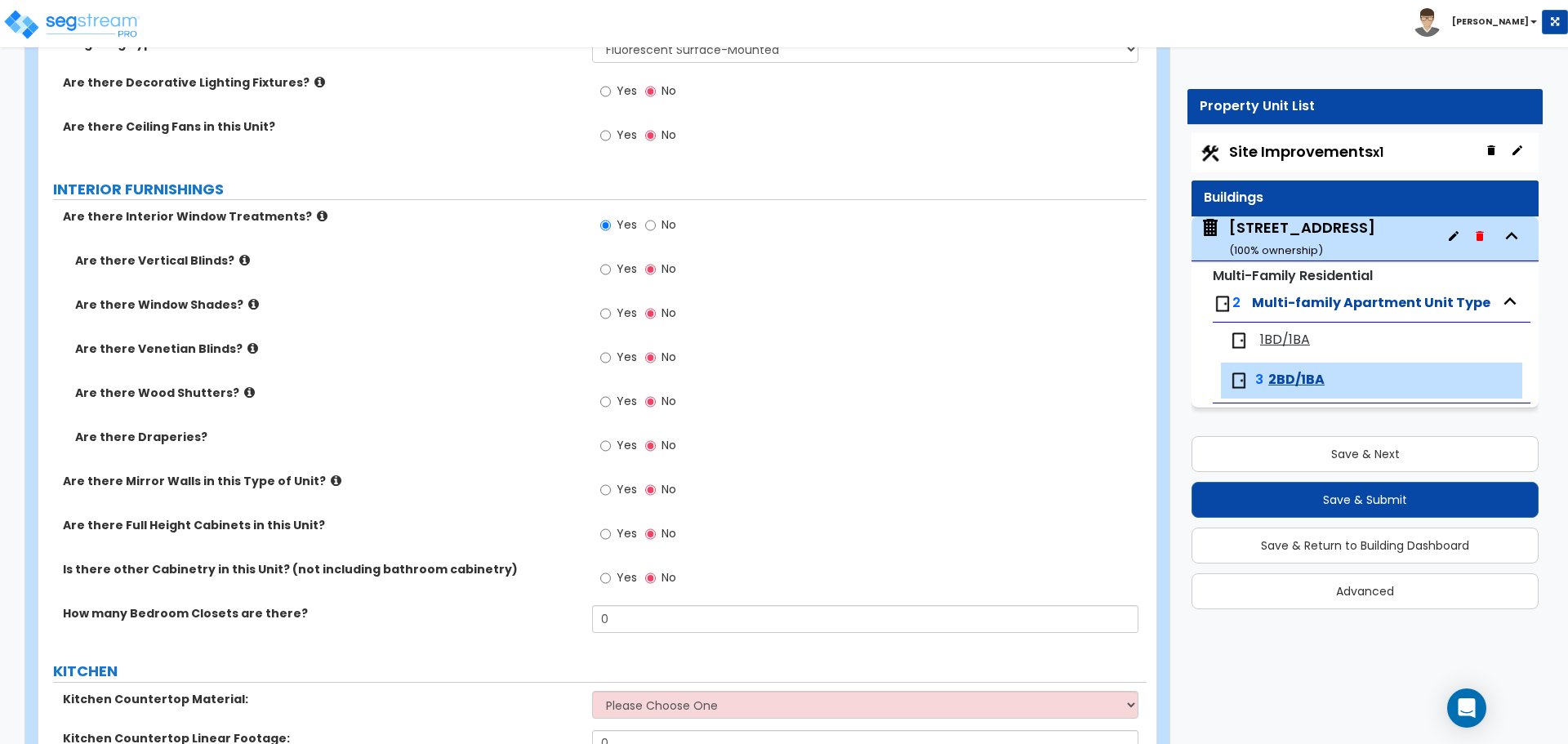
click at [183, 436] on label "Are there Draperies?" at bounding box center [327, 437] width 505 height 17
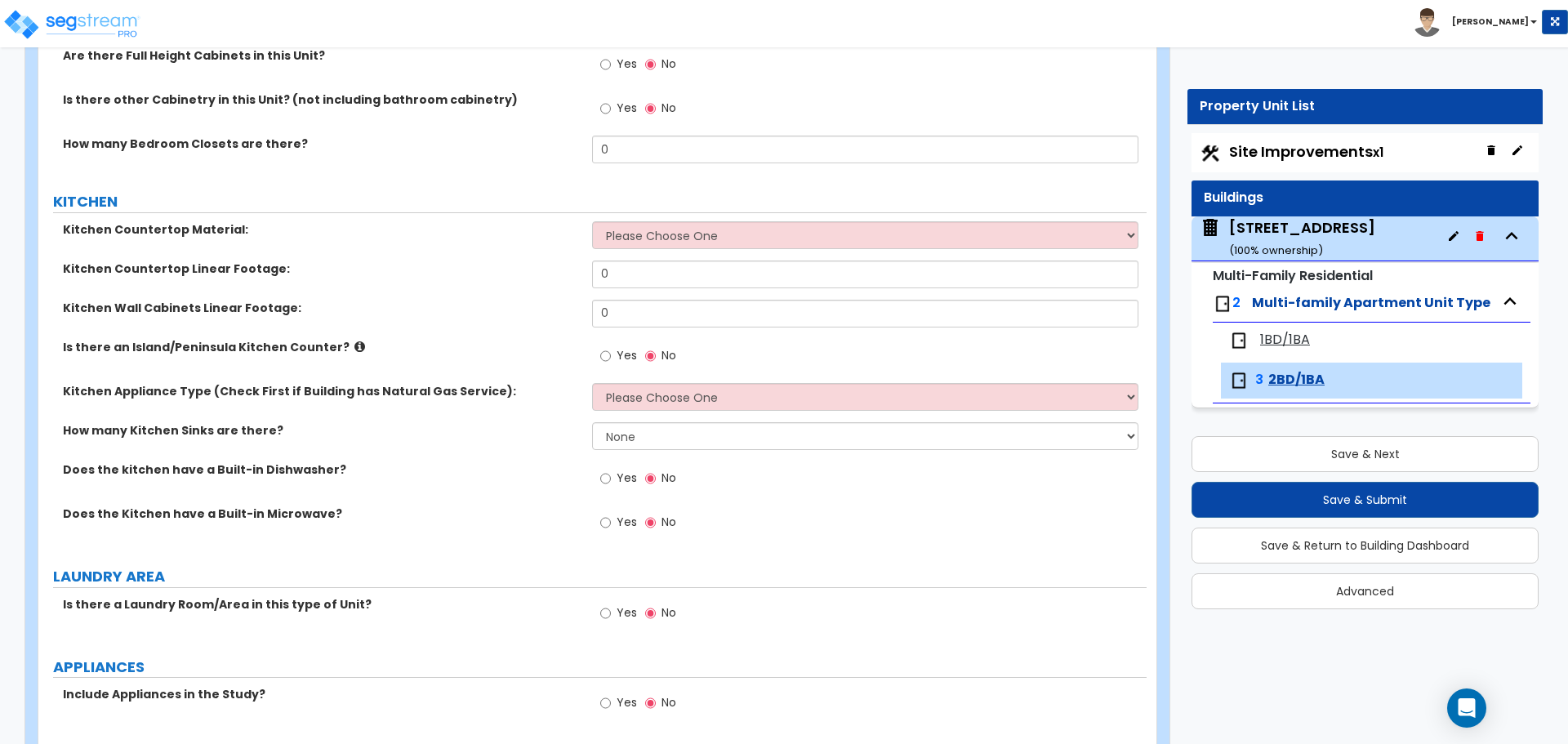
scroll to position [1878, 0]
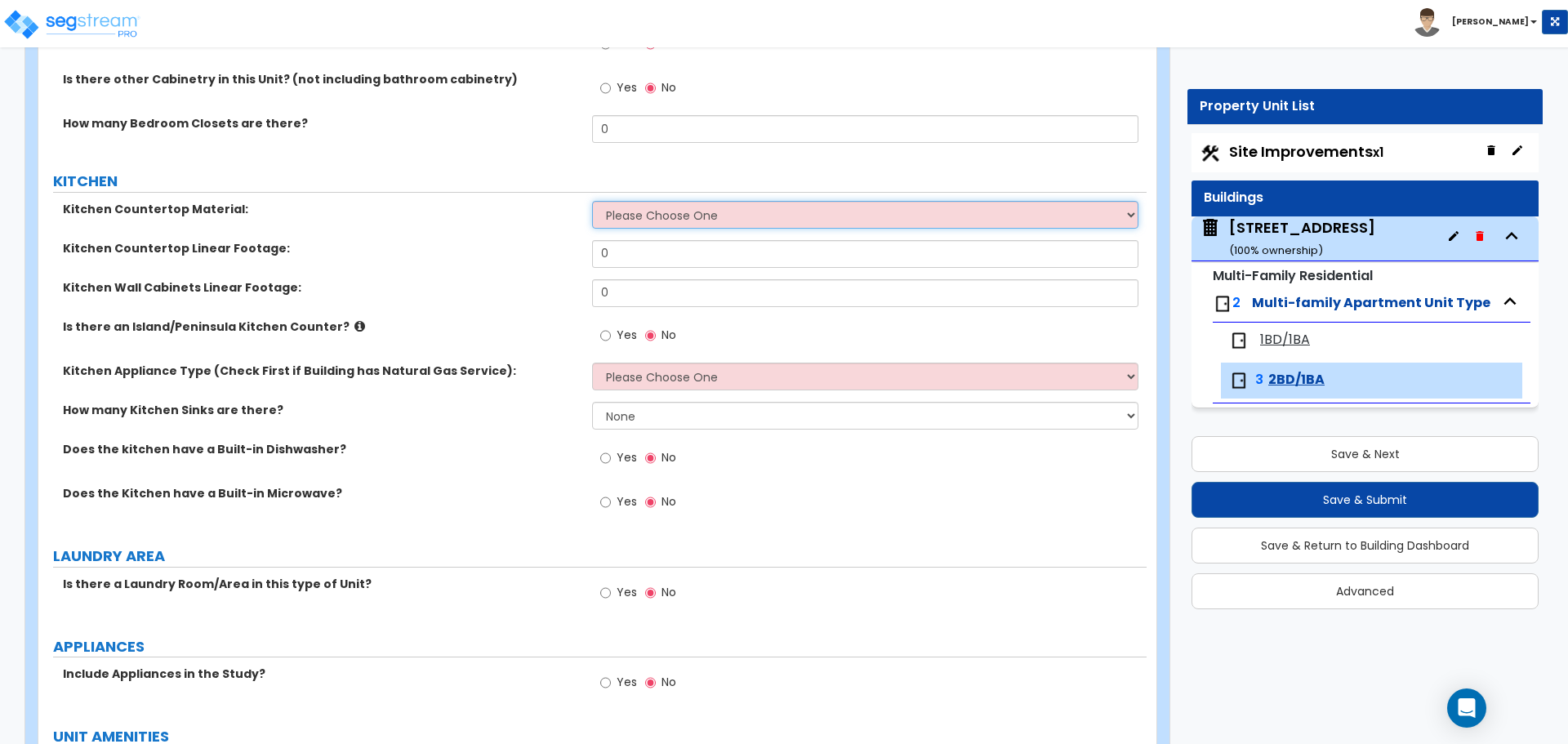
click at [685, 208] on select "Please Choose One Plastic Laminate Solid Surface Stone Quartz Marble Tile Wood …" at bounding box center [865, 215] width 545 height 28
select select "1"
click at [592, 201] on select "Please Choose One Plastic Laminate Solid Surface Stone Quartz Marble Tile Wood …" at bounding box center [865, 215] width 545 height 28
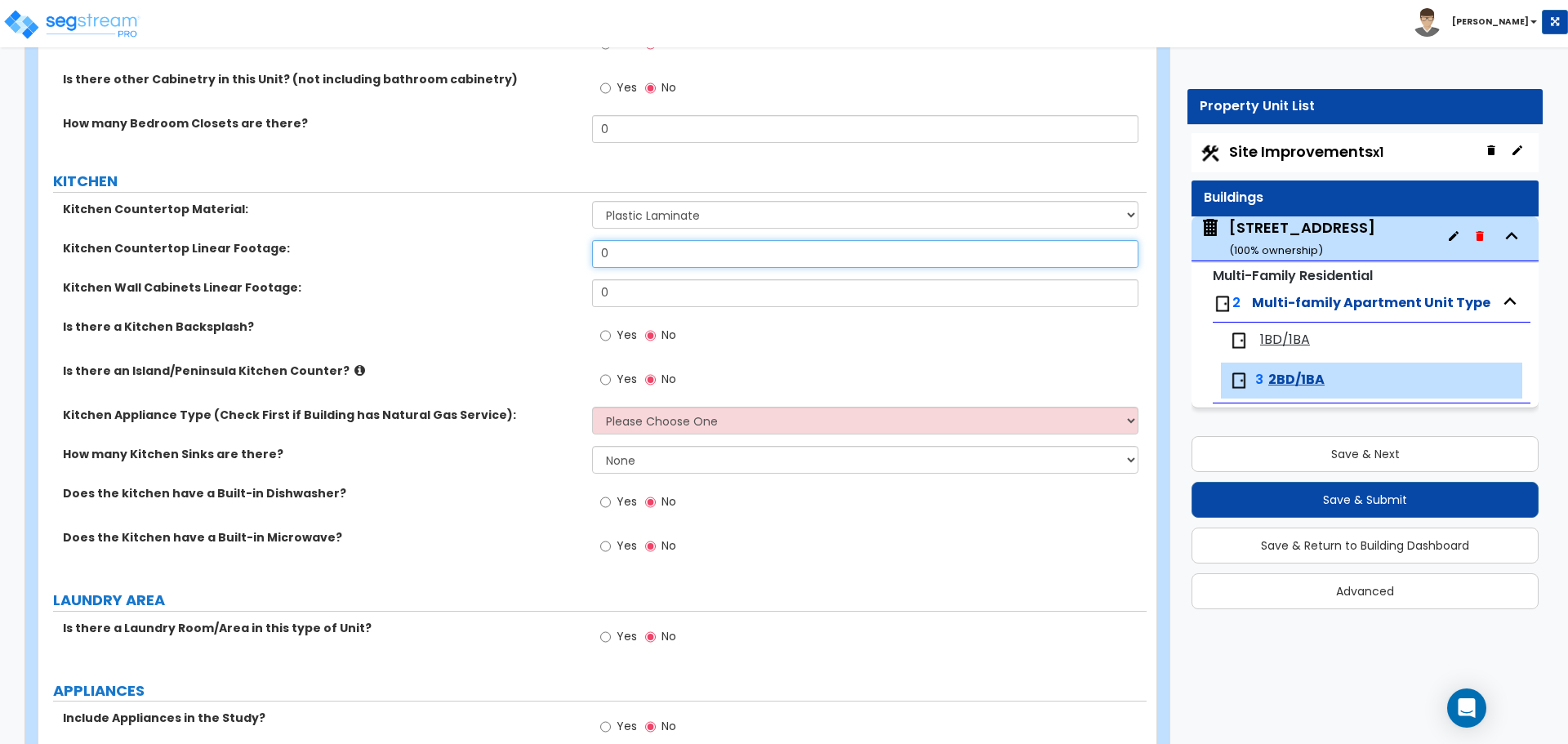
click at [646, 258] on input "0" at bounding box center [865, 254] width 545 height 28
type input "8"
type input "6"
click at [618, 291] on input "0" at bounding box center [865, 293] width 545 height 28
type input "8"
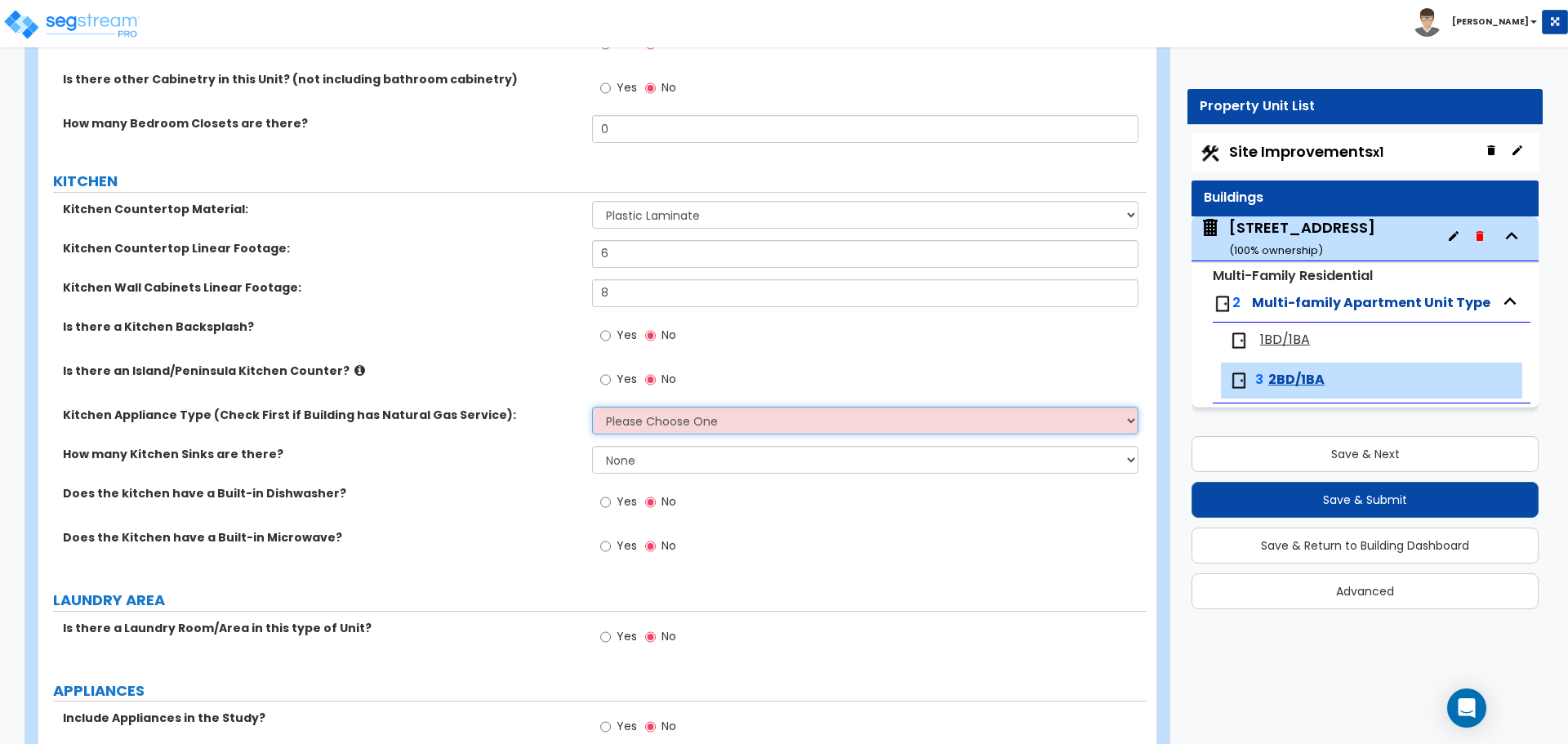
click at [638, 419] on select "Please Choose One Gas Electric" at bounding box center [865, 420] width 545 height 28
select select "1"
click at [592, 406] on select "Please Choose One Gas Electric" at bounding box center [865, 420] width 545 height 28
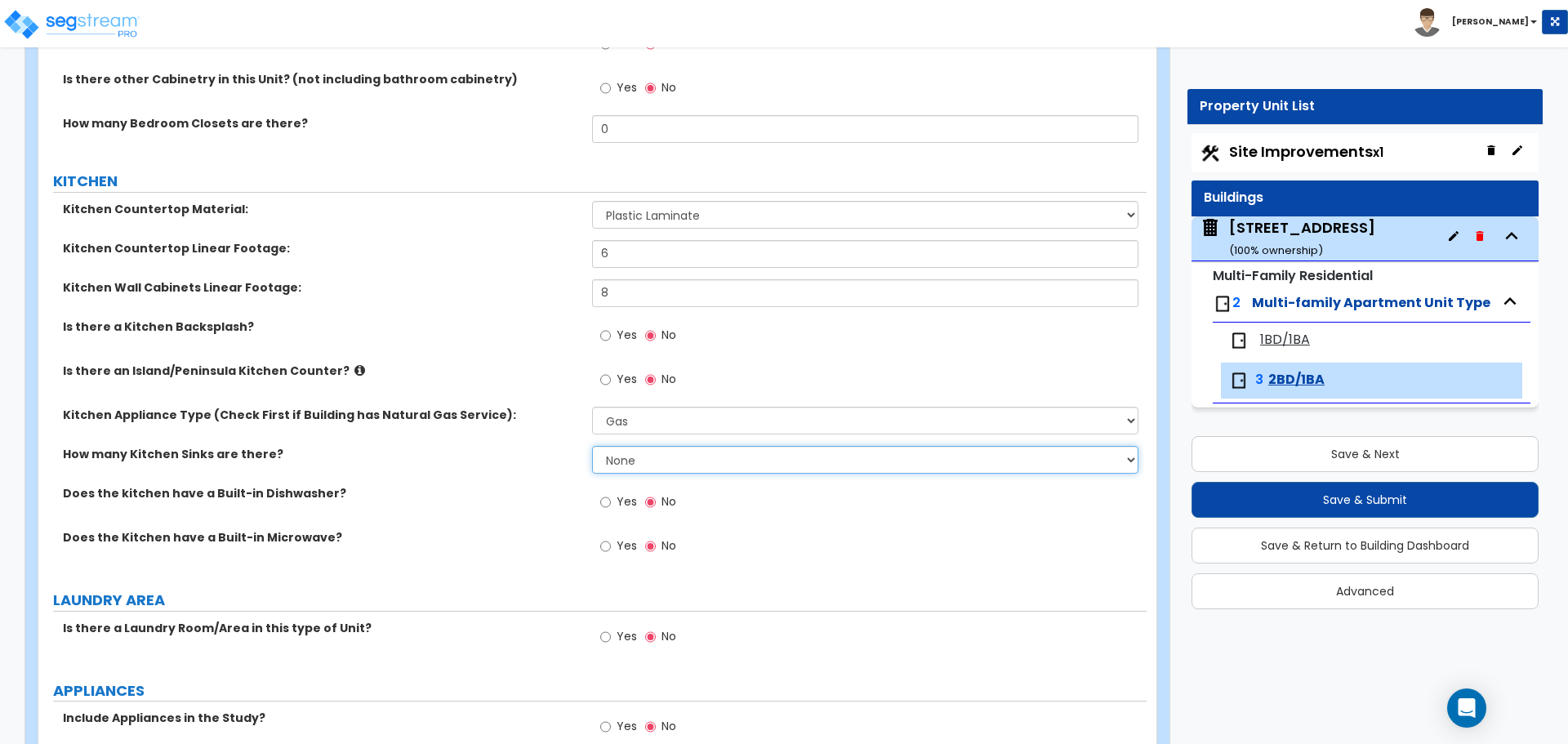
click at [628, 458] on select "None 1 2 3" at bounding box center [865, 459] width 545 height 28
select select "1"
click at [592, 445] on select "None 1 2 3" at bounding box center [865, 459] width 545 height 28
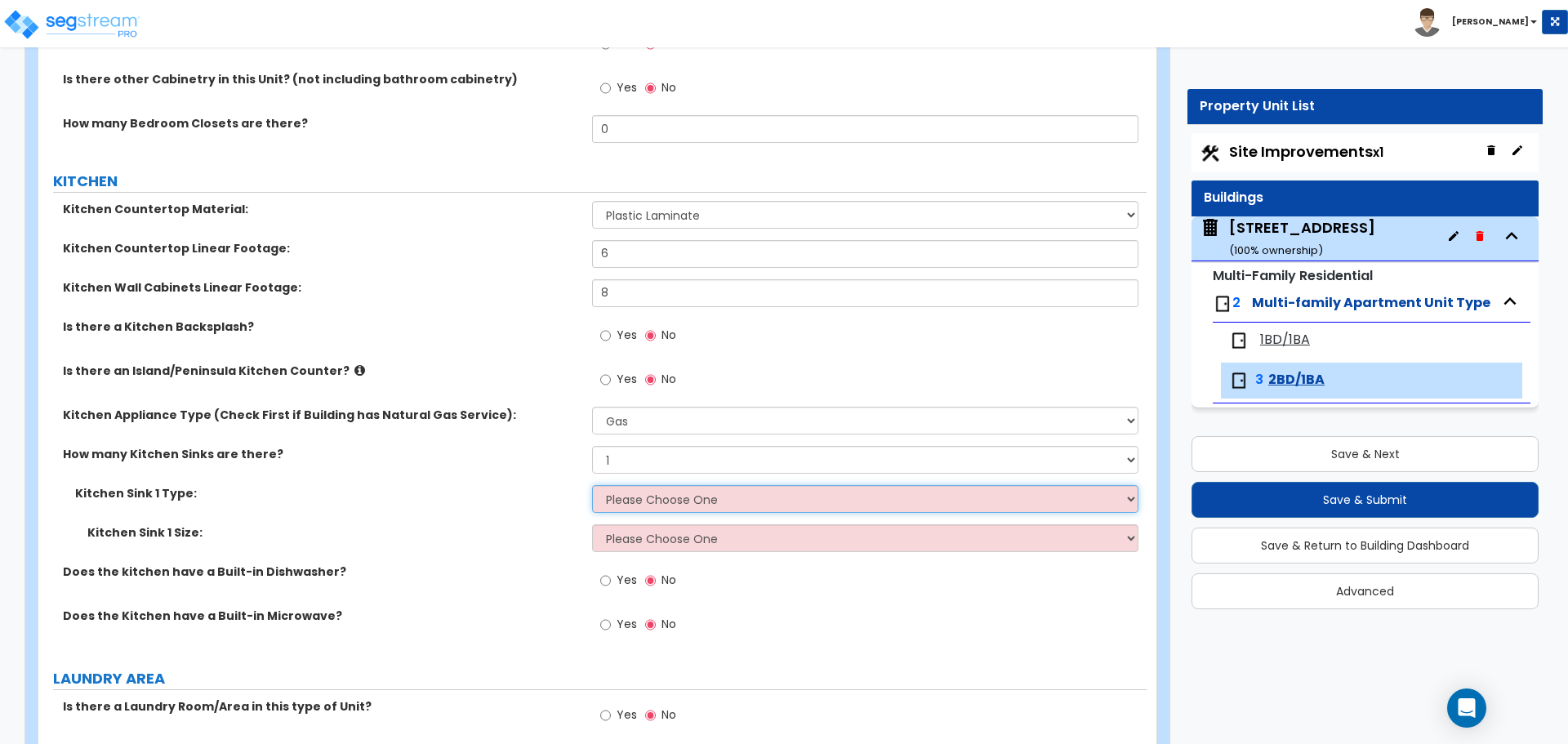
click at [640, 496] on select "Please Choose One Stainless Steel Porcelain Enamel Cast Iron Granite Composite" at bounding box center [865, 499] width 545 height 28
select select "1"
click at [592, 485] on select "Please Choose One Stainless Steel Porcelain Enamel Cast Iron Granite Composite" at bounding box center [865, 499] width 545 height 28
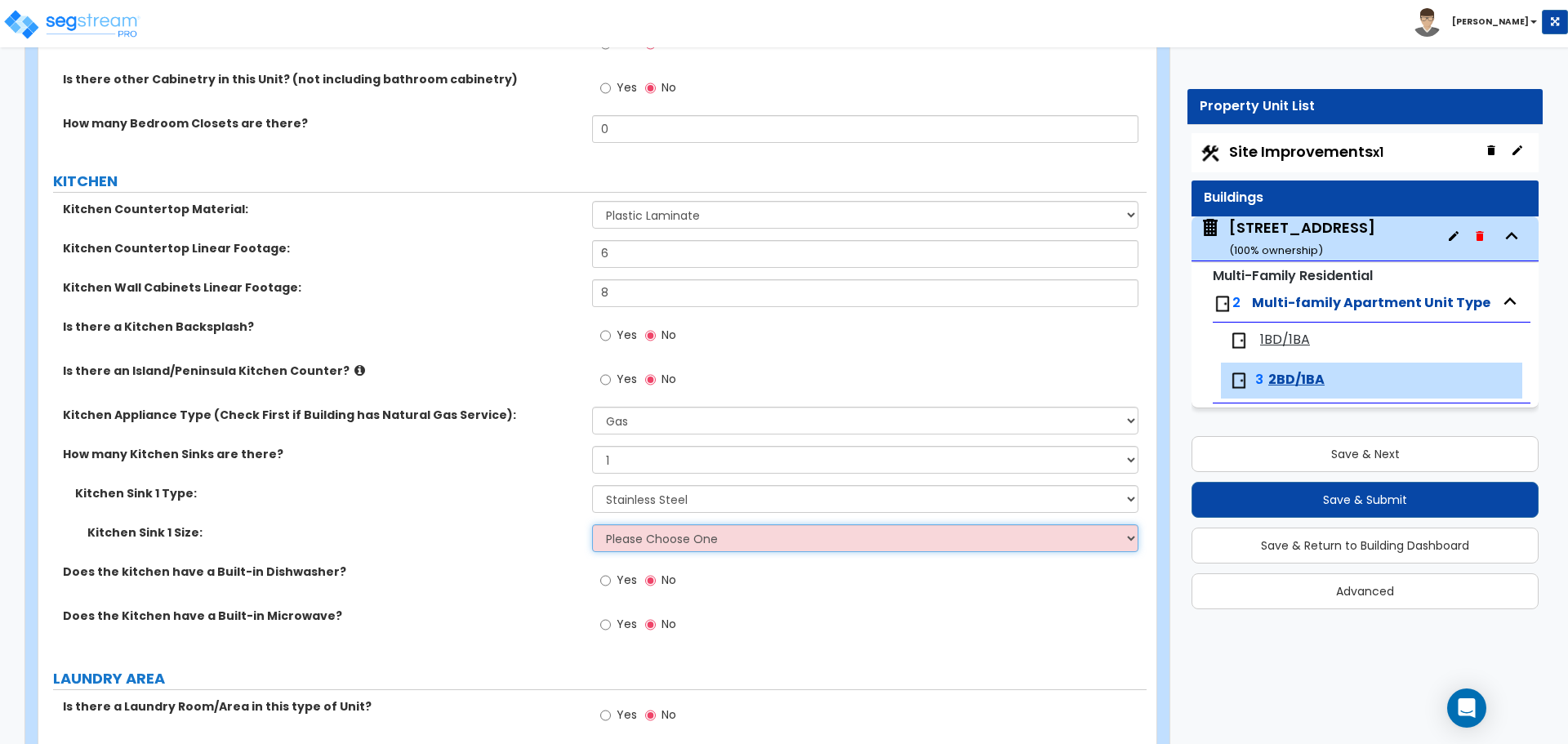
click at [650, 538] on select "Please Choose One Single Sink Double Sink" at bounding box center [865, 538] width 545 height 28
select select "1"
click at [592, 525] on select "Please Choose One Single Sink Double Sink" at bounding box center [865, 538] width 545 height 28
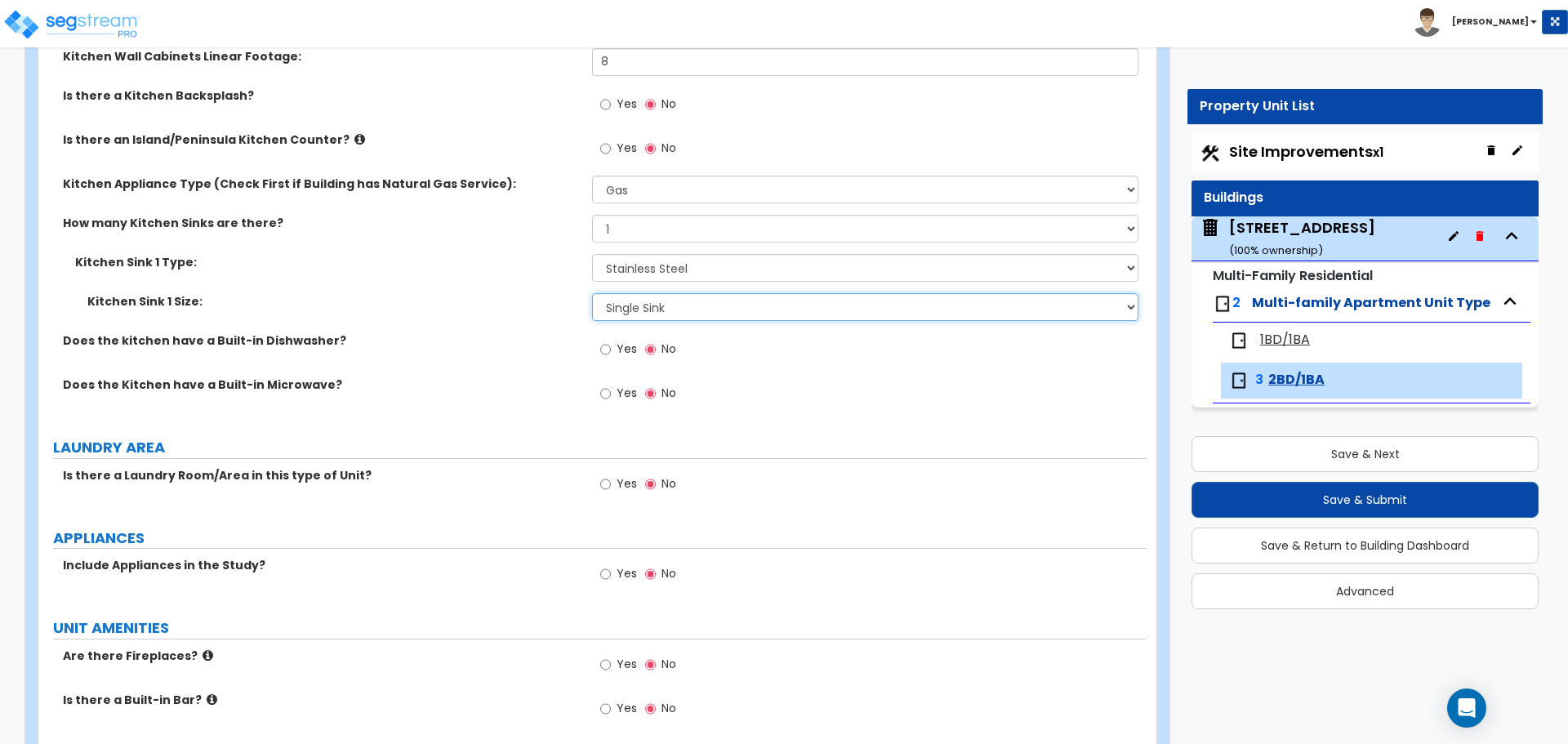
scroll to position [2286, 0]
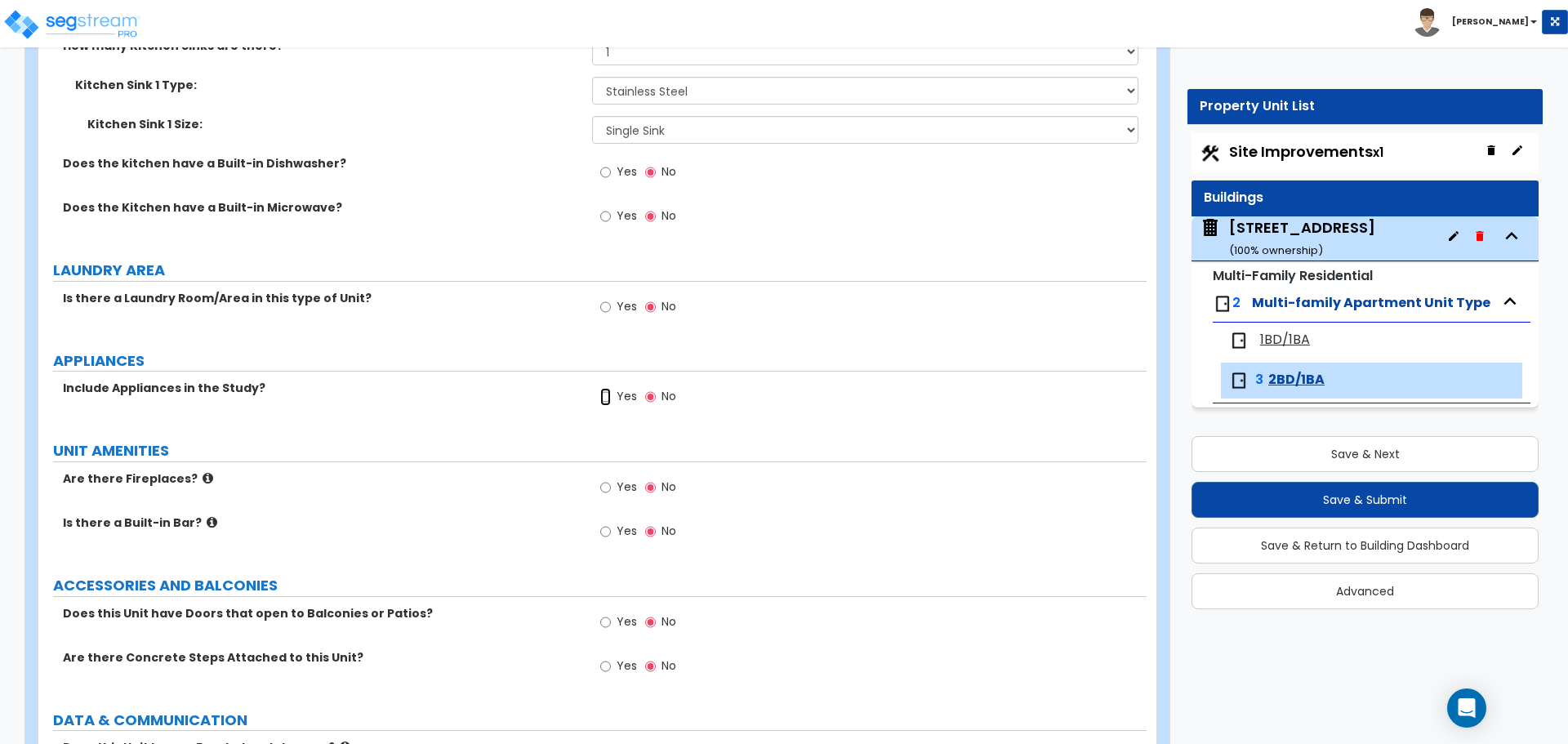
click at [609, 393] on input "Yes" at bounding box center [605, 396] width 10 height 18
radio input "true"
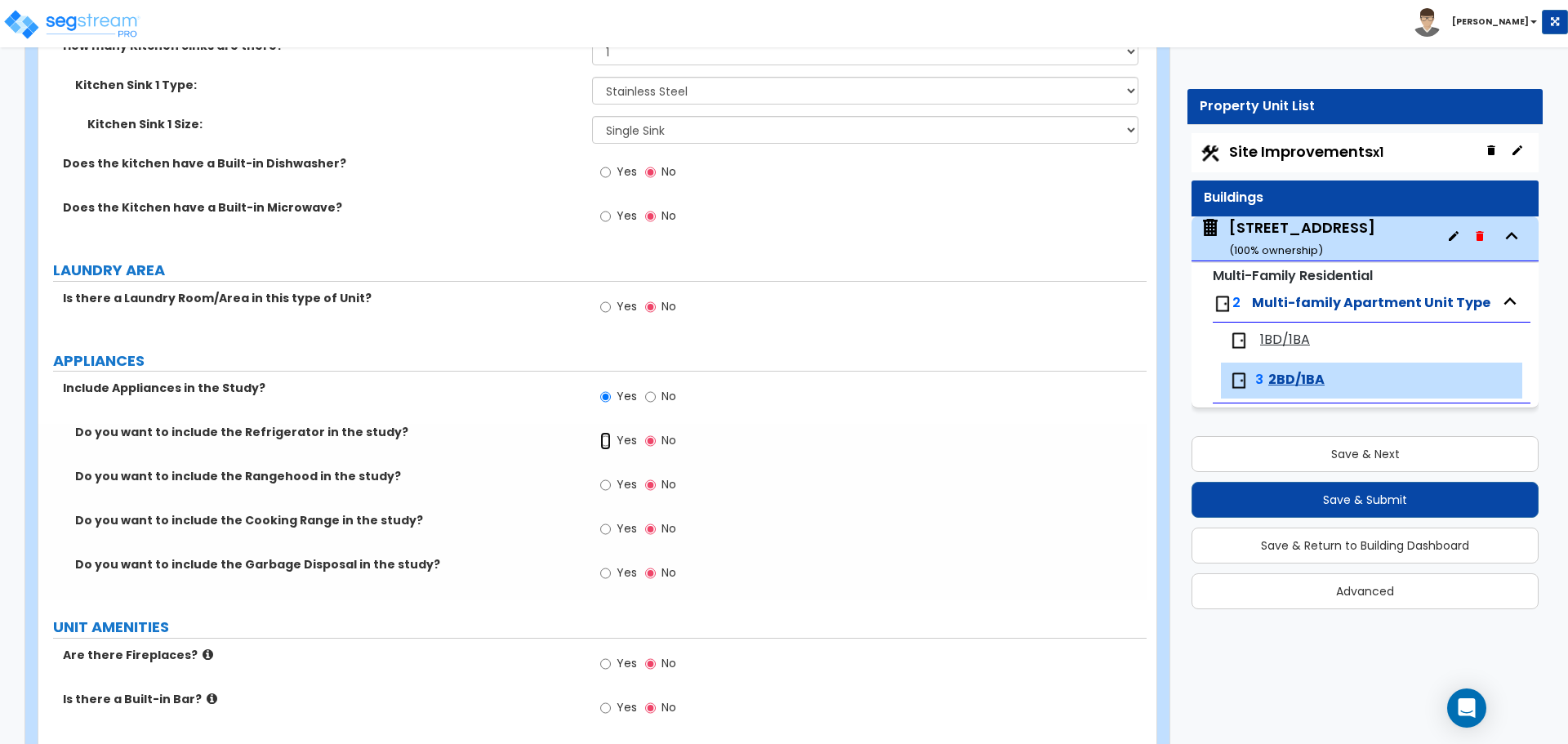
click at [605, 440] on input "Yes" at bounding box center [605, 440] width 10 height 18
radio input "true"
click at [605, 483] on input "Yes" at bounding box center [605, 485] width 10 height 18
radio input "true"
click at [608, 528] on input "Yes" at bounding box center [605, 528] width 10 height 18
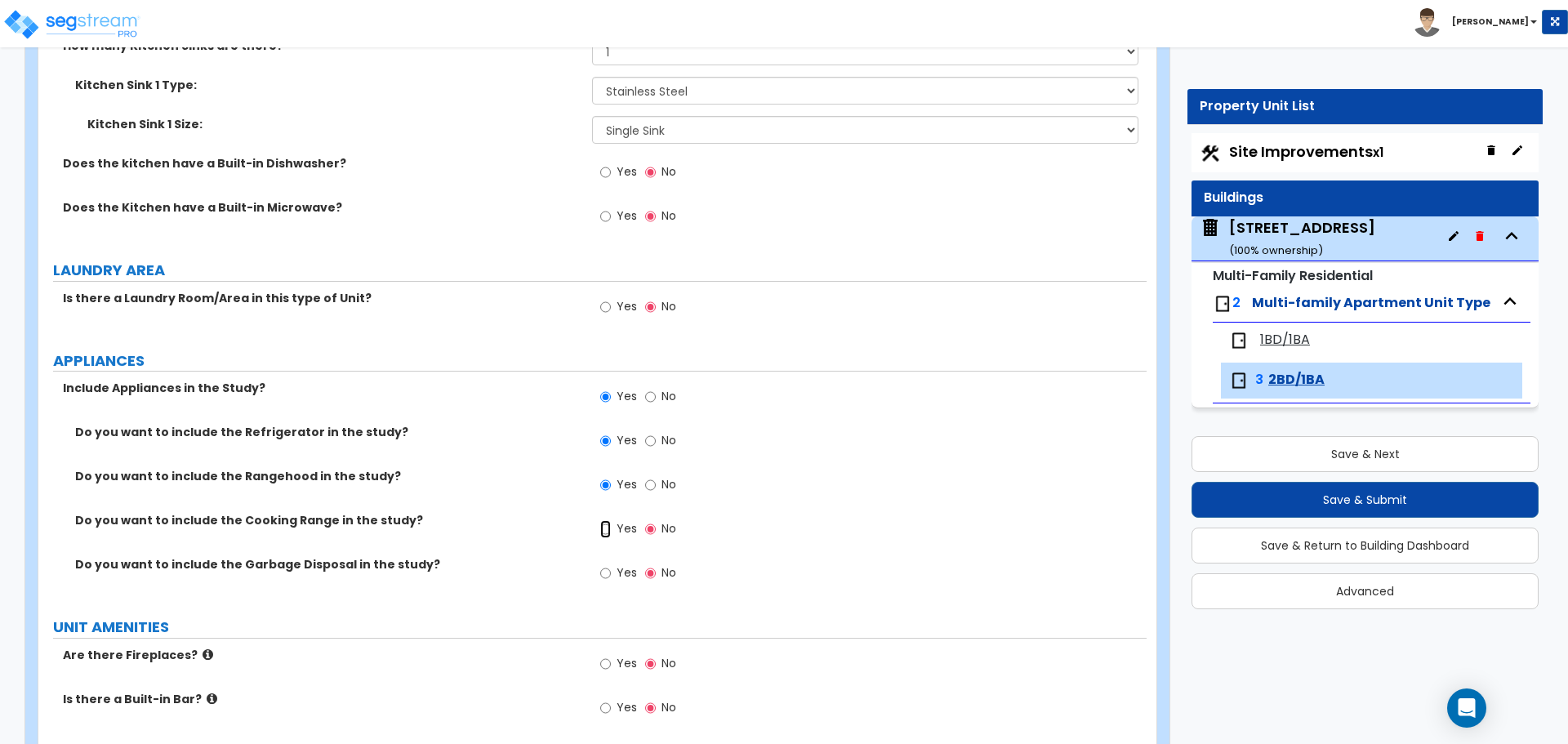
radio input "true"
click at [605, 564] on label "Yes" at bounding box center [618, 575] width 37 height 28
click at [605, 565] on input "Yes" at bounding box center [605, 573] width 10 height 18
radio input "true"
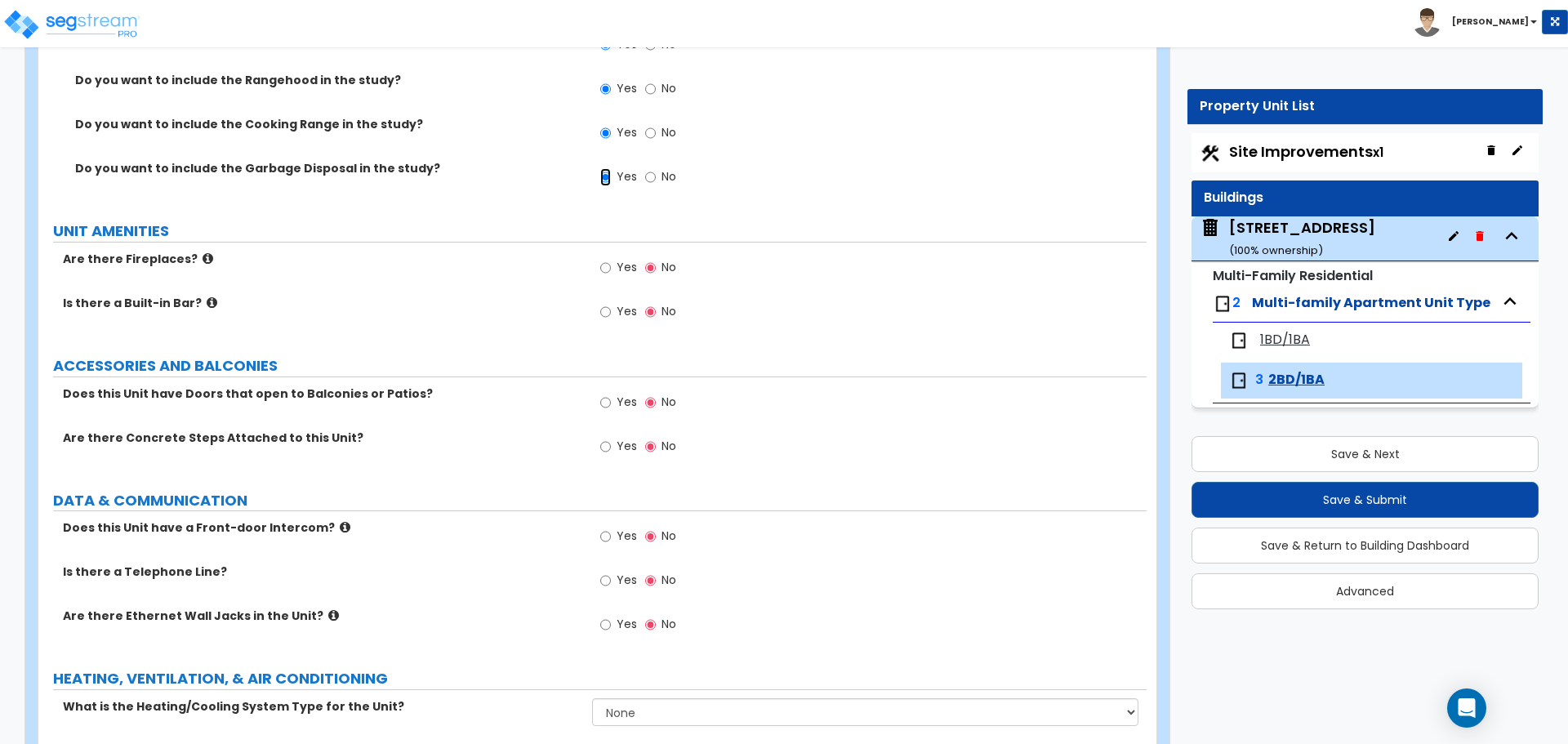
scroll to position [2694, 0]
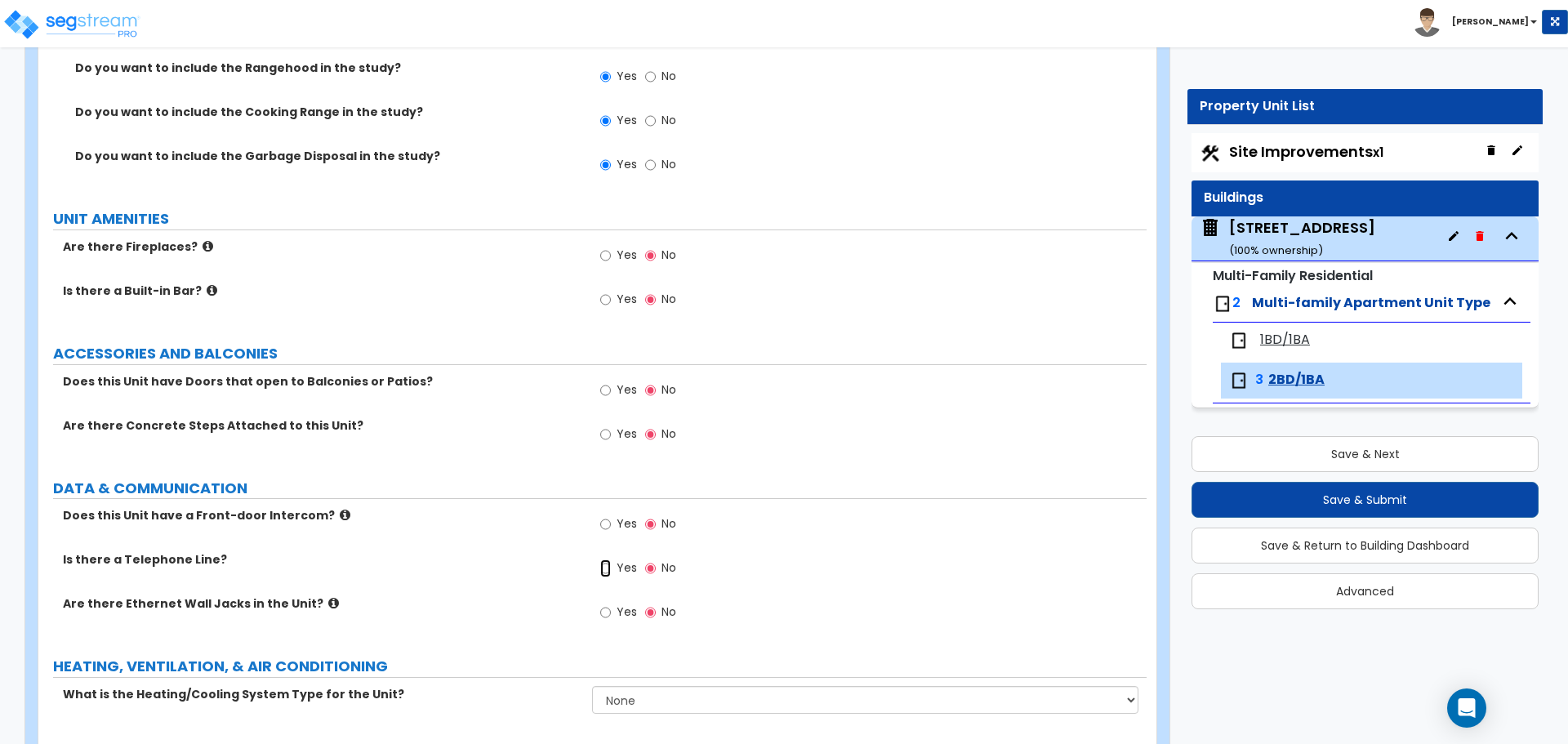
click at [605, 567] on input "Yes" at bounding box center [605, 567] width 10 height 18
radio input "true"
click at [605, 611] on input "Yes" at bounding box center [605, 612] width 10 height 18
radio input "true"
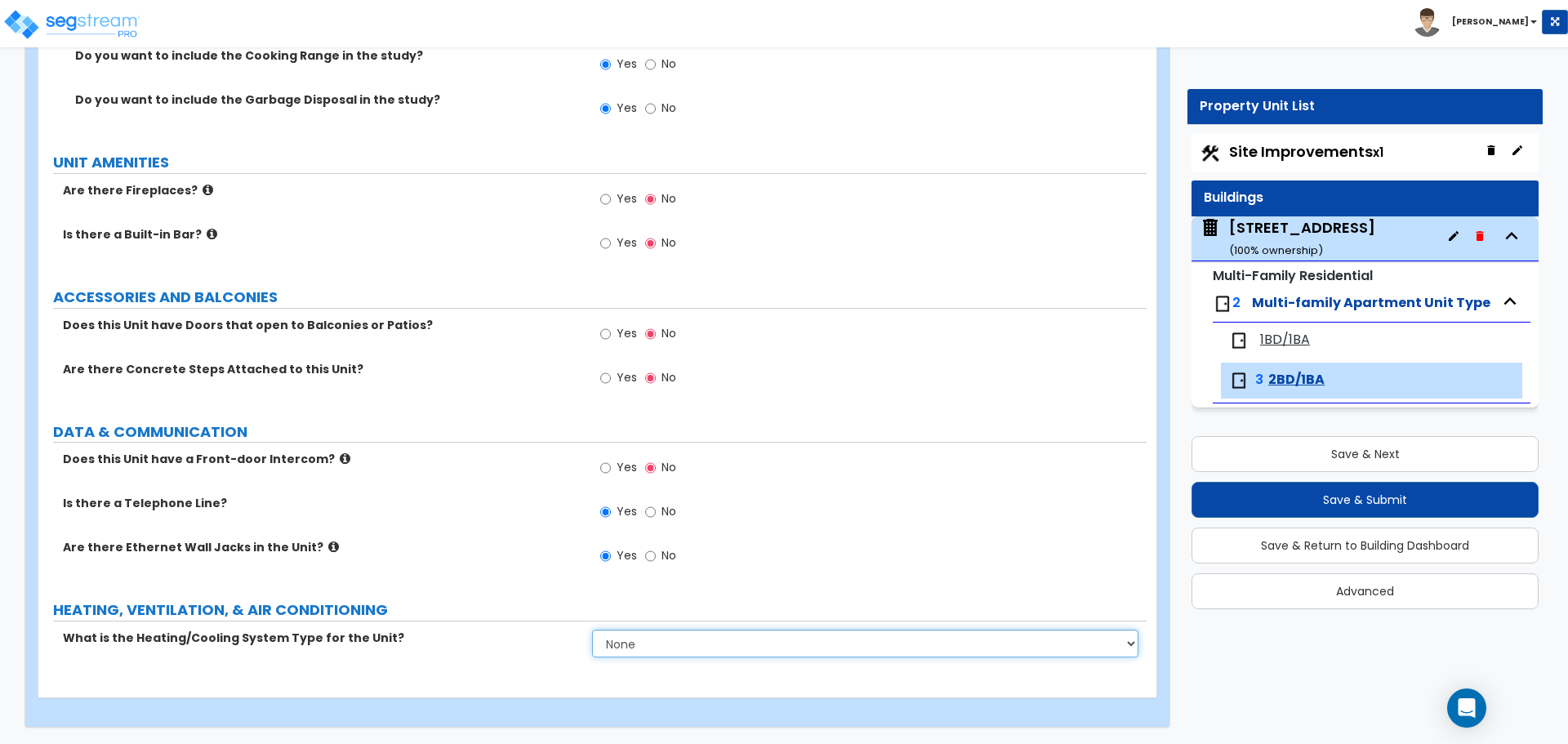
click at [657, 644] on select "None Heat Only Centralized Heating & Cooling Thru Wall Air Conditioners Mini Sp…" at bounding box center [865, 644] width 545 height 28
select select "1"
click at [592, 630] on select "None Heat Only Centralized Heating & Cooling Thru Wall Air Conditioners Mini Sp…" at bounding box center [865, 644] width 545 height 28
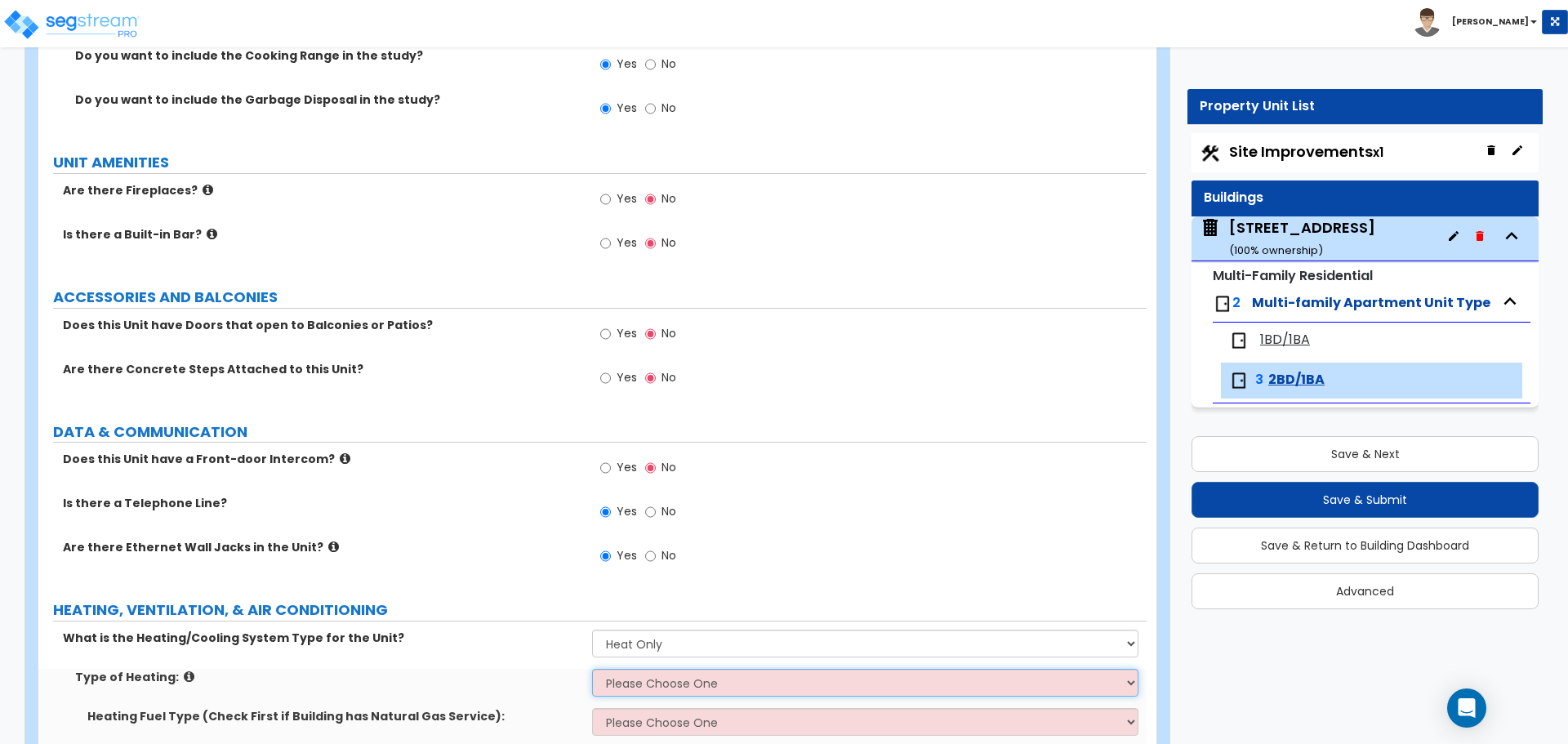
click at [646, 682] on select "Please Choose One Wall Heater Electric Baseboard Heater Hydronic Heating Radian…" at bounding box center [865, 683] width 545 height 28
click at [592, 669] on select "Please Choose One Wall Heater Electric Baseboard Heater Hydronic Heating Radian…" at bounding box center [865, 683] width 545 height 28
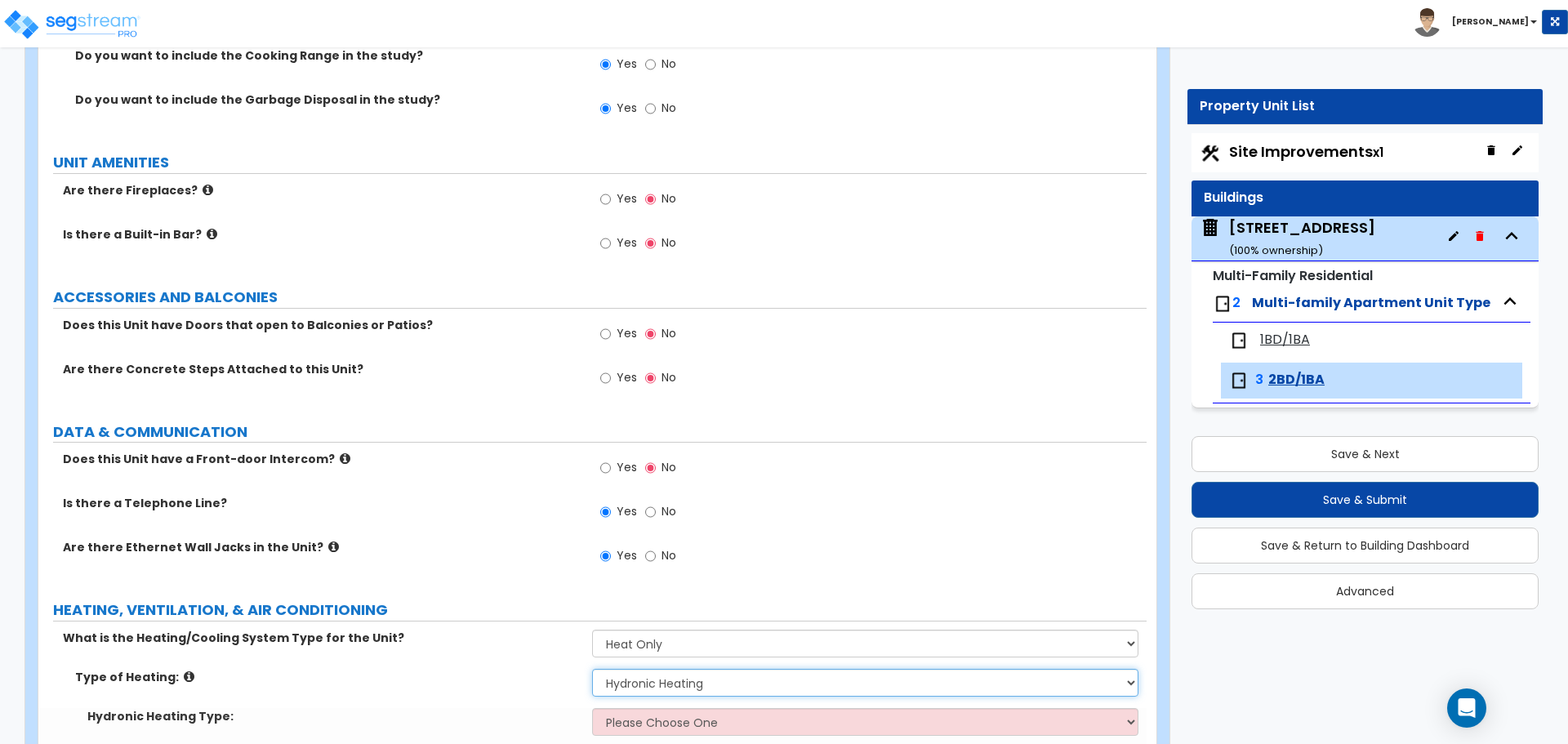
click at [649, 679] on select "Please Choose One Wall Heater Electric Baseboard Heater Hydronic Heating Radian…" at bounding box center [865, 683] width 545 height 28
select select "4"
click at [592, 669] on select "Please Choose One Wall Heater Electric Baseboard Heater Hydronic Heating Radian…" at bounding box center [865, 683] width 545 height 28
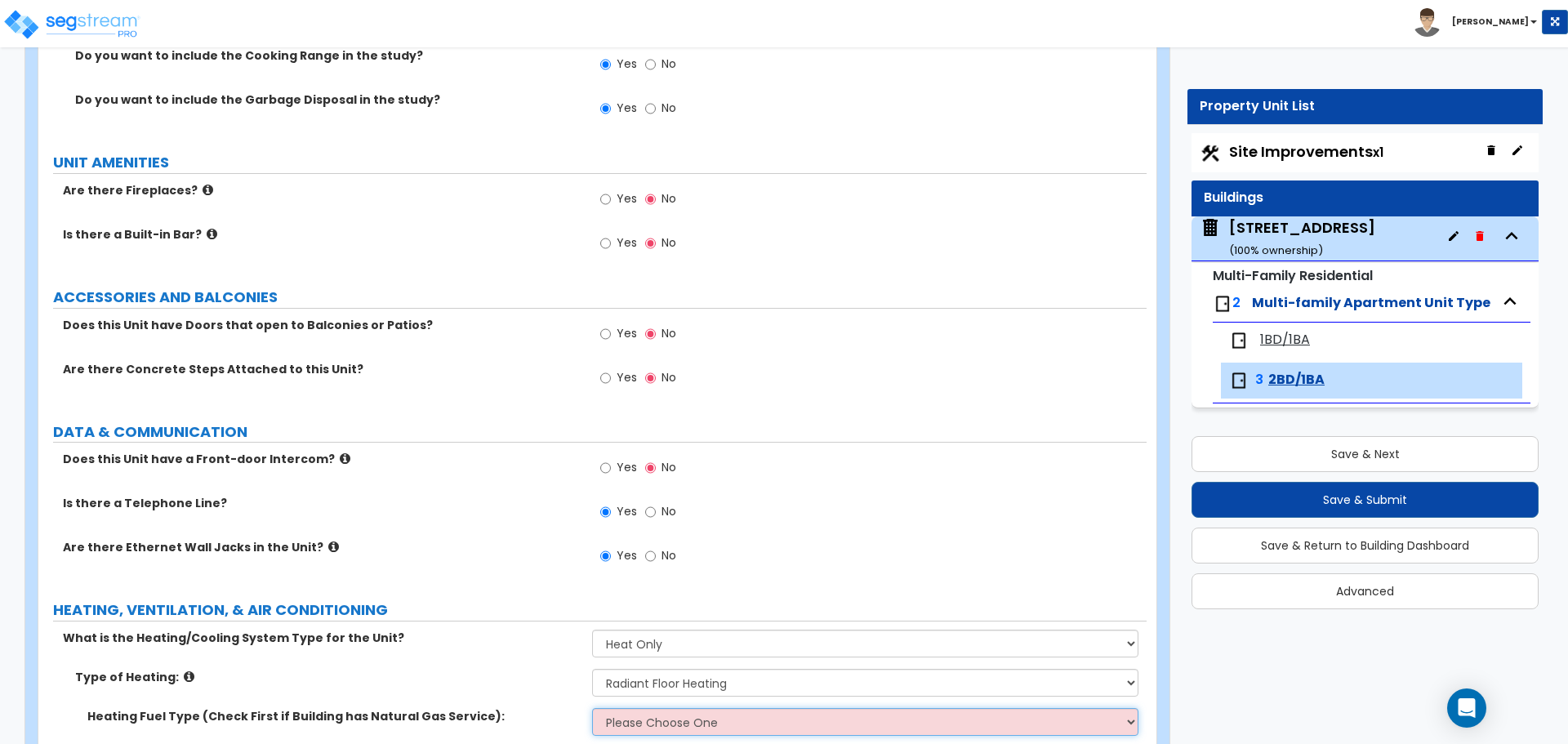
click at [648, 715] on select "Please Choose One Gas Electric" at bounding box center [865, 722] width 545 height 28
select select "1"
click at [592, 708] on select "Please Choose One Gas Electric" at bounding box center [865, 722] width 545 height 28
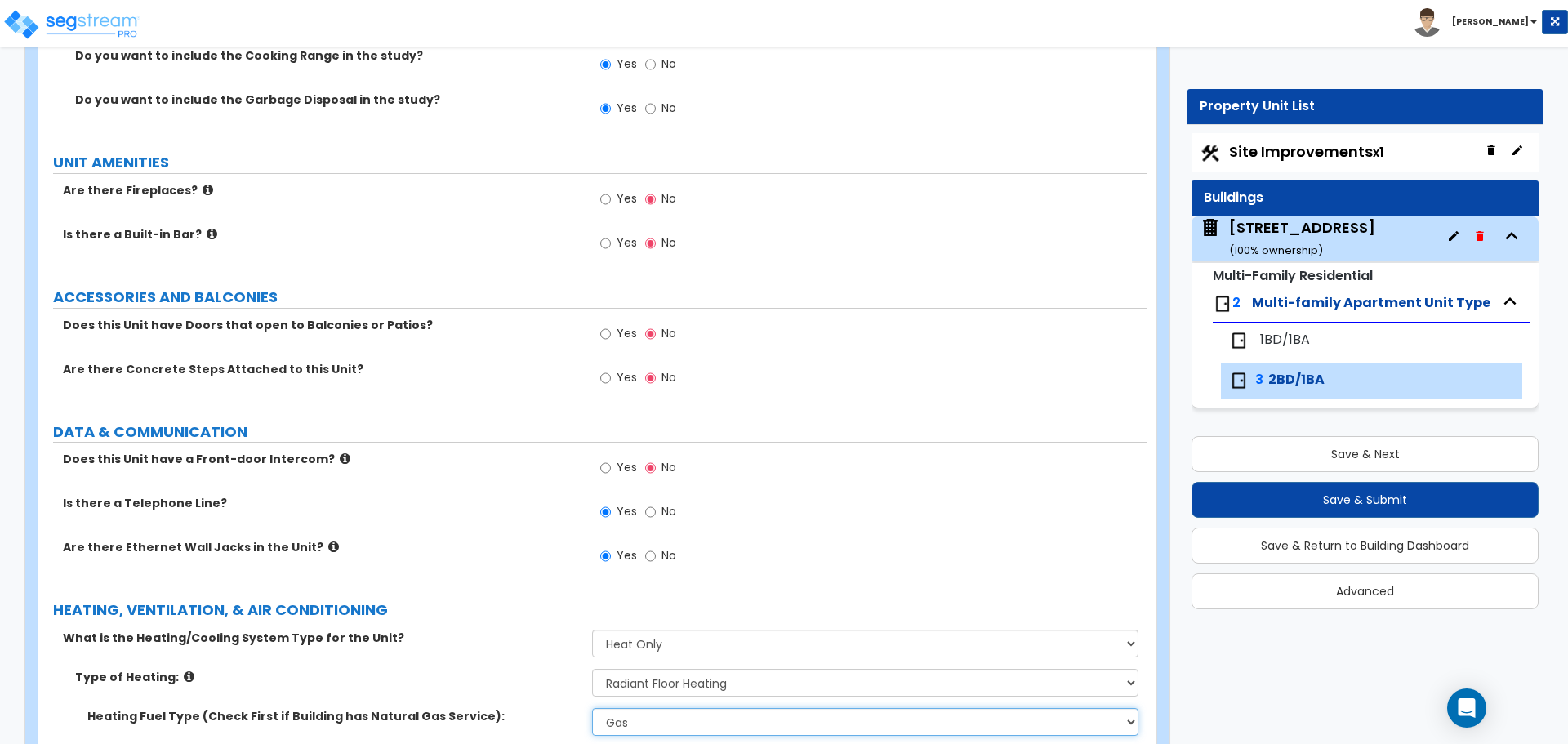
scroll to position [2829, 0]
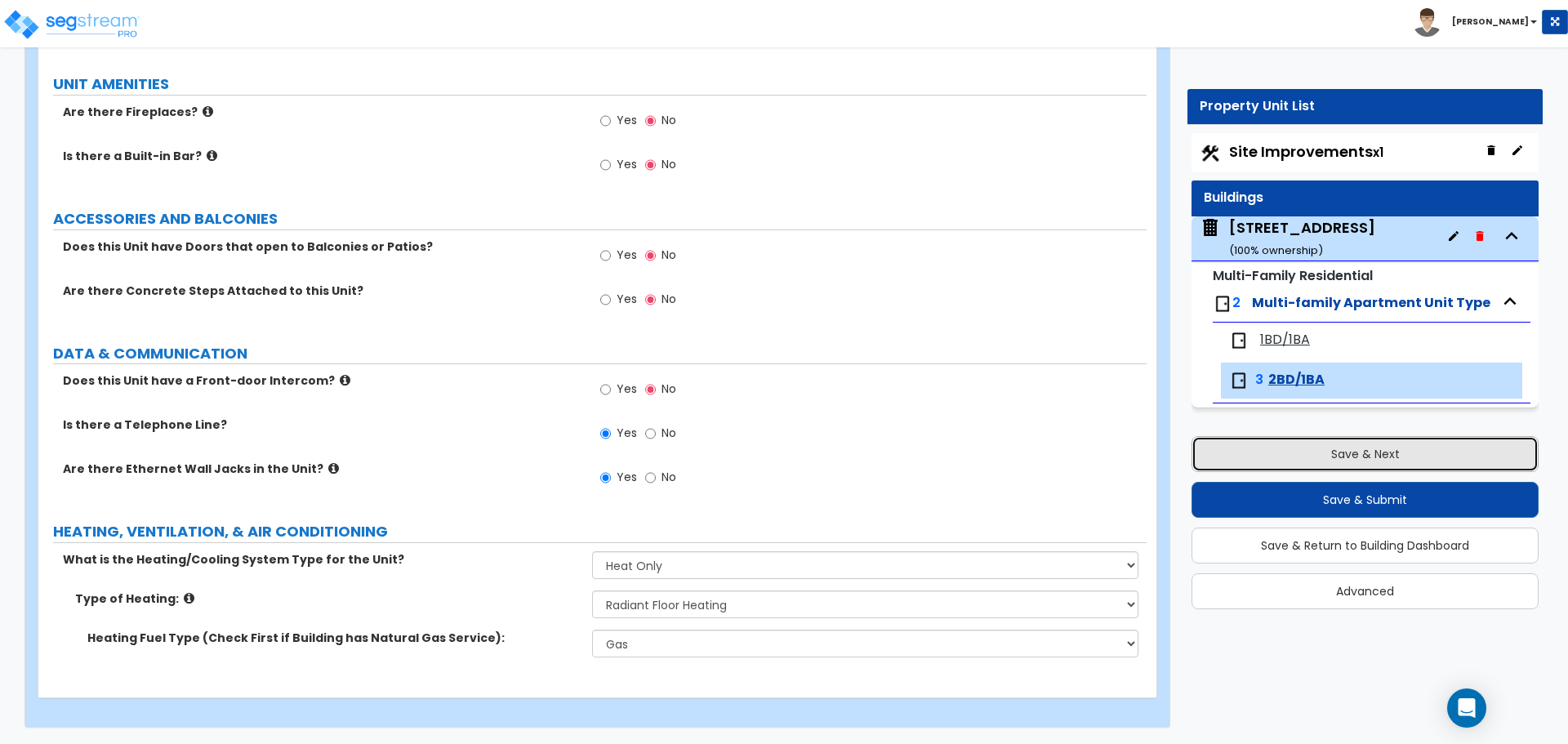
click at [1330, 447] on button "Save & Next" at bounding box center [1364, 454] width 347 height 36
select select "2"
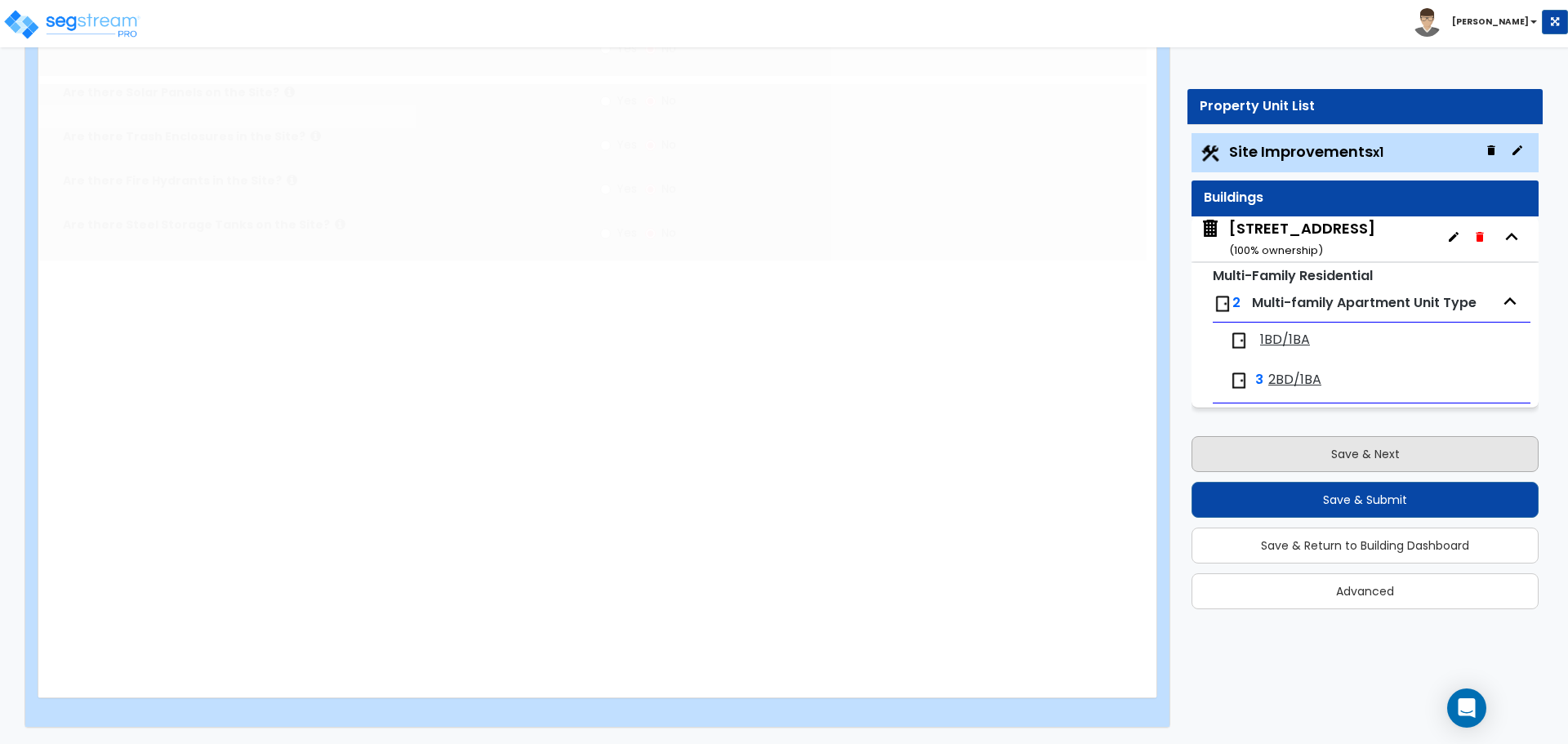
scroll to position [0, 0]
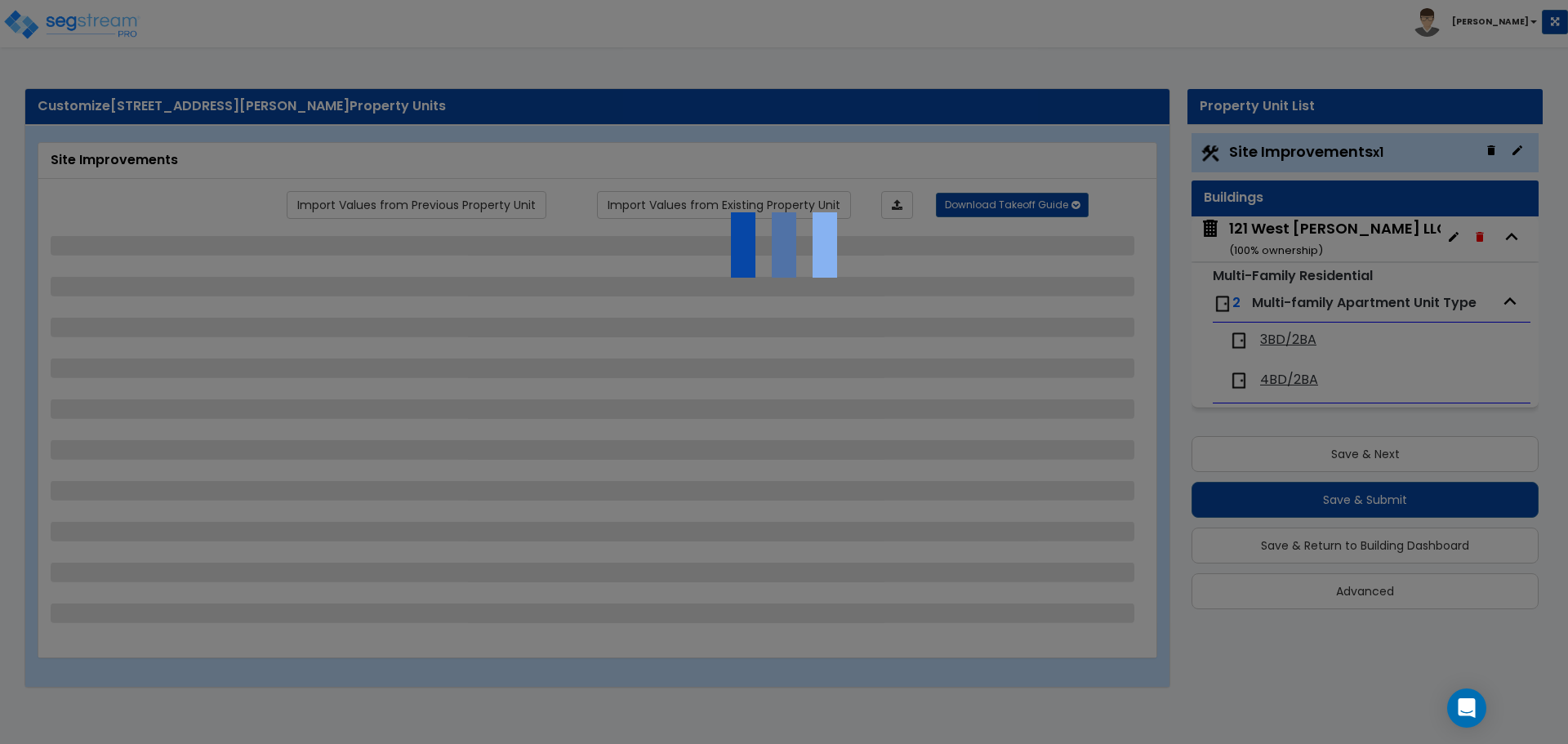
select select "2"
select select "1"
select select "4"
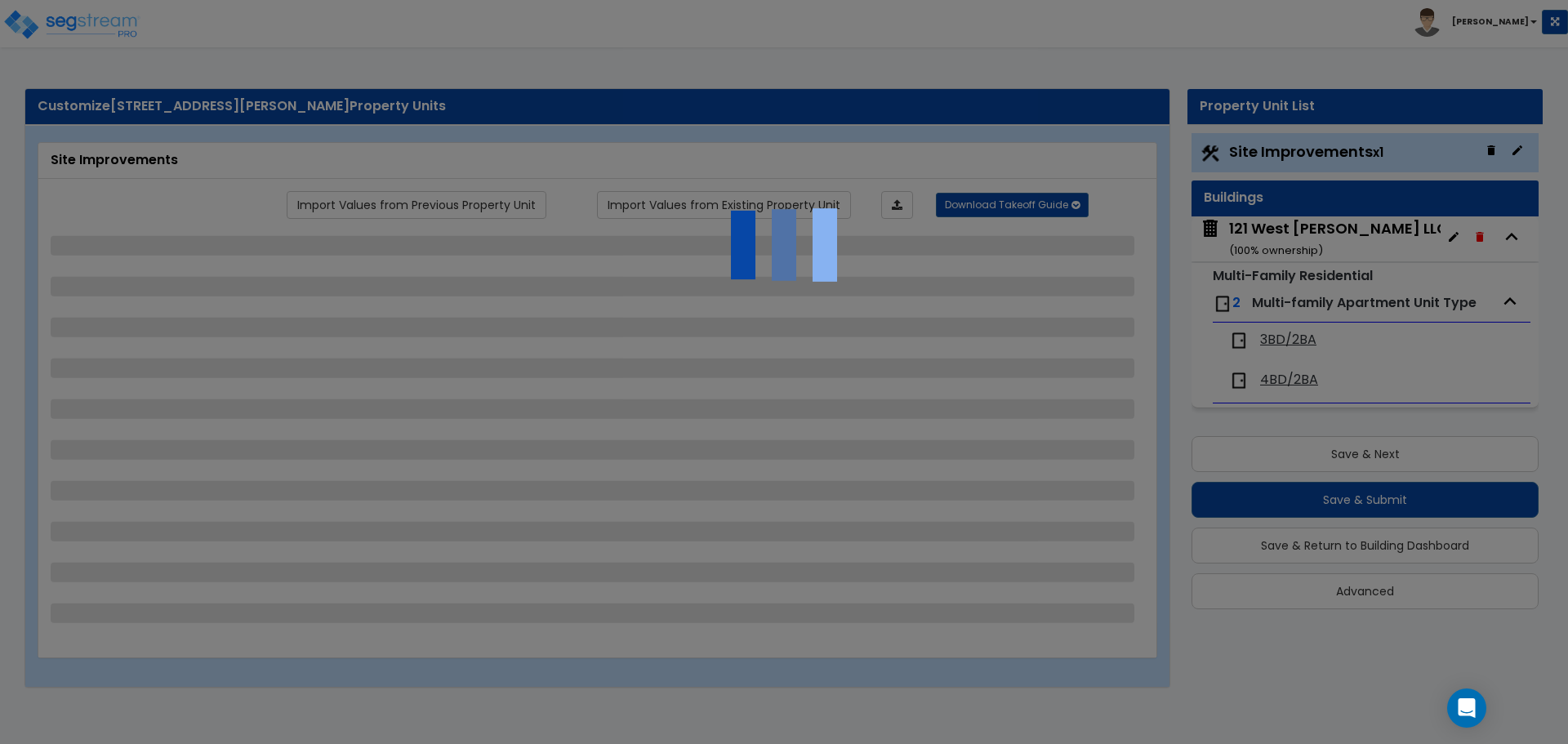
select select "1"
select select "2"
select select "1"
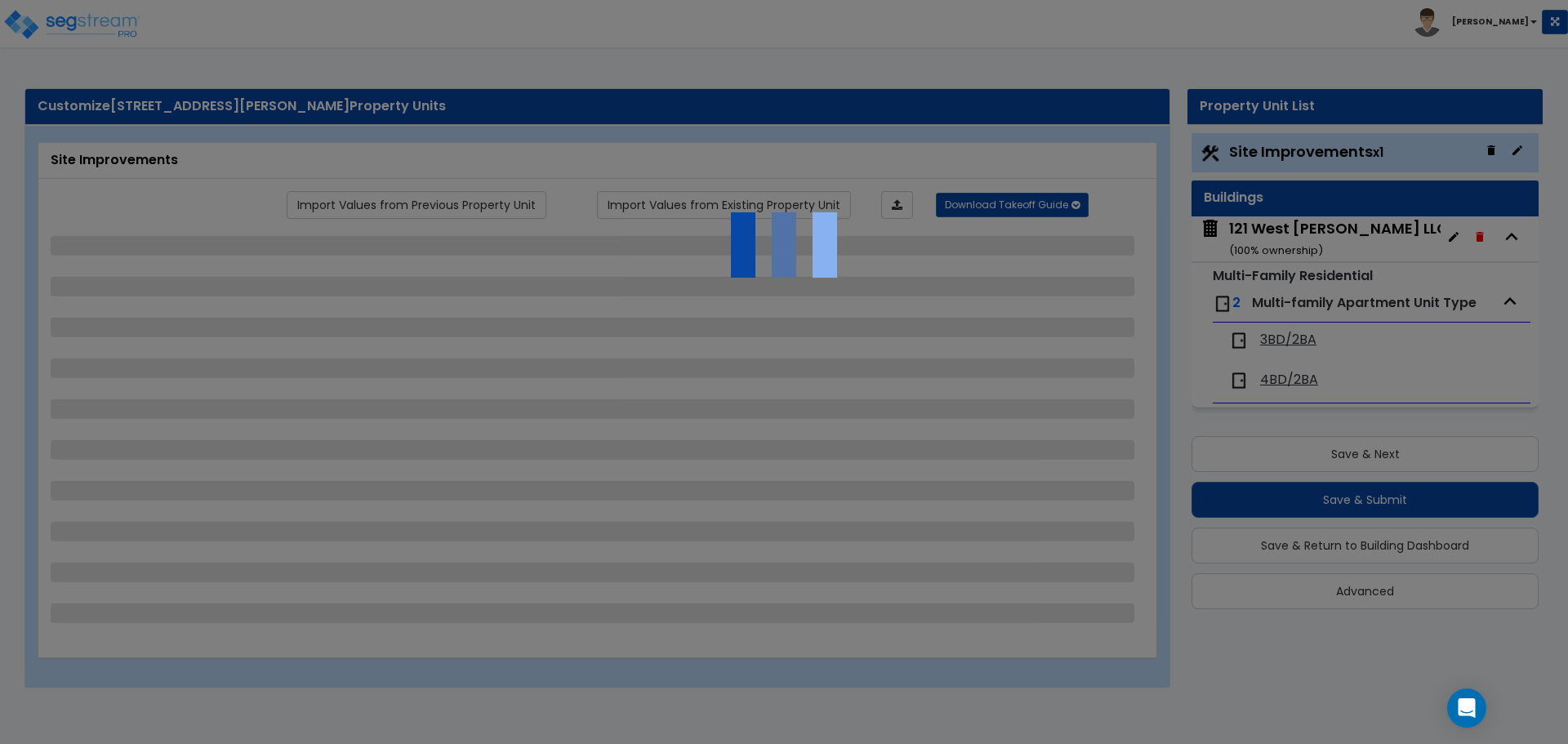
select select "2"
select select "1"
select select "2"
